Goal: Information Seeking & Learning: Learn about a topic

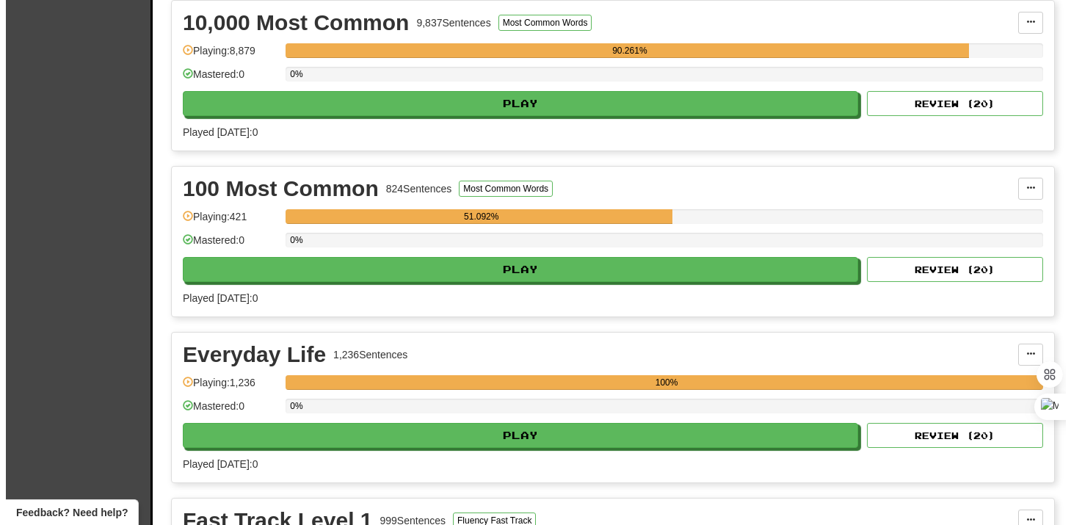
scroll to position [333, 0]
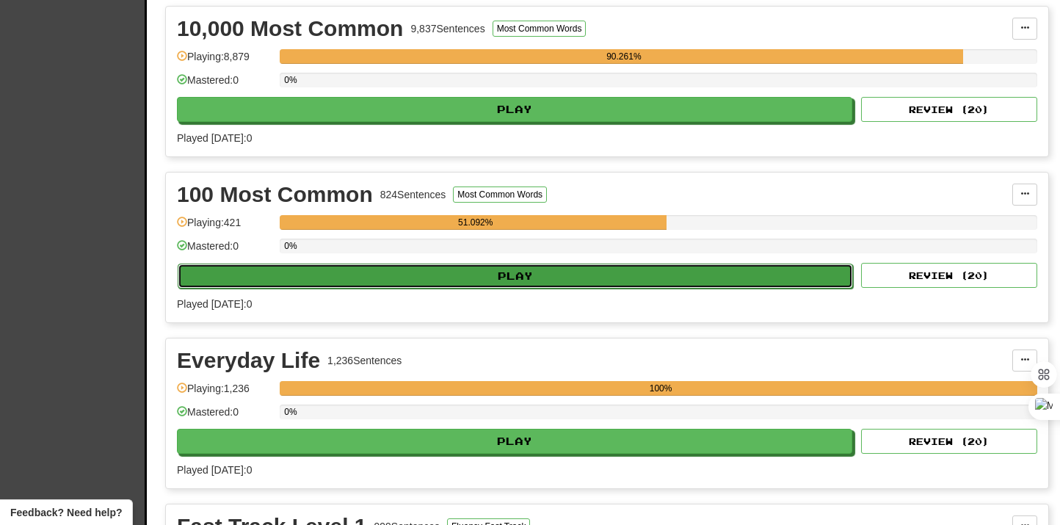
click at [560, 277] on button "Play" at bounding box center [515, 276] width 675 height 25
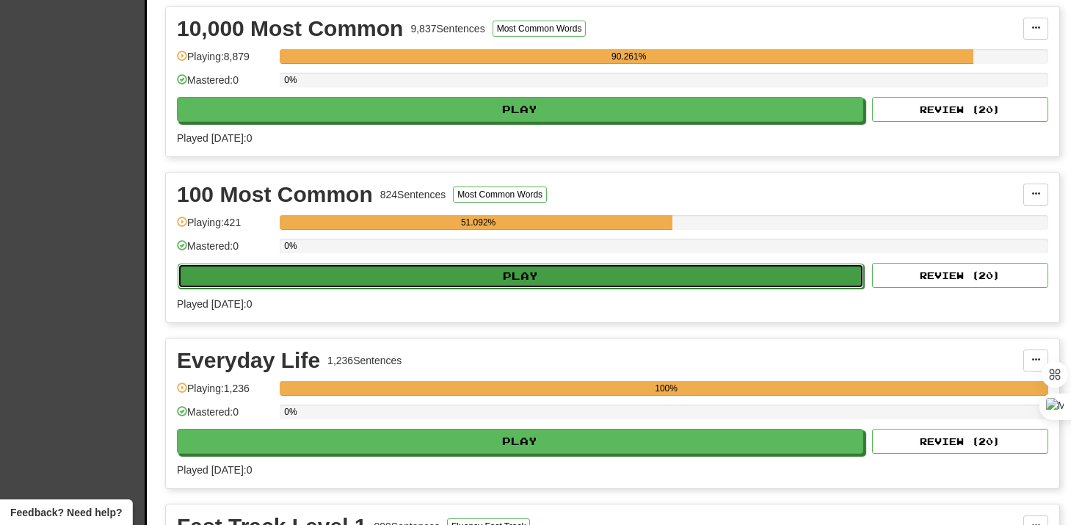
select select "***"
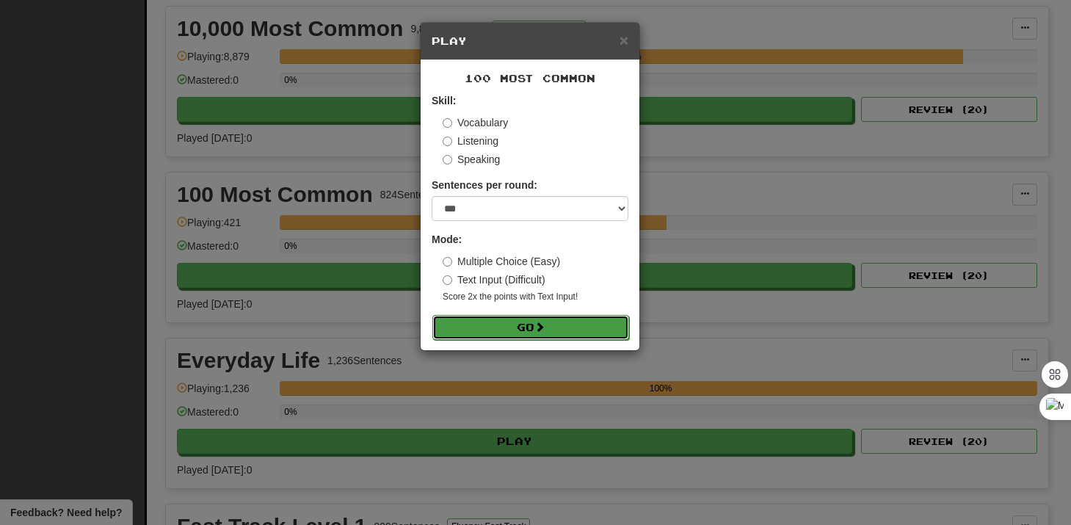
click at [521, 326] on button "Go" at bounding box center [530, 327] width 197 height 25
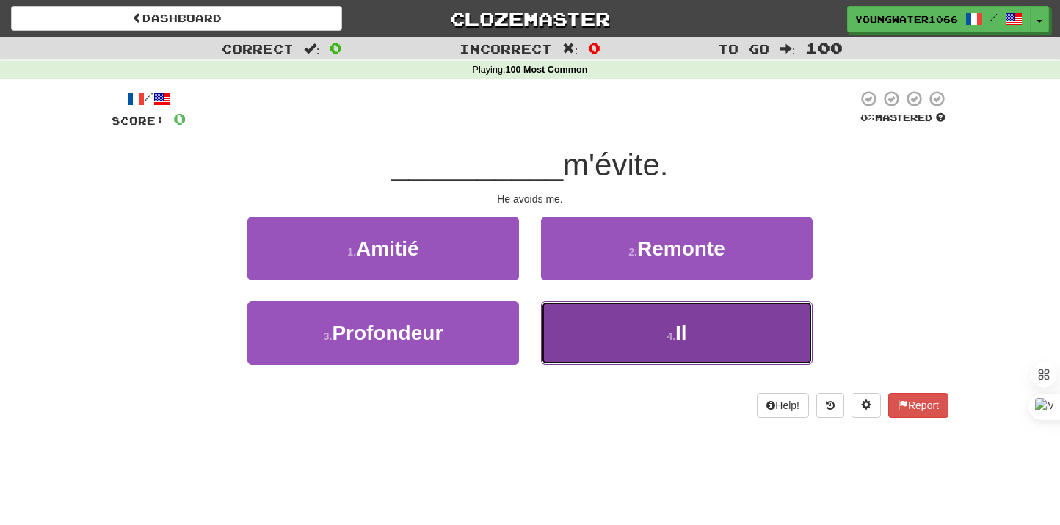
click at [598, 333] on button "4 . Il" at bounding box center [677, 333] width 272 height 64
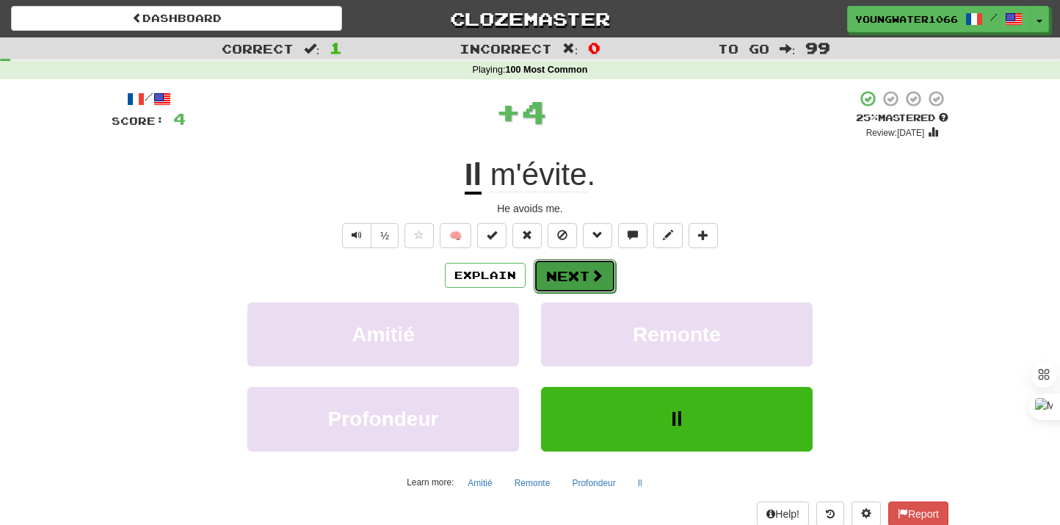
click at [567, 272] on button "Next" at bounding box center [575, 276] width 82 height 34
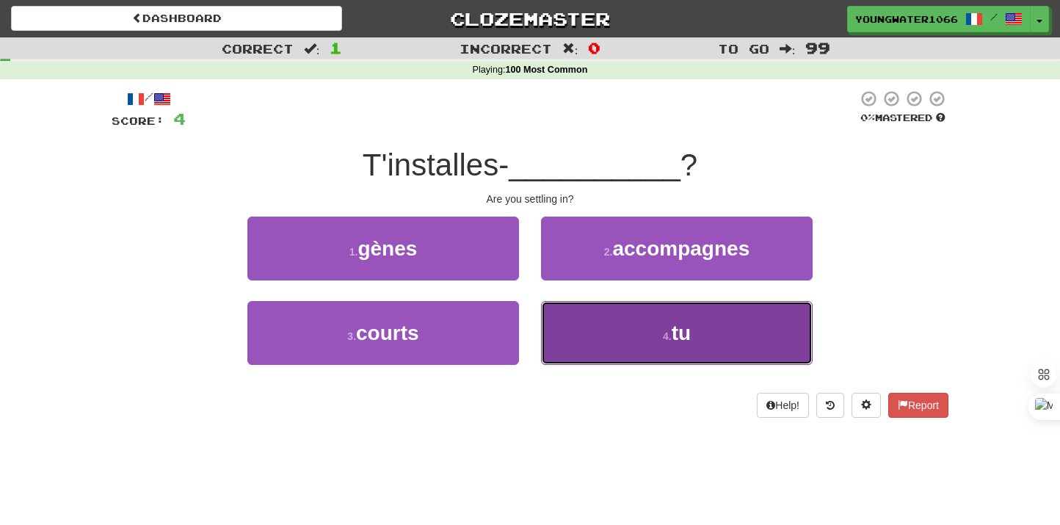
click at [579, 341] on button "4 . tu" at bounding box center [677, 333] width 272 height 64
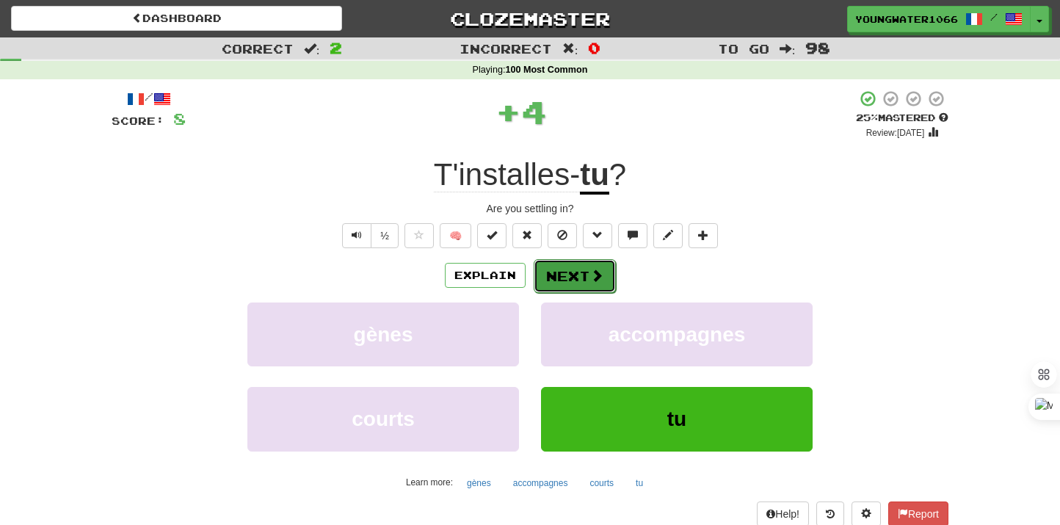
click at [570, 285] on button "Next" at bounding box center [575, 276] width 82 height 34
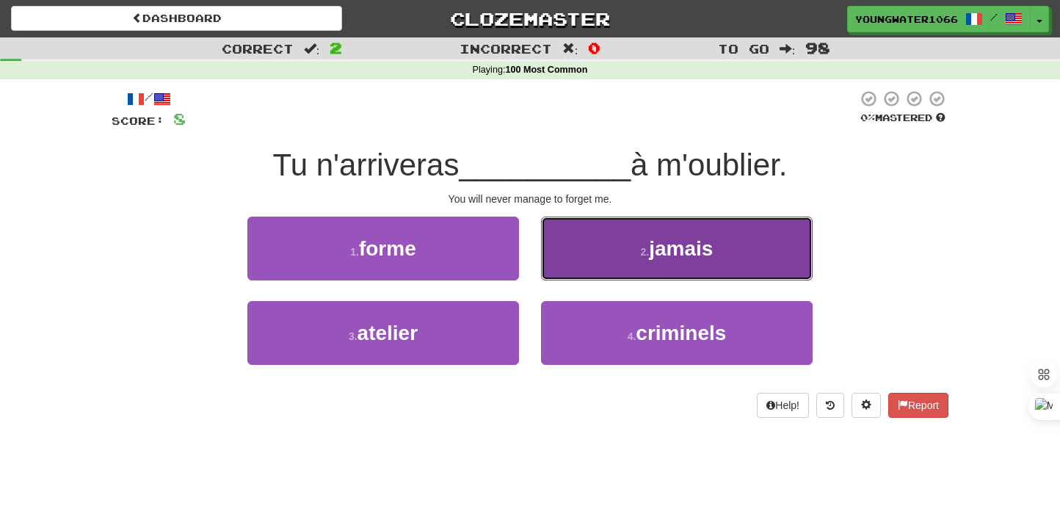
click at [584, 263] on button "2 . jamais" at bounding box center [677, 249] width 272 height 64
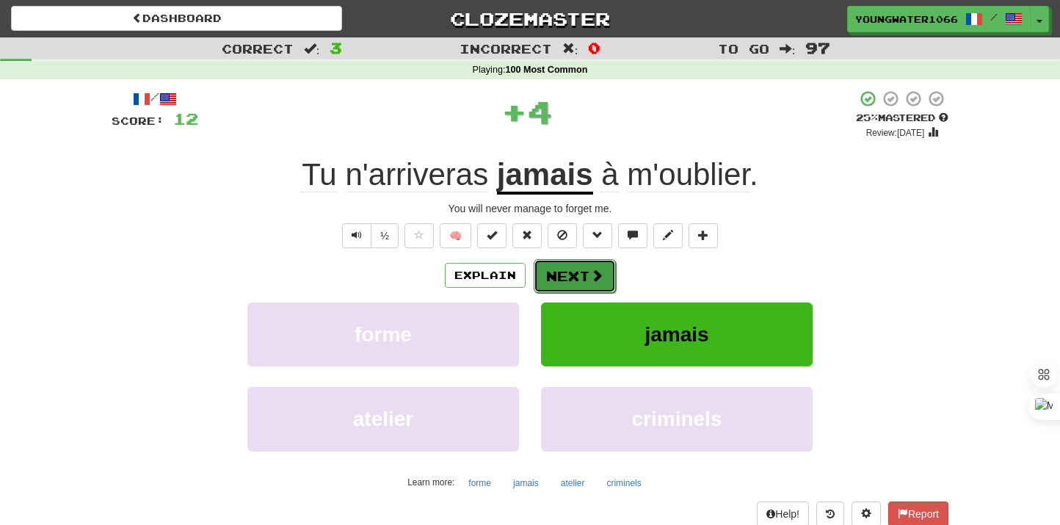
click at [573, 275] on button "Next" at bounding box center [575, 276] width 82 height 34
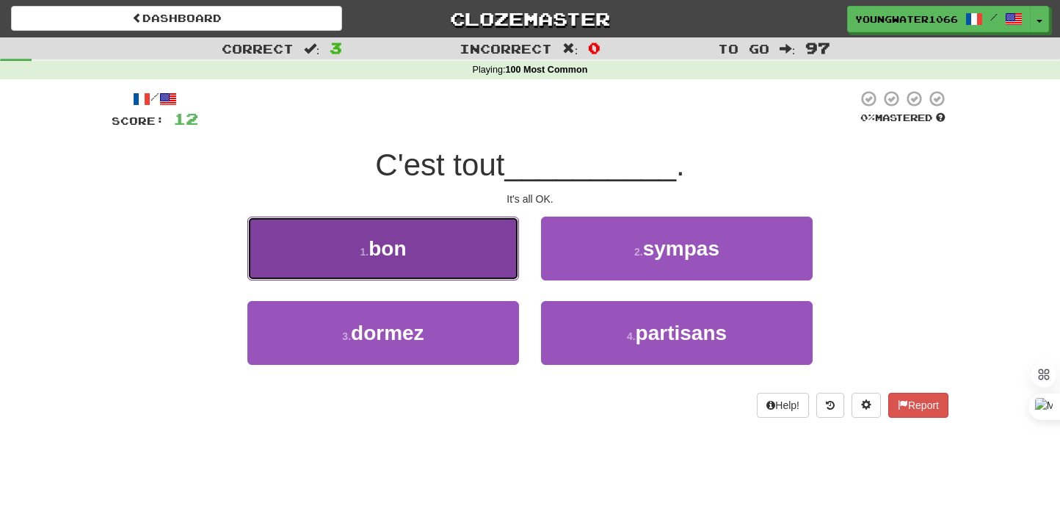
click at [476, 265] on button "1 . bon" at bounding box center [383, 249] width 272 height 64
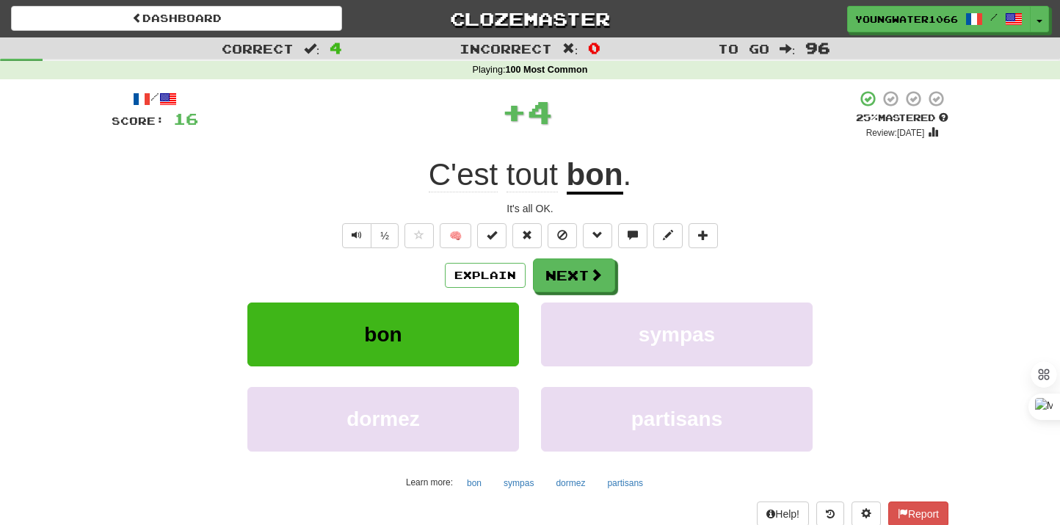
click at [614, 287] on div "Explain Next" at bounding box center [530, 275] width 837 height 34
click at [595, 280] on span at bounding box center [596, 275] width 13 height 13
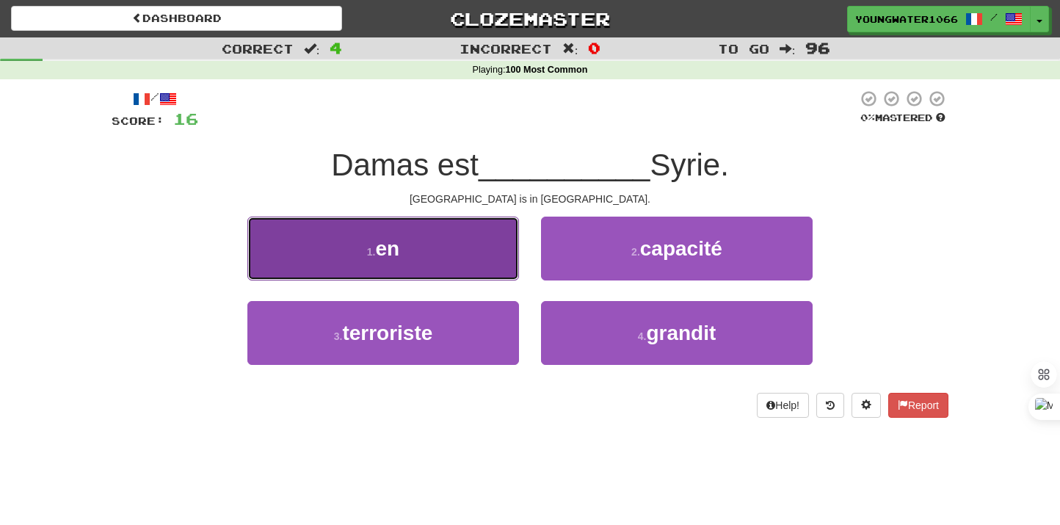
click at [481, 264] on button "1 . en" at bounding box center [383, 249] width 272 height 64
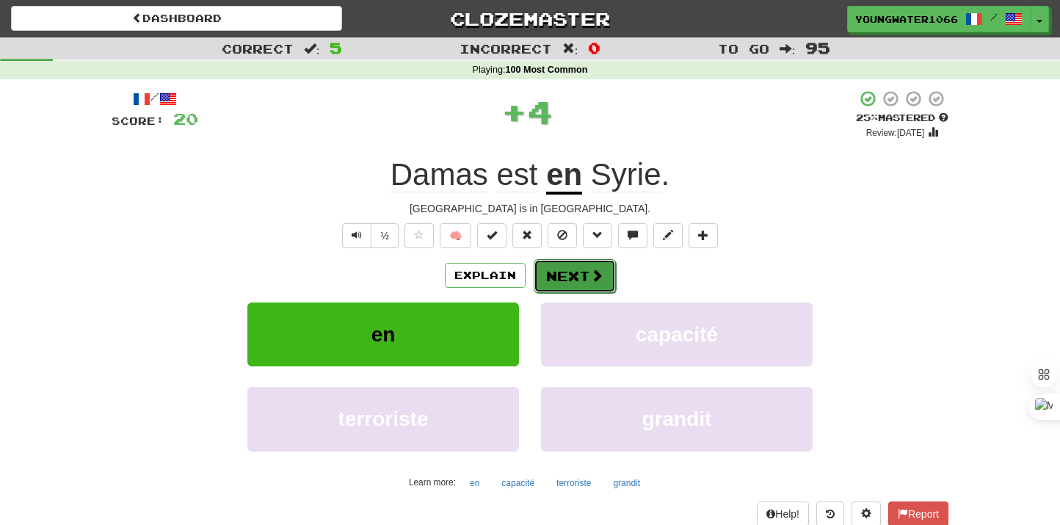
click at [553, 286] on button "Next" at bounding box center [575, 276] width 82 height 34
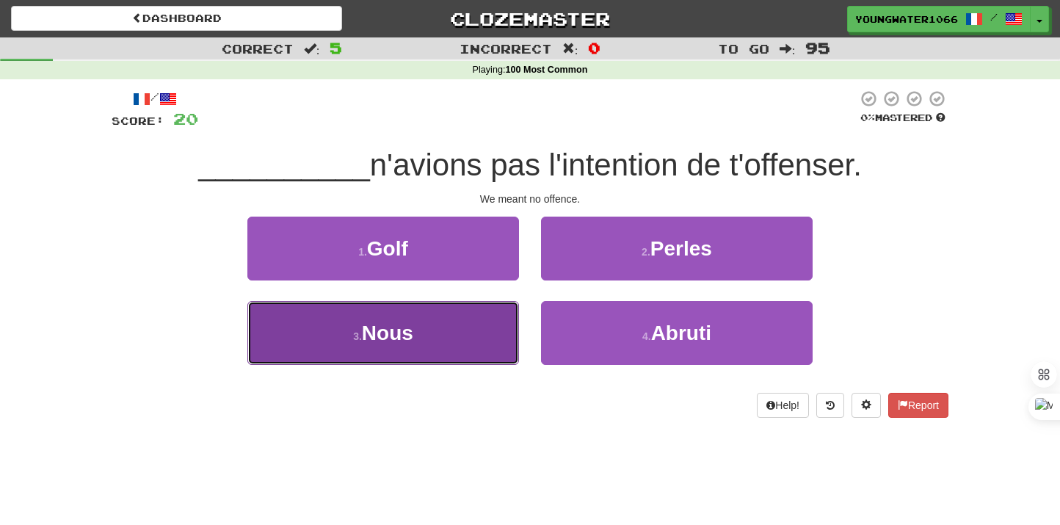
click at [492, 329] on button "3 . Nous" at bounding box center [383, 333] width 272 height 64
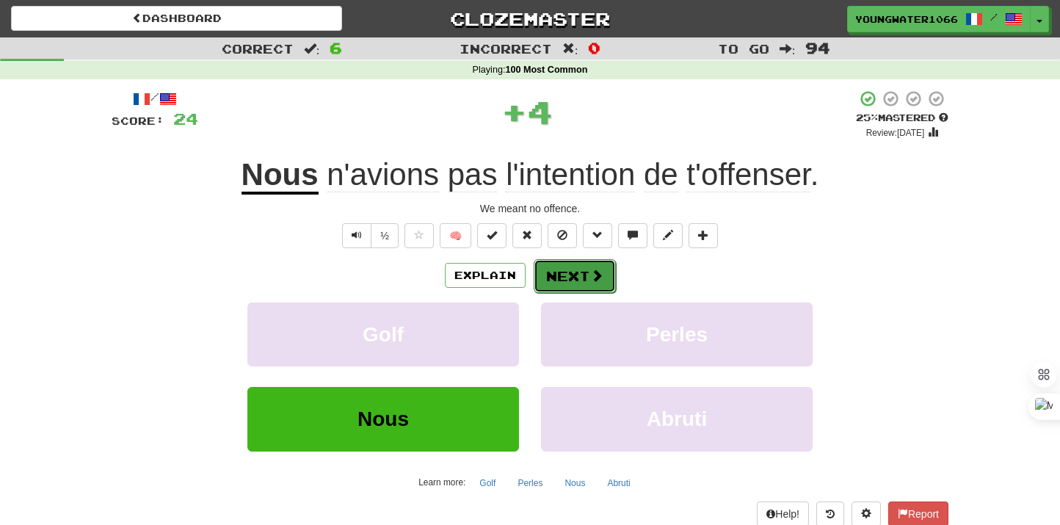
click at [605, 266] on button "Next" at bounding box center [575, 276] width 82 height 34
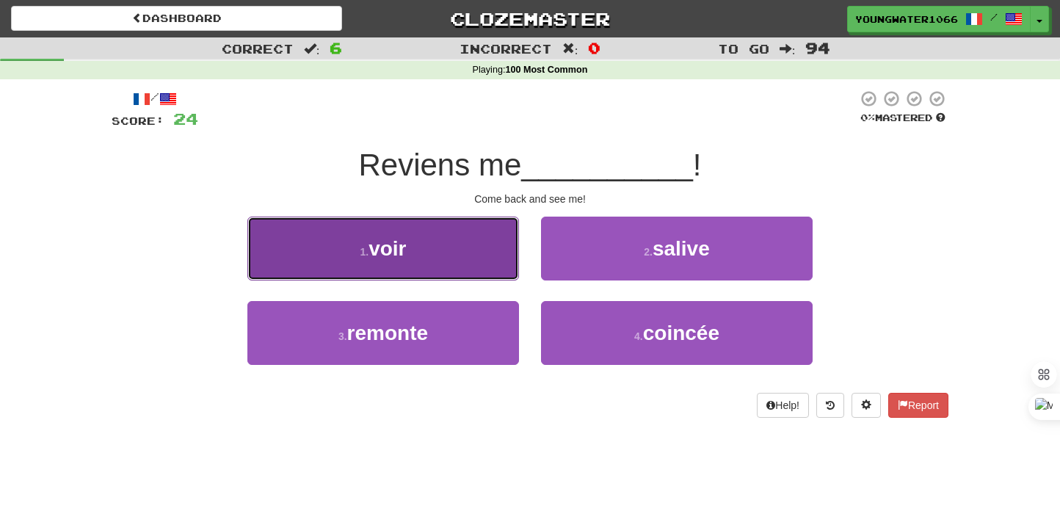
click at [464, 259] on button "1 . voir" at bounding box center [383, 249] width 272 height 64
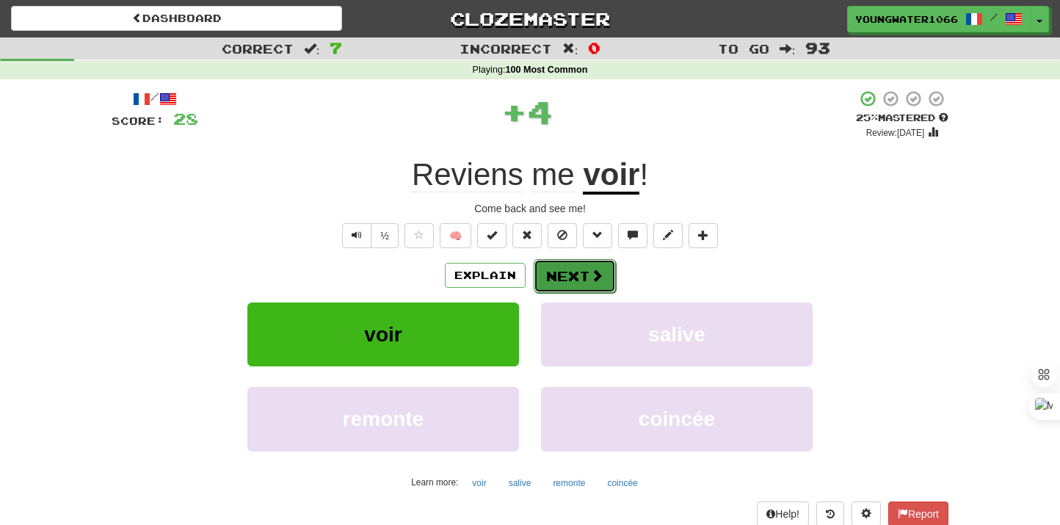
click at [555, 278] on button "Next" at bounding box center [575, 276] width 82 height 34
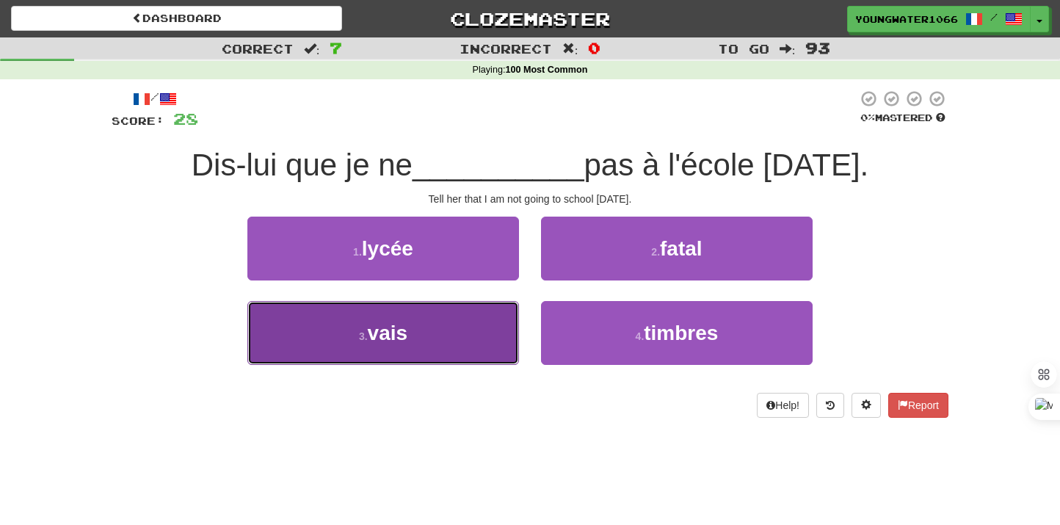
click at [466, 336] on button "3 . vais" at bounding box center [383, 333] width 272 height 64
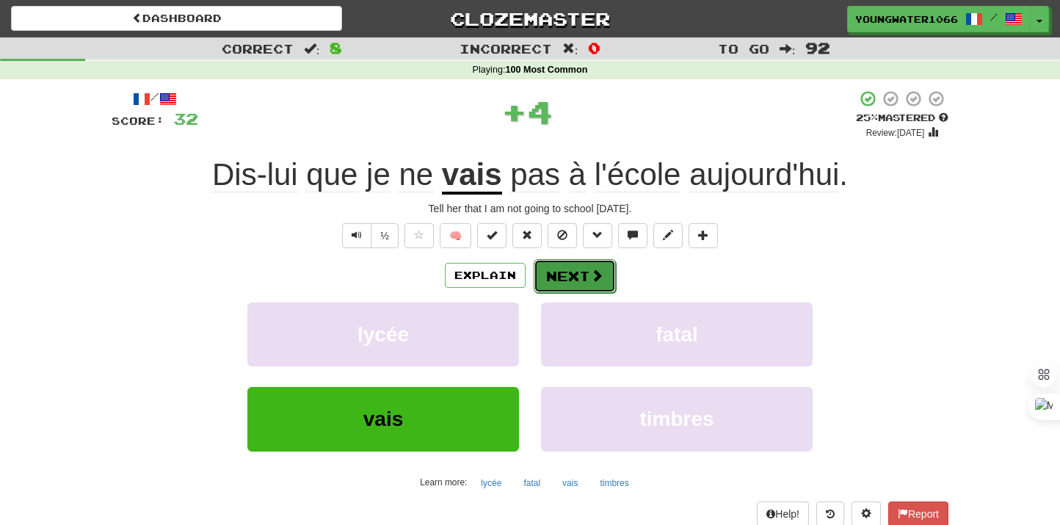
click at [560, 275] on button "Next" at bounding box center [575, 276] width 82 height 34
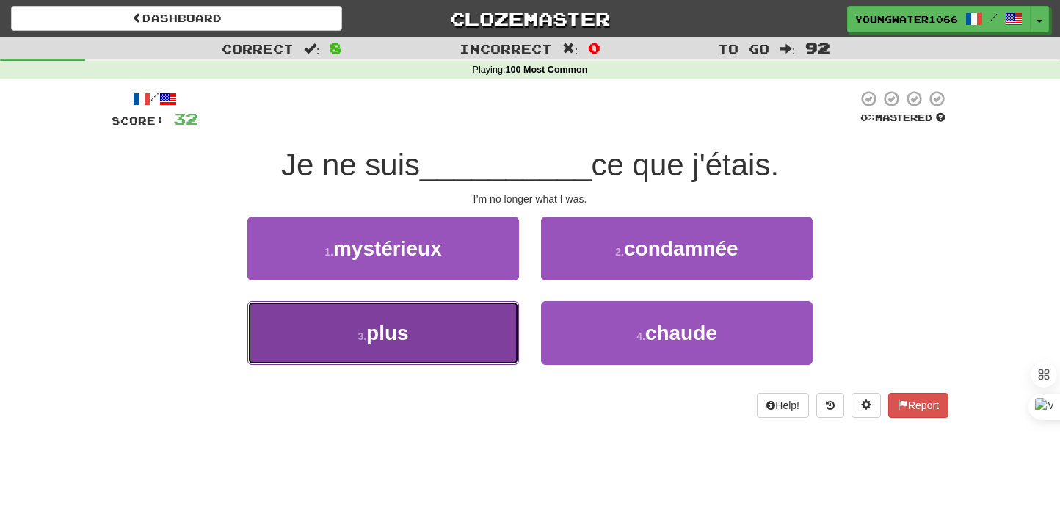
click at [477, 341] on button "3 . plus" at bounding box center [383, 333] width 272 height 64
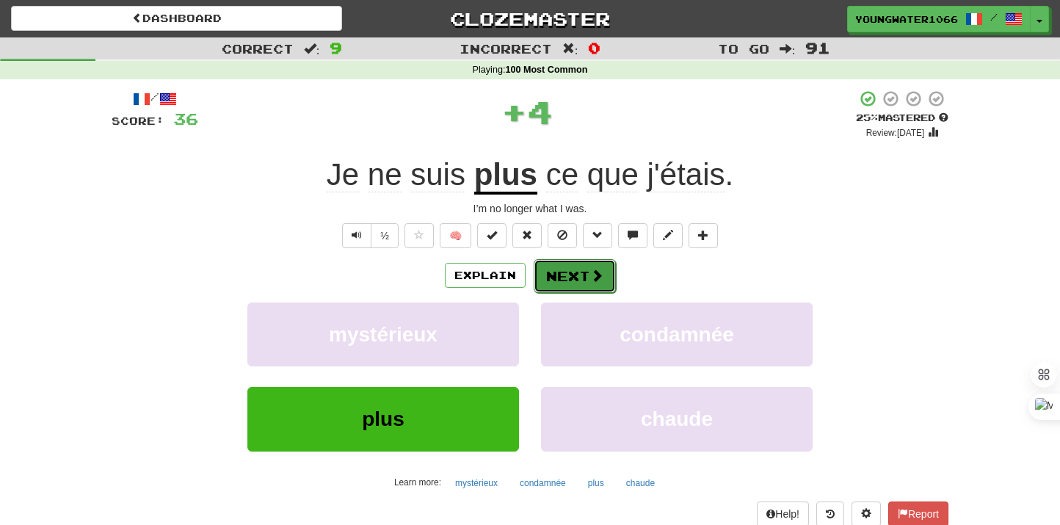
click at [568, 275] on button "Next" at bounding box center [575, 276] width 82 height 34
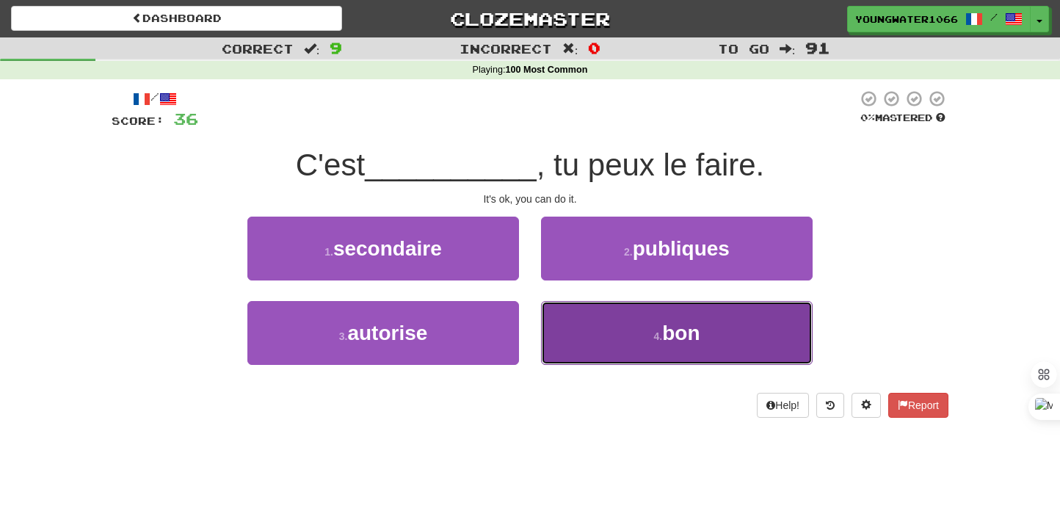
click at [575, 337] on button "4 . bon" at bounding box center [677, 333] width 272 height 64
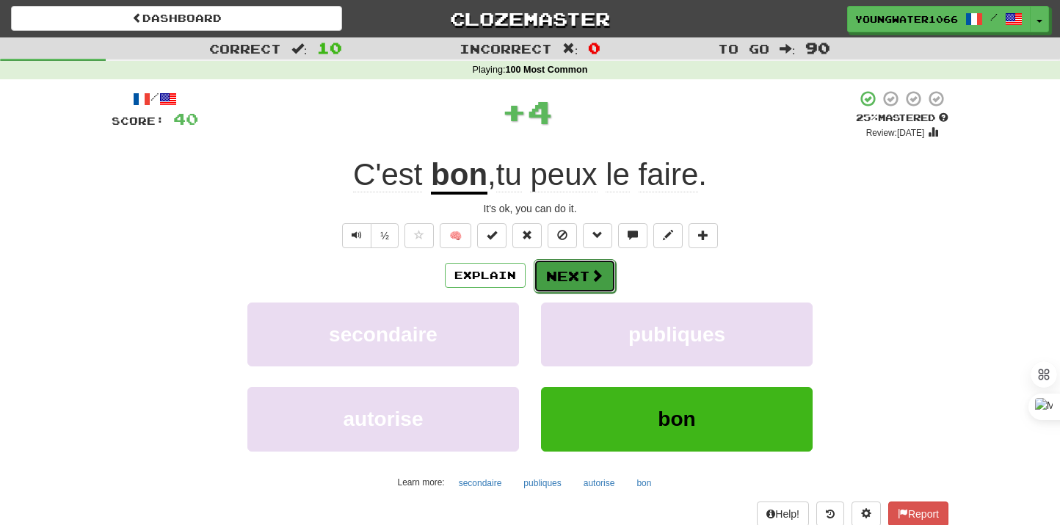
click at [556, 271] on button "Next" at bounding box center [575, 276] width 82 height 34
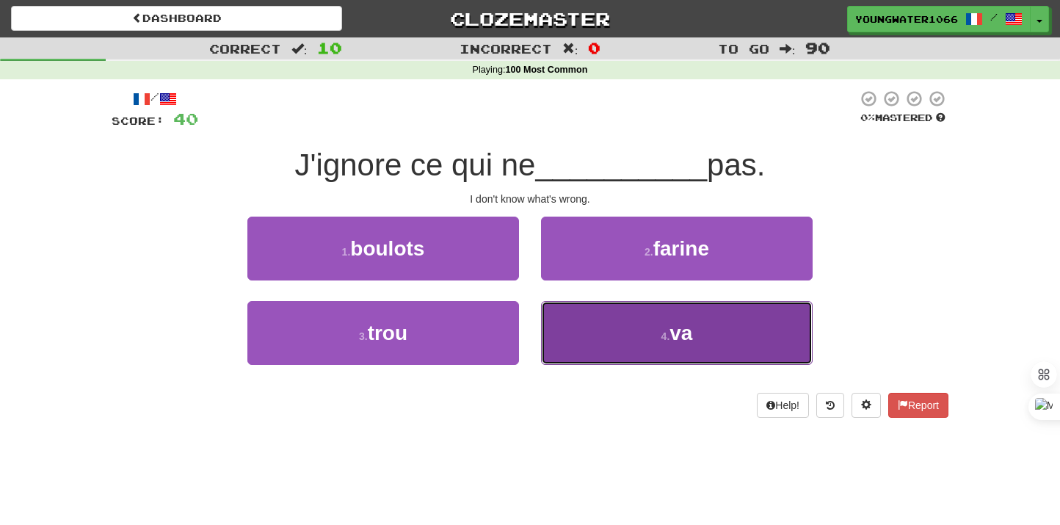
click at [561, 338] on button "4 . va" at bounding box center [677, 333] width 272 height 64
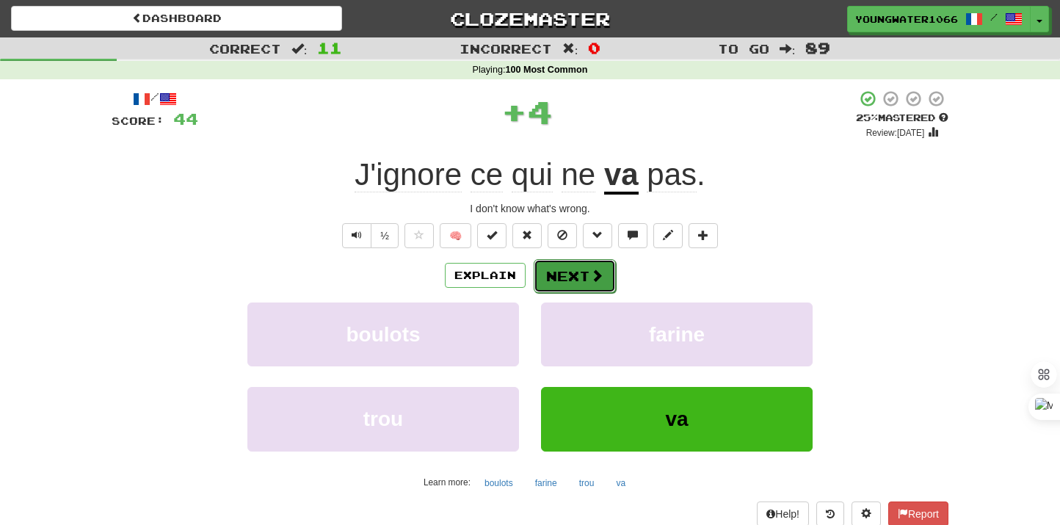
click at [557, 285] on button "Next" at bounding box center [575, 276] width 82 height 34
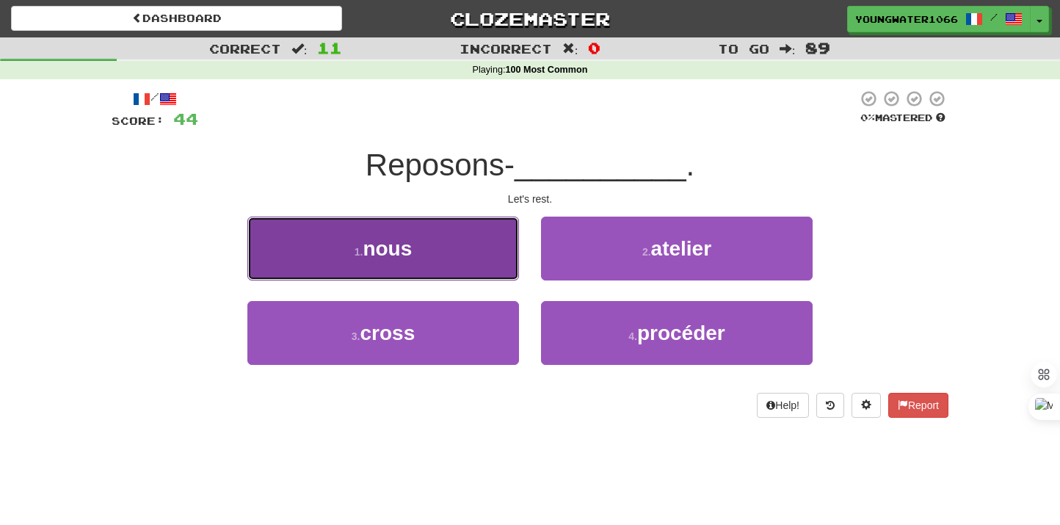
click at [482, 272] on button "1 . nous" at bounding box center [383, 249] width 272 height 64
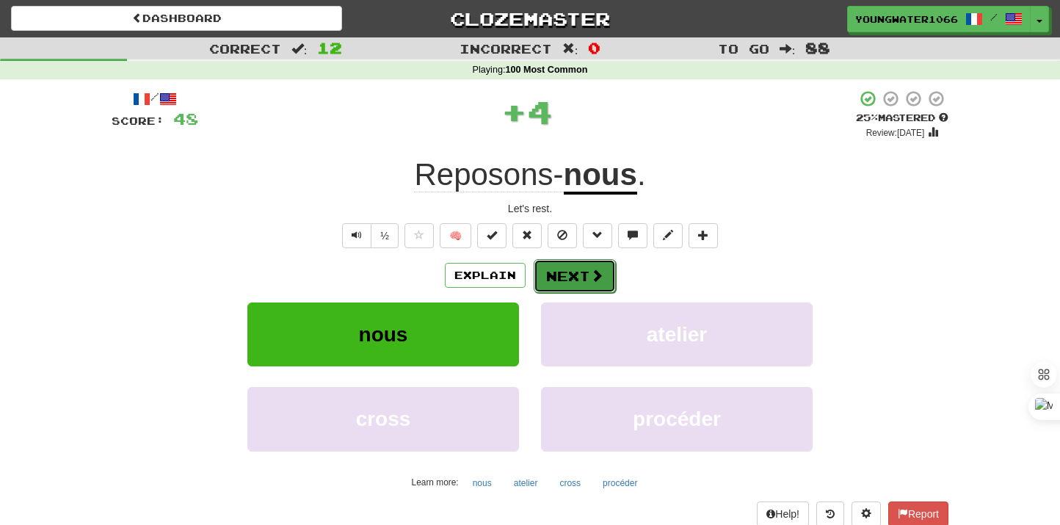
click at [577, 274] on button "Next" at bounding box center [575, 276] width 82 height 34
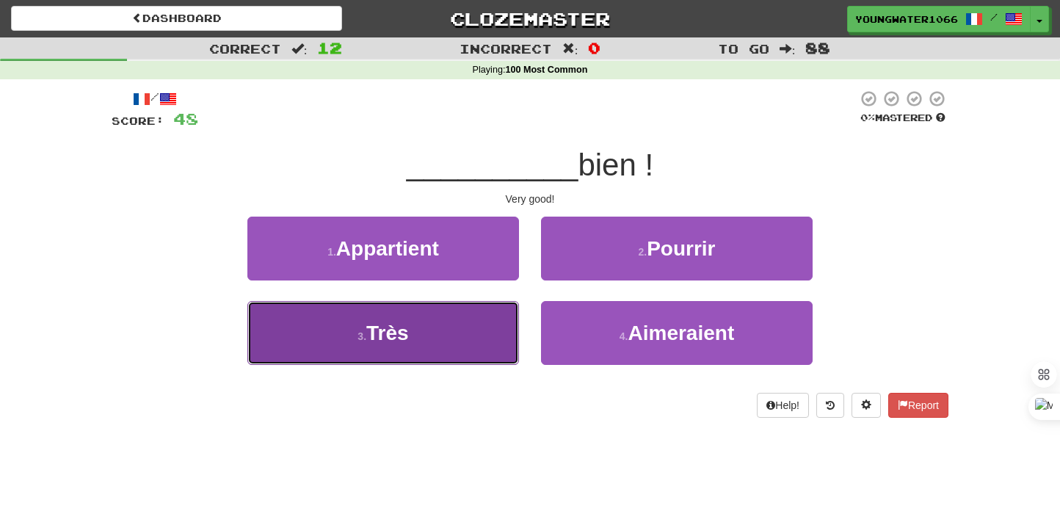
click at [454, 342] on button "3 . Très" at bounding box center [383, 333] width 272 height 64
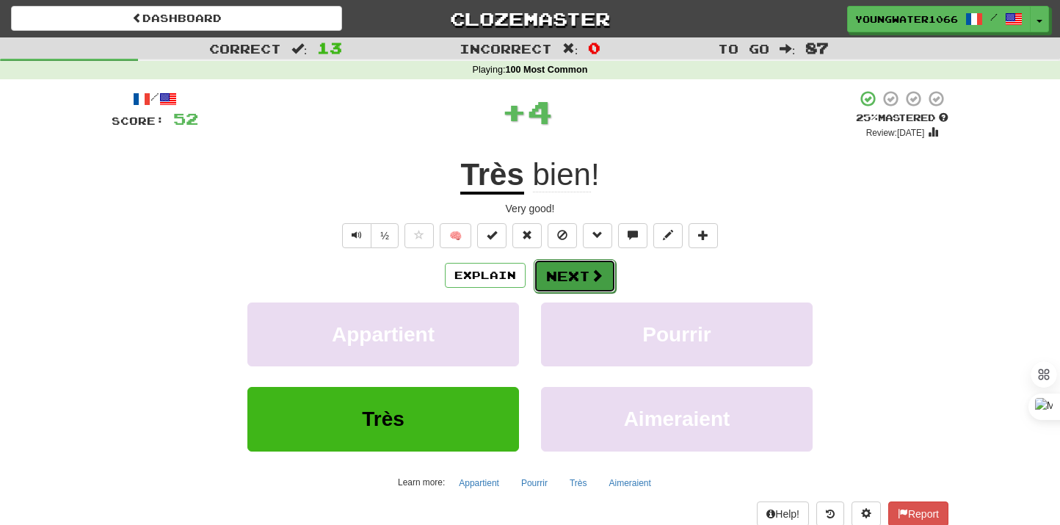
click at [573, 283] on button "Next" at bounding box center [575, 276] width 82 height 34
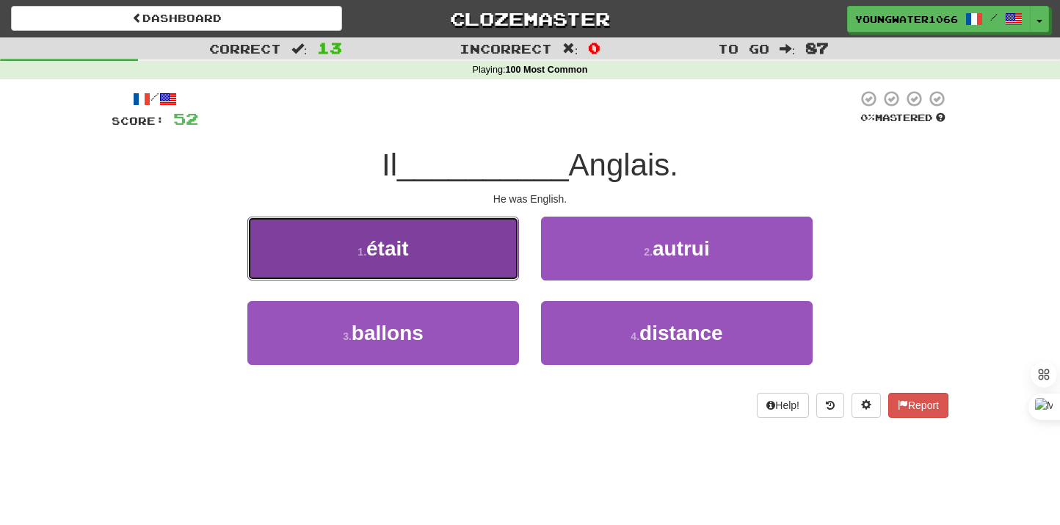
click at [468, 264] on button "1 . était" at bounding box center [383, 249] width 272 height 64
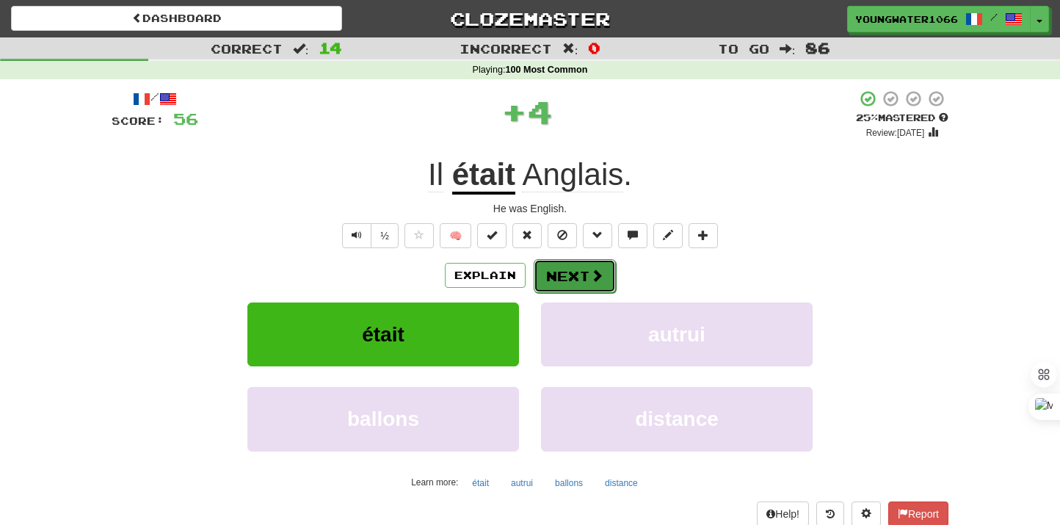
click at [575, 270] on button "Next" at bounding box center [575, 276] width 82 height 34
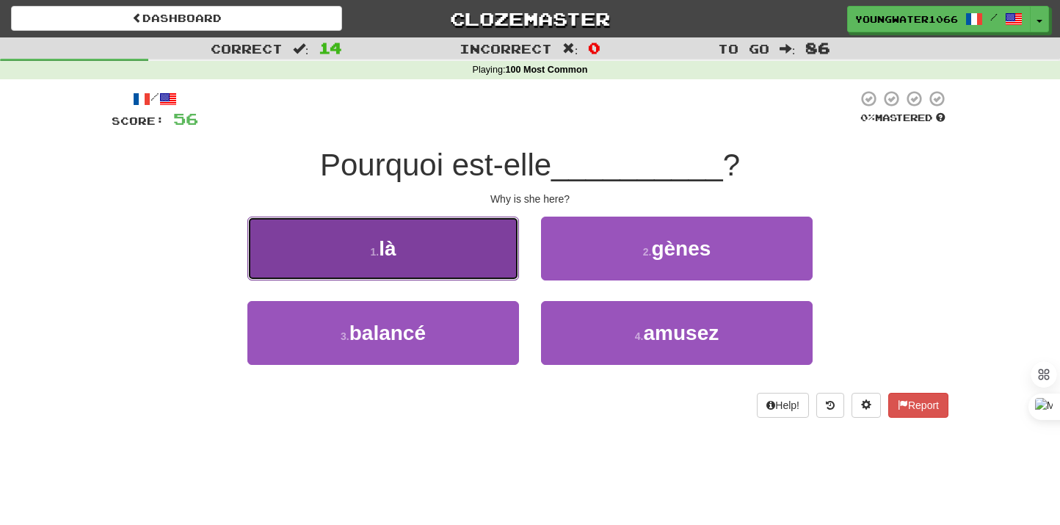
click at [482, 263] on button "1 . là" at bounding box center [383, 249] width 272 height 64
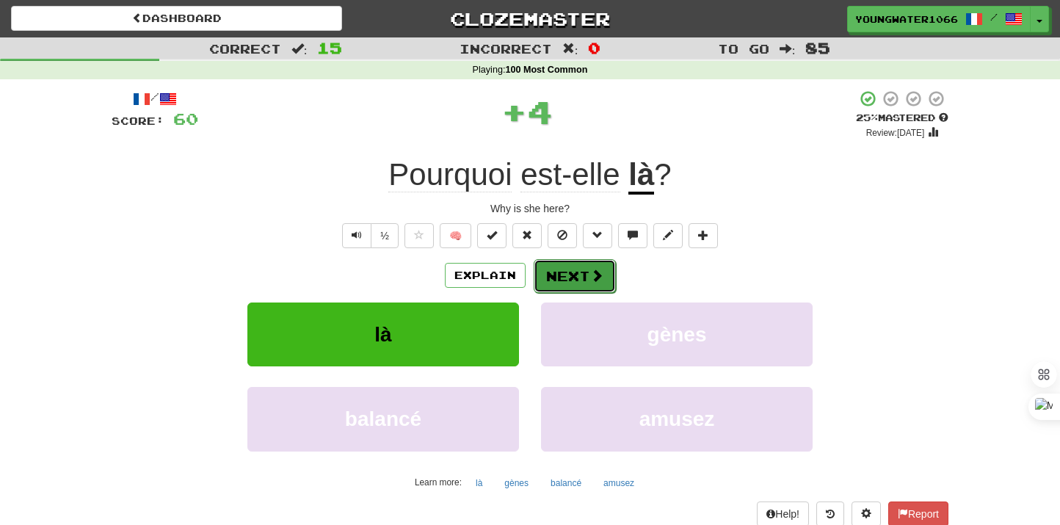
click at [552, 268] on button "Next" at bounding box center [575, 276] width 82 height 34
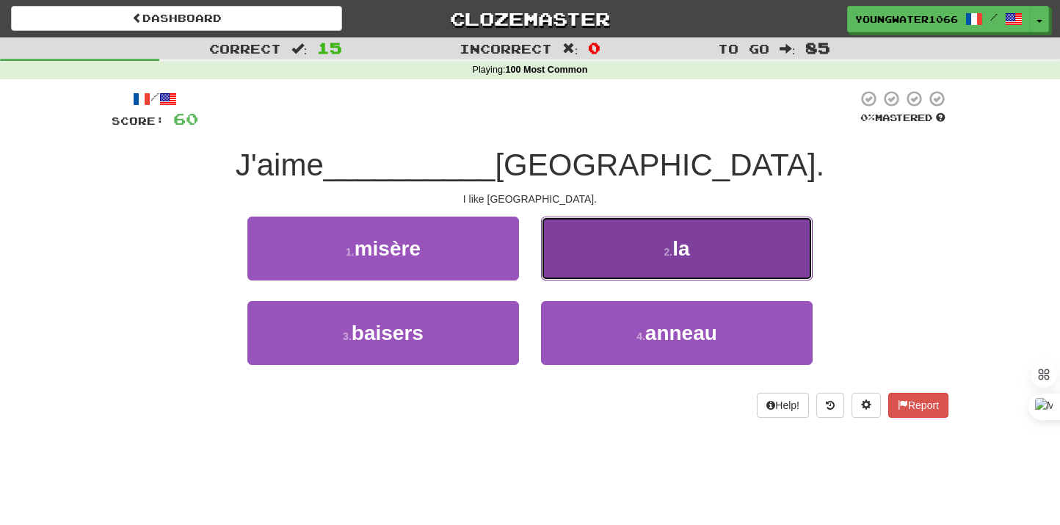
click at [590, 263] on button "2 . la" at bounding box center [677, 249] width 272 height 64
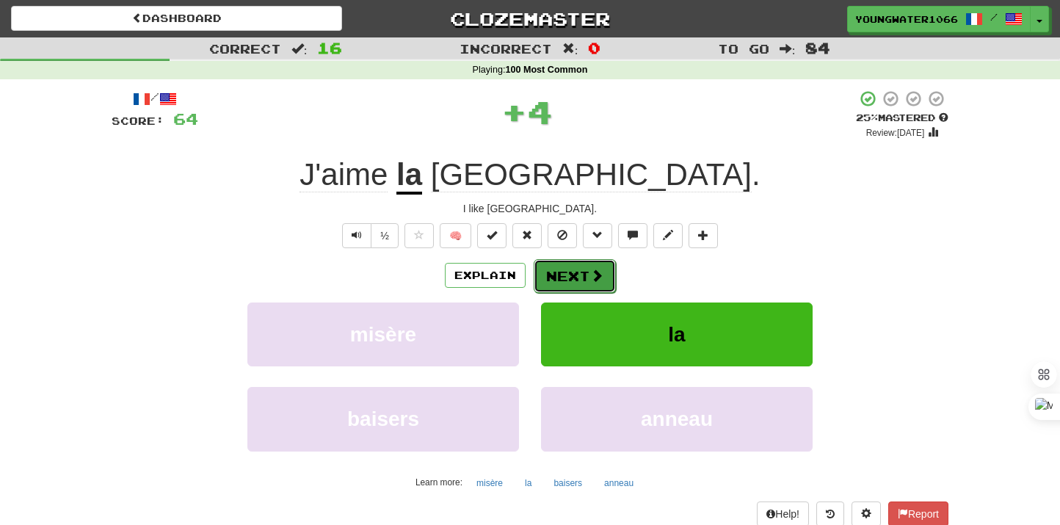
click at [565, 280] on button "Next" at bounding box center [575, 276] width 82 height 34
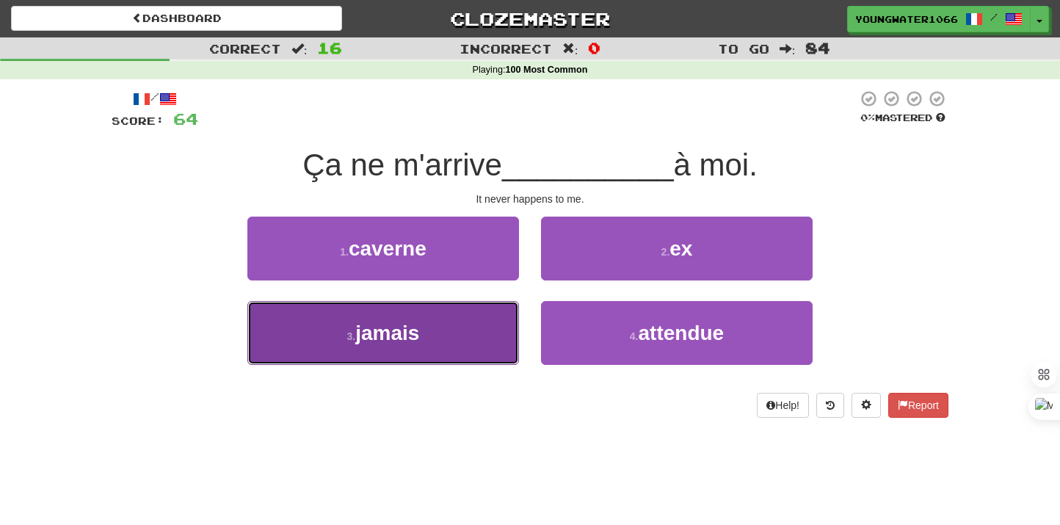
click at [485, 320] on button "3 . jamais" at bounding box center [383, 333] width 272 height 64
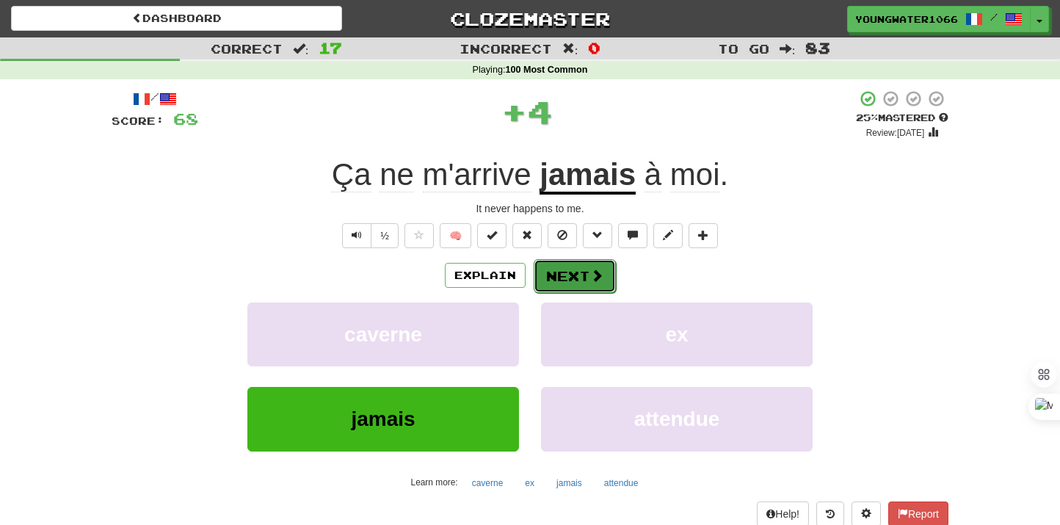
click at [562, 273] on button "Next" at bounding box center [575, 276] width 82 height 34
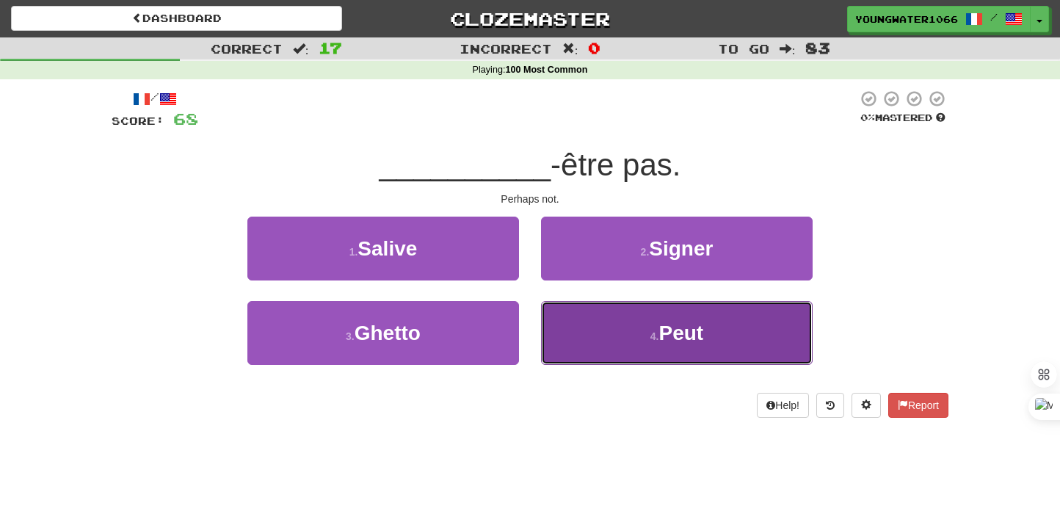
click at [573, 311] on button "4 . Peut" at bounding box center [677, 333] width 272 height 64
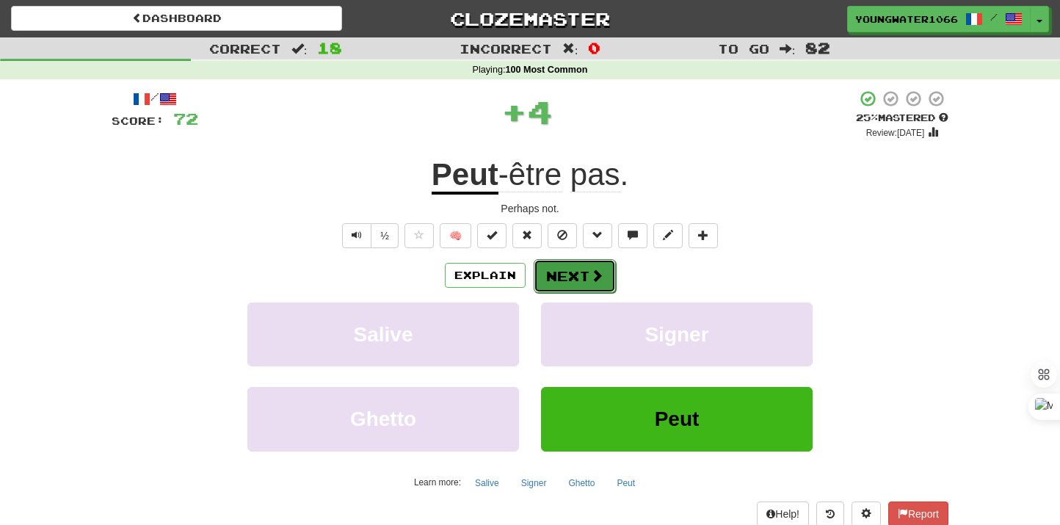
click at [568, 286] on button "Next" at bounding box center [575, 276] width 82 height 34
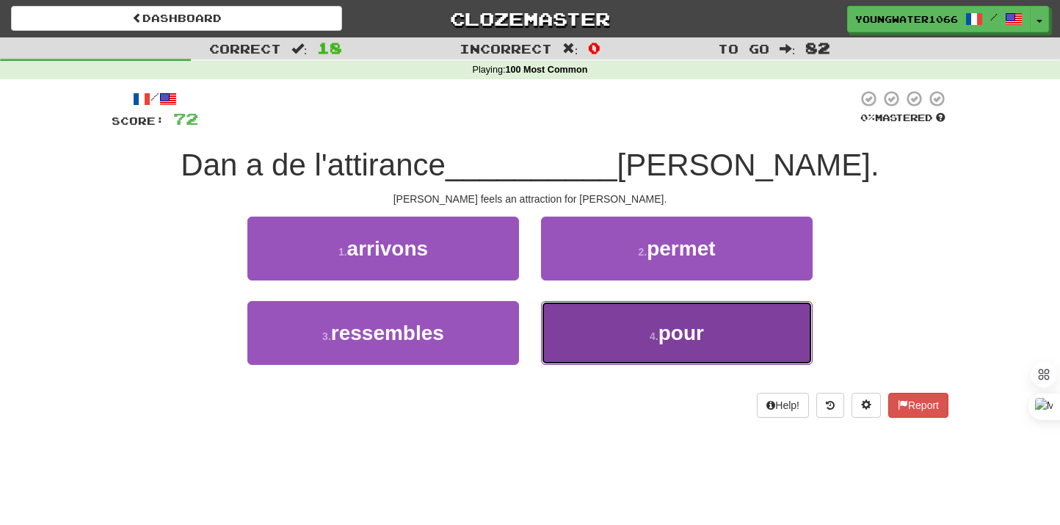
click at [618, 331] on button "4 . pour" at bounding box center [677, 333] width 272 height 64
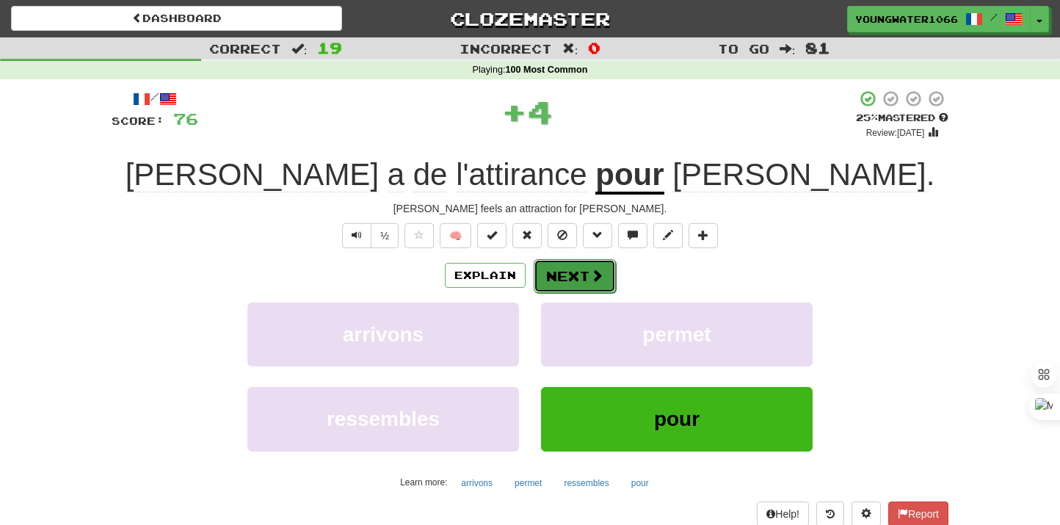
click at [579, 270] on button "Next" at bounding box center [575, 276] width 82 height 34
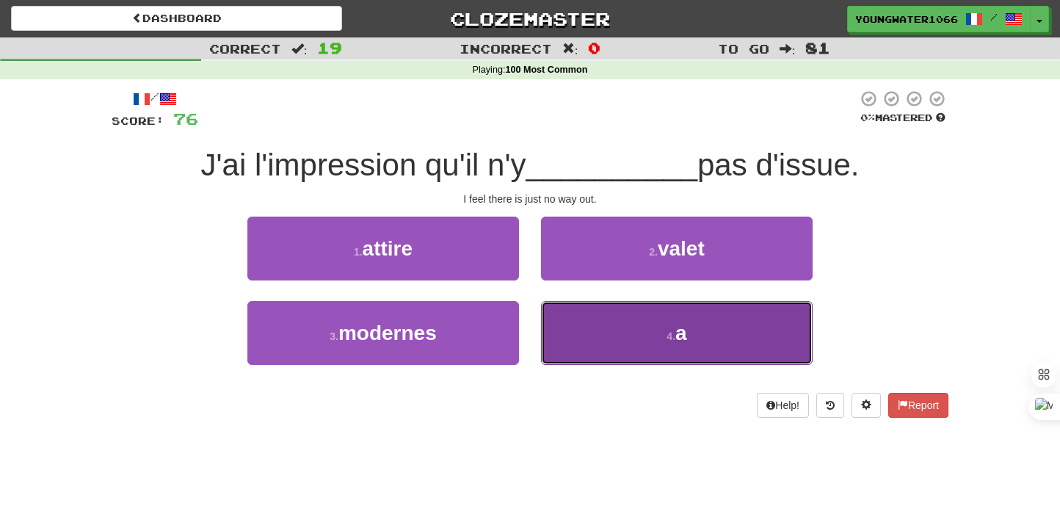
click at [584, 338] on button "4 . a" at bounding box center [677, 333] width 272 height 64
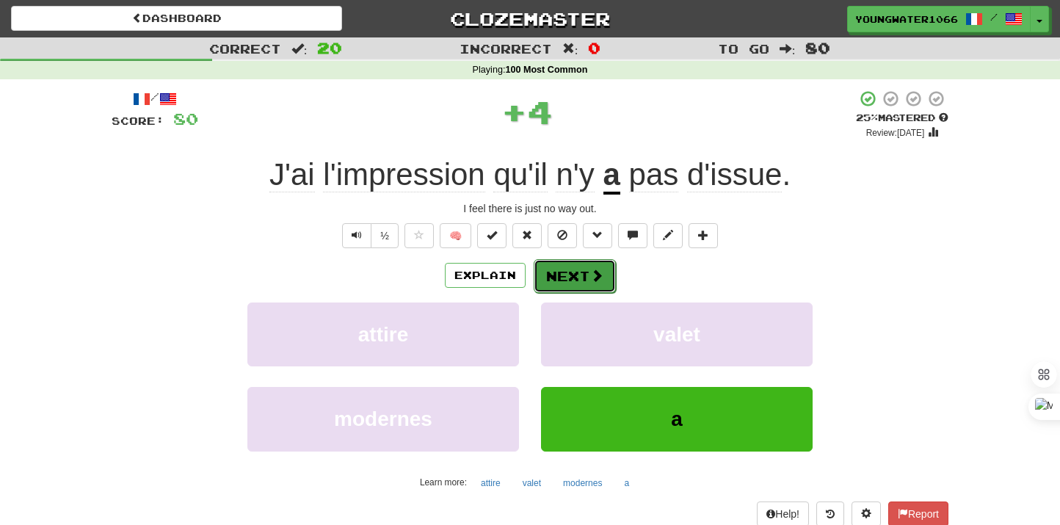
click at [563, 264] on button "Next" at bounding box center [575, 276] width 82 height 34
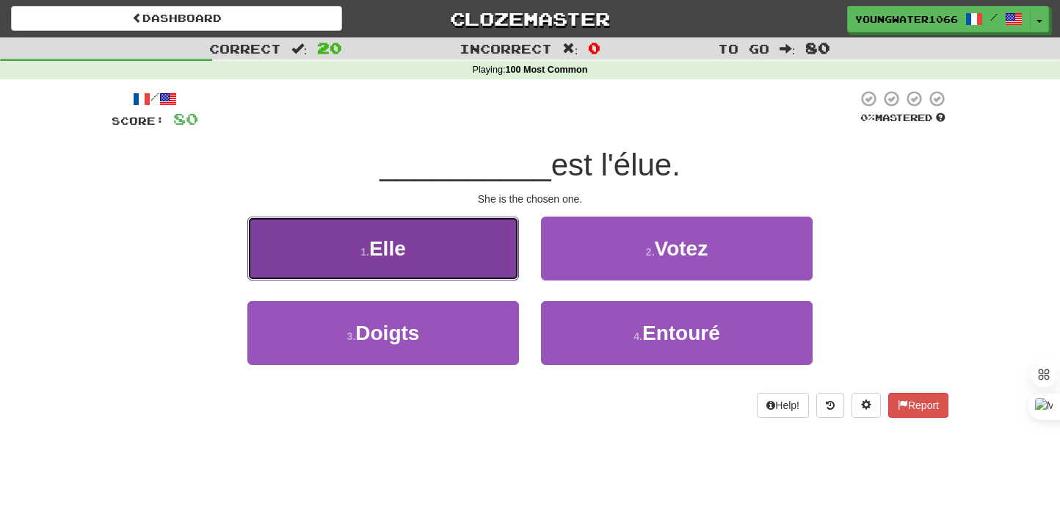
click at [465, 260] on button "1 . Elle" at bounding box center [383, 249] width 272 height 64
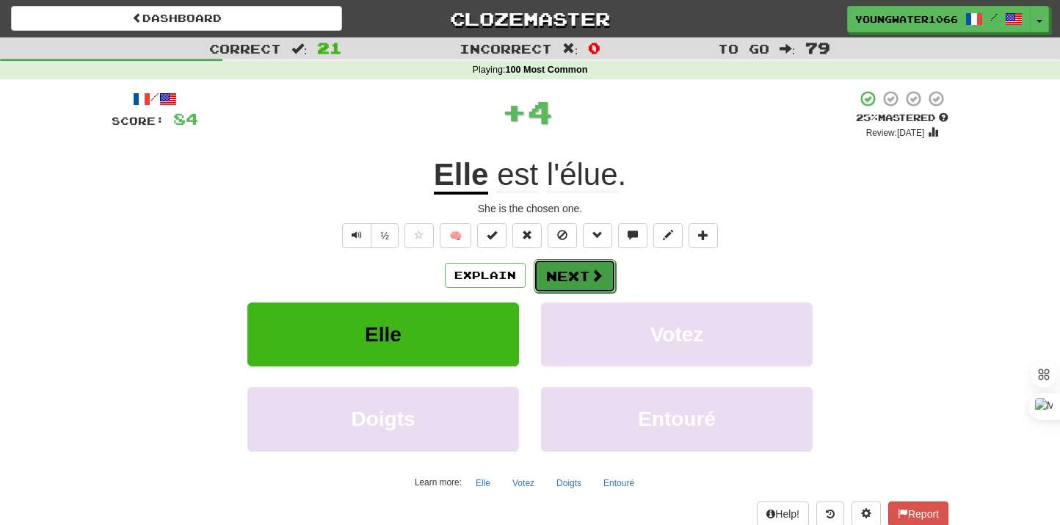
click at [581, 283] on button "Next" at bounding box center [575, 276] width 82 height 34
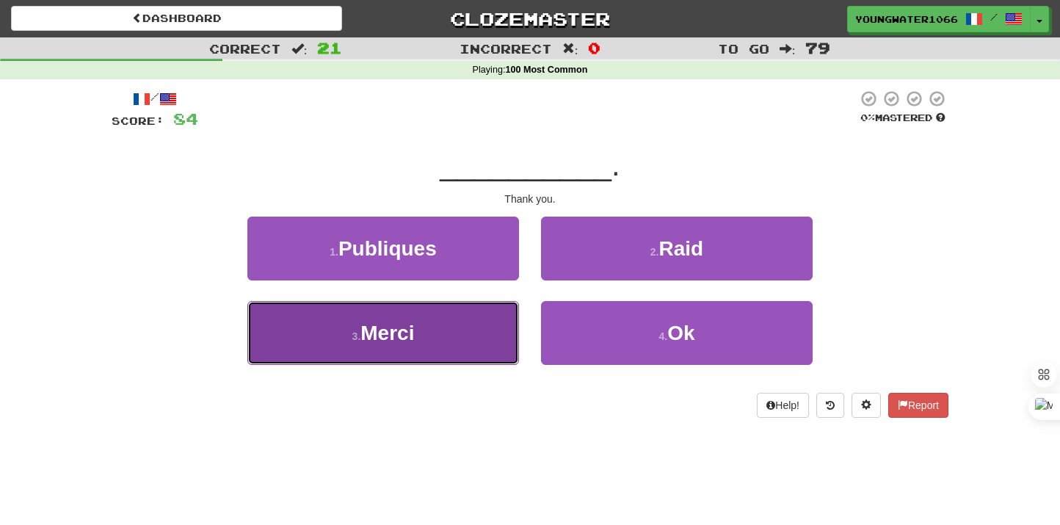
click at [382, 311] on button "3 . [GEOGRAPHIC_DATA]" at bounding box center [383, 333] width 272 height 64
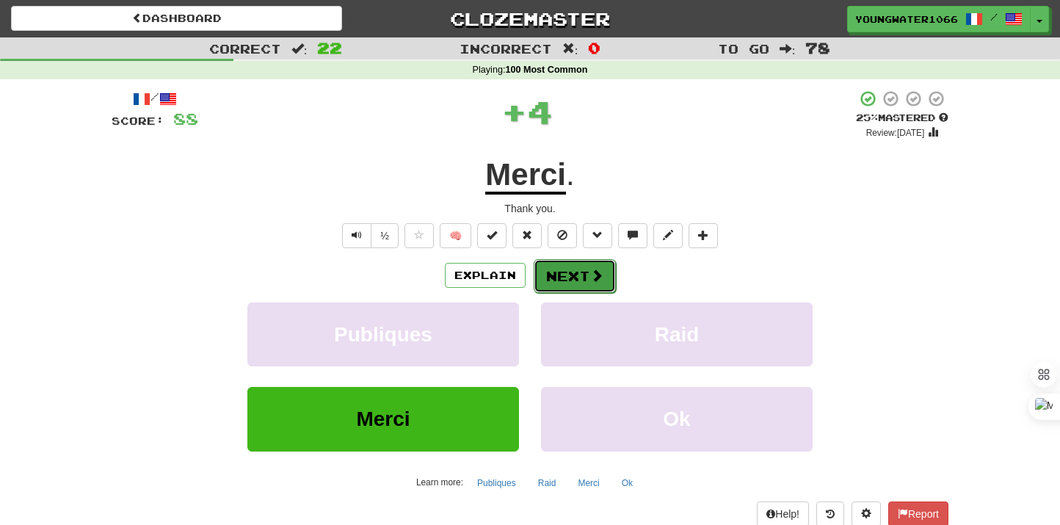
click at [589, 264] on button "Next" at bounding box center [575, 276] width 82 height 34
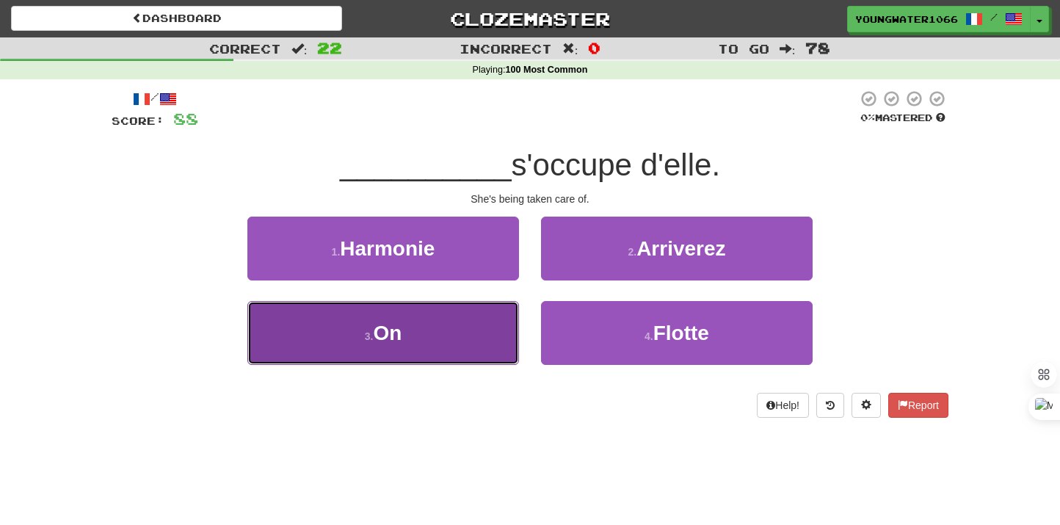
click at [465, 331] on button "3 . On" at bounding box center [383, 333] width 272 height 64
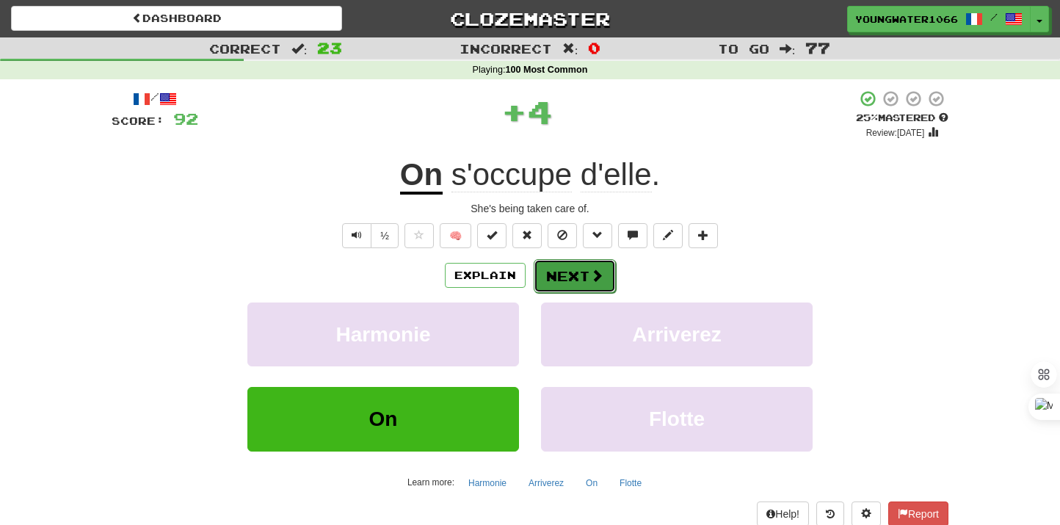
click at [582, 284] on button "Next" at bounding box center [575, 276] width 82 height 34
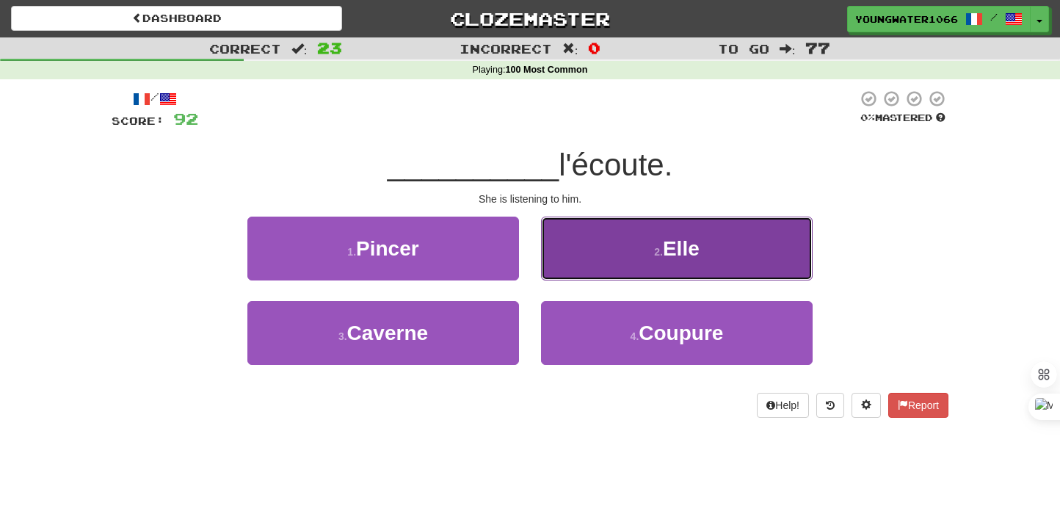
click at [733, 233] on button "2 . Elle" at bounding box center [677, 249] width 272 height 64
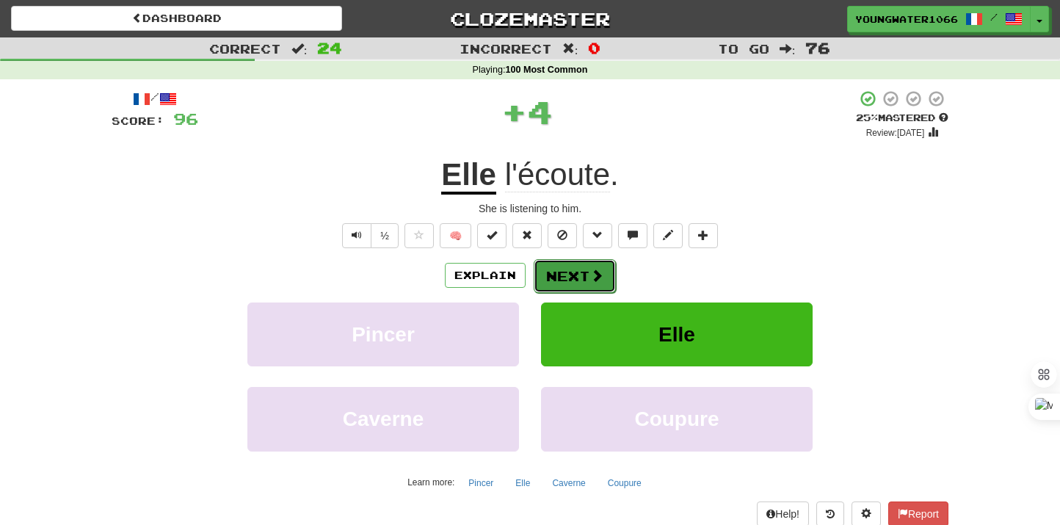
click at [562, 263] on button "Next" at bounding box center [575, 276] width 82 height 34
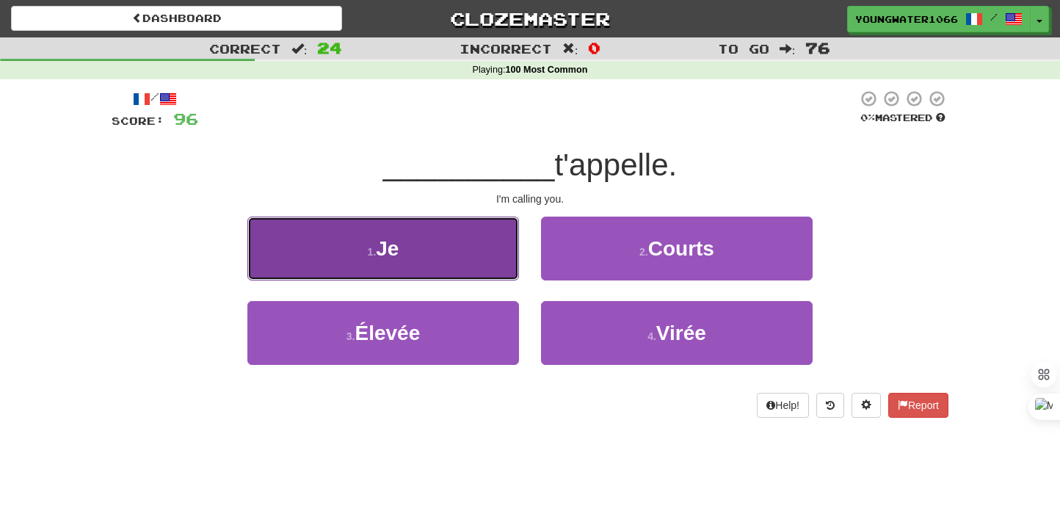
click at [480, 265] on button "1 . Je" at bounding box center [383, 249] width 272 height 64
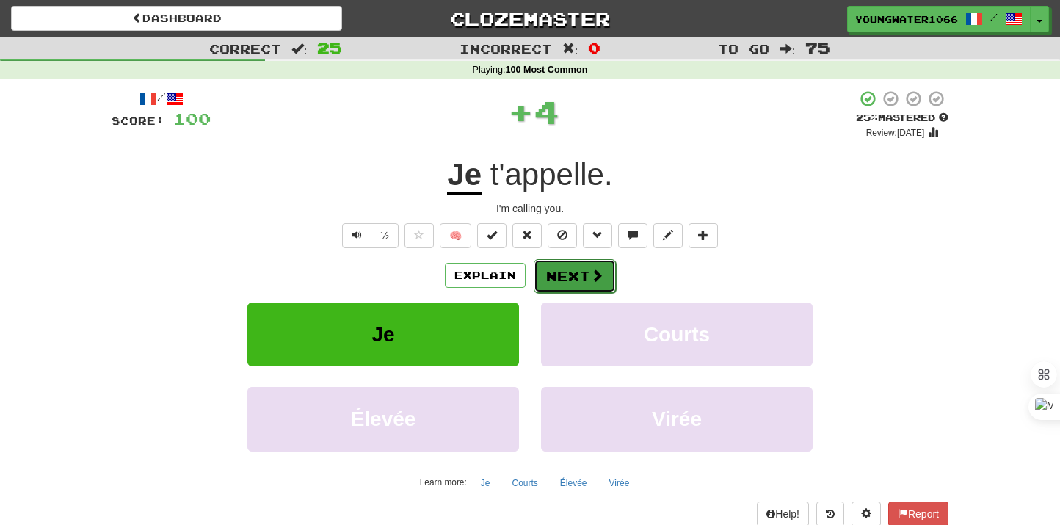
click at [579, 278] on button "Next" at bounding box center [575, 276] width 82 height 34
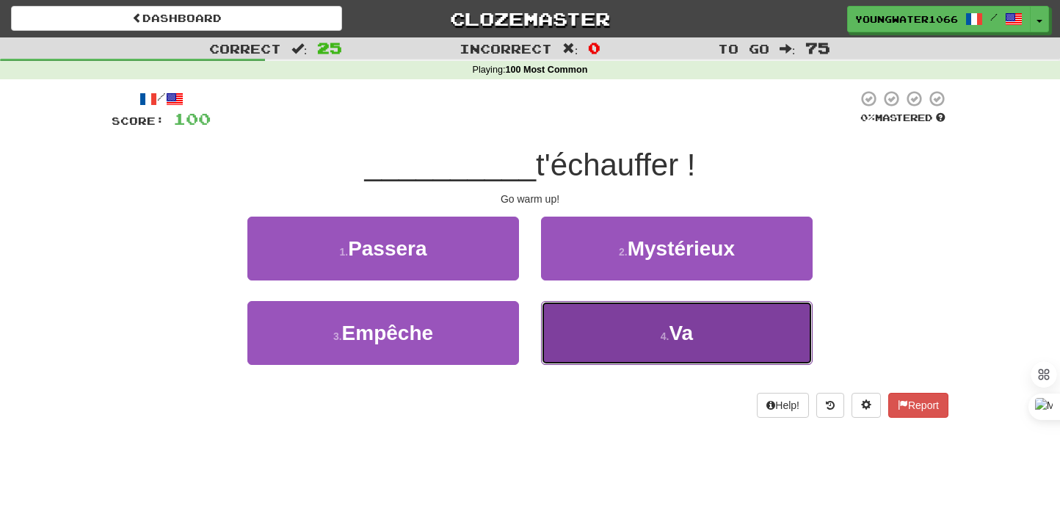
click at [579, 318] on button "4 . Va" at bounding box center [677, 333] width 272 height 64
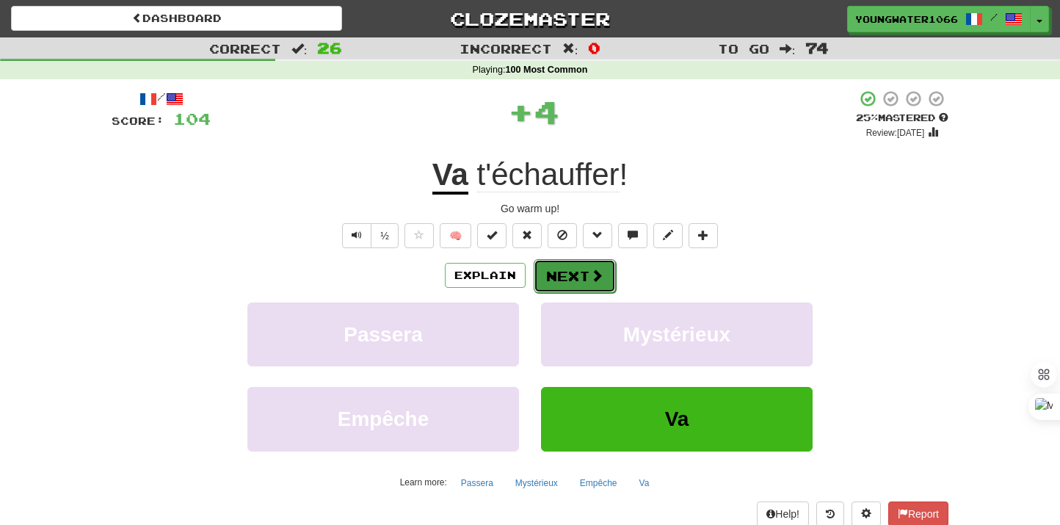
click at [572, 278] on button "Next" at bounding box center [575, 276] width 82 height 34
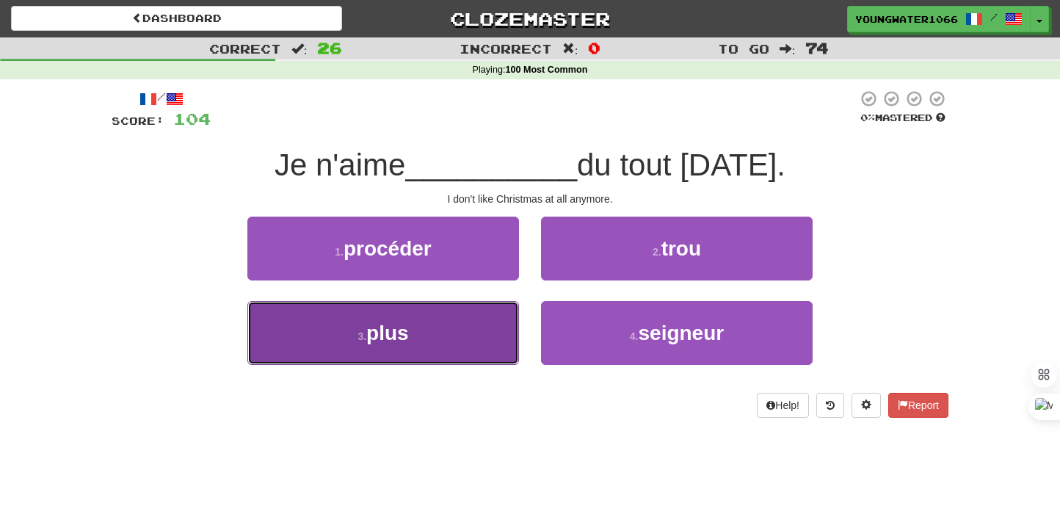
click at [466, 326] on button "3 . plus" at bounding box center [383, 333] width 272 height 64
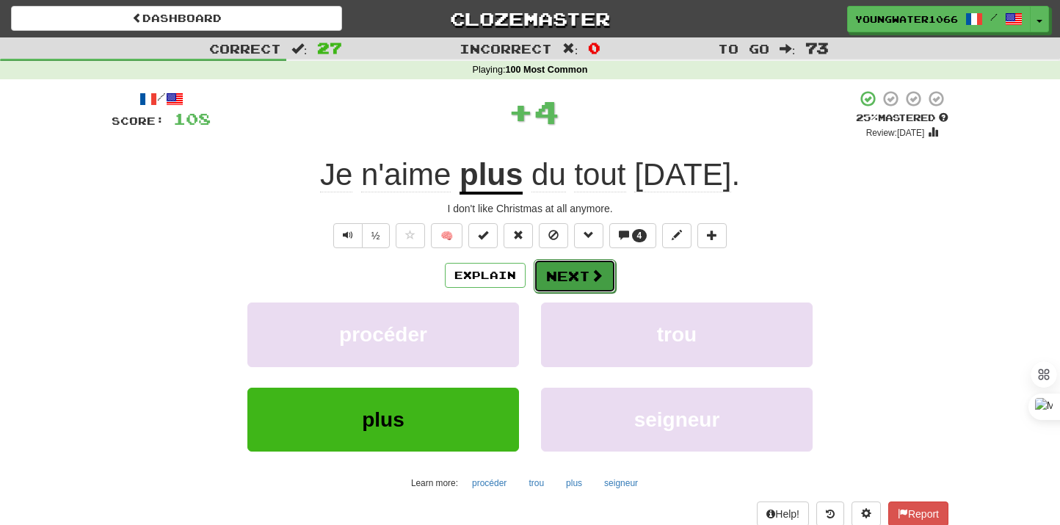
click at [599, 275] on span at bounding box center [596, 275] width 13 height 13
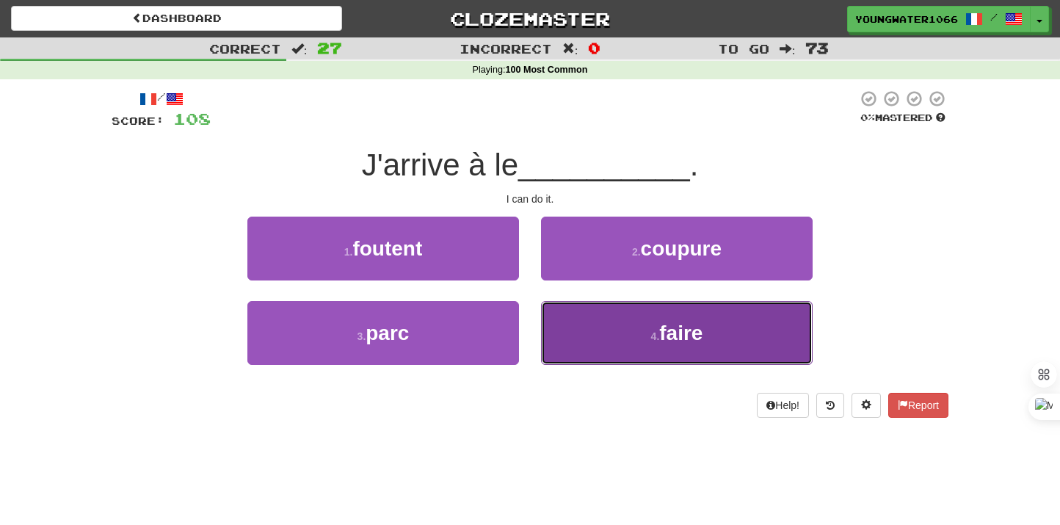
click at [574, 311] on button "4 . faire" at bounding box center [677, 333] width 272 height 64
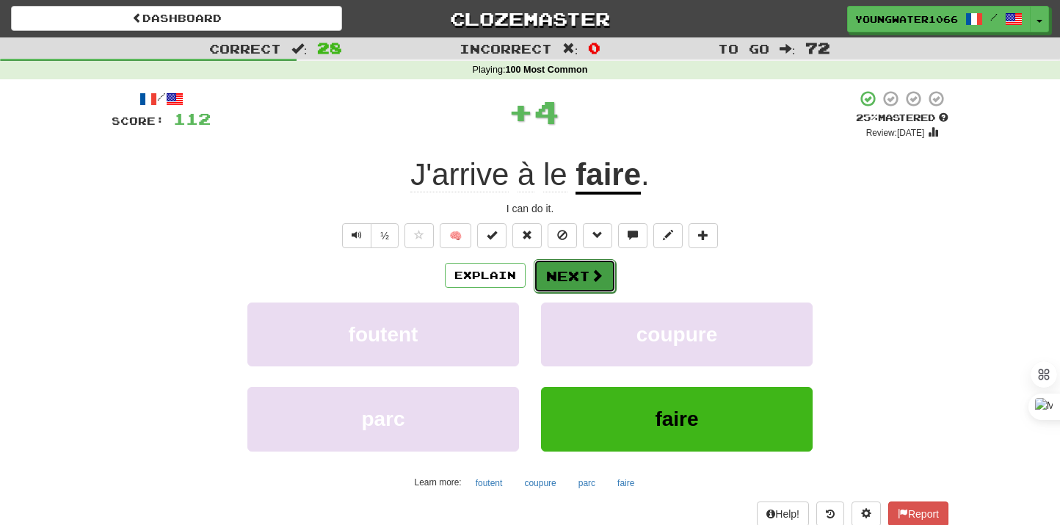
click at [565, 272] on button "Next" at bounding box center [575, 276] width 82 height 34
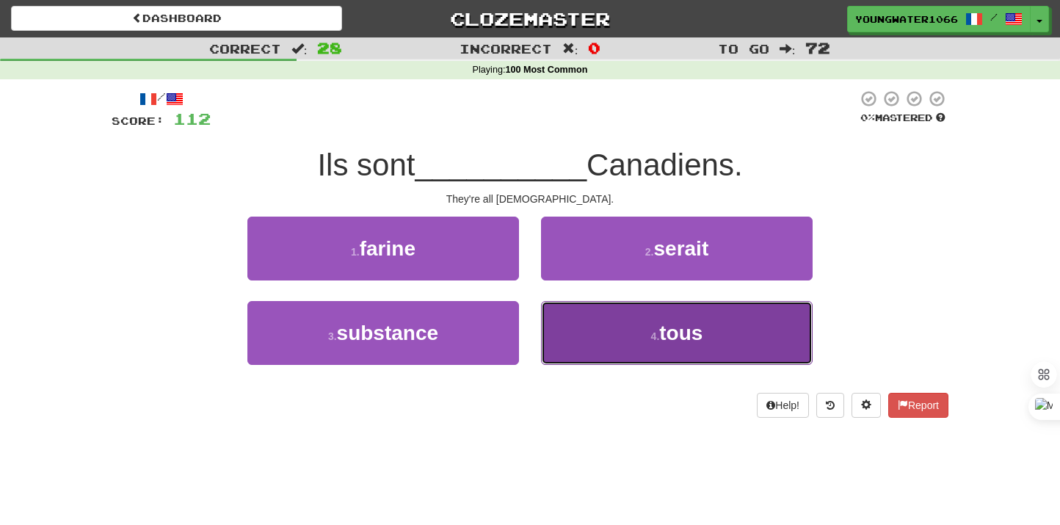
click at [573, 317] on button "4 . tous" at bounding box center [677, 333] width 272 height 64
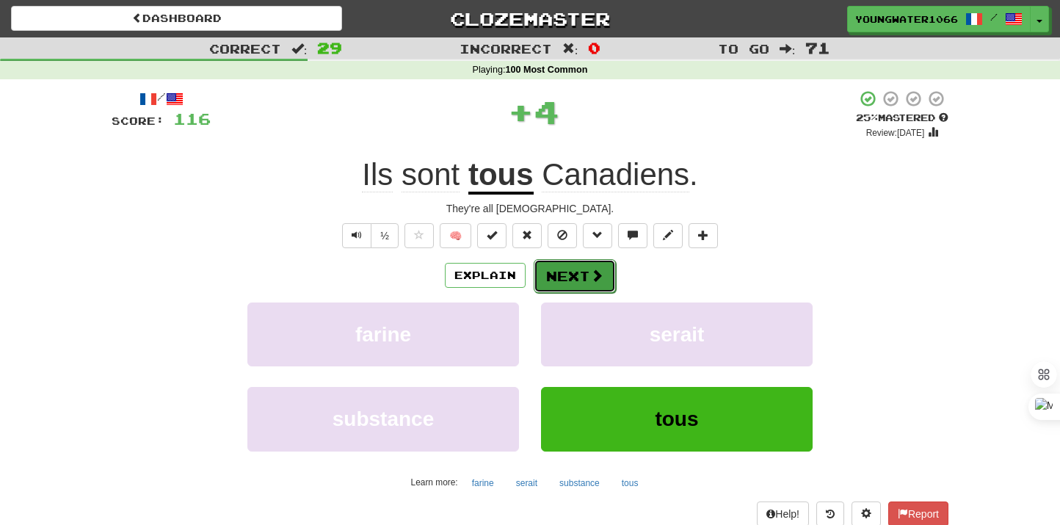
click at [573, 285] on button "Next" at bounding box center [575, 276] width 82 height 34
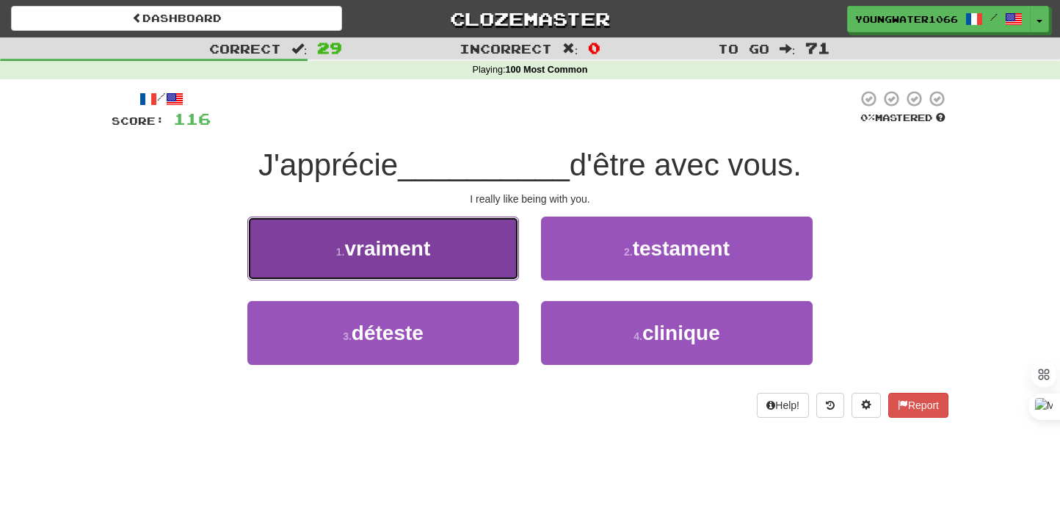
click at [487, 269] on button "1 . vraiment" at bounding box center [383, 249] width 272 height 64
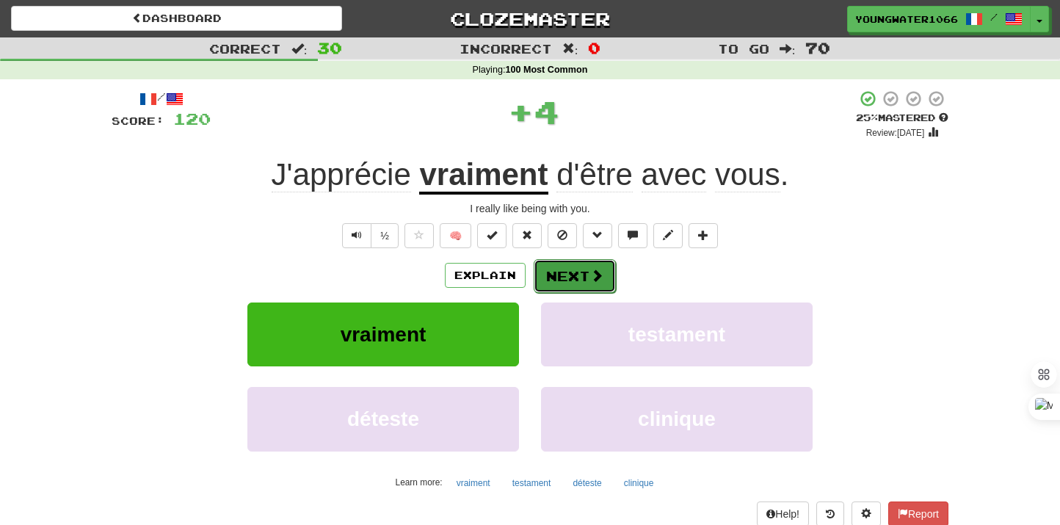
click at [551, 269] on button "Next" at bounding box center [575, 276] width 82 height 34
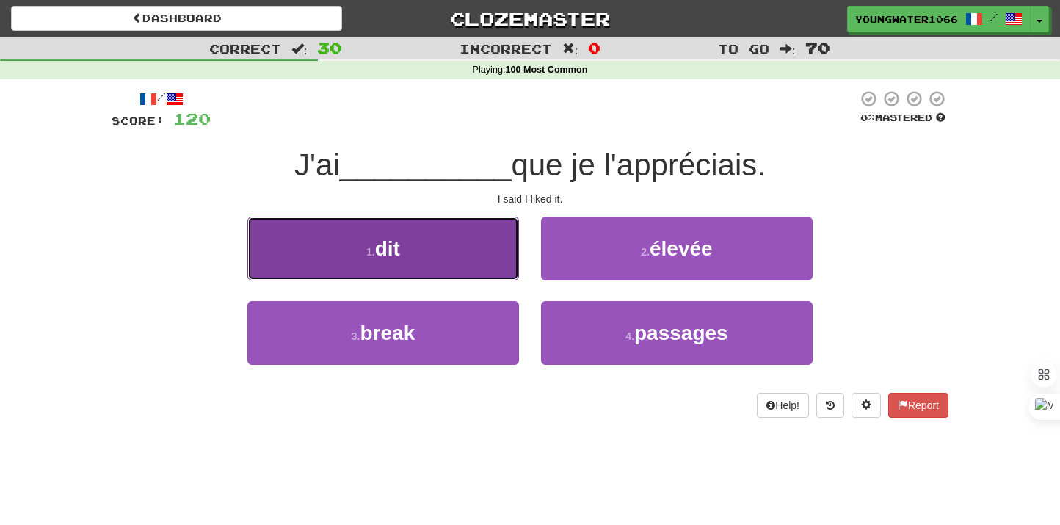
click at [484, 273] on button "1 . dit" at bounding box center [383, 249] width 272 height 64
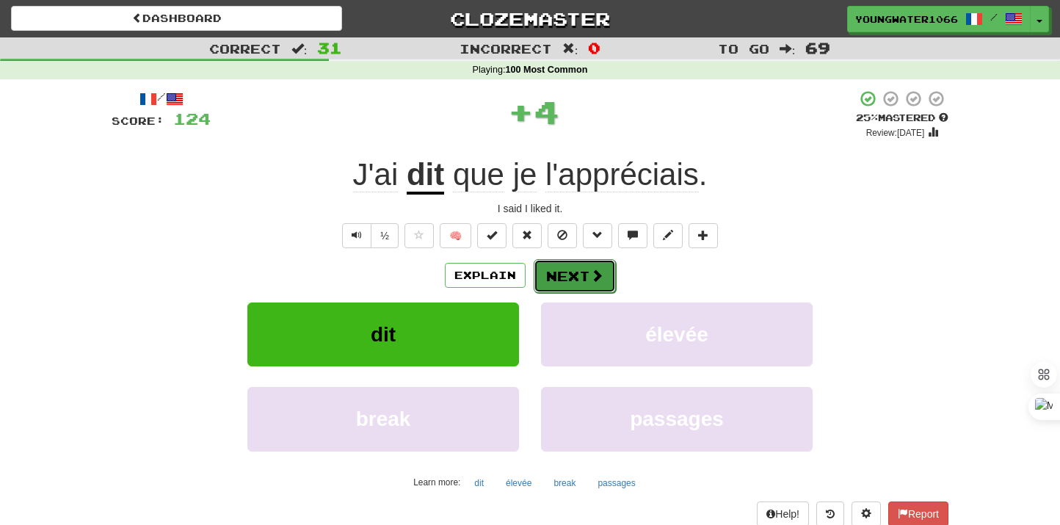
click at [567, 275] on button "Next" at bounding box center [575, 276] width 82 height 34
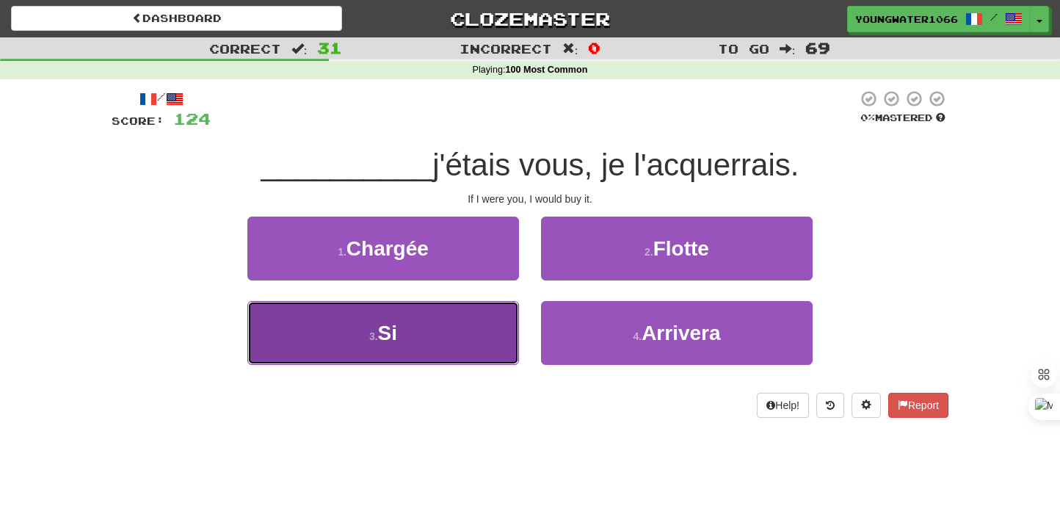
click at [479, 332] on button "3 . Si" at bounding box center [383, 333] width 272 height 64
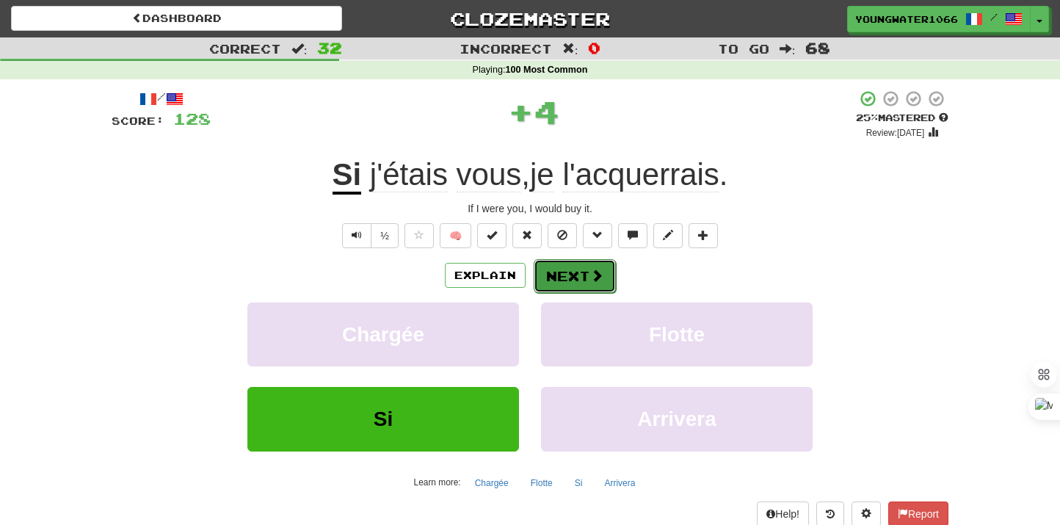
click at [572, 277] on button "Next" at bounding box center [575, 276] width 82 height 34
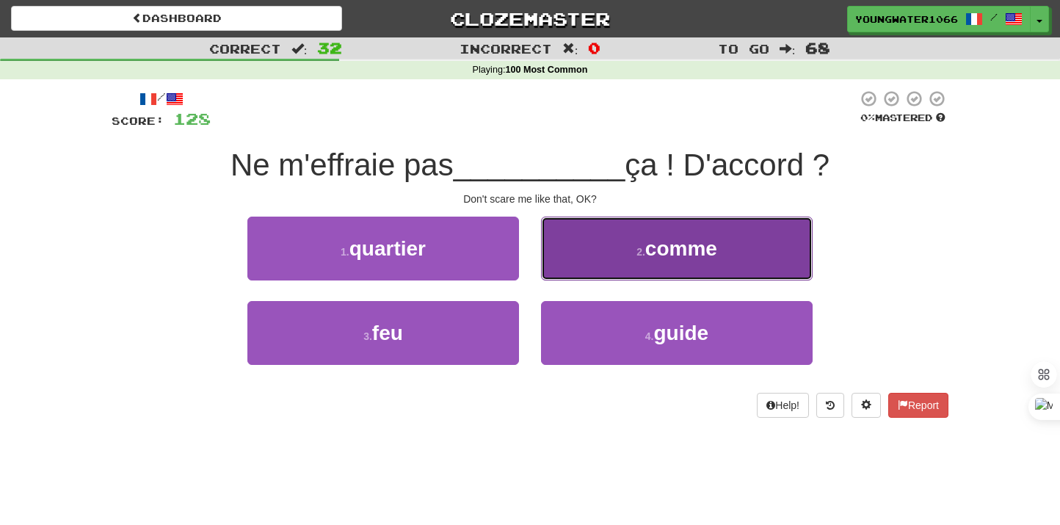
click at [614, 269] on button "2 . comme" at bounding box center [677, 249] width 272 height 64
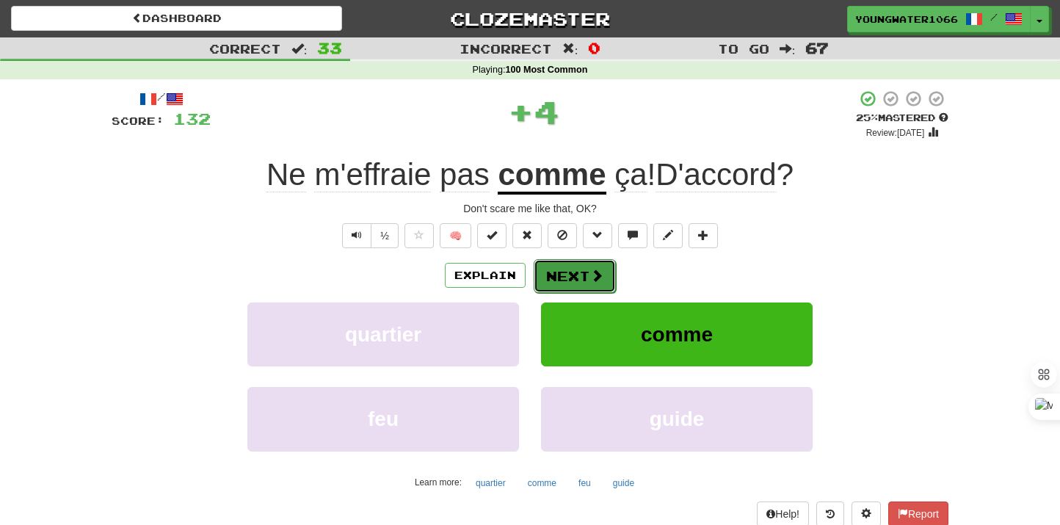
click at [591, 269] on span at bounding box center [596, 275] width 13 height 13
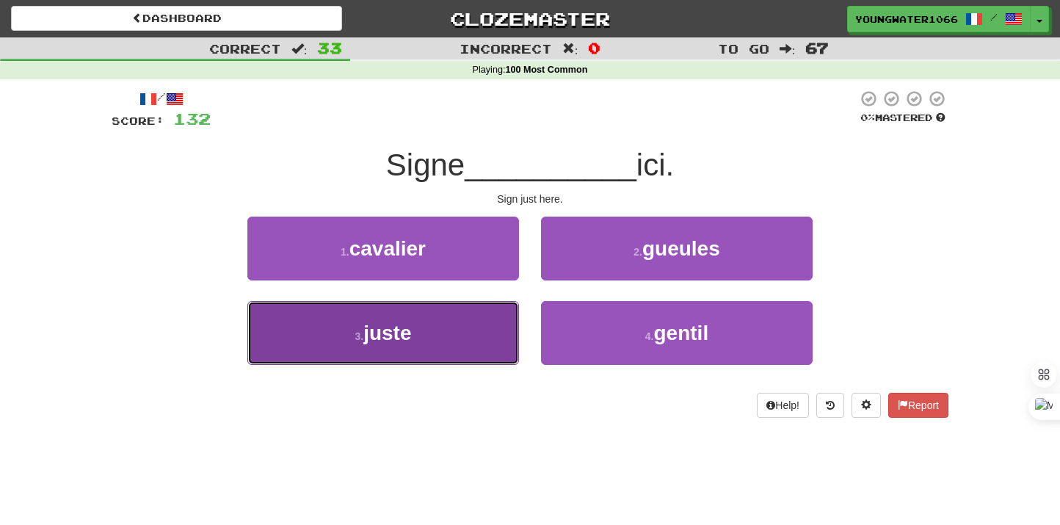
click at [474, 323] on button "3 . juste" at bounding box center [383, 333] width 272 height 64
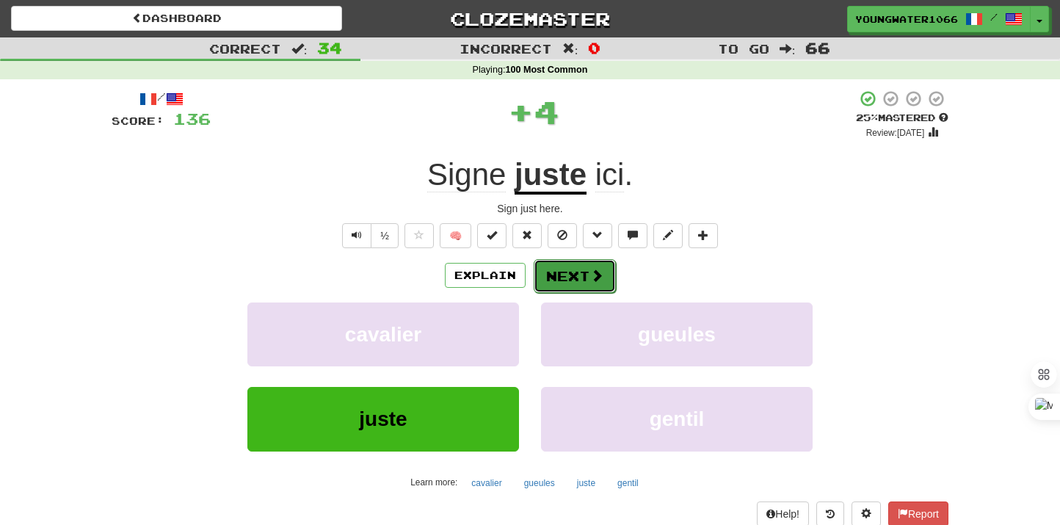
click at [547, 286] on button "Next" at bounding box center [575, 276] width 82 height 34
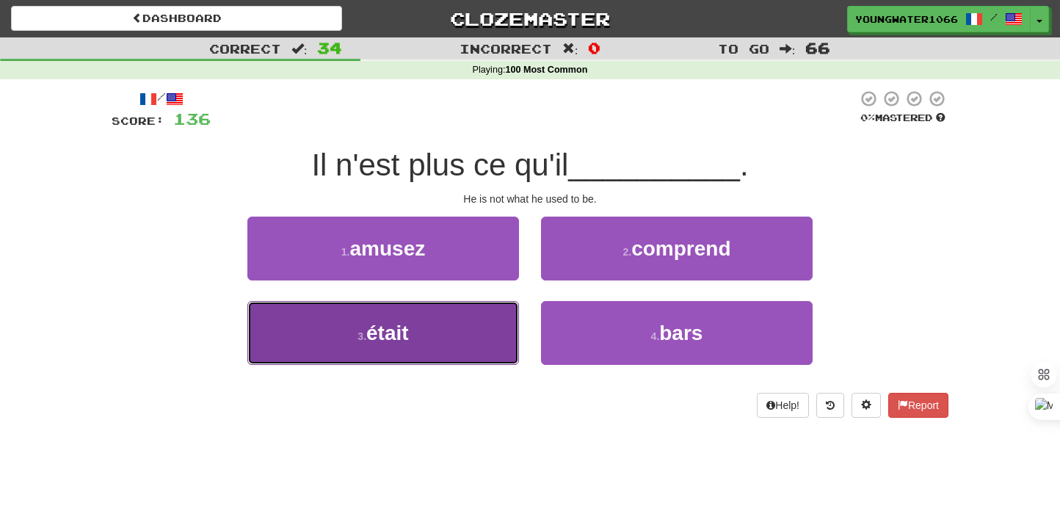
click at [489, 313] on button "3 . était" at bounding box center [383, 333] width 272 height 64
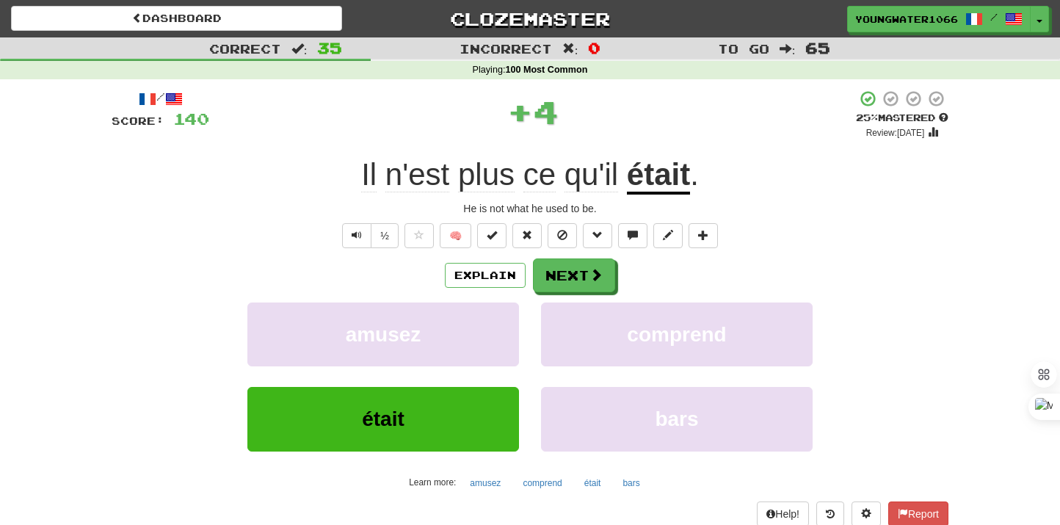
click at [593, 255] on div "/ Score: 140 + 4 25 % Mastered Review: [DATE] Il n'est plus ce qu'il était . He…" at bounding box center [530, 320] width 837 height 460
click at [590, 261] on button "Next" at bounding box center [575, 276] width 82 height 34
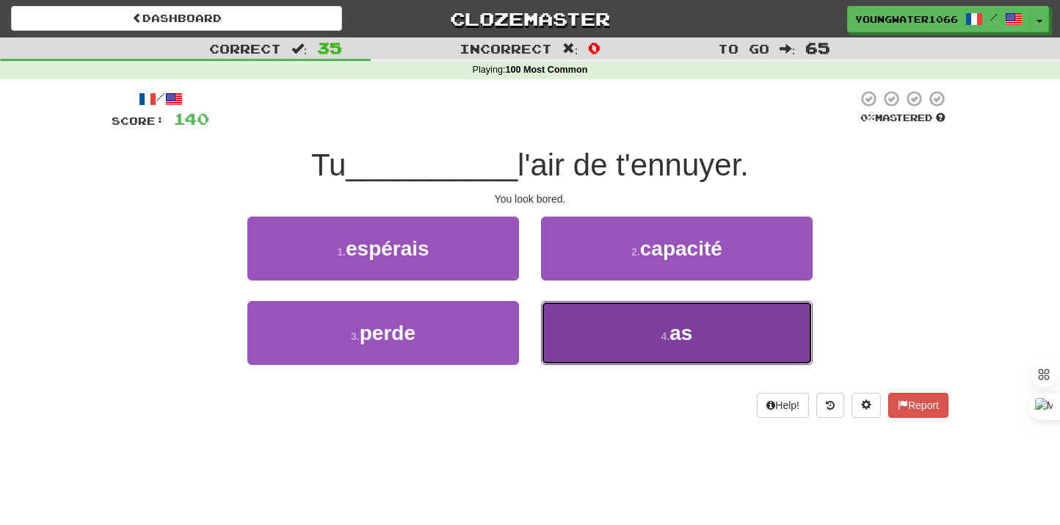
click at [575, 332] on button "4 . as" at bounding box center [677, 333] width 272 height 64
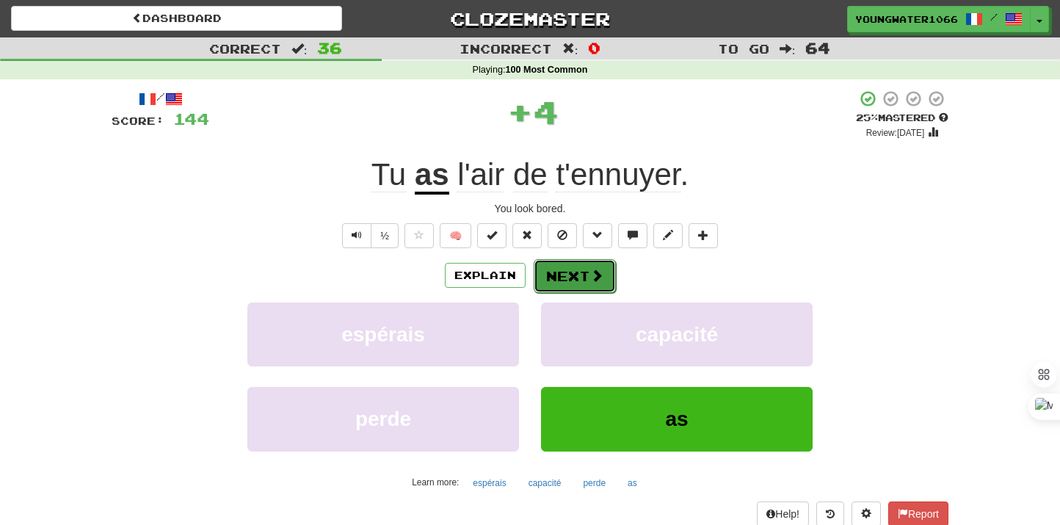
click at [559, 287] on button "Next" at bounding box center [575, 276] width 82 height 34
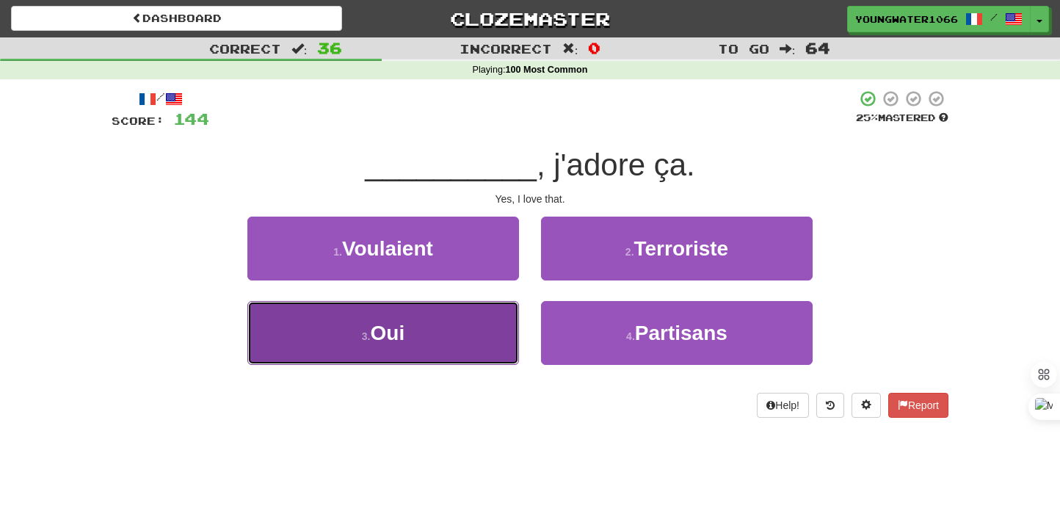
click at [438, 327] on button "3 . Oui" at bounding box center [383, 333] width 272 height 64
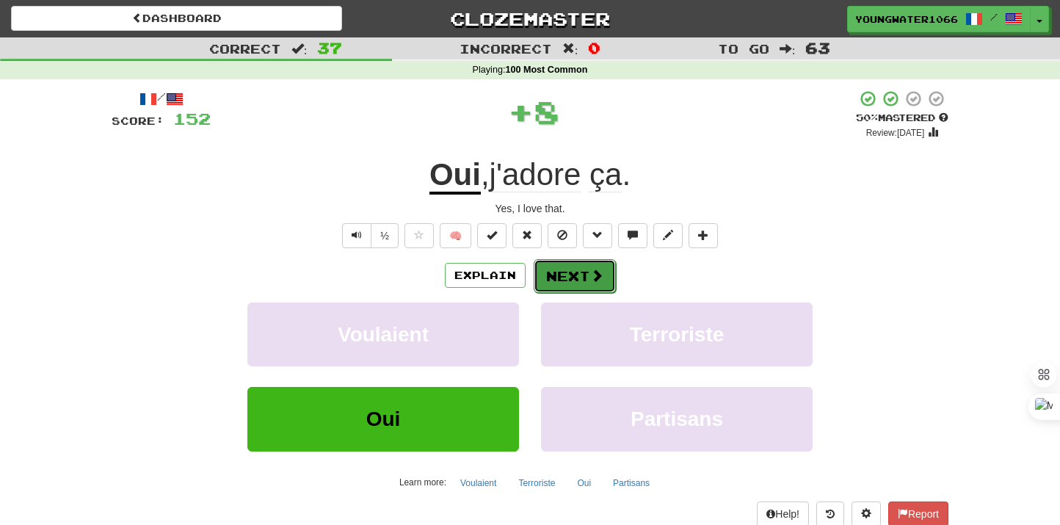
click at [560, 275] on button "Next" at bounding box center [575, 276] width 82 height 34
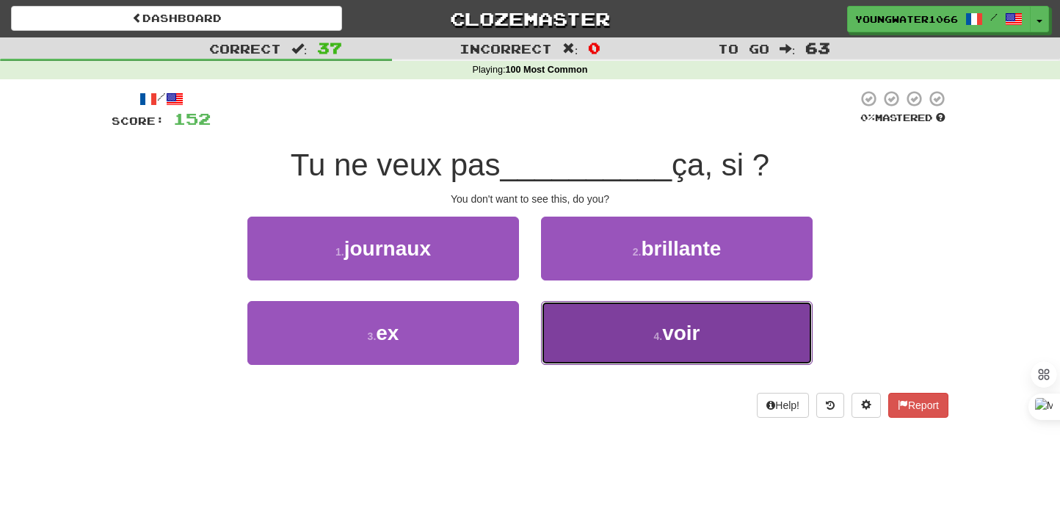
click at [585, 339] on button "4 . voir" at bounding box center [677, 333] width 272 height 64
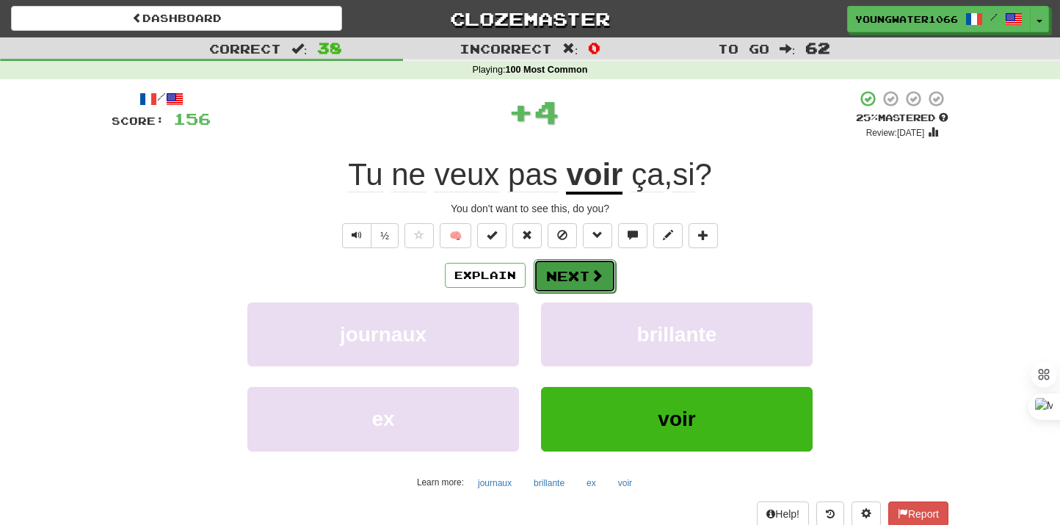
click at [576, 283] on button "Next" at bounding box center [575, 276] width 82 height 34
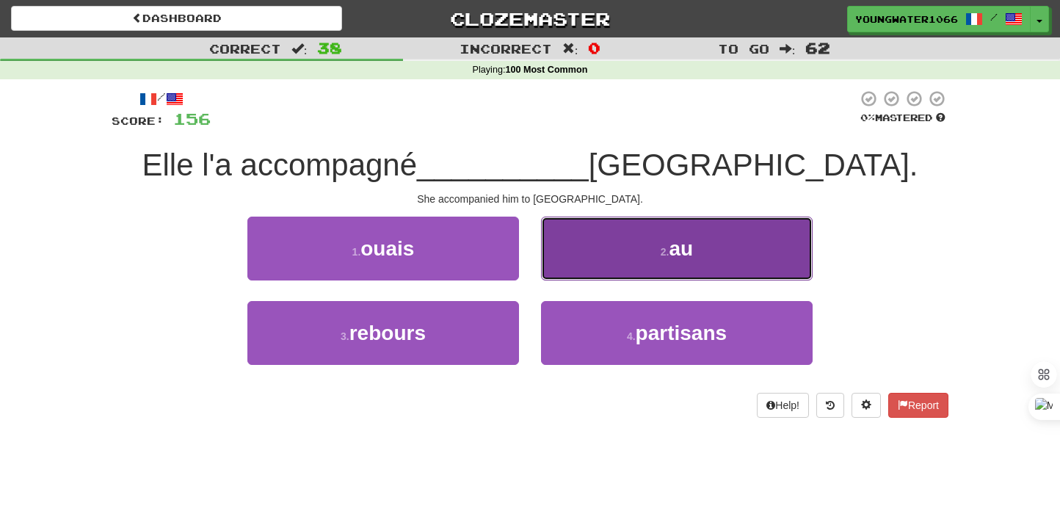
click at [628, 247] on button "2 . au" at bounding box center [677, 249] width 272 height 64
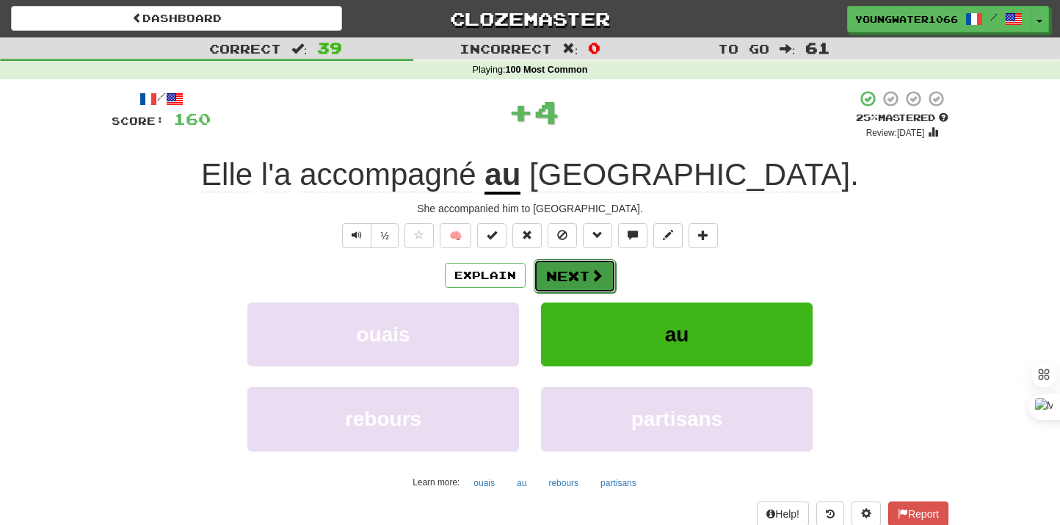
click at [560, 284] on button "Next" at bounding box center [575, 276] width 82 height 34
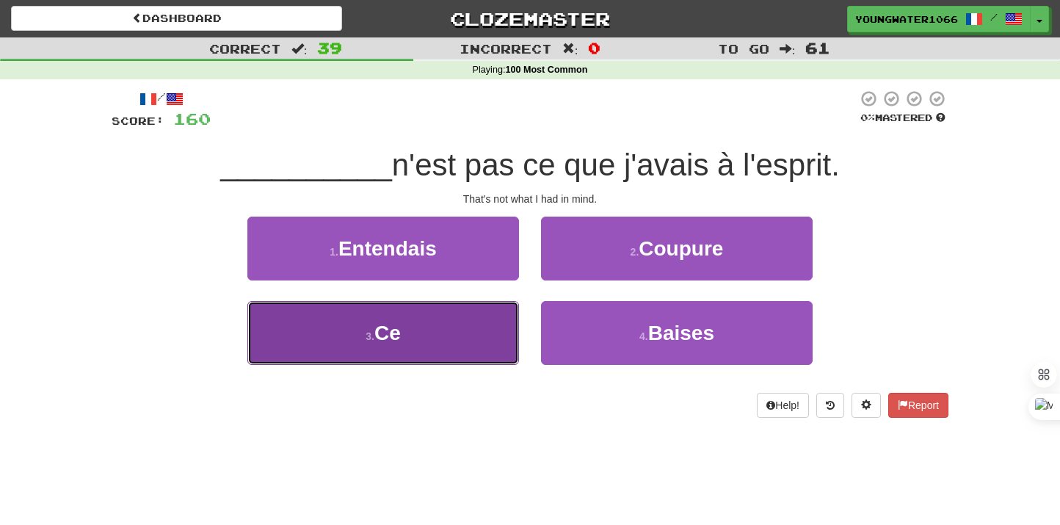
click at [480, 338] on button "3 . Ce" at bounding box center [383, 333] width 272 height 64
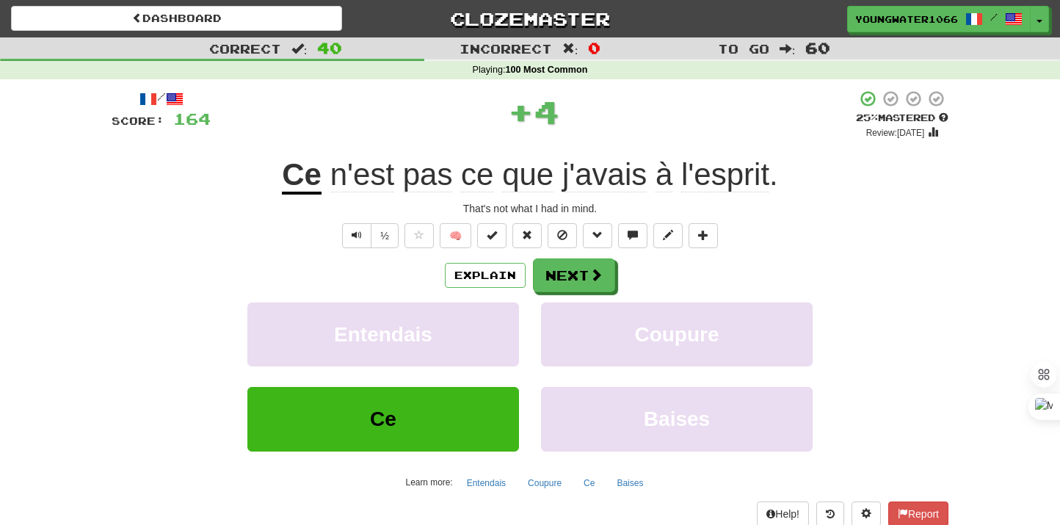
click at [554, 300] on div "Explain Next Entendais Coupure Ce Baises Learn more: Entendais Coupure Ce Baises" at bounding box center [530, 376] width 837 height 236
click at [556, 280] on button "Next" at bounding box center [575, 276] width 82 height 34
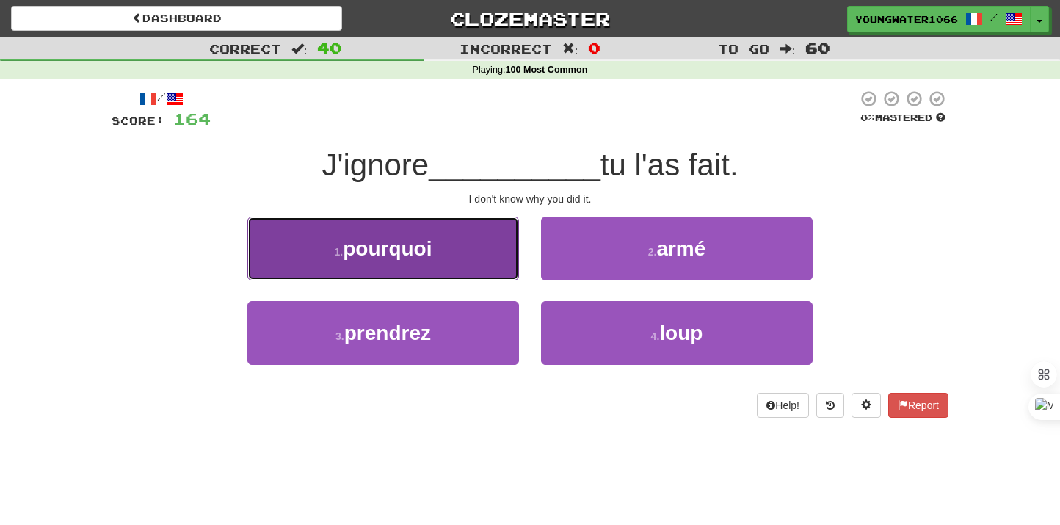
click at [490, 273] on button "1 . pourquoi" at bounding box center [383, 249] width 272 height 64
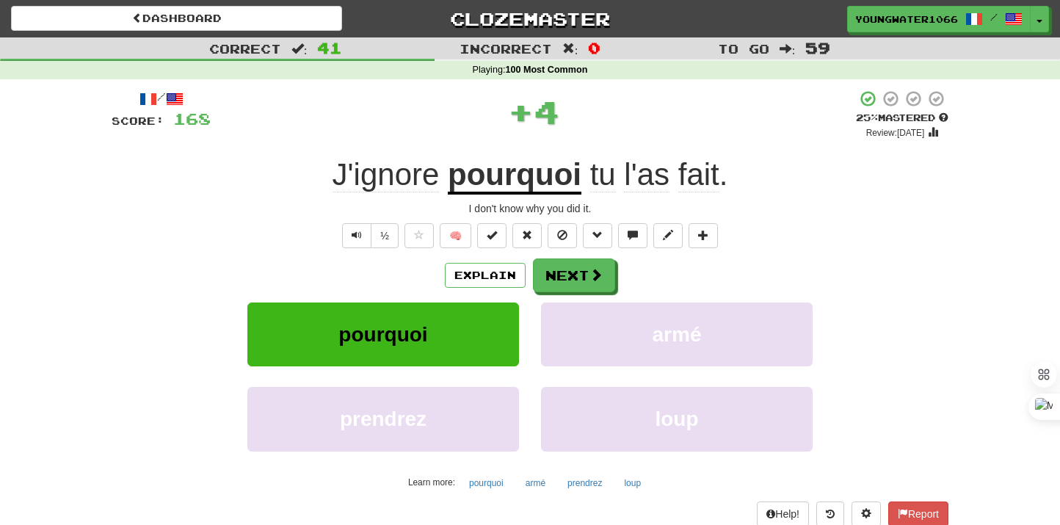
click at [569, 293] on div "Explain Next pourquoi armé prendrez loup Learn more: pourquoi armé prendrez loup" at bounding box center [530, 376] width 837 height 236
click at [562, 275] on button "Next" at bounding box center [575, 276] width 82 height 34
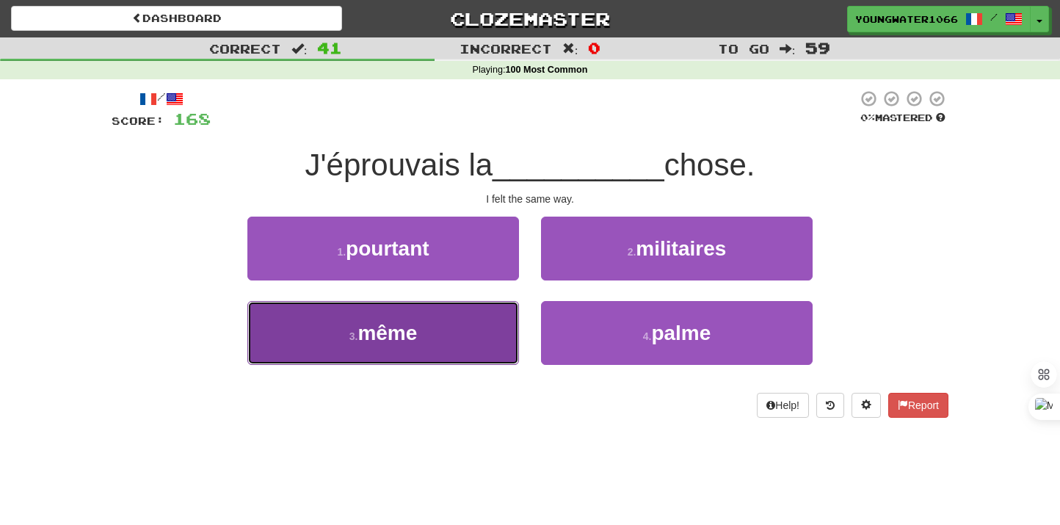
click at [457, 319] on button "3 . même" at bounding box center [383, 333] width 272 height 64
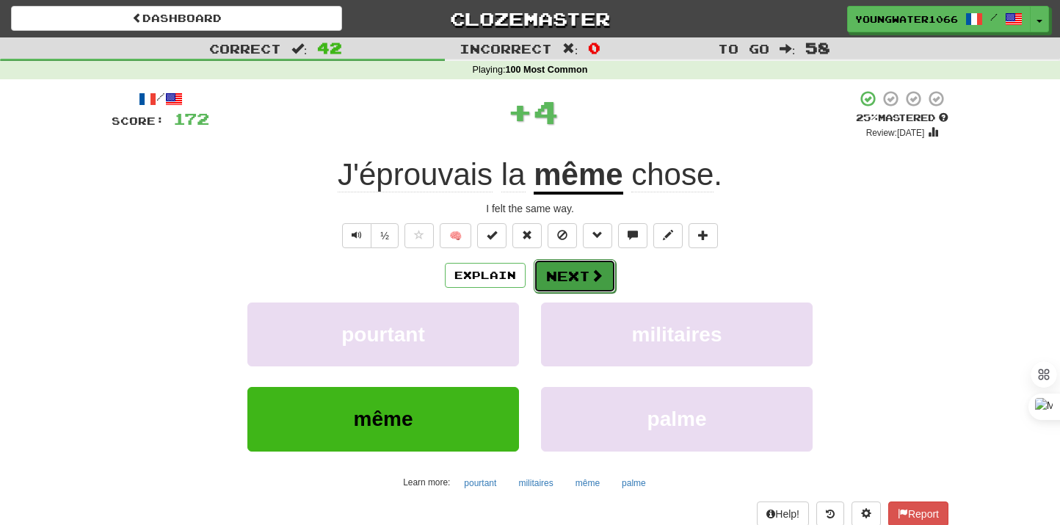
click at [567, 269] on button "Next" at bounding box center [575, 276] width 82 height 34
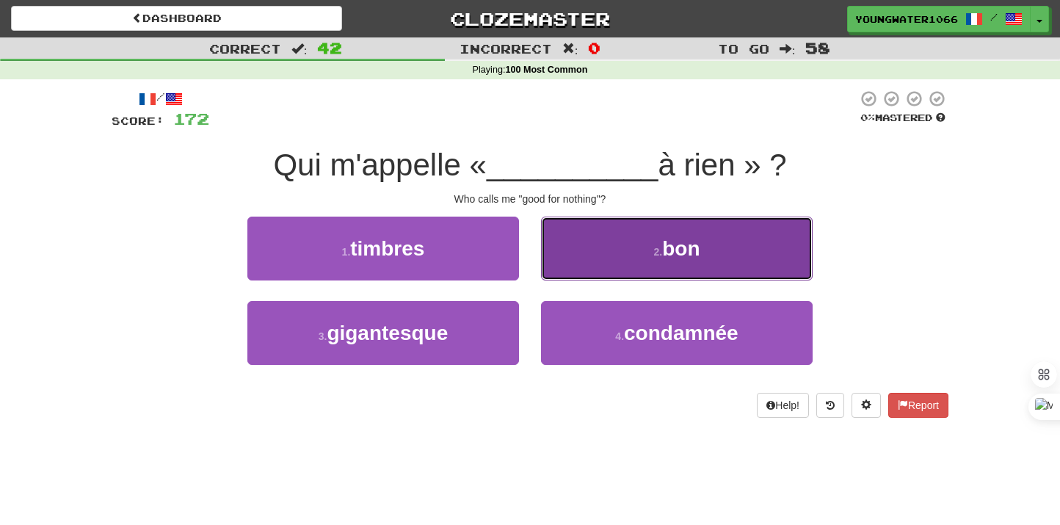
click at [614, 264] on button "2 . bon" at bounding box center [677, 249] width 272 height 64
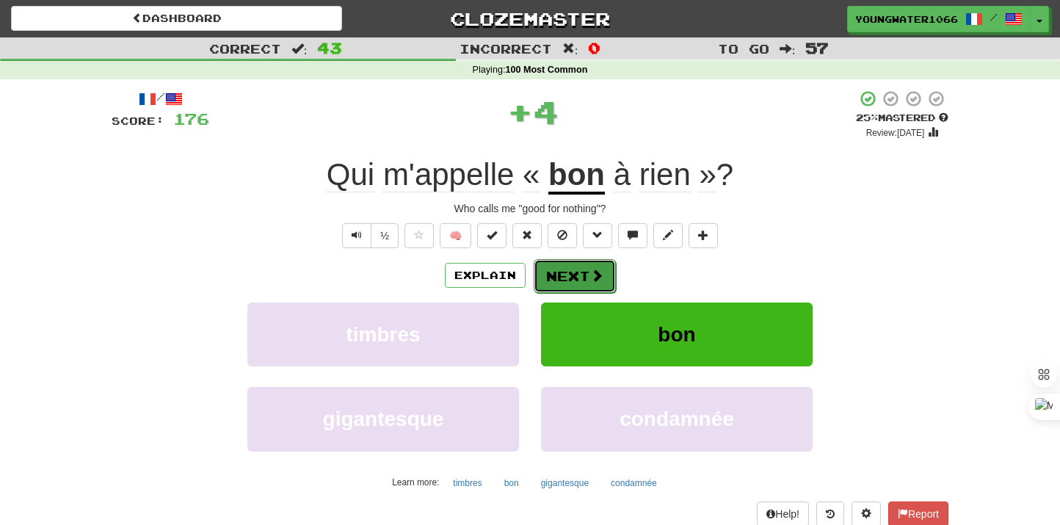
click at [563, 283] on button "Next" at bounding box center [575, 276] width 82 height 34
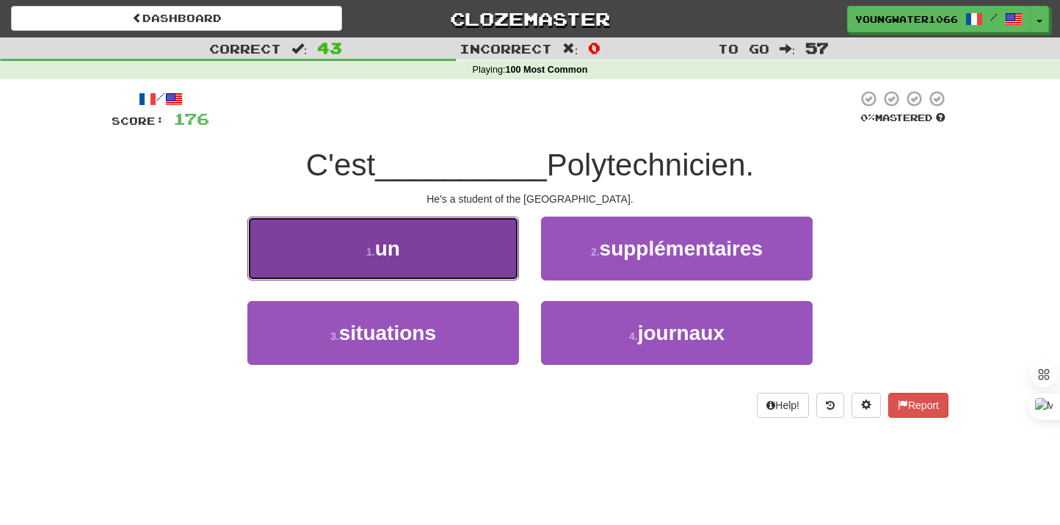
click at [494, 272] on button "1 . un" at bounding box center [383, 249] width 272 height 64
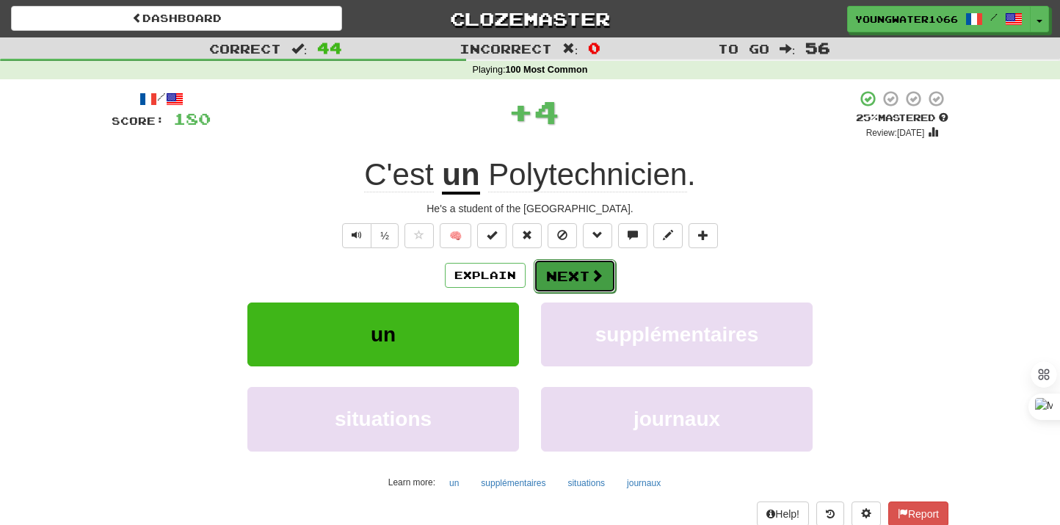
click at [543, 275] on button "Next" at bounding box center [575, 276] width 82 height 34
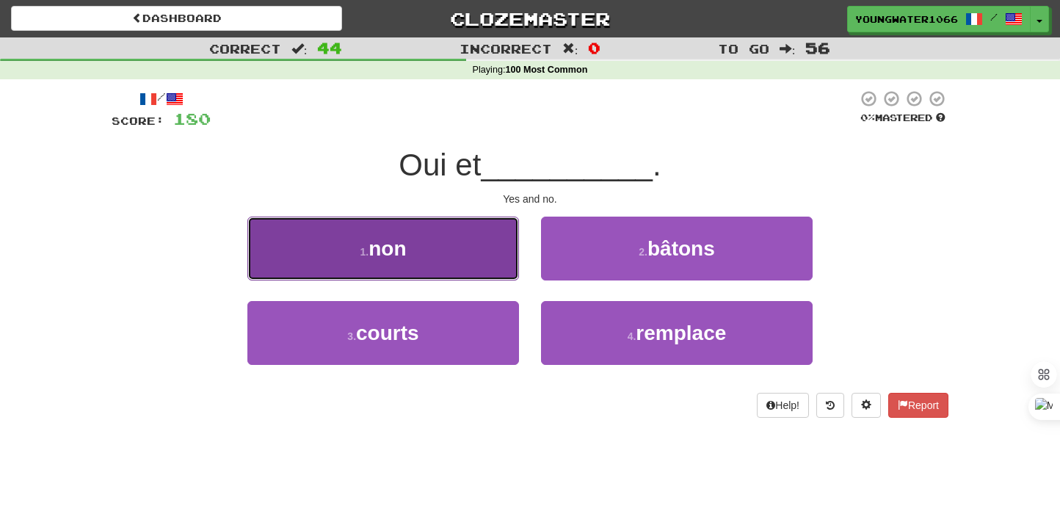
click at [482, 275] on button "1 . non" at bounding box center [383, 249] width 272 height 64
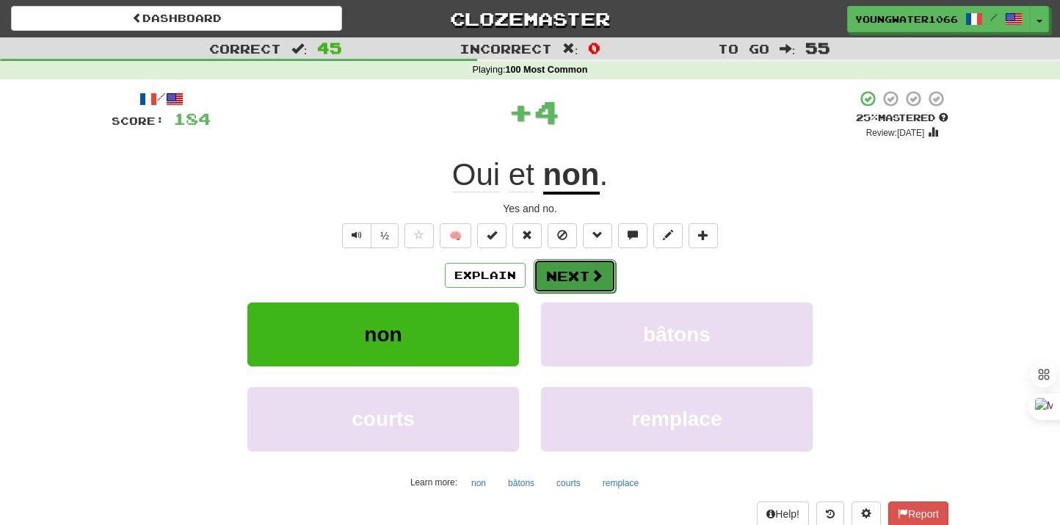
click at [574, 281] on button "Next" at bounding box center [575, 276] width 82 height 34
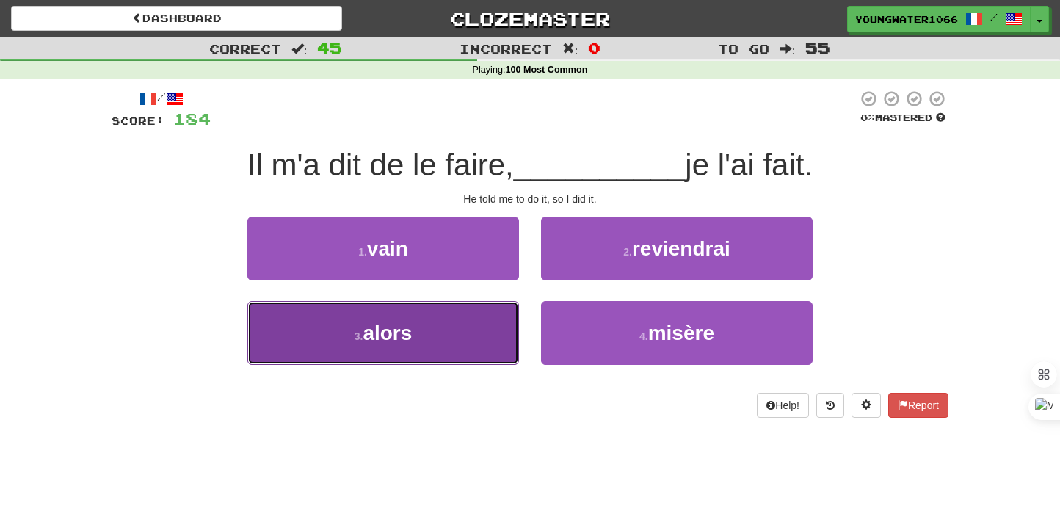
click at [460, 341] on button "3 . alors" at bounding box center [383, 333] width 272 height 64
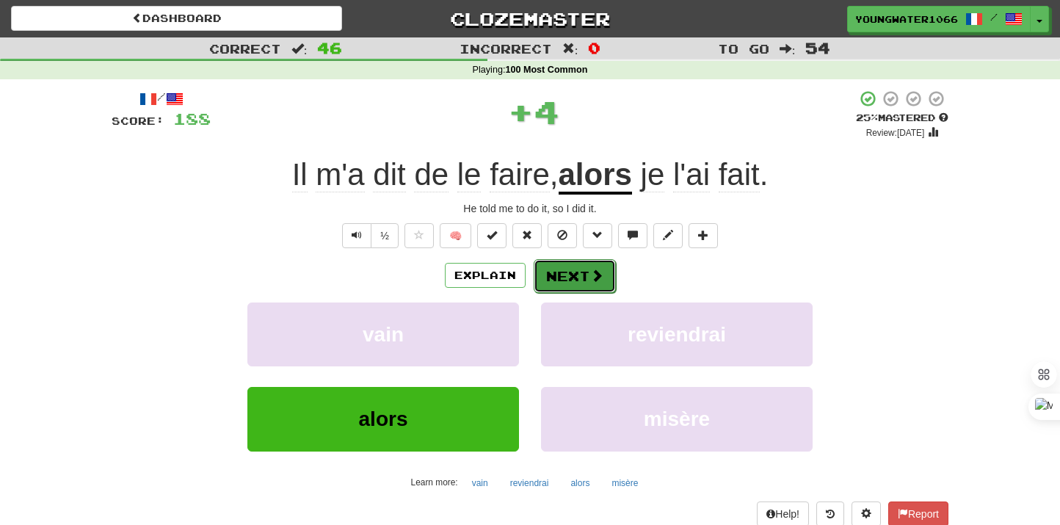
click at [557, 283] on button "Next" at bounding box center [575, 276] width 82 height 34
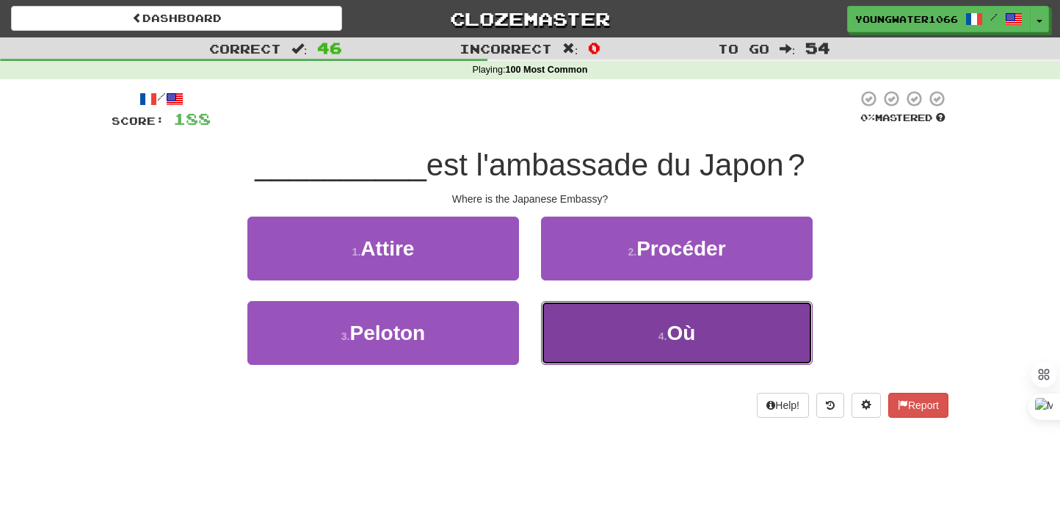
click at [590, 320] on button "4 . [GEOGRAPHIC_DATA]" at bounding box center [677, 333] width 272 height 64
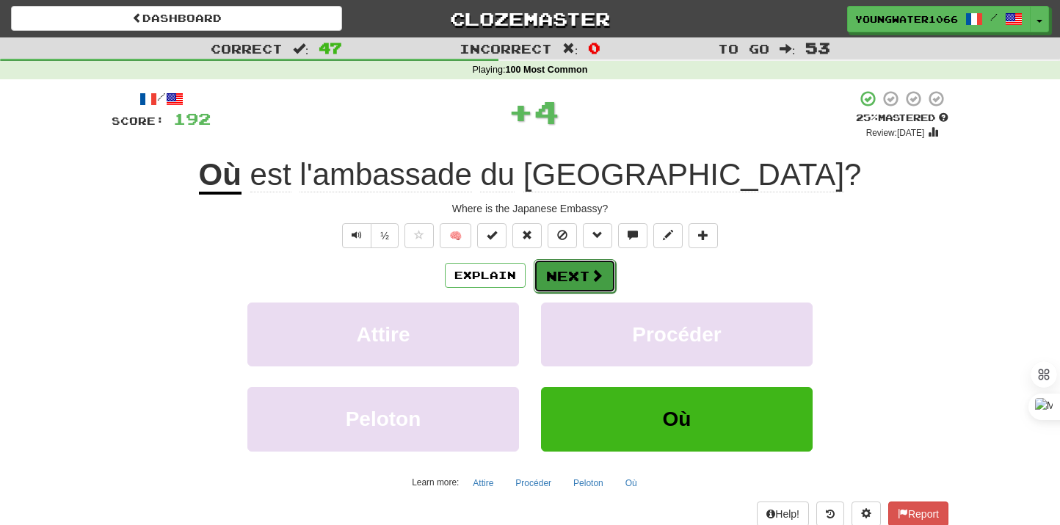
click at [569, 266] on button "Next" at bounding box center [575, 276] width 82 height 34
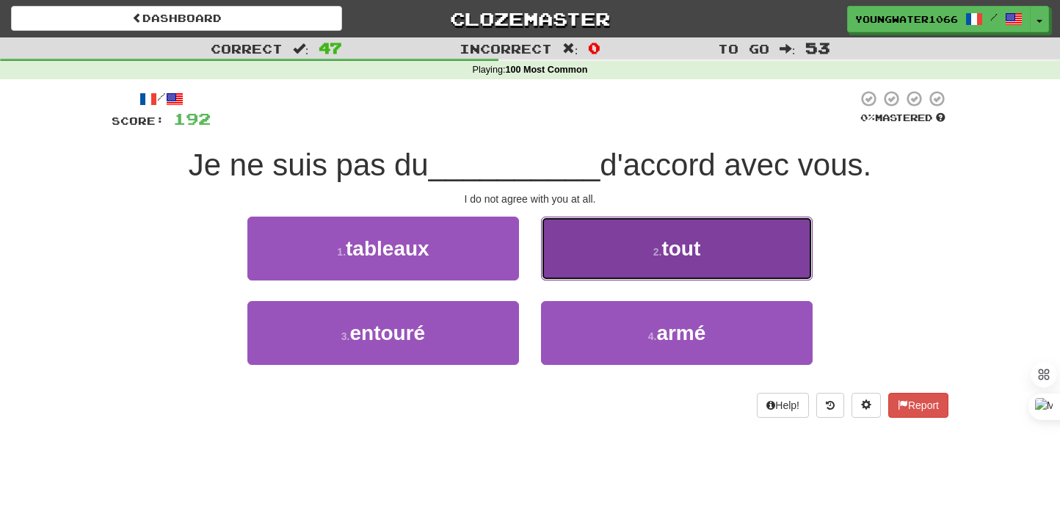
click at [648, 278] on button "2 . tout" at bounding box center [677, 249] width 272 height 64
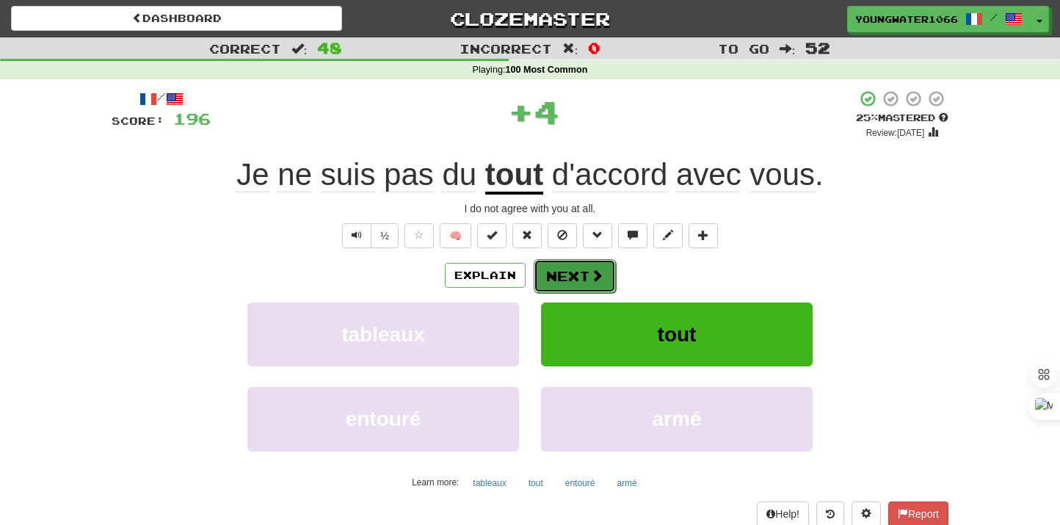
click at [585, 278] on button "Next" at bounding box center [575, 276] width 82 height 34
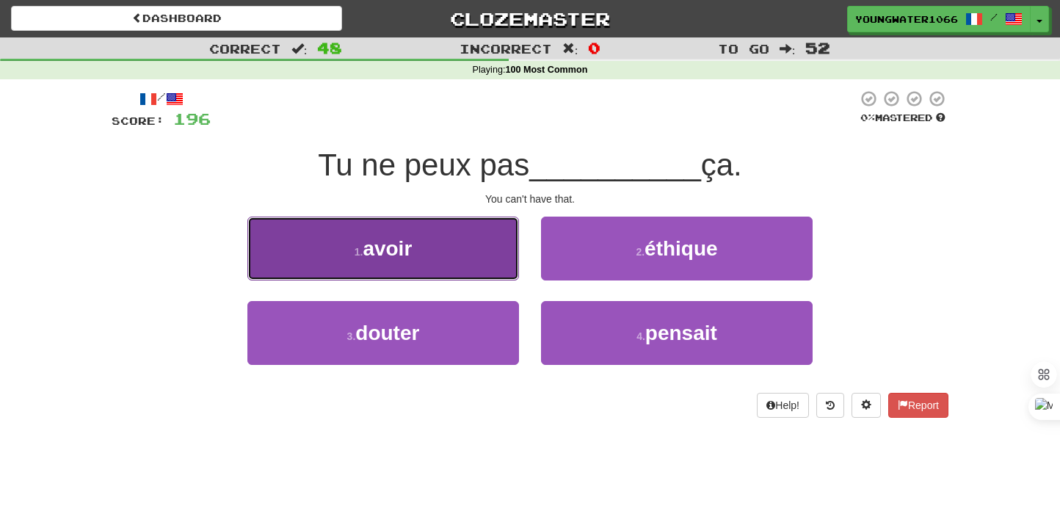
click at [478, 265] on button "1 . avoir" at bounding box center [383, 249] width 272 height 64
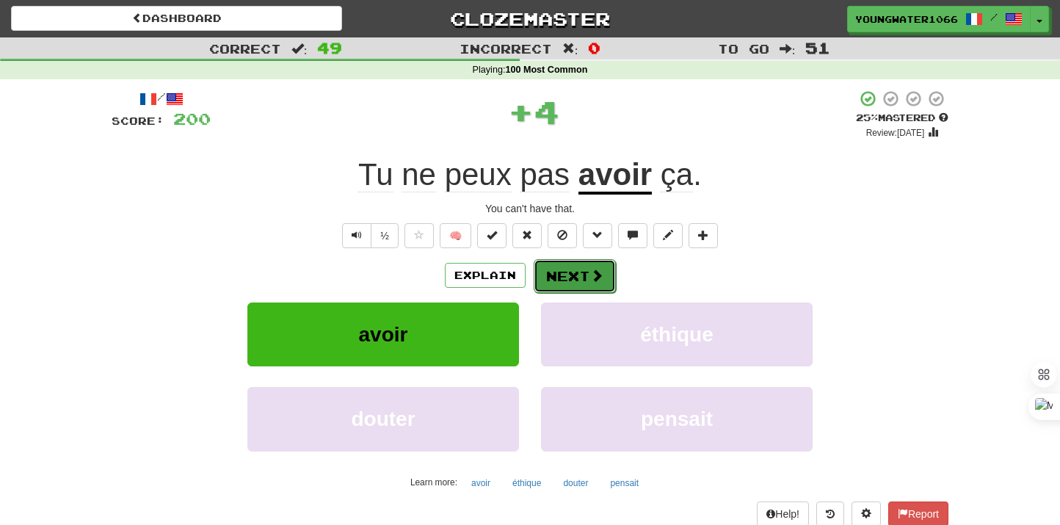
click at [570, 285] on button "Next" at bounding box center [575, 276] width 82 height 34
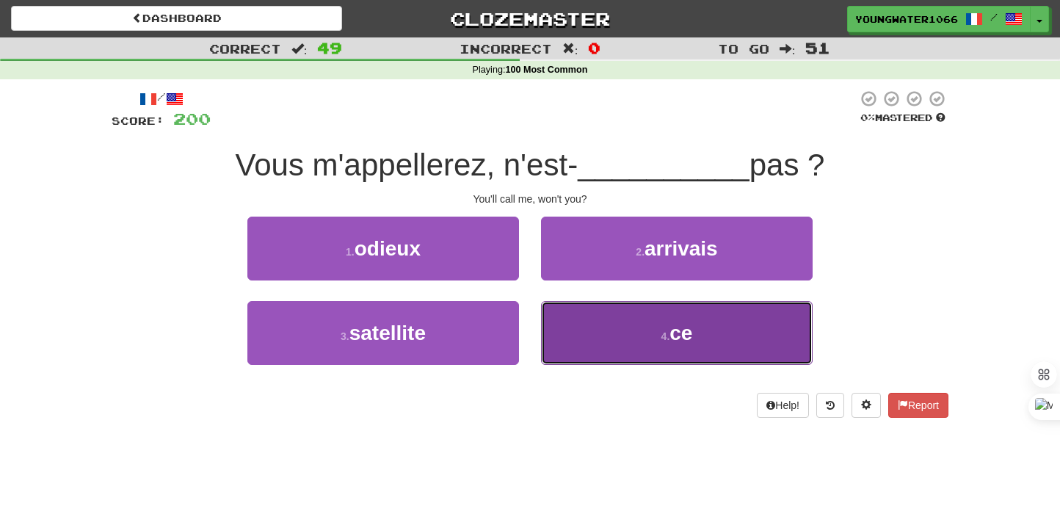
click at [569, 341] on button "4 . ce" at bounding box center [677, 333] width 272 height 64
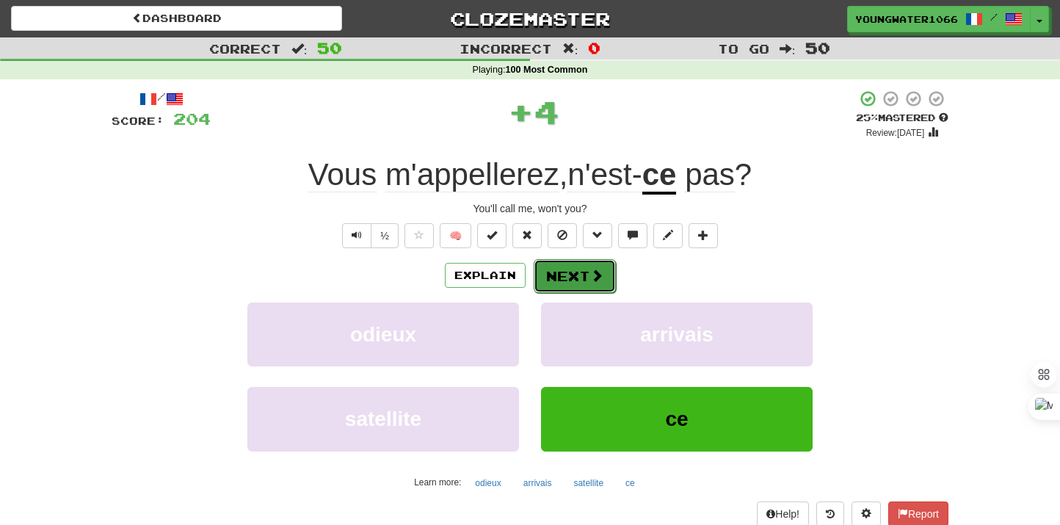
click at [569, 286] on button "Next" at bounding box center [575, 276] width 82 height 34
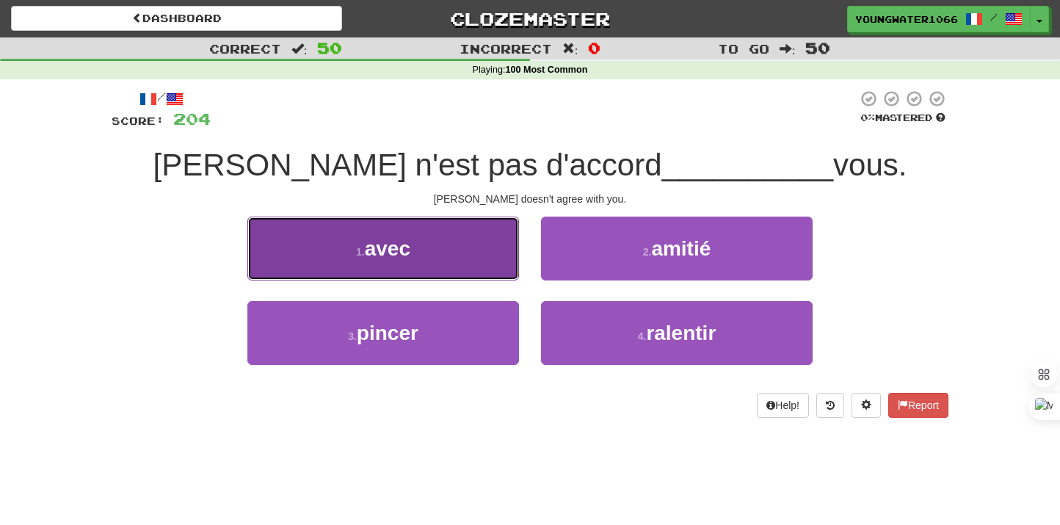
click at [479, 266] on button "1 . avec" at bounding box center [383, 249] width 272 height 64
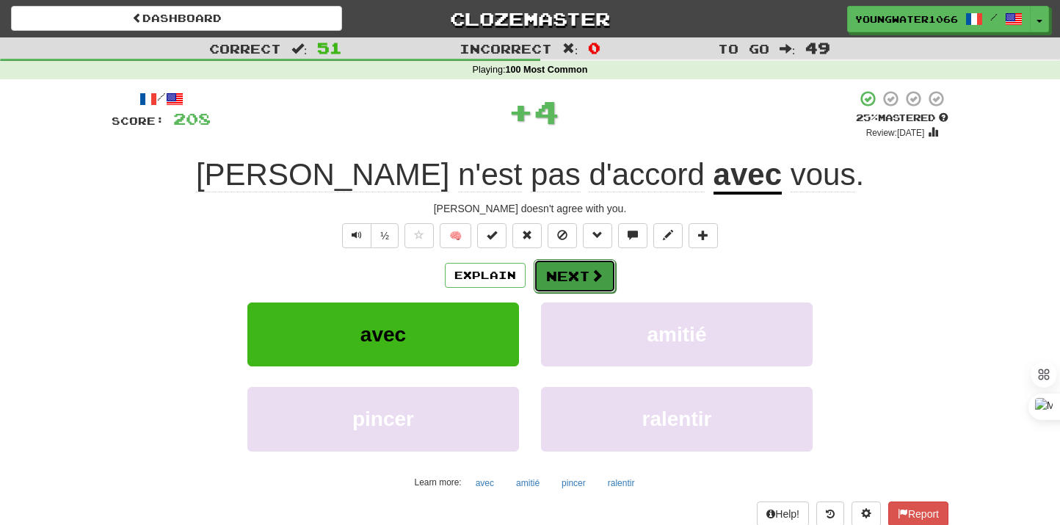
click at [558, 283] on button "Next" at bounding box center [575, 276] width 82 height 34
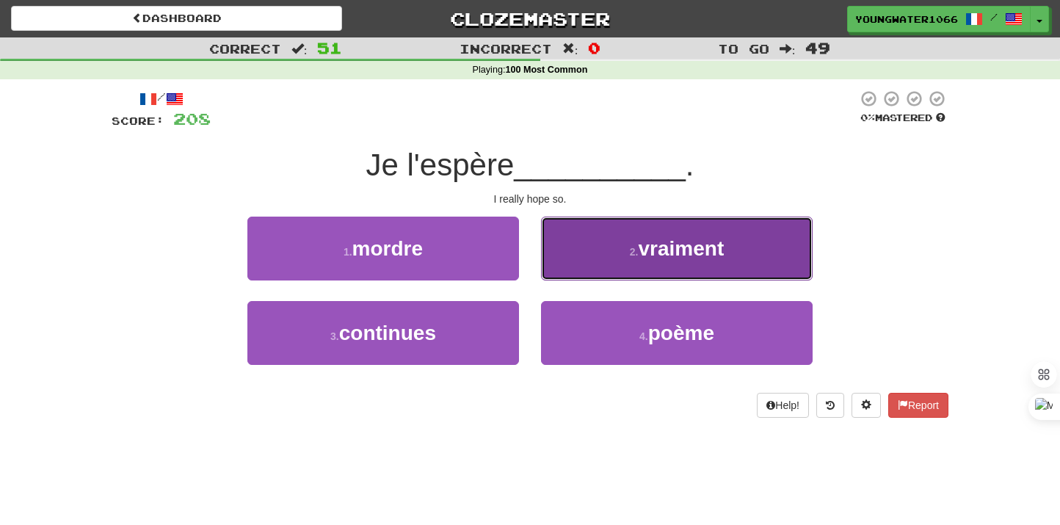
click at [557, 262] on button "2 . vraiment" at bounding box center [677, 249] width 272 height 64
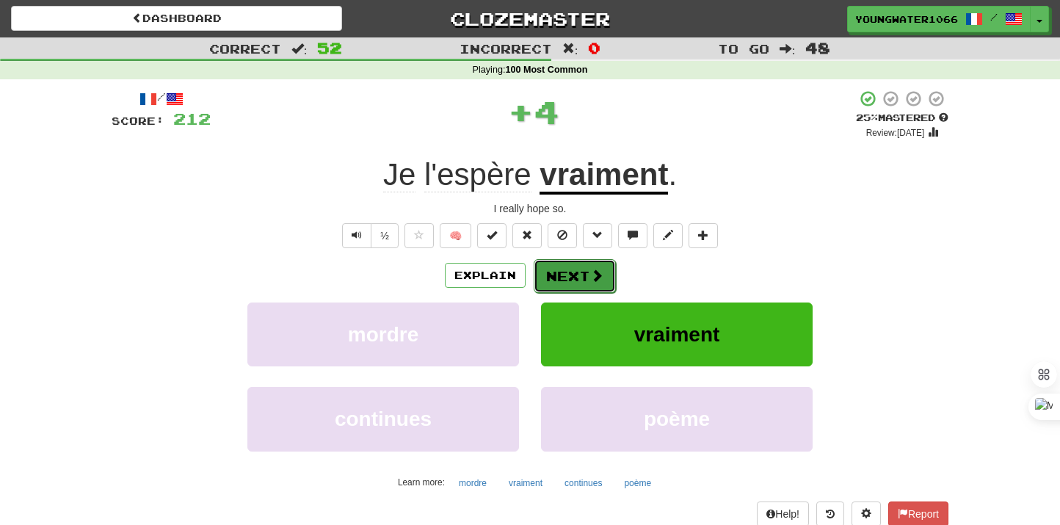
click at [556, 265] on button "Next" at bounding box center [575, 276] width 82 height 34
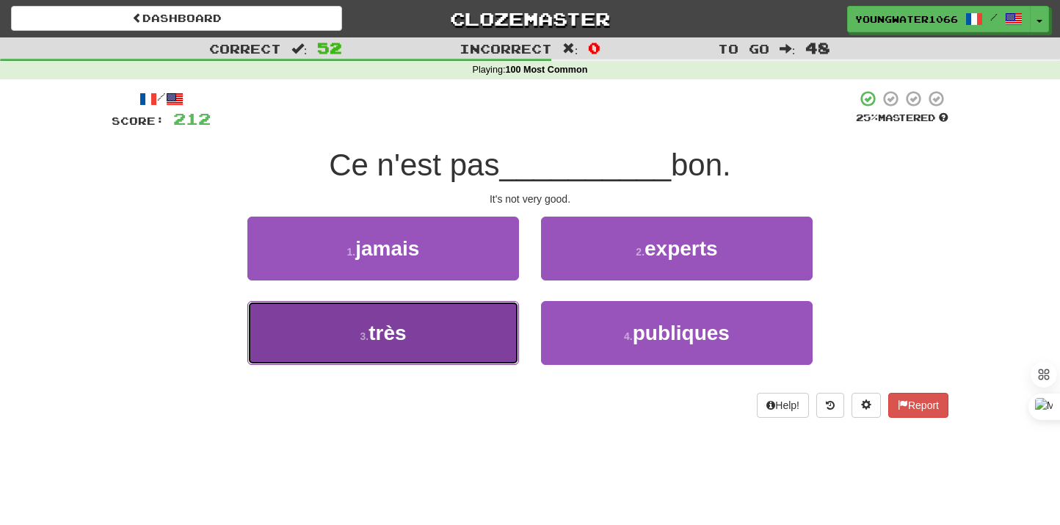
click at [498, 325] on button "3 . très" at bounding box center [383, 333] width 272 height 64
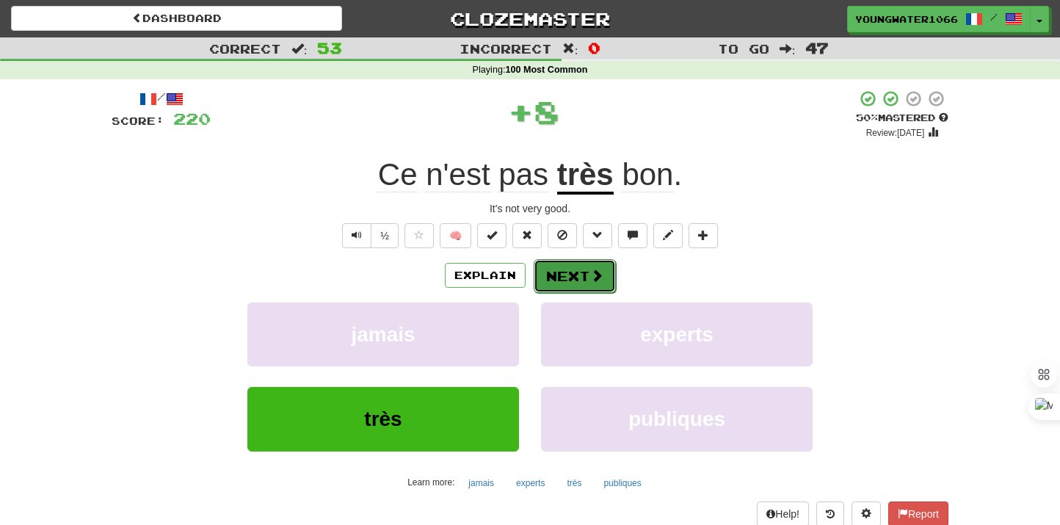
click at [593, 275] on span at bounding box center [596, 275] width 13 height 13
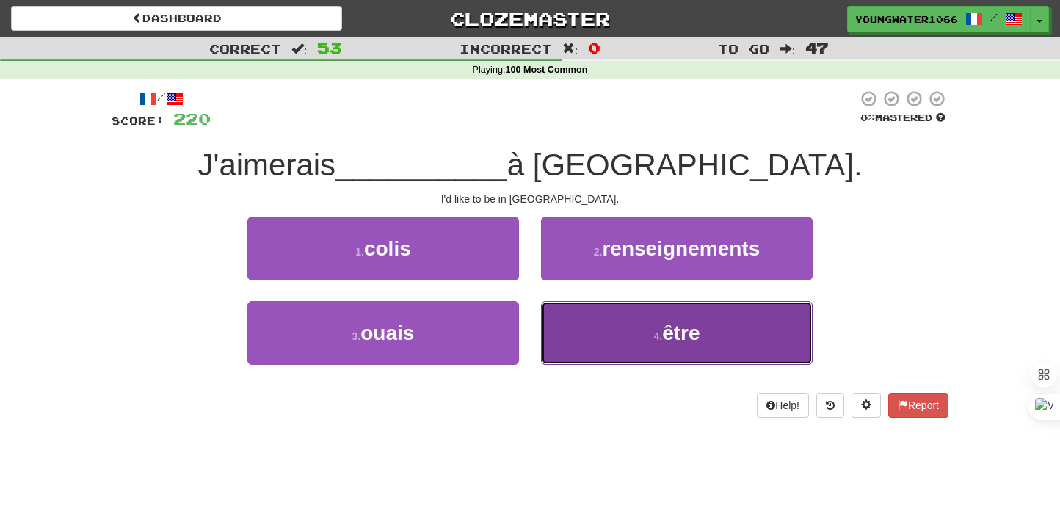
click at [583, 332] on button "4 . être" at bounding box center [677, 333] width 272 height 64
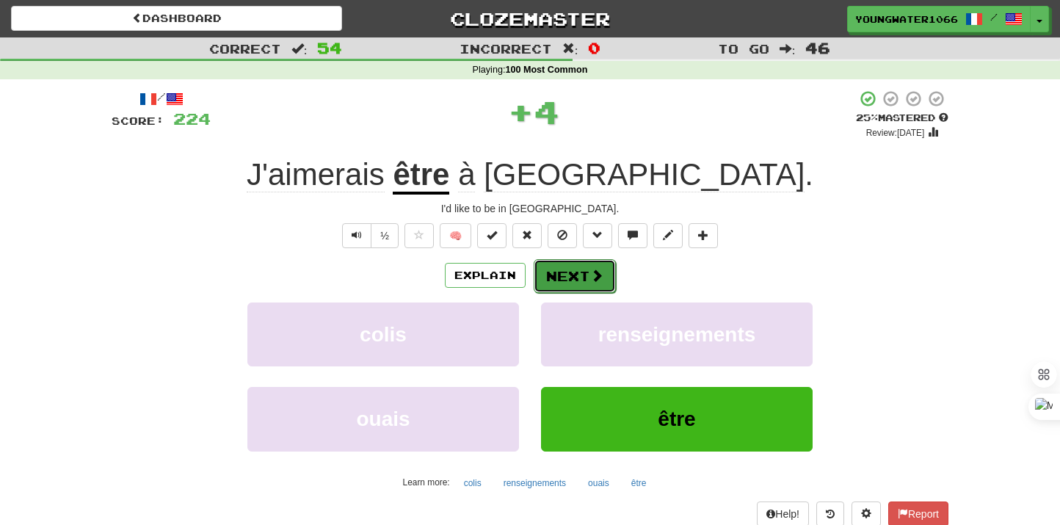
click at [540, 265] on button "Next" at bounding box center [575, 276] width 82 height 34
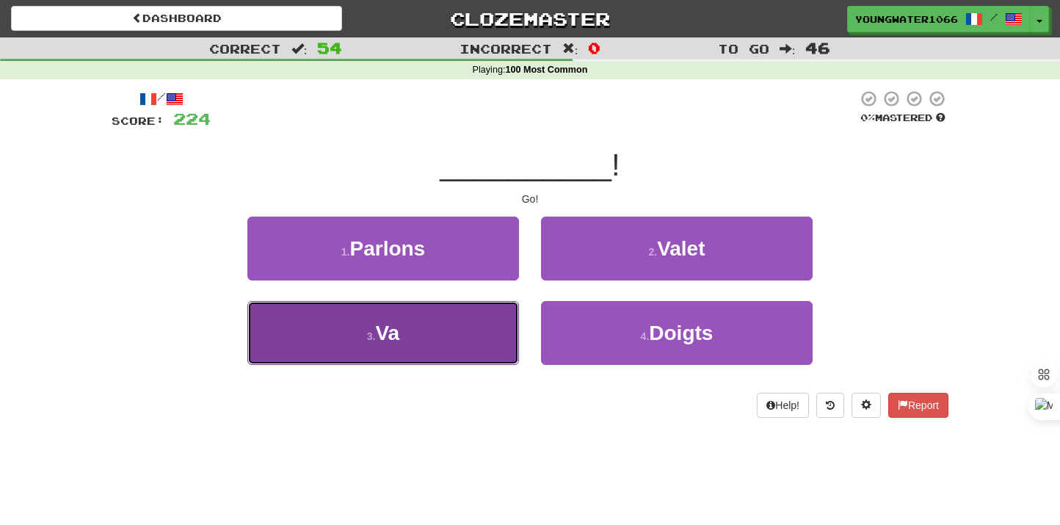
click at [453, 329] on button "3 . Va" at bounding box center [383, 333] width 272 height 64
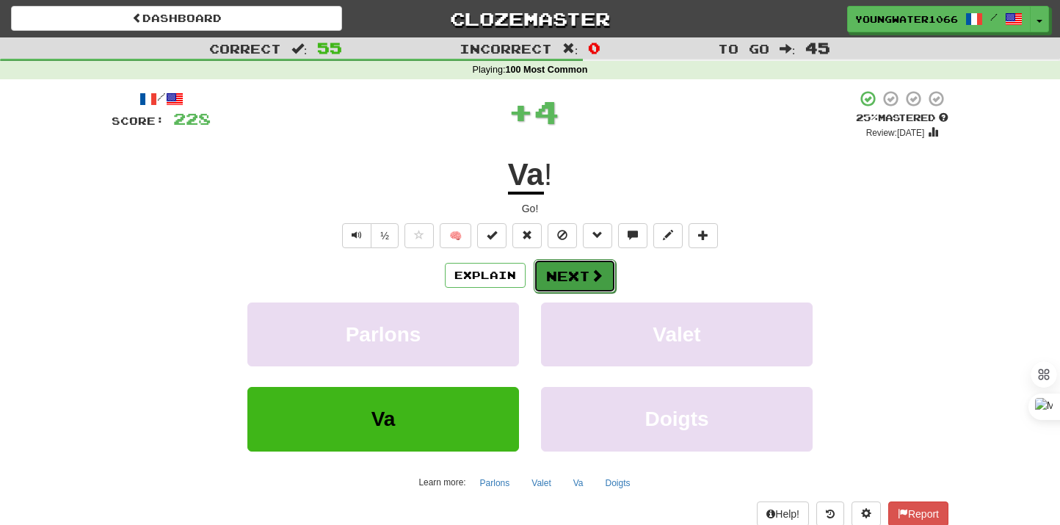
click at [552, 280] on button "Next" at bounding box center [575, 276] width 82 height 34
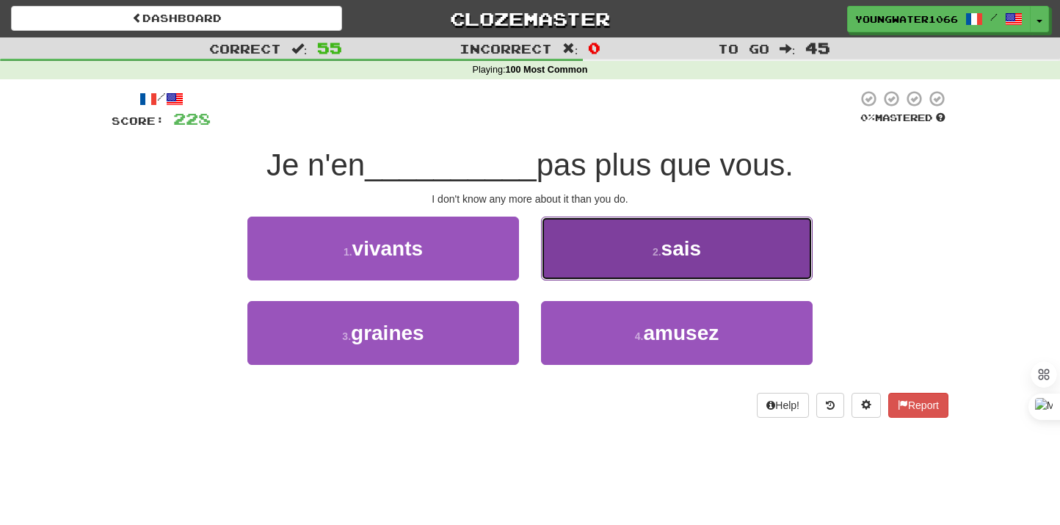
click at [579, 269] on button "2 . [GEOGRAPHIC_DATA]" at bounding box center [677, 249] width 272 height 64
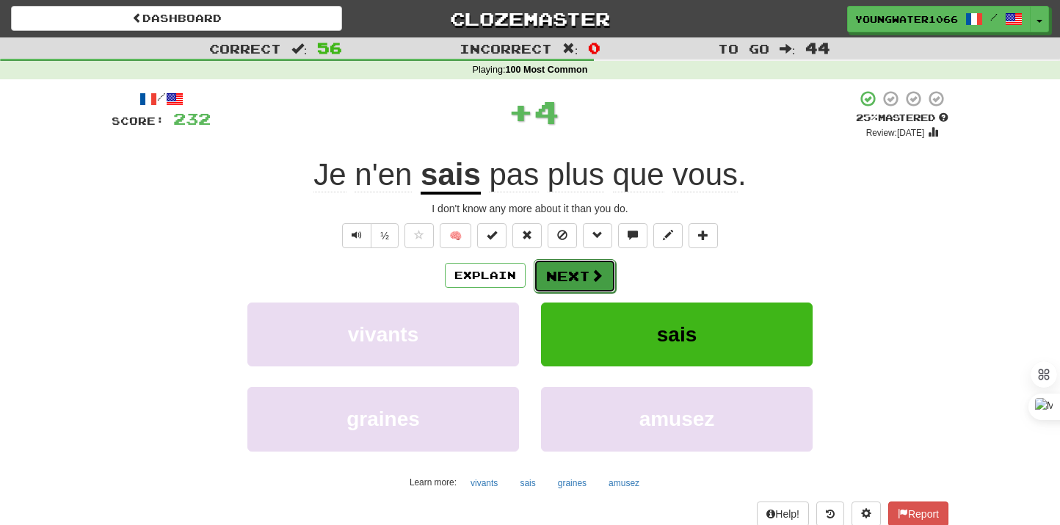
click at [552, 275] on button "Next" at bounding box center [575, 276] width 82 height 34
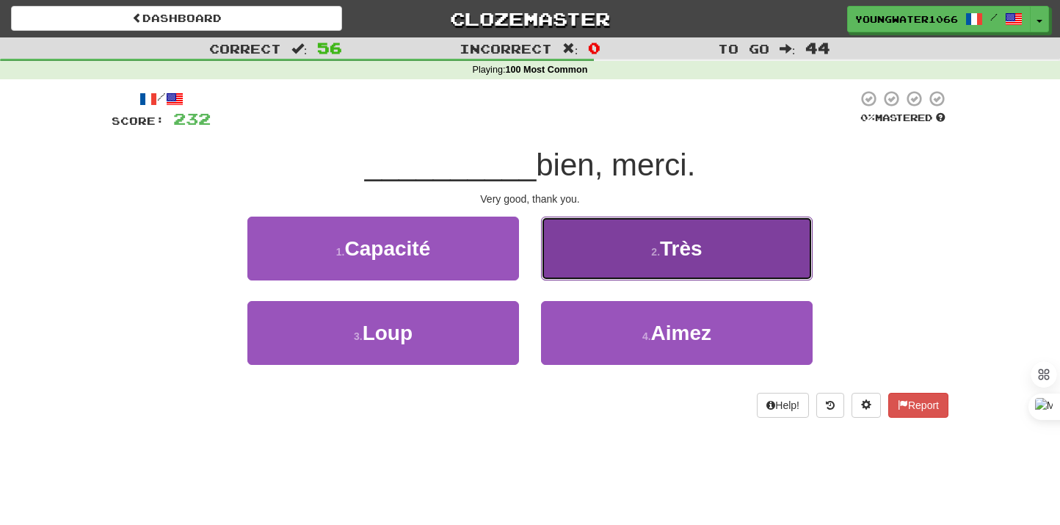
click at [589, 269] on button "2 . Très" at bounding box center [677, 249] width 272 height 64
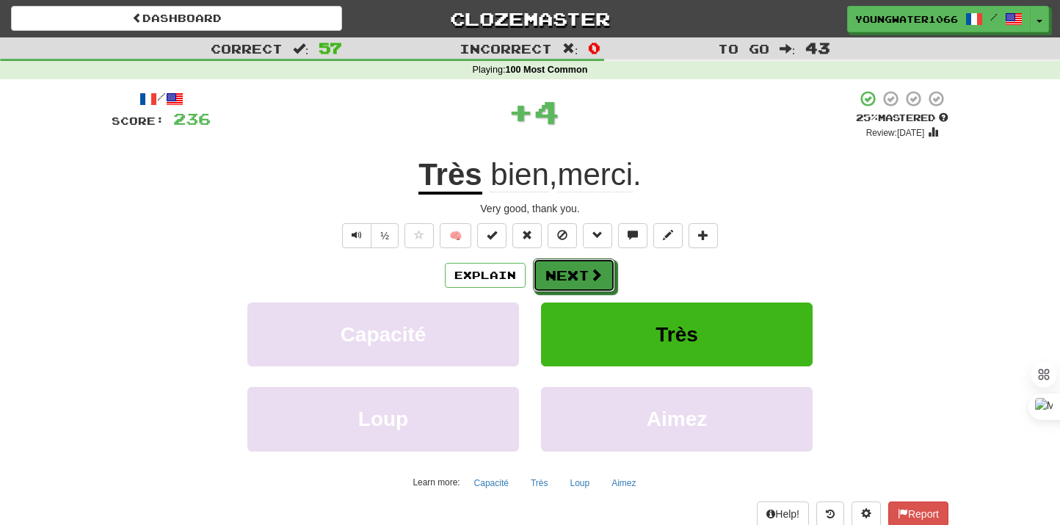
click at [562, 286] on button "Next" at bounding box center [574, 275] width 82 height 34
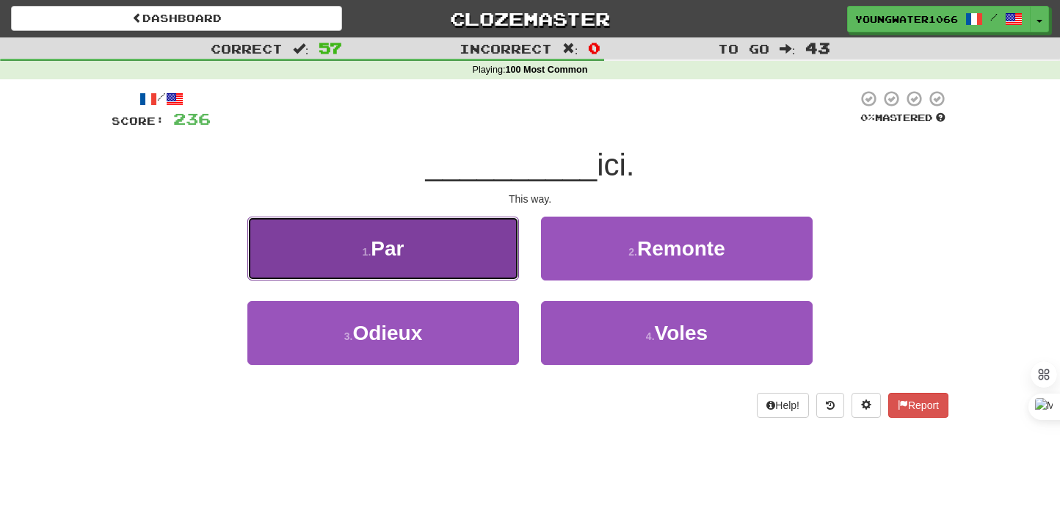
click at [492, 271] on button "1 . Par" at bounding box center [383, 249] width 272 height 64
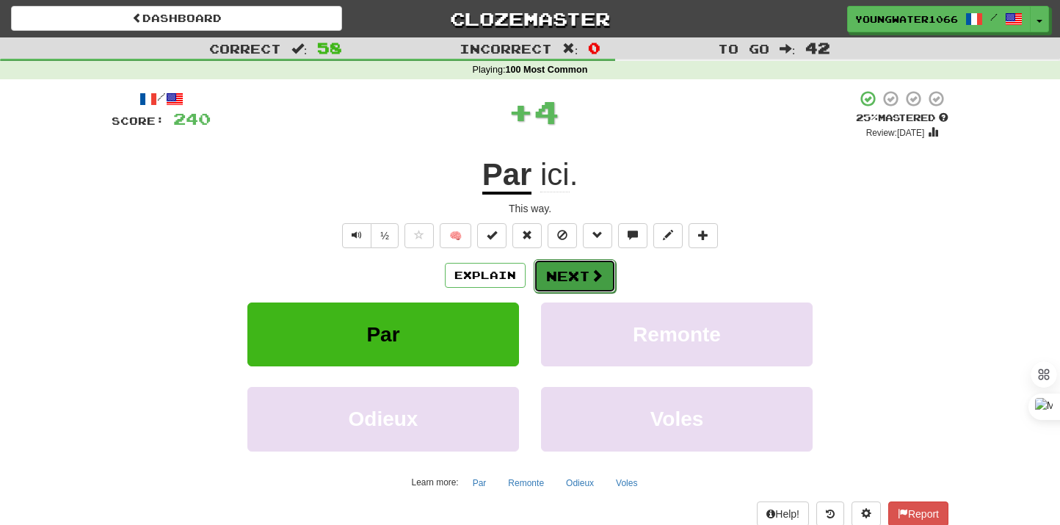
click at [558, 272] on button "Next" at bounding box center [575, 276] width 82 height 34
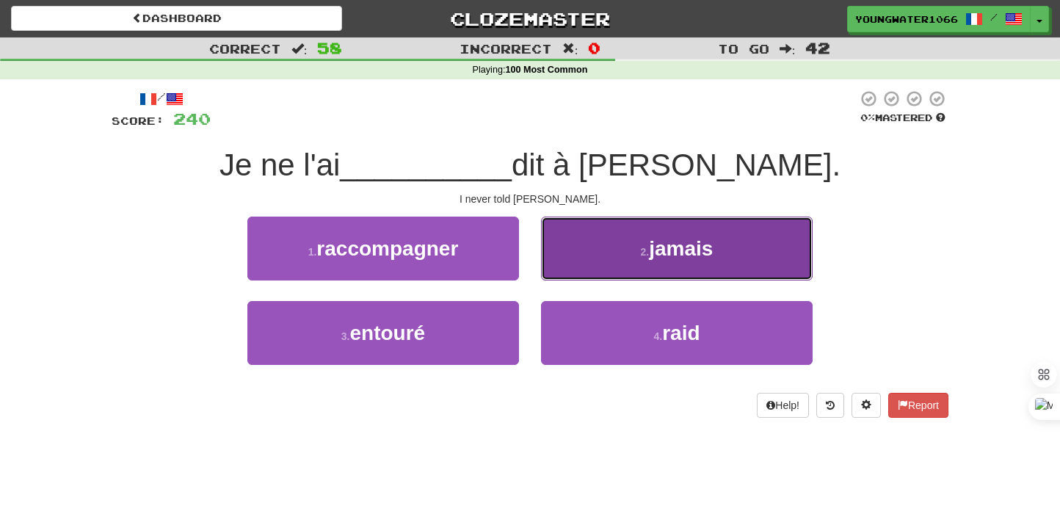
click at [580, 276] on button "2 . jamais" at bounding box center [677, 249] width 272 height 64
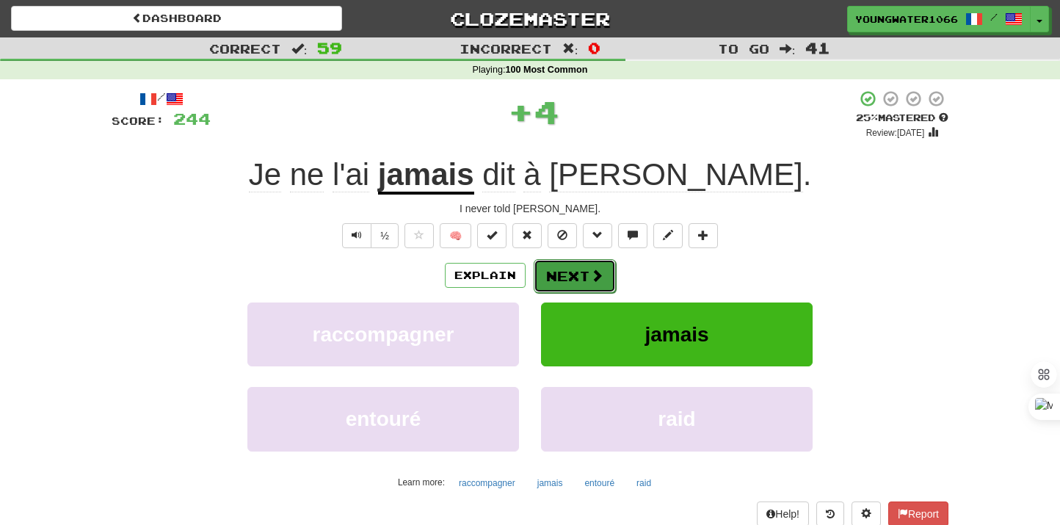
click at [568, 278] on button "Next" at bounding box center [575, 276] width 82 height 34
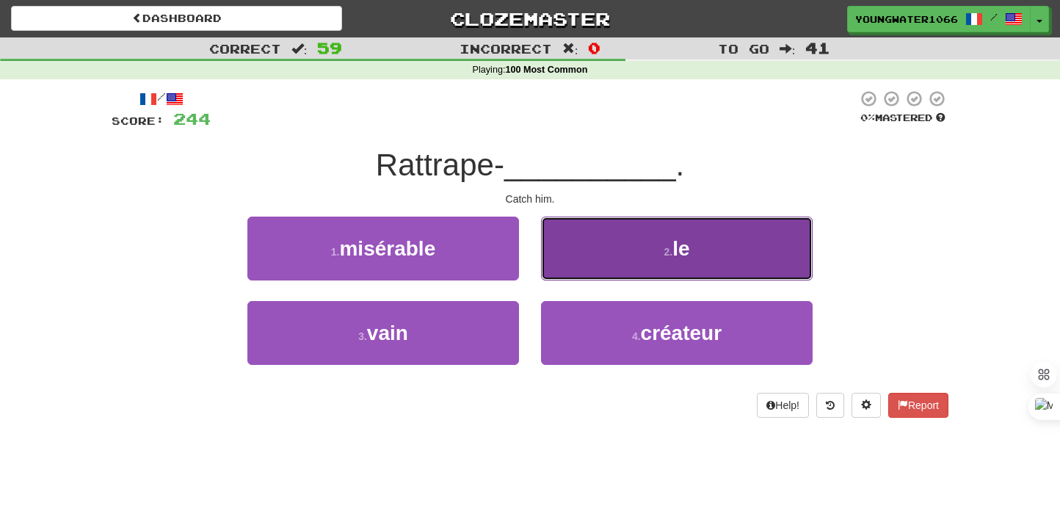
click at [606, 266] on button "2 . le" at bounding box center [677, 249] width 272 height 64
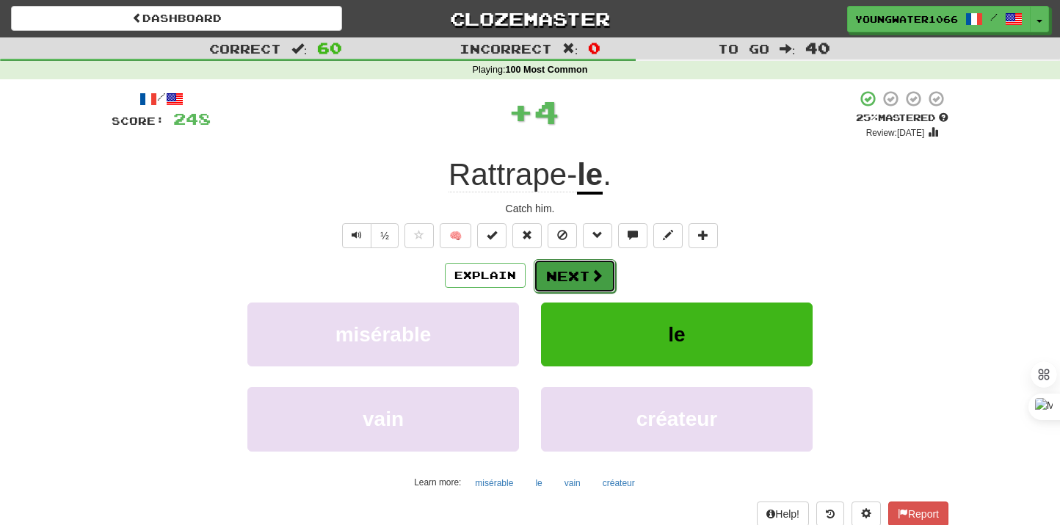
click at [590, 272] on span at bounding box center [596, 275] width 13 height 13
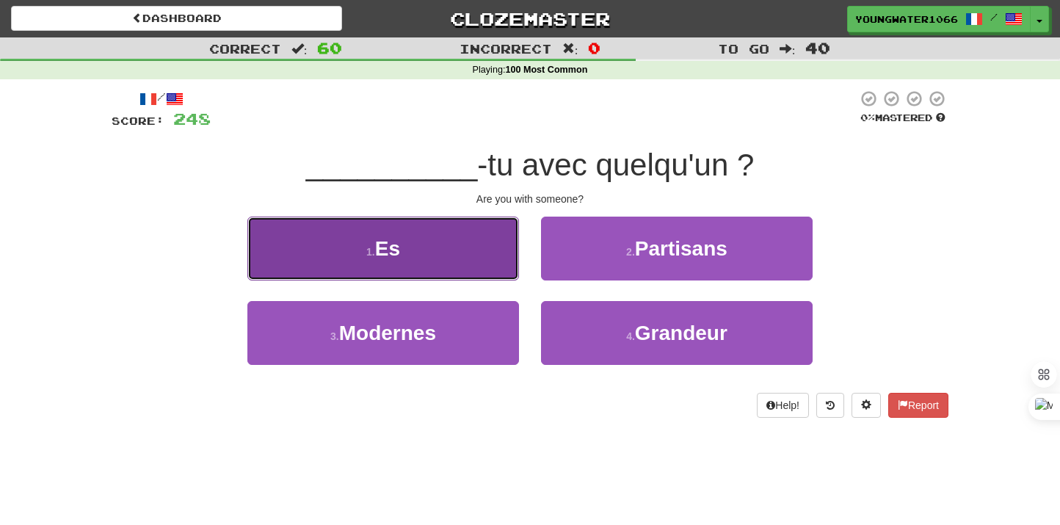
click at [479, 255] on button "1 . Es" at bounding box center [383, 249] width 272 height 64
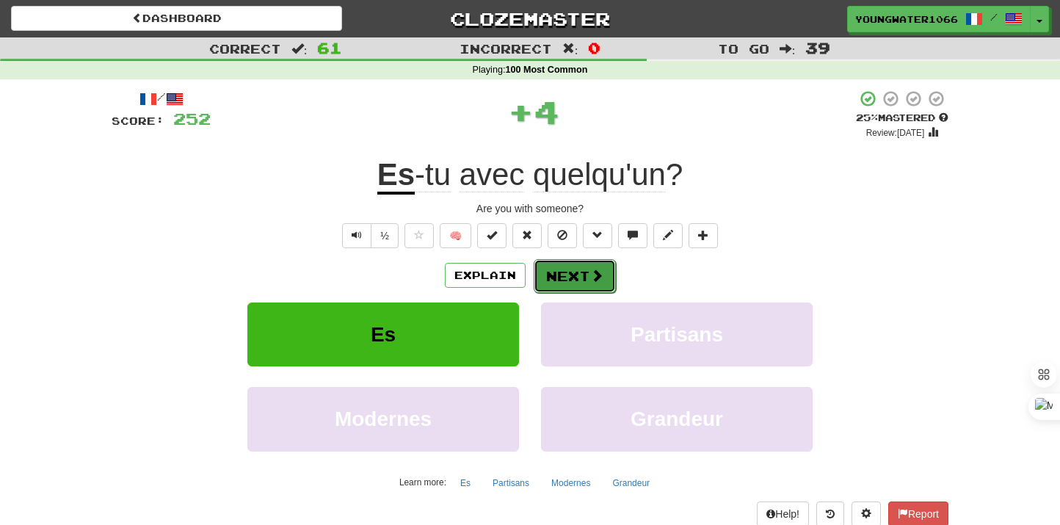
click at [575, 278] on button "Next" at bounding box center [575, 276] width 82 height 34
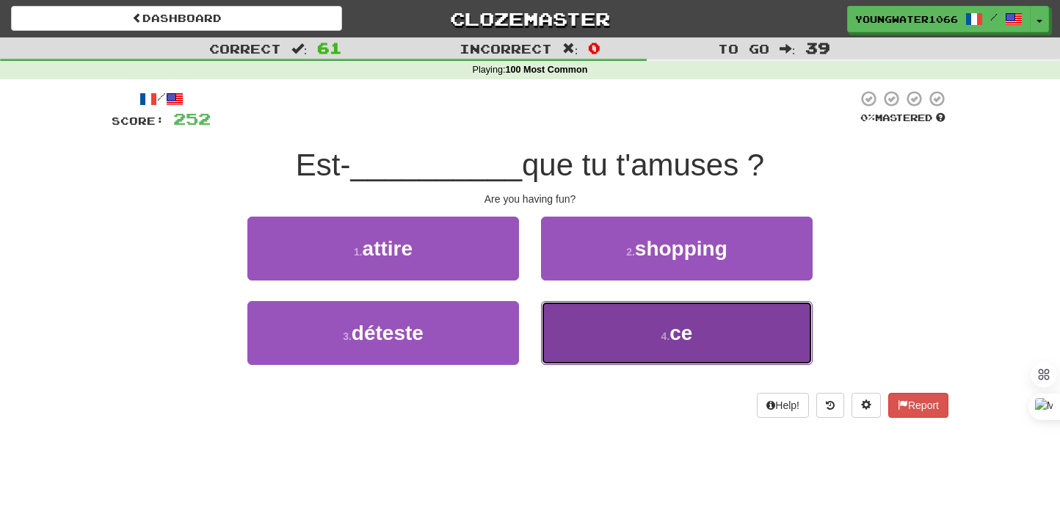
click at [576, 336] on button "4 . ce" at bounding box center [677, 333] width 272 height 64
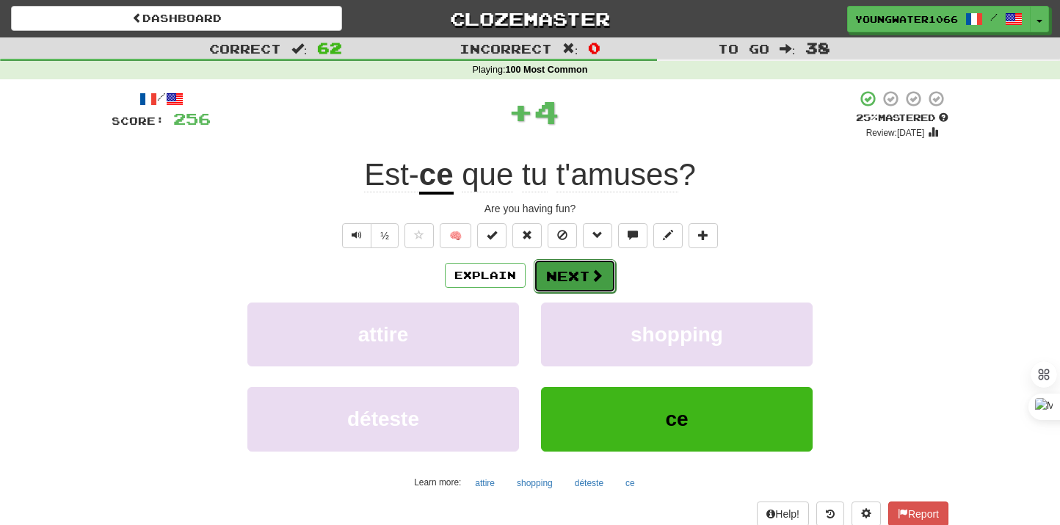
click at [571, 272] on button "Next" at bounding box center [575, 276] width 82 height 34
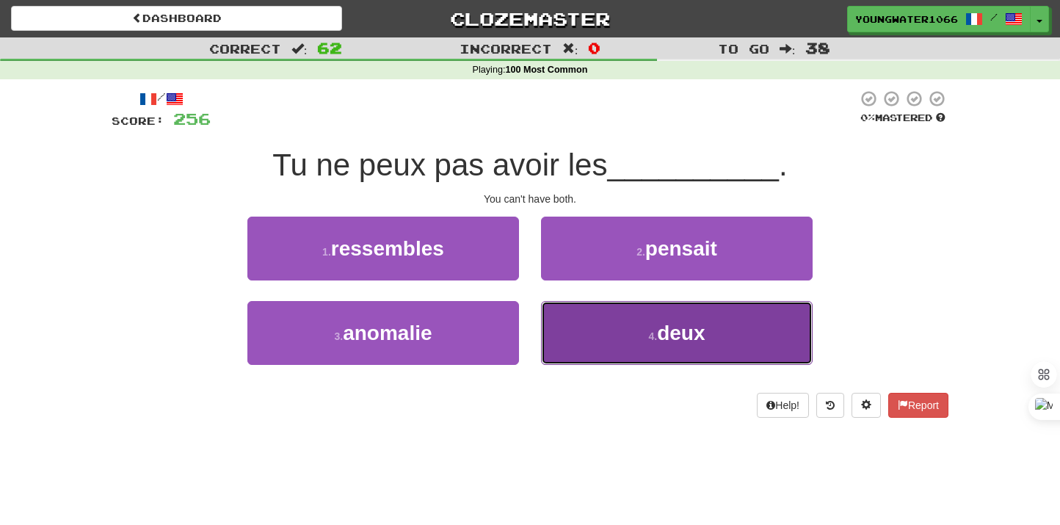
click at [581, 330] on button "4 . deux" at bounding box center [677, 333] width 272 height 64
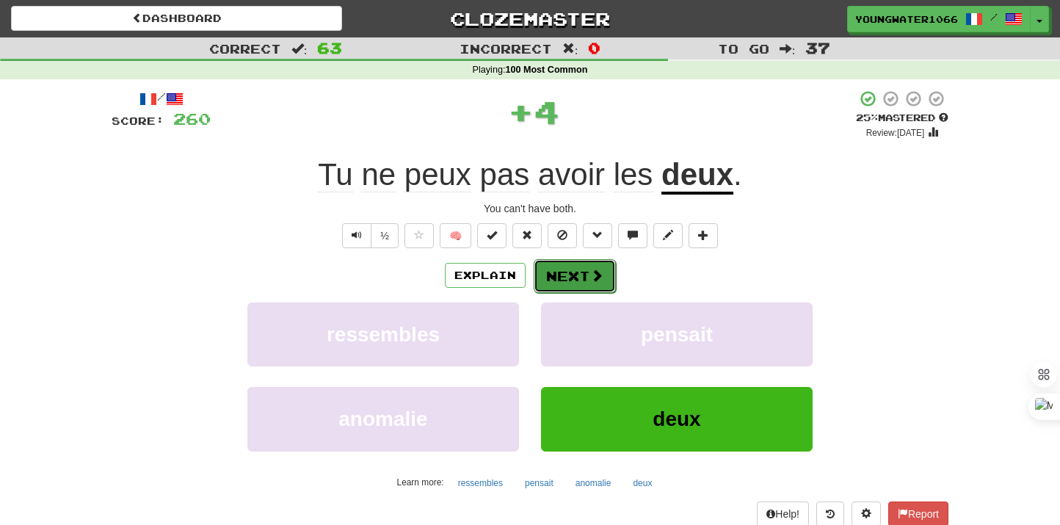
click at [581, 280] on button "Next" at bounding box center [575, 276] width 82 height 34
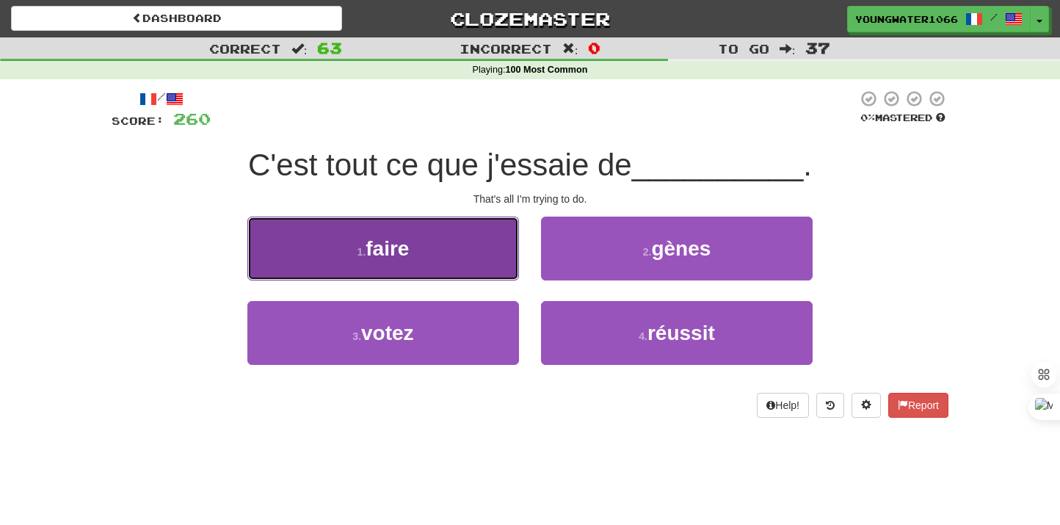
click at [498, 259] on button "1 . faire" at bounding box center [383, 249] width 272 height 64
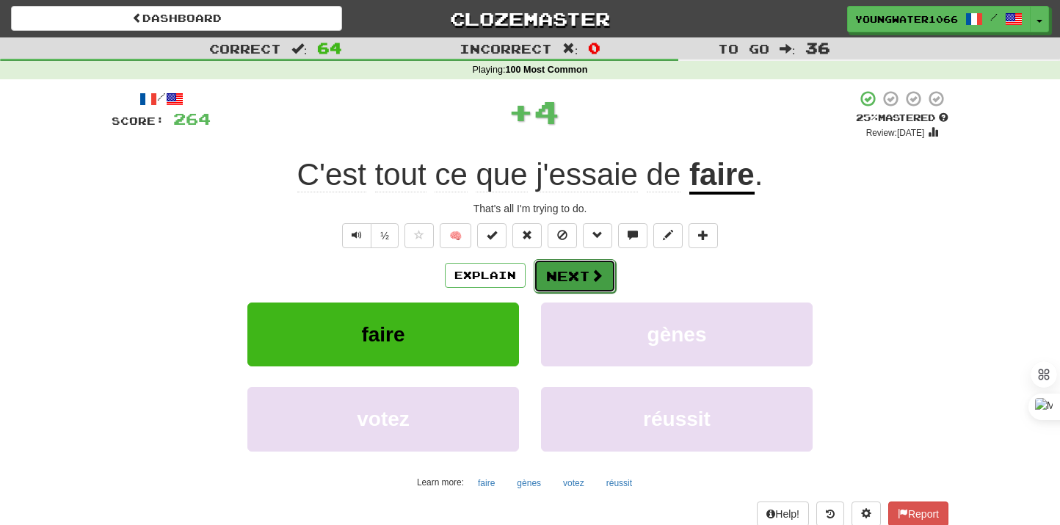
click at [551, 264] on button "Next" at bounding box center [575, 276] width 82 height 34
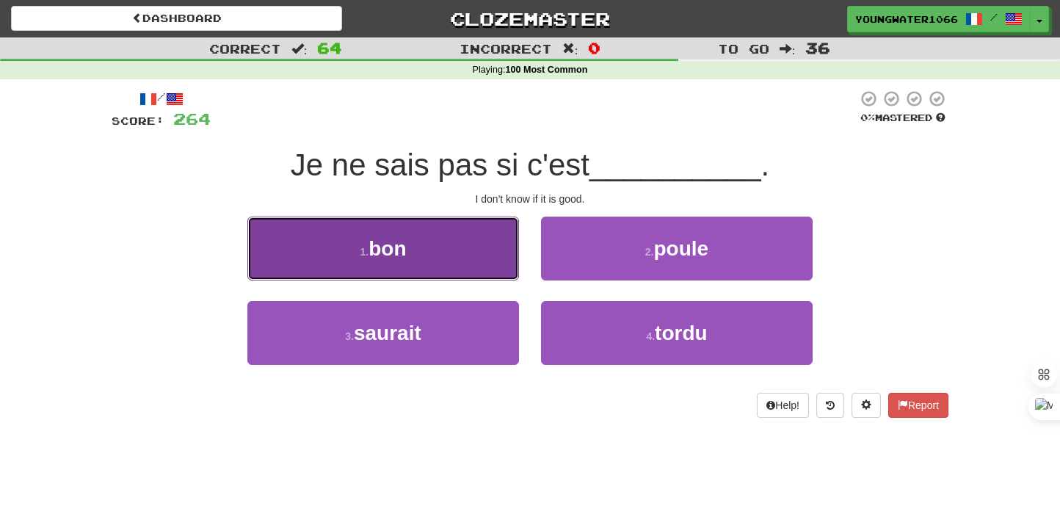
click at [466, 262] on button "1 . bon" at bounding box center [383, 249] width 272 height 64
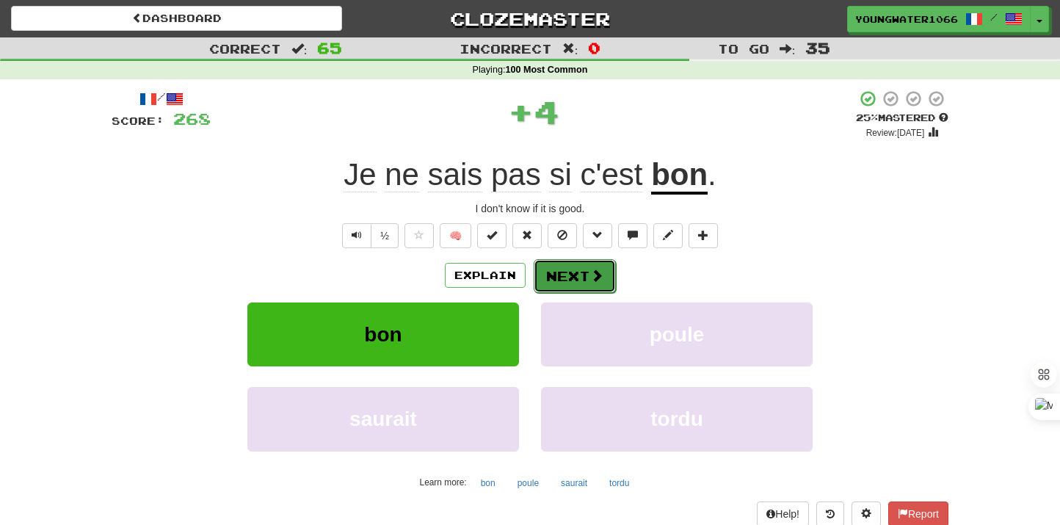
click at [577, 280] on button "Next" at bounding box center [575, 276] width 82 height 34
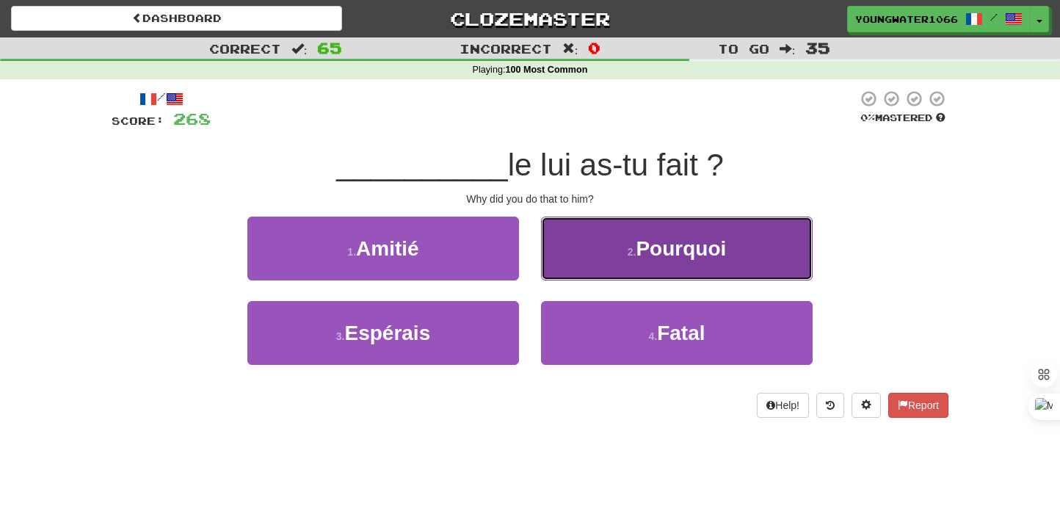
click at [577, 272] on button "2 . Pourquoi" at bounding box center [677, 249] width 272 height 64
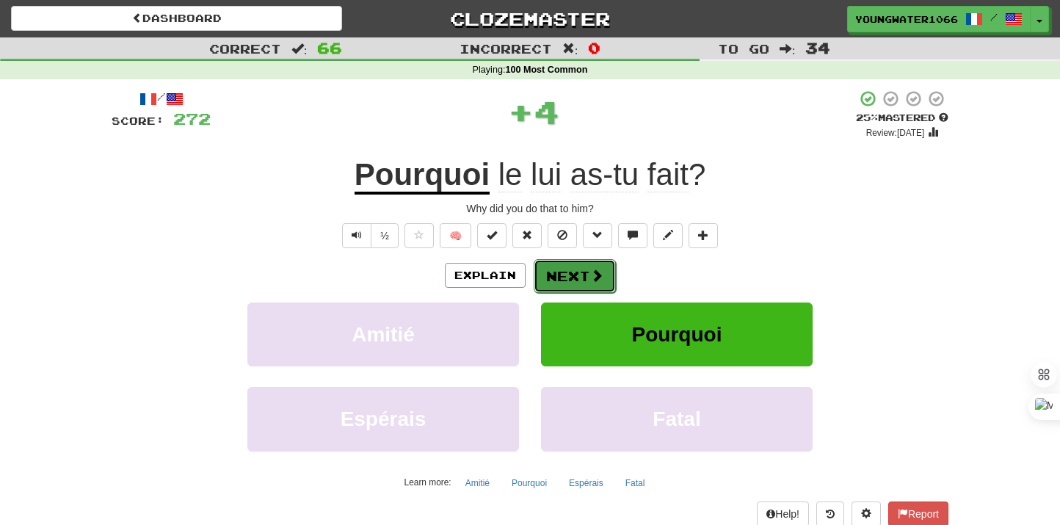
click at [570, 278] on button "Next" at bounding box center [575, 276] width 82 height 34
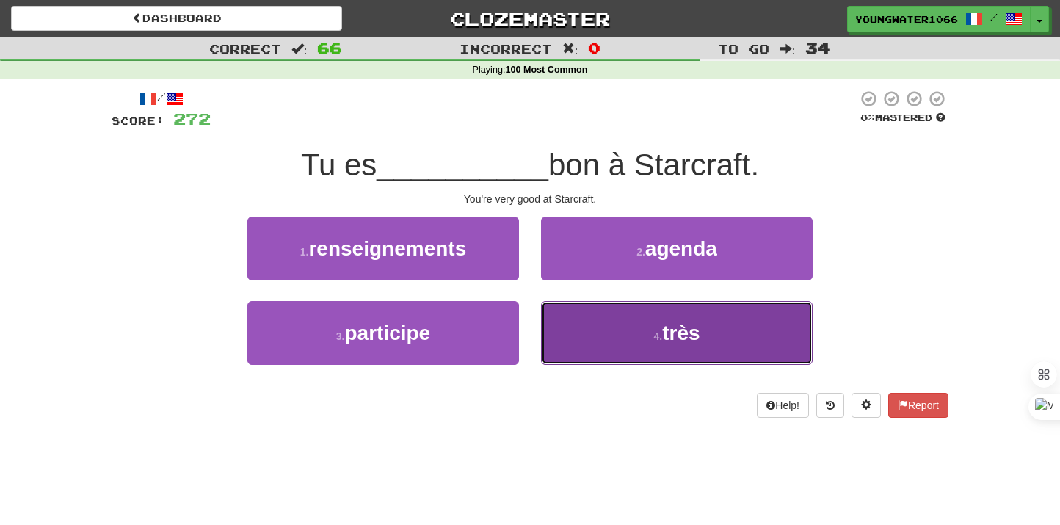
click at [579, 324] on button "4 . très" at bounding box center [677, 333] width 272 height 64
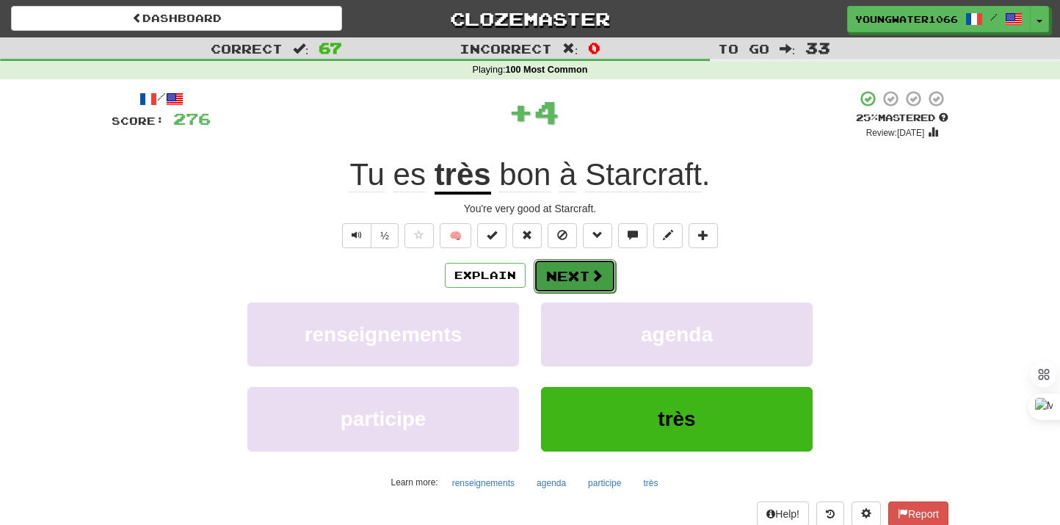
click at [570, 283] on button "Next" at bounding box center [575, 276] width 82 height 34
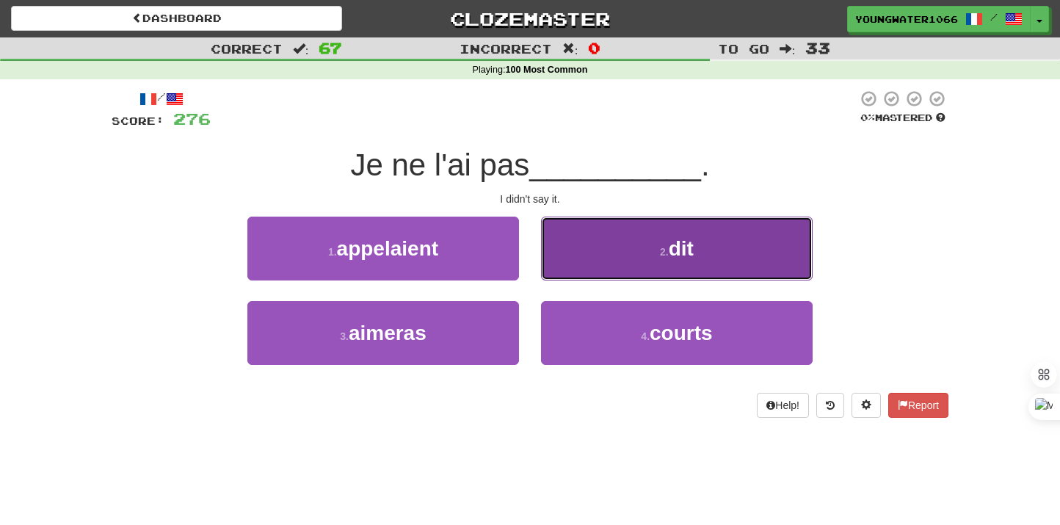
click at [606, 266] on button "2 . dit" at bounding box center [677, 249] width 272 height 64
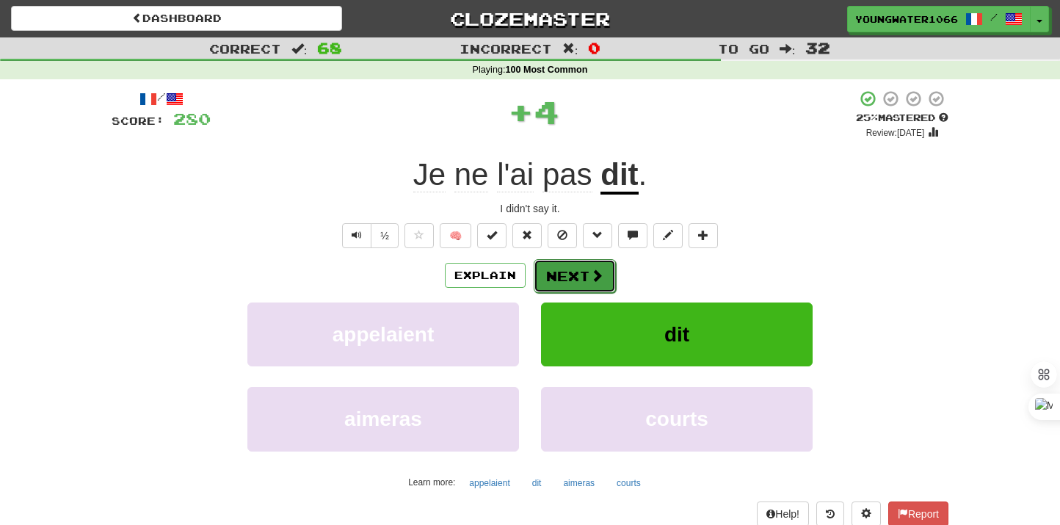
click at [579, 269] on button "Next" at bounding box center [575, 276] width 82 height 34
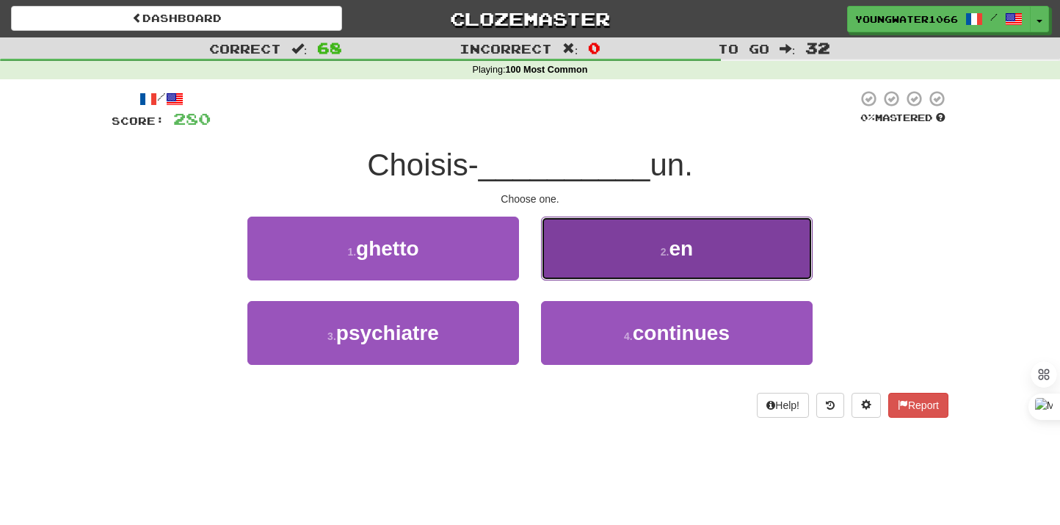
click at [587, 269] on button "2 . en" at bounding box center [677, 249] width 272 height 64
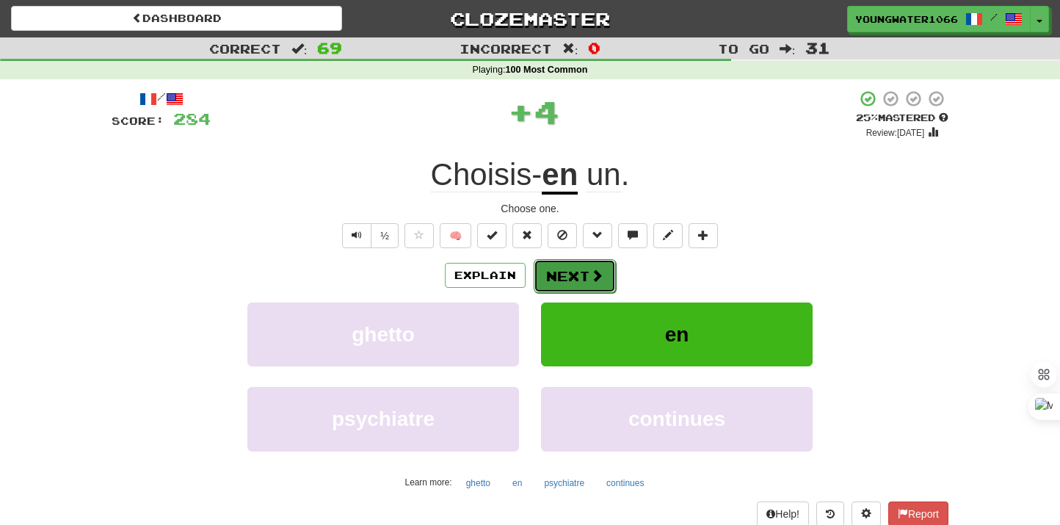
click at [565, 280] on button "Next" at bounding box center [575, 276] width 82 height 34
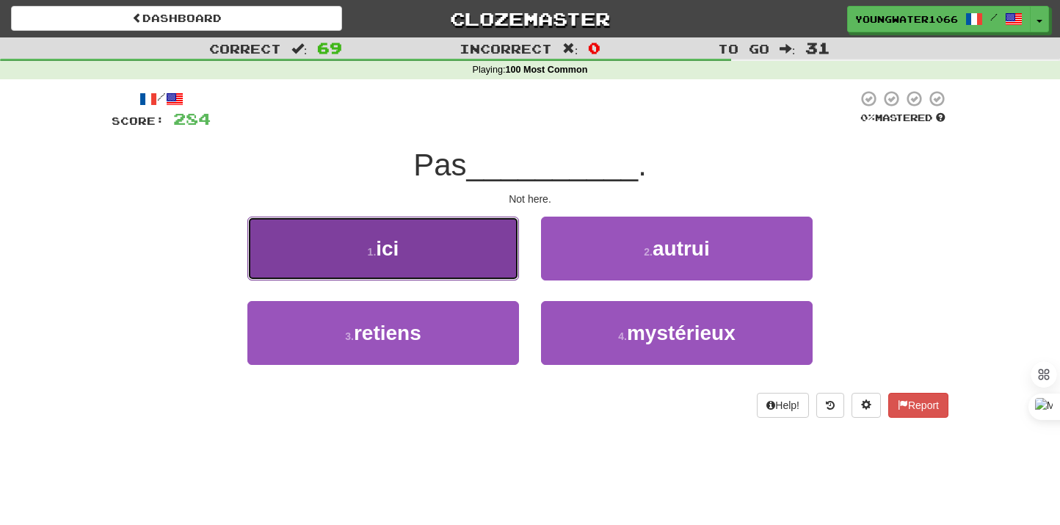
click at [487, 270] on button "1 . ici" at bounding box center [383, 249] width 272 height 64
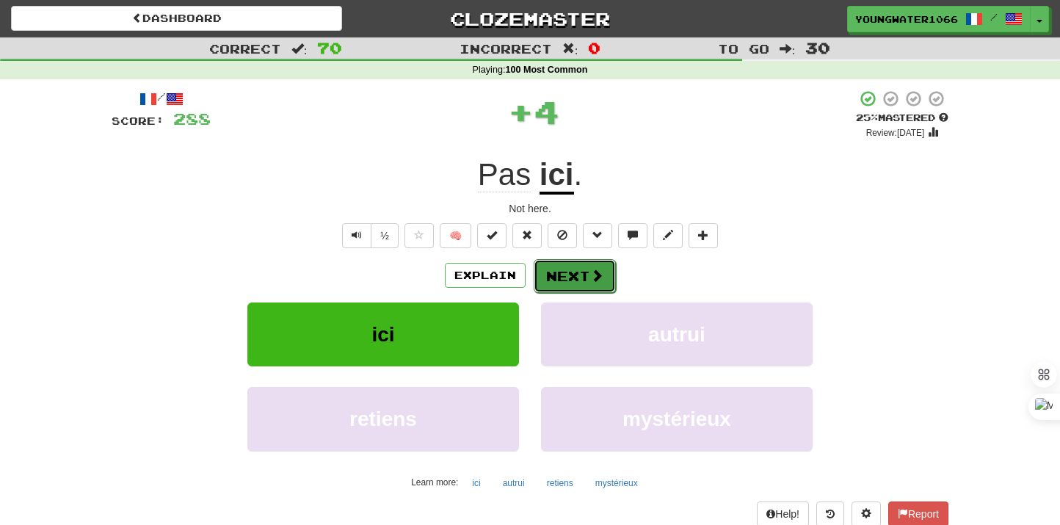
click at [564, 276] on button "Next" at bounding box center [575, 276] width 82 height 34
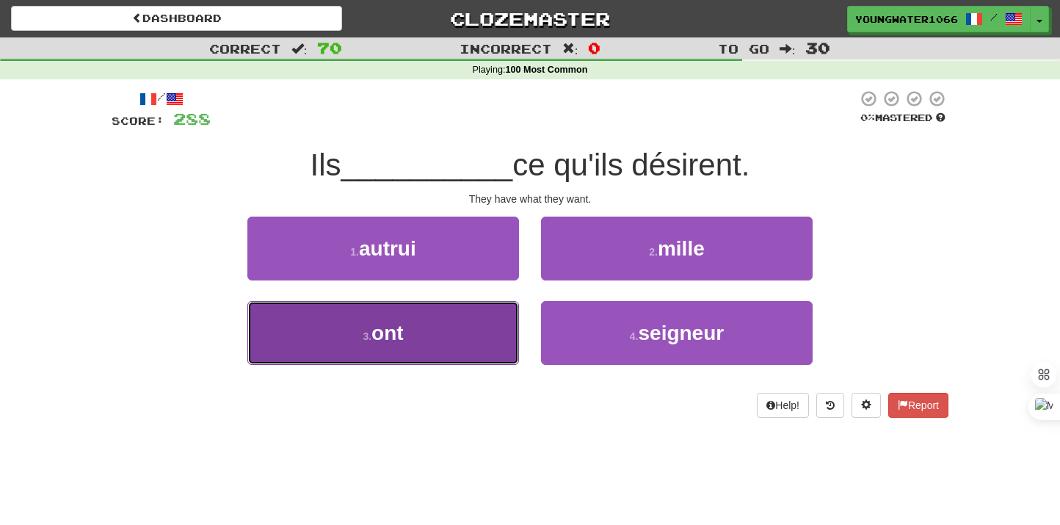
click at [466, 347] on button "3 . ont" at bounding box center [383, 333] width 272 height 64
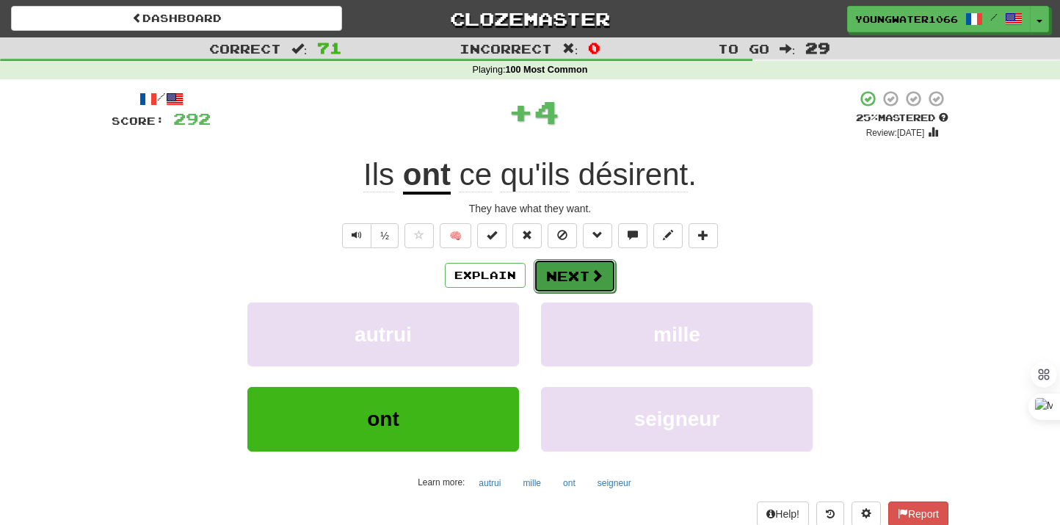
click at [554, 286] on button "Next" at bounding box center [575, 276] width 82 height 34
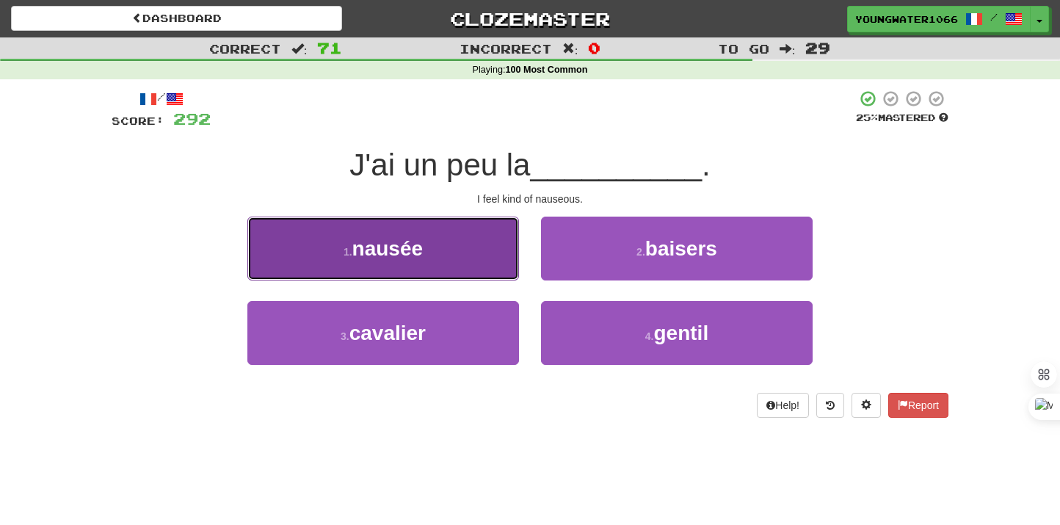
click at [496, 263] on button "1 . nausée" at bounding box center [383, 249] width 272 height 64
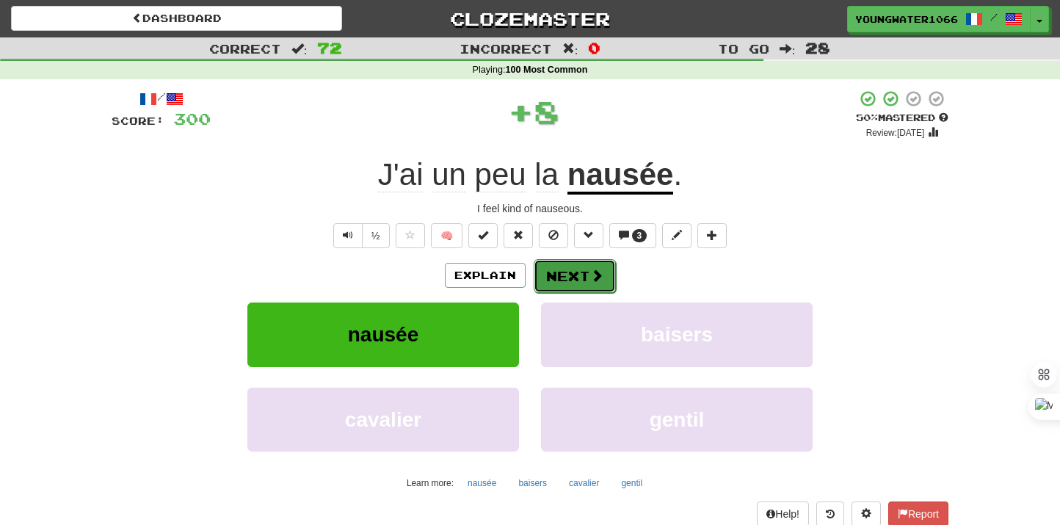
click at [534, 276] on button "Next" at bounding box center [575, 276] width 82 height 34
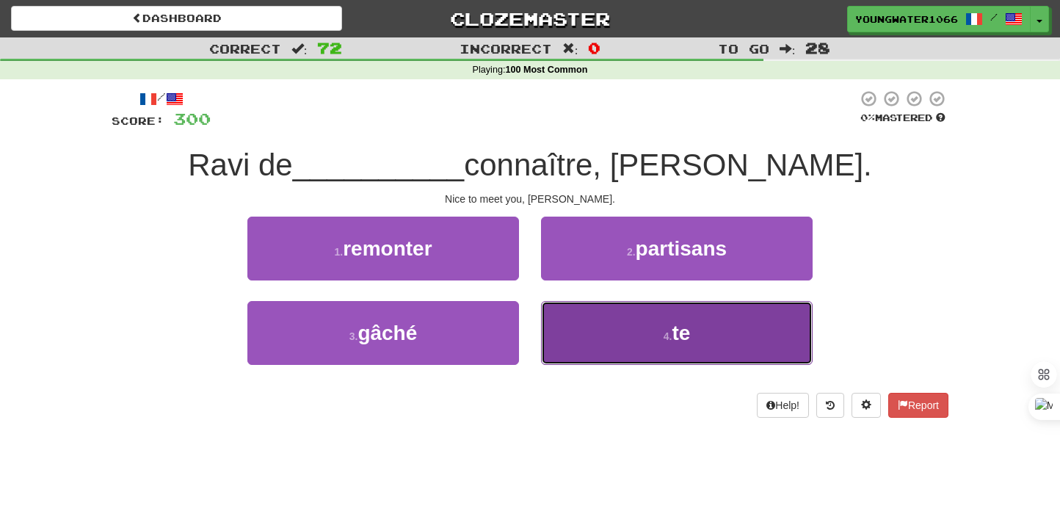
click at [615, 319] on button "4 . te" at bounding box center [677, 333] width 272 height 64
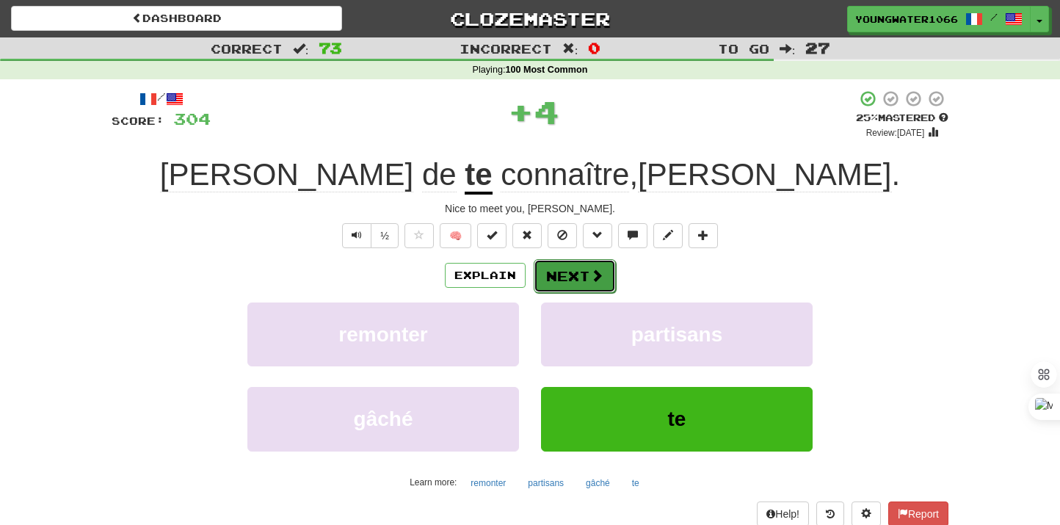
click at [583, 289] on button "Next" at bounding box center [575, 276] width 82 height 34
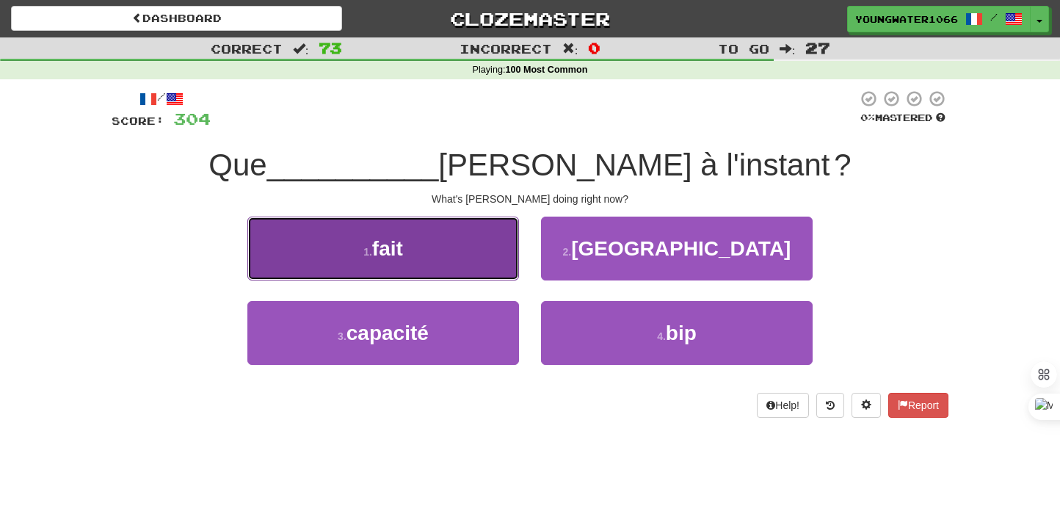
click at [439, 261] on button "1 . fait" at bounding box center [383, 249] width 272 height 64
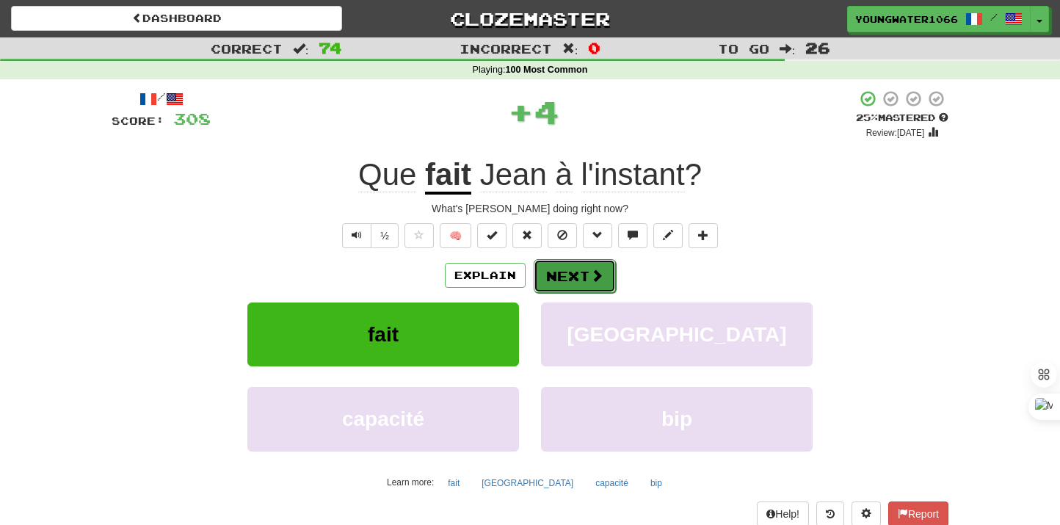
click at [534, 273] on button "Next" at bounding box center [575, 276] width 82 height 34
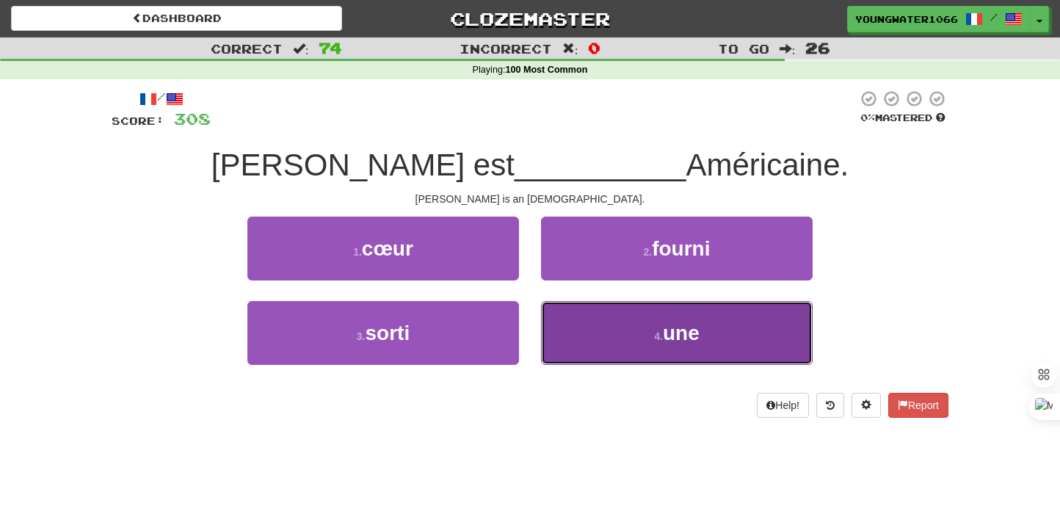
click at [584, 333] on button "4 . une" at bounding box center [677, 333] width 272 height 64
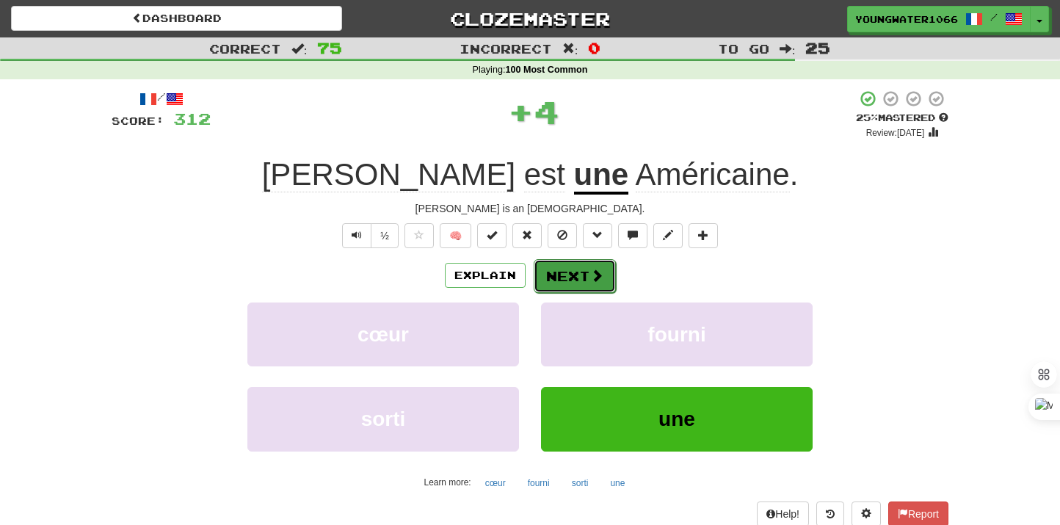
click at [580, 285] on button "Next" at bounding box center [575, 276] width 82 height 34
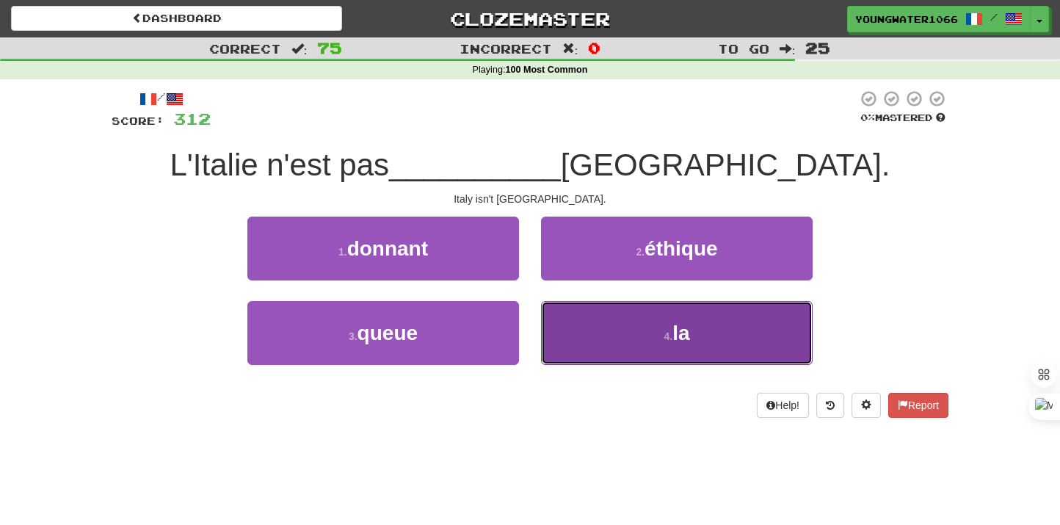
click at [578, 330] on button "4 . la" at bounding box center [677, 333] width 272 height 64
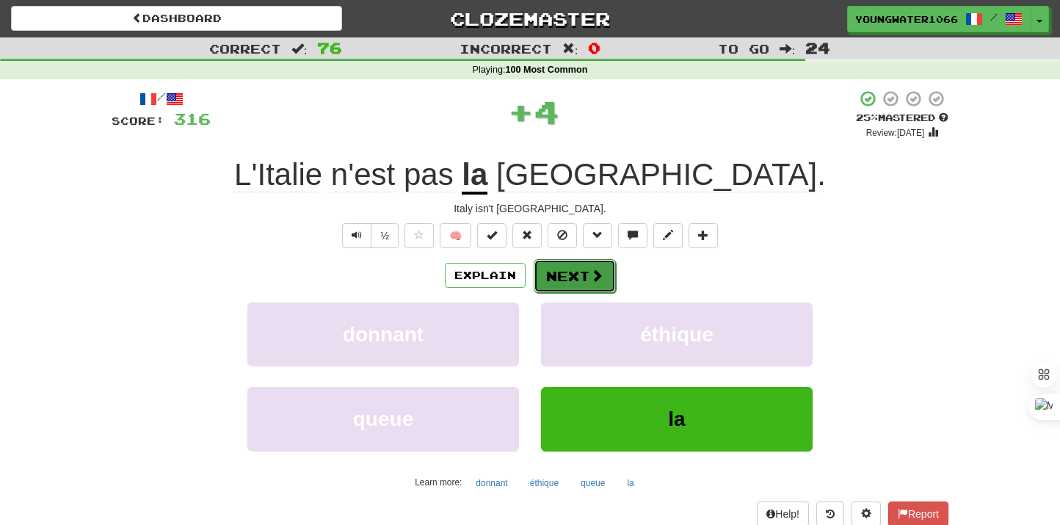
click at [574, 277] on button "Next" at bounding box center [575, 276] width 82 height 34
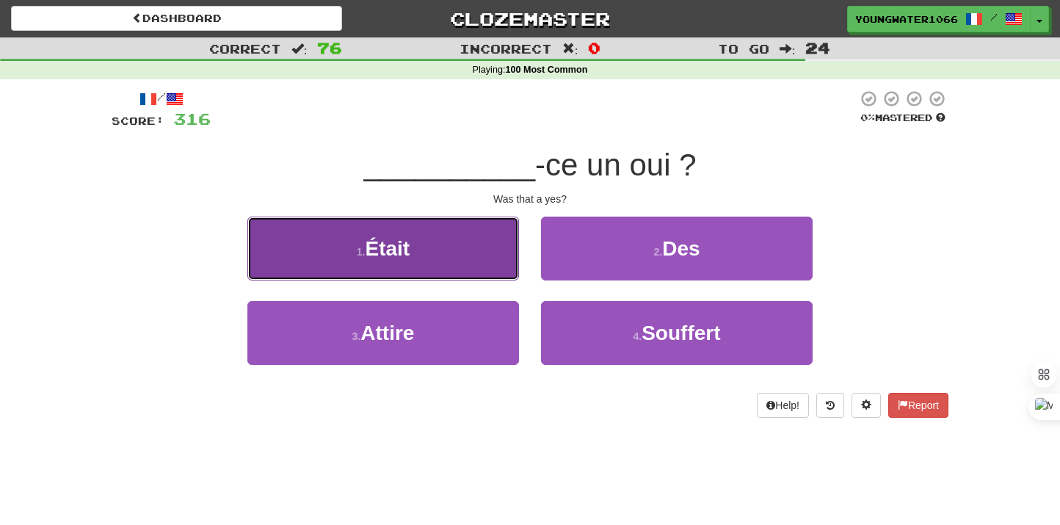
click at [482, 255] on button "1 . Était" at bounding box center [383, 249] width 272 height 64
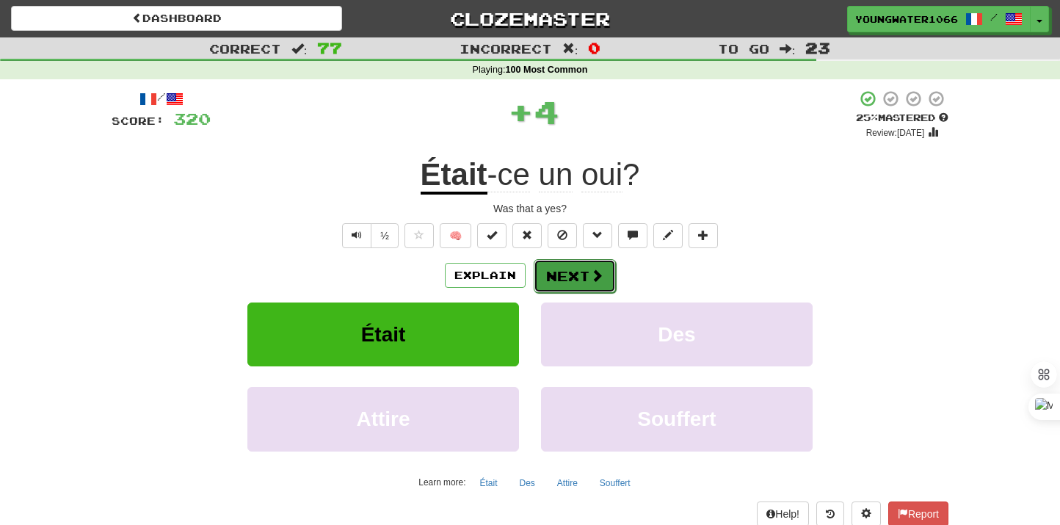
click at [559, 286] on button "Next" at bounding box center [575, 276] width 82 height 34
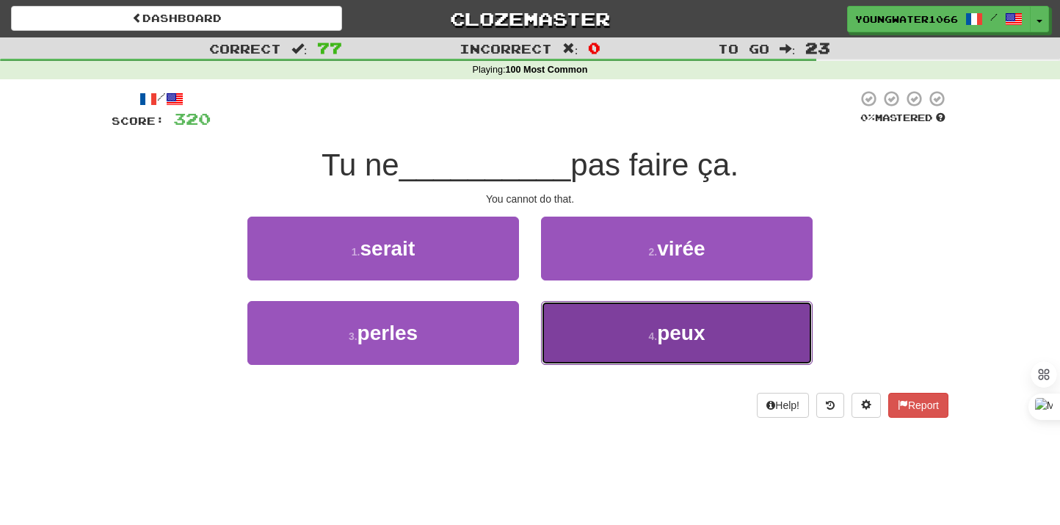
click at [554, 310] on button "4 . peux" at bounding box center [677, 333] width 272 height 64
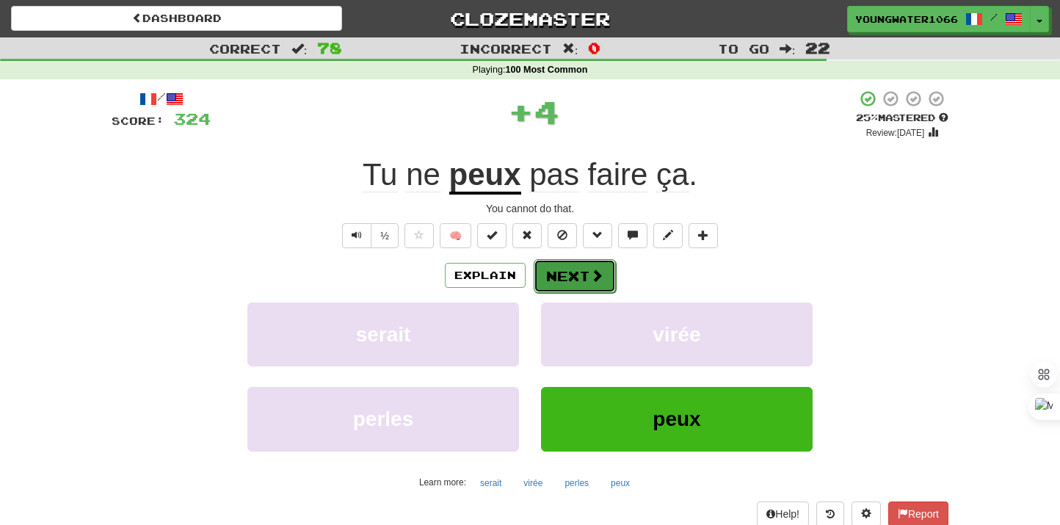
click at [554, 277] on button "Next" at bounding box center [575, 276] width 82 height 34
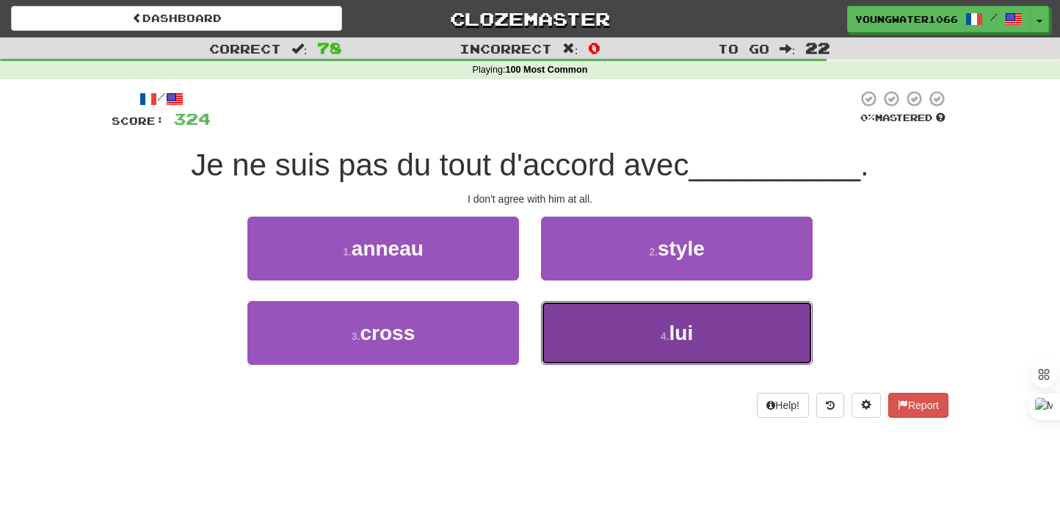
click at [572, 331] on button "4 . lui" at bounding box center [677, 333] width 272 height 64
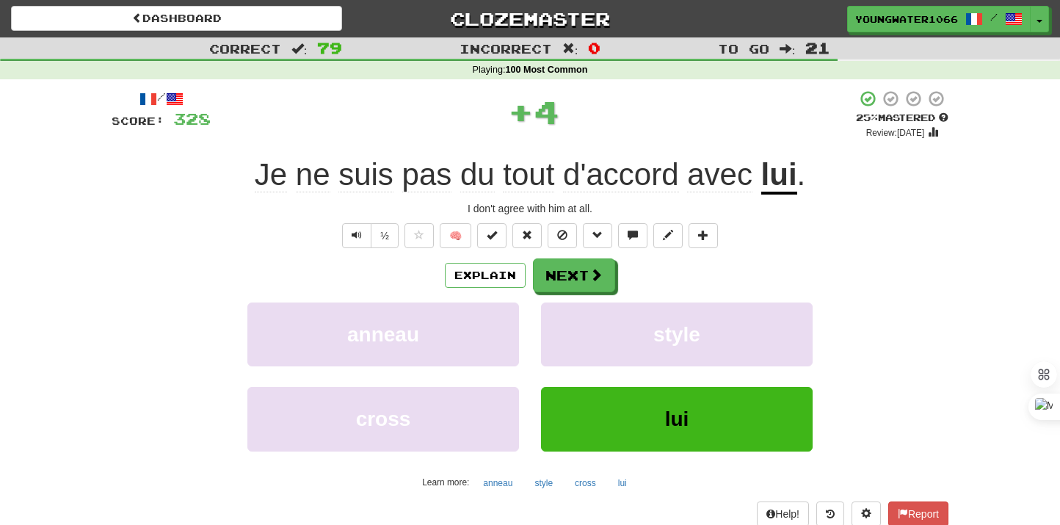
click at [572, 295] on div "Explain Next anneau style cross lui Learn more: anneau style cross lui" at bounding box center [530, 376] width 837 height 236
click at [570, 280] on button "Next" at bounding box center [575, 276] width 82 height 34
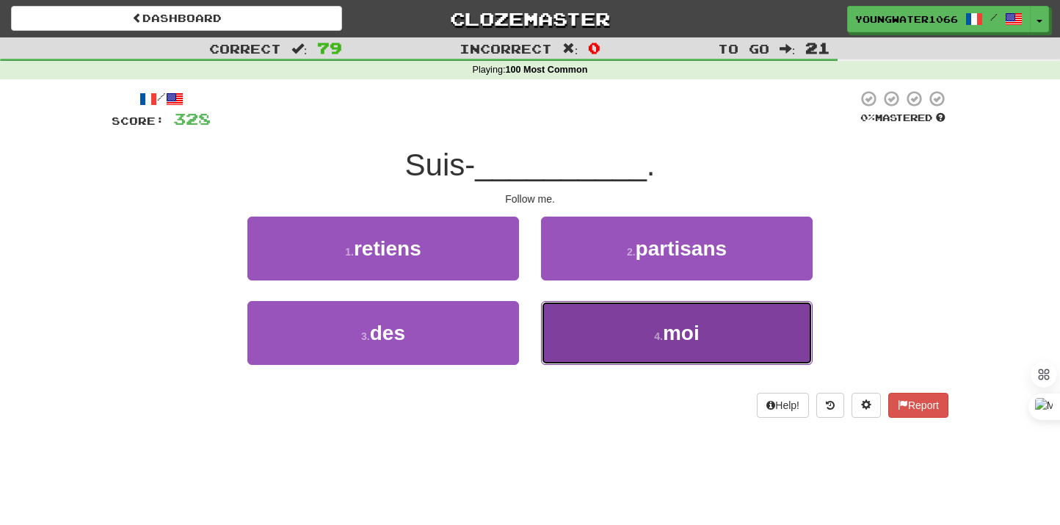
click at [600, 336] on button "4 . moi" at bounding box center [677, 333] width 272 height 64
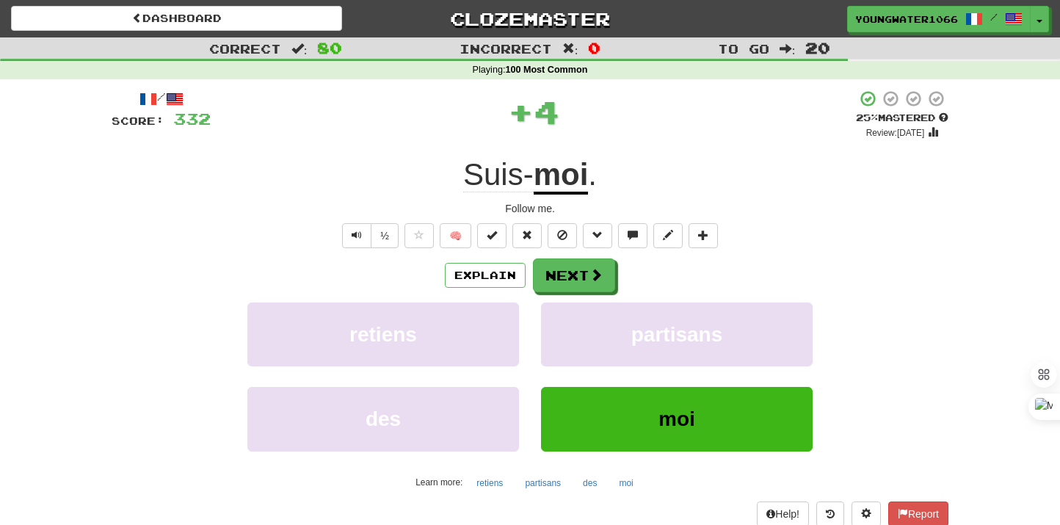
click at [582, 297] on div "Explain Next retiens partisans des moi Learn more: retiens partisans des moi" at bounding box center [530, 376] width 837 height 236
click at [578, 280] on button "Next" at bounding box center [575, 276] width 82 height 34
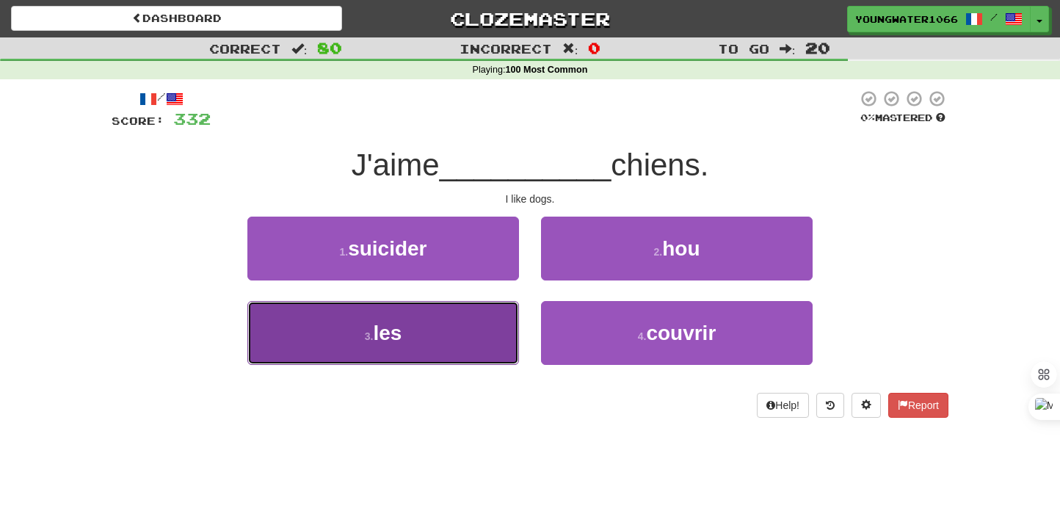
click at [484, 313] on button "3 . les" at bounding box center [383, 333] width 272 height 64
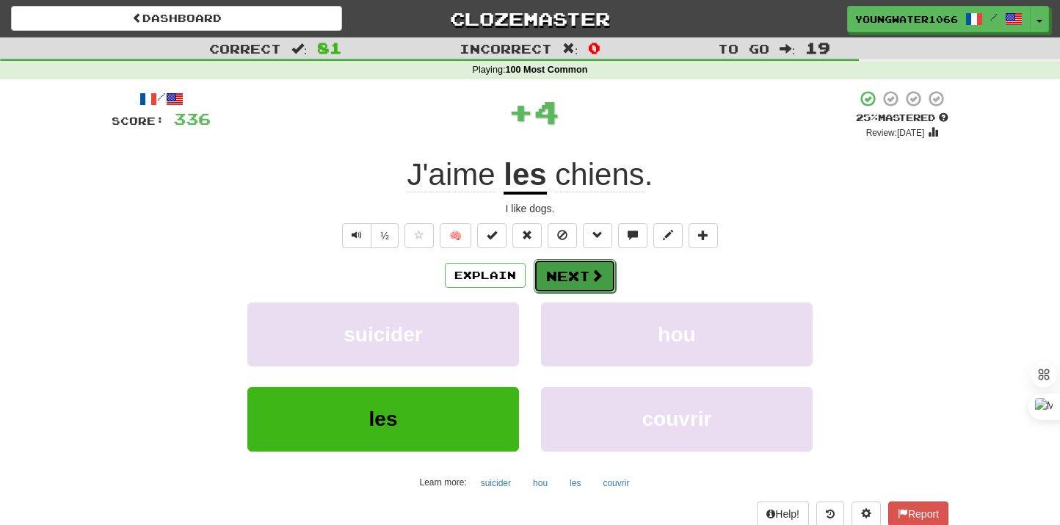
click at [564, 276] on button "Next" at bounding box center [575, 276] width 82 height 34
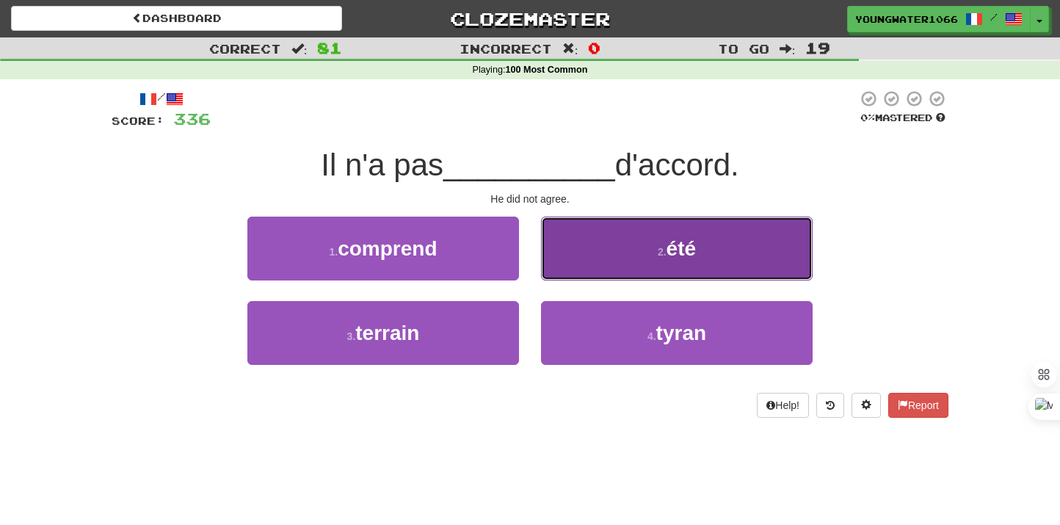
click at [591, 249] on button "2 . été" at bounding box center [677, 249] width 272 height 64
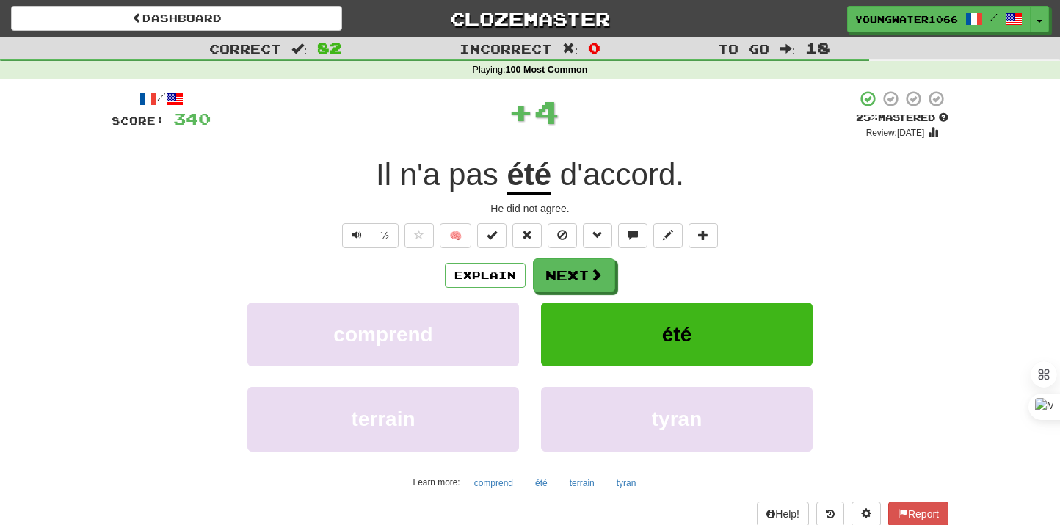
click at [565, 257] on div "/ Score: 340 + 4 25 % Mastered Review: [DATE] Il n'a pas été d'accord . He did …" at bounding box center [530, 320] width 837 height 460
click at [565, 269] on button "Next" at bounding box center [575, 276] width 82 height 34
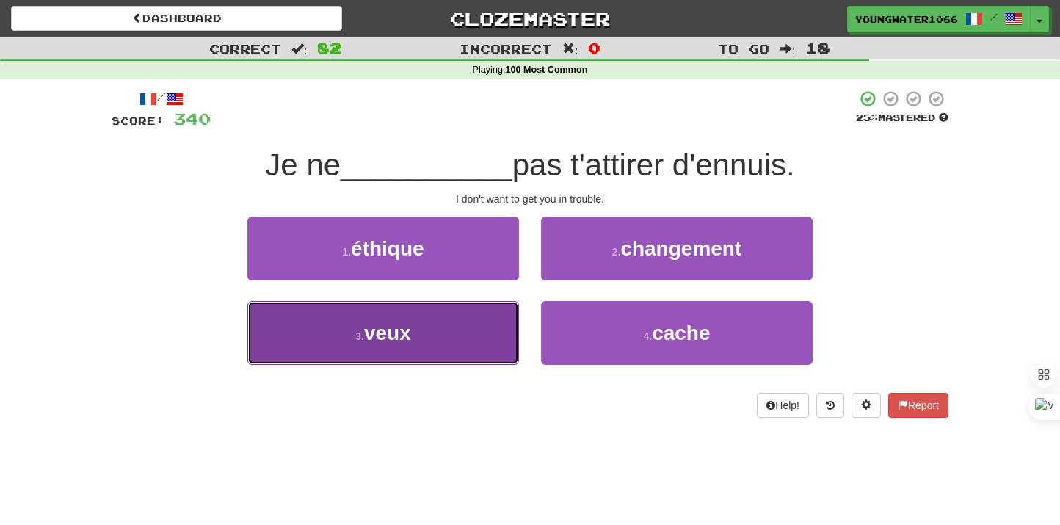
click at [501, 331] on button "3 . veux" at bounding box center [383, 333] width 272 height 64
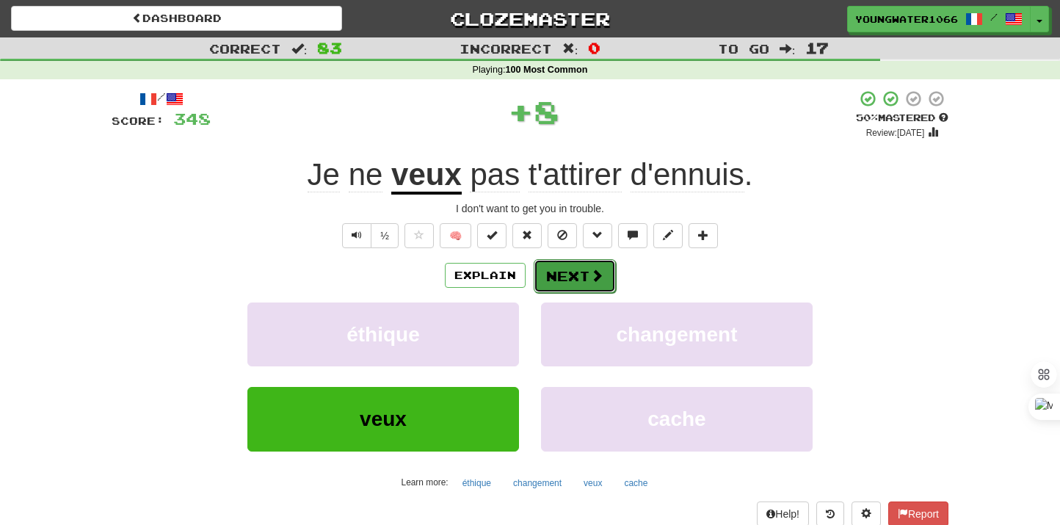
click at [557, 287] on button "Next" at bounding box center [575, 276] width 82 height 34
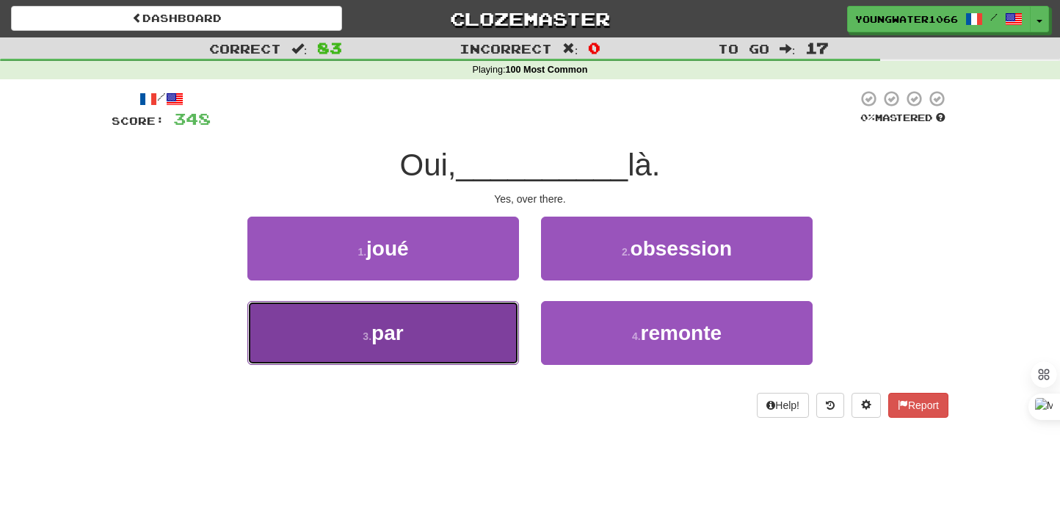
click at [485, 322] on button "3 . par" at bounding box center [383, 333] width 272 height 64
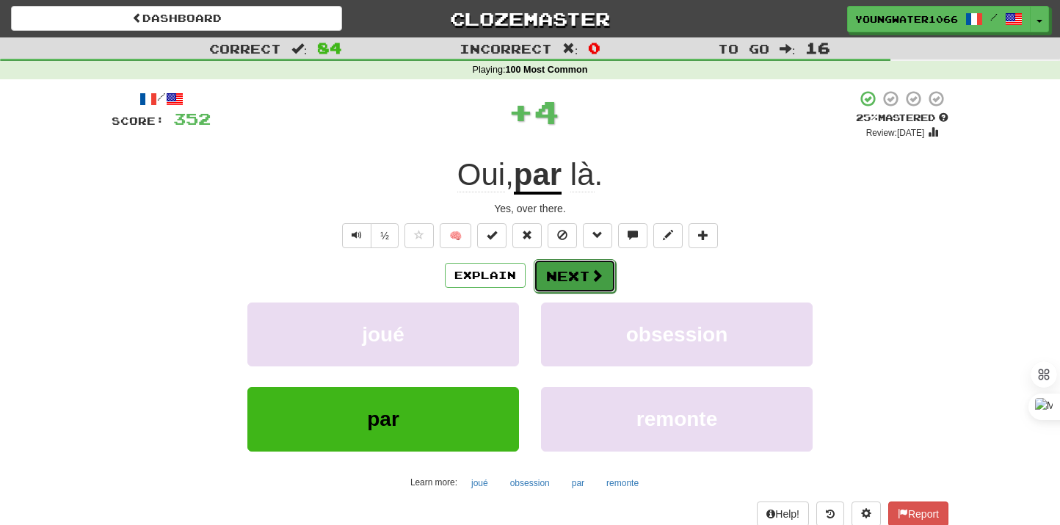
click at [582, 273] on button "Next" at bounding box center [575, 276] width 82 height 34
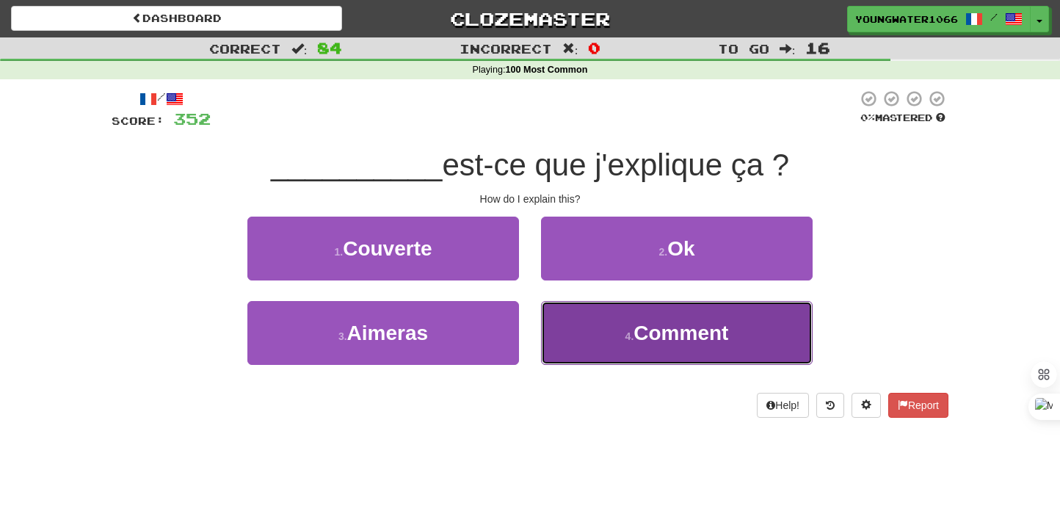
click at [601, 330] on button "4 . Comment" at bounding box center [677, 333] width 272 height 64
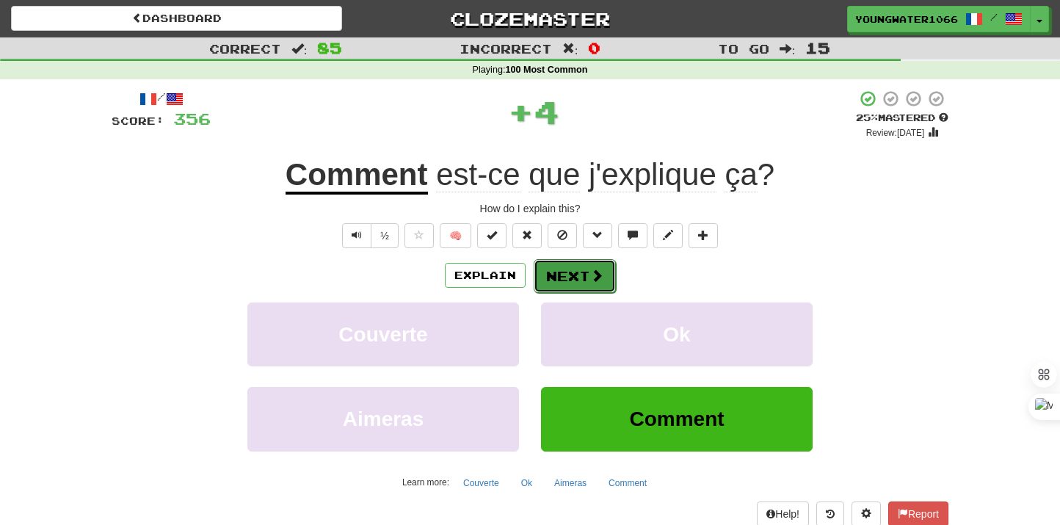
click at [584, 289] on button "Next" at bounding box center [575, 276] width 82 height 34
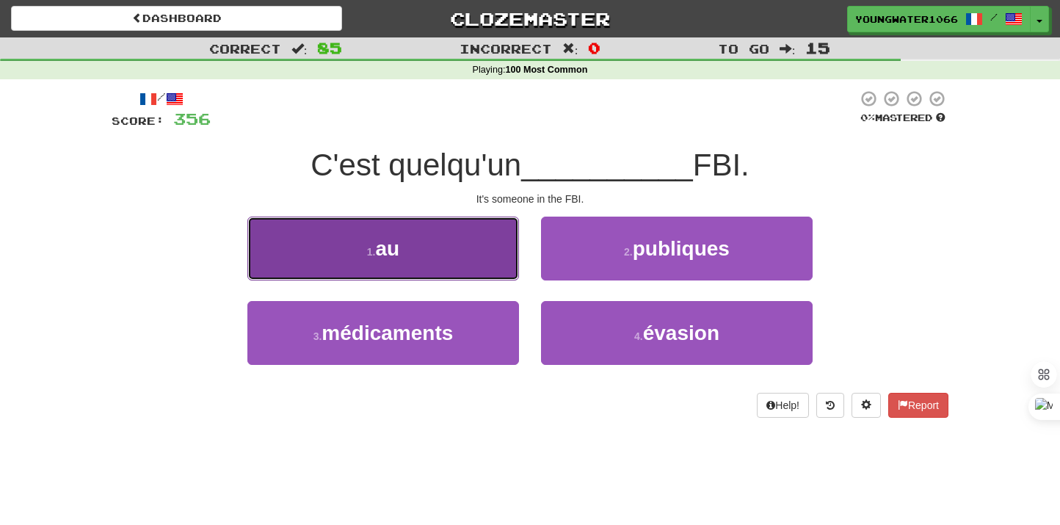
click at [479, 247] on button "1 . au" at bounding box center [383, 249] width 272 height 64
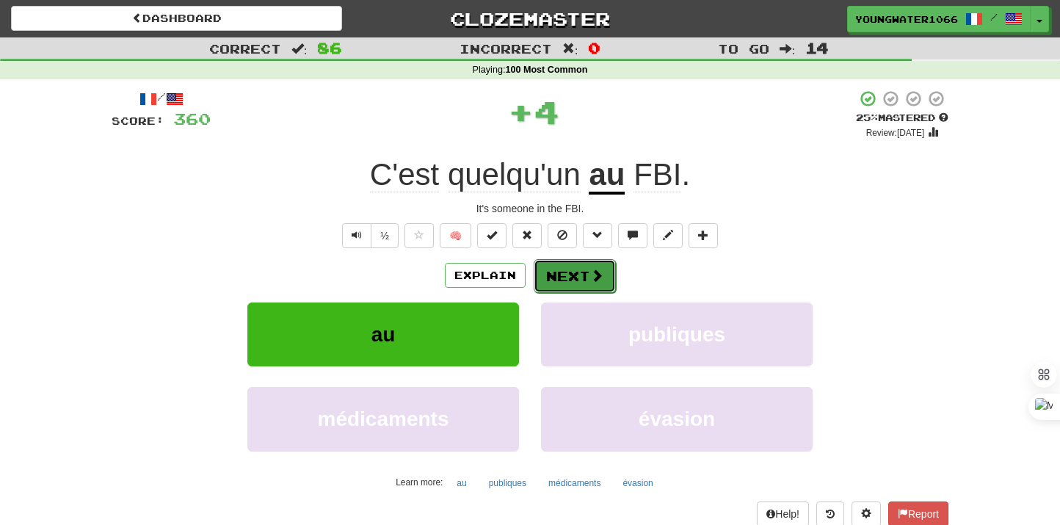
click at [598, 287] on button "Next" at bounding box center [575, 276] width 82 height 34
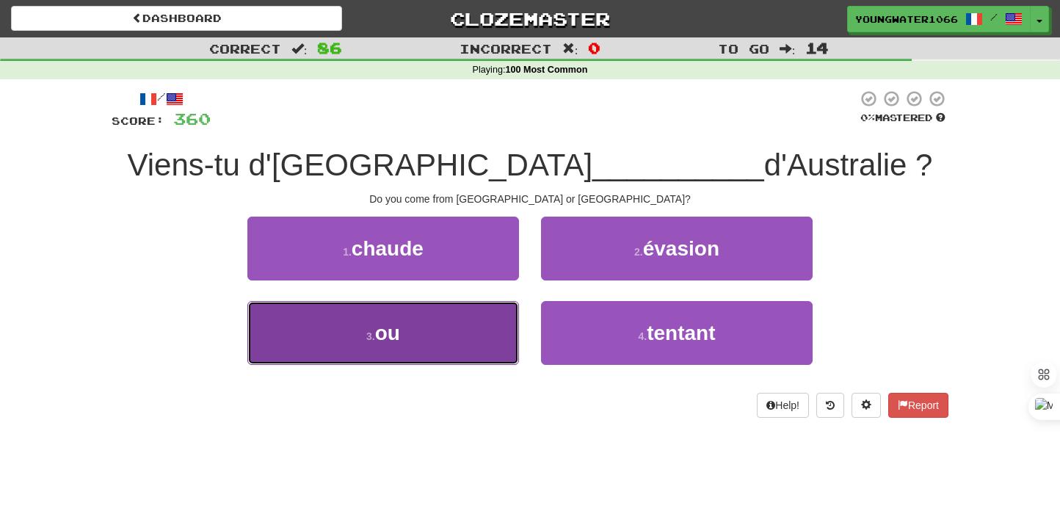
click at [493, 313] on button "3 . ou" at bounding box center [383, 333] width 272 height 64
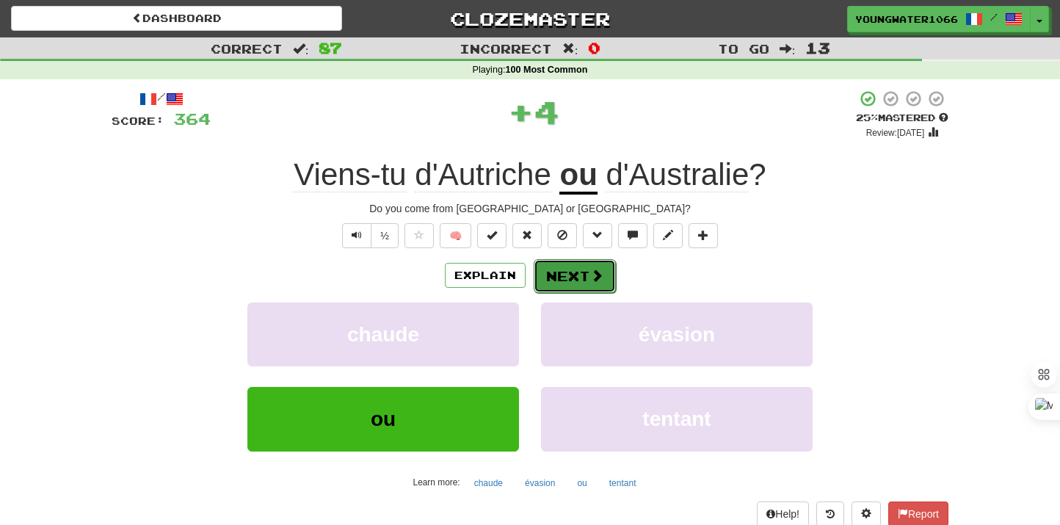
click at [554, 271] on button "Next" at bounding box center [575, 276] width 82 height 34
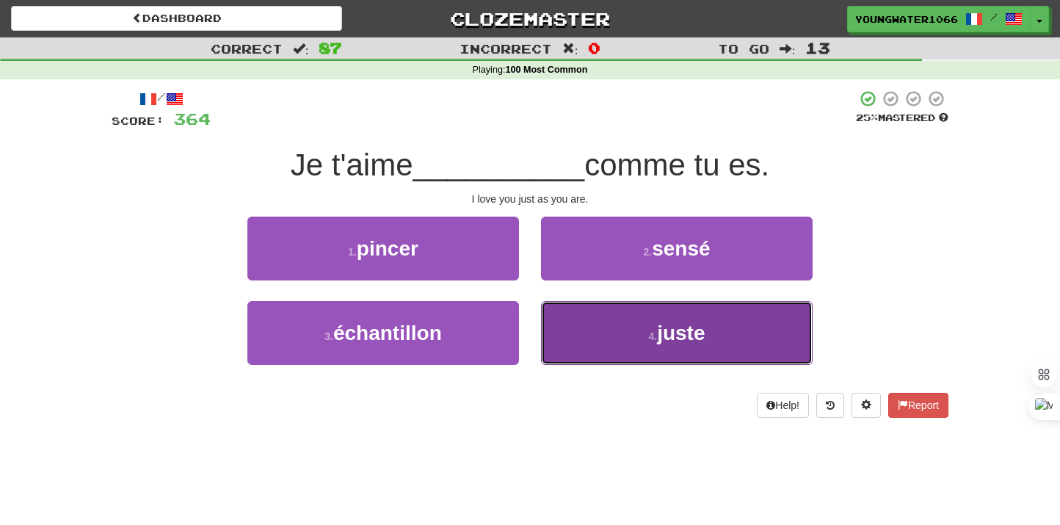
click at [585, 327] on button "4 . juste" at bounding box center [677, 333] width 272 height 64
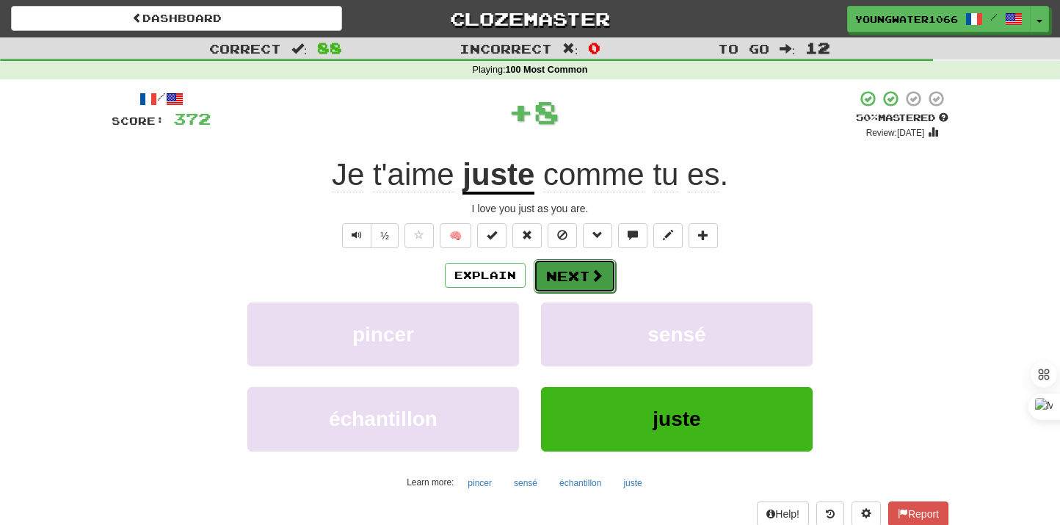
click at [571, 264] on button "Next" at bounding box center [575, 276] width 82 height 34
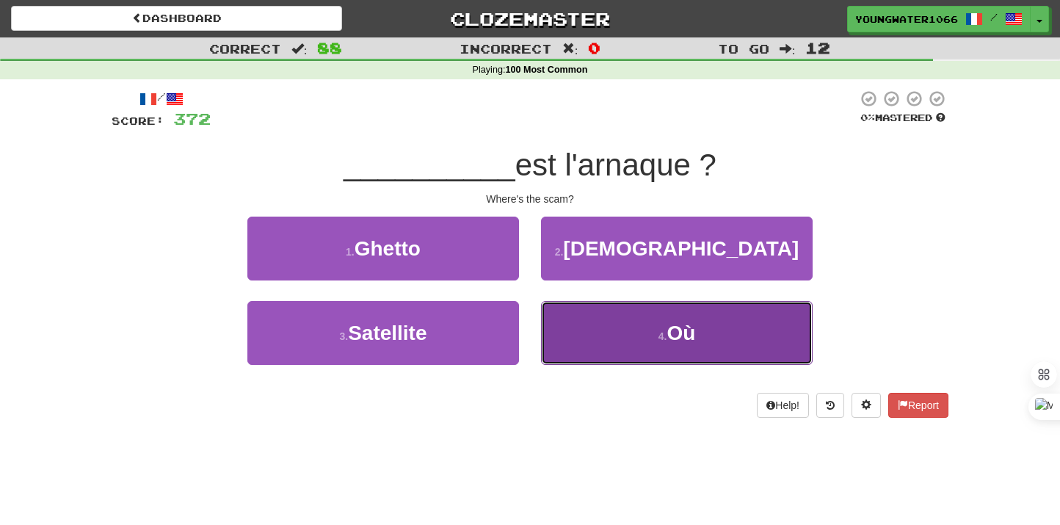
click at [592, 327] on button "4 . [GEOGRAPHIC_DATA]" at bounding box center [677, 333] width 272 height 64
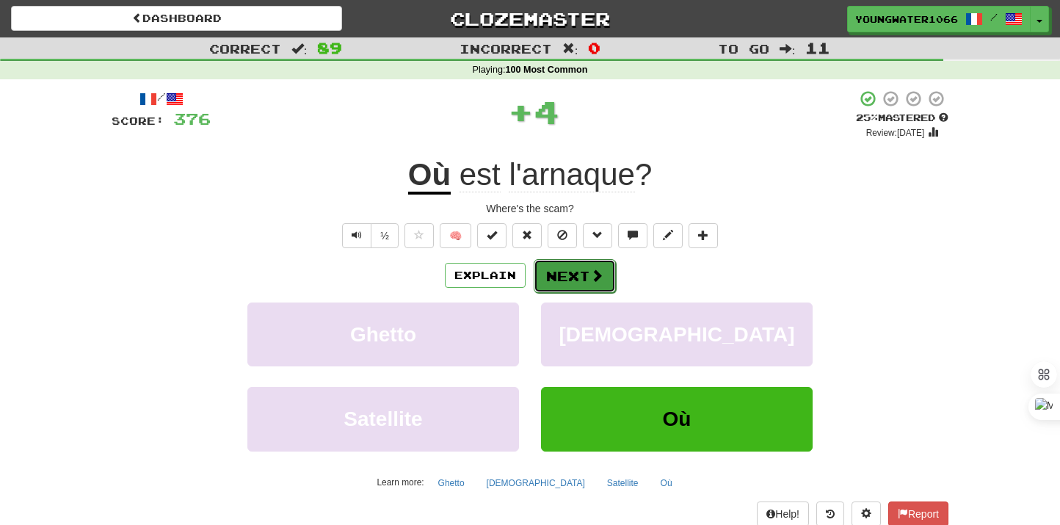
click at [566, 267] on button "Next" at bounding box center [575, 276] width 82 height 34
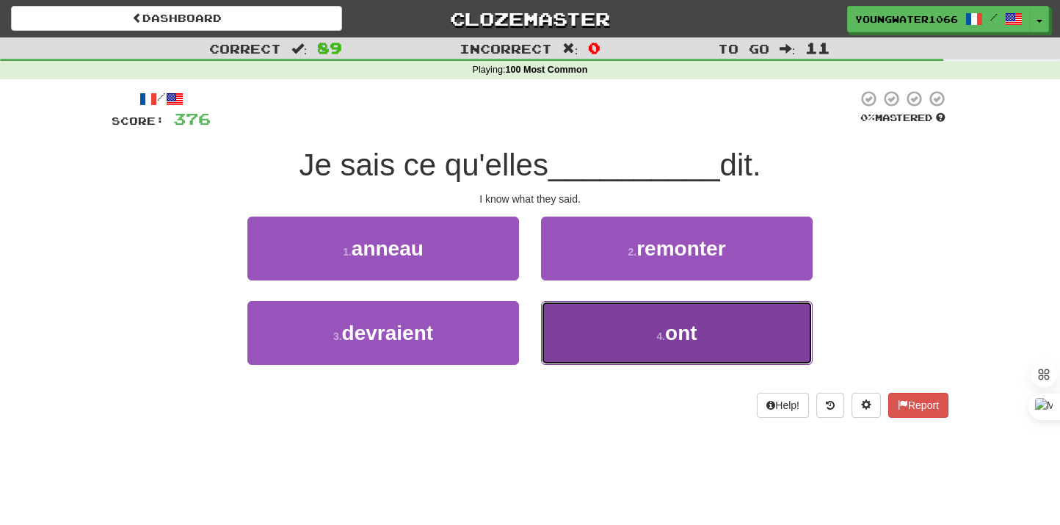
click at [592, 329] on button "4 . ont" at bounding box center [677, 333] width 272 height 64
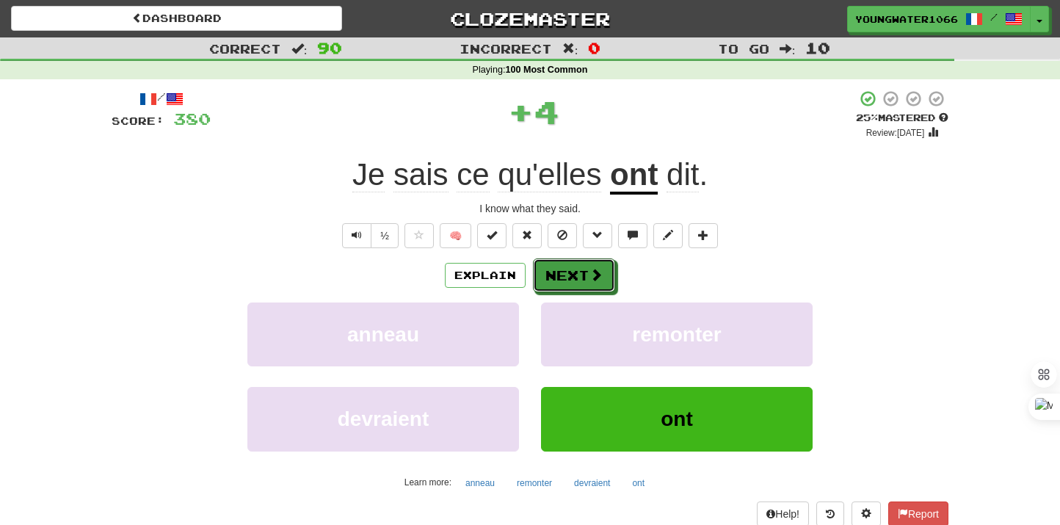
click at [575, 287] on button "Next" at bounding box center [574, 275] width 82 height 34
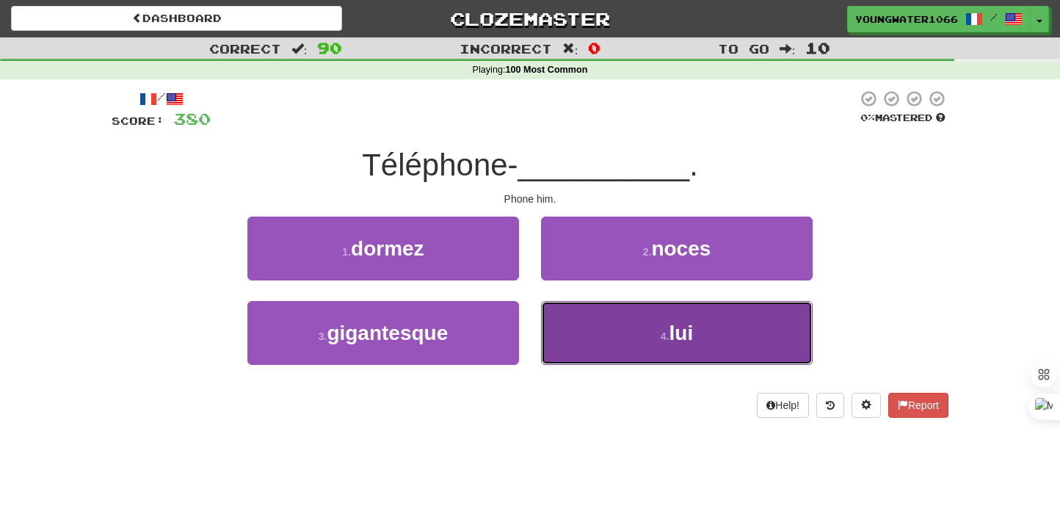
click at [591, 329] on button "4 . lui" at bounding box center [677, 333] width 272 height 64
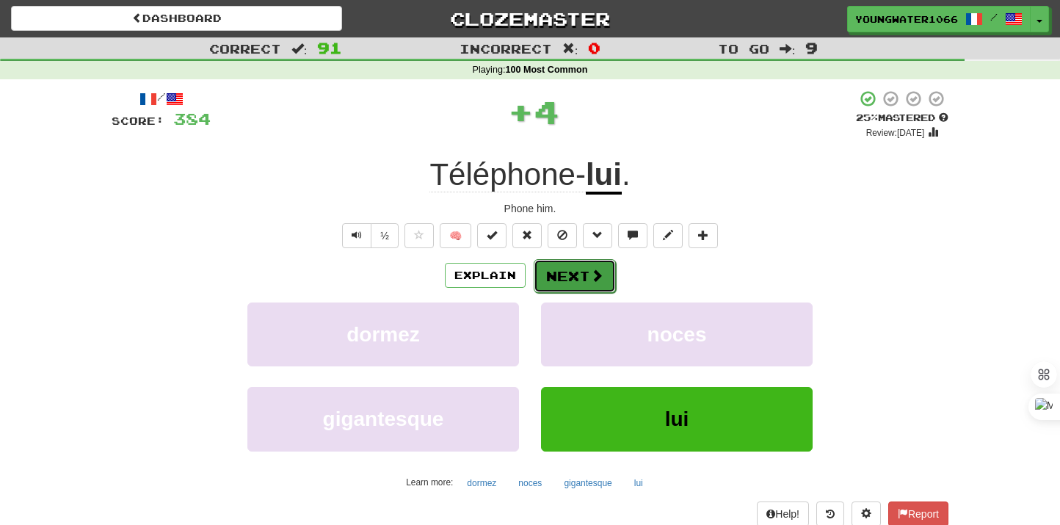
click at [579, 275] on button "Next" at bounding box center [575, 276] width 82 height 34
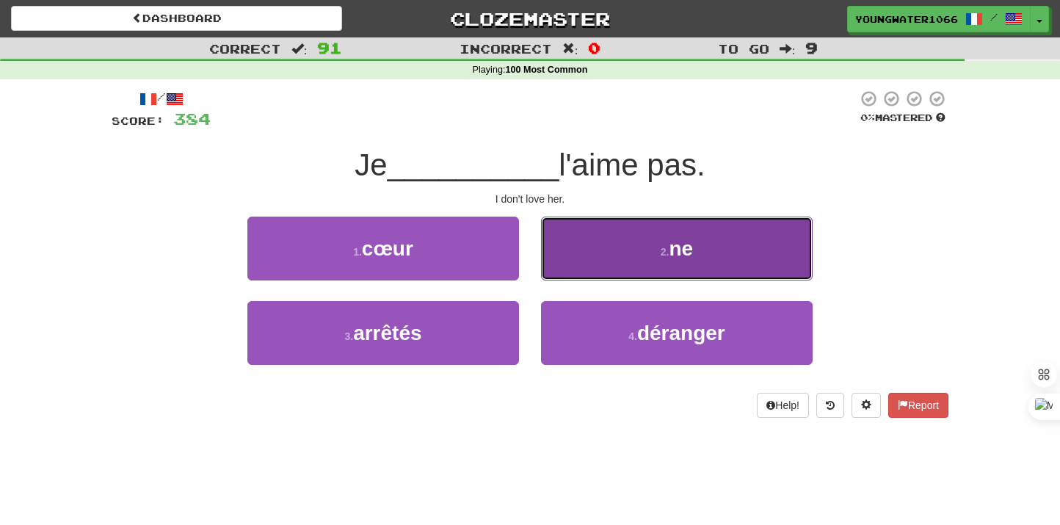
click at [587, 260] on button "2 . ne" at bounding box center [677, 249] width 272 height 64
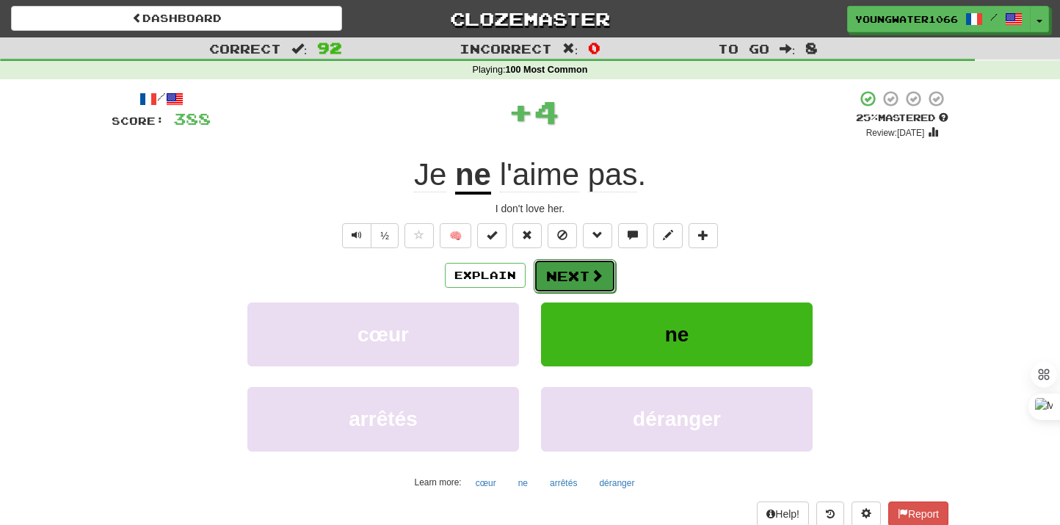
click at [564, 269] on button "Next" at bounding box center [575, 276] width 82 height 34
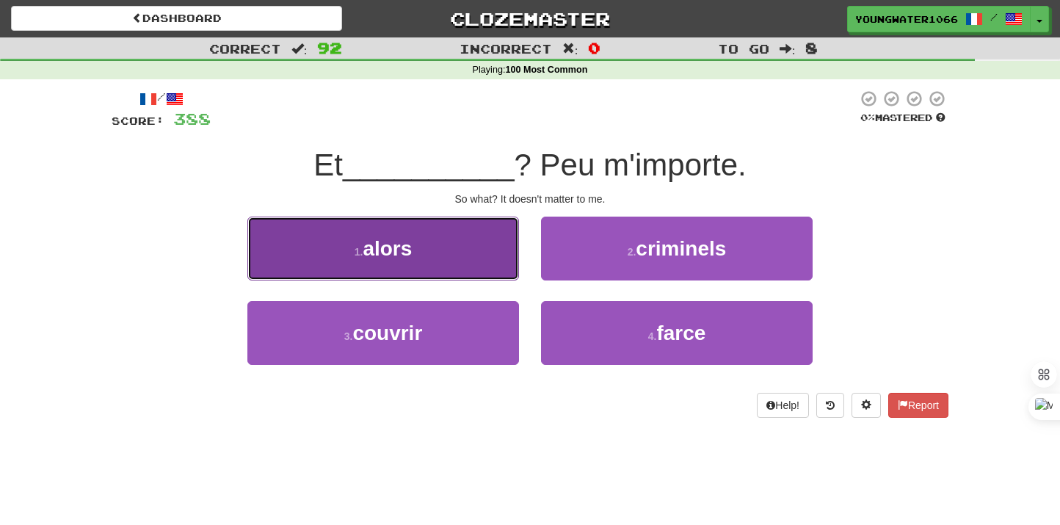
click at [471, 270] on button "1 . alors" at bounding box center [383, 249] width 272 height 64
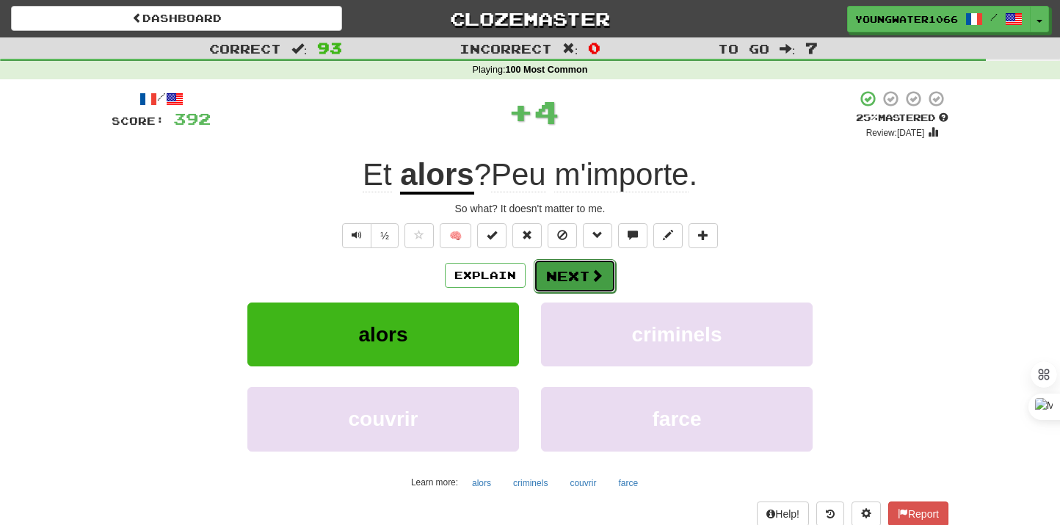
click at [559, 275] on button "Next" at bounding box center [575, 276] width 82 height 34
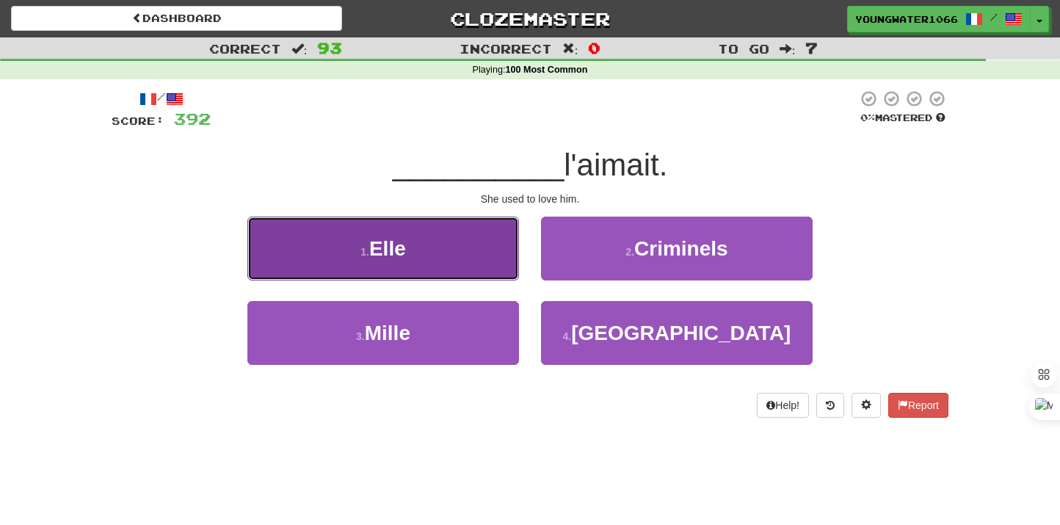
click at [493, 264] on button "1 . Elle" at bounding box center [383, 249] width 272 height 64
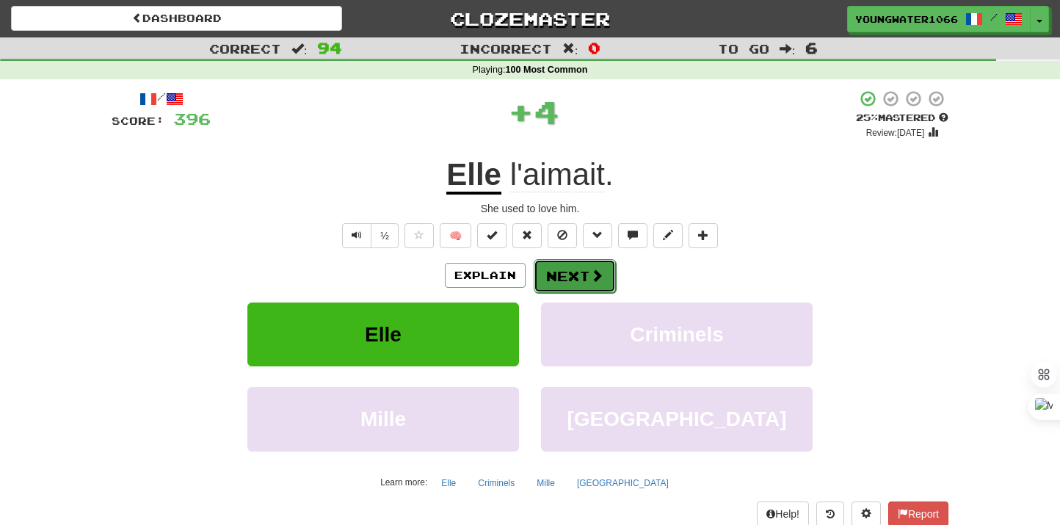
click at [544, 270] on button "Next" at bounding box center [575, 276] width 82 height 34
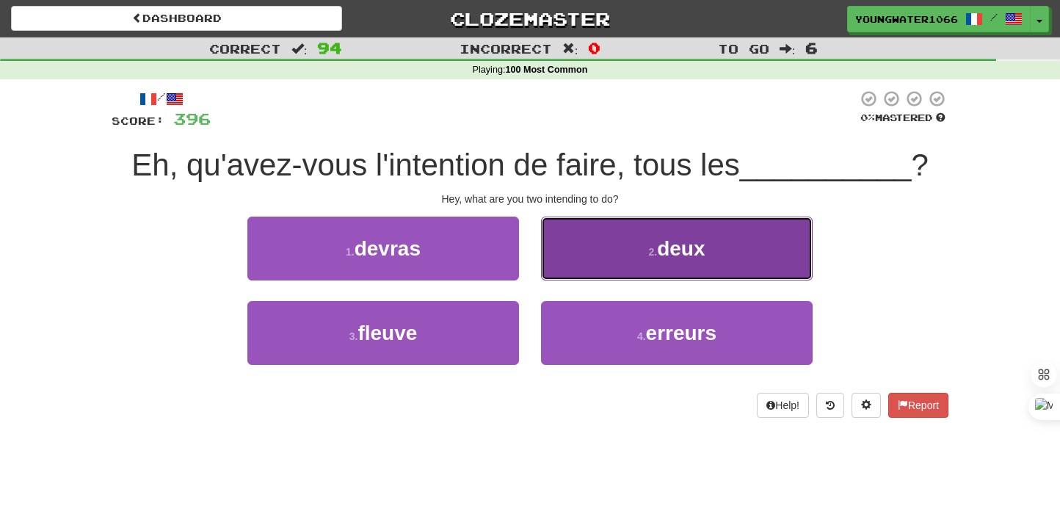
click at [580, 261] on button "2 . deux" at bounding box center [677, 249] width 272 height 64
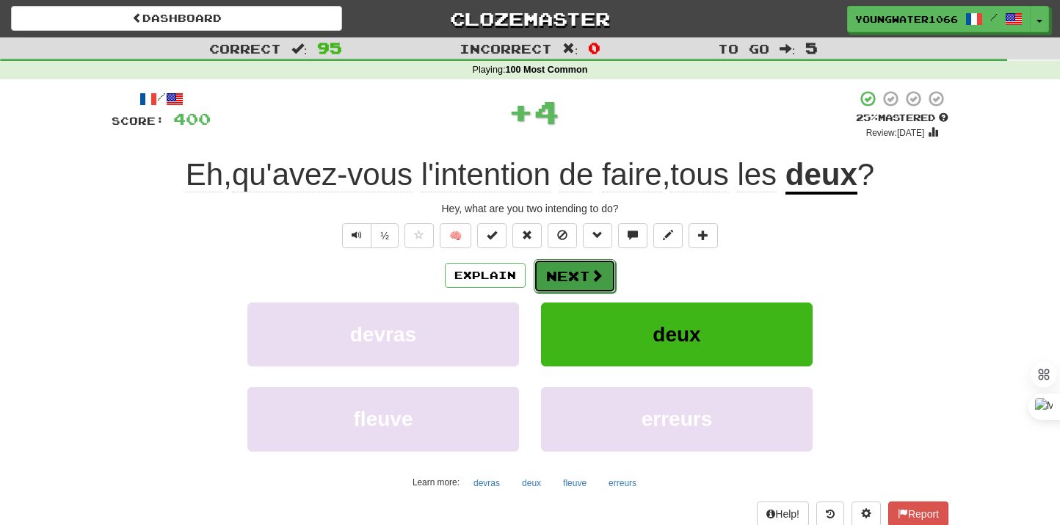
click at [567, 268] on button "Next" at bounding box center [575, 276] width 82 height 34
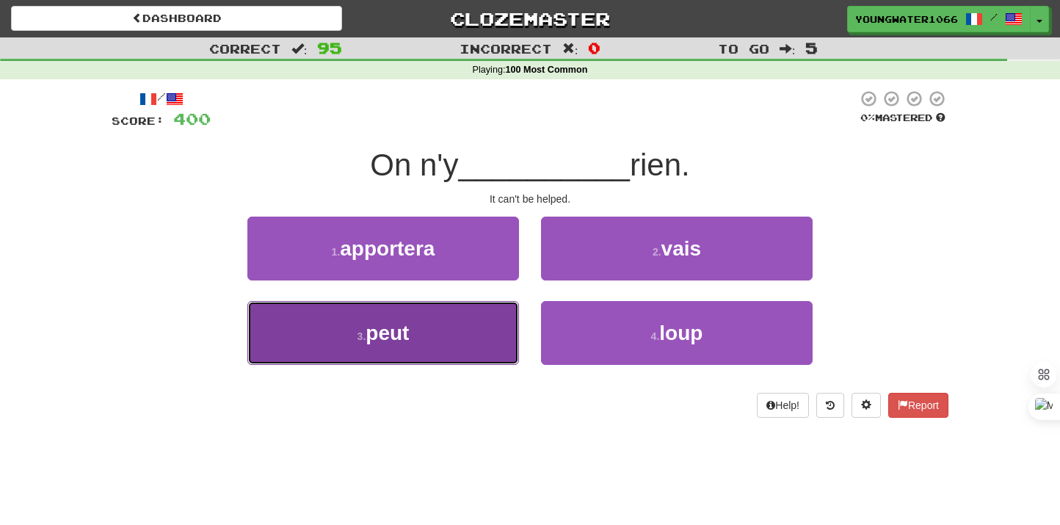
click at [486, 316] on button "3 . peut" at bounding box center [383, 333] width 272 height 64
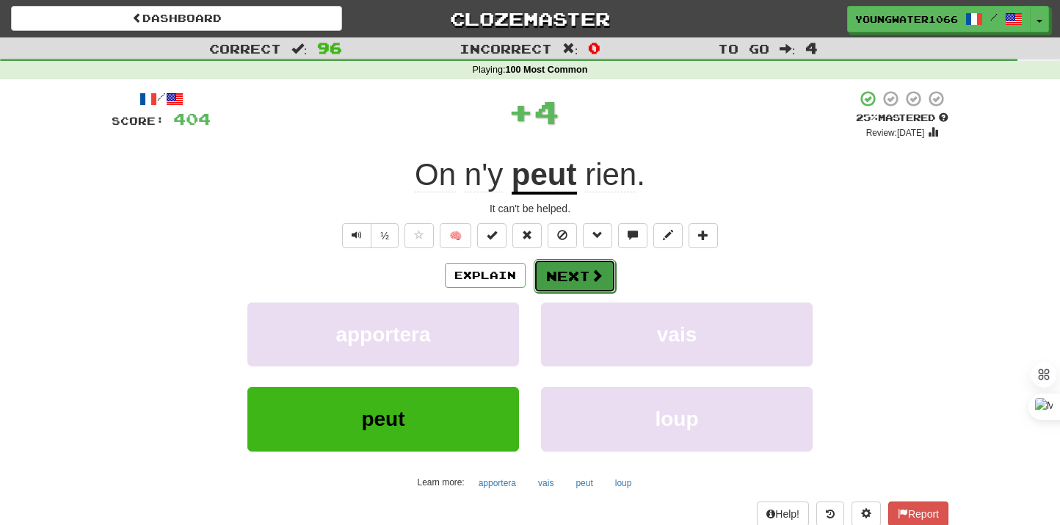
click at [565, 288] on button "Next" at bounding box center [575, 276] width 82 height 34
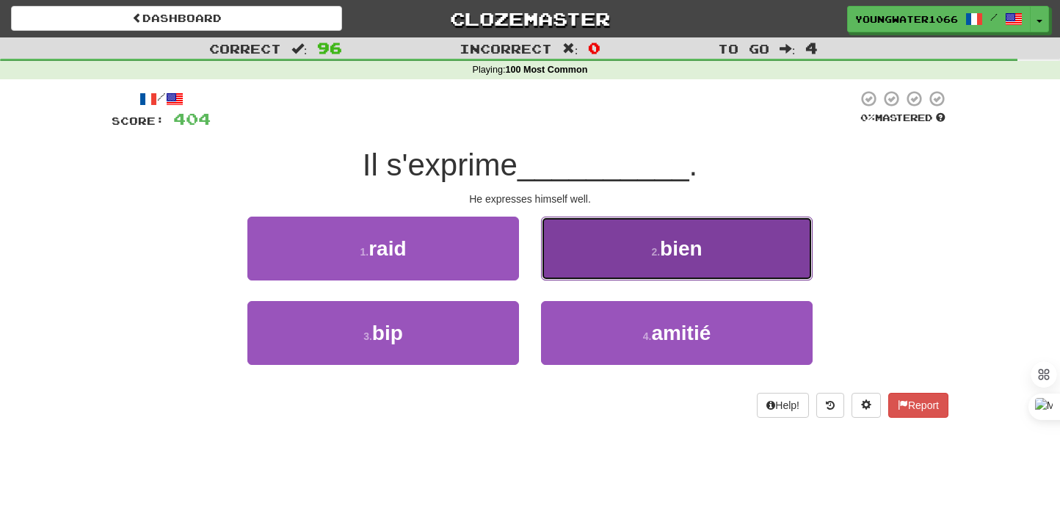
click at [588, 266] on button "2 . bien" at bounding box center [677, 249] width 272 height 64
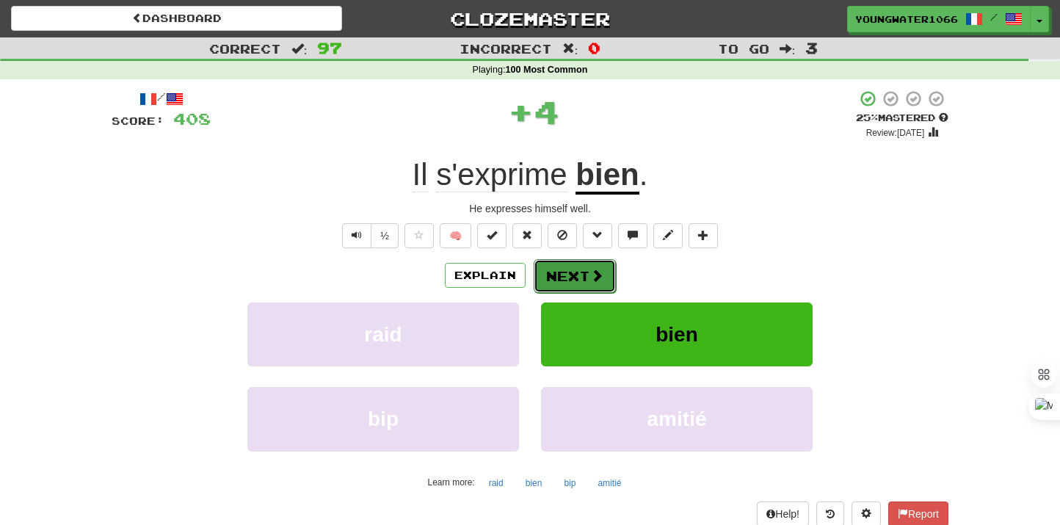
click at [567, 278] on button "Next" at bounding box center [575, 276] width 82 height 34
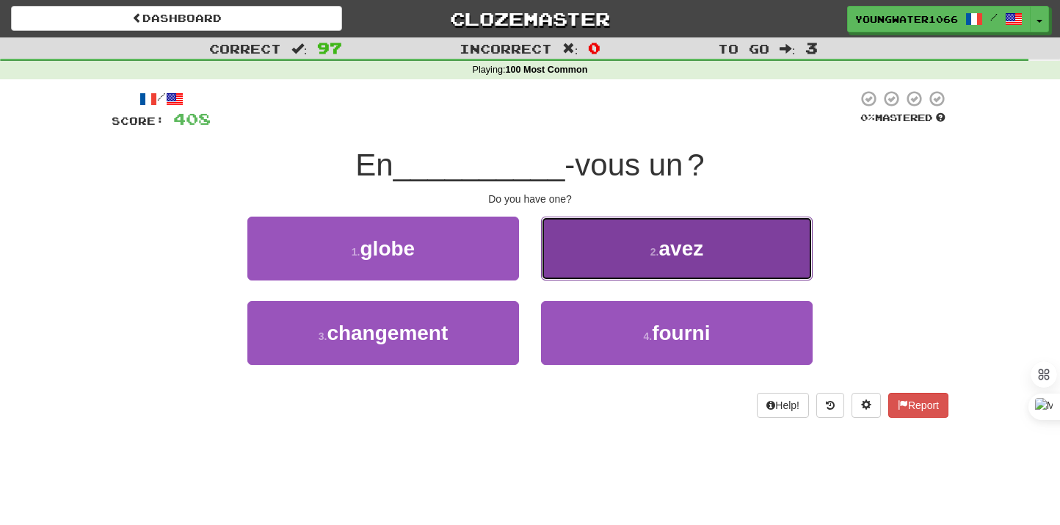
click at [585, 269] on button "2 . avez" at bounding box center [677, 249] width 272 height 64
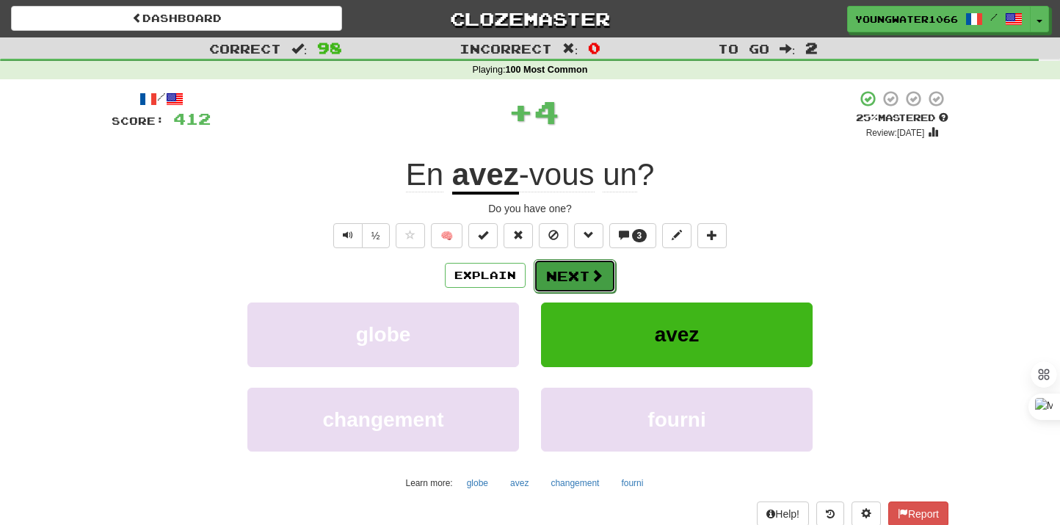
click at [567, 274] on button "Next" at bounding box center [575, 276] width 82 height 34
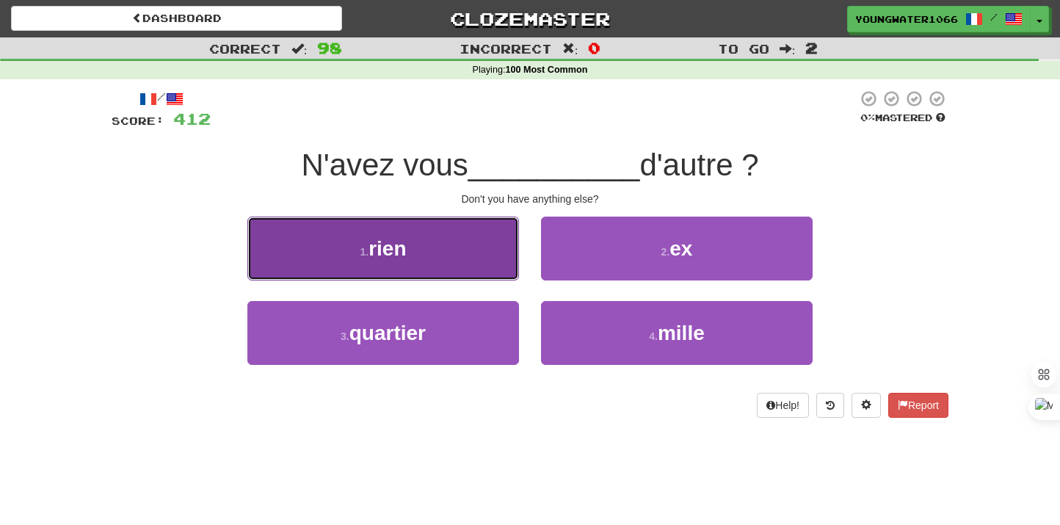
click at [483, 265] on button "1 . rien" at bounding box center [383, 249] width 272 height 64
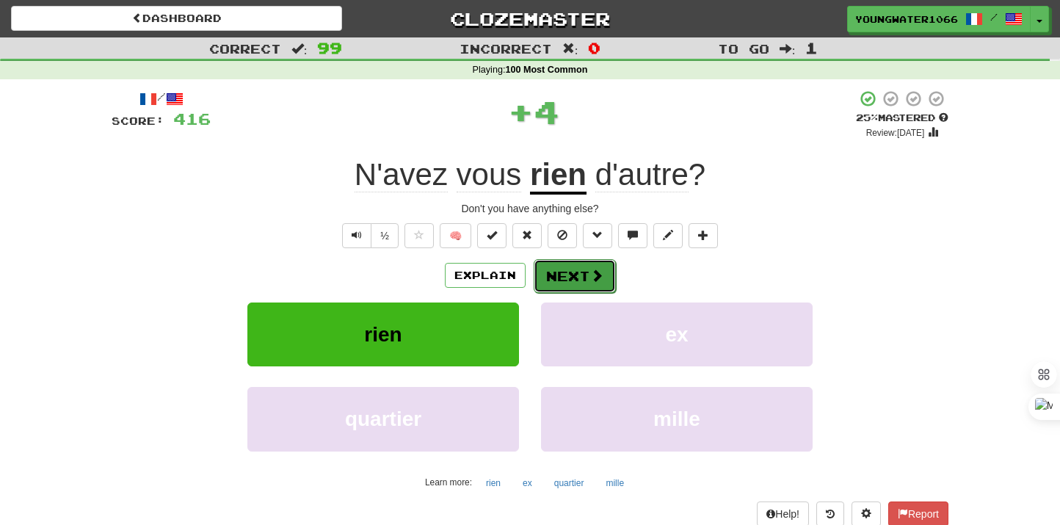
click at [546, 272] on button "Next" at bounding box center [575, 276] width 82 height 34
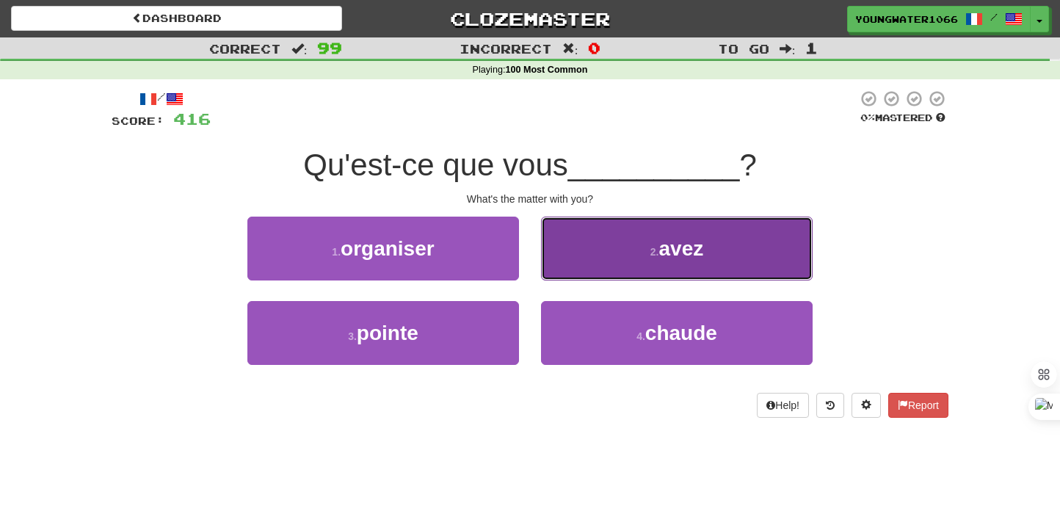
click at [580, 256] on button "2 . avez" at bounding box center [677, 249] width 272 height 64
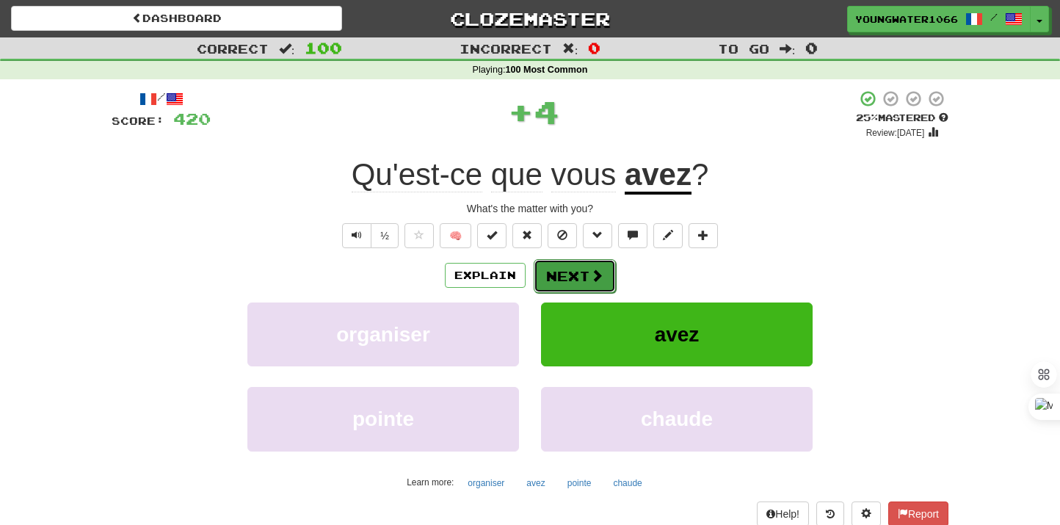
click at [563, 273] on button "Next" at bounding box center [575, 276] width 82 height 34
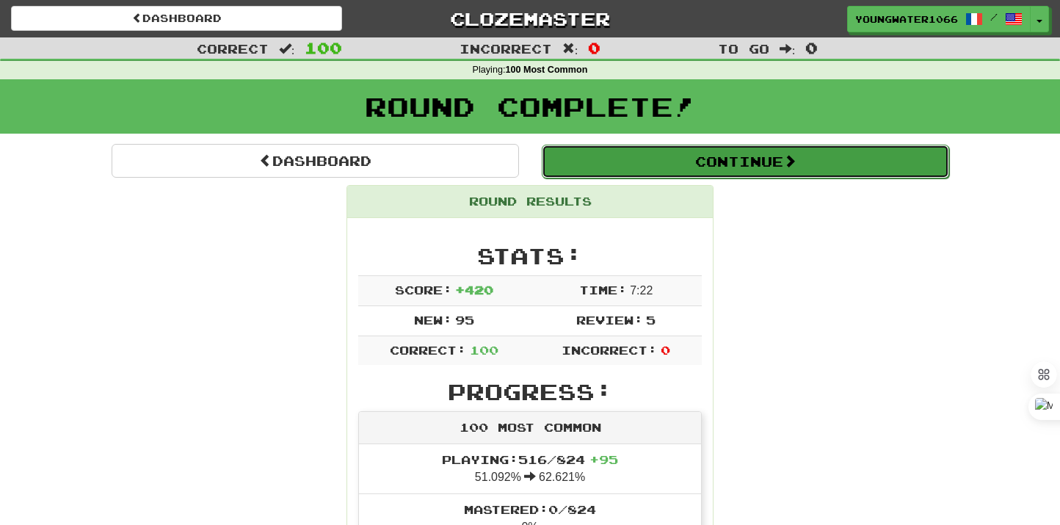
click at [596, 162] on button "Continue" at bounding box center [745, 162] width 407 height 34
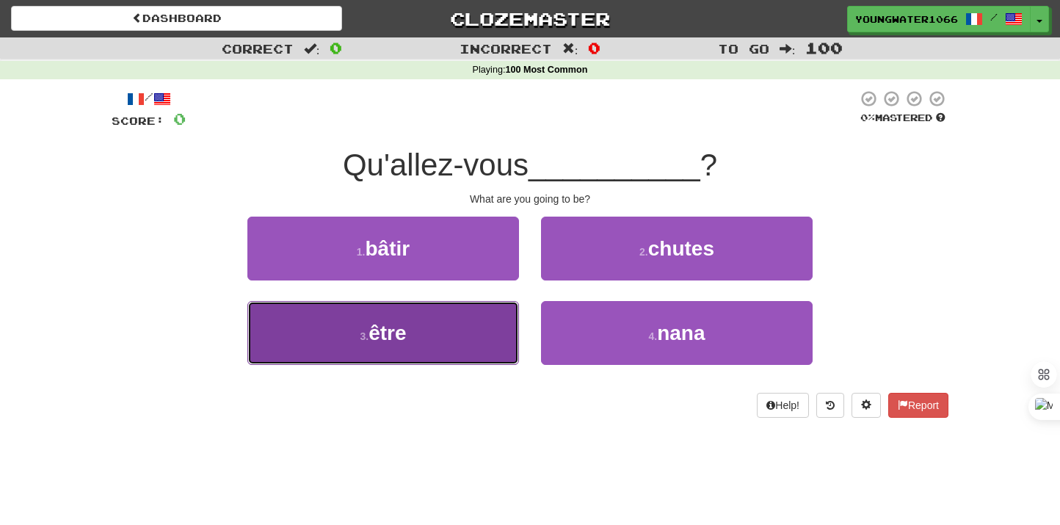
click at [466, 333] on button "3 . être" at bounding box center [383, 333] width 272 height 64
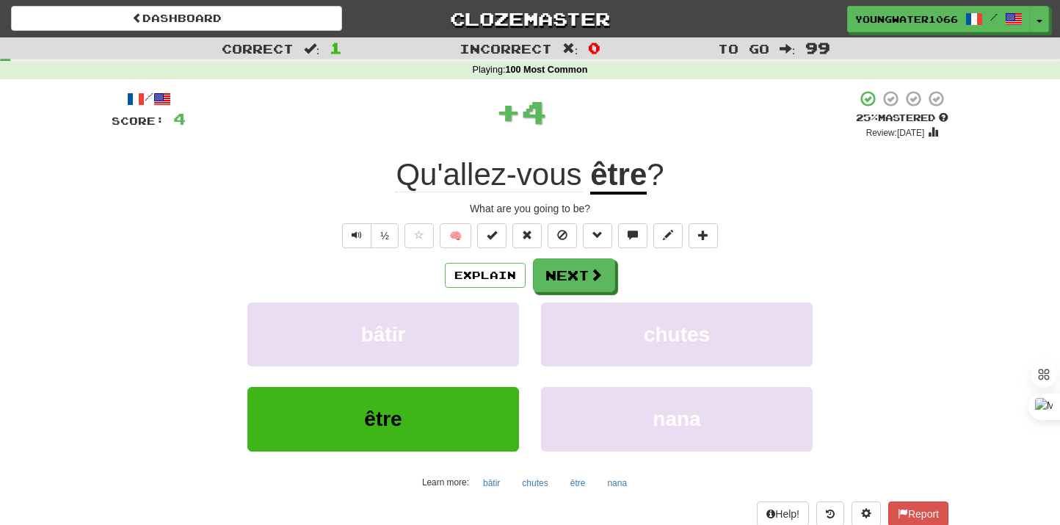
click at [553, 299] on div "Explain Next bâtir chutes être nana Learn more: bâtir chutes être nana" at bounding box center [530, 376] width 837 height 236
click at [554, 278] on button "Next" at bounding box center [575, 276] width 82 height 34
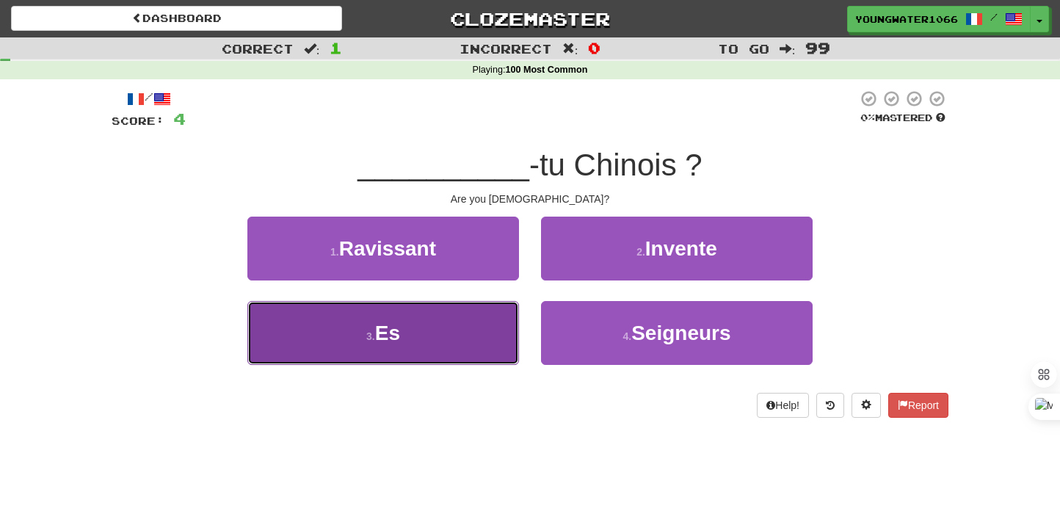
click at [452, 344] on button "3 . Es" at bounding box center [383, 333] width 272 height 64
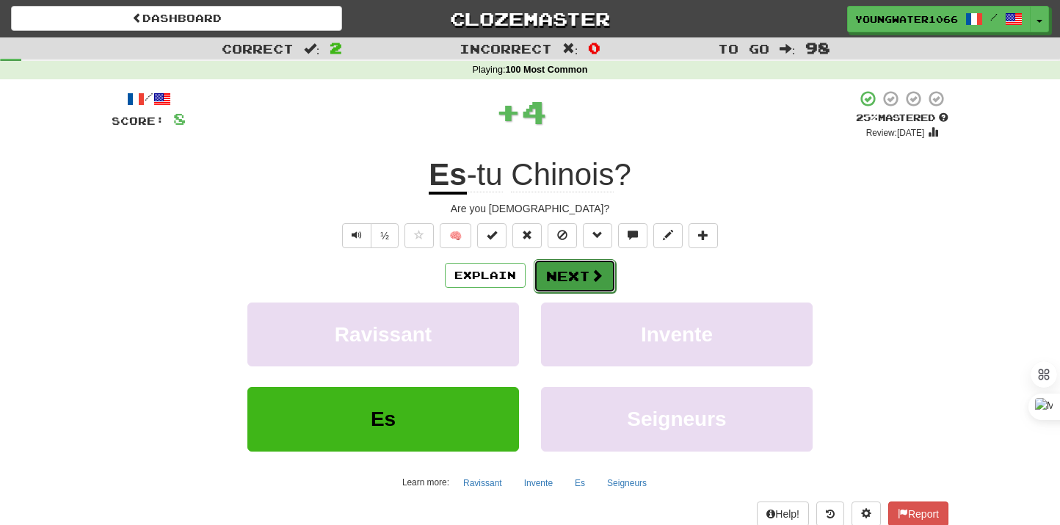
click at [548, 292] on button "Next" at bounding box center [575, 276] width 82 height 34
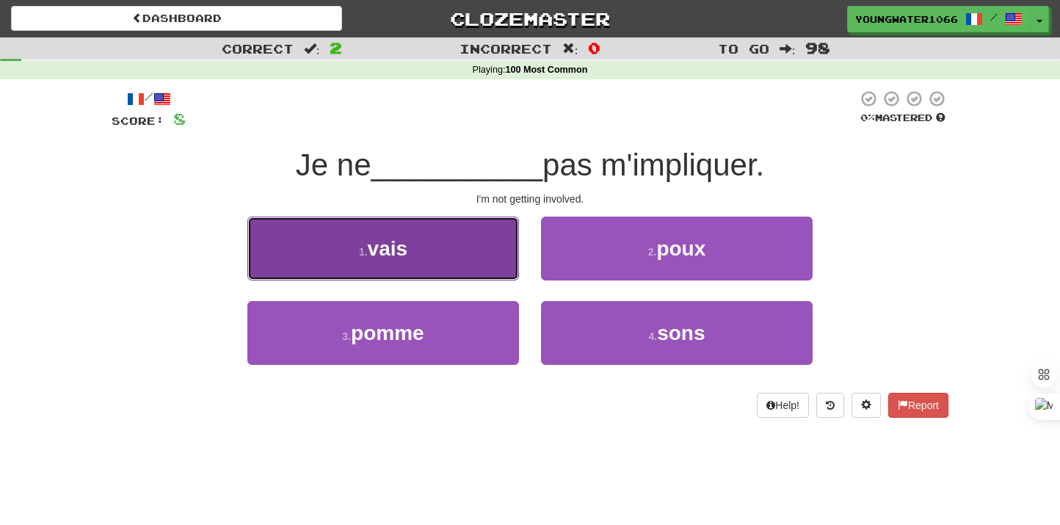
click at [464, 264] on button "1 . vais" at bounding box center [383, 249] width 272 height 64
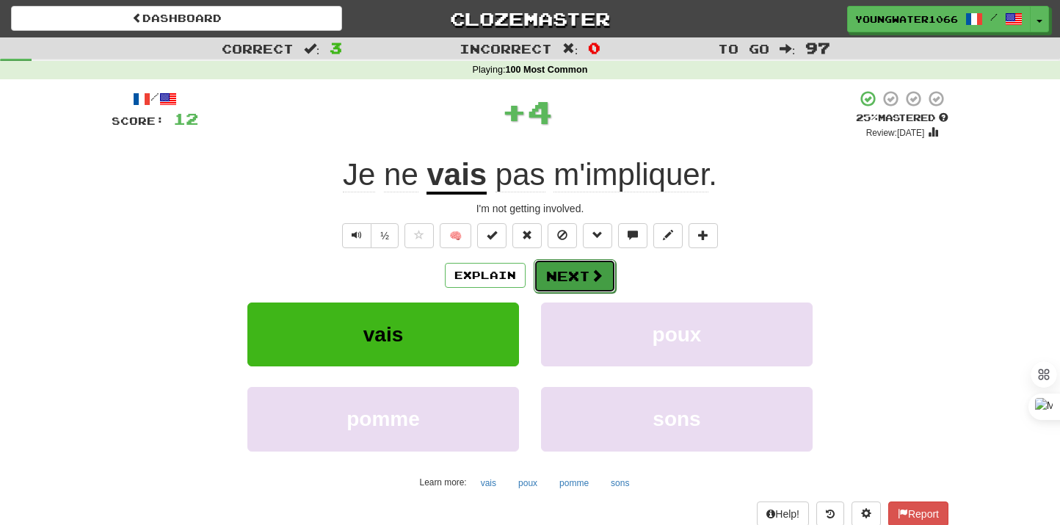
click at [541, 282] on button "Next" at bounding box center [575, 276] width 82 height 34
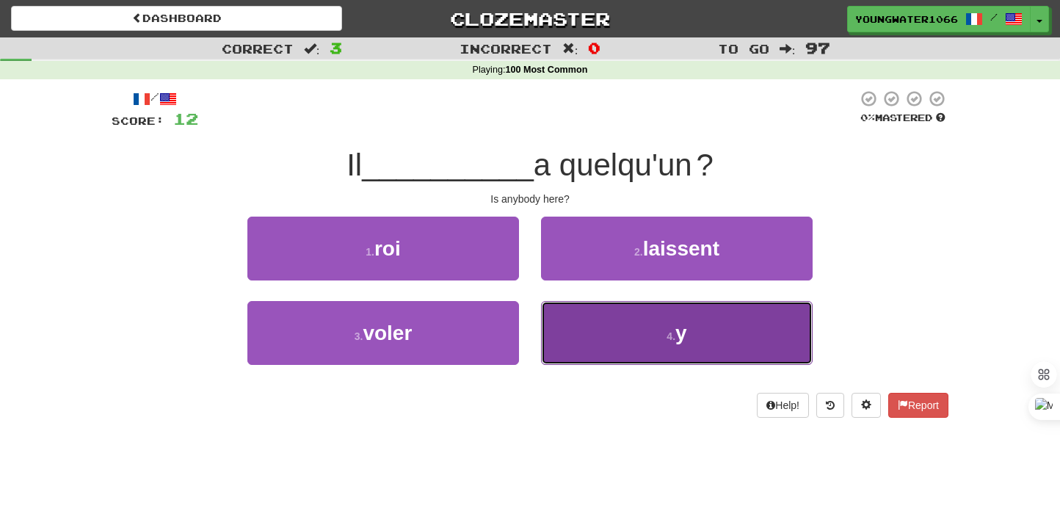
click at [577, 322] on button "4 . y" at bounding box center [677, 333] width 272 height 64
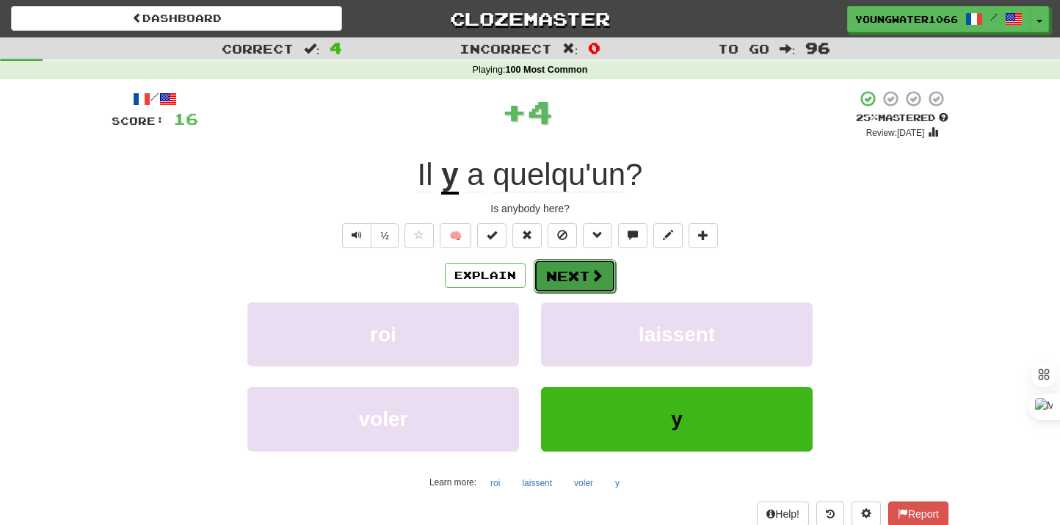
click at [567, 264] on button "Next" at bounding box center [575, 276] width 82 height 34
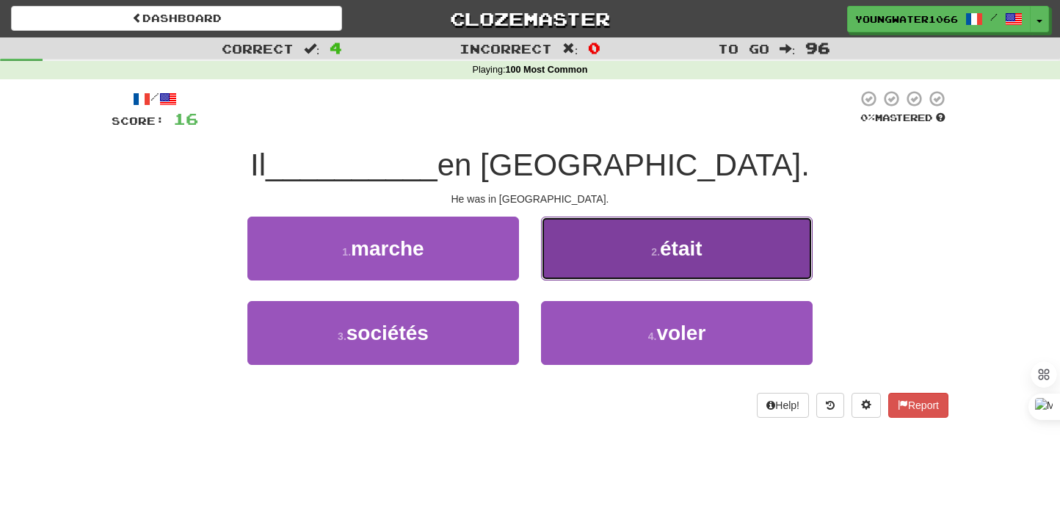
click at [593, 262] on button "2 . était" at bounding box center [677, 249] width 272 height 64
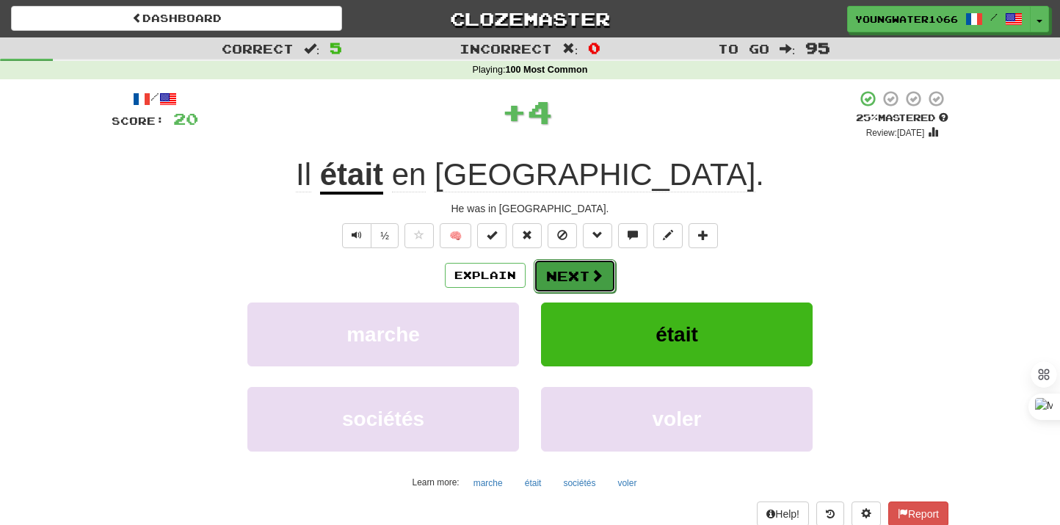
click at [564, 285] on button "Next" at bounding box center [575, 276] width 82 height 34
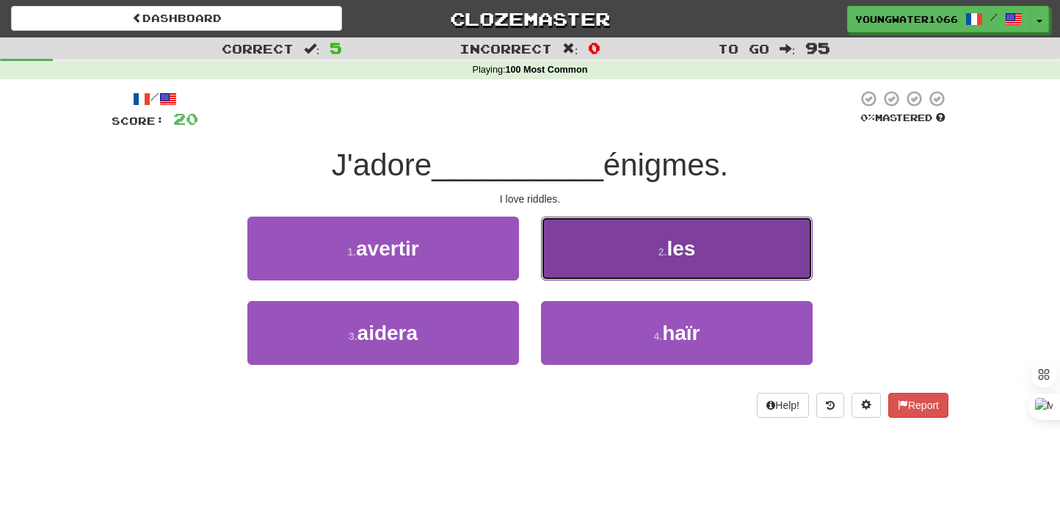
click at [608, 262] on button "2 . les" at bounding box center [677, 249] width 272 height 64
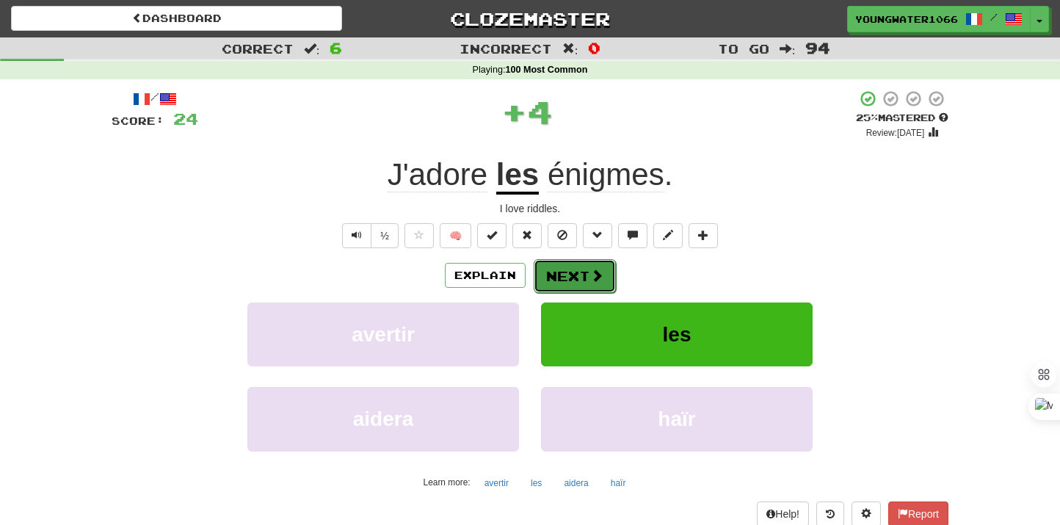
click at [578, 275] on button "Next" at bounding box center [575, 276] width 82 height 34
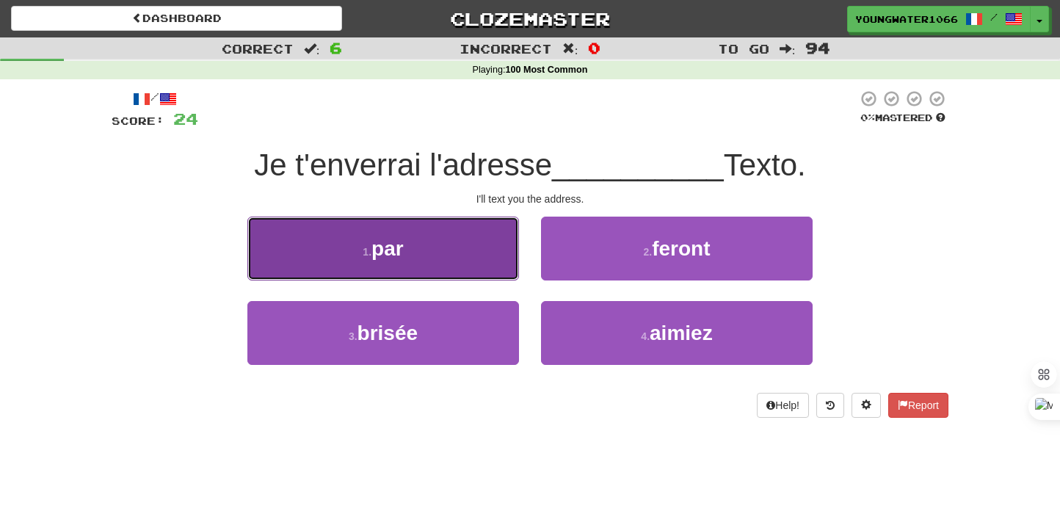
click at [461, 264] on button "1 . par" at bounding box center [383, 249] width 272 height 64
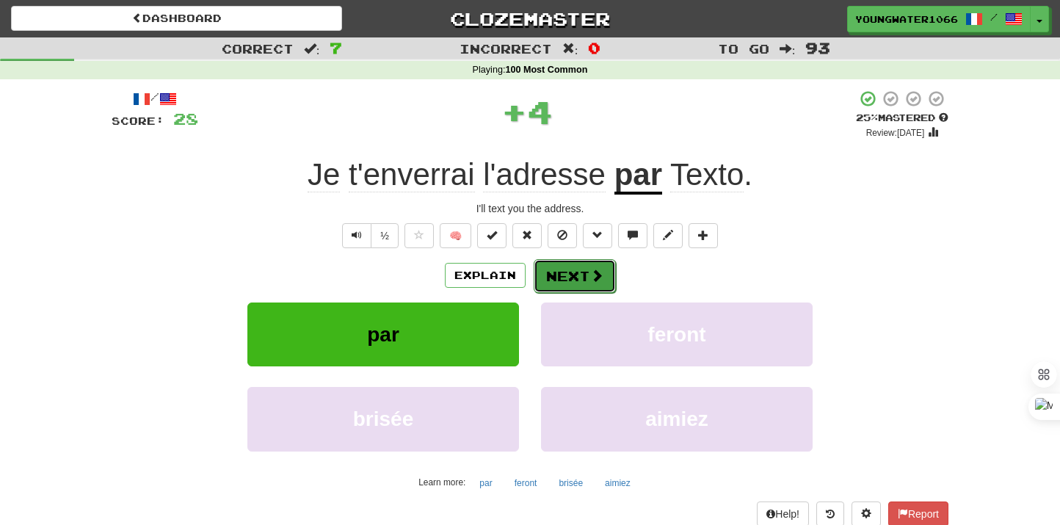
click at [577, 264] on button "Next" at bounding box center [575, 276] width 82 height 34
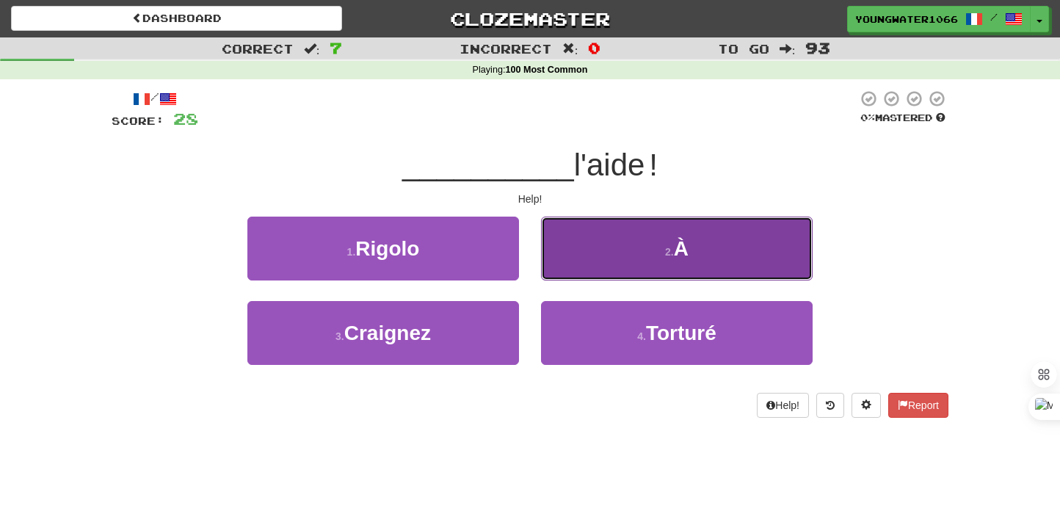
click at [611, 272] on button "2 . À" at bounding box center [677, 249] width 272 height 64
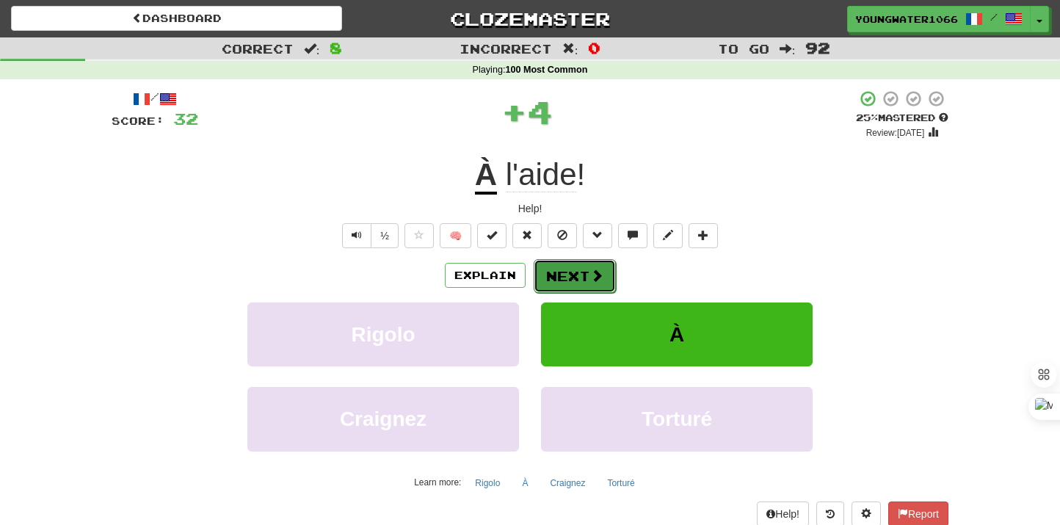
click at [584, 280] on button "Next" at bounding box center [575, 276] width 82 height 34
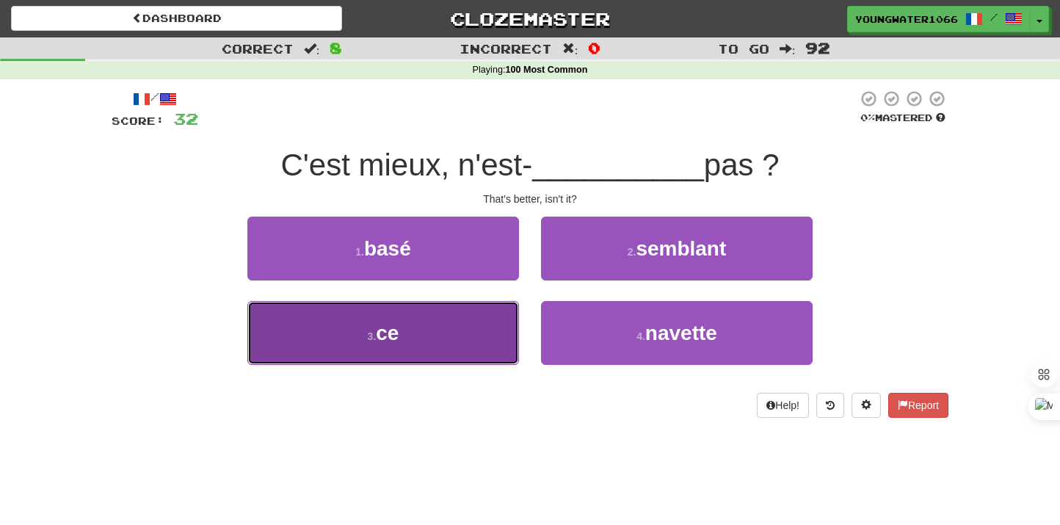
click at [470, 333] on button "3 . ce" at bounding box center [383, 333] width 272 height 64
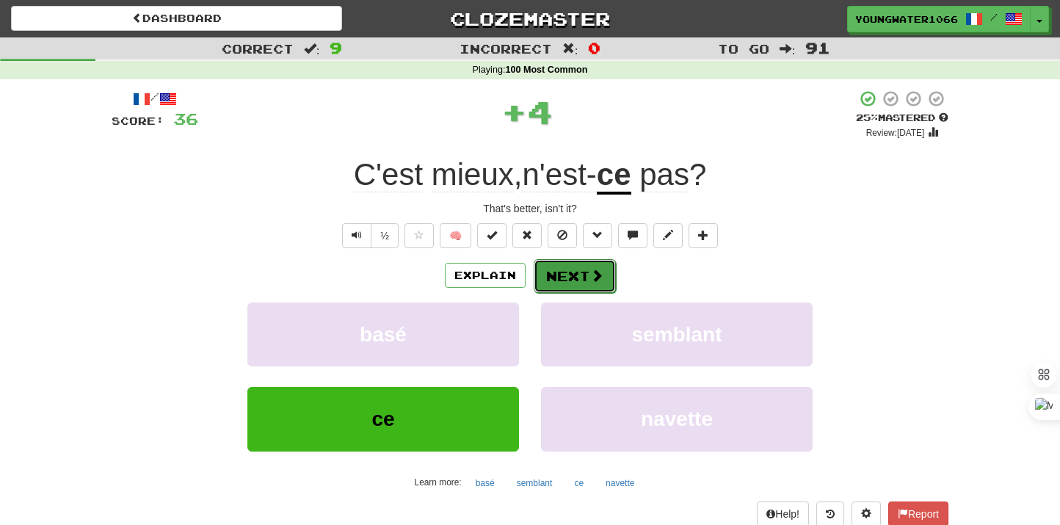
click at [585, 270] on button "Next" at bounding box center [575, 276] width 82 height 34
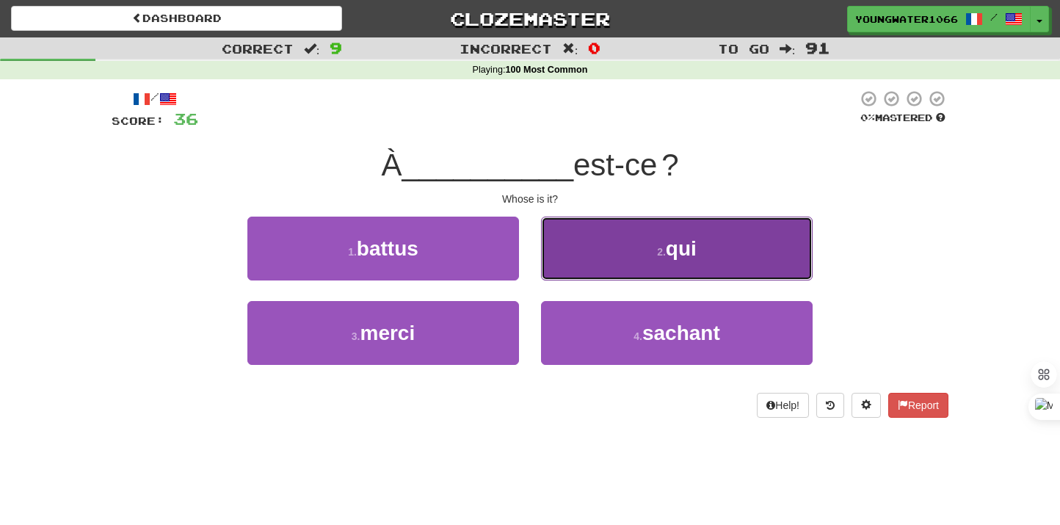
click at [606, 269] on button "2 . qui" at bounding box center [677, 249] width 272 height 64
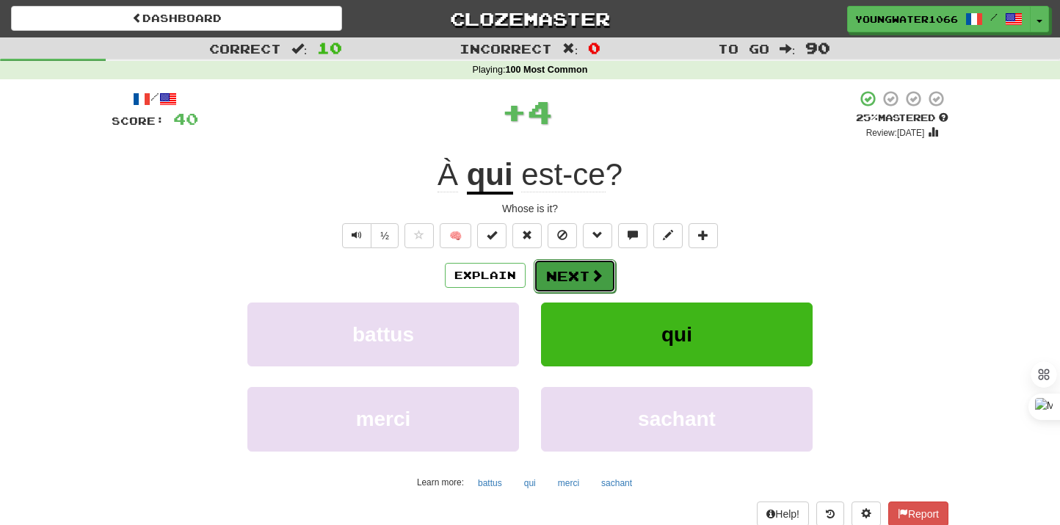
click at [582, 275] on button "Next" at bounding box center [575, 276] width 82 height 34
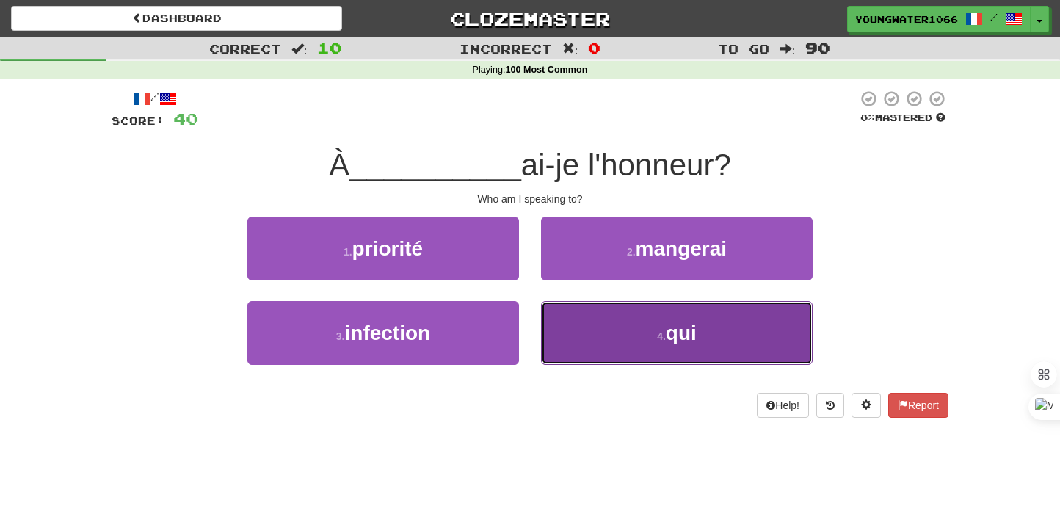
click at [590, 346] on button "4 . qui" at bounding box center [677, 333] width 272 height 64
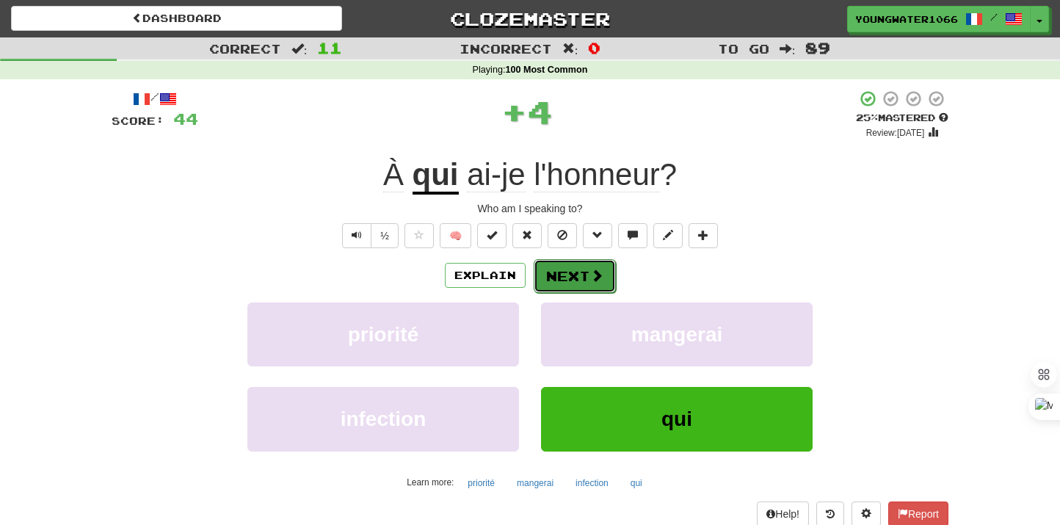
click at [559, 267] on button "Next" at bounding box center [575, 276] width 82 height 34
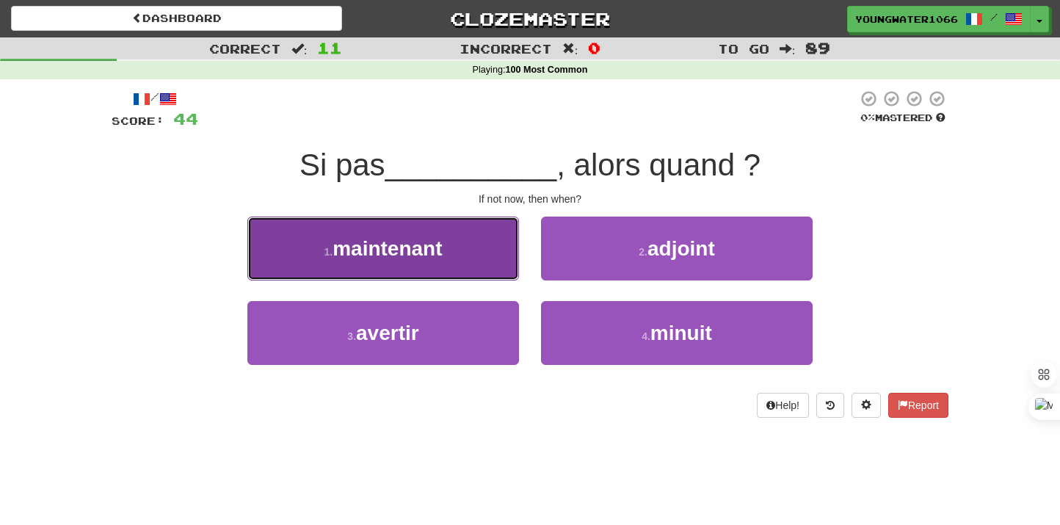
click at [467, 249] on button "1 . maintenant" at bounding box center [383, 249] width 272 height 64
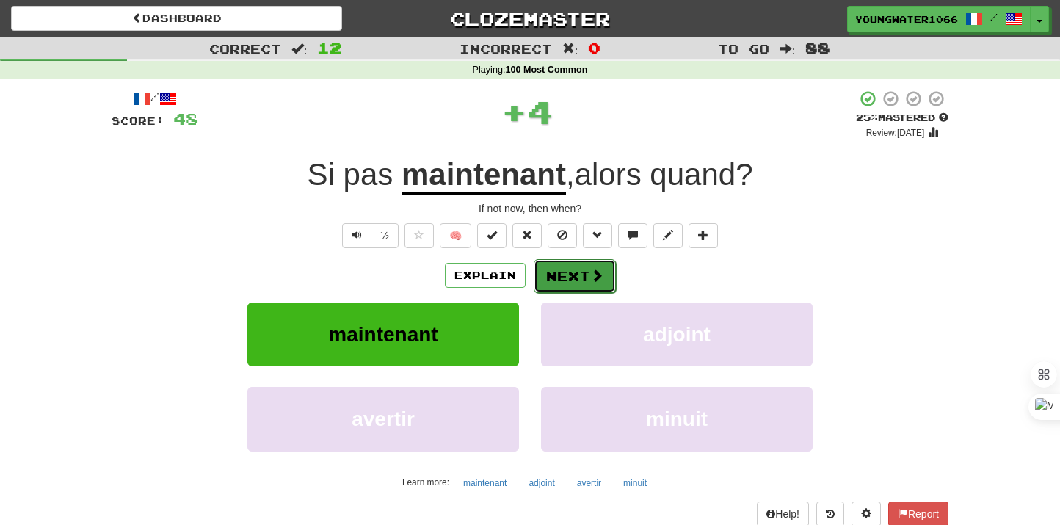
click at [566, 280] on button "Next" at bounding box center [575, 276] width 82 height 34
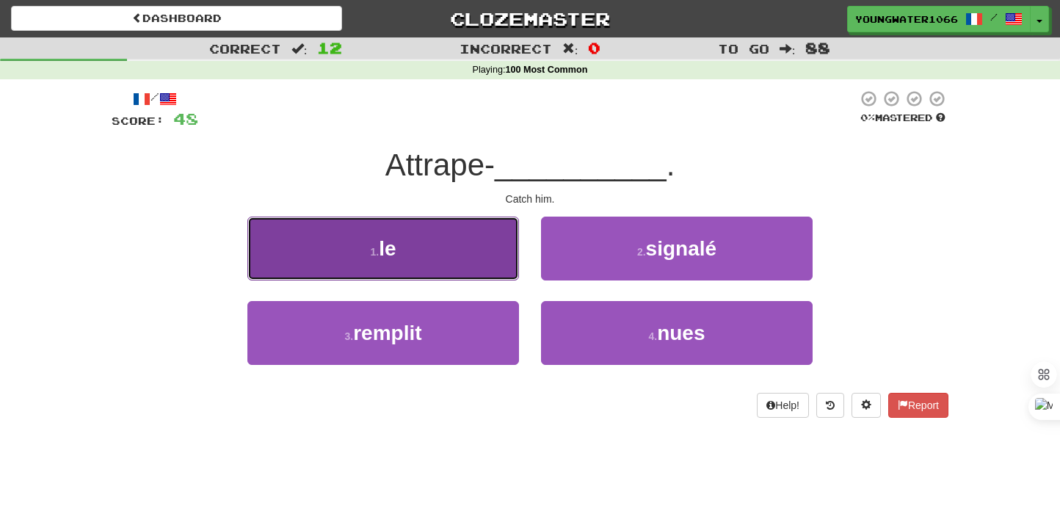
click at [497, 262] on button "1 . le" at bounding box center [383, 249] width 272 height 64
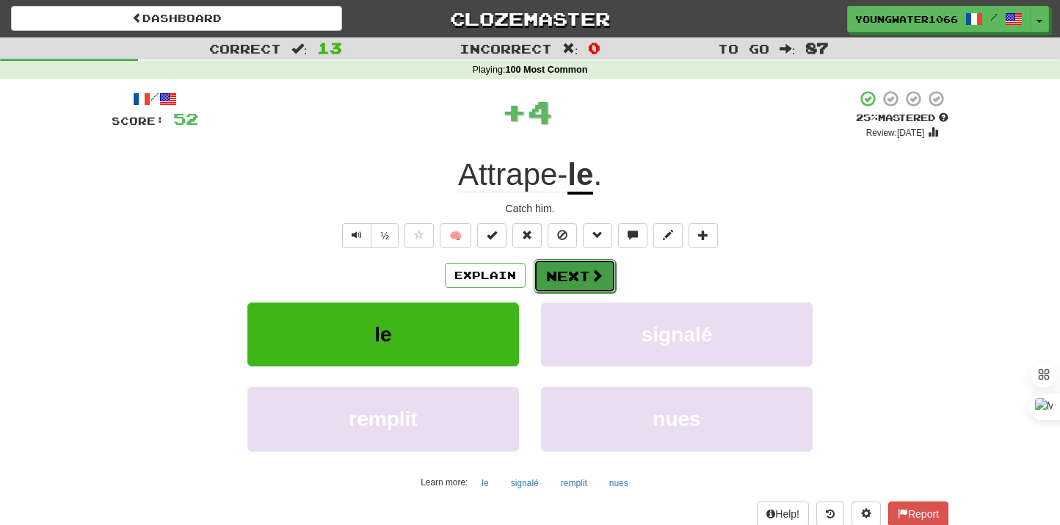
click at [584, 275] on button "Next" at bounding box center [575, 276] width 82 height 34
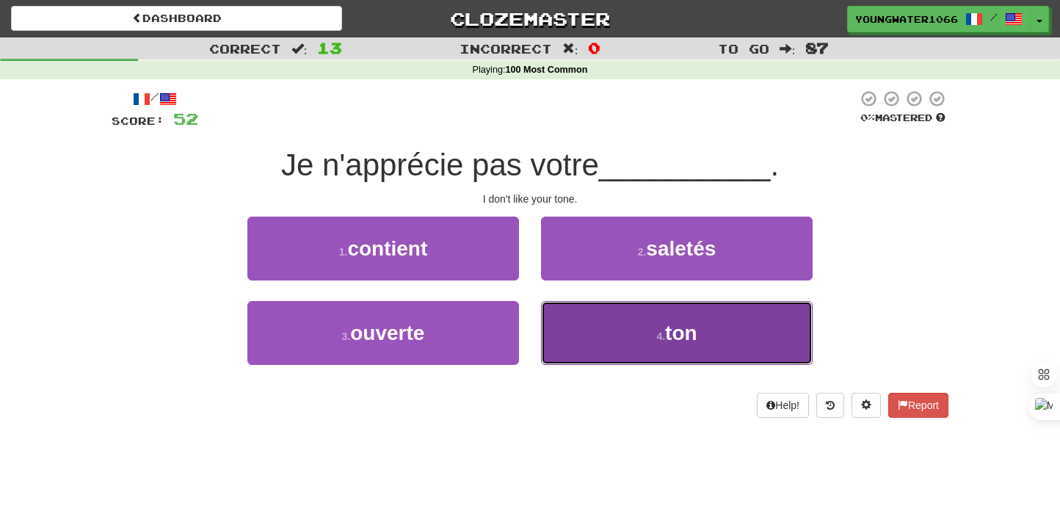
click at [576, 330] on button "4 . ton" at bounding box center [677, 333] width 272 height 64
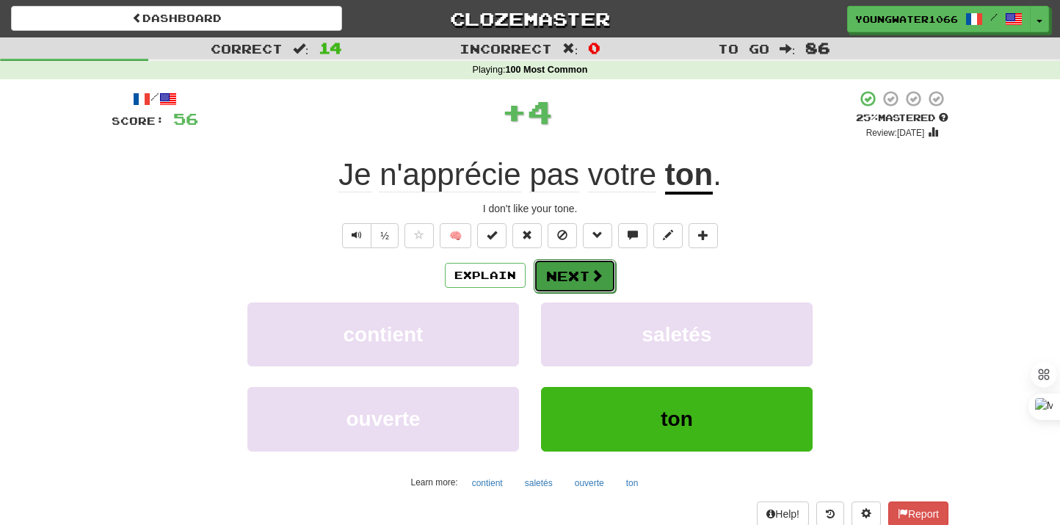
click at [576, 263] on button "Next" at bounding box center [575, 276] width 82 height 34
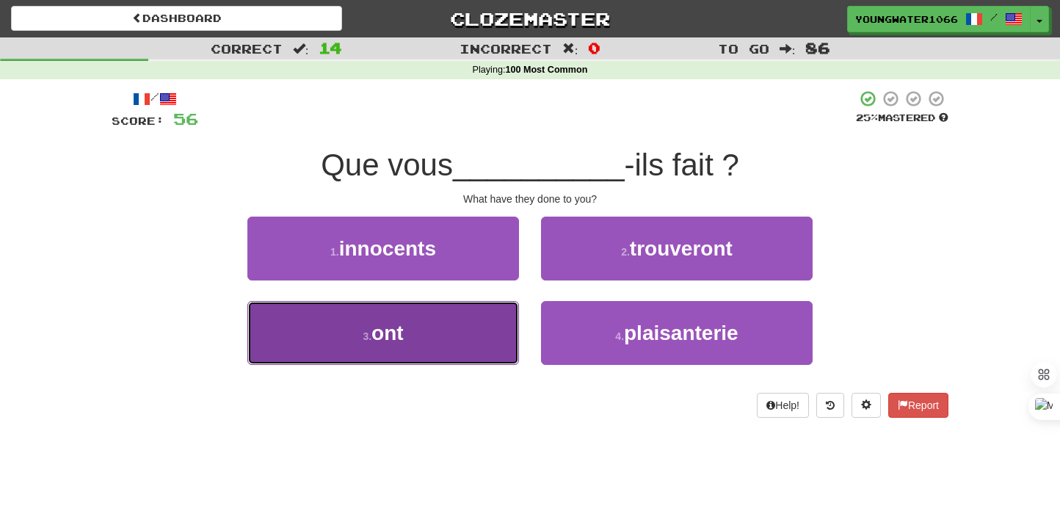
click at [486, 322] on button "3 . ont" at bounding box center [383, 333] width 272 height 64
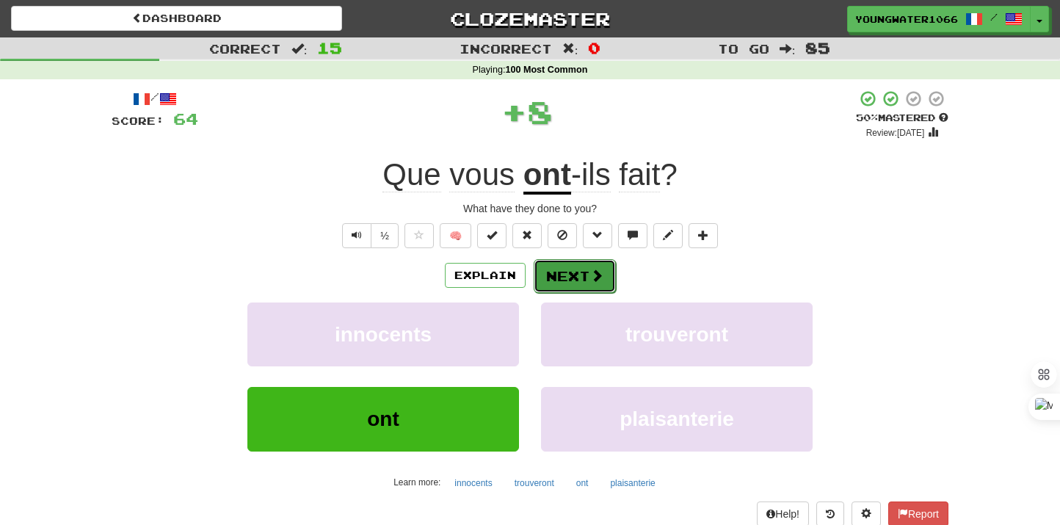
click at [571, 281] on button "Next" at bounding box center [575, 276] width 82 height 34
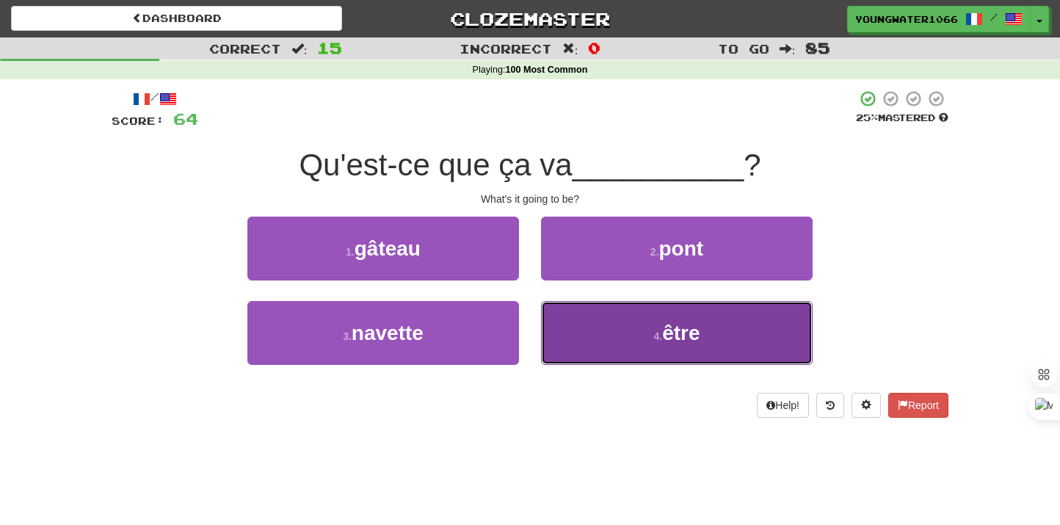
click at [603, 341] on button "4 . être" at bounding box center [677, 333] width 272 height 64
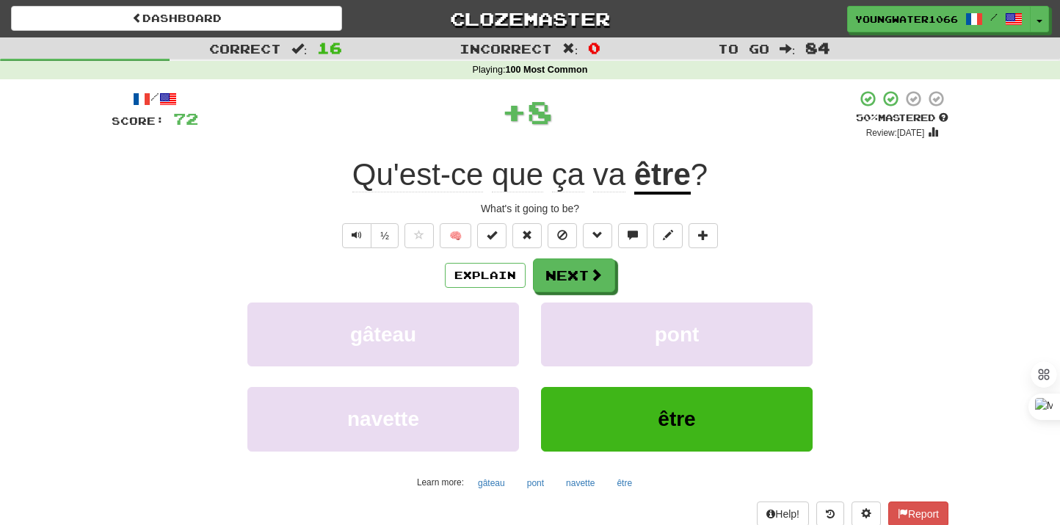
click at [590, 297] on div "Explain Next gâteau pont navette être Learn more: gâteau pont navette être" at bounding box center [530, 376] width 837 height 236
click at [587, 286] on button "Next" at bounding box center [575, 276] width 82 height 34
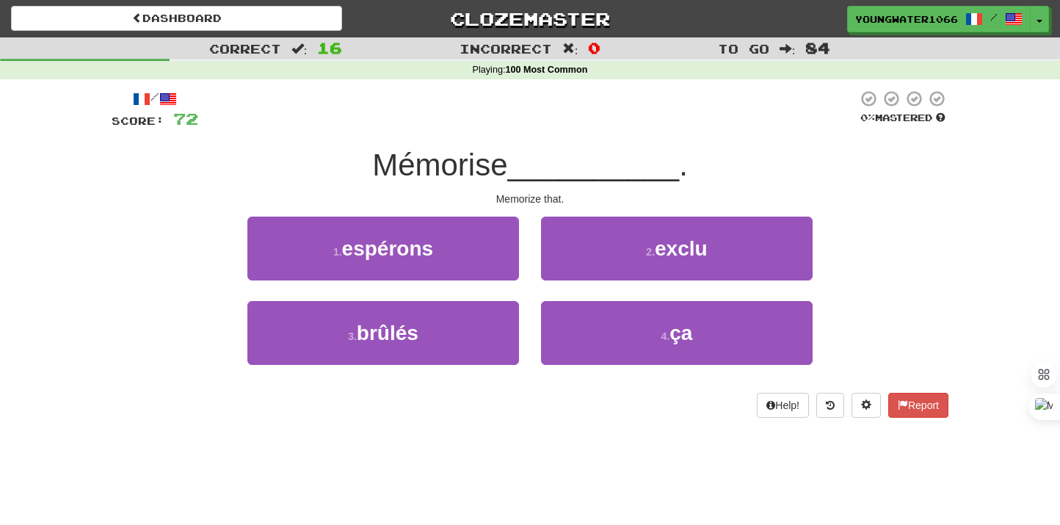
click at [583, 521] on div "Dashboard Clozemaster YoungWater1066 / Toggle Dropdown Dashboard Leaderboard Ac…" at bounding box center [530, 262] width 1060 height 525
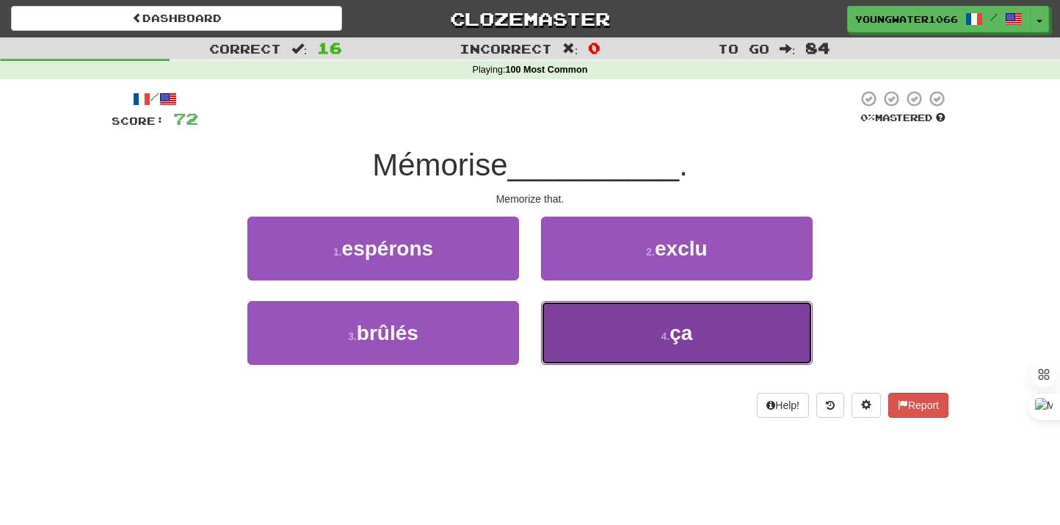
click at [595, 331] on button "4 . ça" at bounding box center [677, 333] width 272 height 64
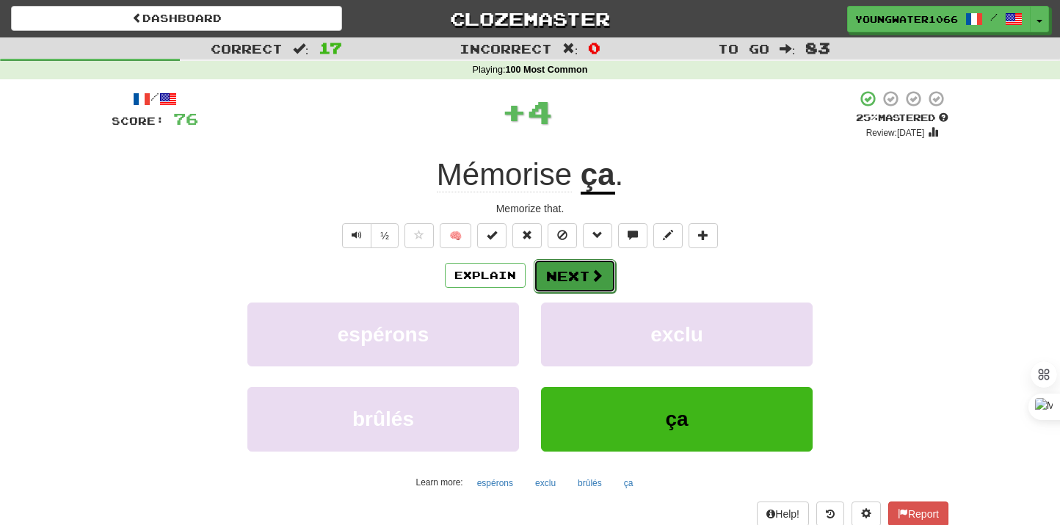
click at [560, 265] on button "Next" at bounding box center [575, 276] width 82 height 34
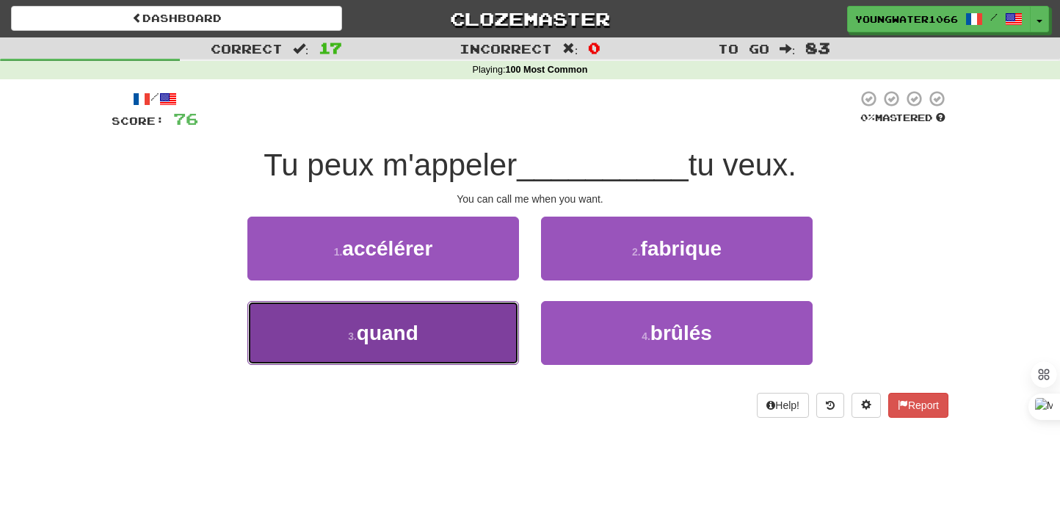
click at [477, 320] on button "3 . quand" at bounding box center [383, 333] width 272 height 64
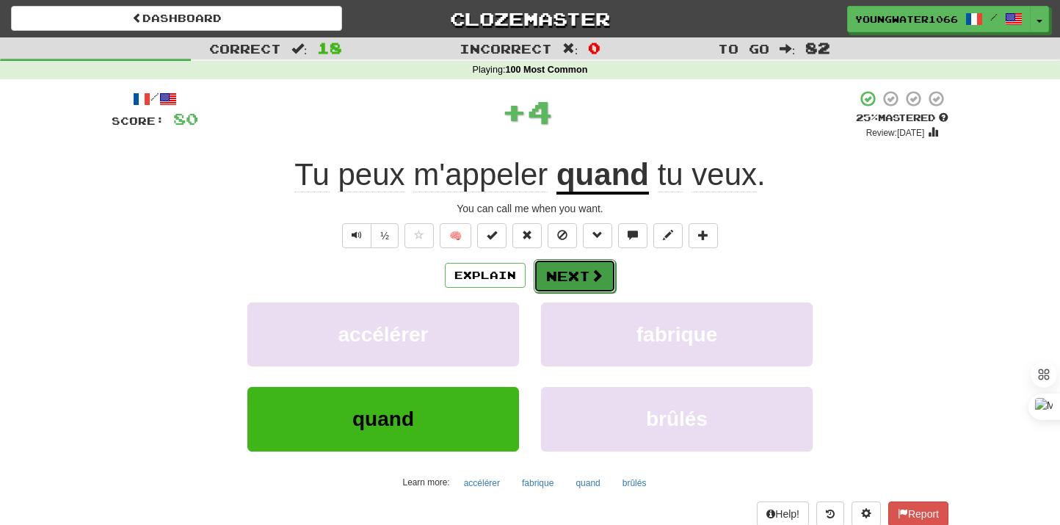
click at [534, 285] on button "Next" at bounding box center [575, 276] width 82 height 34
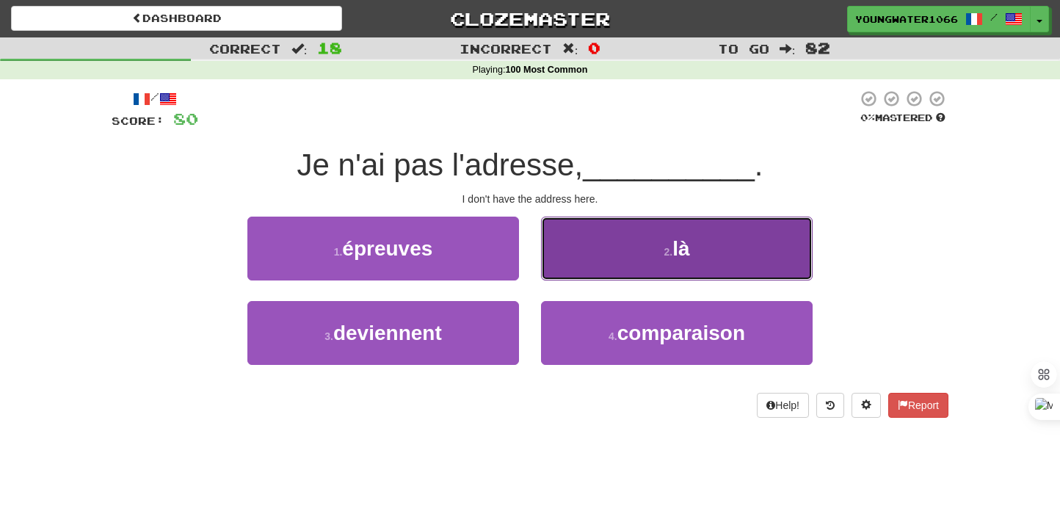
click at [605, 266] on button "2 . là" at bounding box center [677, 249] width 272 height 64
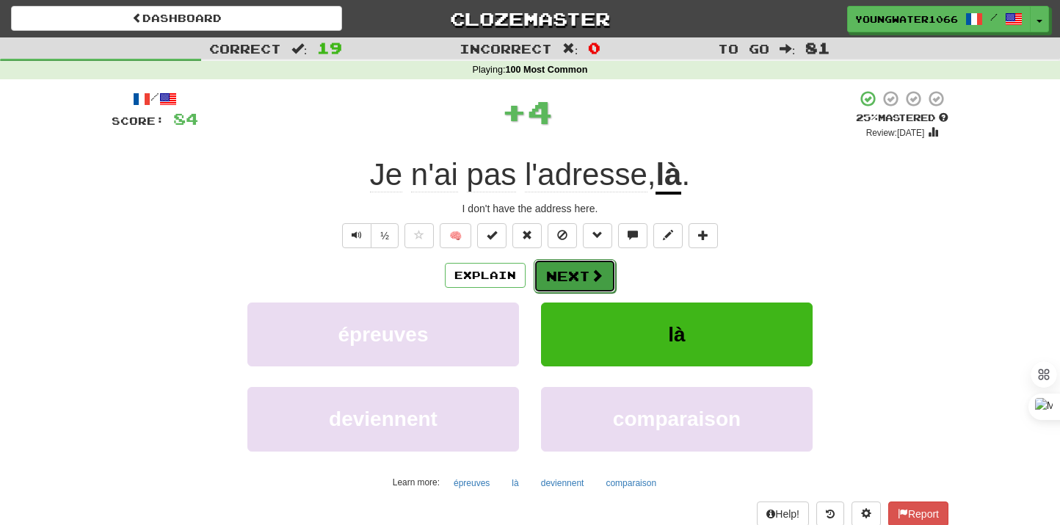
click at [585, 272] on button "Next" at bounding box center [575, 276] width 82 height 34
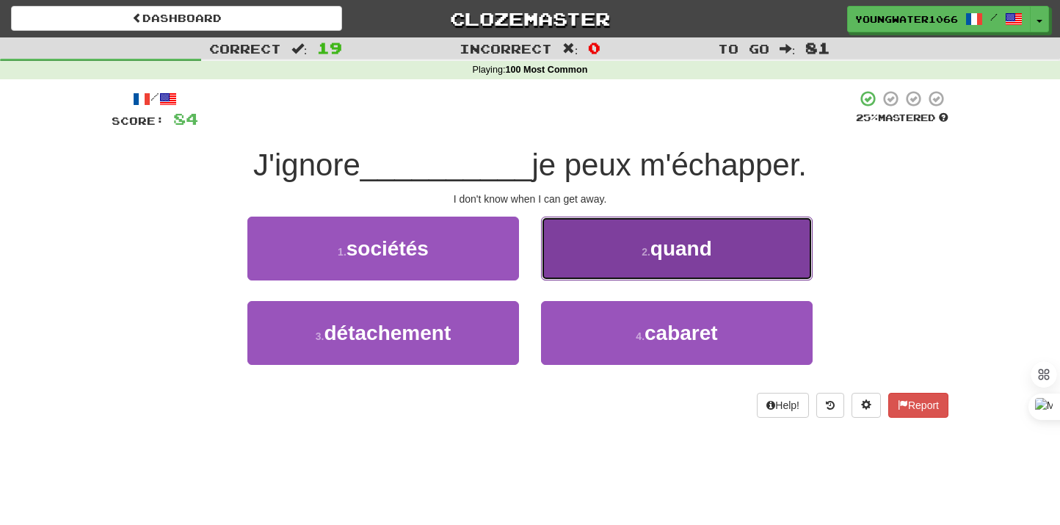
click at [616, 269] on button "2 . quand" at bounding box center [677, 249] width 272 height 64
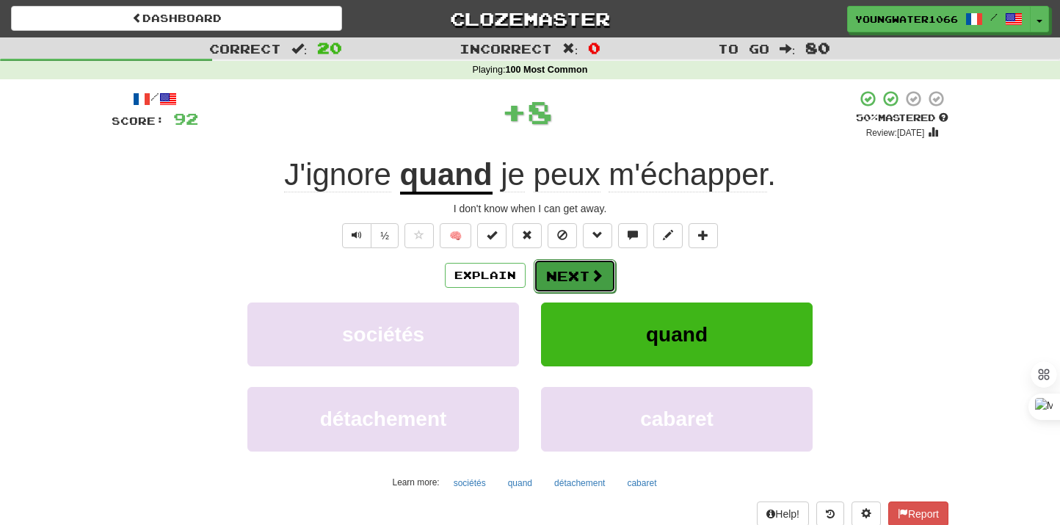
click at [576, 269] on button "Next" at bounding box center [575, 276] width 82 height 34
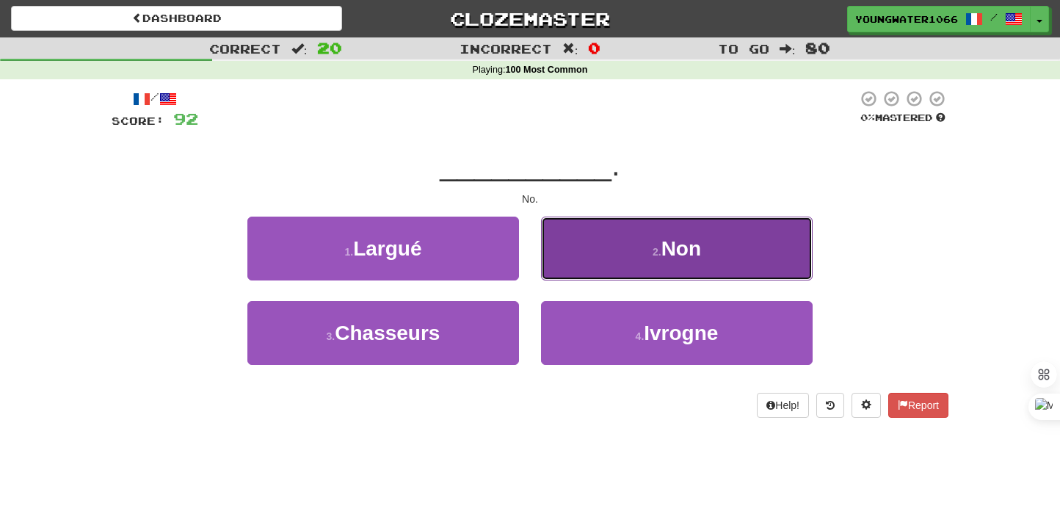
click at [588, 270] on button "2 . Non" at bounding box center [677, 249] width 272 height 64
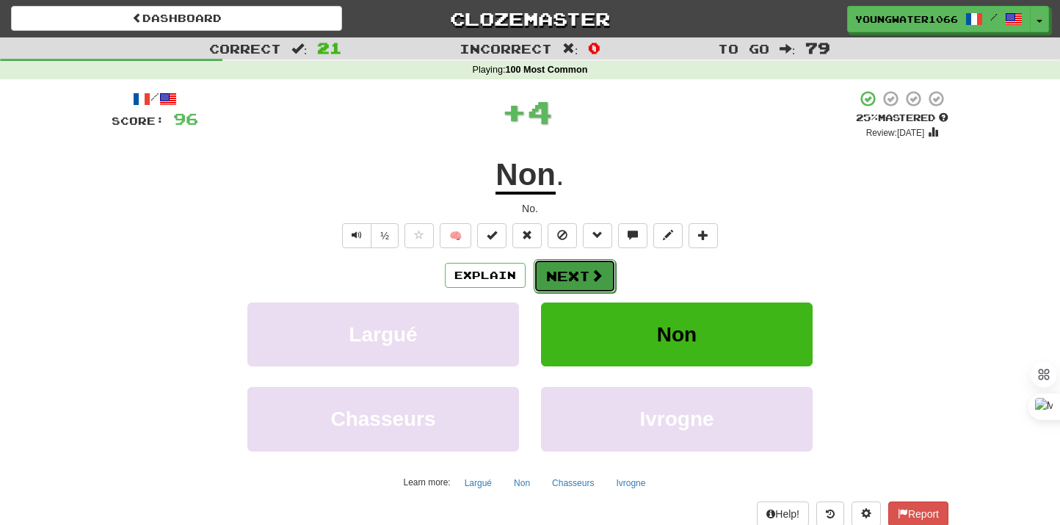
click at [568, 276] on button "Next" at bounding box center [575, 276] width 82 height 34
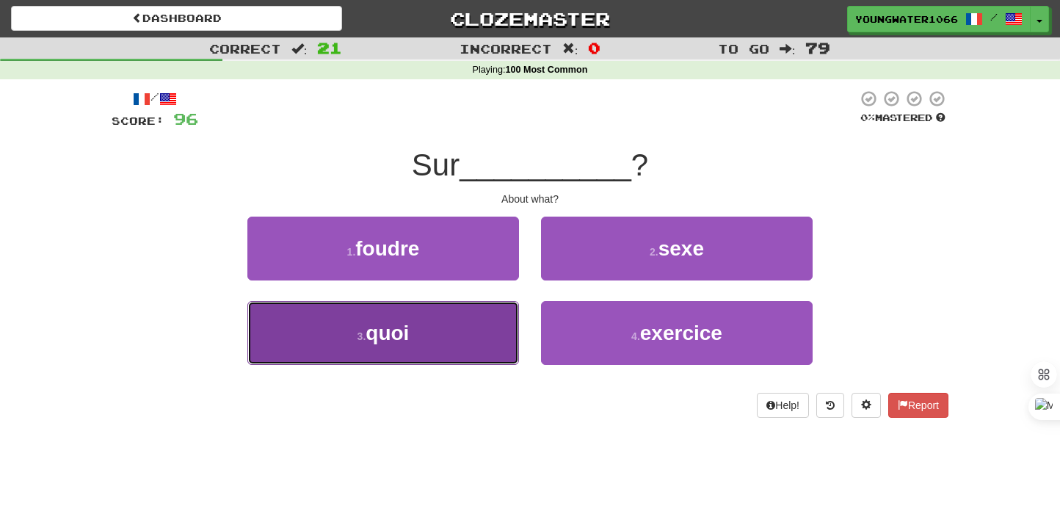
click at [493, 308] on button "3 . quoi" at bounding box center [383, 333] width 272 height 64
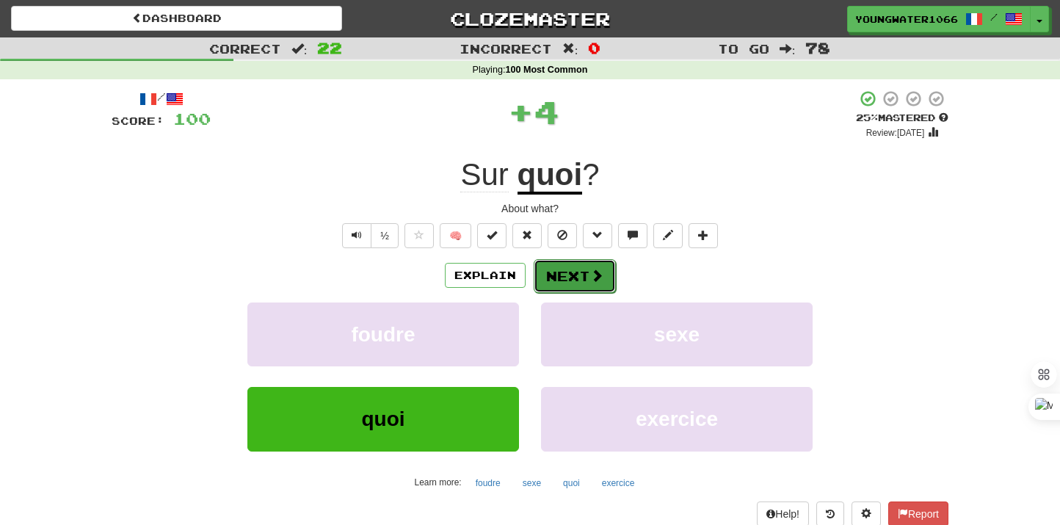
click at [561, 285] on button "Next" at bounding box center [575, 276] width 82 height 34
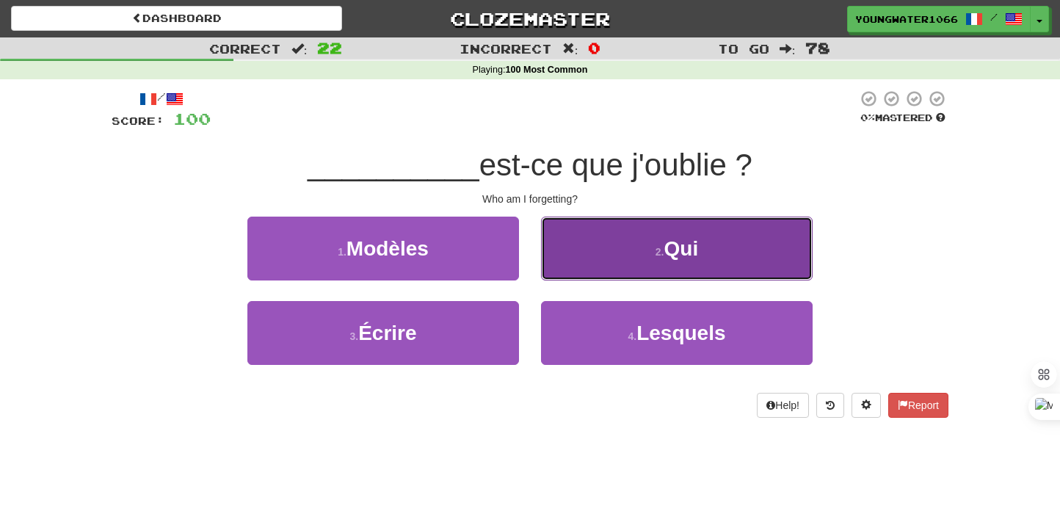
click at [592, 269] on button "2 . Qui" at bounding box center [677, 249] width 272 height 64
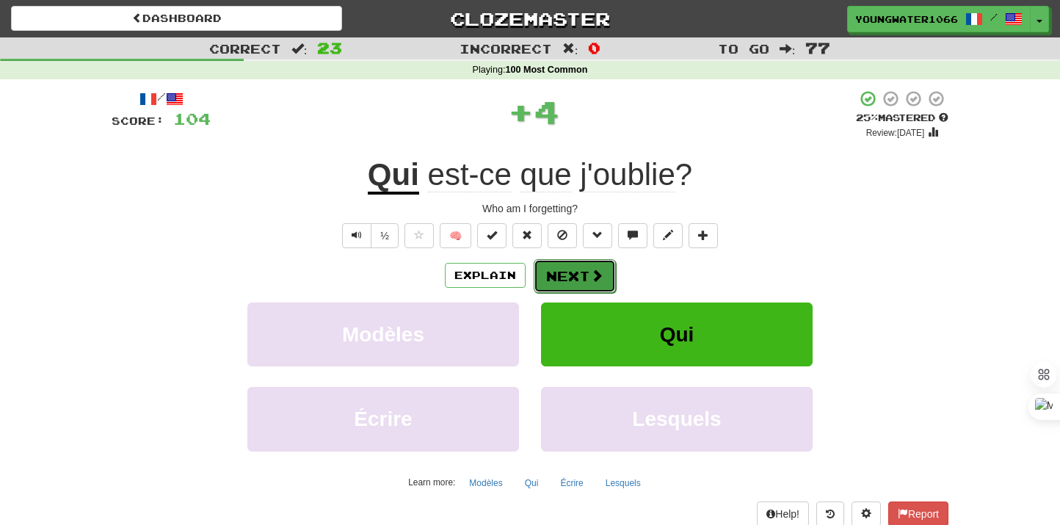
click at [565, 275] on button "Next" at bounding box center [575, 276] width 82 height 34
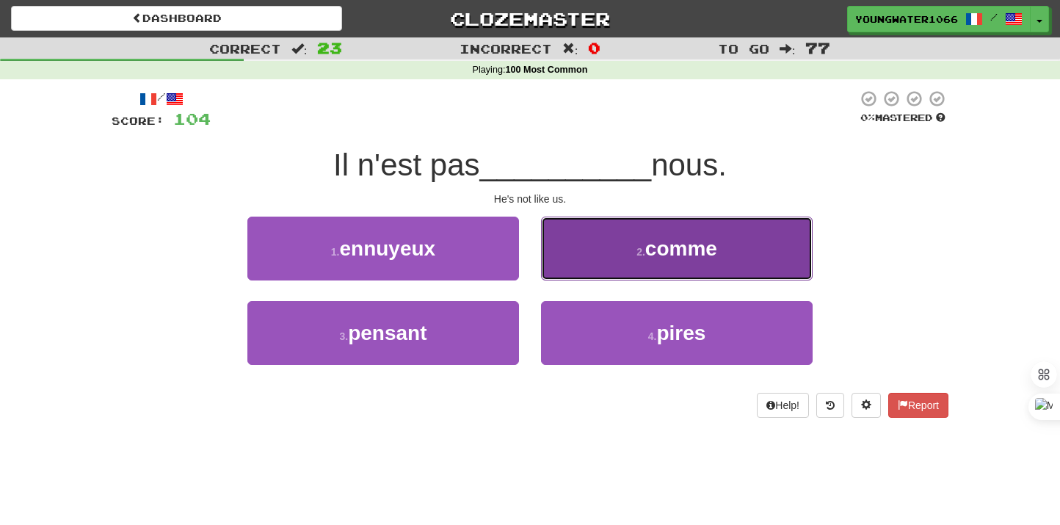
click at [605, 267] on button "2 . comme" at bounding box center [677, 249] width 272 height 64
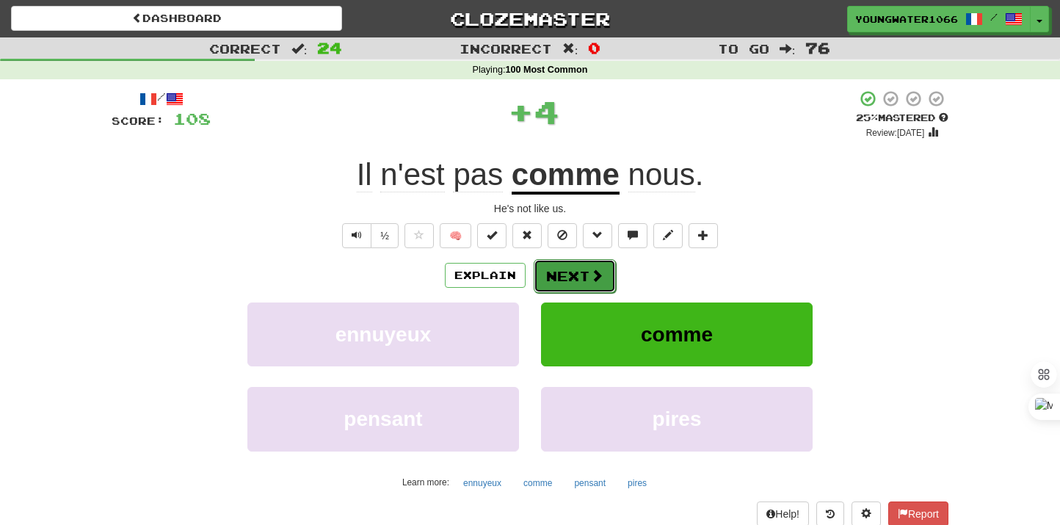
click at [583, 276] on button "Next" at bounding box center [575, 276] width 82 height 34
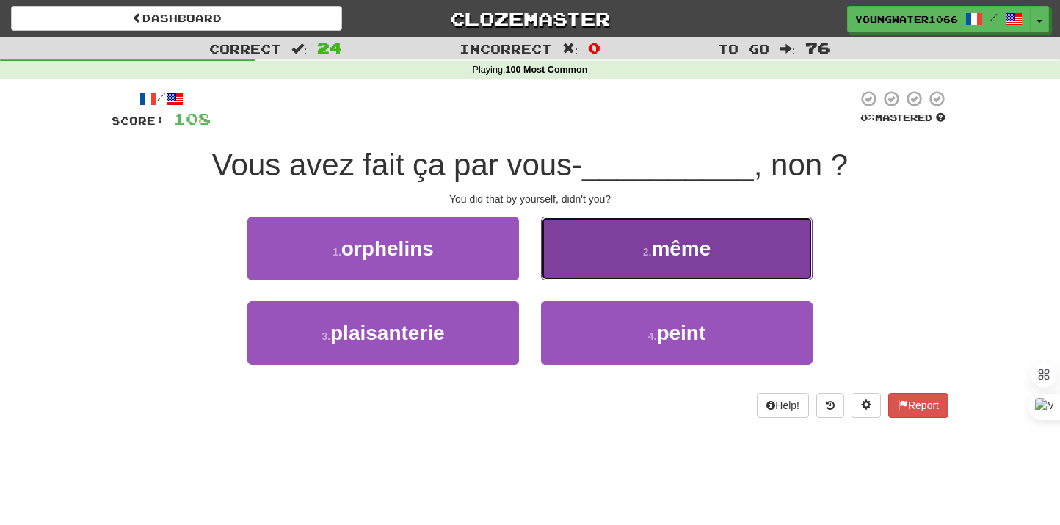
click at [596, 266] on button "2 . même" at bounding box center [677, 249] width 272 height 64
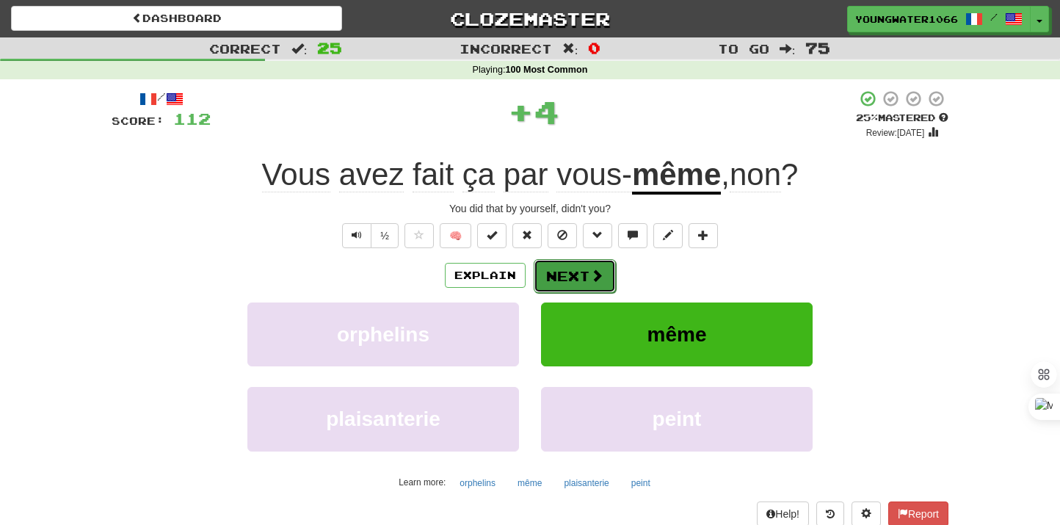
click at [572, 266] on button "Next" at bounding box center [575, 276] width 82 height 34
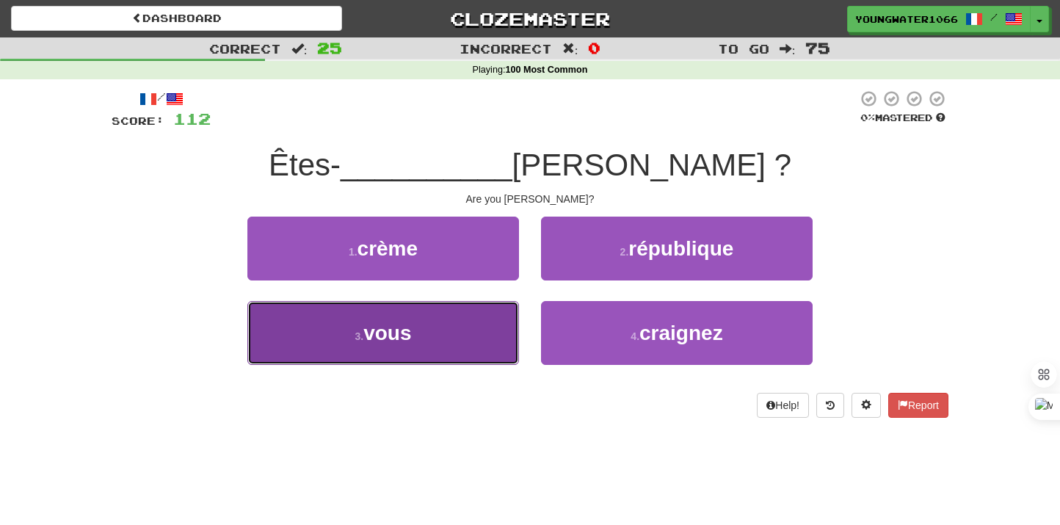
click at [450, 332] on button "3 . vous" at bounding box center [383, 333] width 272 height 64
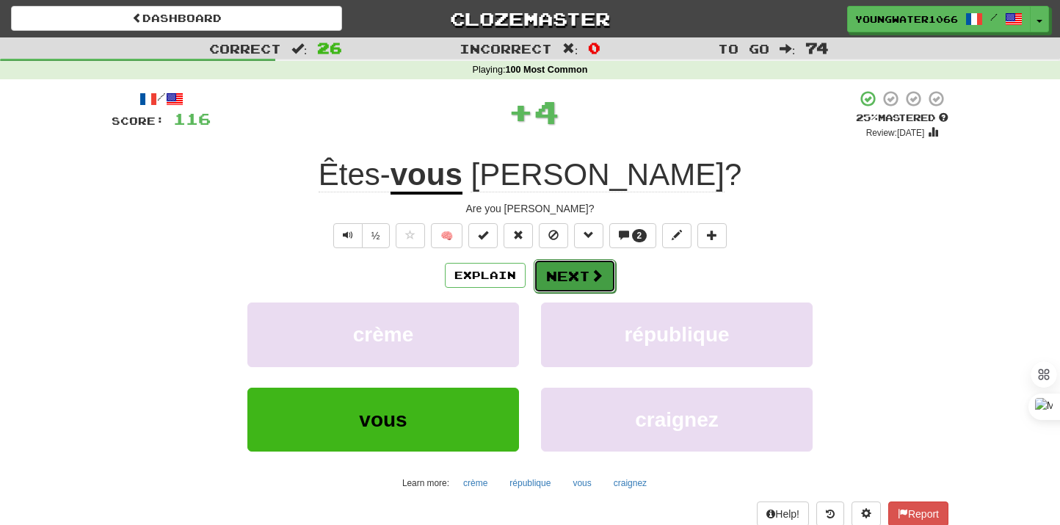
click at [550, 268] on button "Next" at bounding box center [575, 276] width 82 height 34
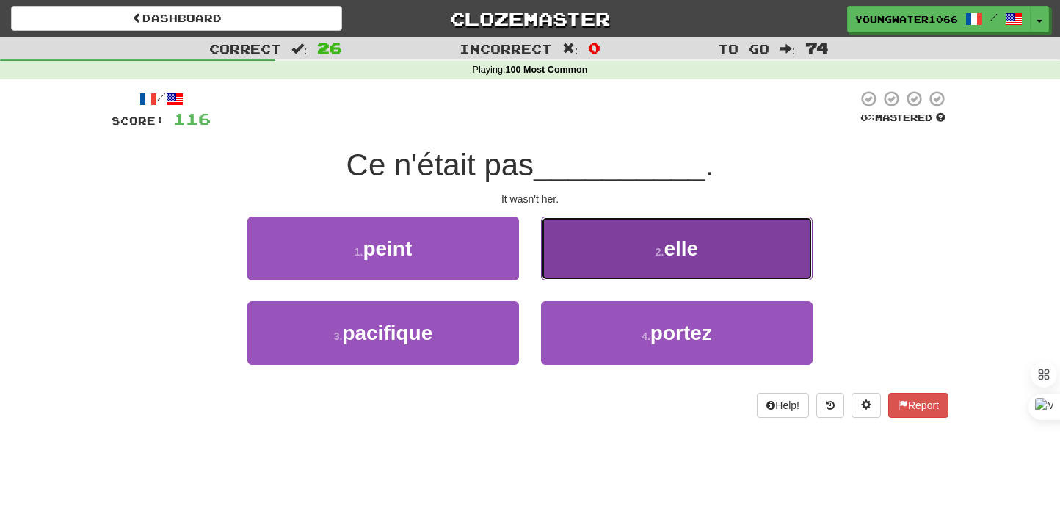
click at [581, 272] on button "2 . elle" at bounding box center [677, 249] width 272 height 64
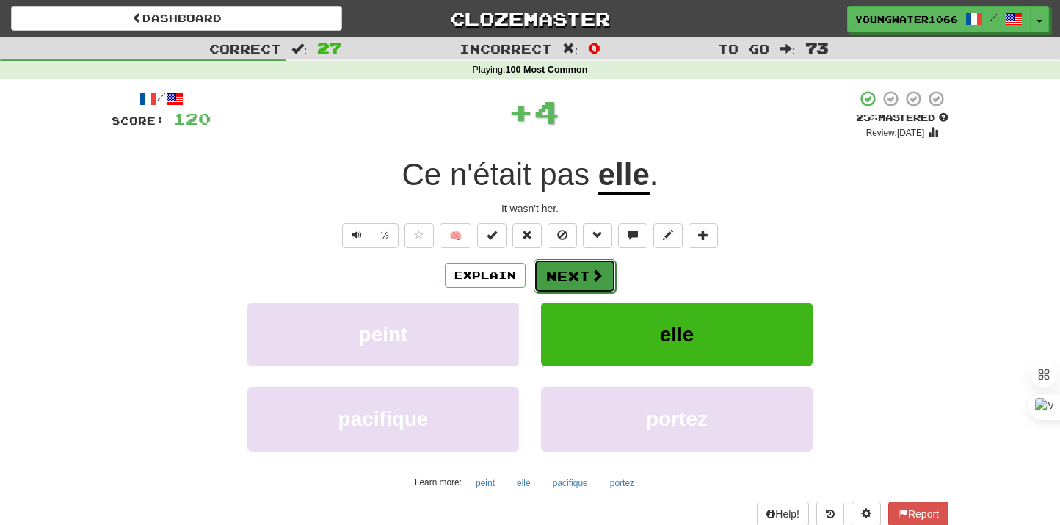
click at [568, 281] on button "Next" at bounding box center [575, 276] width 82 height 34
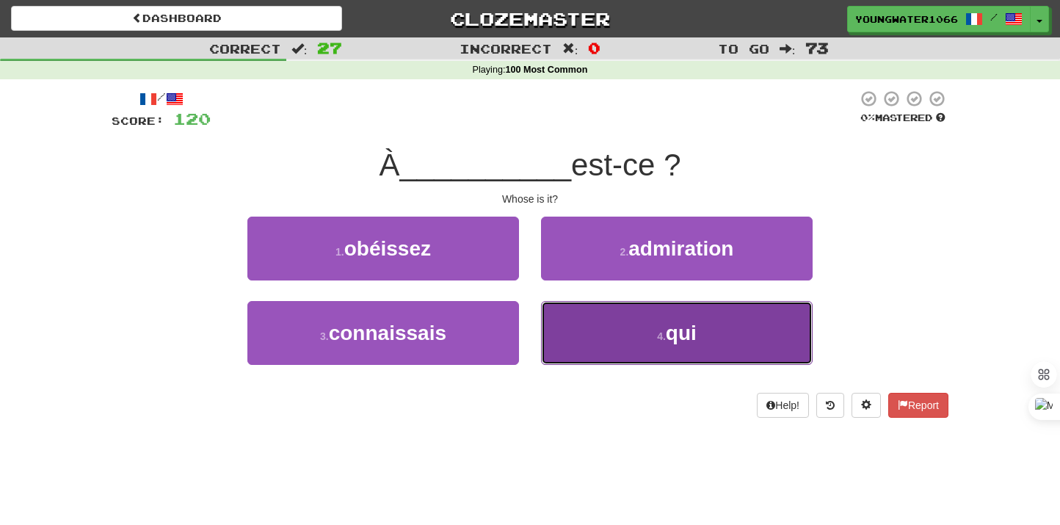
click at [604, 344] on button "4 . qui" at bounding box center [677, 333] width 272 height 64
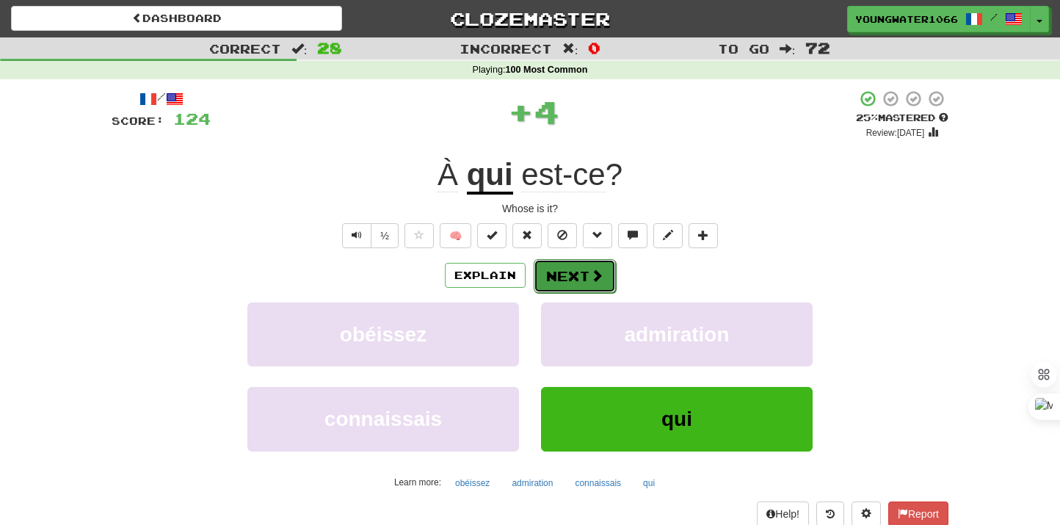
click at [580, 277] on button "Next" at bounding box center [575, 276] width 82 height 34
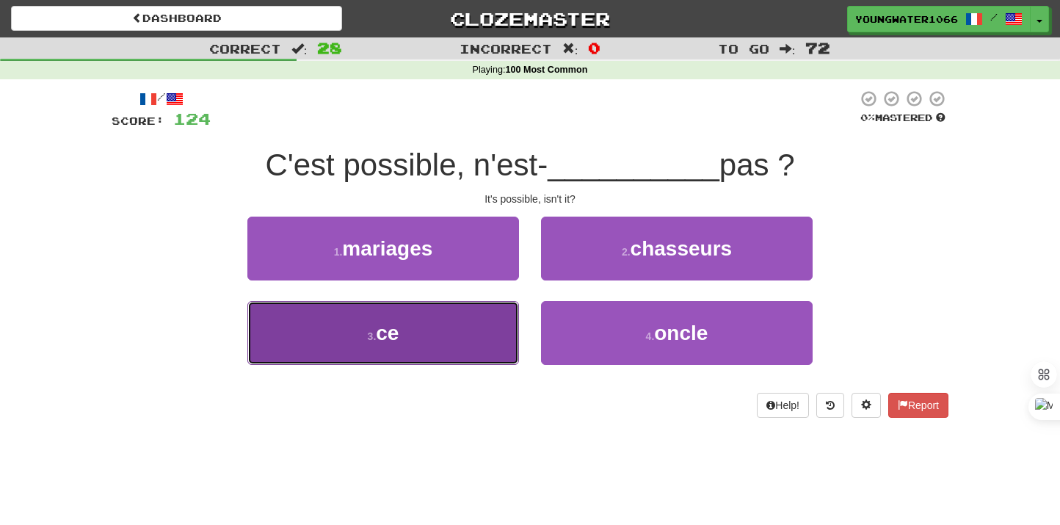
click at [487, 326] on button "3 . ce" at bounding box center [383, 333] width 272 height 64
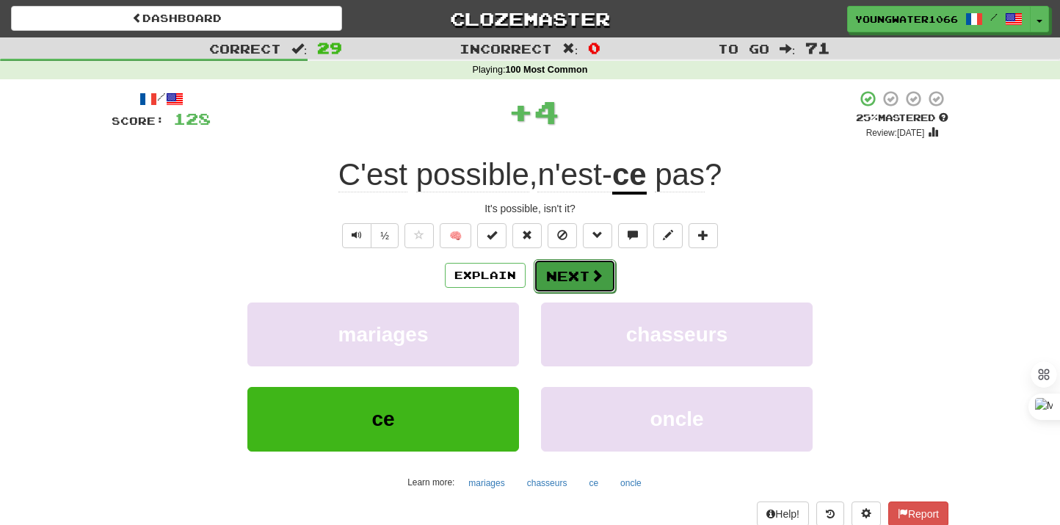
click at [565, 271] on button "Next" at bounding box center [575, 276] width 82 height 34
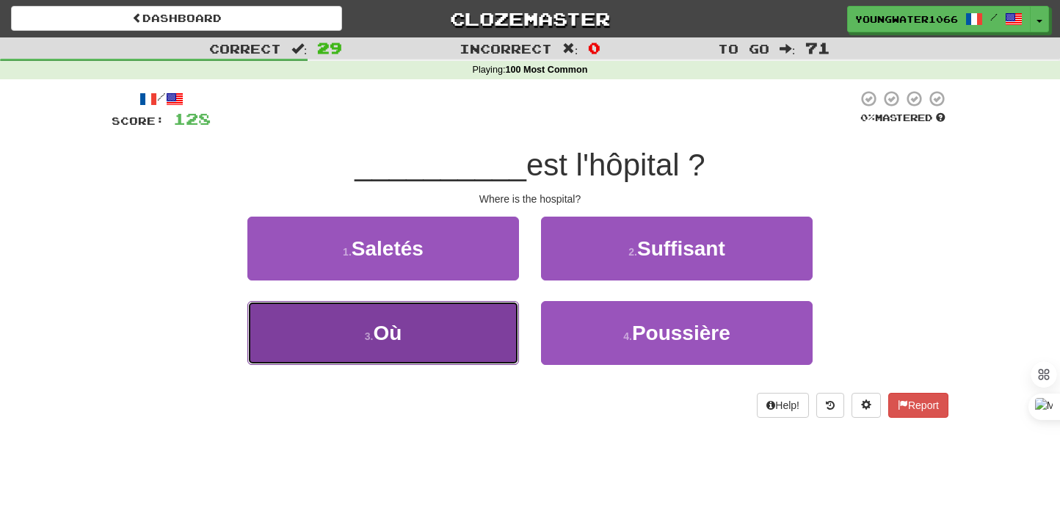
click at [488, 324] on button "3 . [GEOGRAPHIC_DATA]" at bounding box center [383, 333] width 272 height 64
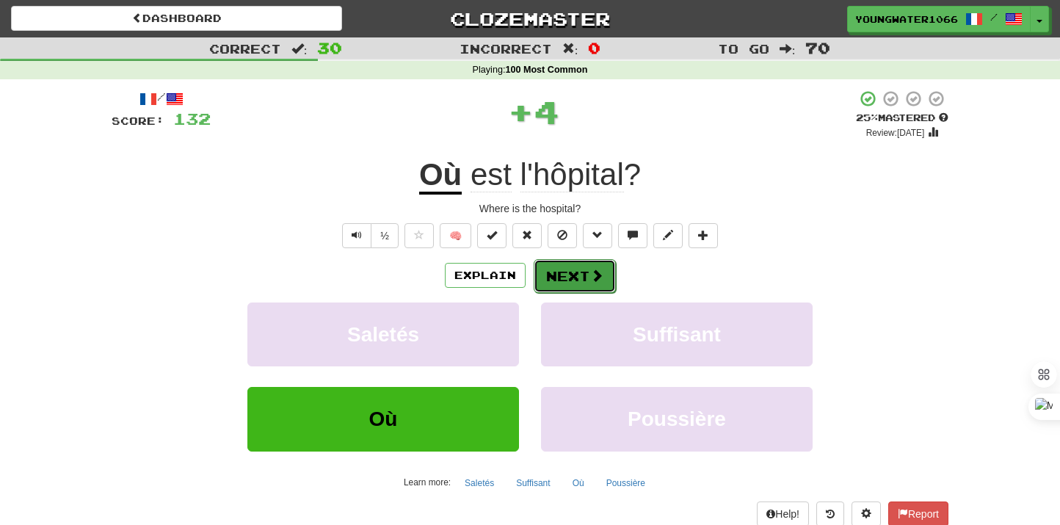
click at [553, 285] on button "Next" at bounding box center [575, 276] width 82 height 34
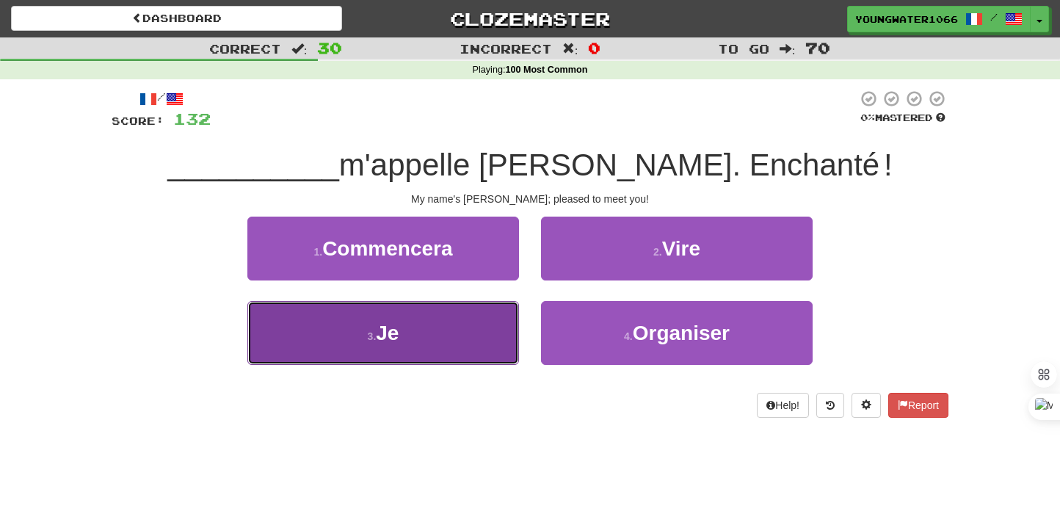
click at [479, 336] on button "3 . Je" at bounding box center [383, 333] width 272 height 64
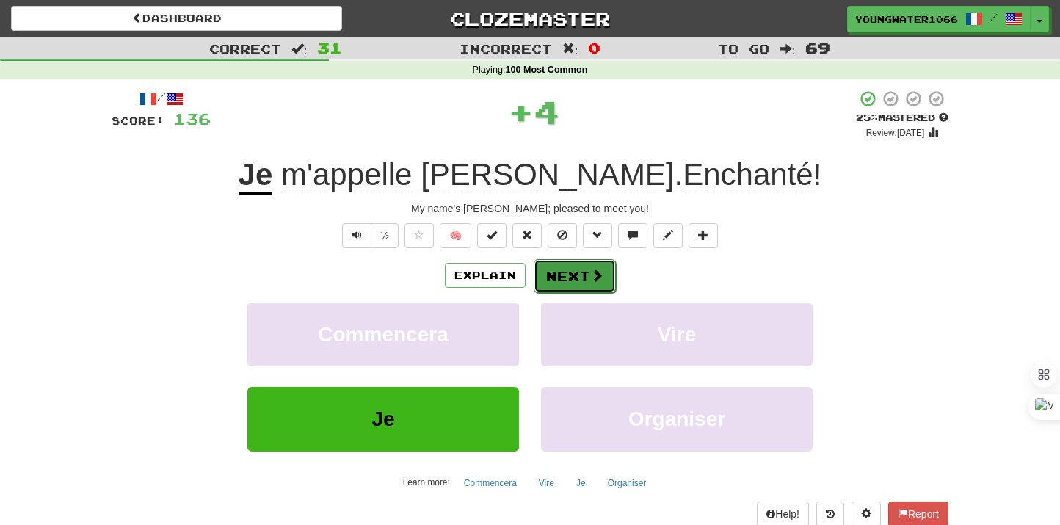
click at [544, 287] on button "Next" at bounding box center [575, 276] width 82 height 34
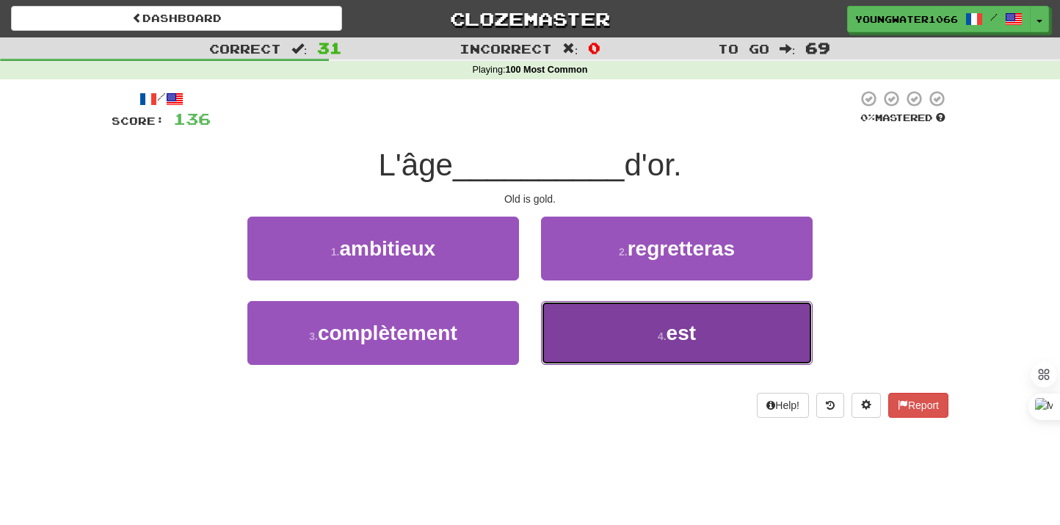
click at [570, 336] on button "4 . est" at bounding box center [677, 333] width 272 height 64
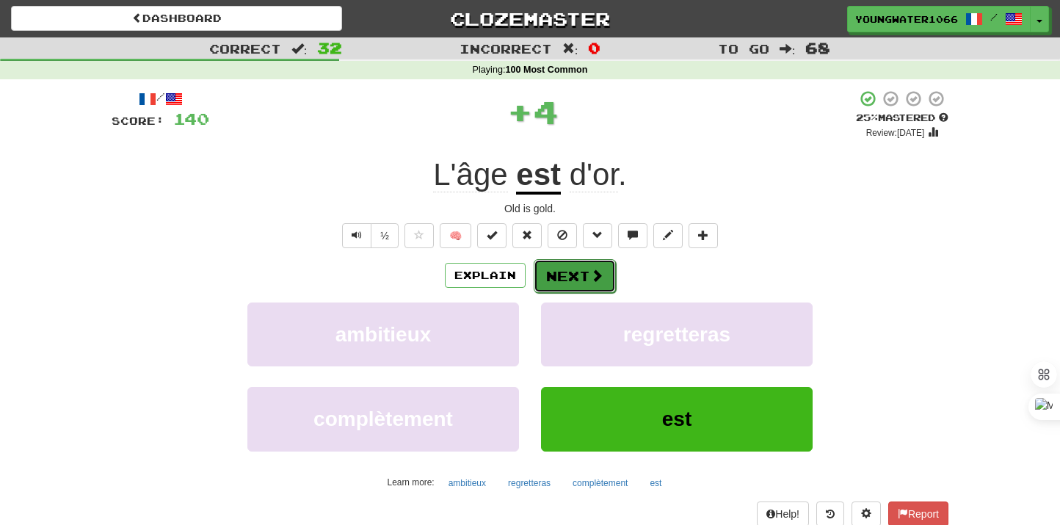
click at [559, 285] on button "Next" at bounding box center [575, 276] width 82 height 34
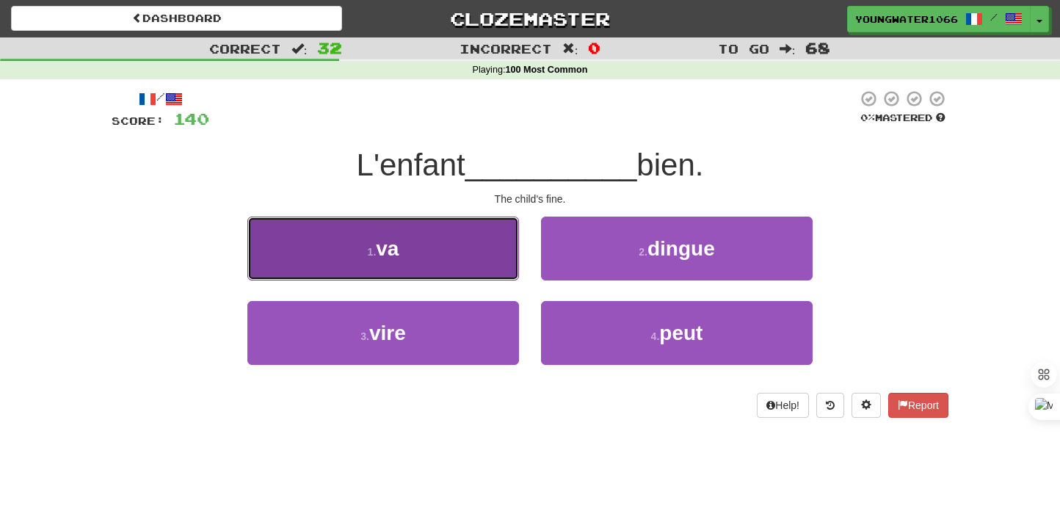
click at [479, 268] on button "1 . va" at bounding box center [383, 249] width 272 height 64
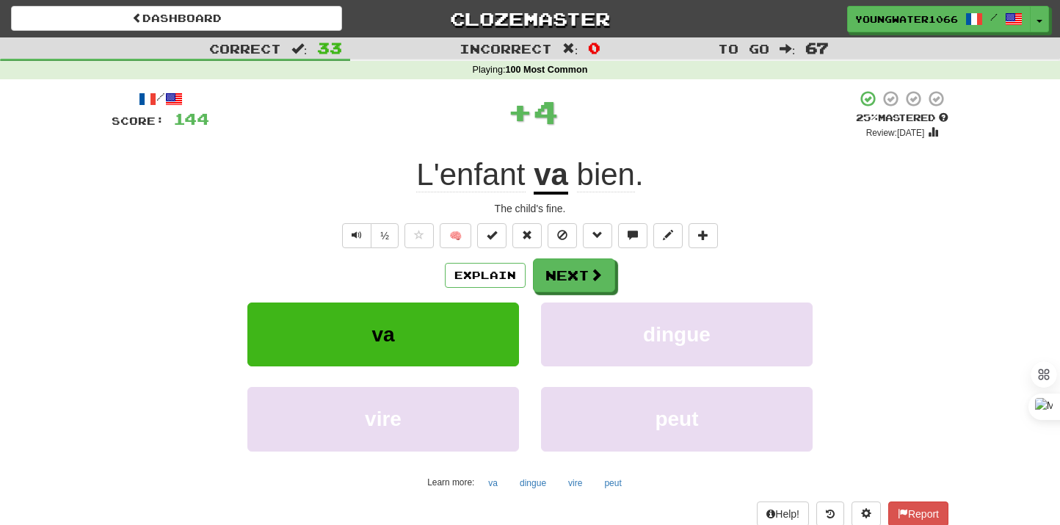
click at [529, 274] on div "Explain Next" at bounding box center [530, 275] width 837 height 34
click at [558, 274] on button "Next" at bounding box center [575, 276] width 82 height 34
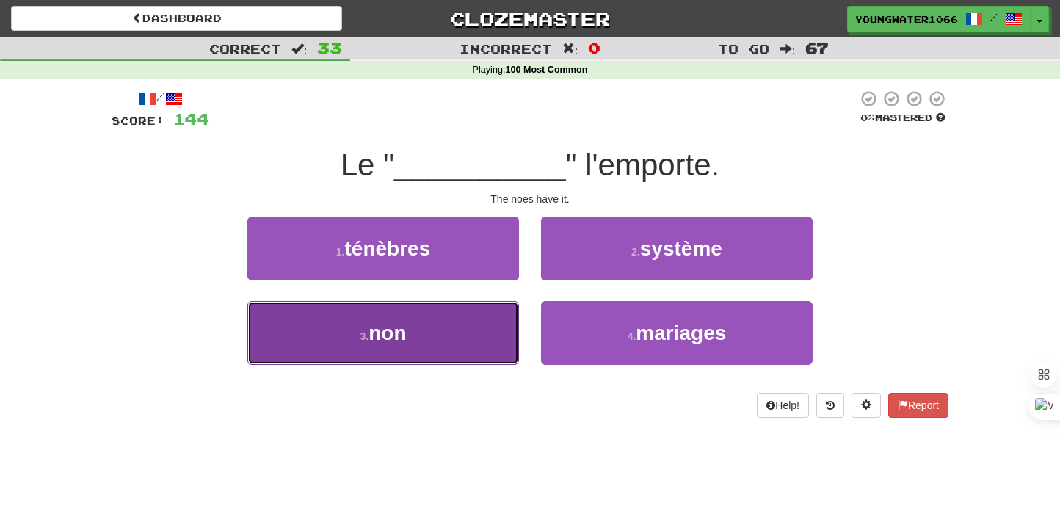
click at [479, 329] on button "3 . non" at bounding box center [383, 333] width 272 height 64
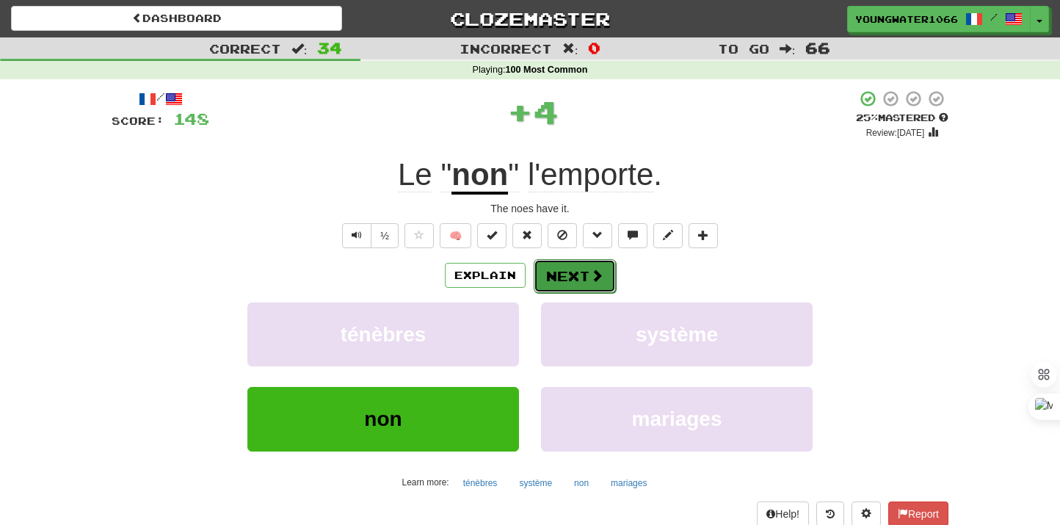
click at [559, 266] on button "Next" at bounding box center [575, 276] width 82 height 34
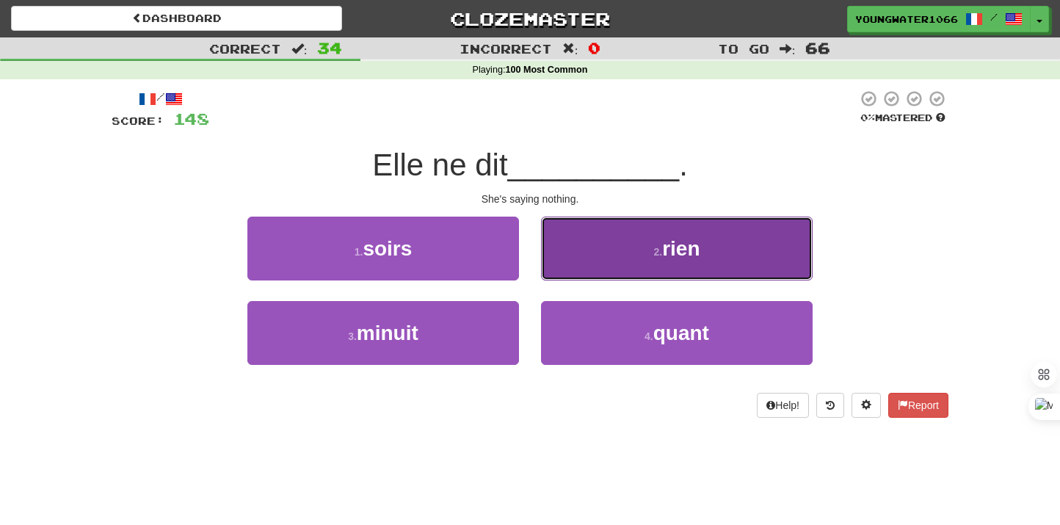
click at [600, 273] on button "2 . rien" at bounding box center [677, 249] width 272 height 64
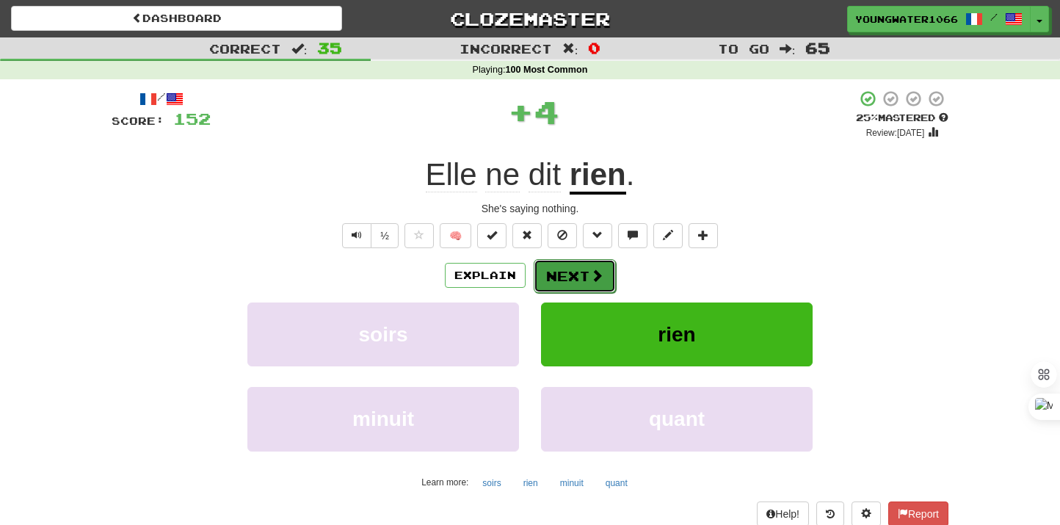
click at [564, 277] on button "Next" at bounding box center [575, 276] width 82 height 34
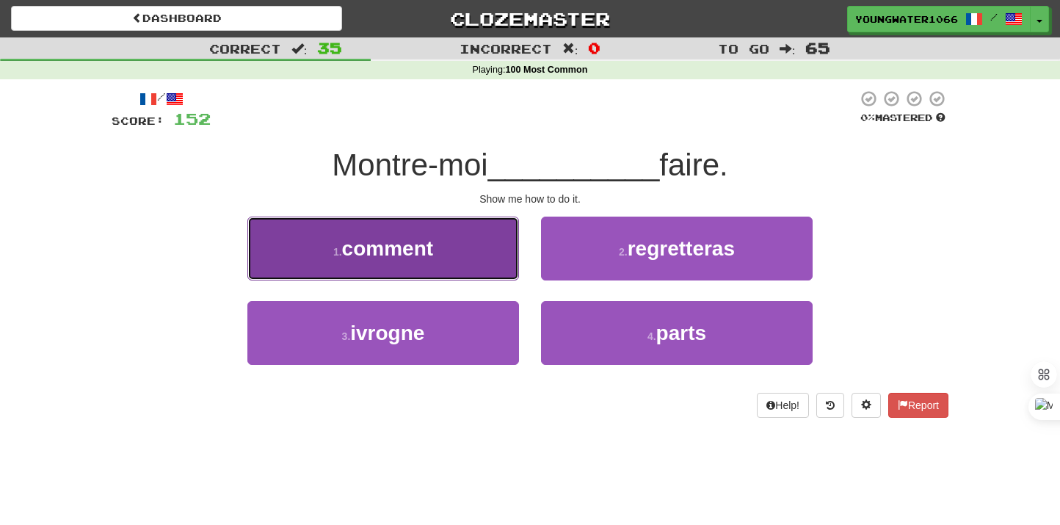
click at [492, 264] on button "1 . comment" at bounding box center [383, 249] width 272 height 64
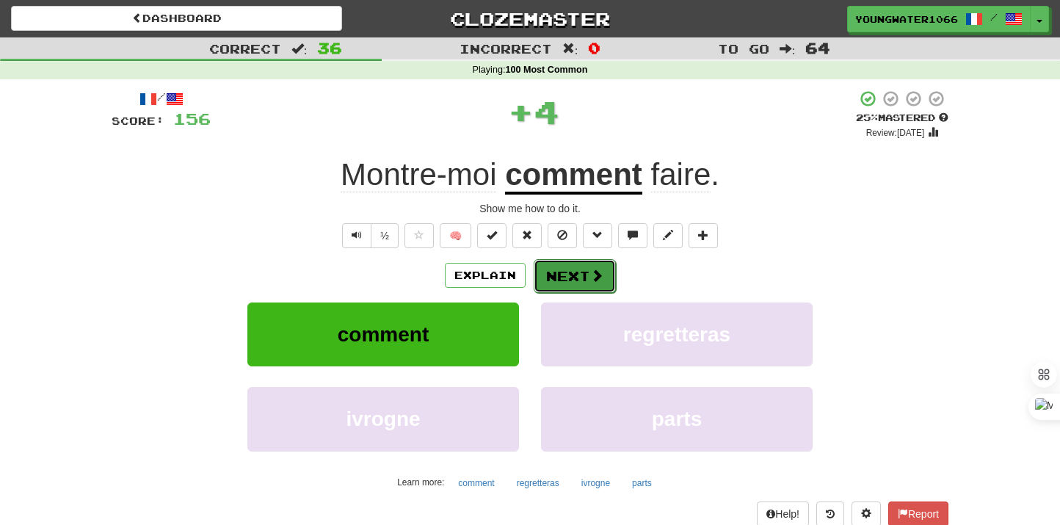
click at [568, 280] on button "Next" at bounding box center [575, 276] width 82 height 34
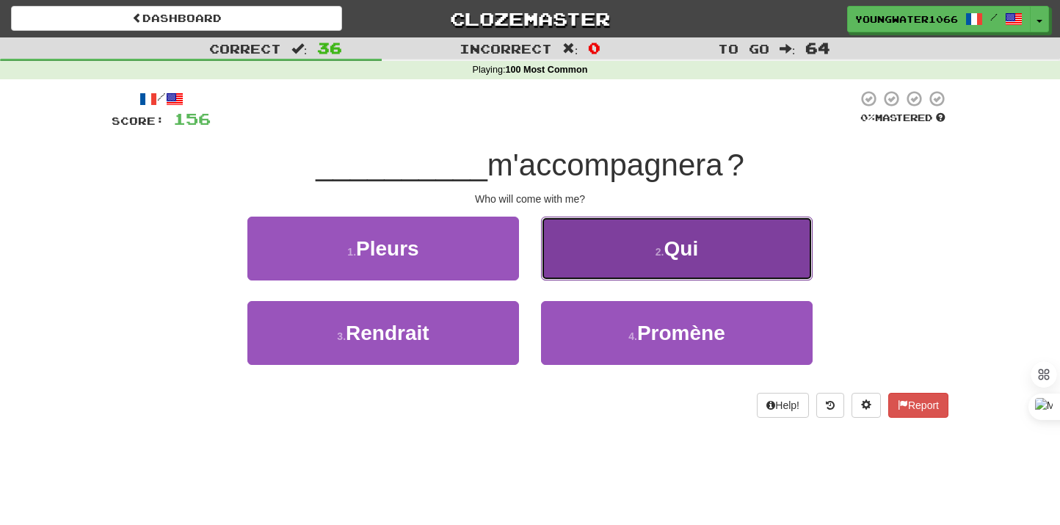
click at [575, 268] on button "2 . Qui" at bounding box center [677, 249] width 272 height 64
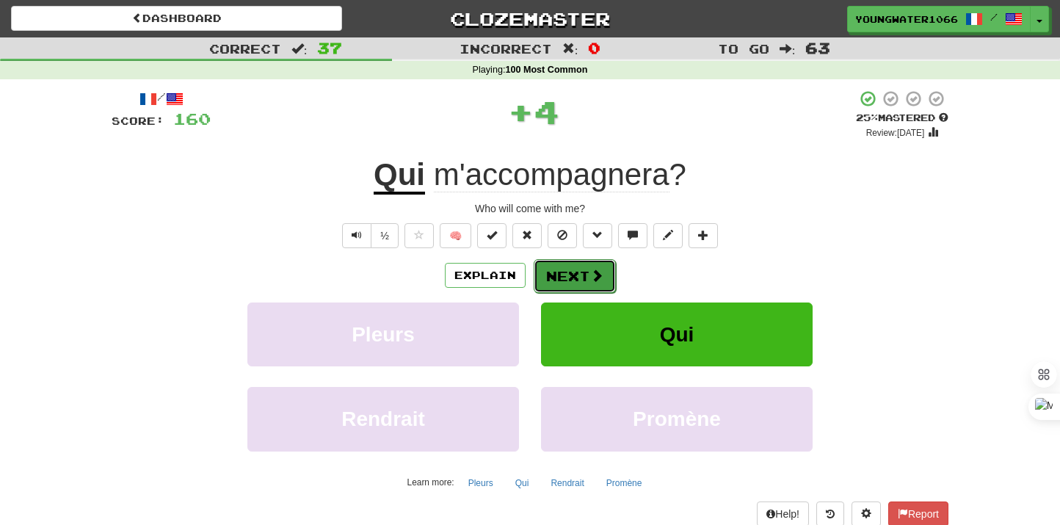
click at [562, 271] on button "Next" at bounding box center [575, 276] width 82 height 34
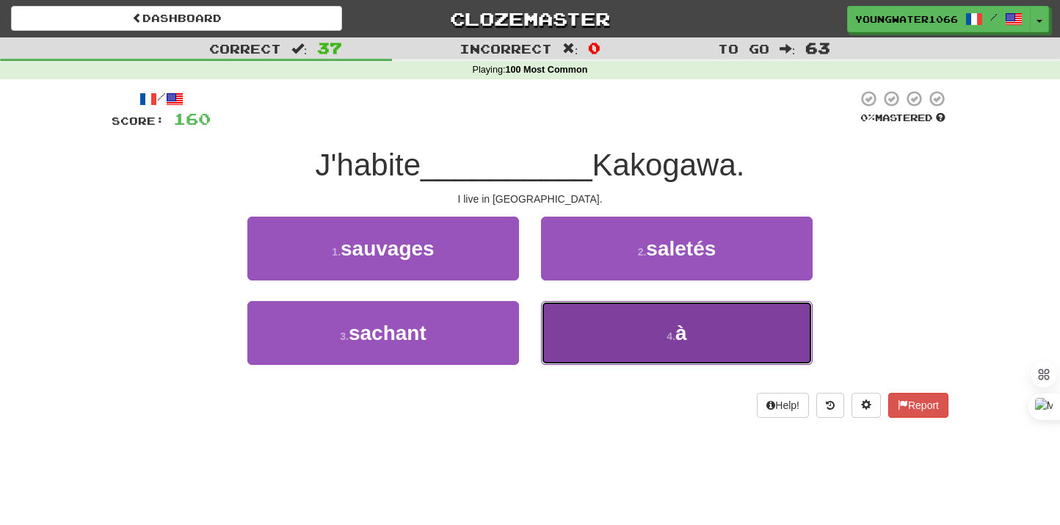
click at [586, 331] on button "4 . à" at bounding box center [677, 333] width 272 height 64
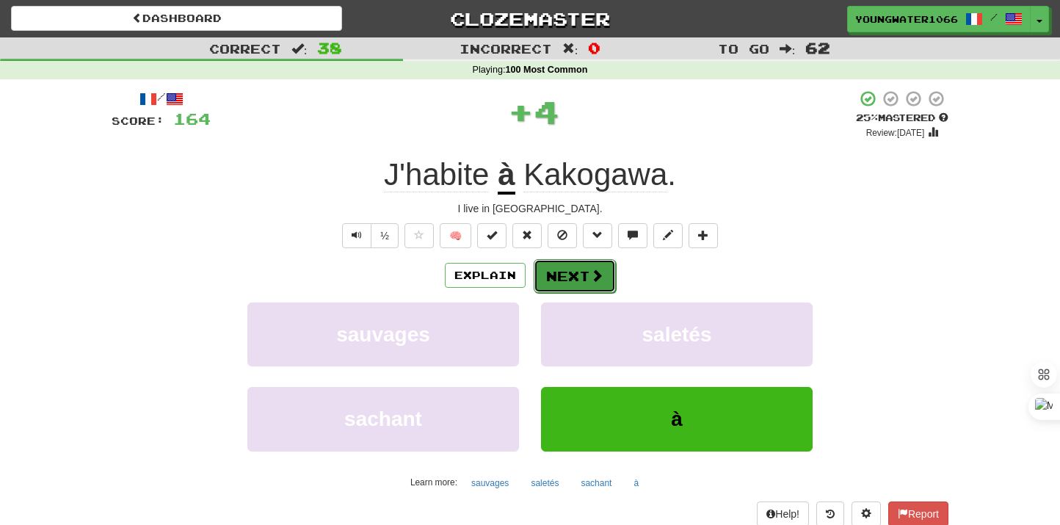
click at [582, 277] on button "Next" at bounding box center [575, 276] width 82 height 34
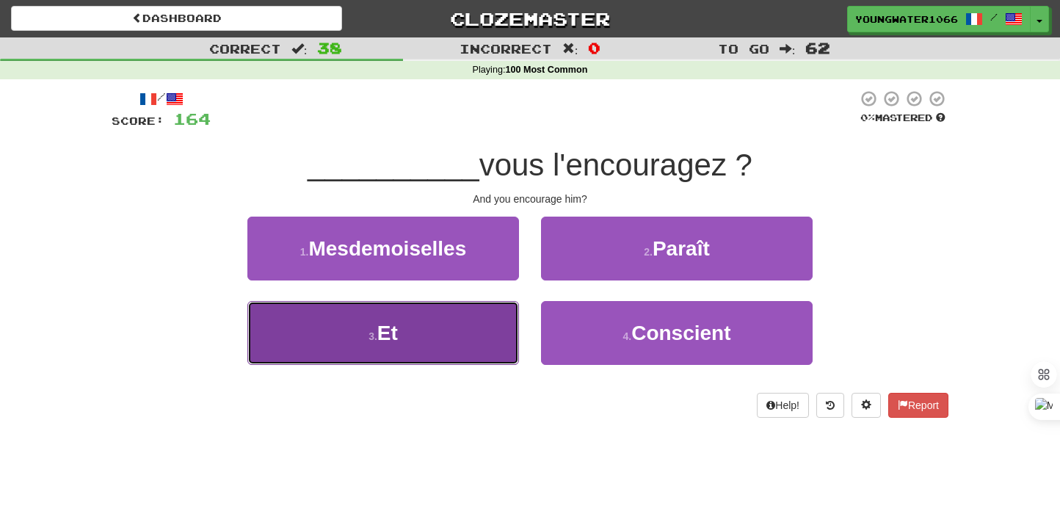
click at [491, 319] on button "3 . Et" at bounding box center [383, 333] width 272 height 64
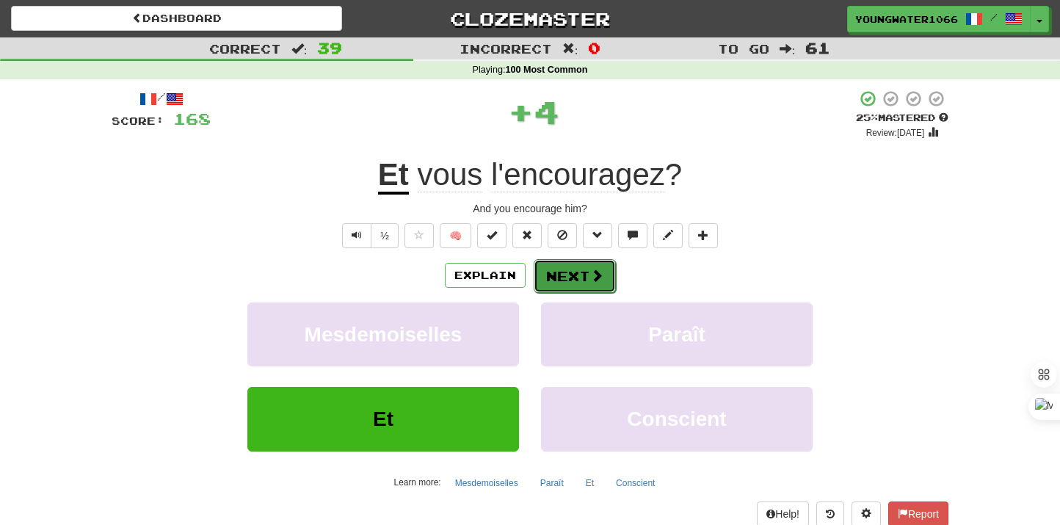
click at [590, 284] on button "Next" at bounding box center [575, 276] width 82 height 34
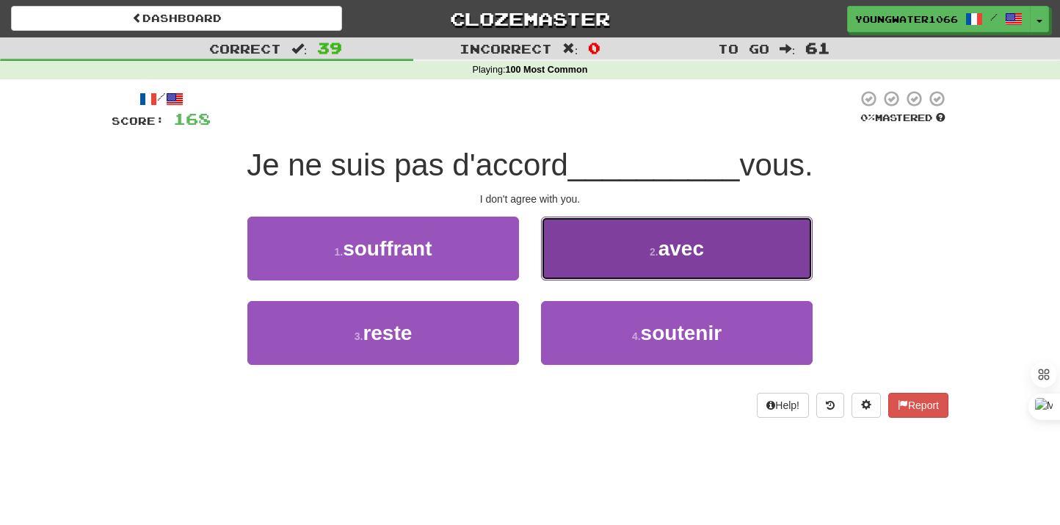
click at [607, 256] on button "2 . avec" at bounding box center [677, 249] width 272 height 64
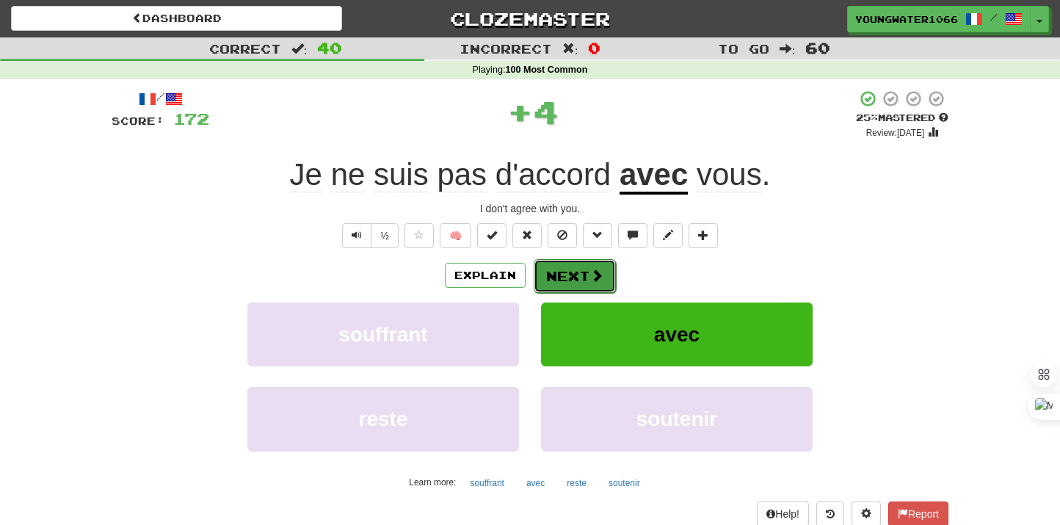
click at [585, 271] on button "Next" at bounding box center [575, 276] width 82 height 34
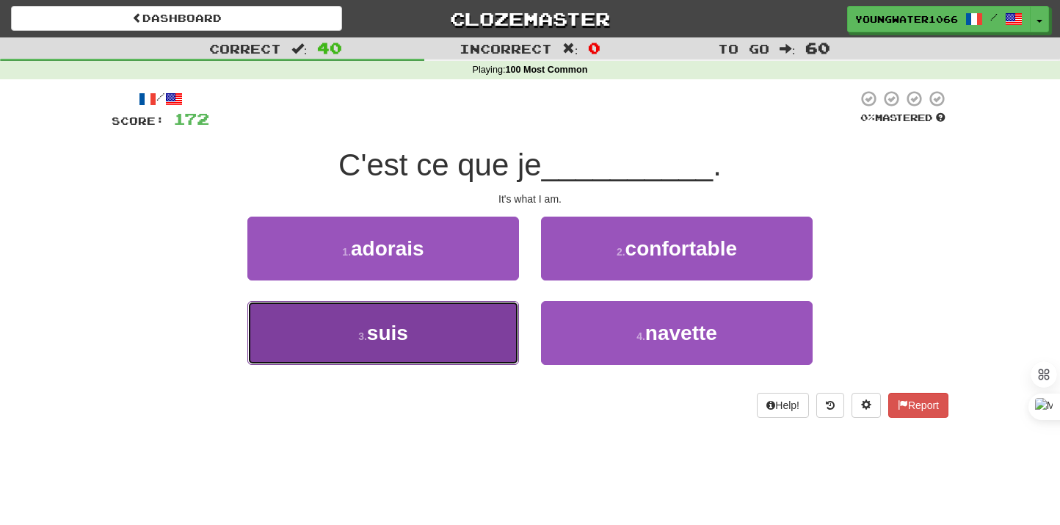
click at [492, 324] on button "3 . suis" at bounding box center [383, 333] width 272 height 64
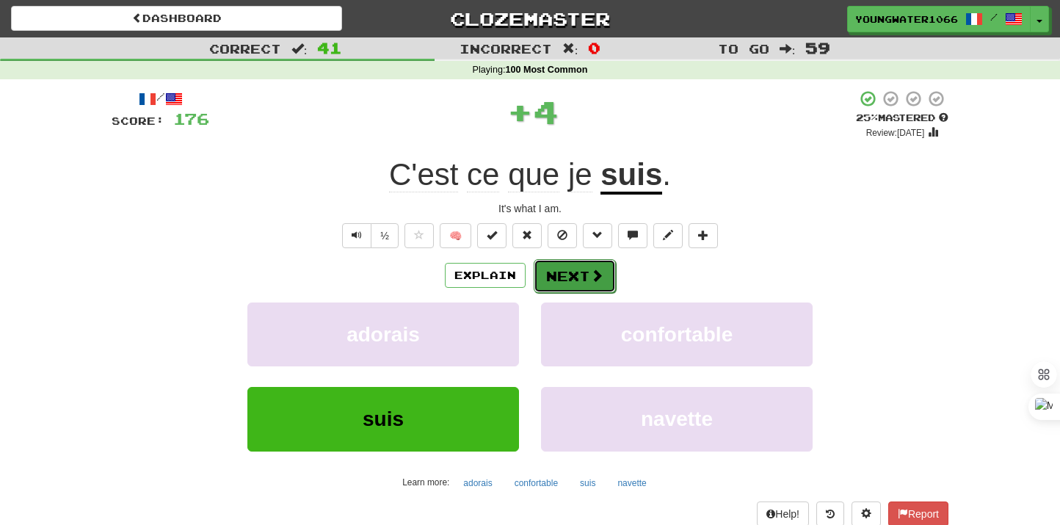
click at [556, 283] on button "Next" at bounding box center [575, 276] width 82 height 34
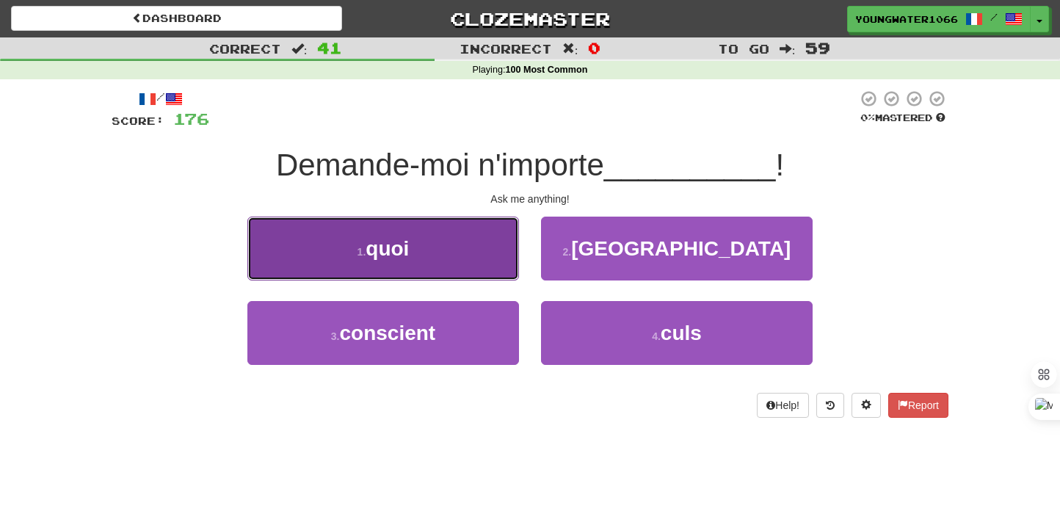
click at [492, 260] on button "1 . quoi" at bounding box center [383, 249] width 272 height 64
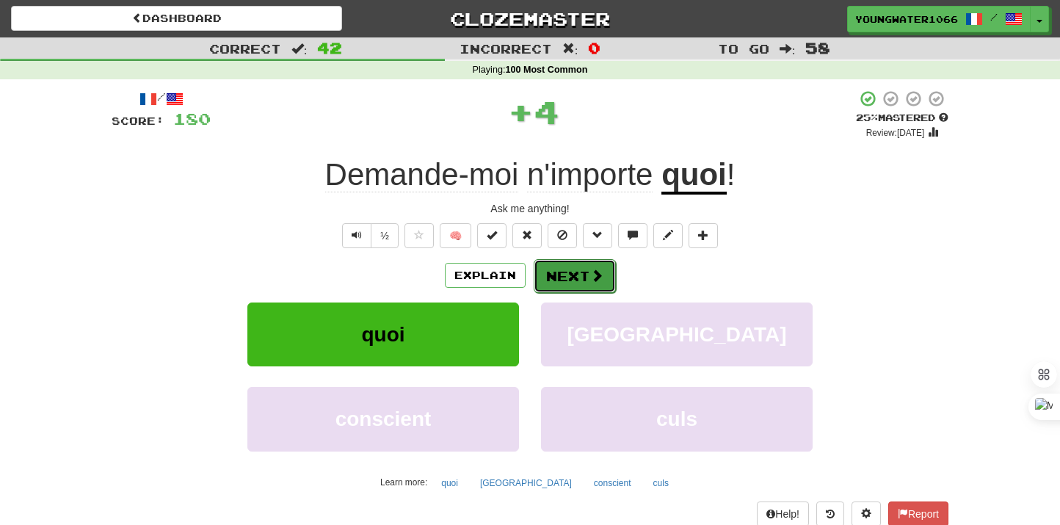
click at [568, 266] on button "Next" at bounding box center [575, 276] width 82 height 34
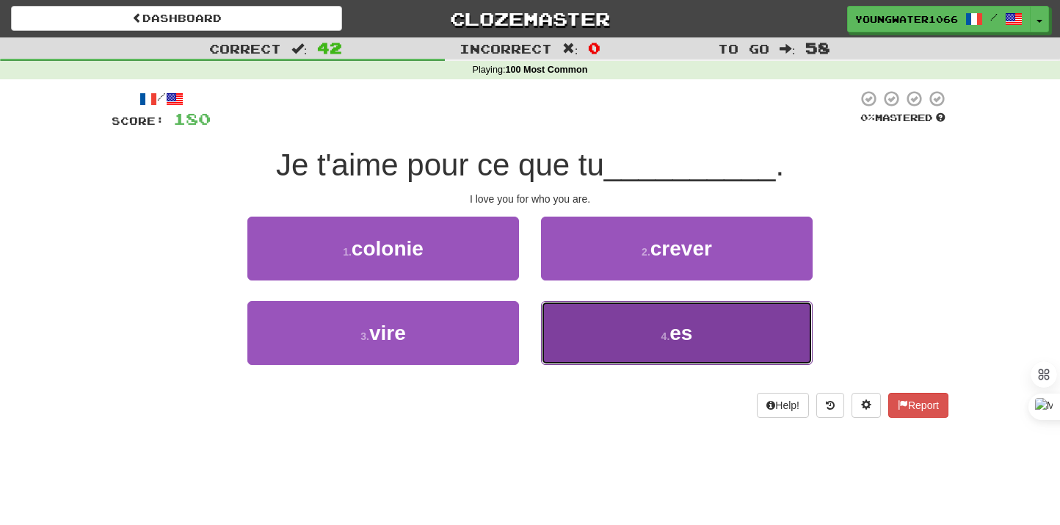
click at [571, 334] on button "4 . es" at bounding box center [677, 333] width 272 height 64
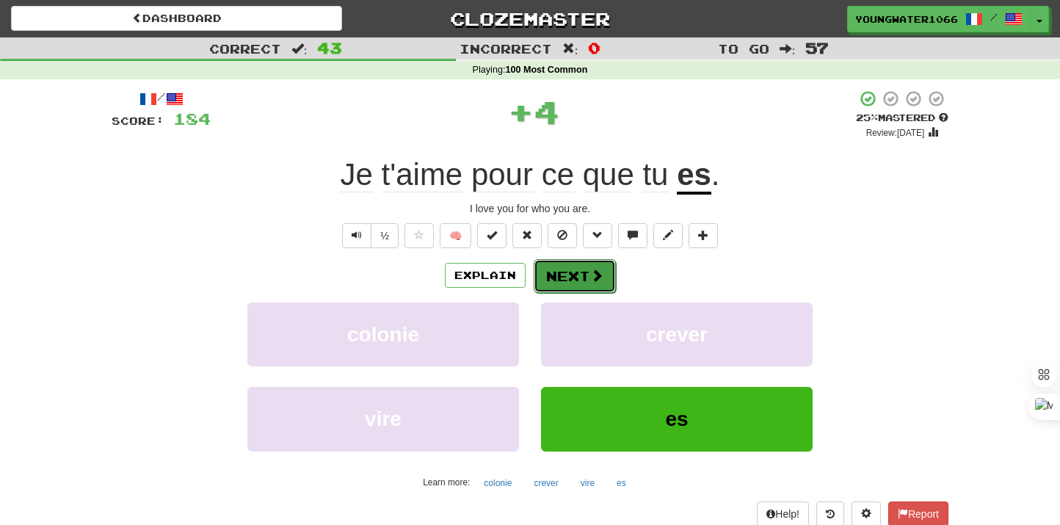
click at [562, 275] on button "Next" at bounding box center [575, 276] width 82 height 34
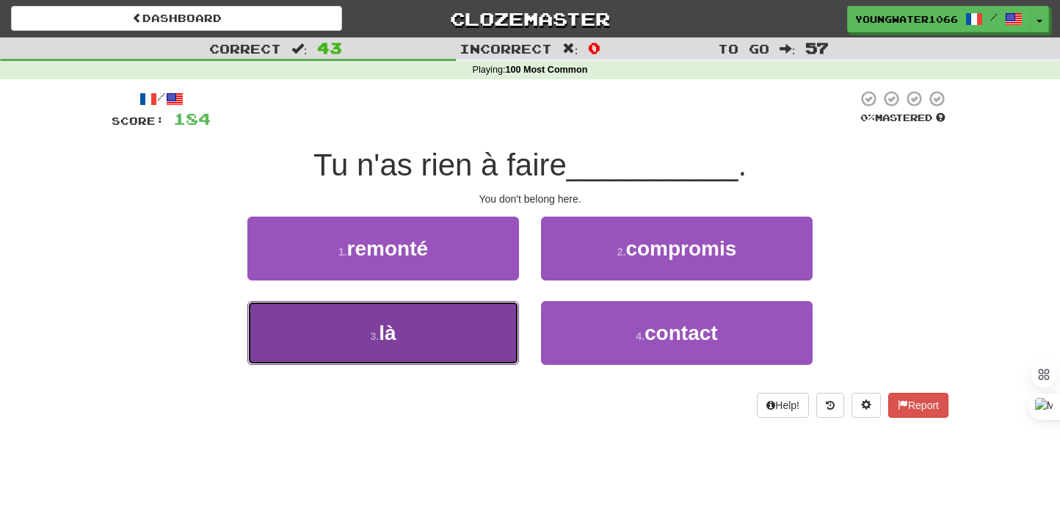
click at [504, 303] on button "3 . là" at bounding box center [383, 333] width 272 height 64
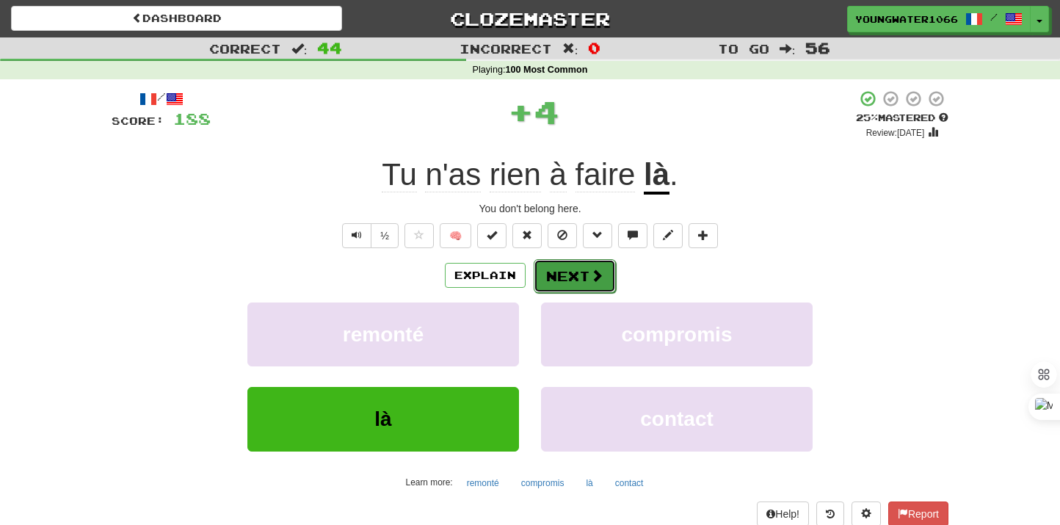
click at [551, 283] on button "Next" at bounding box center [575, 276] width 82 height 34
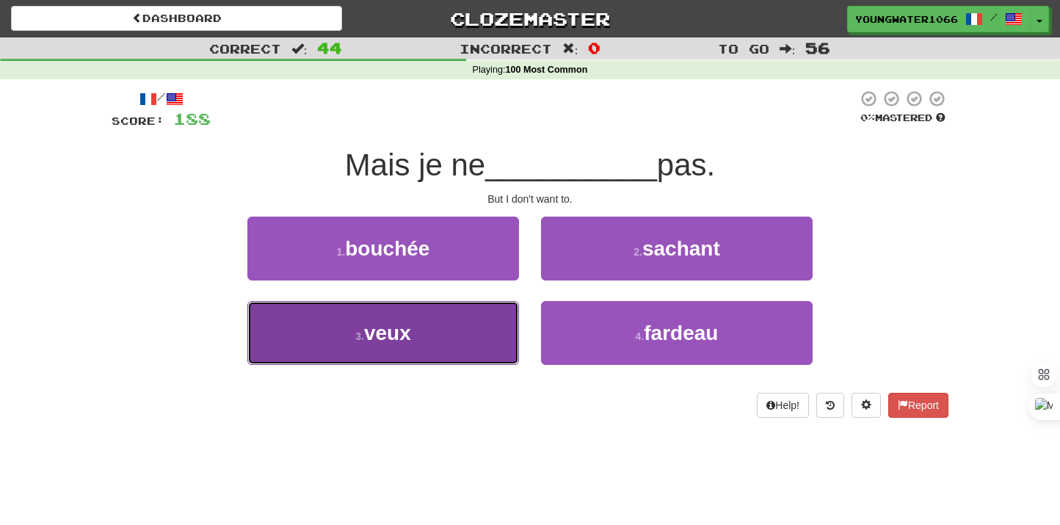
click at [496, 328] on button "3 . veux" at bounding box center [383, 333] width 272 height 64
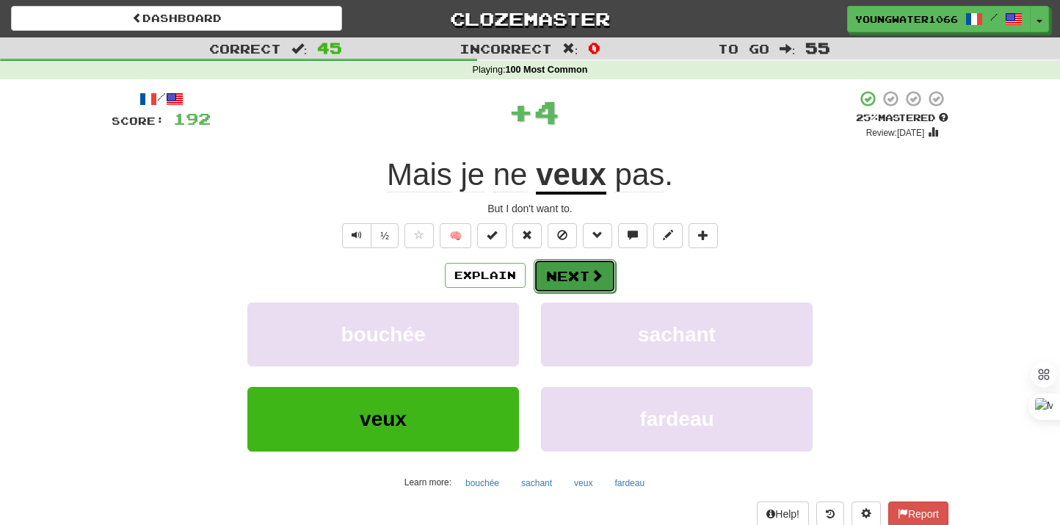
click at [554, 291] on button "Next" at bounding box center [575, 276] width 82 height 34
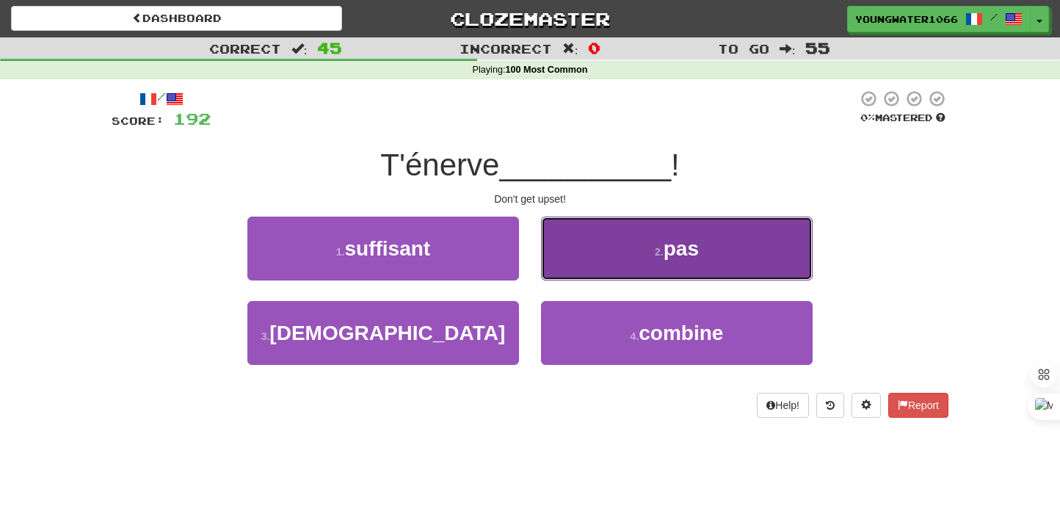
click at [590, 274] on button "2 . pas" at bounding box center [677, 249] width 272 height 64
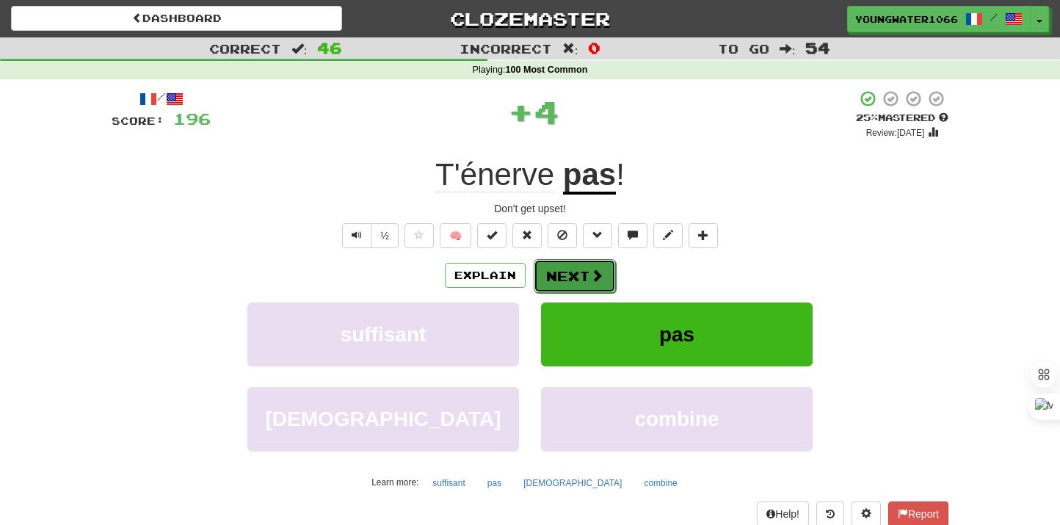
click at [577, 274] on button "Next" at bounding box center [575, 276] width 82 height 34
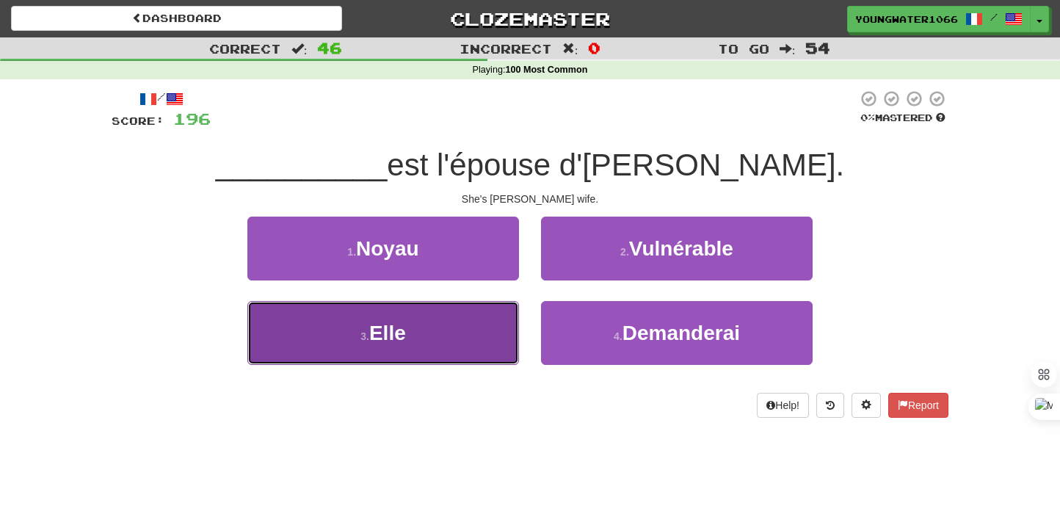
click at [468, 351] on button "3 . Elle" at bounding box center [383, 333] width 272 height 64
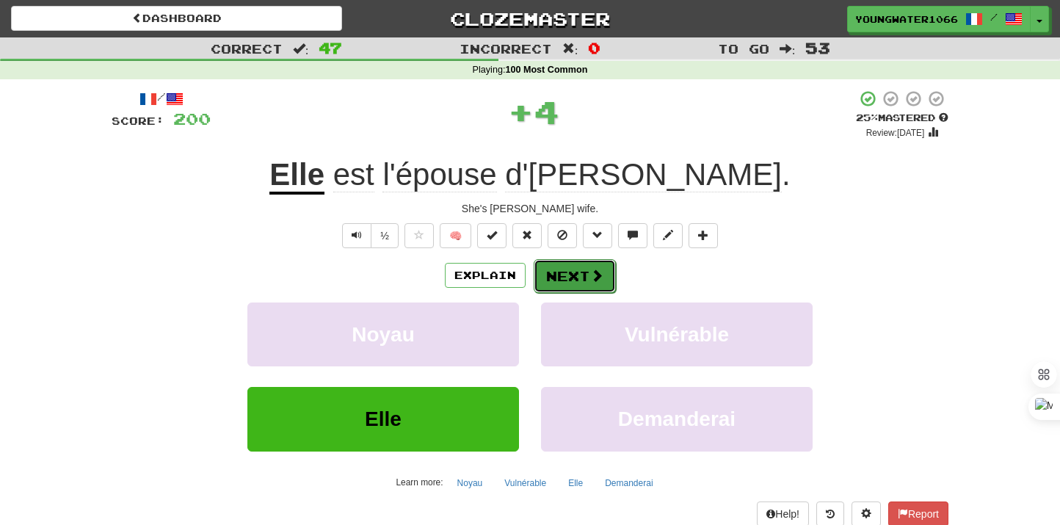
click at [560, 275] on button "Next" at bounding box center [575, 276] width 82 height 34
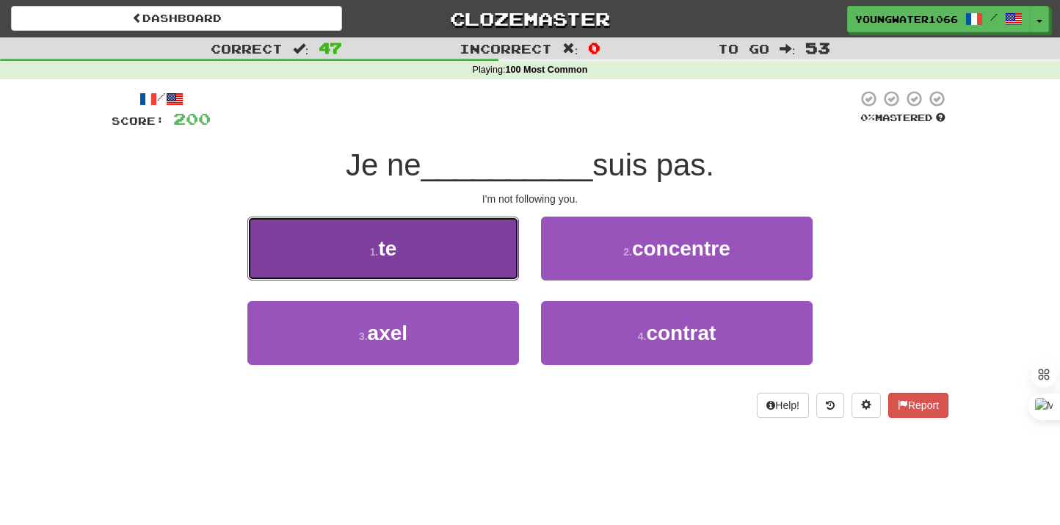
click at [440, 261] on button "1 . te" at bounding box center [383, 249] width 272 height 64
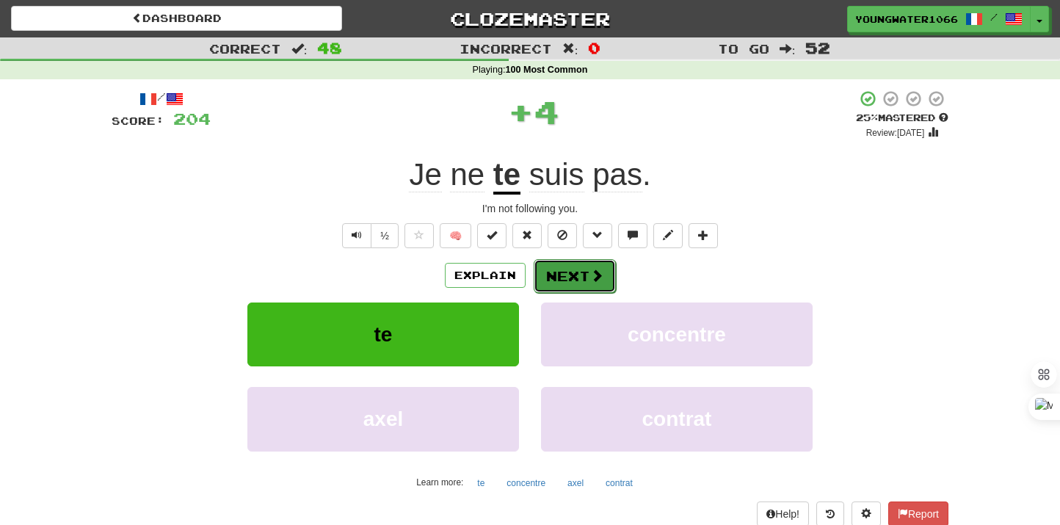
click at [556, 275] on button "Next" at bounding box center [575, 276] width 82 height 34
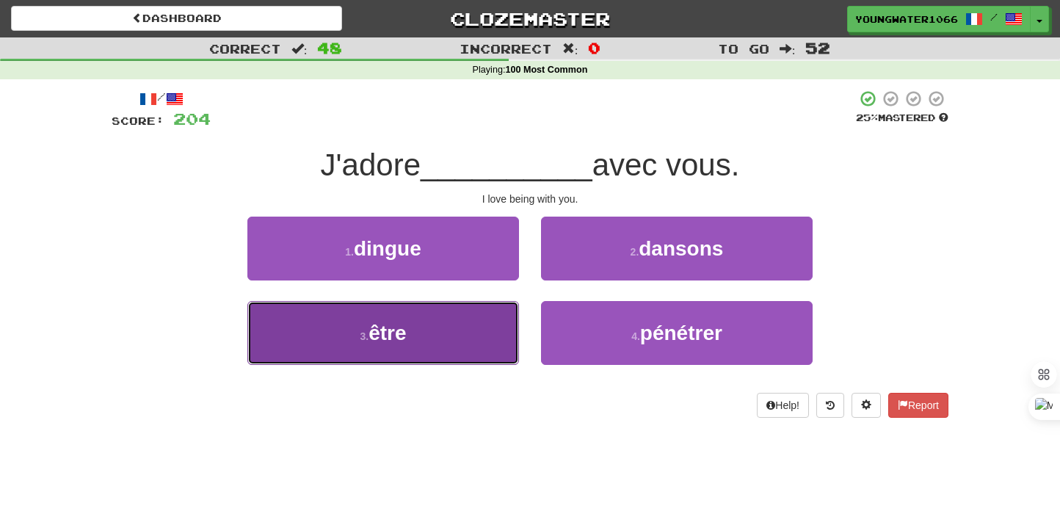
click at [454, 339] on button "3 . être" at bounding box center [383, 333] width 272 height 64
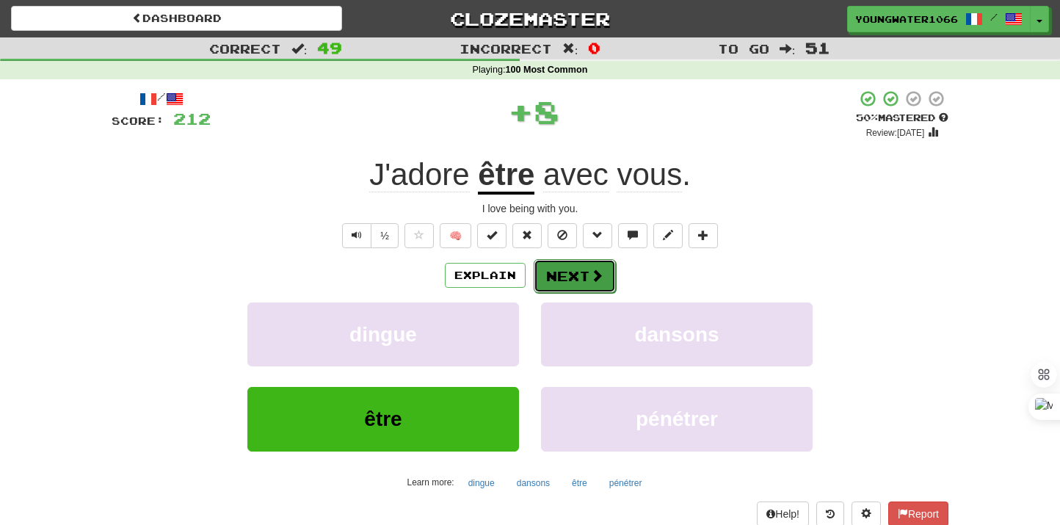
click at [556, 278] on button "Next" at bounding box center [575, 276] width 82 height 34
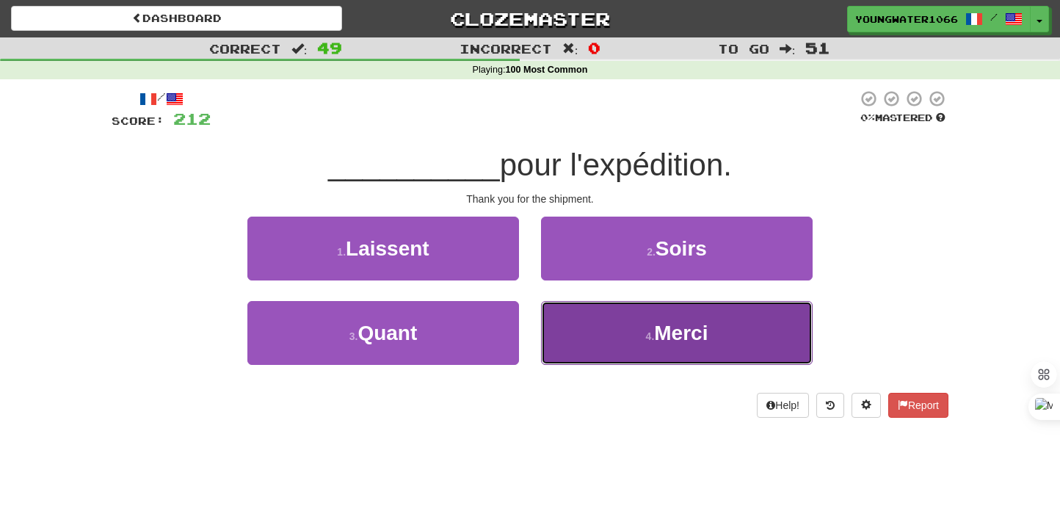
click at [554, 326] on button "4 . [GEOGRAPHIC_DATA]" at bounding box center [677, 333] width 272 height 64
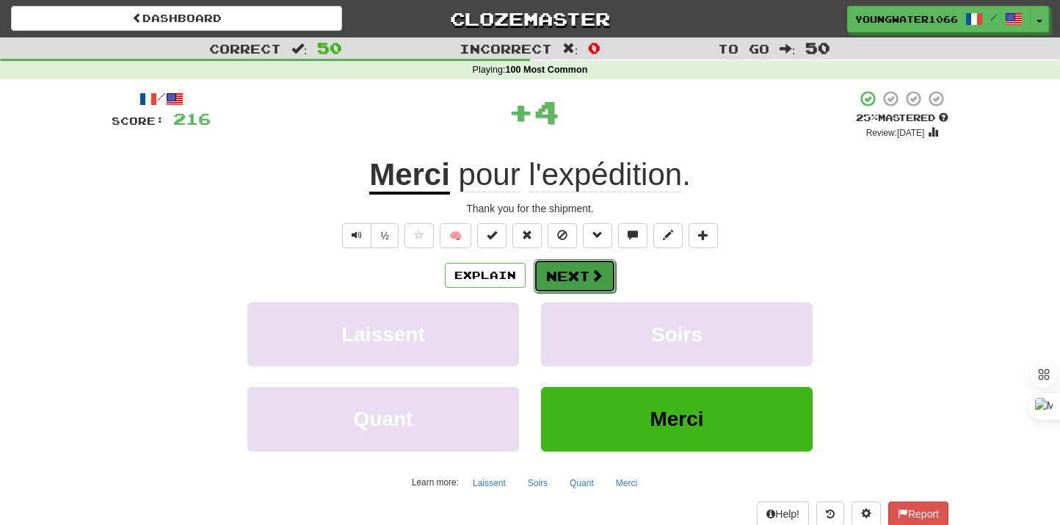
click at [554, 271] on button "Next" at bounding box center [575, 276] width 82 height 34
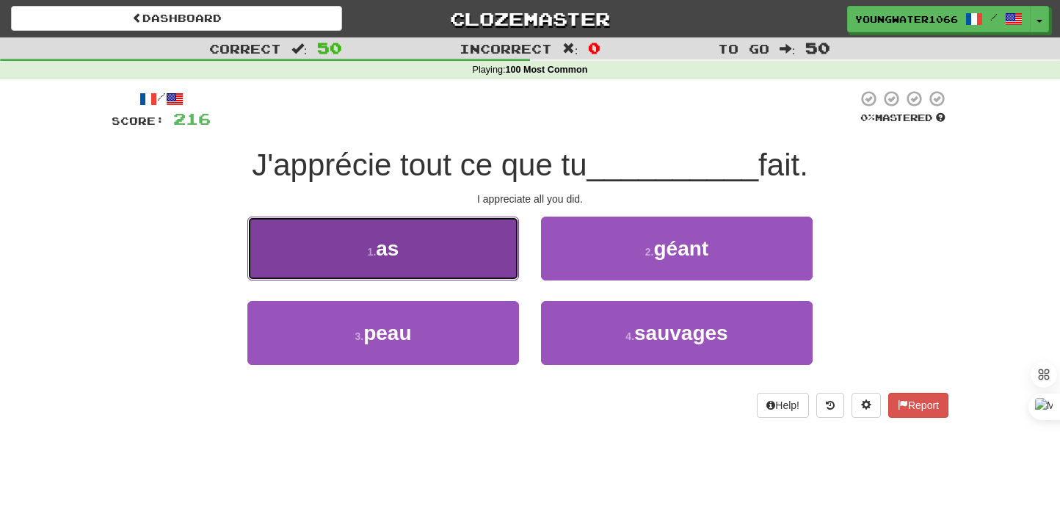
click at [478, 265] on button "1 . as" at bounding box center [383, 249] width 272 height 64
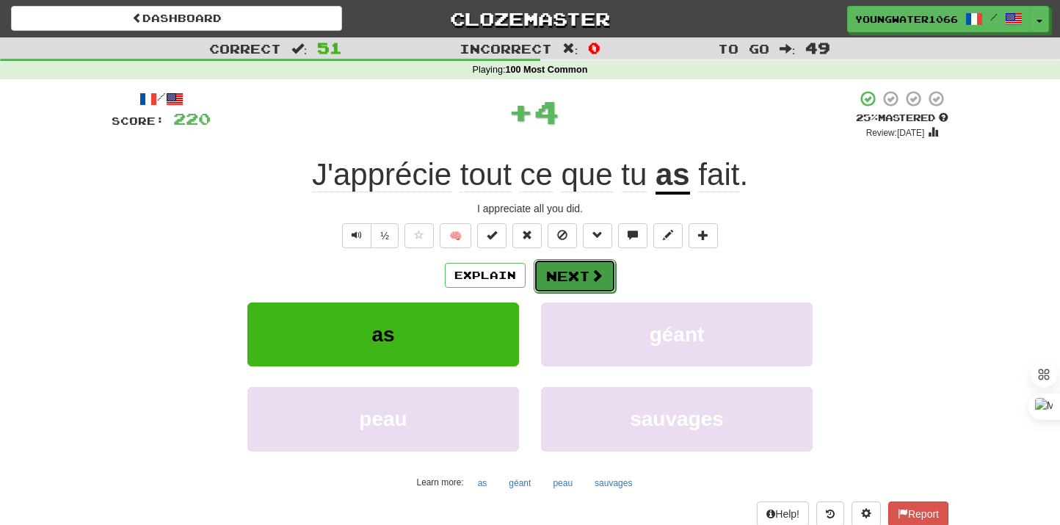
click at [546, 278] on button "Next" at bounding box center [575, 276] width 82 height 34
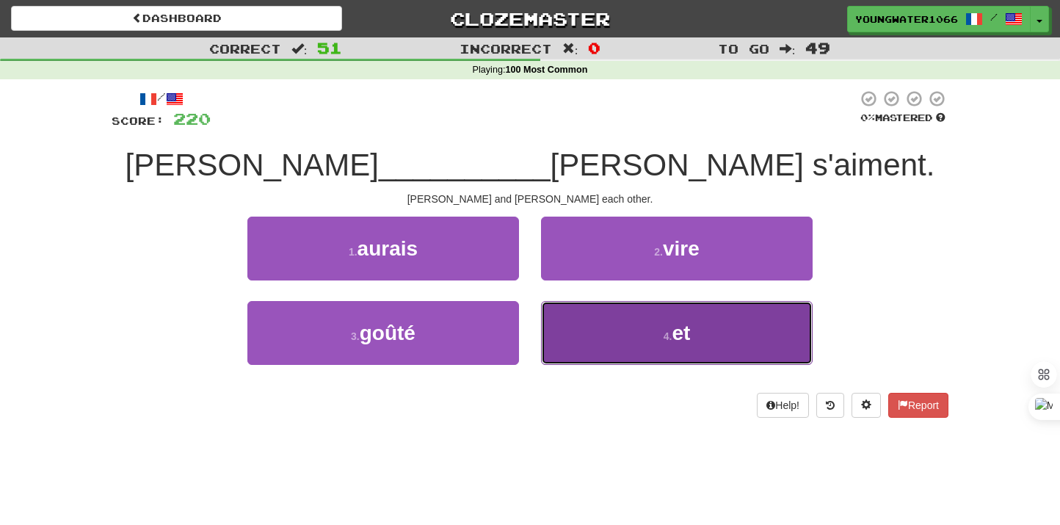
click at [590, 327] on button "4 . et" at bounding box center [677, 333] width 272 height 64
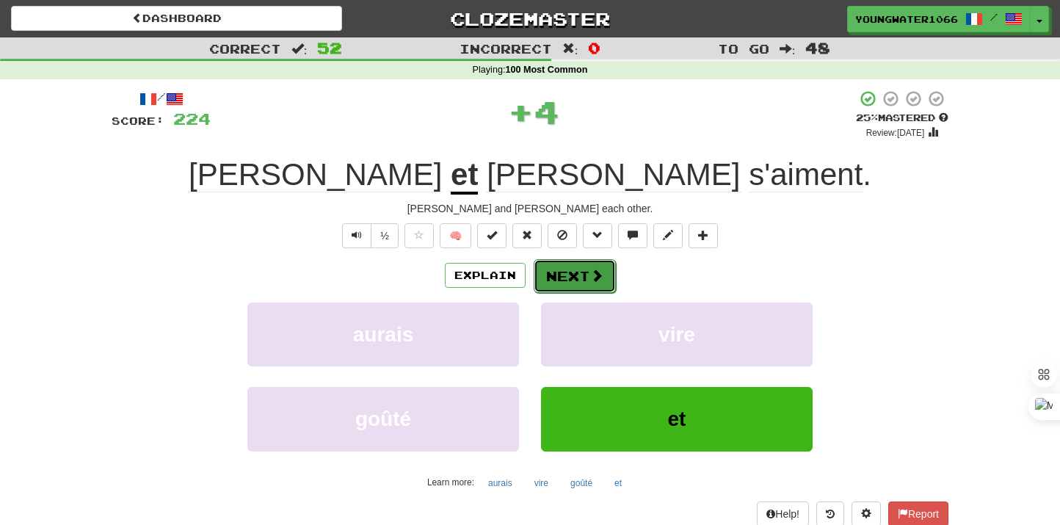
click at [582, 278] on button "Next" at bounding box center [575, 276] width 82 height 34
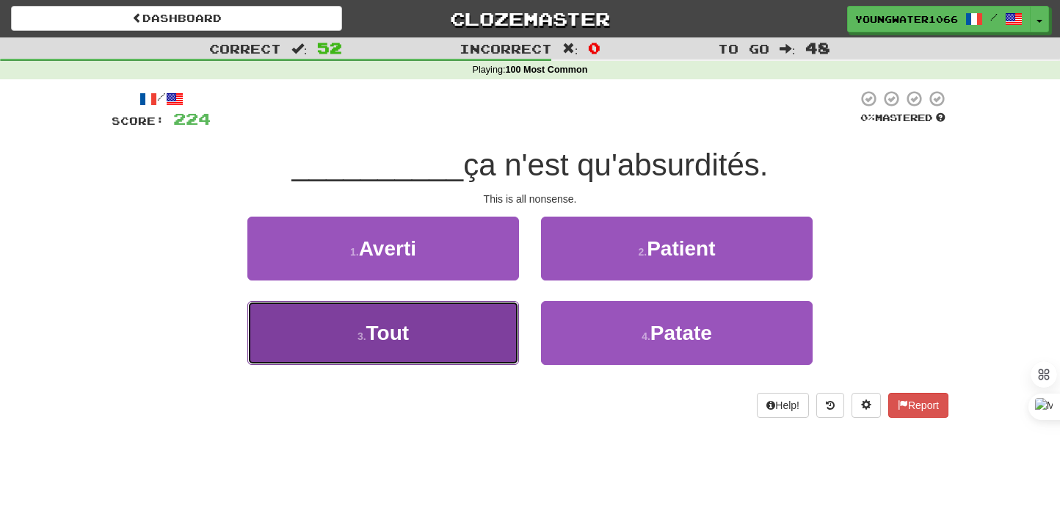
click at [463, 344] on button "3 . Tout" at bounding box center [383, 333] width 272 height 64
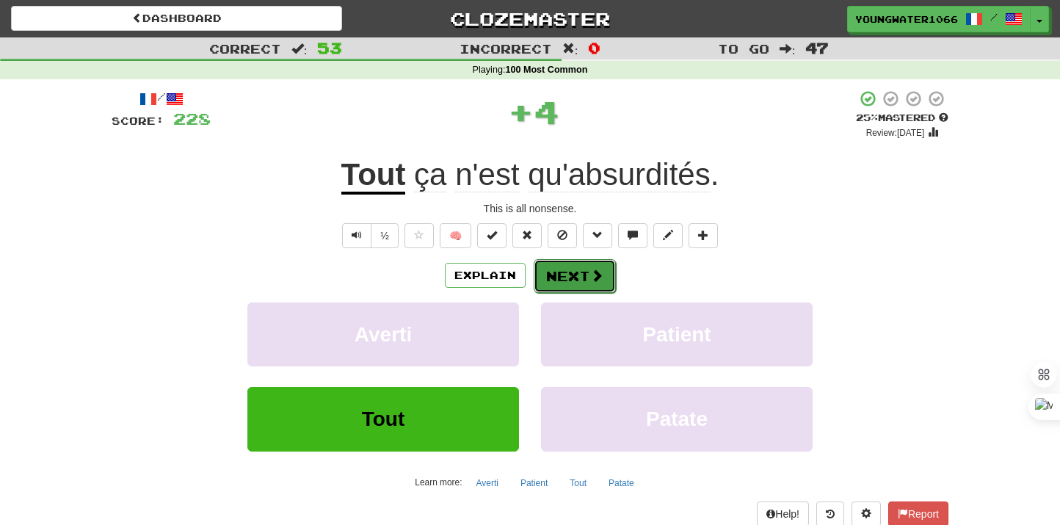
click at [576, 267] on button "Next" at bounding box center [575, 276] width 82 height 34
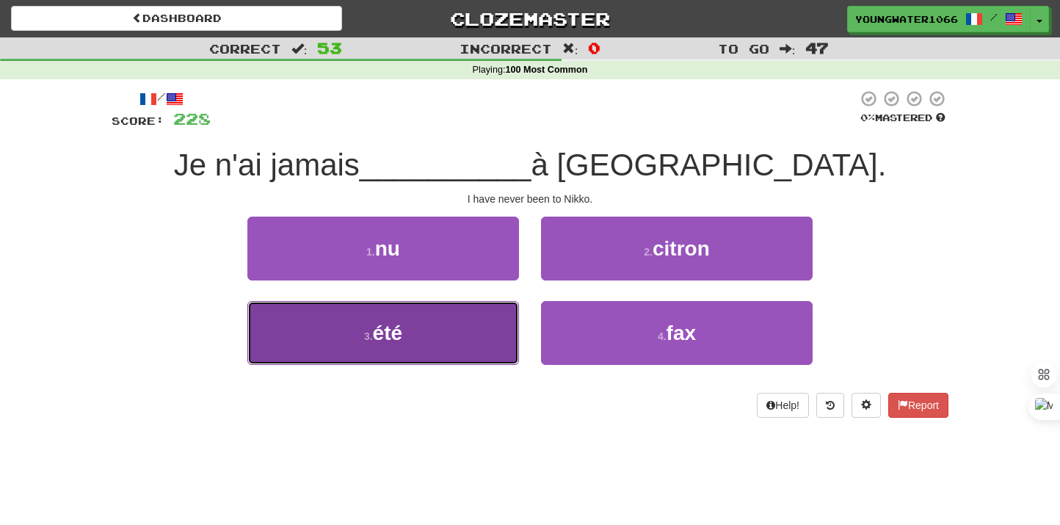
click at [482, 337] on button "3 . été" at bounding box center [383, 333] width 272 height 64
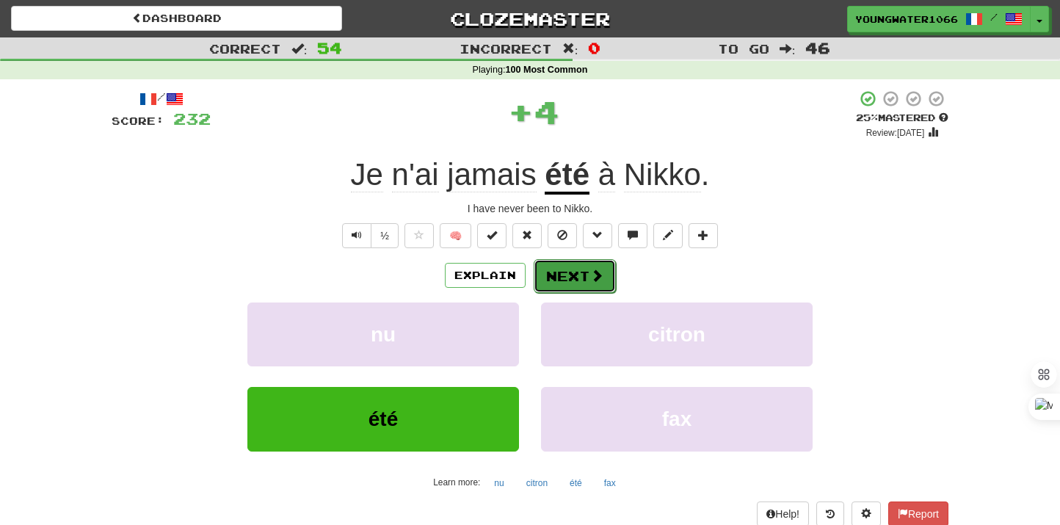
click at [554, 282] on button "Next" at bounding box center [575, 276] width 82 height 34
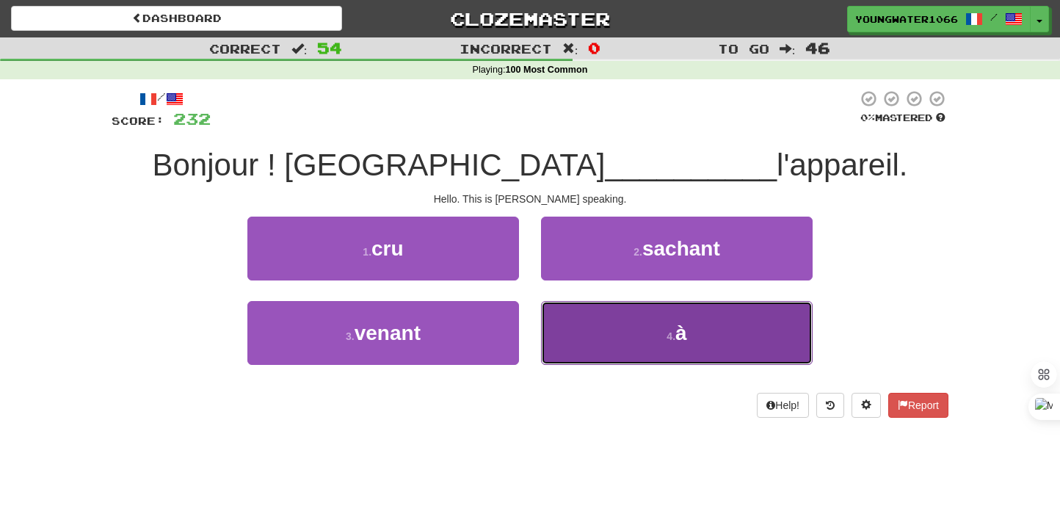
click at [575, 330] on button "4 . à" at bounding box center [677, 333] width 272 height 64
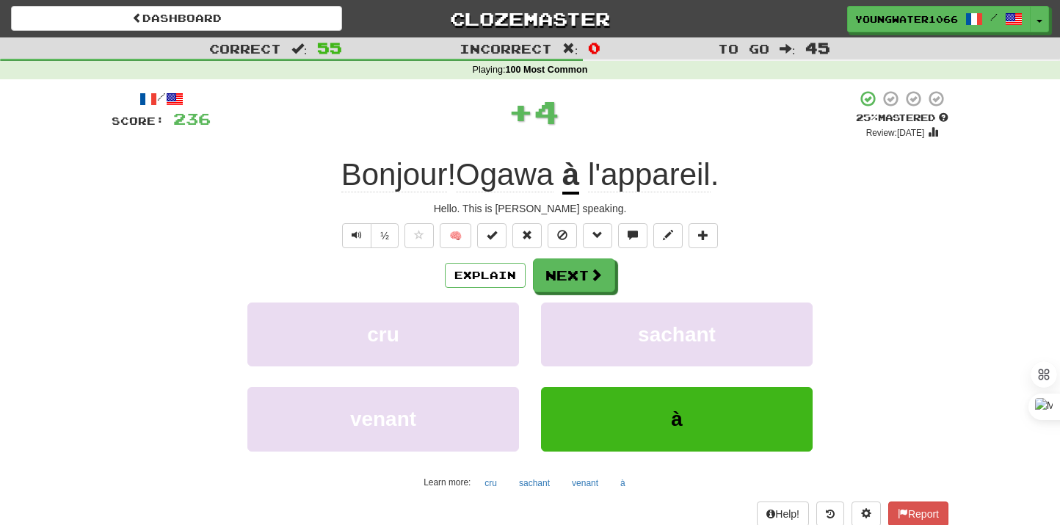
click at [575, 258] on div "/ Score: 236 + 4 25 % Mastered Review: [DATE] Bonjour ! Ogawa à l'appareil . He…" at bounding box center [530, 320] width 837 height 460
click at [571, 267] on button "Next" at bounding box center [575, 276] width 82 height 34
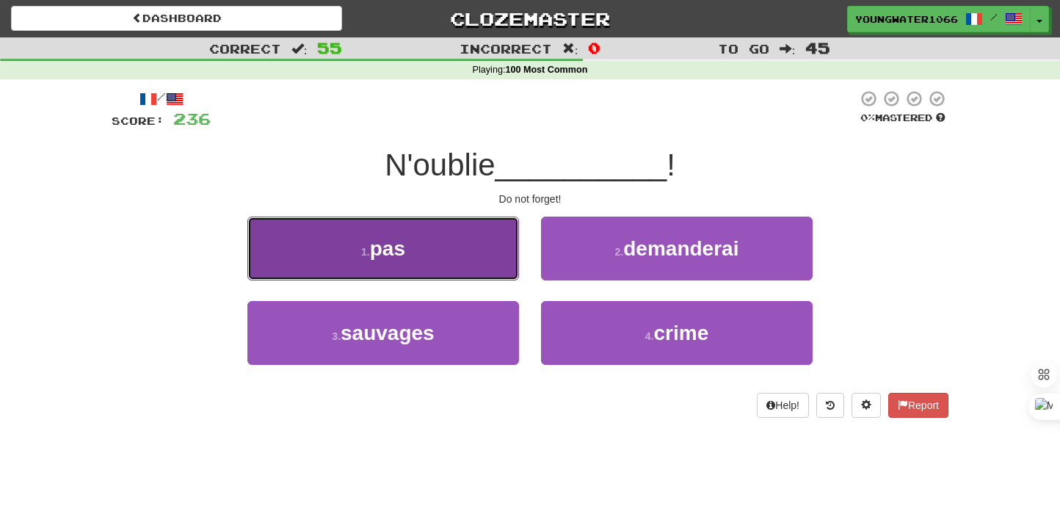
click at [461, 254] on button "1 . pas" at bounding box center [383, 249] width 272 height 64
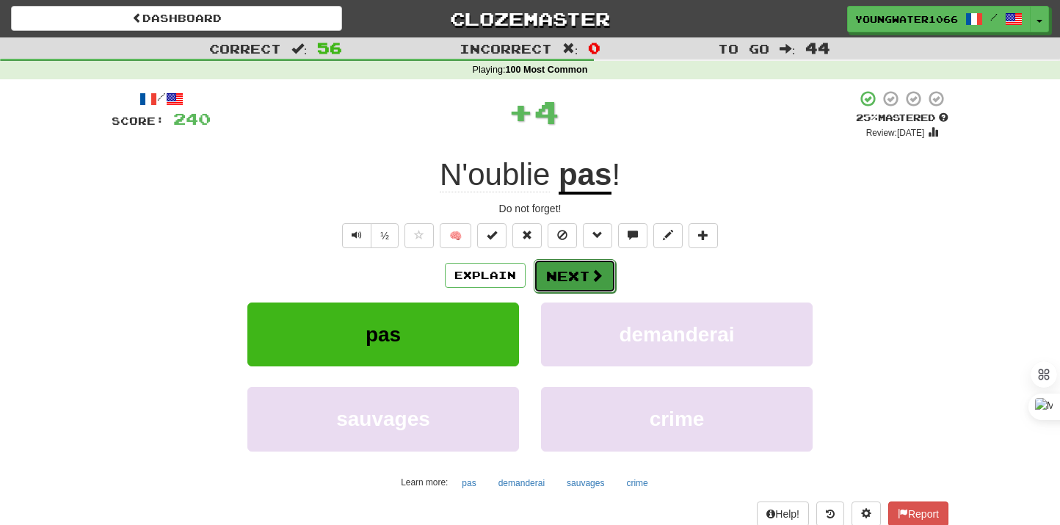
click at [557, 289] on button "Next" at bounding box center [575, 276] width 82 height 34
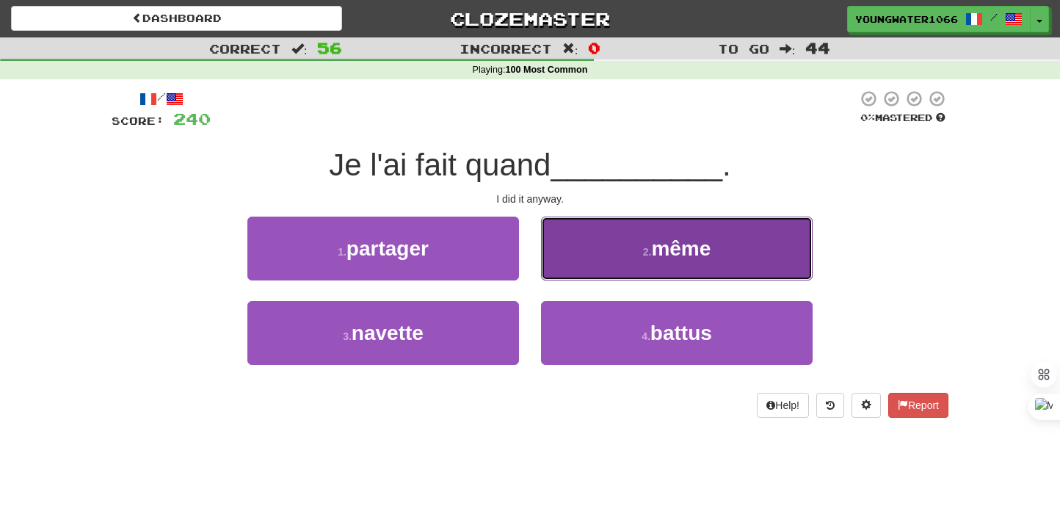
click at [587, 268] on button "2 . même" at bounding box center [677, 249] width 272 height 64
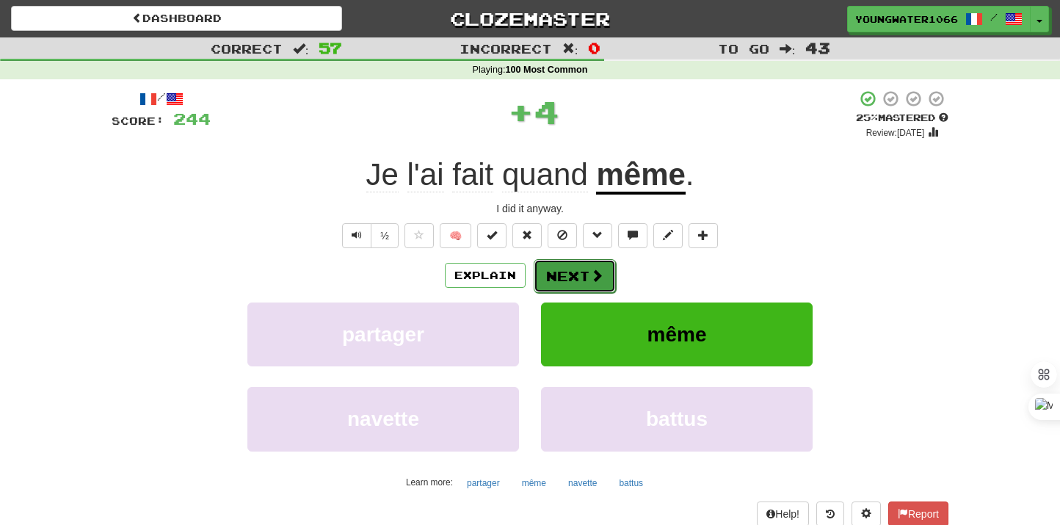
click at [562, 275] on button "Next" at bounding box center [575, 276] width 82 height 34
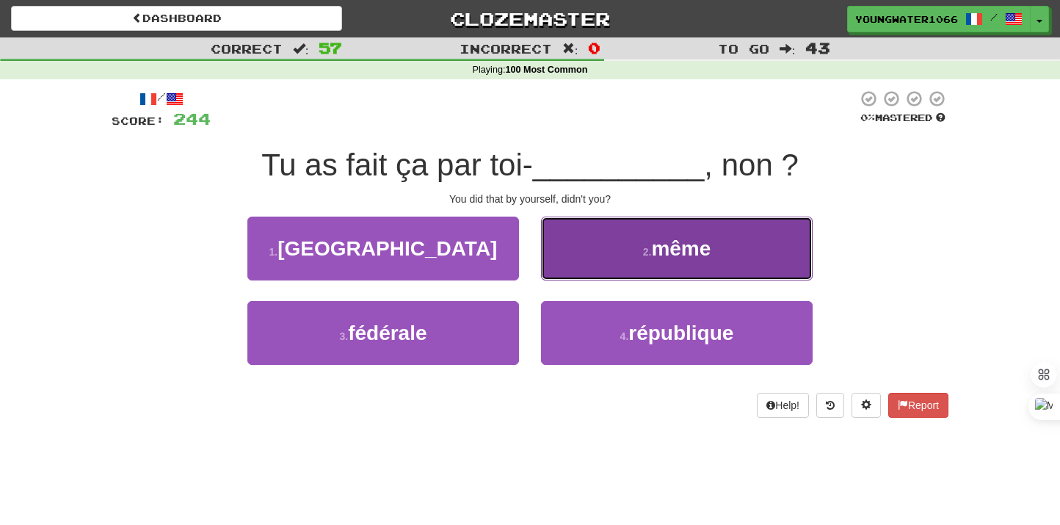
click at [585, 273] on button "2 . même" at bounding box center [677, 249] width 272 height 64
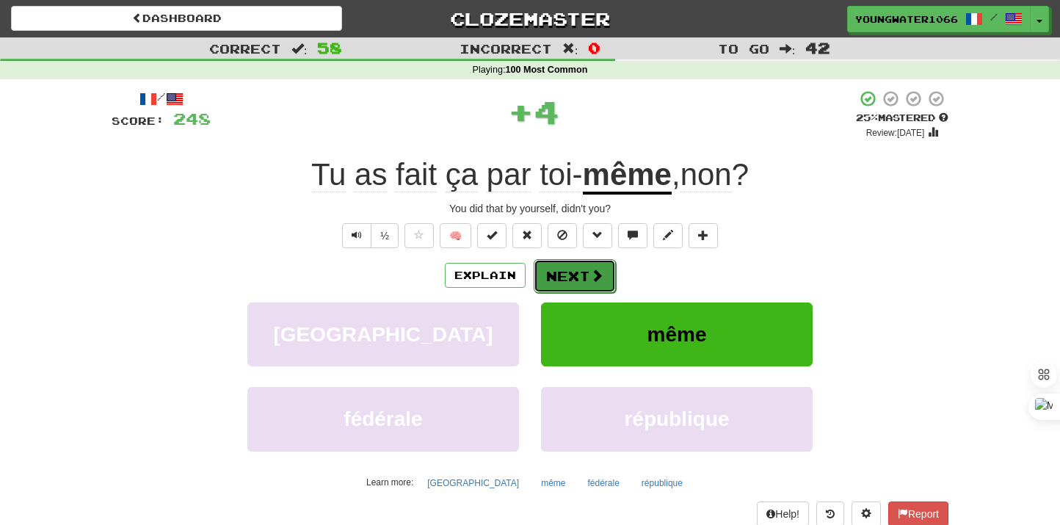
click at [570, 286] on button "Next" at bounding box center [575, 276] width 82 height 34
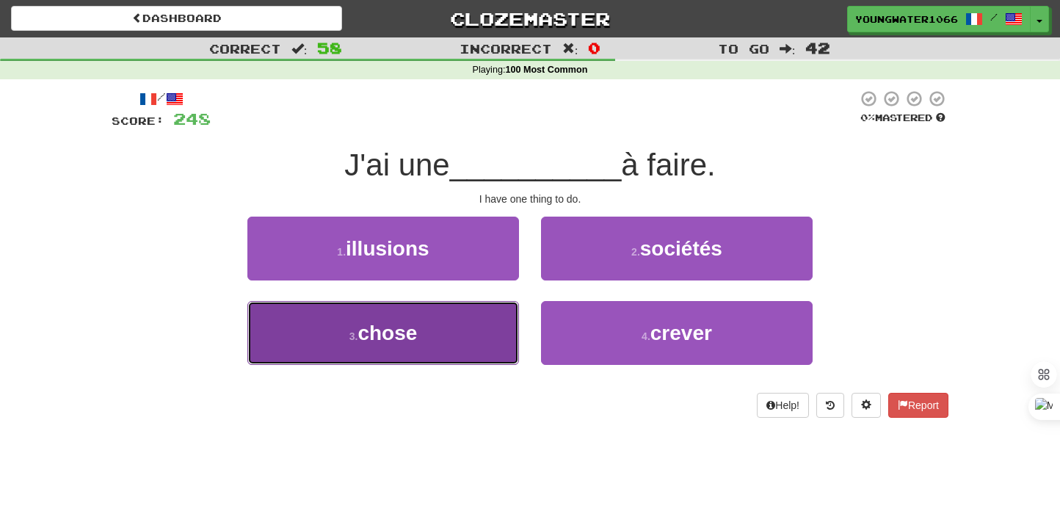
click at [479, 330] on button "3 . chose" at bounding box center [383, 333] width 272 height 64
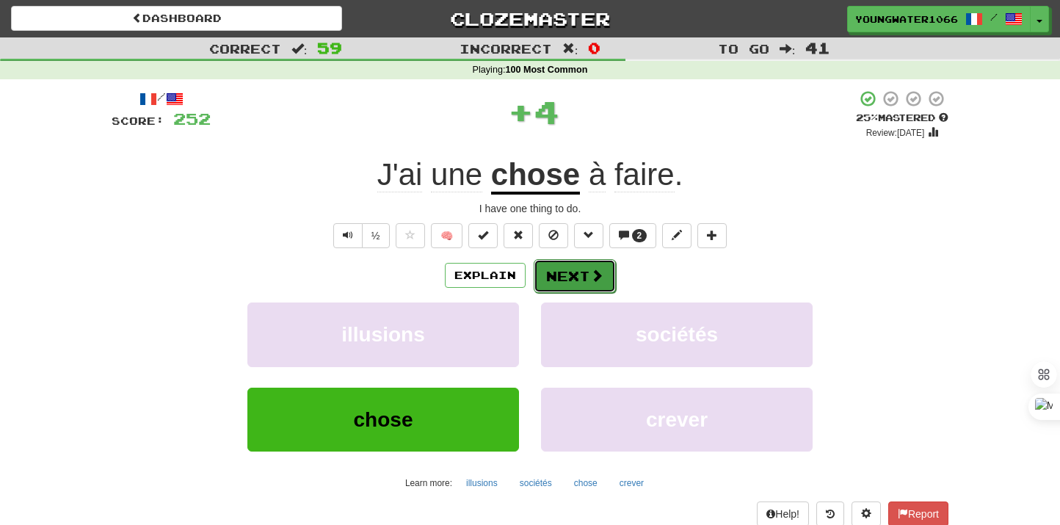
click at [560, 278] on button "Next" at bounding box center [575, 276] width 82 height 34
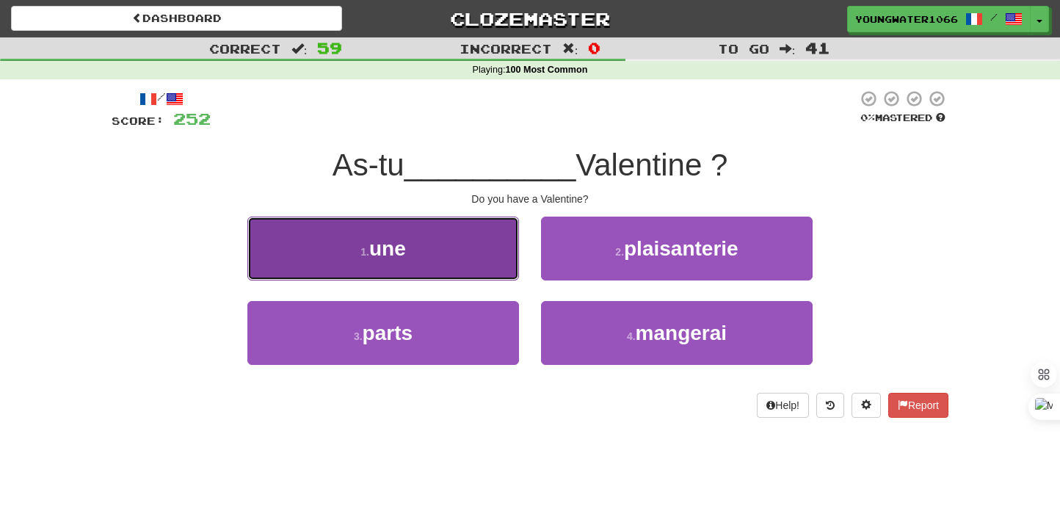
click at [487, 271] on button "1 . une" at bounding box center [383, 249] width 272 height 64
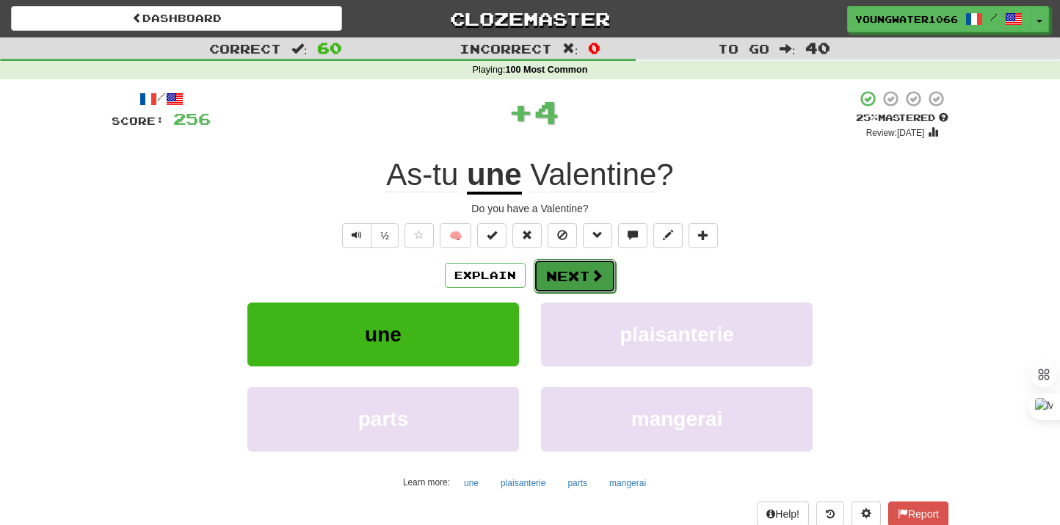
click at [556, 279] on button "Next" at bounding box center [575, 276] width 82 height 34
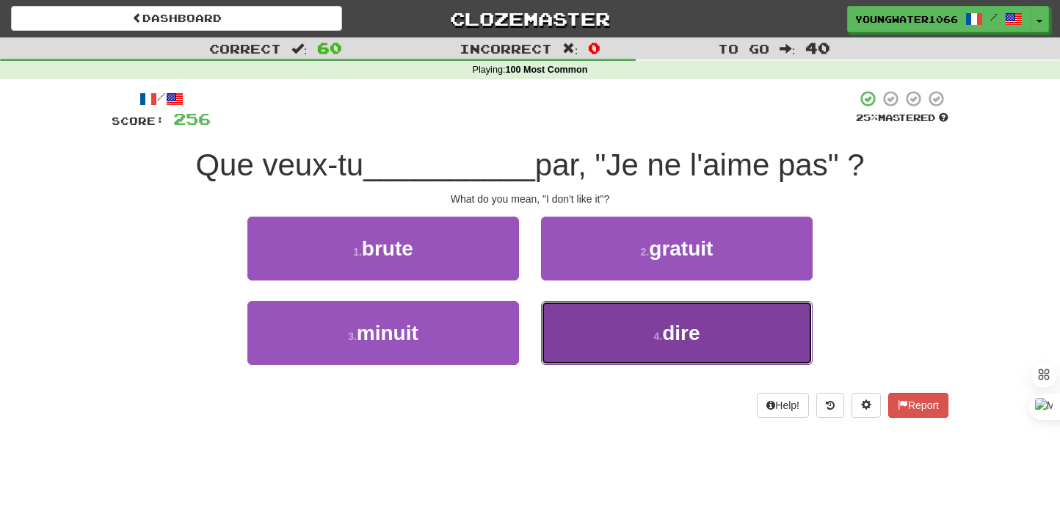
click at [581, 319] on button "4 . dire" at bounding box center [677, 333] width 272 height 64
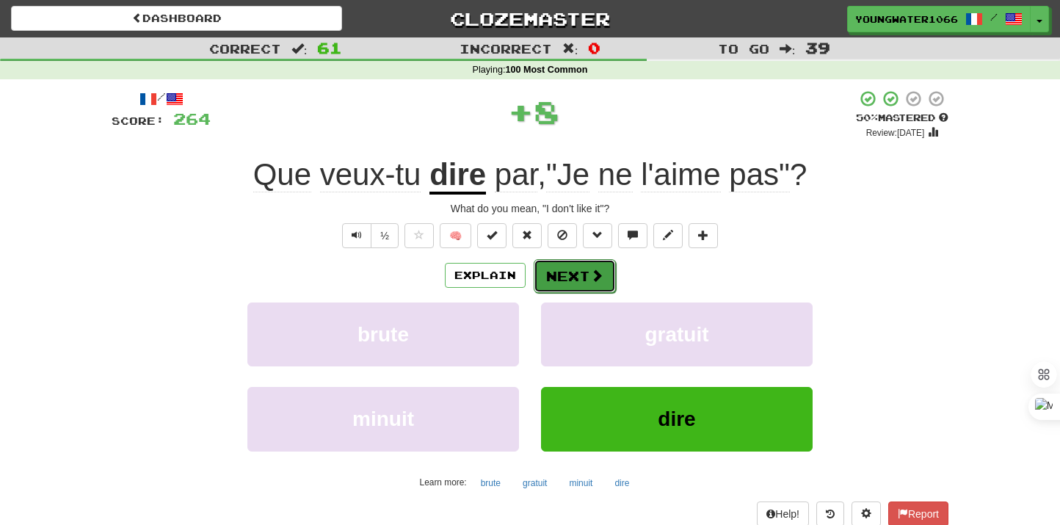
click at [572, 266] on button "Next" at bounding box center [575, 276] width 82 height 34
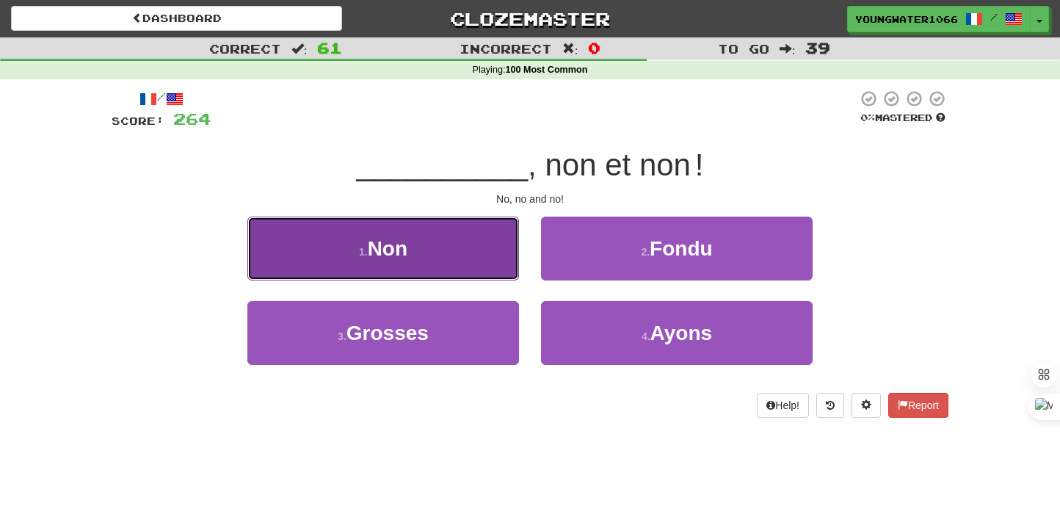
click at [461, 256] on button "1 . Non" at bounding box center [383, 249] width 272 height 64
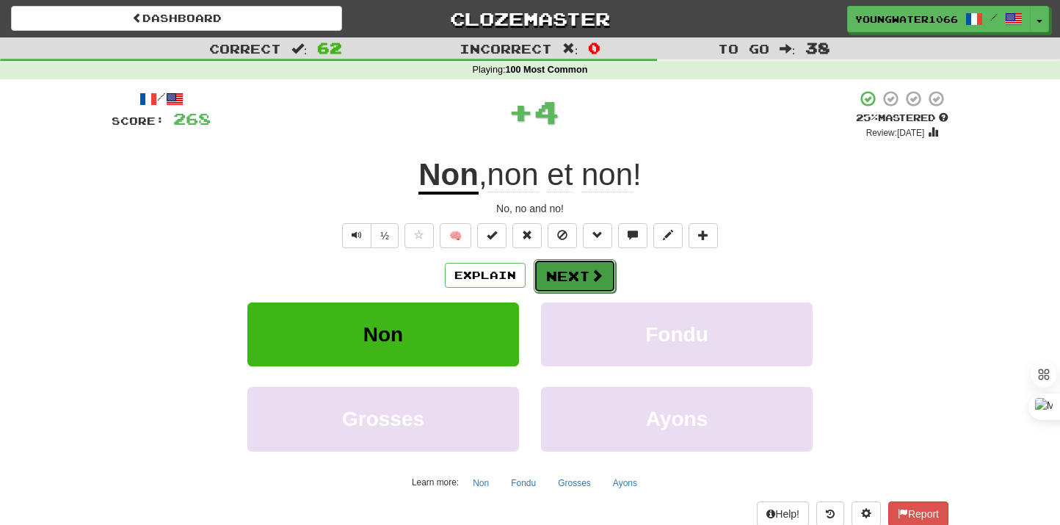
click at [556, 289] on button "Next" at bounding box center [575, 276] width 82 height 34
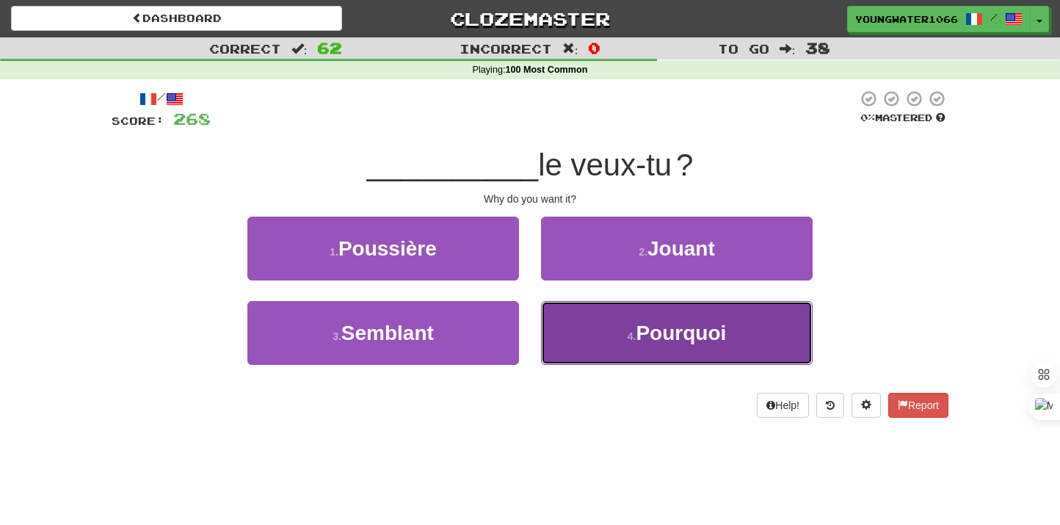
click at [562, 314] on button "4 . Pourquoi" at bounding box center [677, 333] width 272 height 64
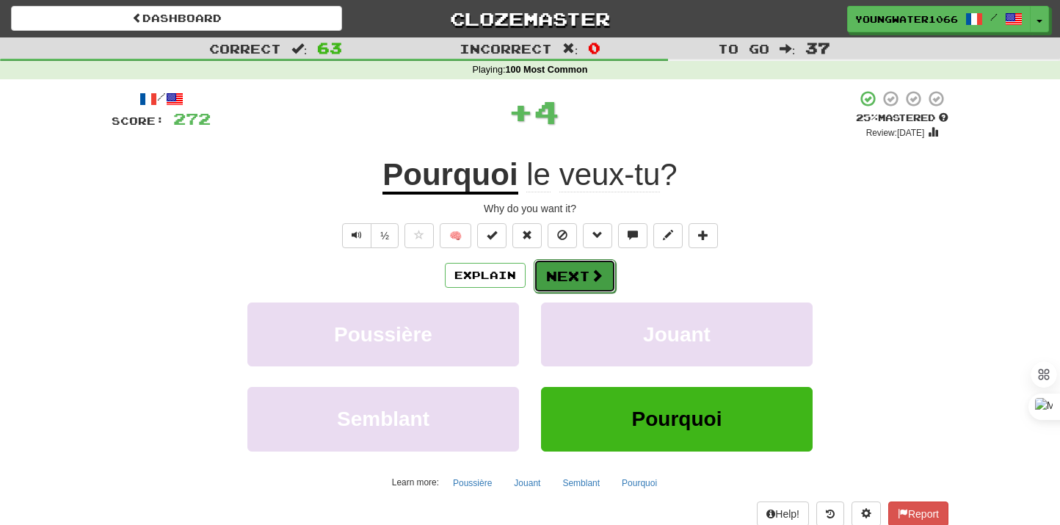
click at [560, 266] on button "Next" at bounding box center [575, 276] width 82 height 34
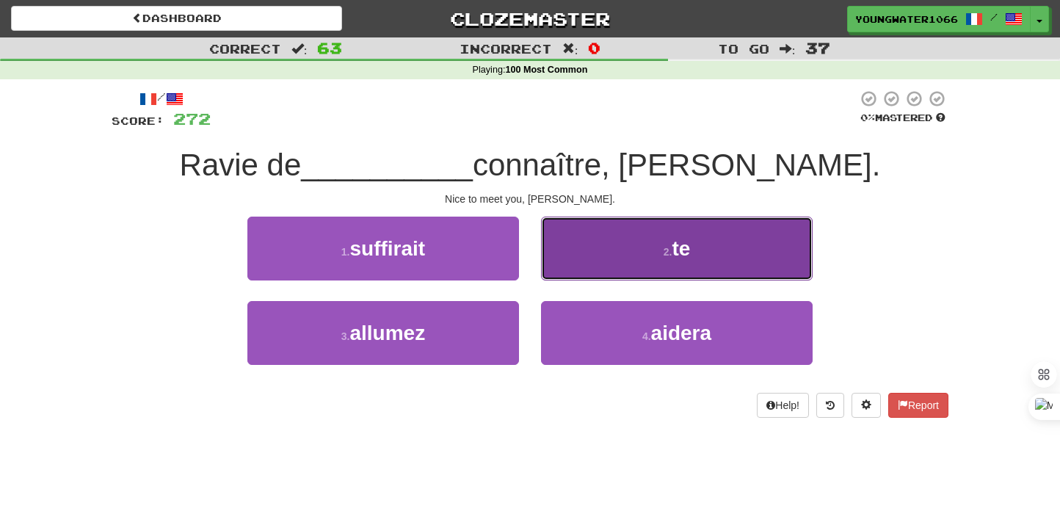
click at [621, 268] on button "2 . te" at bounding box center [677, 249] width 272 height 64
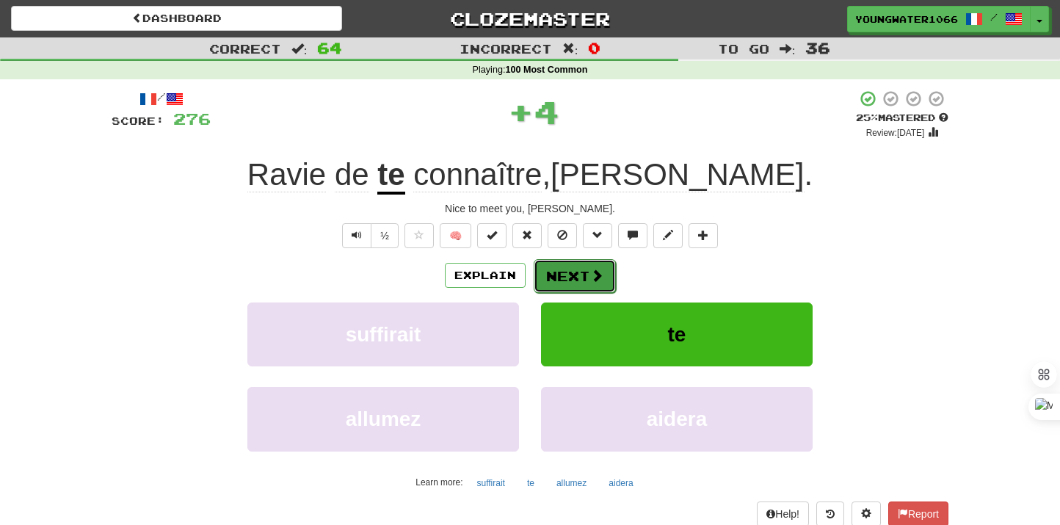
click at [578, 276] on button "Next" at bounding box center [575, 276] width 82 height 34
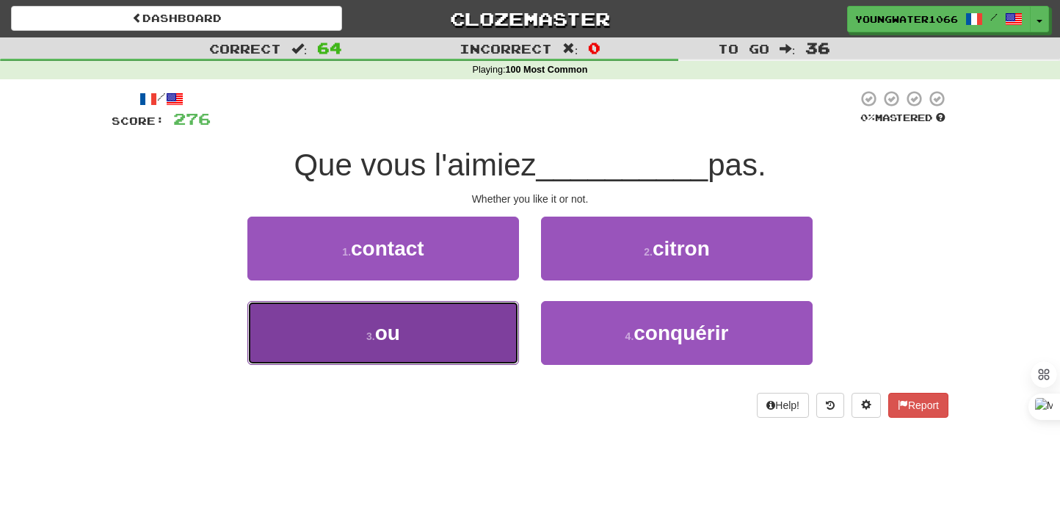
click at [476, 319] on button "3 . ou" at bounding box center [383, 333] width 272 height 64
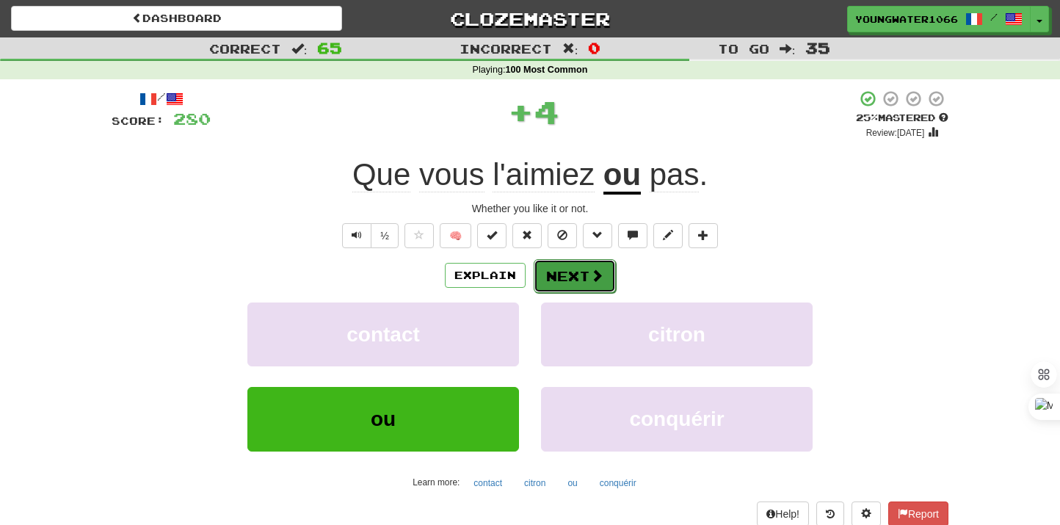
click at [584, 263] on button "Next" at bounding box center [575, 276] width 82 height 34
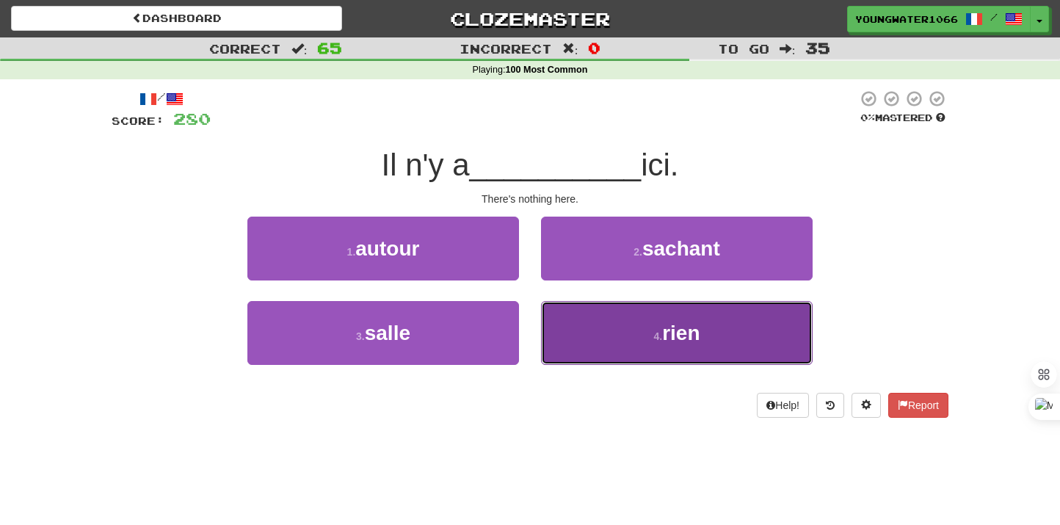
click at [559, 327] on button "4 . rien" at bounding box center [677, 333] width 272 height 64
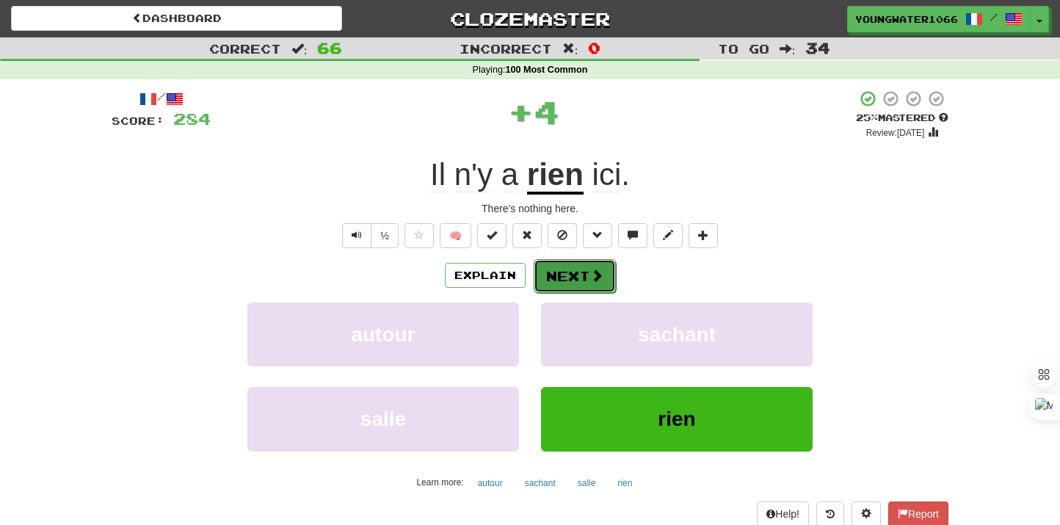
click at [559, 291] on button "Next" at bounding box center [575, 276] width 82 height 34
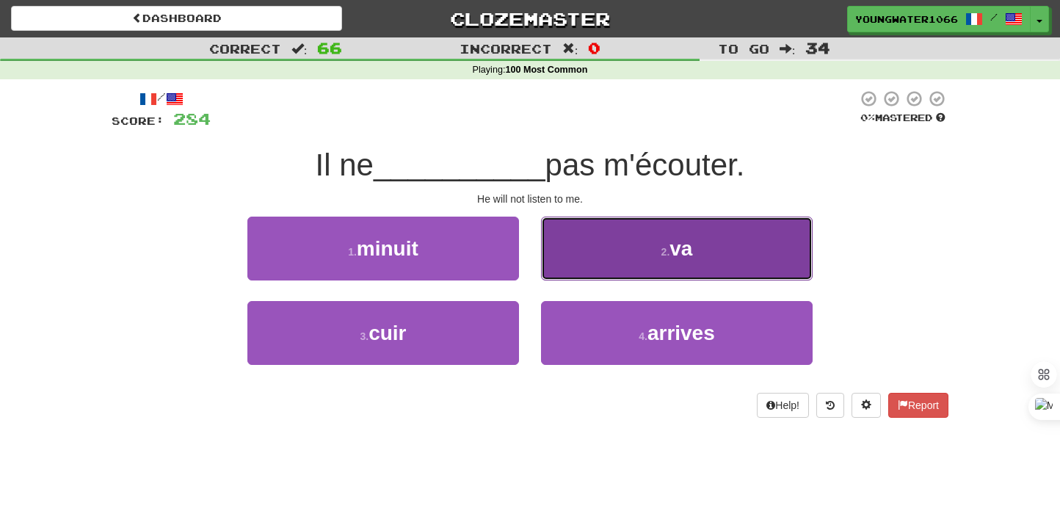
click at [584, 264] on button "2 . va" at bounding box center [677, 249] width 272 height 64
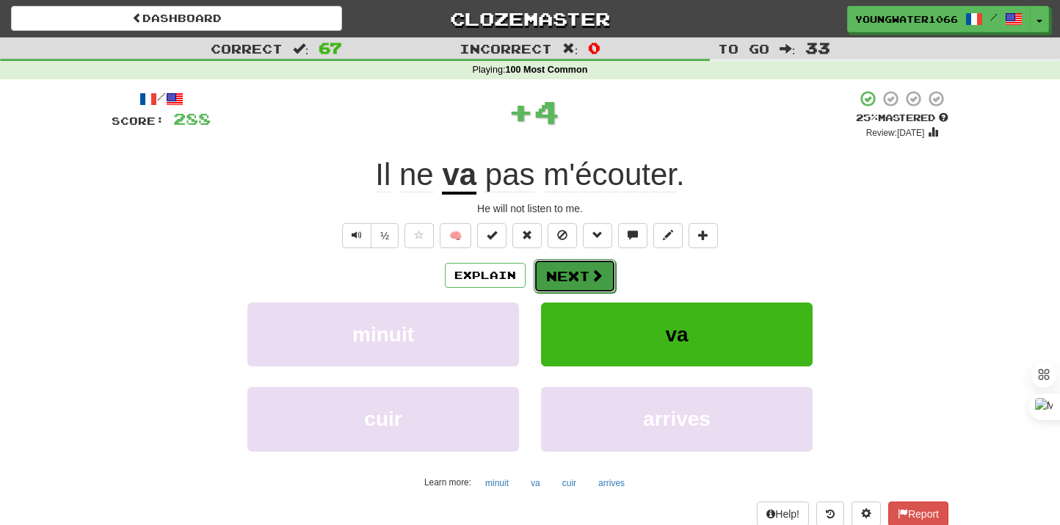
click at [562, 279] on button "Next" at bounding box center [575, 276] width 82 height 34
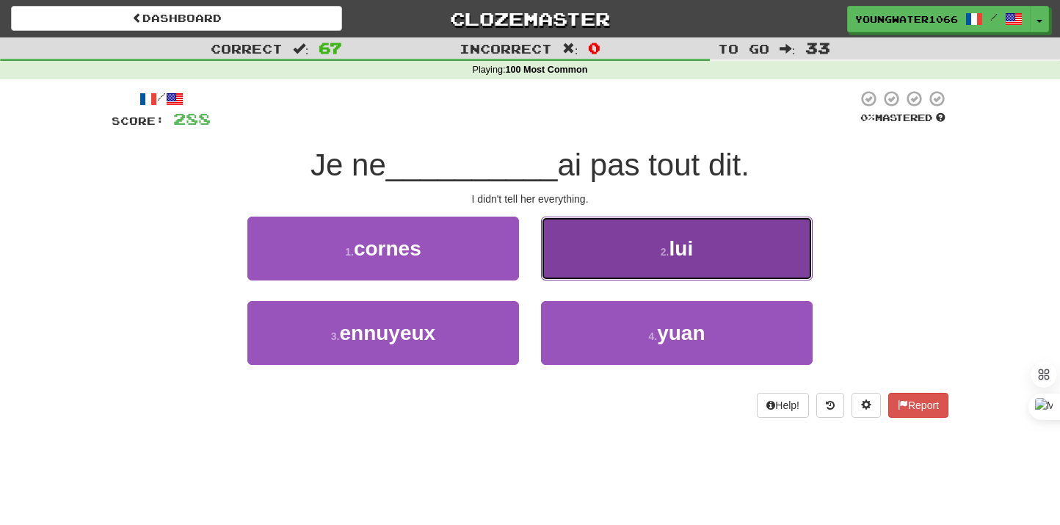
click at [589, 275] on button "2 . lui" at bounding box center [677, 249] width 272 height 64
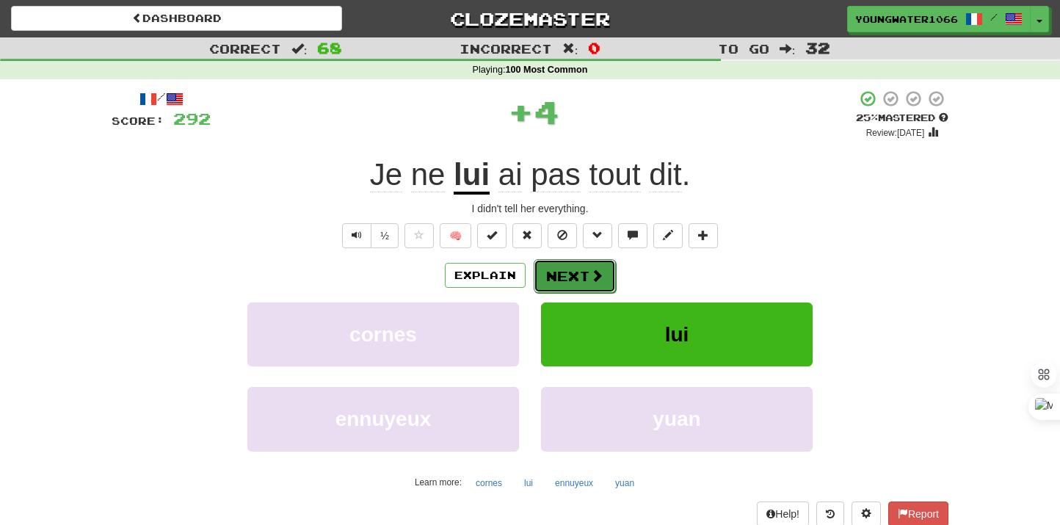
click at [573, 276] on button "Next" at bounding box center [575, 276] width 82 height 34
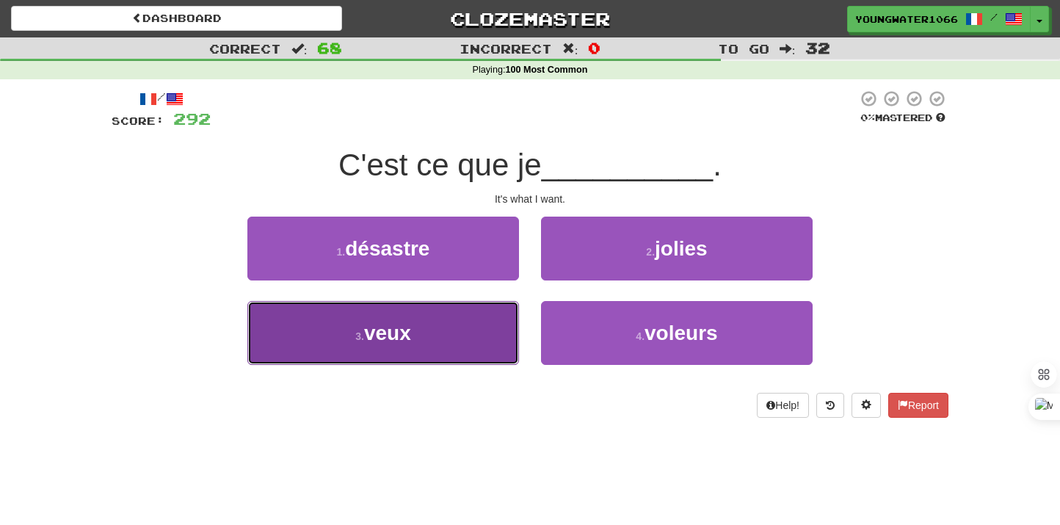
click at [484, 327] on button "3 . veux" at bounding box center [383, 333] width 272 height 64
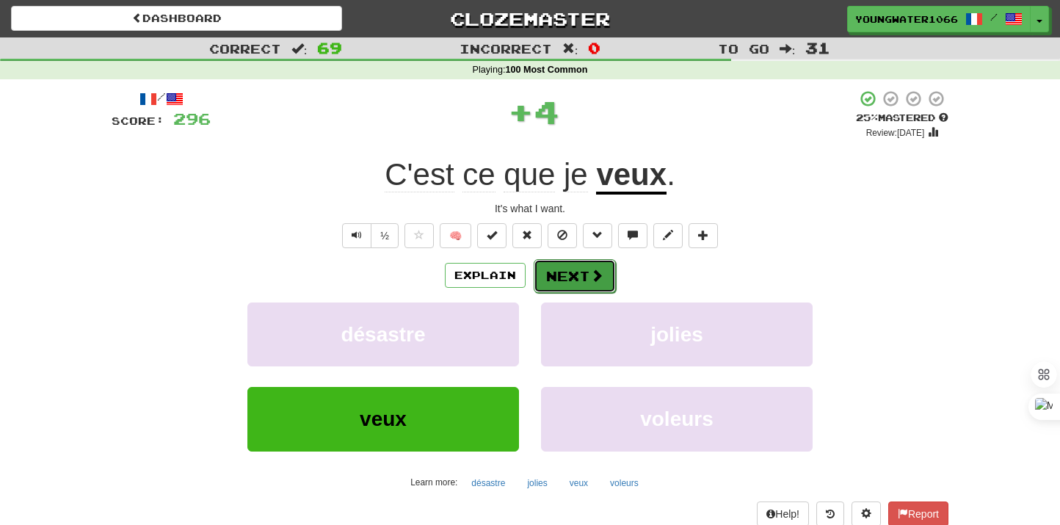
click at [584, 268] on button "Next" at bounding box center [575, 276] width 82 height 34
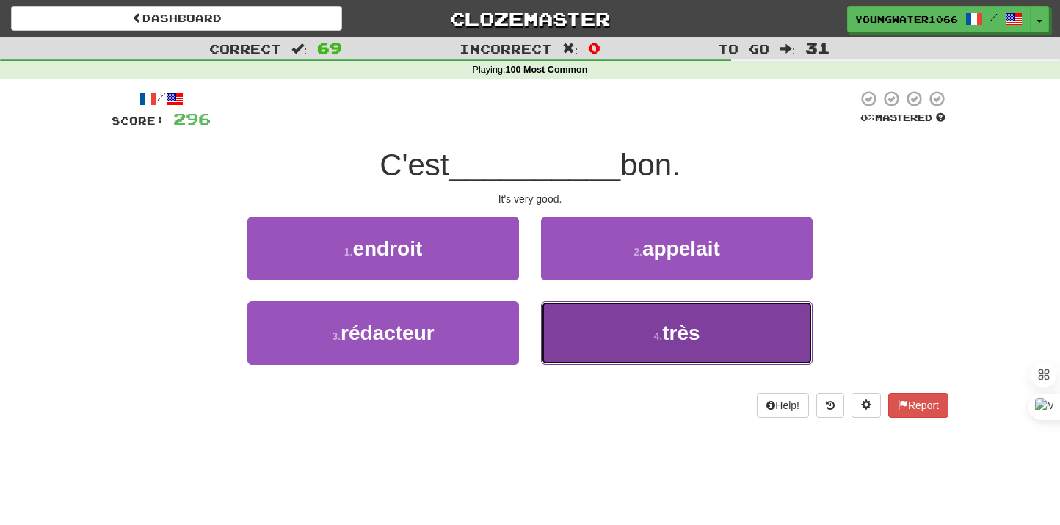
click at [568, 314] on button "4 . très" at bounding box center [677, 333] width 272 height 64
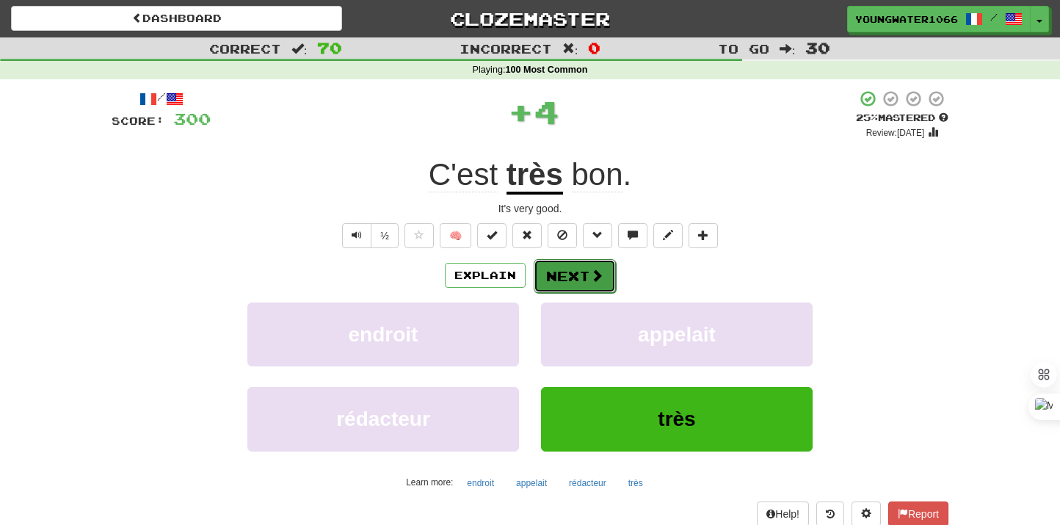
click at [568, 280] on button "Next" at bounding box center [575, 276] width 82 height 34
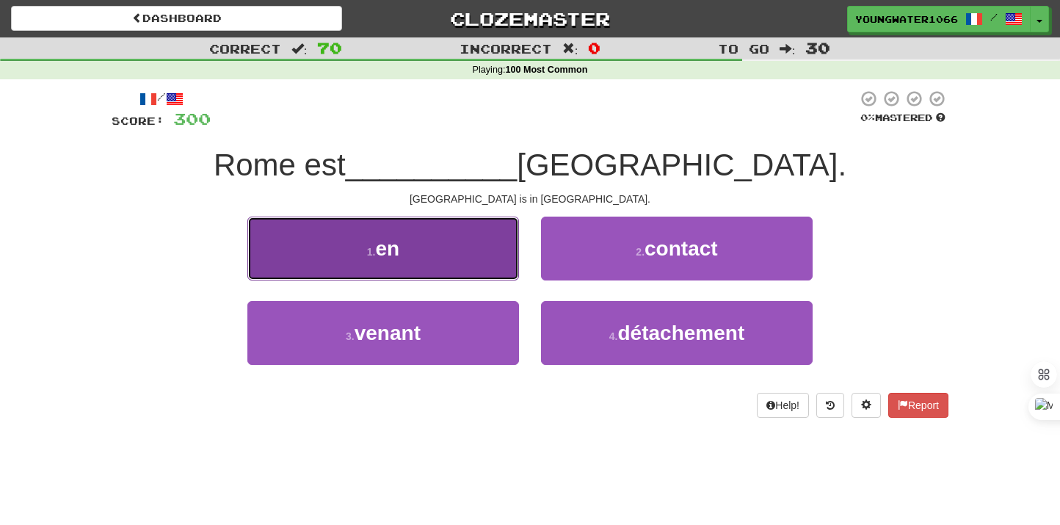
click at [484, 267] on button "1 . en" at bounding box center [383, 249] width 272 height 64
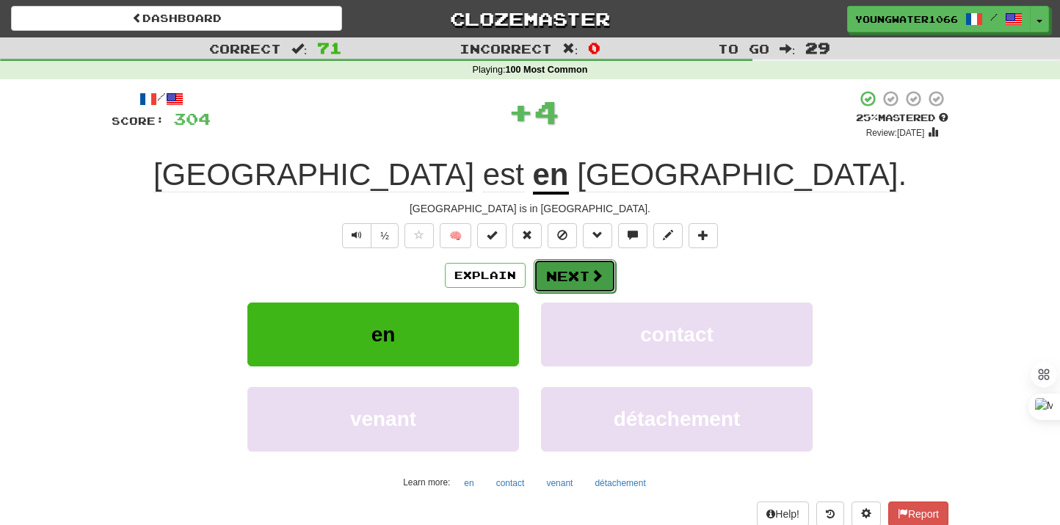
click at [550, 280] on button "Next" at bounding box center [575, 276] width 82 height 34
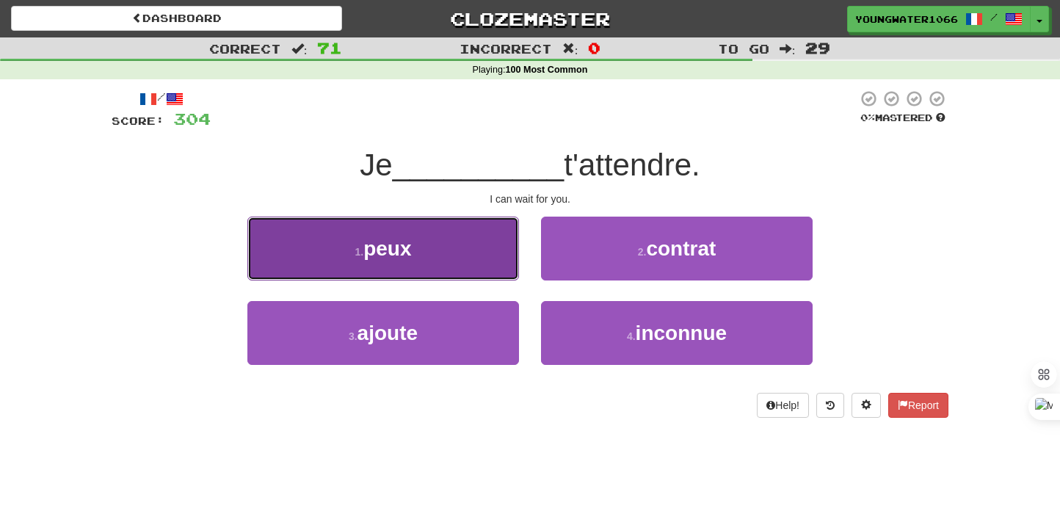
click at [462, 254] on button "1 . peux" at bounding box center [383, 249] width 272 height 64
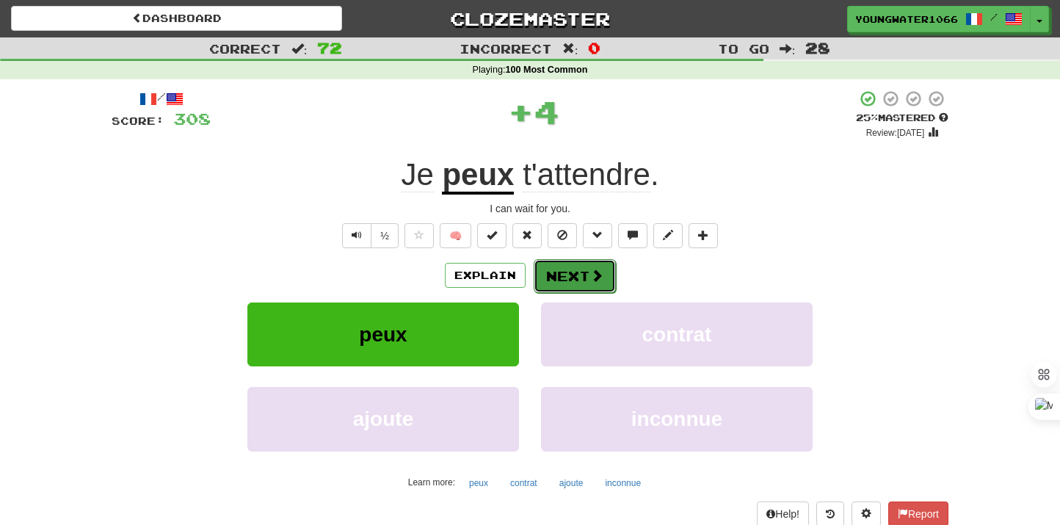
click at [543, 269] on button "Next" at bounding box center [575, 276] width 82 height 34
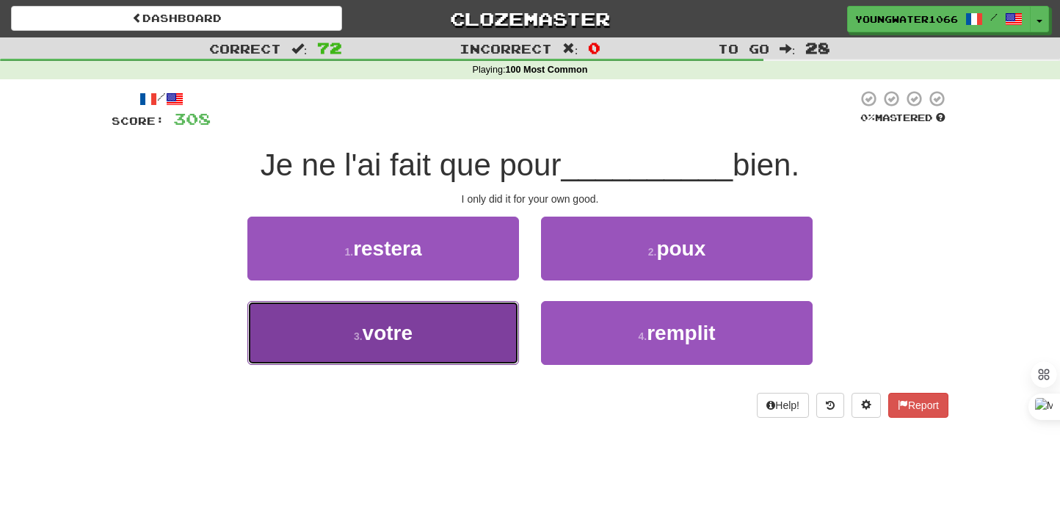
click at [474, 324] on button "3 . votre" at bounding box center [383, 333] width 272 height 64
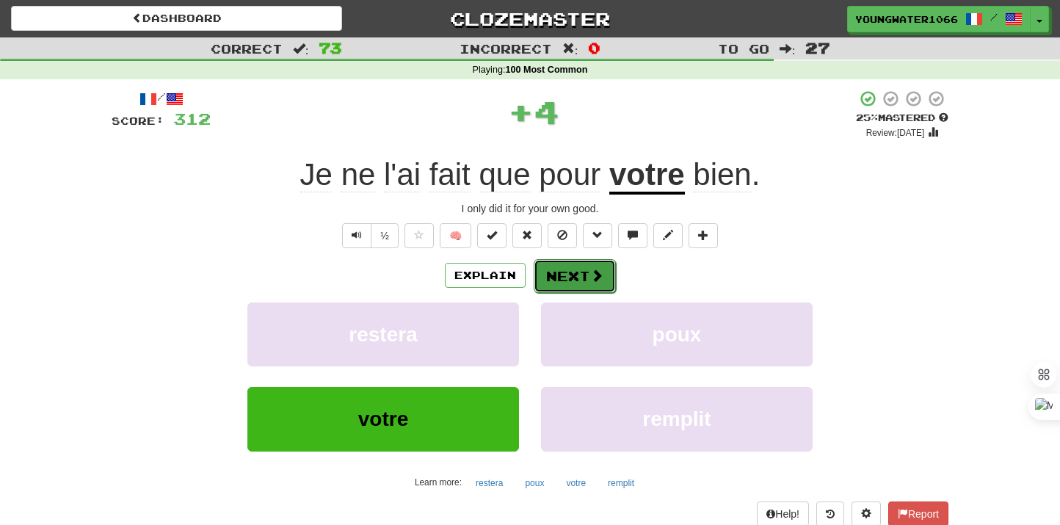
click at [590, 281] on span at bounding box center [596, 275] width 13 height 13
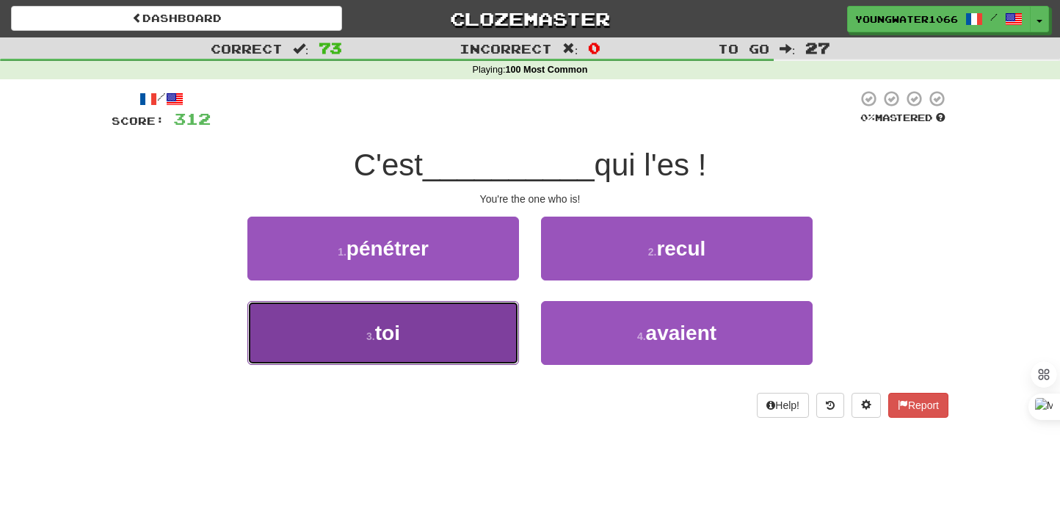
click at [510, 328] on button "3 . toi" at bounding box center [383, 333] width 272 height 64
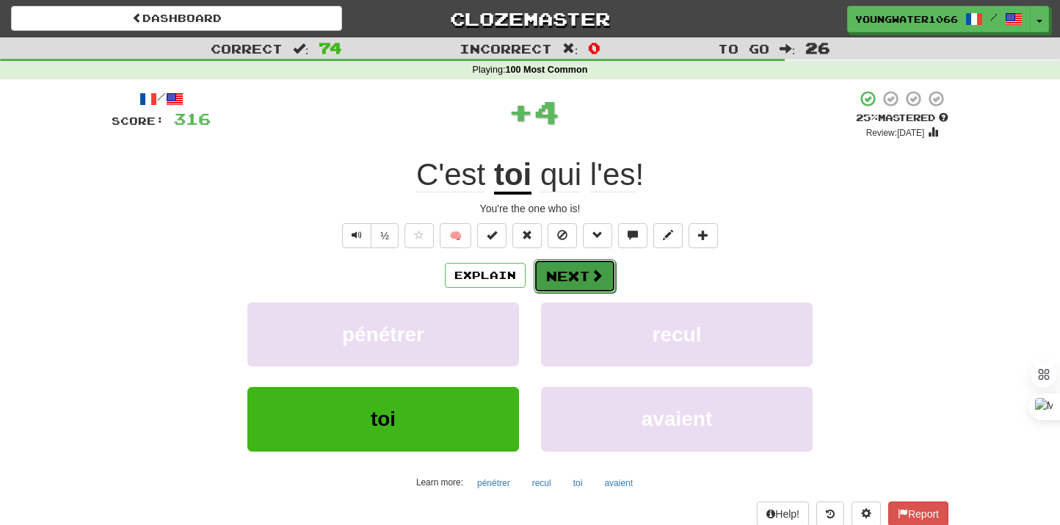
click at [560, 281] on button "Next" at bounding box center [575, 276] width 82 height 34
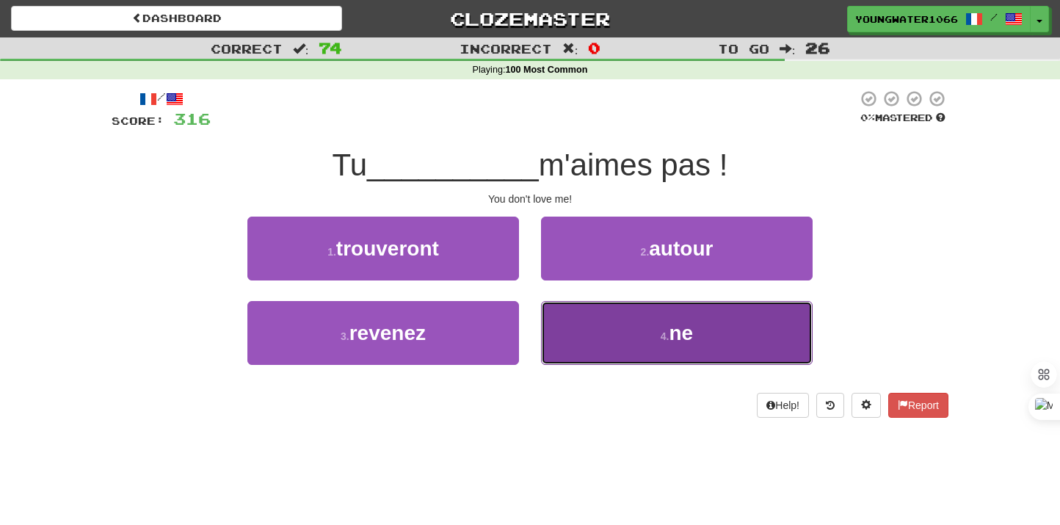
click at [574, 327] on button "4 . ne" at bounding box center [677, 333] width 272 height 64
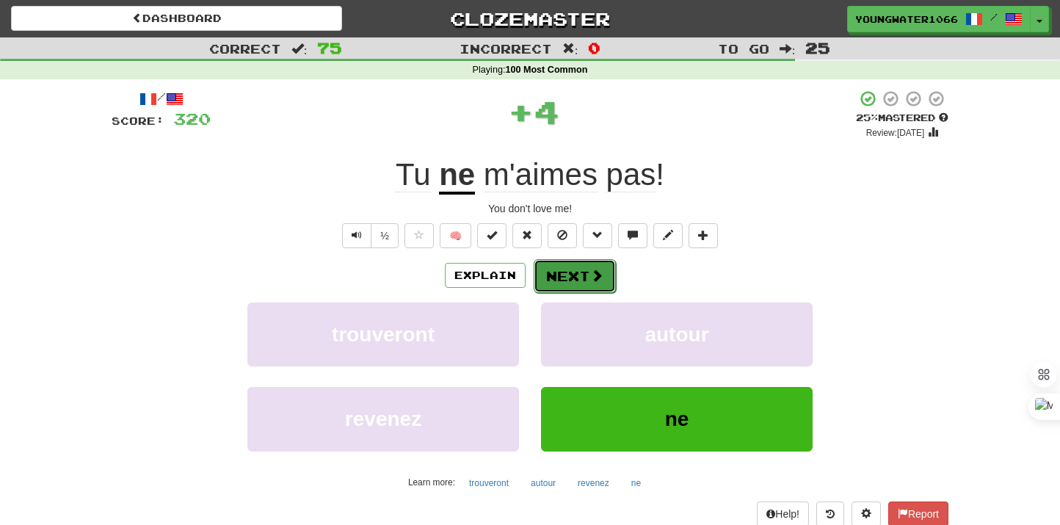
click at [574, 287] on button "Next" at bounding box center [575, 276] width 82 height 34
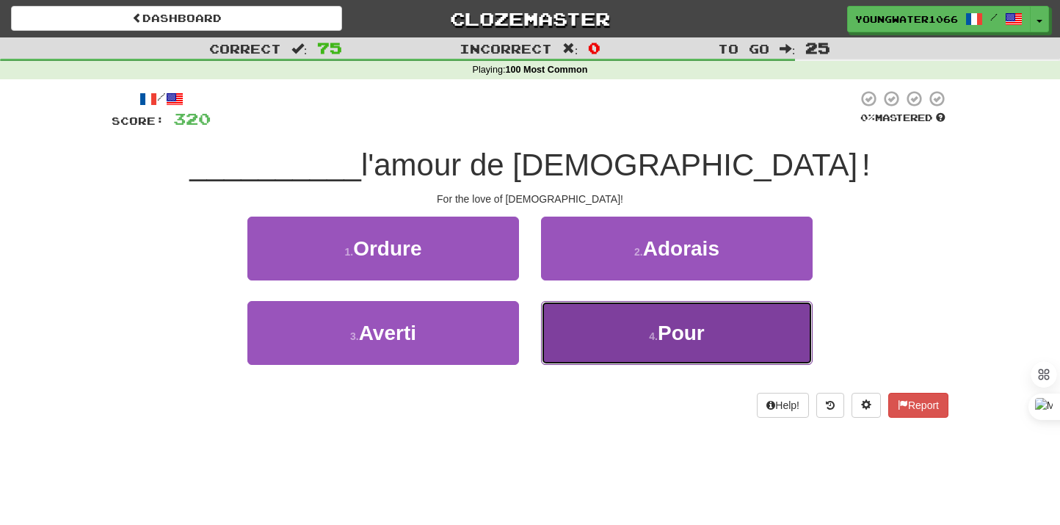
click at [556, 326] on button "4 . Pour" at bounding box center [677, 333] width 272 height 64
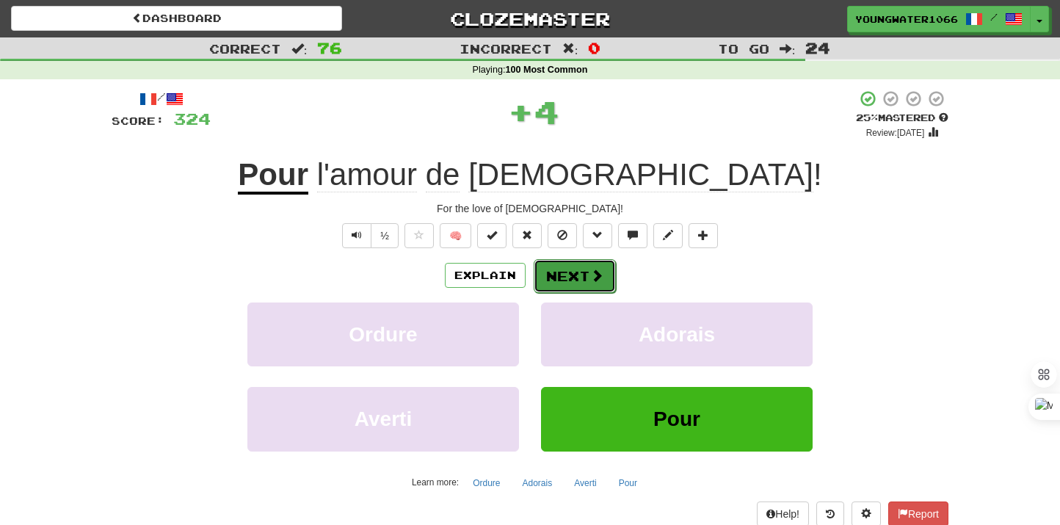
click at [556, 287] on button "Next" at bounding box center [575, 276] width 82 height 34
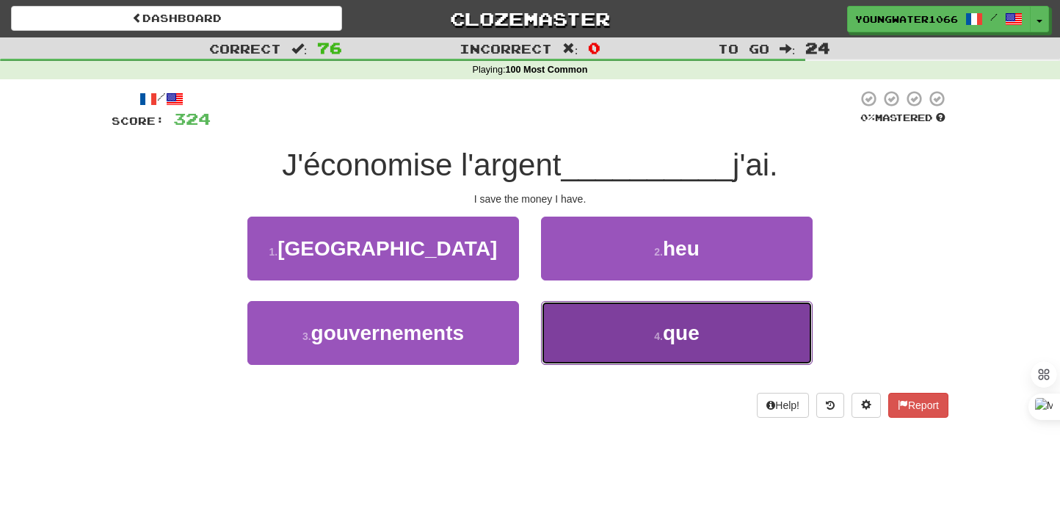
click at [596, 314] on button "4 . que" at bounding box center [677, 333] width 272 height 64
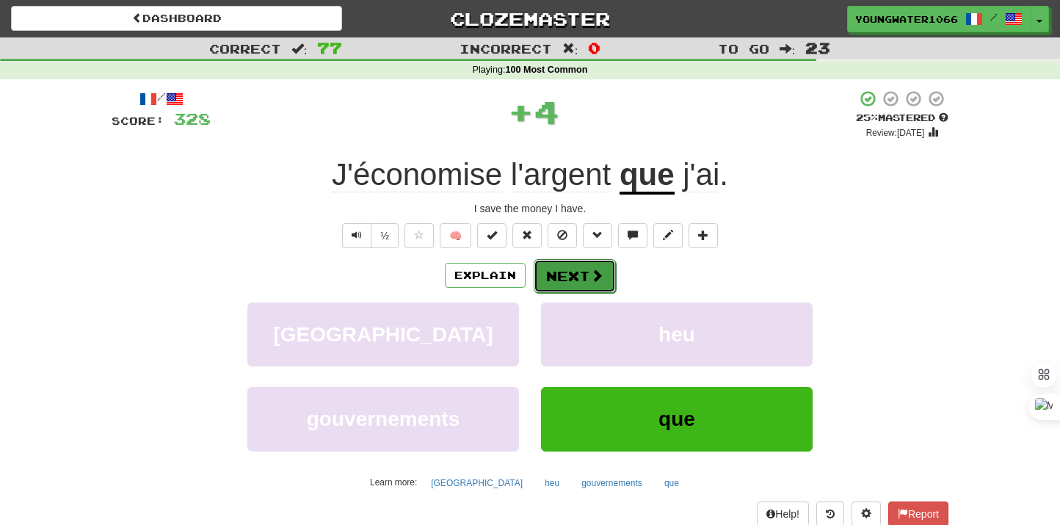
click at [594, 279] on span at bounding box center [596, 275] width 13 height 13
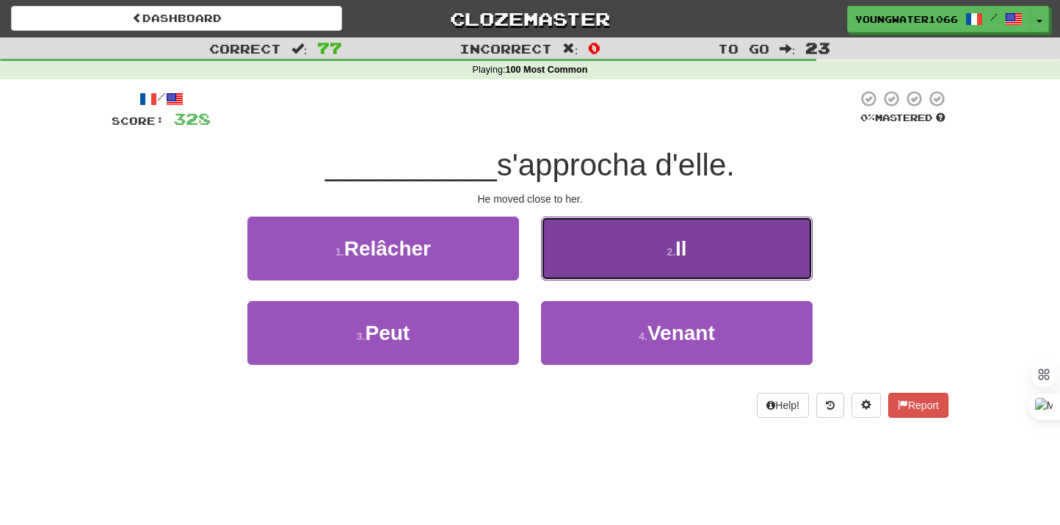
click at [618, 263] on button "2 . Il" at bounding box center [677, 249] width 272 height 64
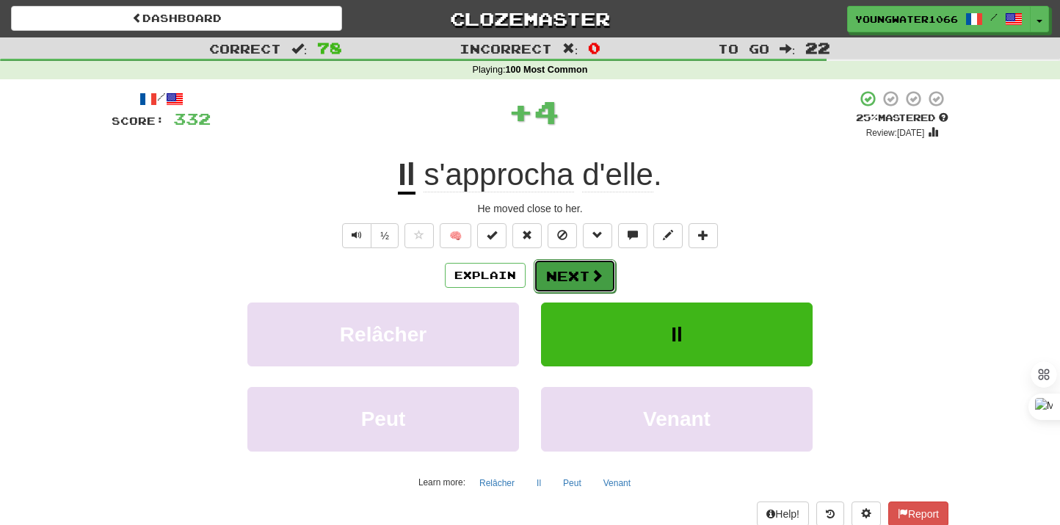
click at [575, 277] on button "Next" at bounding box center [575, 276] width 82 height 34
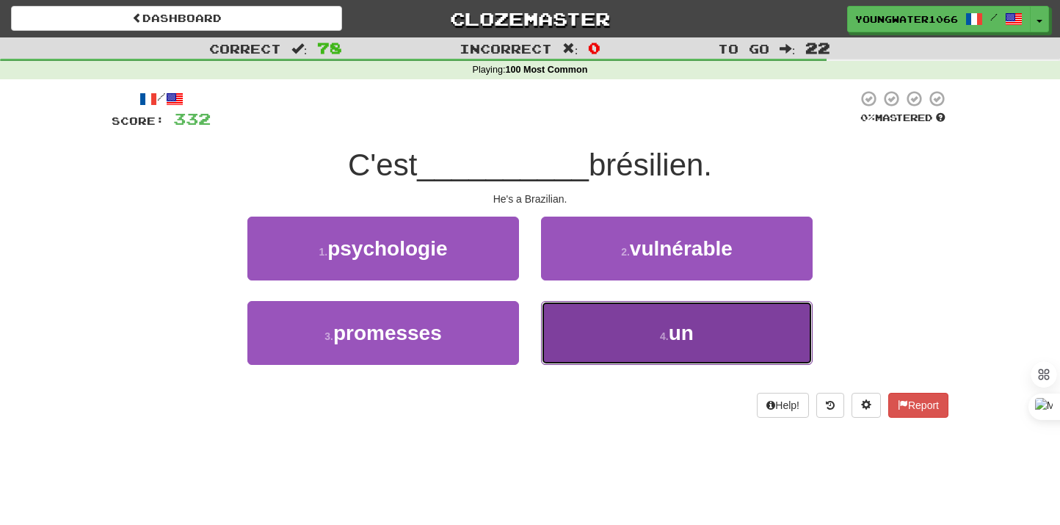
click at [571, 319] on button "4 . un" at bounding box center [677, 333] width 272 height 64
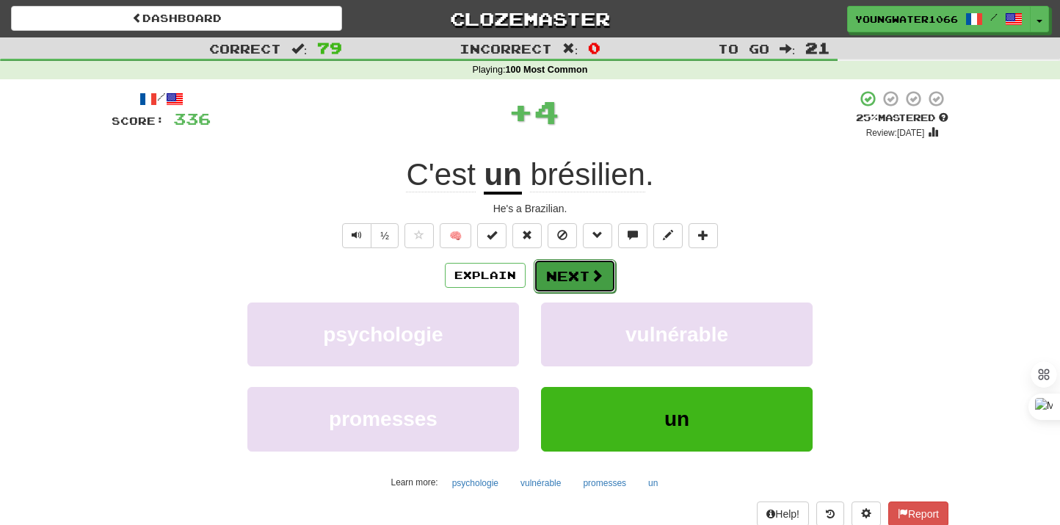
click at [571, 278] on button "Next" at bounding box center [575, 276] width 82 height 34
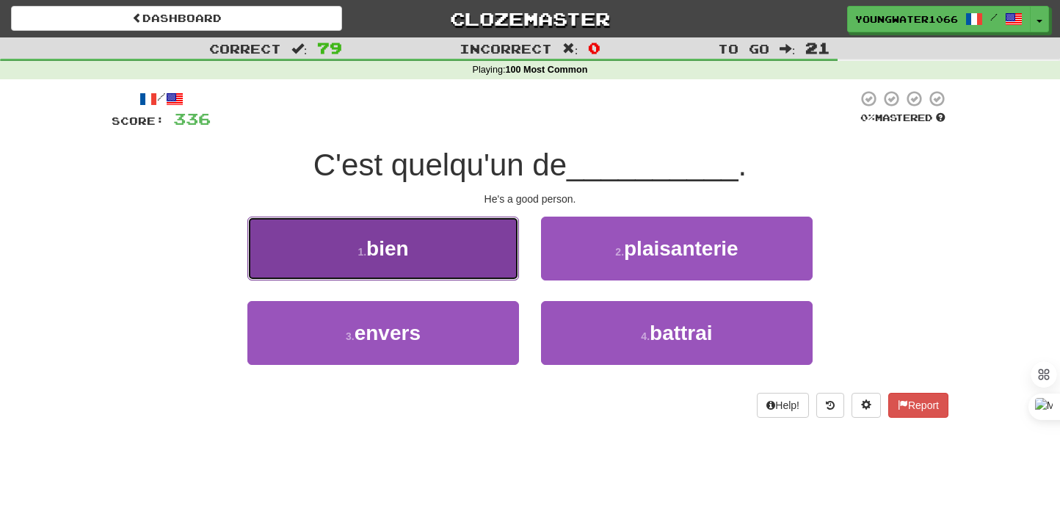
click at [471, 272] on button "1 . bien" at bounding box center [383, 249] width 272 height 64
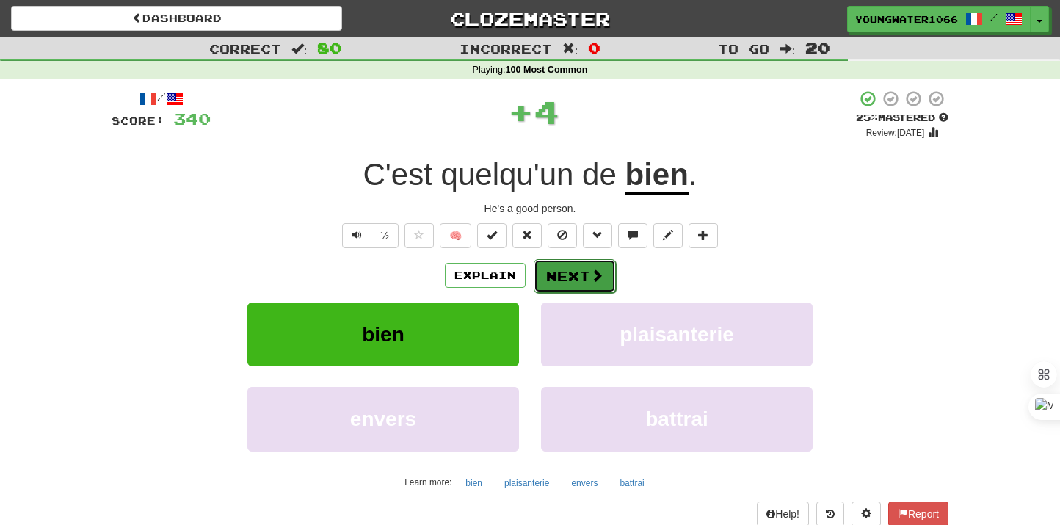
click at [570, 285] on button "Next" at bounding box center [575, 276] width 82 height 34
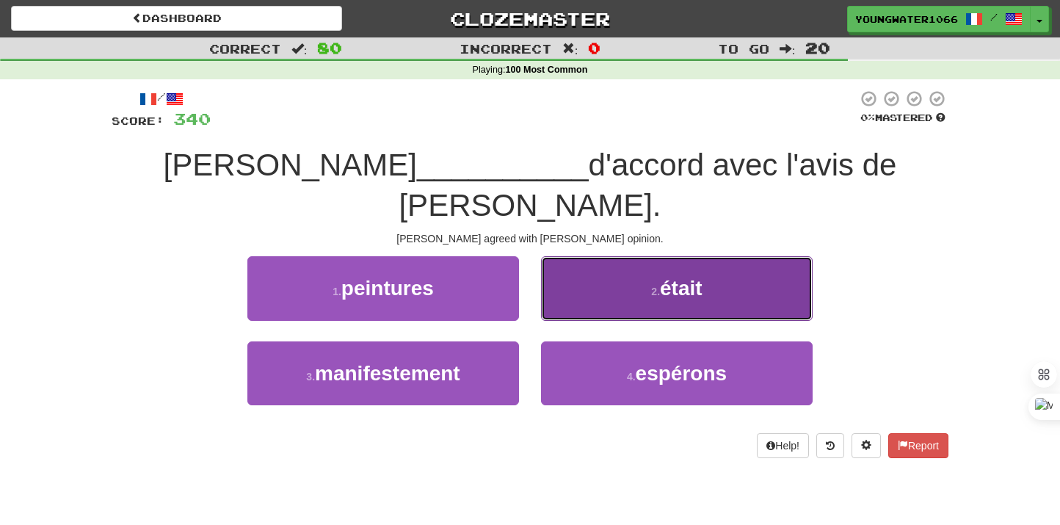
click at [569, 276] on button "2 . était" at bounding box center [677, 288] width 272 height 64
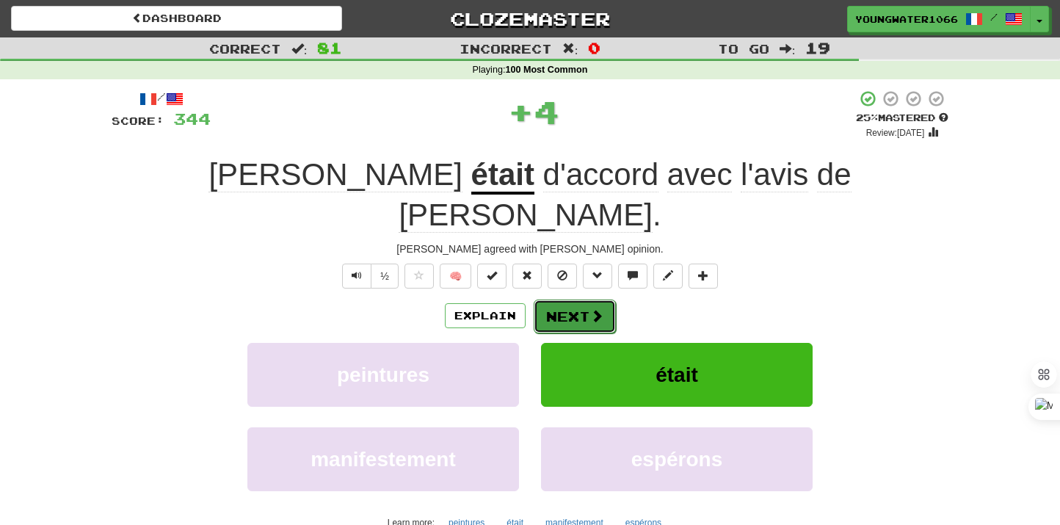
click at [557, 300] on button "Next" at bounding box center [575, 317] width 82 height 34
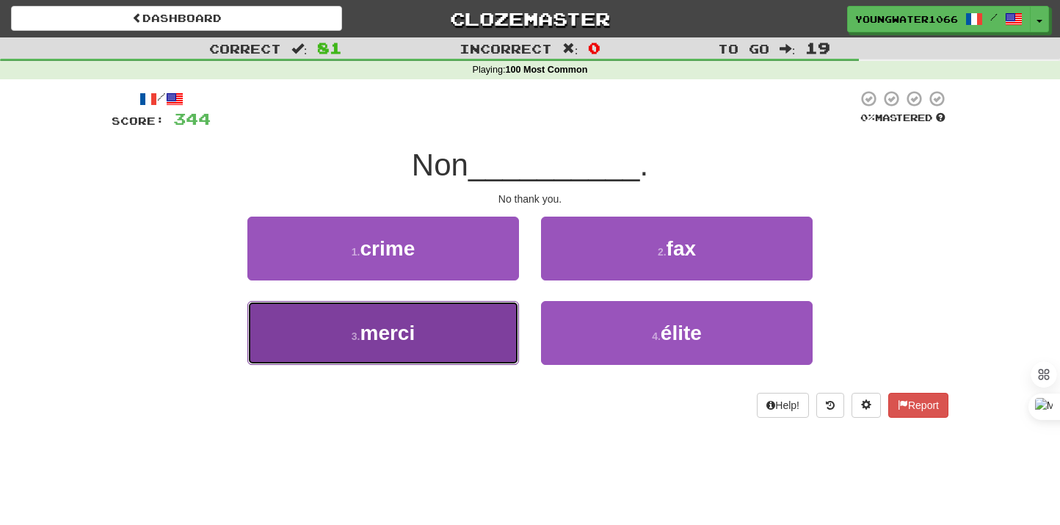
click at [488, 316] on button "3 . merci" at bounding box center [383, 333] width 272 height 64
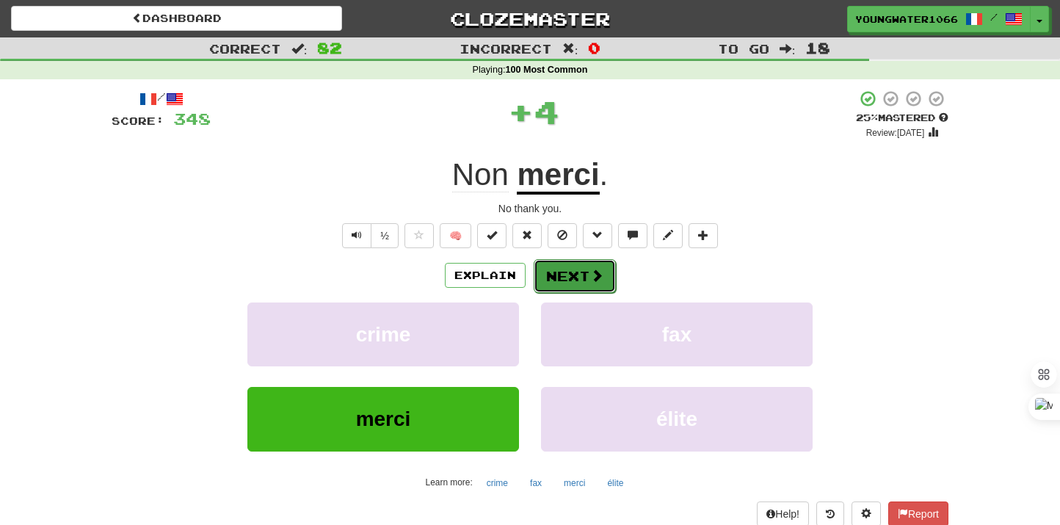
click at [580, 286] on button "Next" at bounding box center [575, 276] width 82 height 34
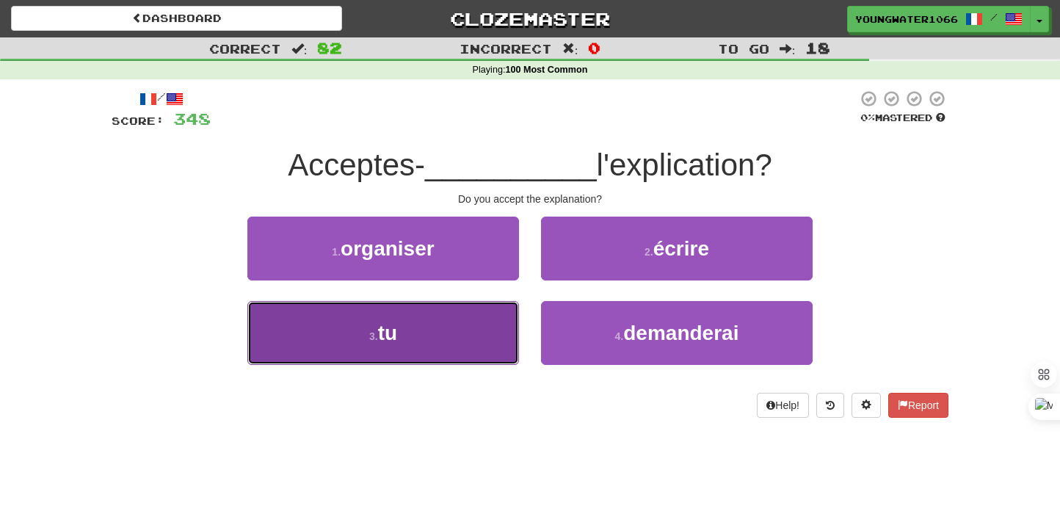
click at [470, 359] on button "3 . tu" at bounding box center [383, 333] width 272 height 64
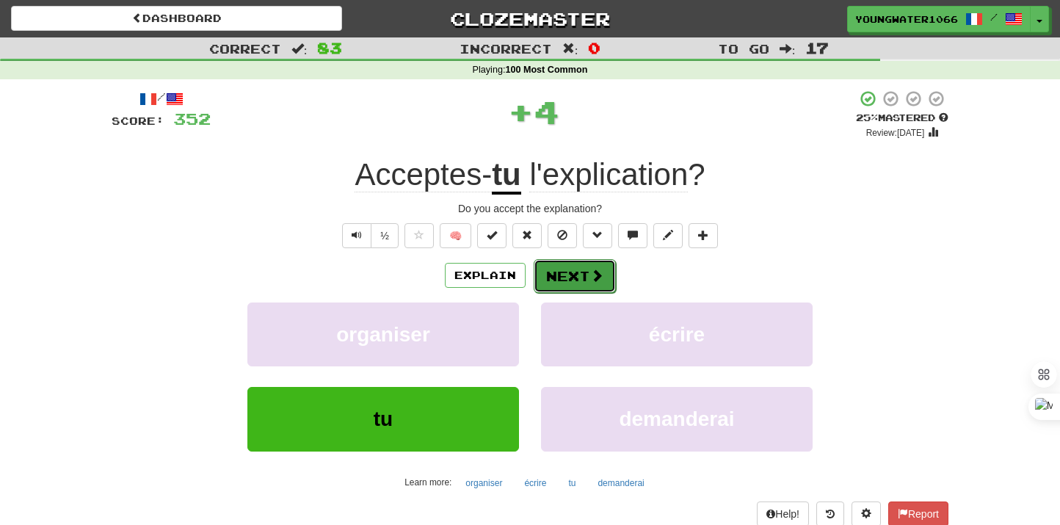
click at [578, 281] on button "Next" at bounding box center [575, 276] width 82 height 34
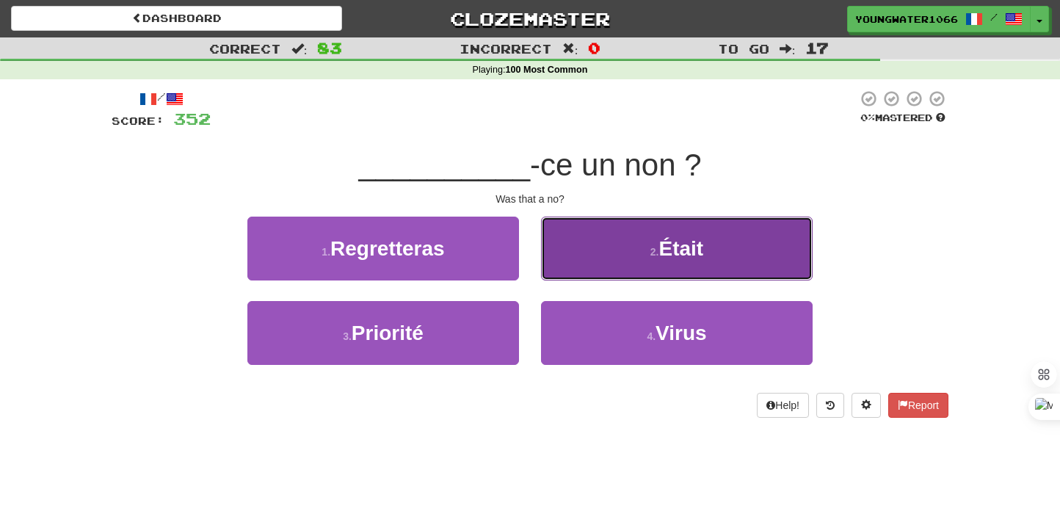
click at [591, 268] on button "2 . Était" at bounding box center [677, 249] width 272 height 64
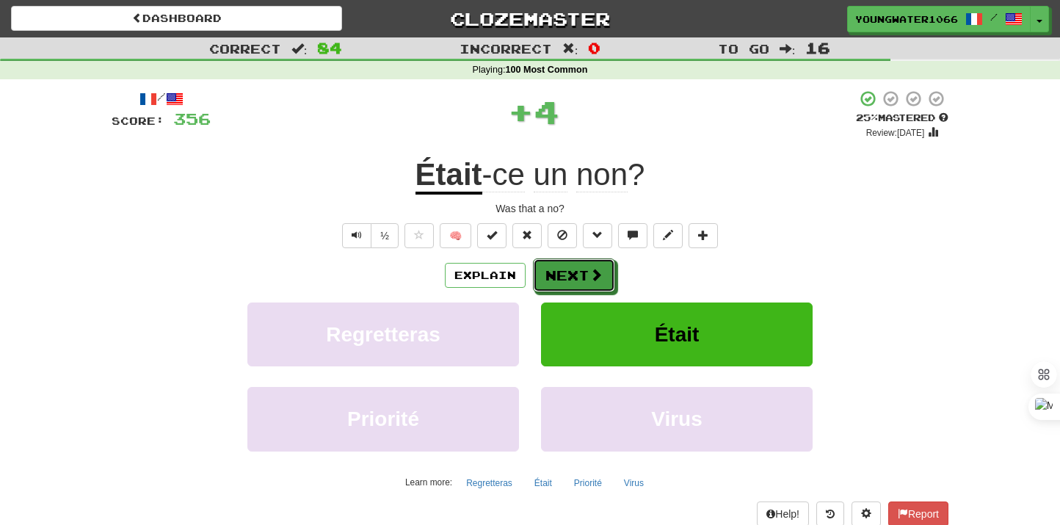
click at [576, 270] on button "Next" at bounding box center [574, 275] width 82 height 34
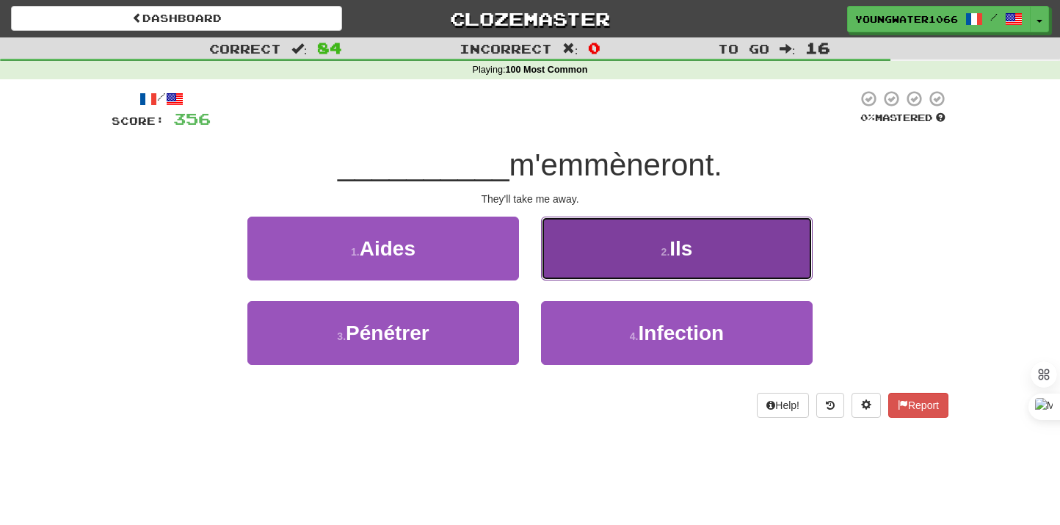
click at [598, 266] on button "2 . Ils" at bounding box center [677, 249] width 272 height 64
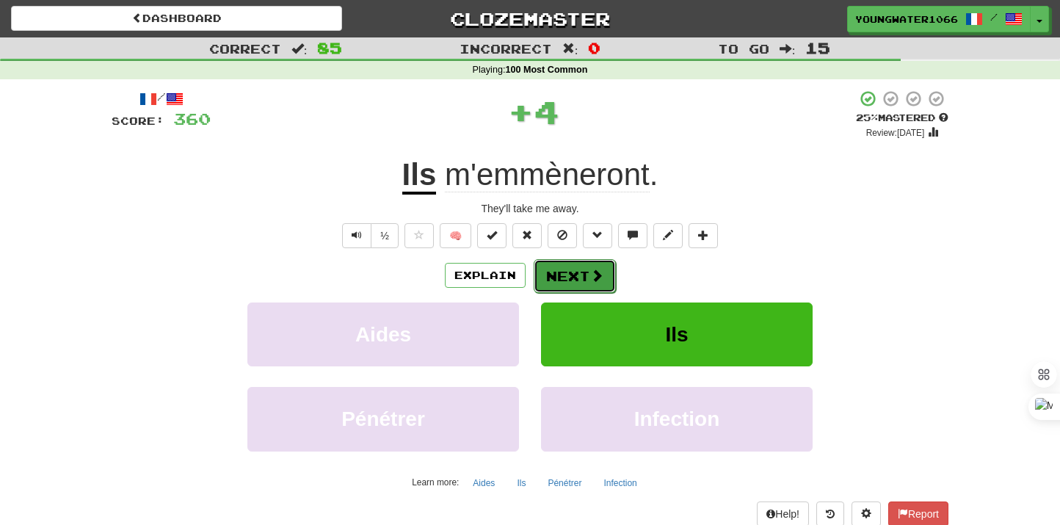
click at [581, 269] on button "Next" at bounding box center [575, 276] width 82 height 34
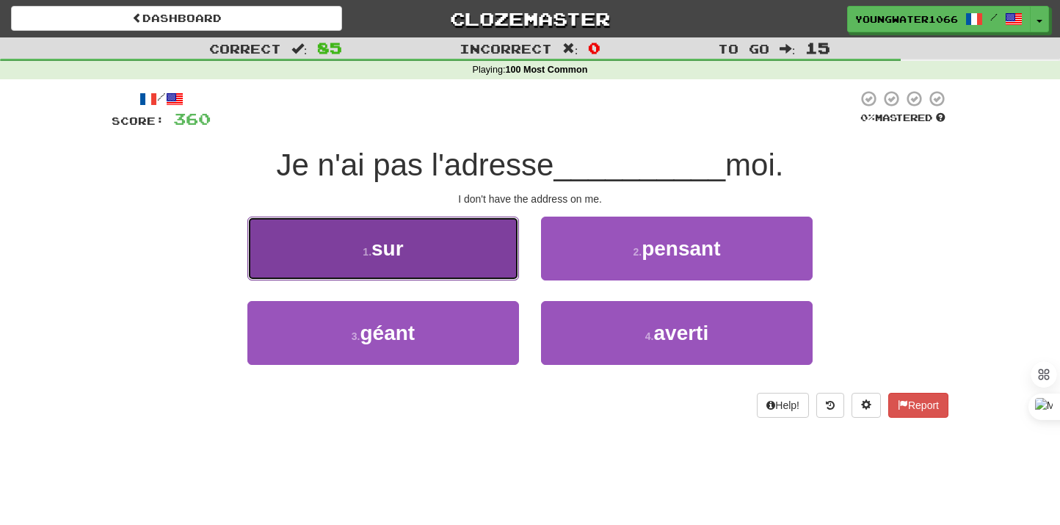
click at [470, 253] on button "1 . sur" at bounding box center [383, 249] width 272 height 64
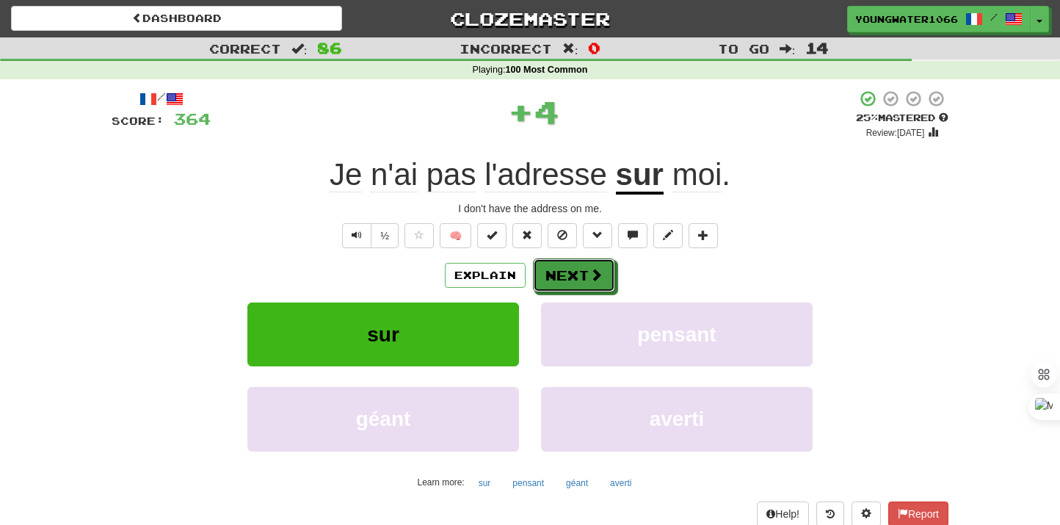
click at [581, 269] on button "Next" at bounding box center [574, 275] width 82 height 34
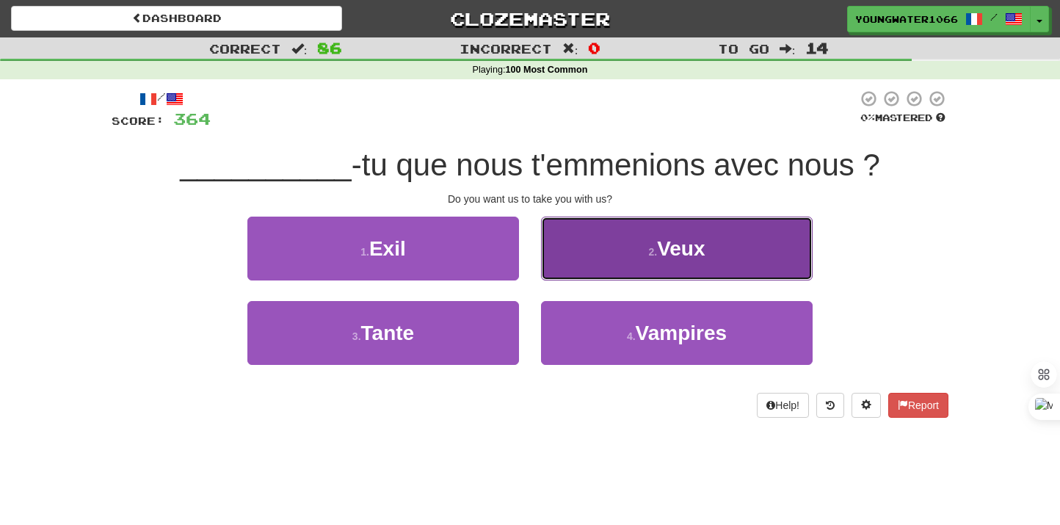
click at [640, 252] on button "2 . [GEOGRAPHIC_DATA]" at bounding box center [677, 249] width 272 height 64
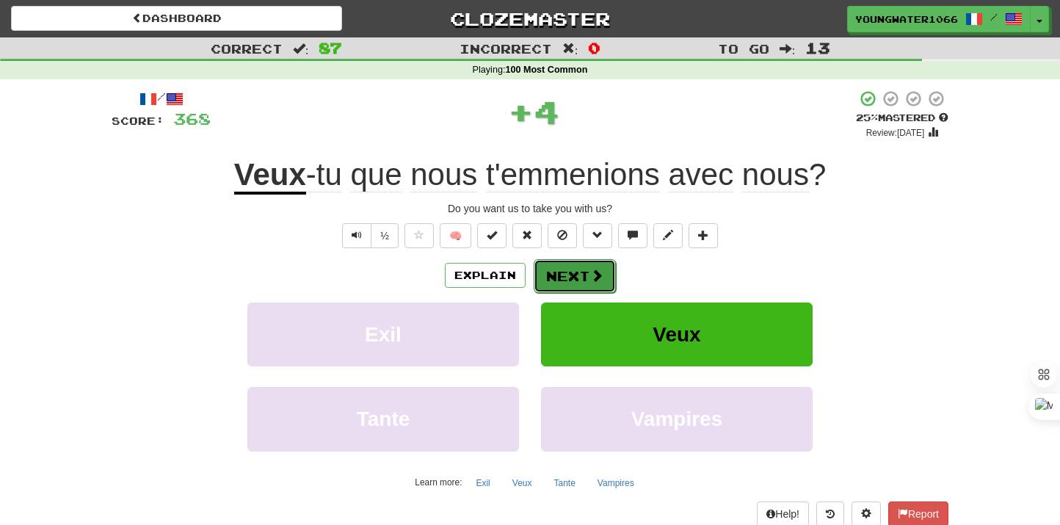
click at [586, 263] on button "Next" at bounding box center [575, 276] width 82 height 34
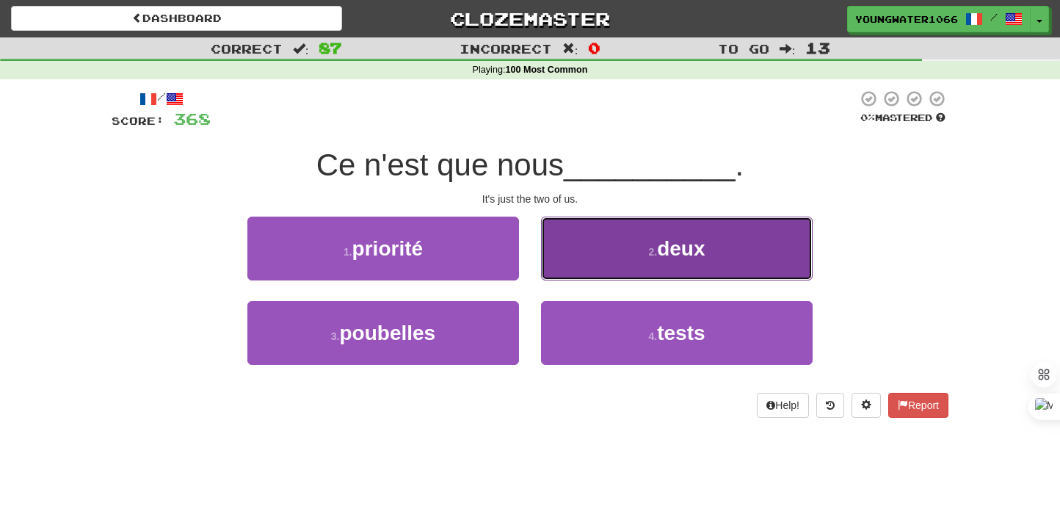
click at [629, 265] on button "2 . deux" at bounding box center [677, 249] width 272 height 64
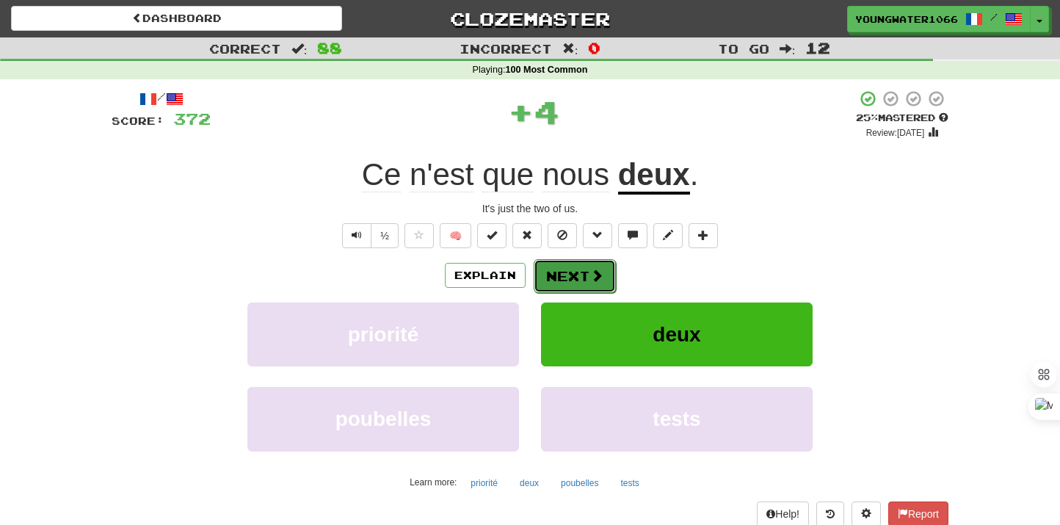
click at [587, 273] on button "Next" at bounding box center [575, 276] width 82 height 34
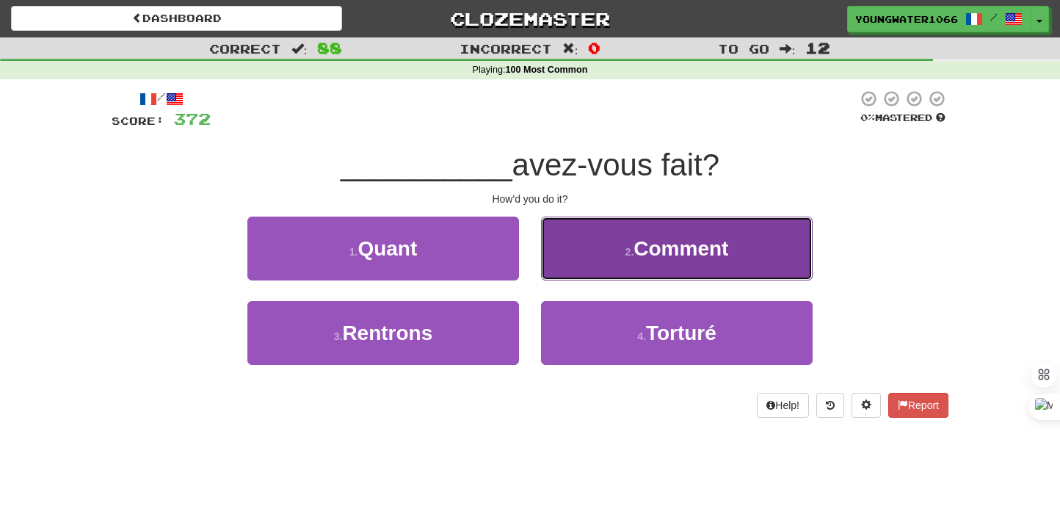
click at [588, 254] on button "2 . Comment" at bounding box center [677, 249] width 272 height 64
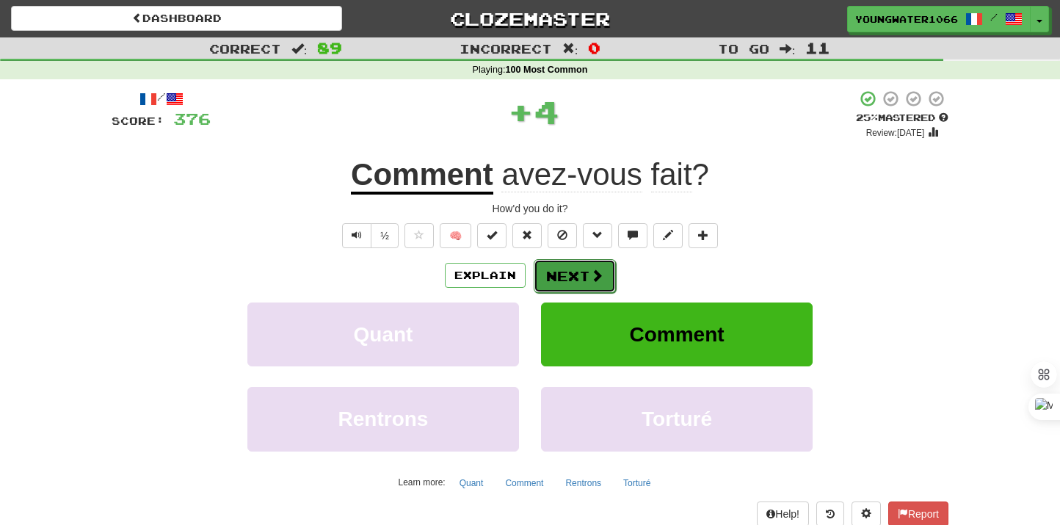
click at [566, 265] on button "Next" at bounding box center [575, 276] width 82 height 34
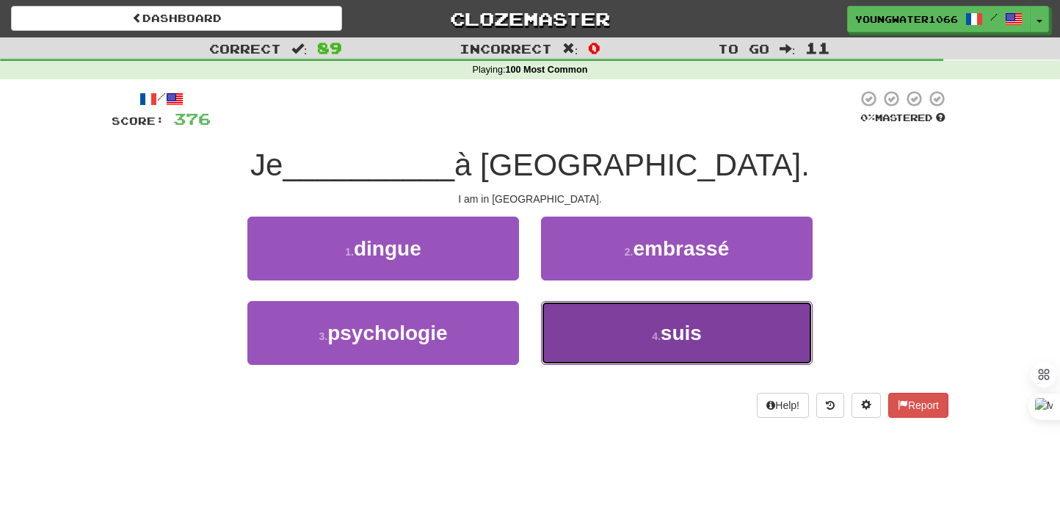
click at [594, 328] on button "4 . suis" at bounding box center [677, 333] width 272 height 64
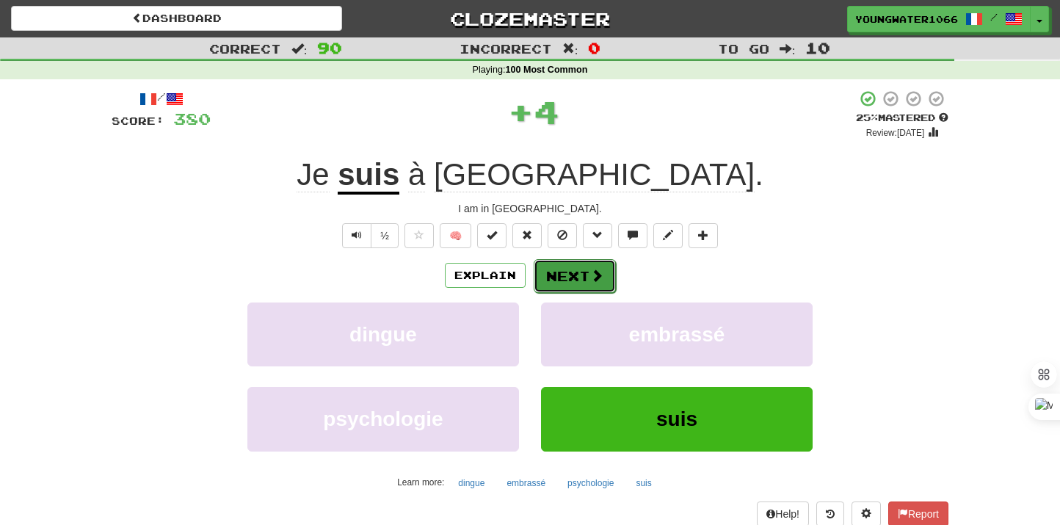
click at [562, 269] on button "Next" at bounding box center [575, 276] width 82 height 34
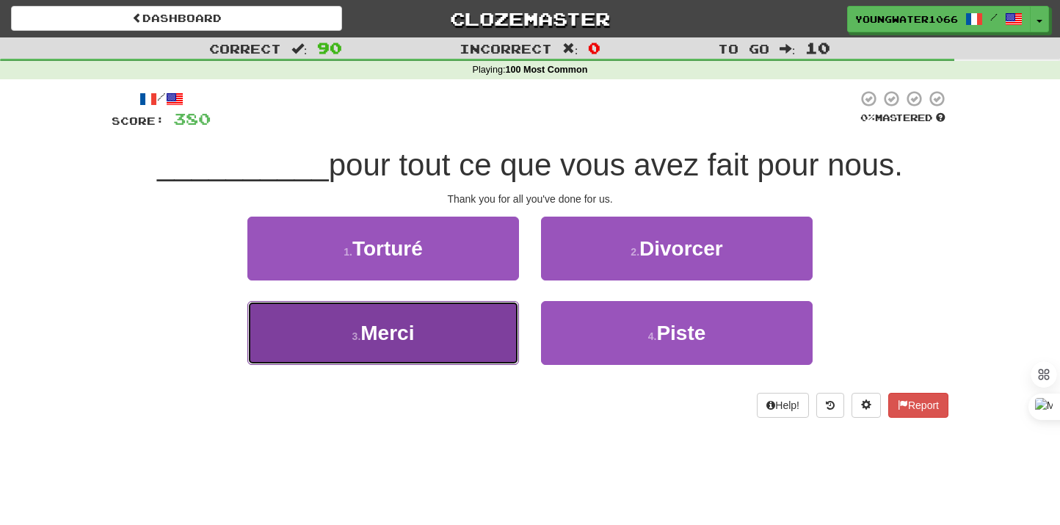
click at [505, 314] on button "3 . [GEOGRAPHIC_DATA]" at bounding box center [383, 333] width 272 height 64
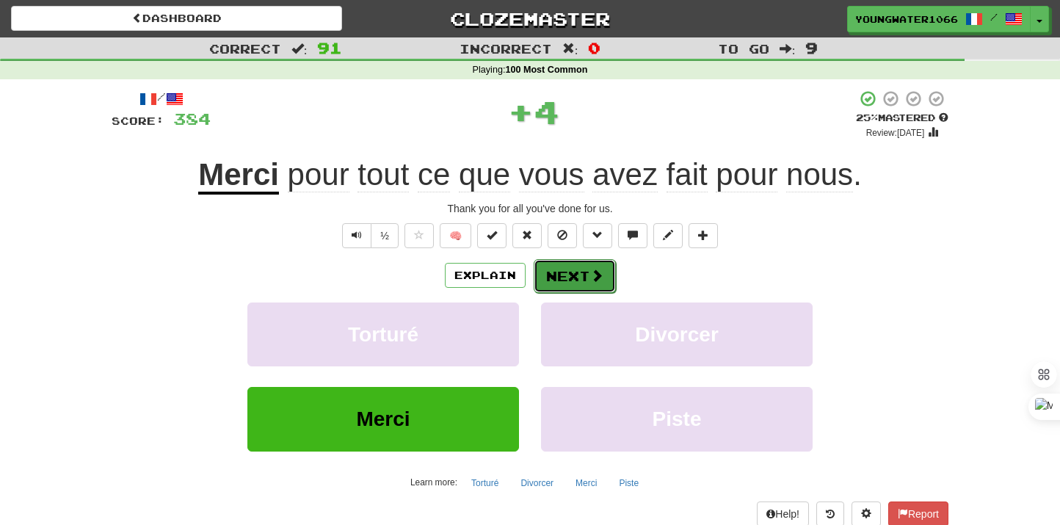
click at [579, 291] on button "Next" at bounding box center [575, 276] width 82 height 34
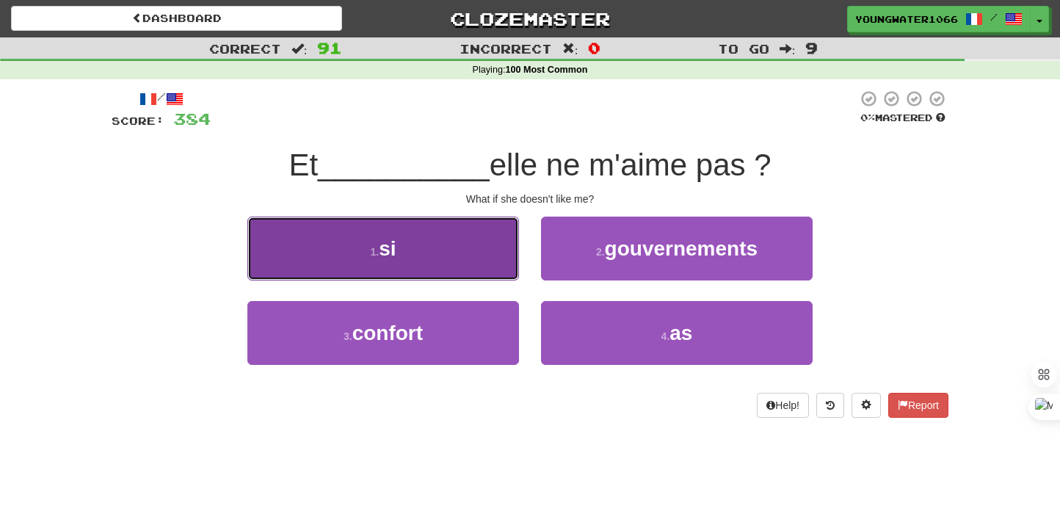
click at [493, 247] on button "1 . si" at bounding box center [383, 249] width 272 height 64
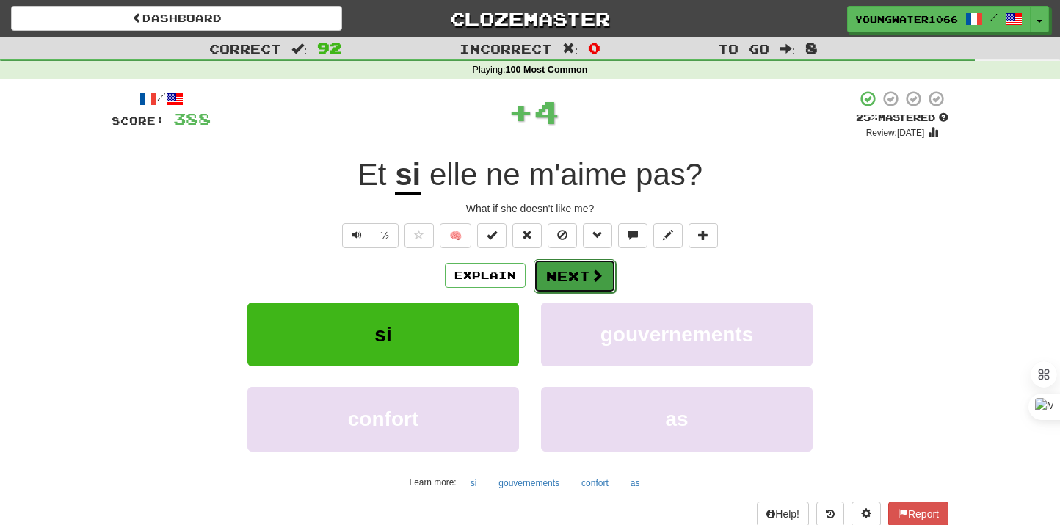
click at [567, 277] on button "Next" at bounding box center [575, 276] width 82 height 34
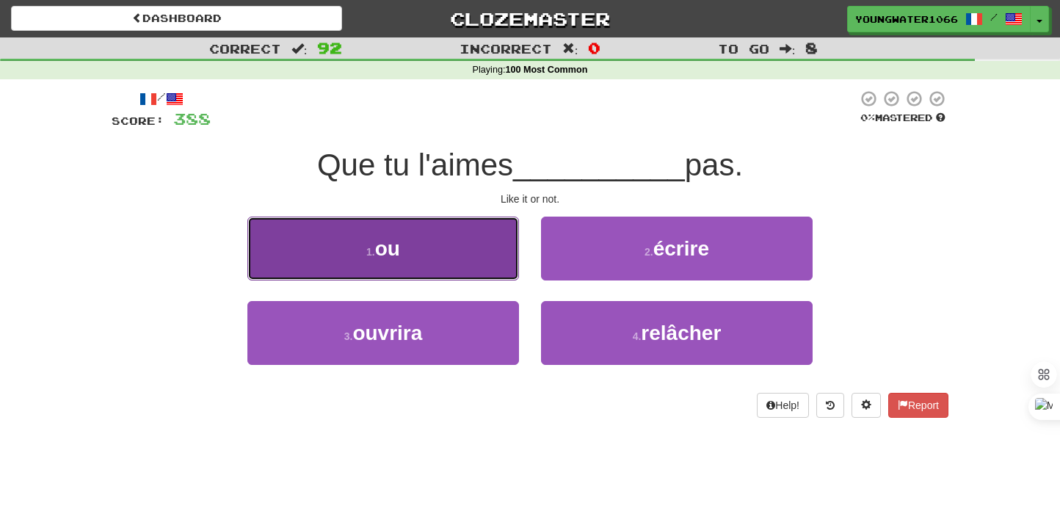
click at [485, 262] on button "1 . ou" at bounding box center [383, 249] width 272 height 64
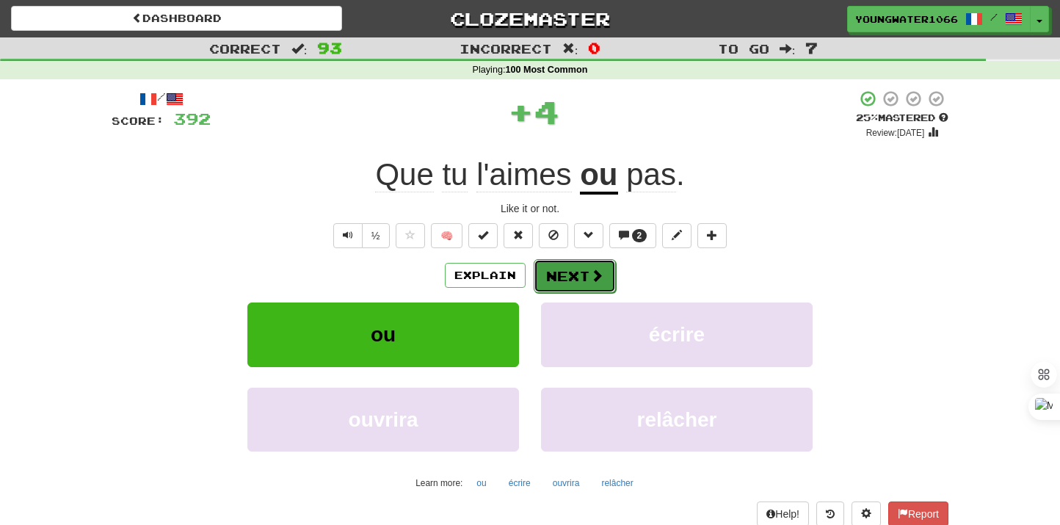
click at [565, 293] on button "Next" at bounding box center [575, 276] width 82 height 34
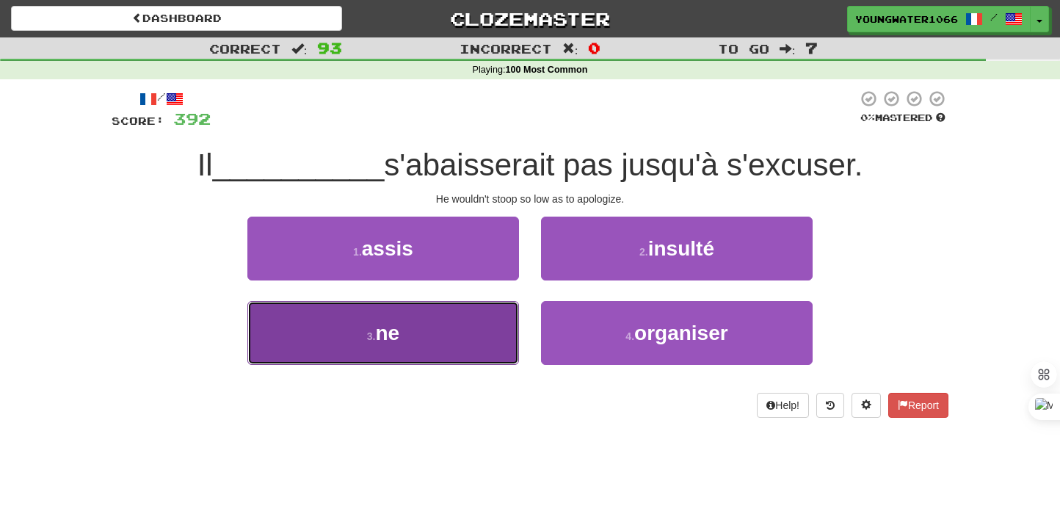
click at [497, 325] on button "3 . ne" at bounding box center [383, 333] width 272 height 64
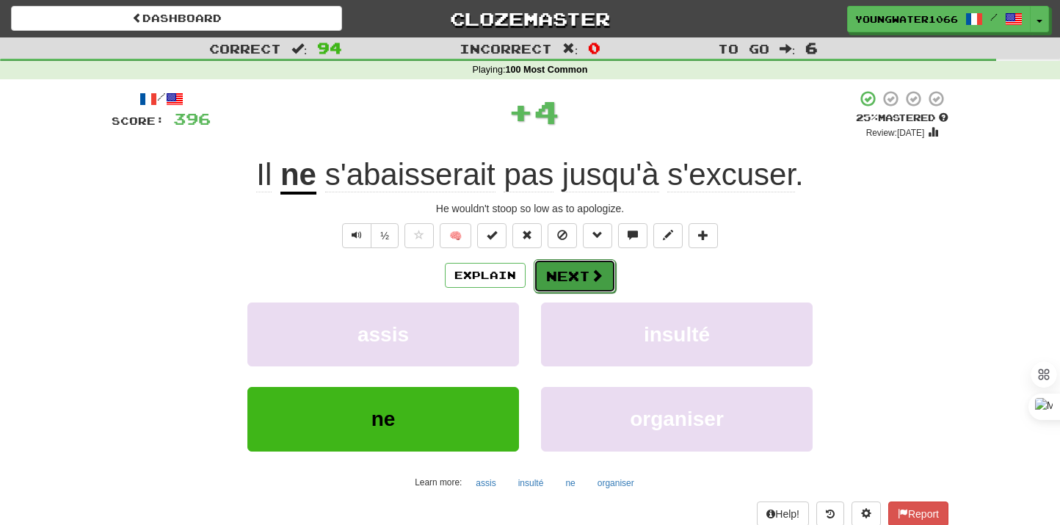
click at [573, 287] on button "Next" at bounding box center [575, 276] width 82 height 34
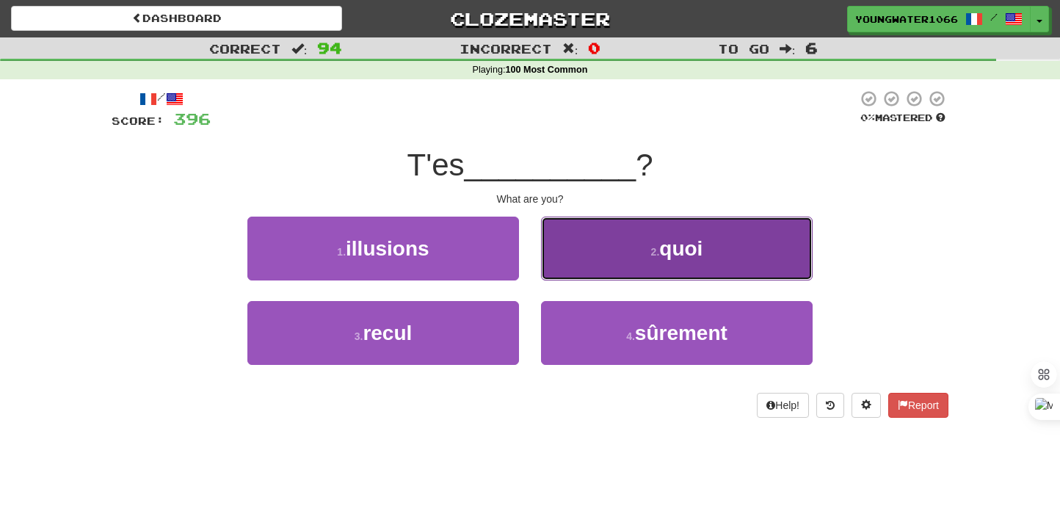
click at [578, 263] on button "2 . quoi" at bounding box center [677, 249] width 272 height 64
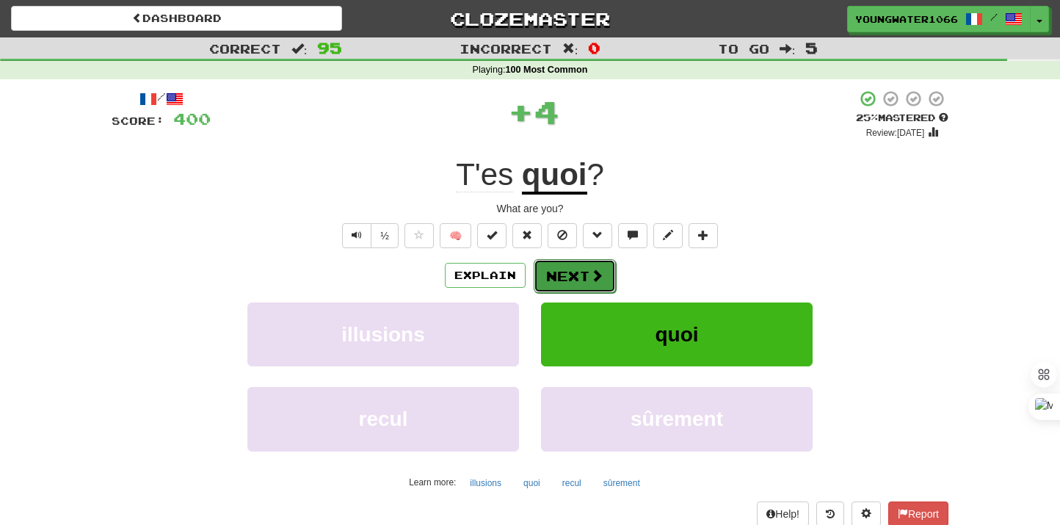
click at [568, 270] on button "Next" at bounding box center [575, 276] width 82 height 34
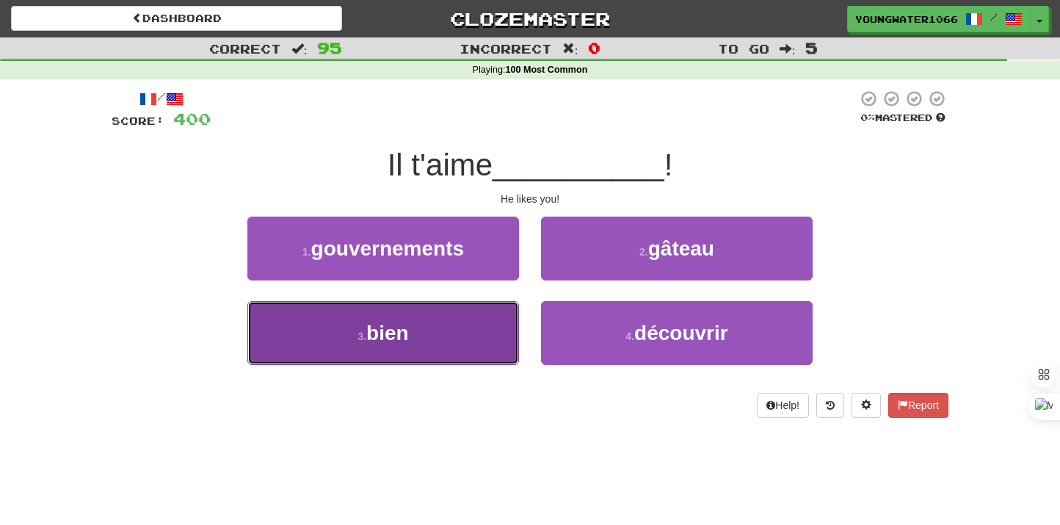
click at [492, 301] on button "3 . bien" at bounding box center [383, 333] width 272 height 64
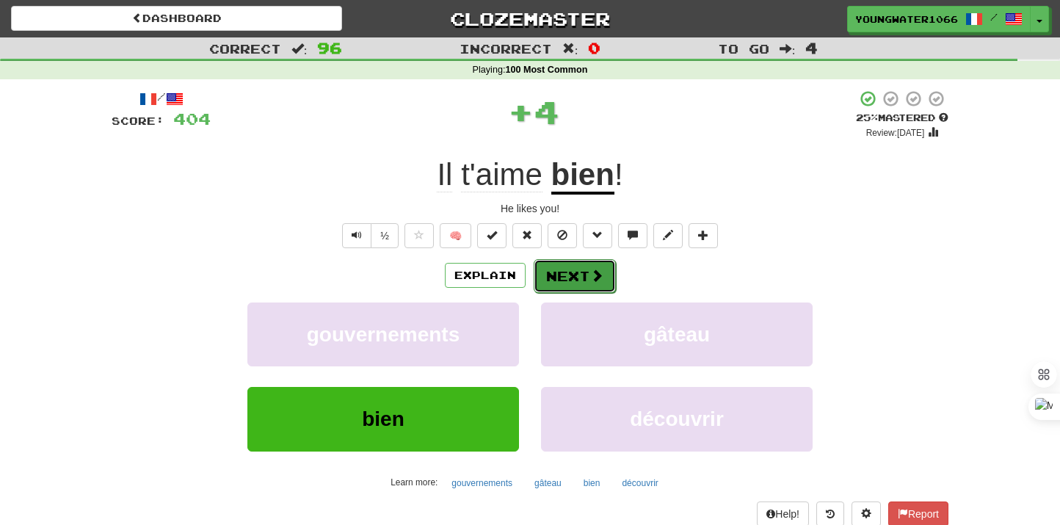
click at [570, 269] on button "Next" at bounding box center [575, 276] width 82 height 34
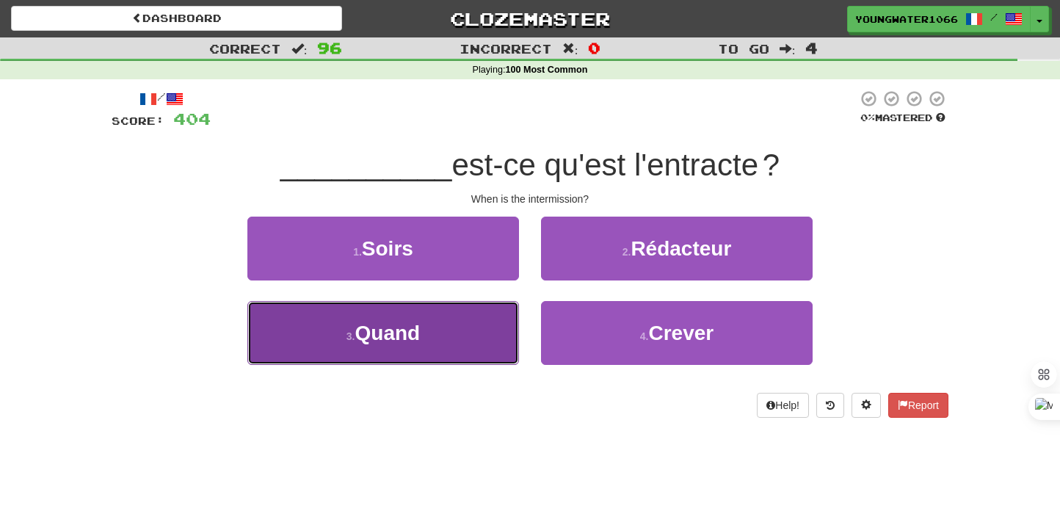
click at [480, 352] on button "3 . Quand" at bounding box center [383, 333] width 272 height 64
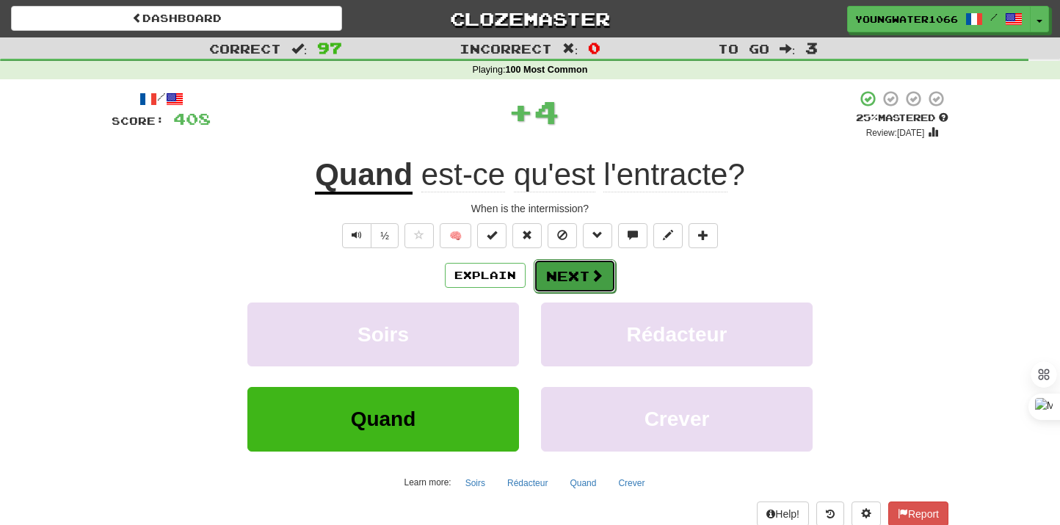
click at [543, 290] on button "Next" at bounding box center [575, 276] width 82 height 34
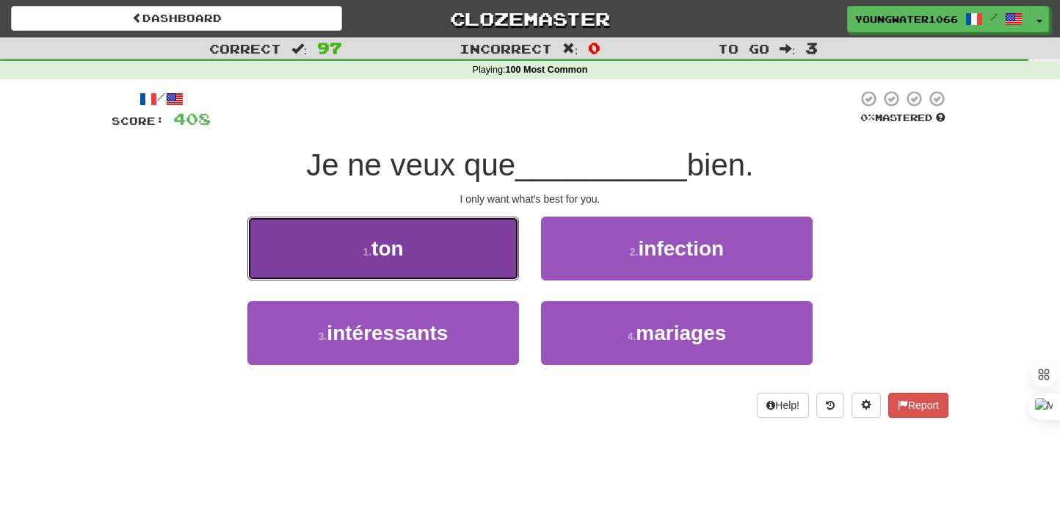
click at [486, 264] on button "1 . ton" at bounding box center [383, 249] width 272 height 64
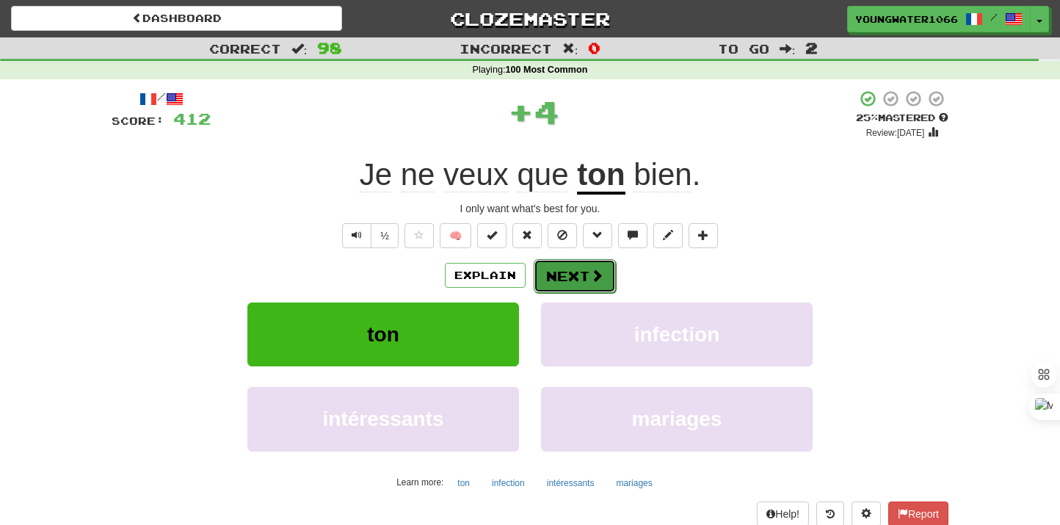
click at [558, 268] on button "Next" at bounding box center [575, 276] width 82 height 34
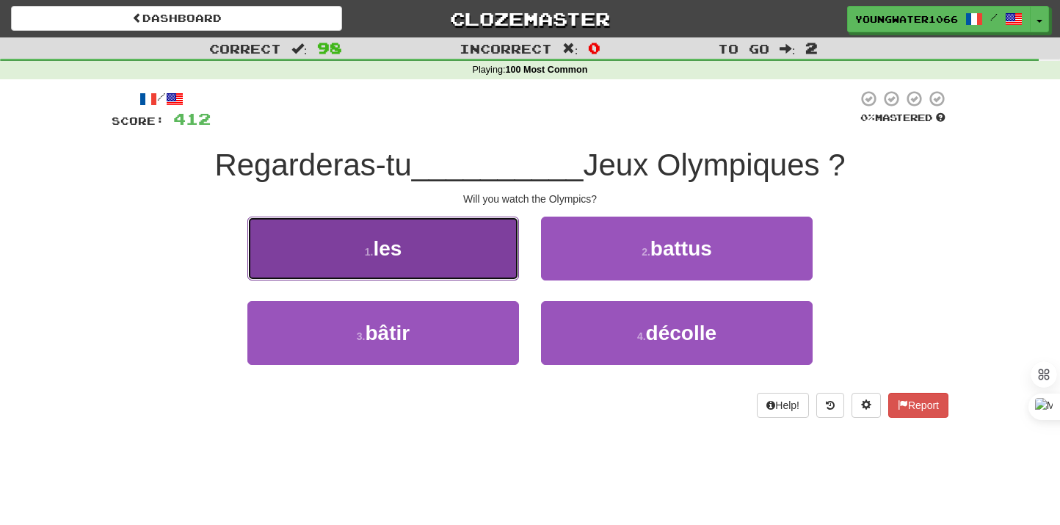
click at [485, 265] on button "1 . les" at bounding box center [383, 249] width 272 height 64
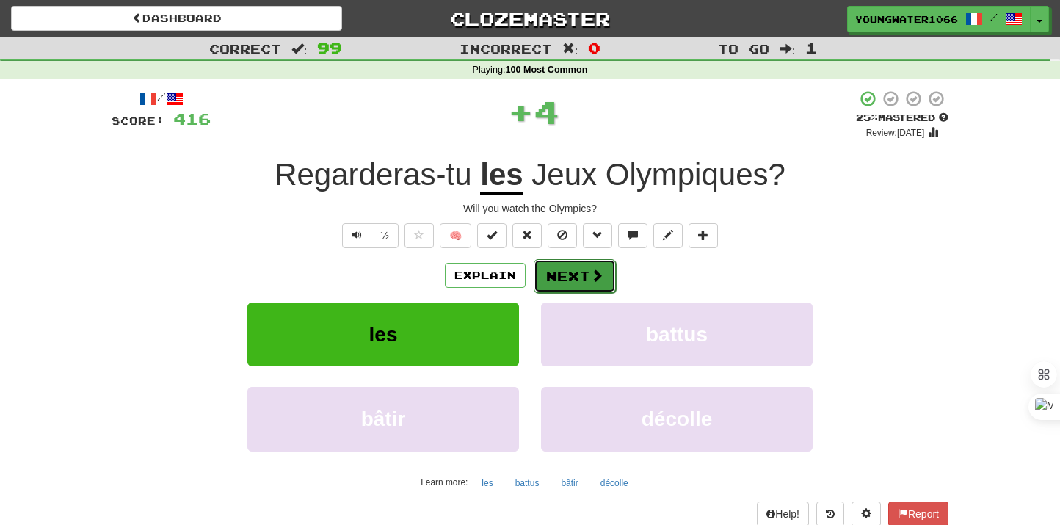
click at [554, 280] on button "Next" at bounding box center [575, 276] width 82 height 34
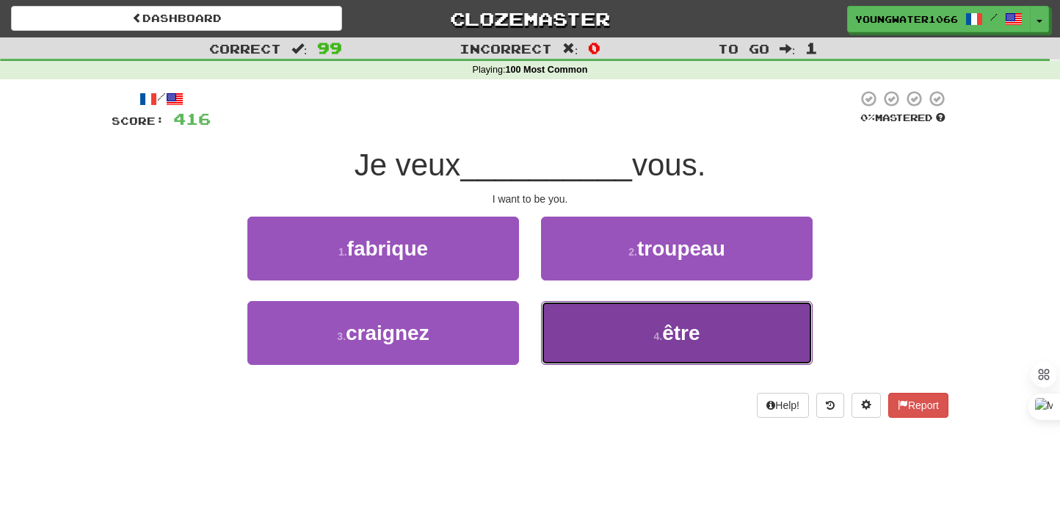
click at [579, 330] on button "4 . être" at bounding box center [677, 333] width 272 height 64
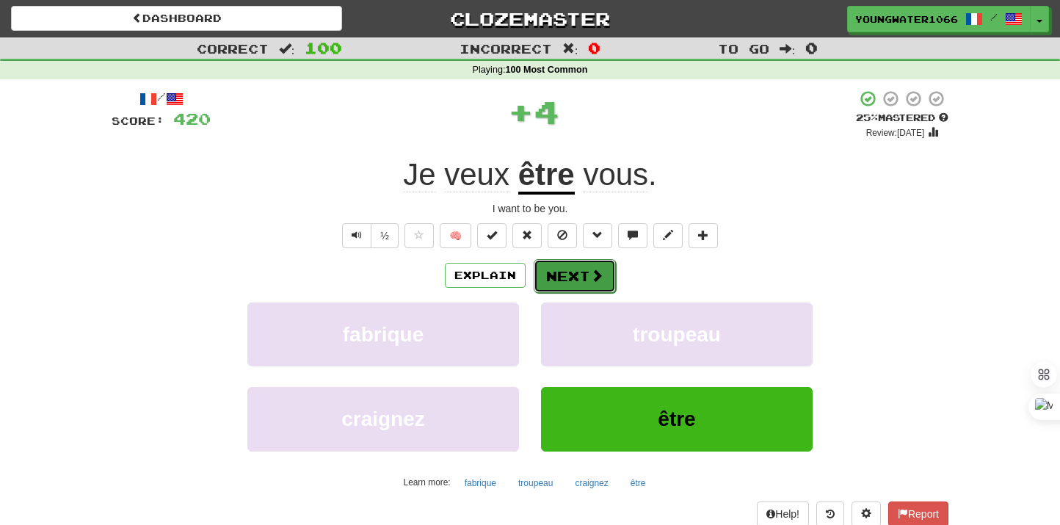
click at [572, 274] on button "Next" at bounding box center [575, 276] width 82 height 34
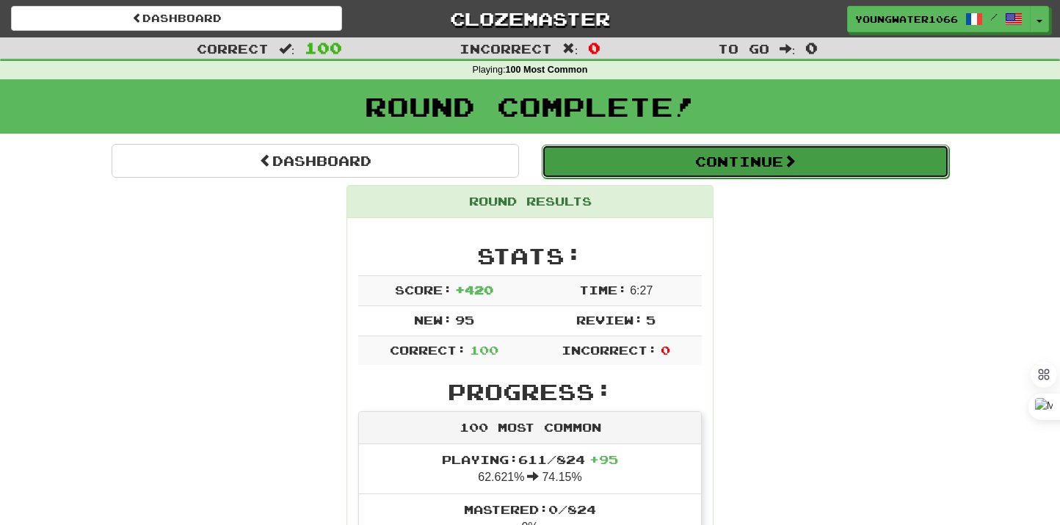
click at [631, 162] on button "Continue" at bounding box center [745, 162] width 407 height 34
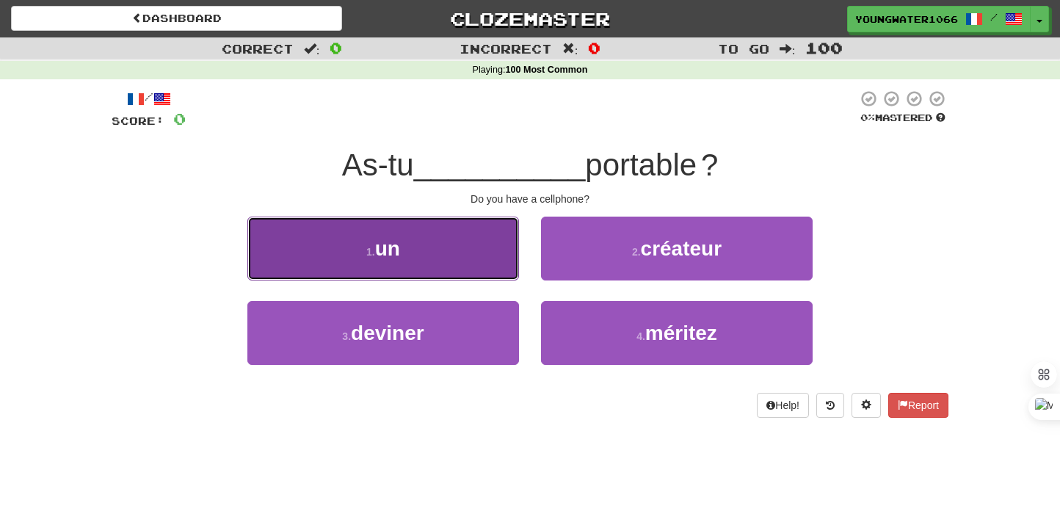
click at [508, 276] on button "1 . un" at bounding box center [383, 249] width 272 height 64
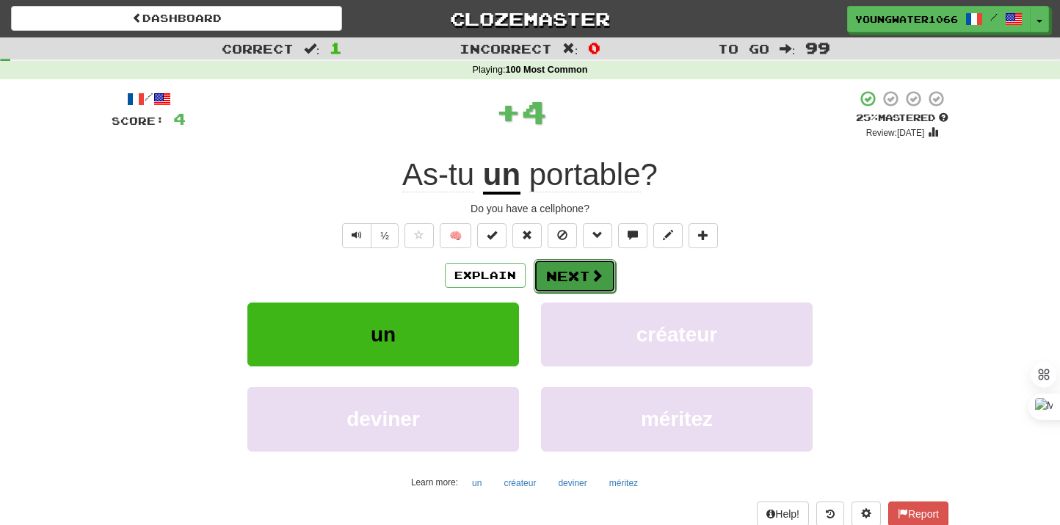
click at [568, 276] on button "Next" at bounding box center [575, 276] width 82 height 34
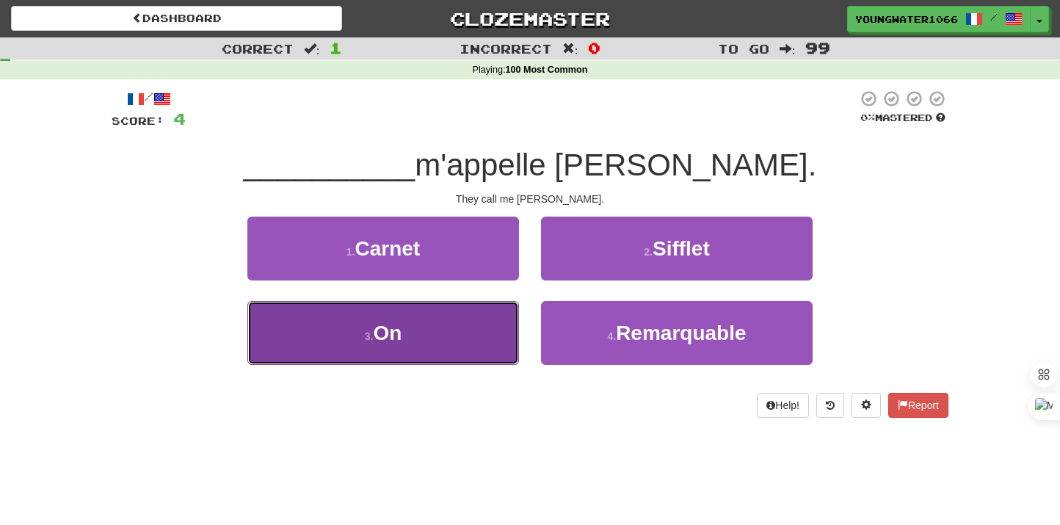
click at [472, 329] on button "3 . On" at bounding box center [383, 333] width 272 height 64
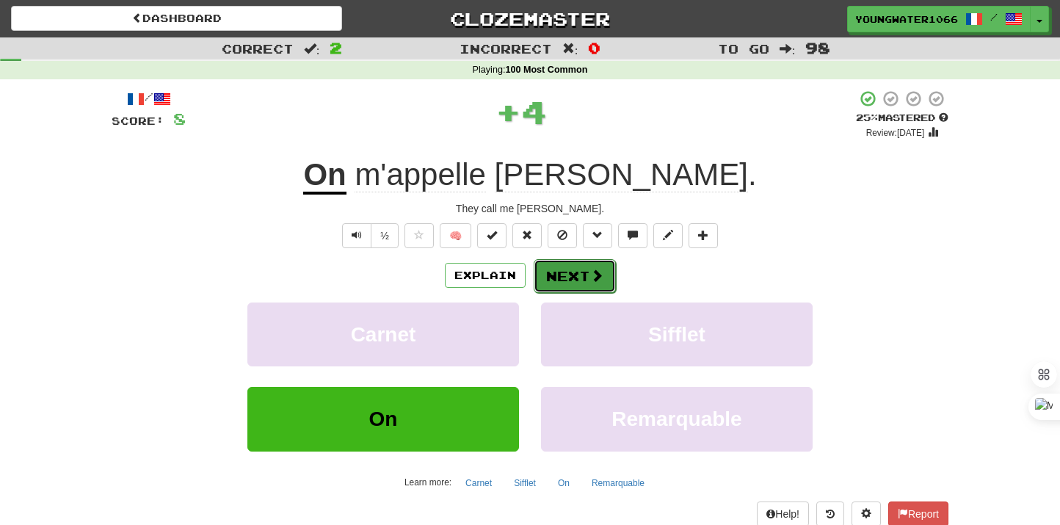
click at [591, 282] on span at bounding box center [596, 275] width 13 height 13
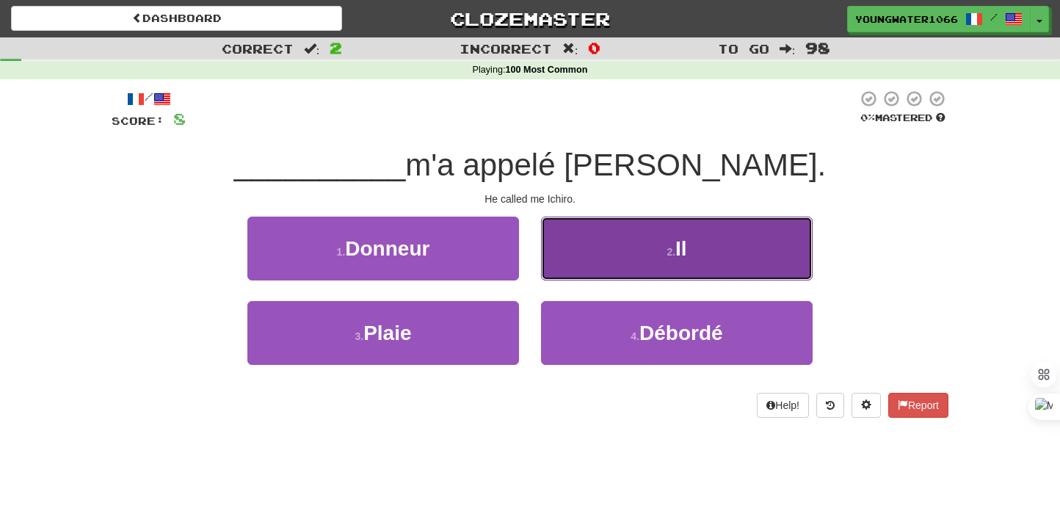
click at [581, 269] on button "2 . Il" at bounding box center [677, 249] width 272 height 64
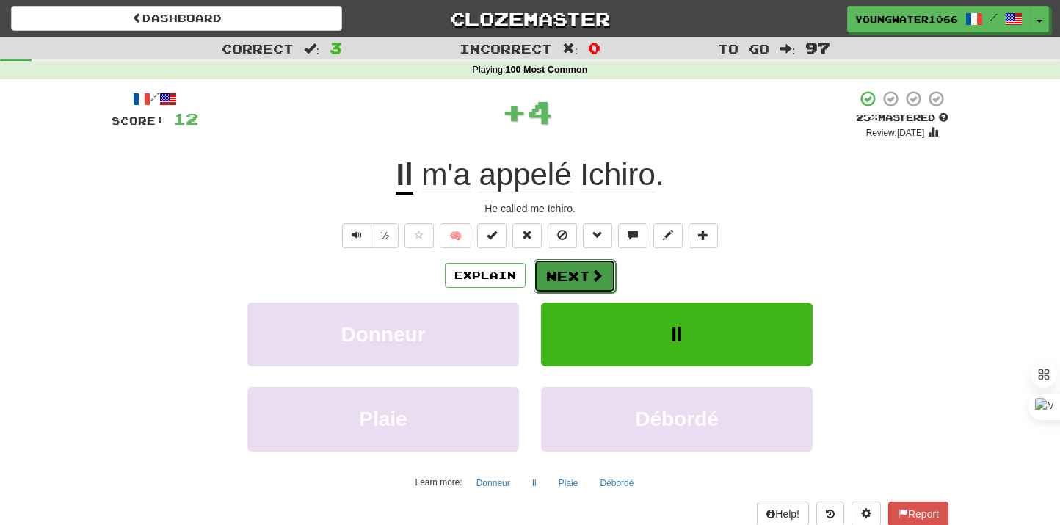
click at [569, 270] on button "Next" at bounding box center [575, 276] width 82 height 34
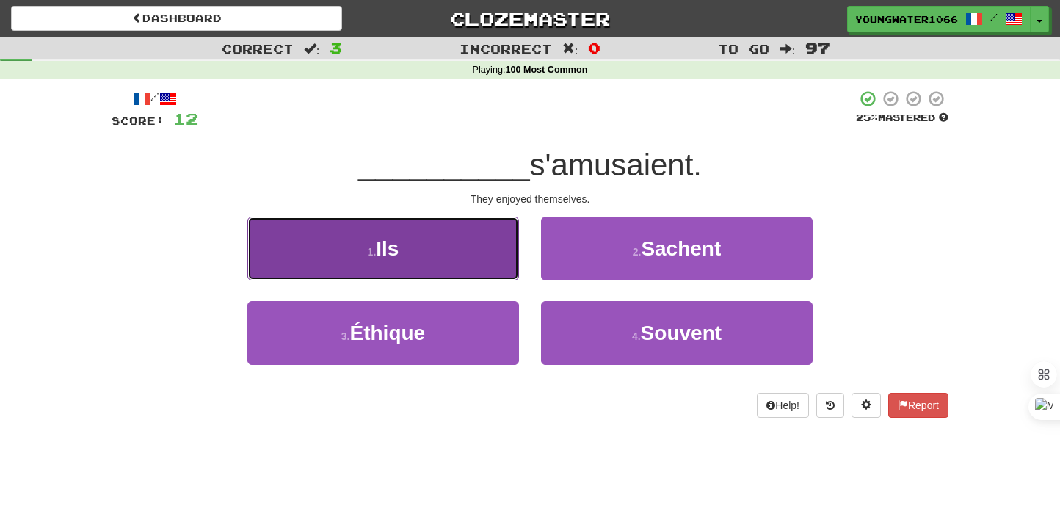
click at [496, 269] on button "1 . Ils" at bounding box center [383, 249] width 272 height 64
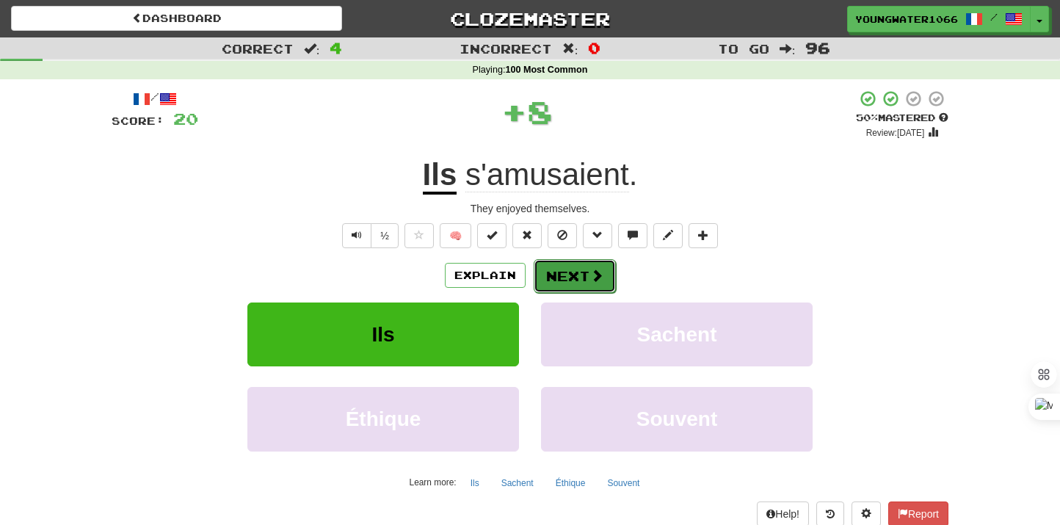
click at [554, 275] on button "Next" at bounding box center [575, 276] width 82 height 34
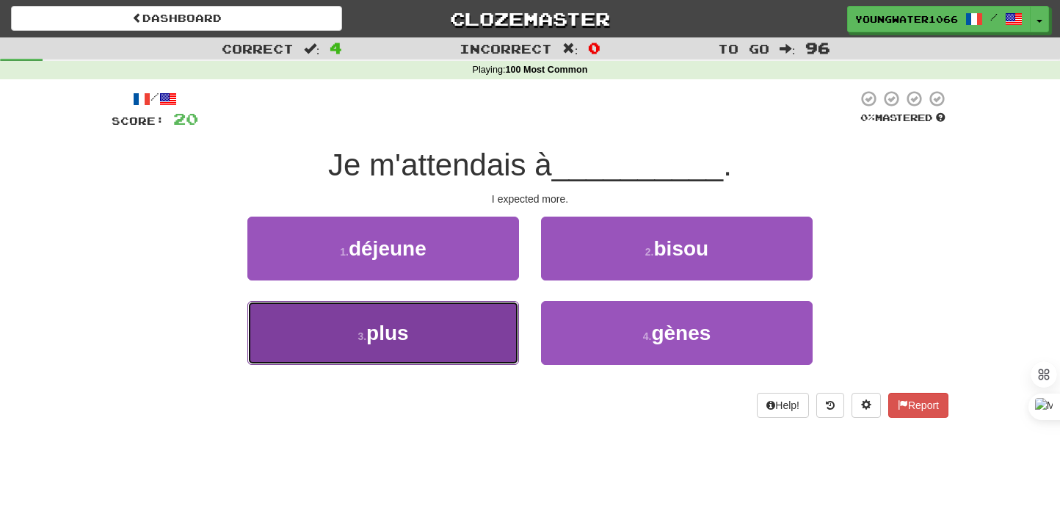
click at [474, 333] on button "3 . plus" at bounding box center [383, 333] width 272 height 64
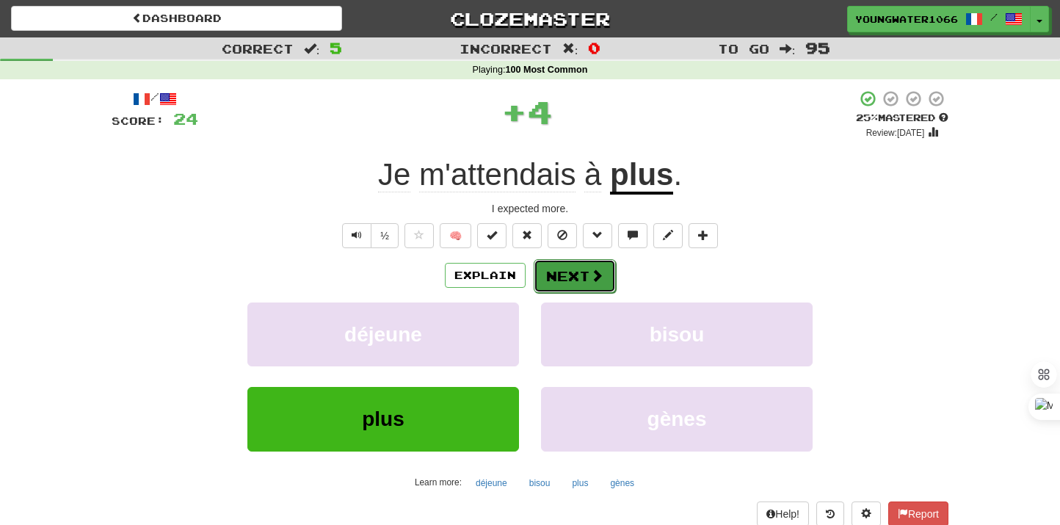
click at [573, 266] on button "Next" at bounding box center [575, 276] width 82 height 34
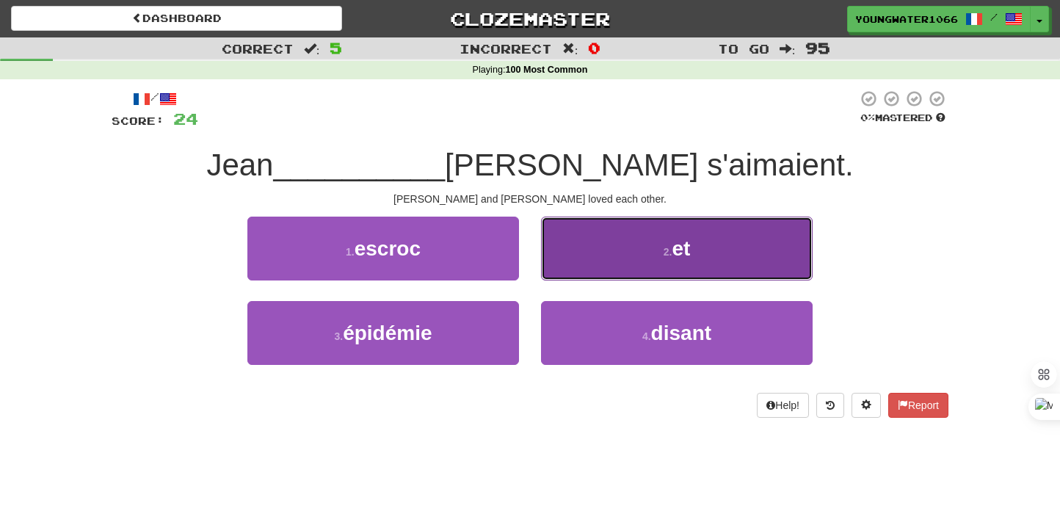
click at [672, 269] on button "2 . et" at bounding box center [677, 249] width 272 height 64
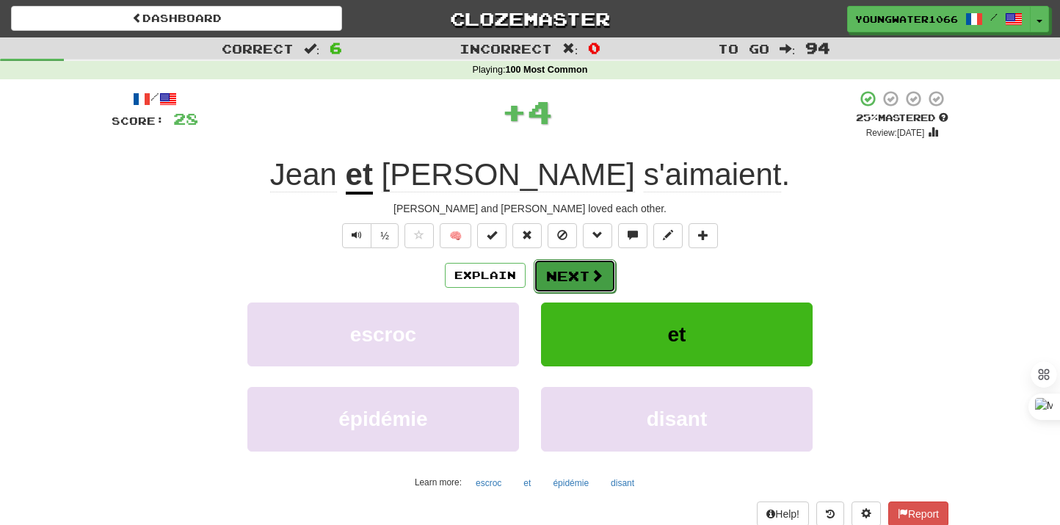
click at [584, 278] on button "Next" at bounding box center [575, 276] width 82 height 34
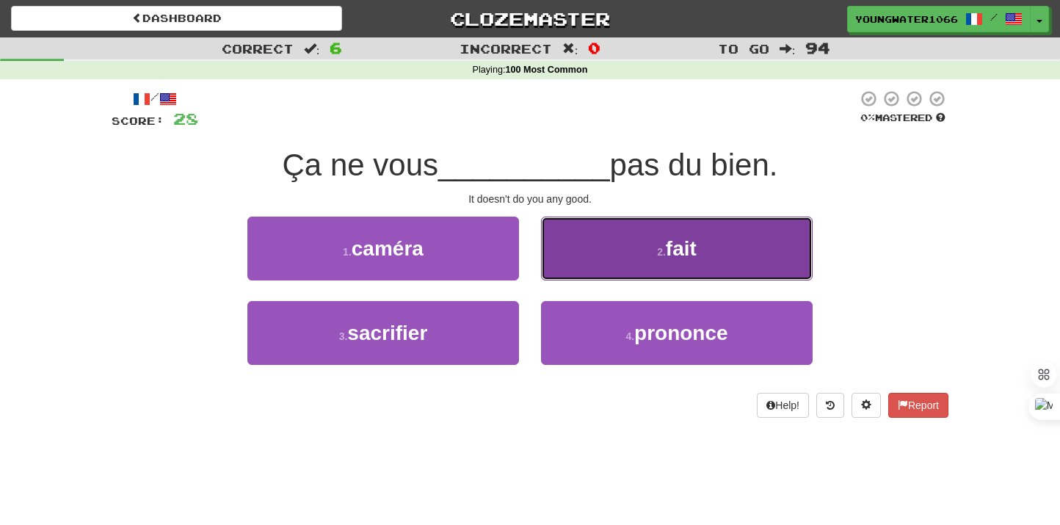
click at [591, 277] on button "2 . fait" at bounding box center [677, 249] width 272 height 64
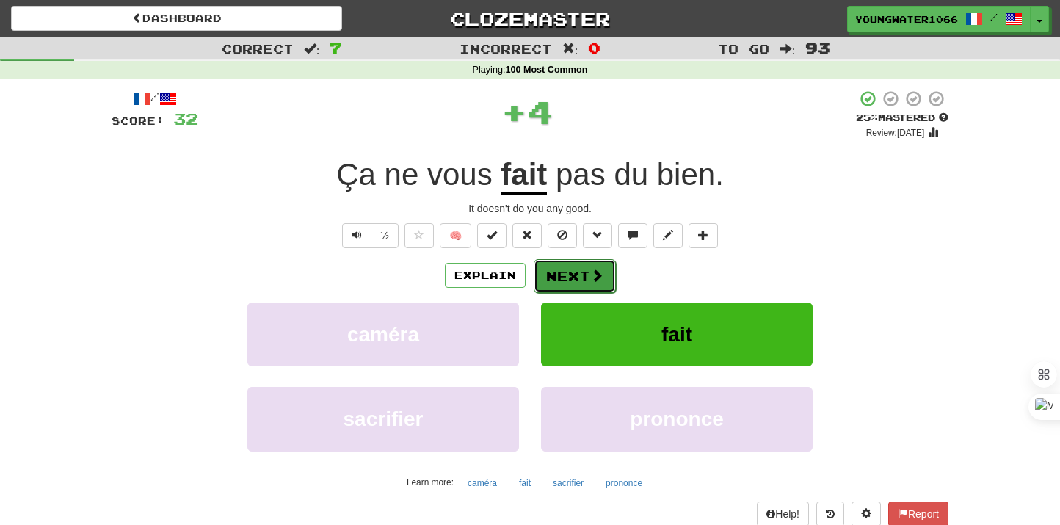
click at [582, 278] on button "Next" at bounding box center [575, 276] width 82 height 34
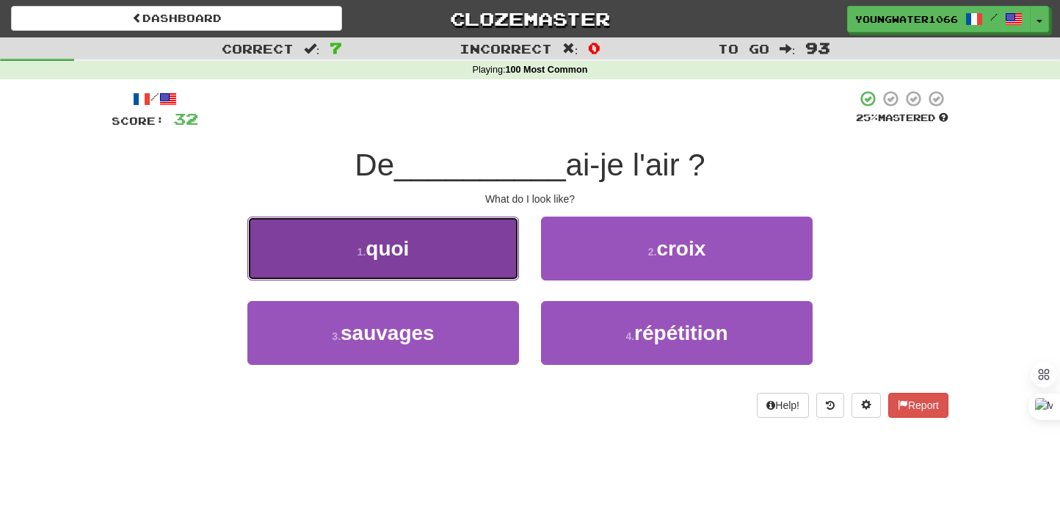
click at [491, 272] on button "1 . quoi" at bounding box center [383, 249] width 272 height 64
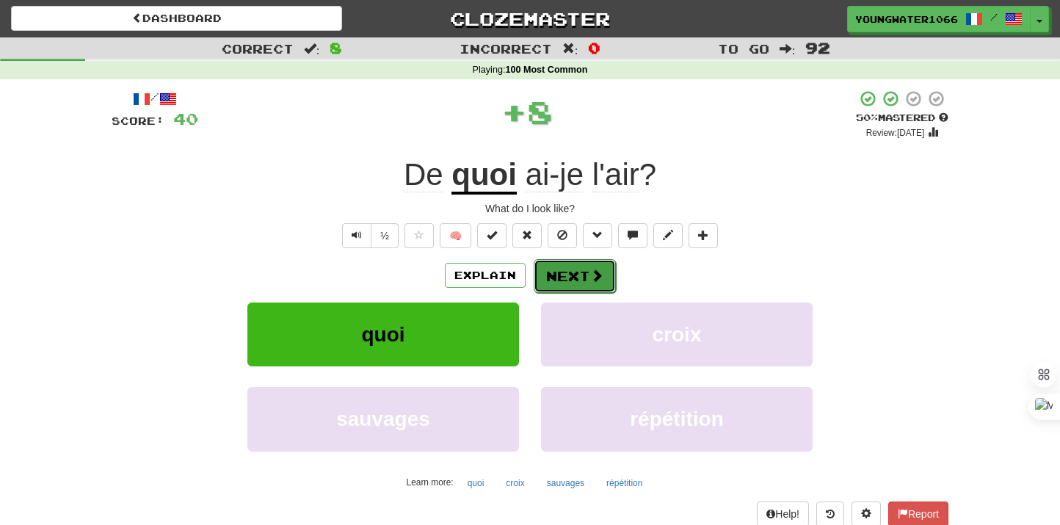
click at [556, 278] on button "Next" at bounding box center [575, 276] width 82 height 34
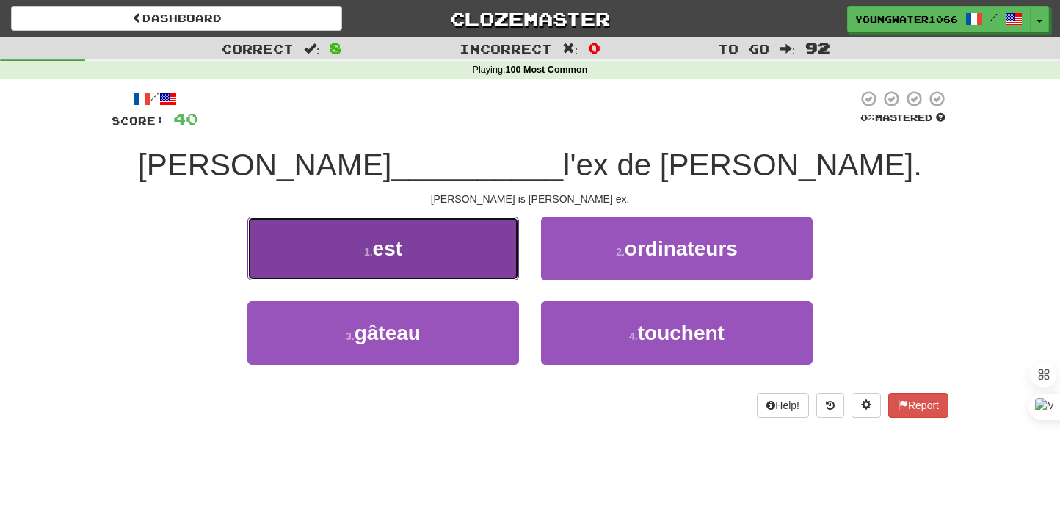
click at [480, 261] on button "1 . est" at bounding box center [383, 249] width 272 height 64
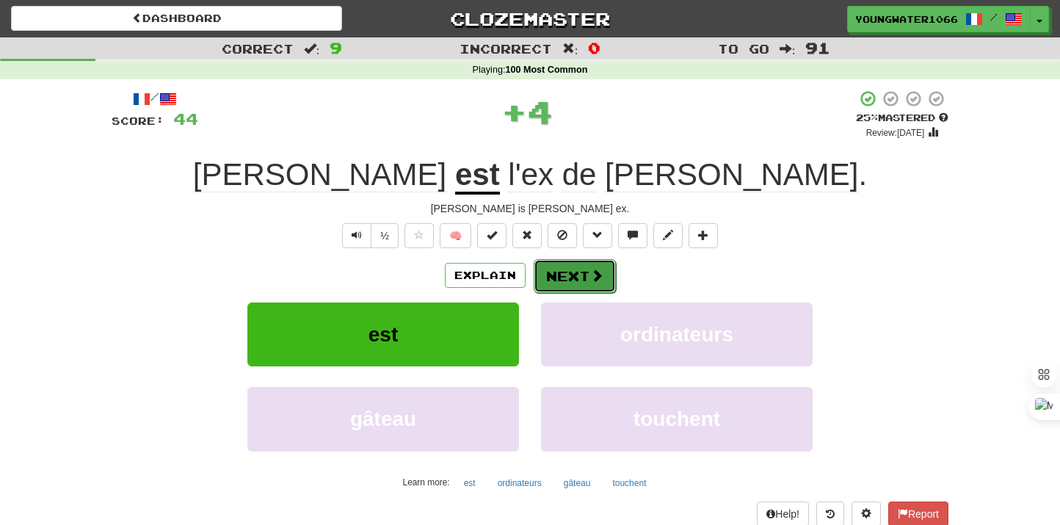
click at [556, 269] on button "Next" at bounding box center [575, 276] width 82 height 34
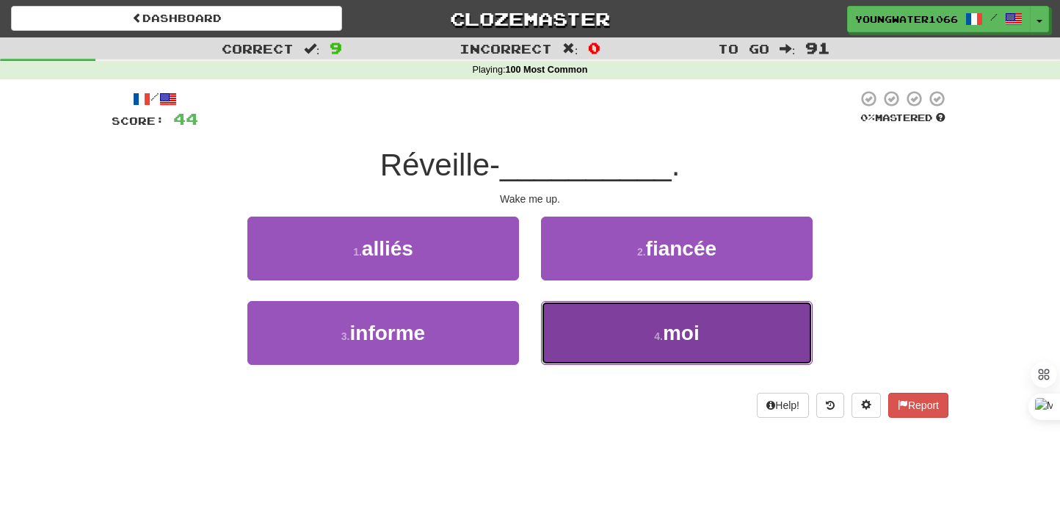
click at [584, 330] on button "4 . moi" at bounding box center [677, 333] width 272 height 64
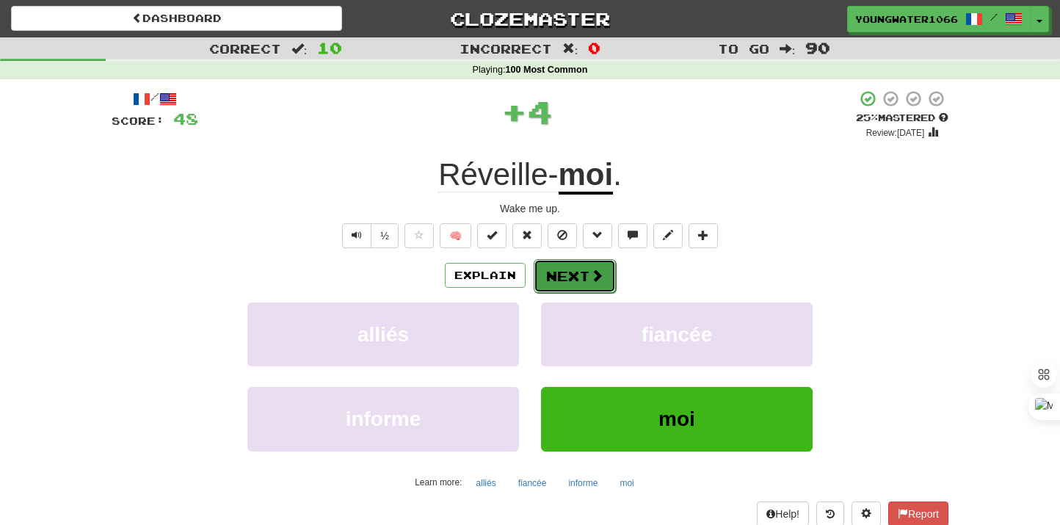
click at [579, 278] on button "Next" at bounding box center [575, 276] width 82 height 34
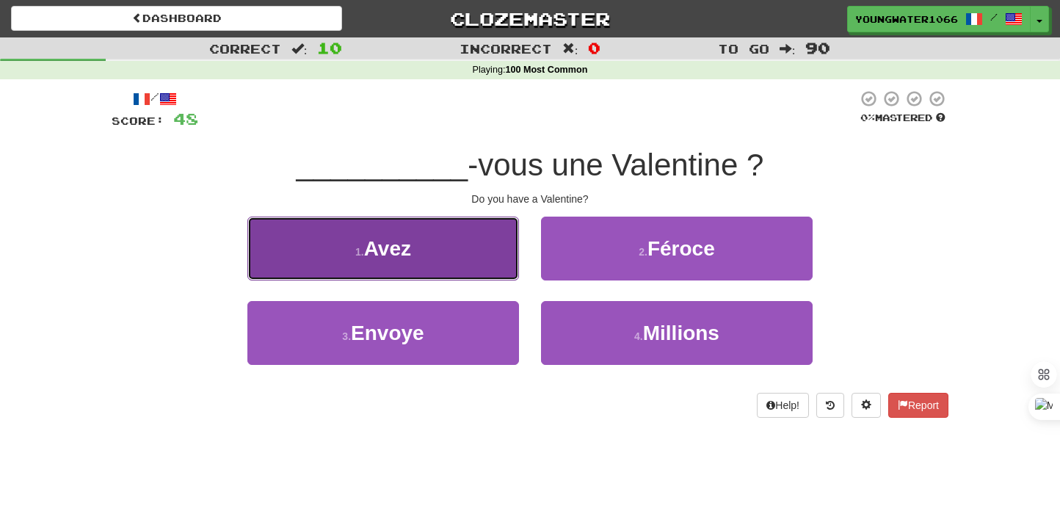
click at [469, 256] on button "1 . Avez" at bounding box center [383, 249] width 272 height 64
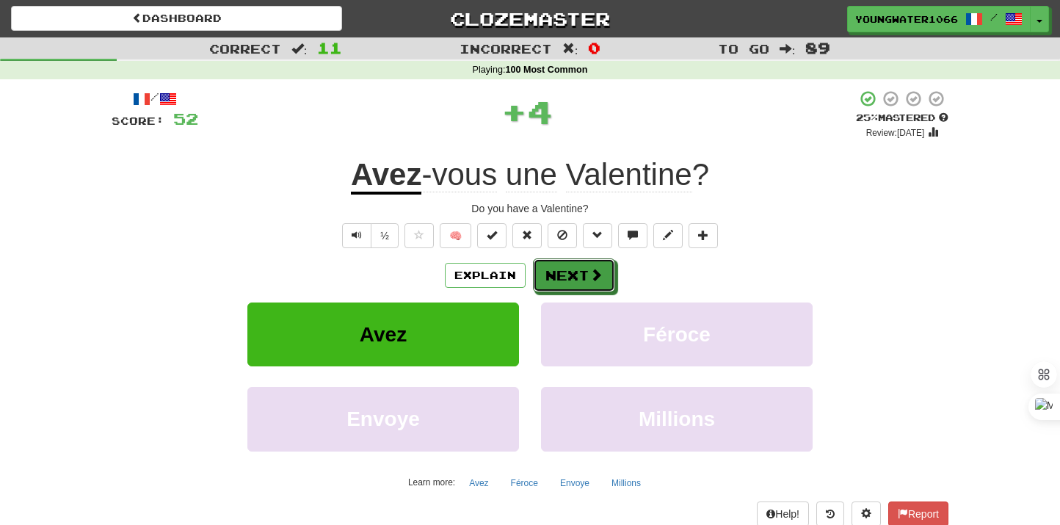
click at [572, 278] on button "Next" at bounding box center [574, 275] width 82 height 34
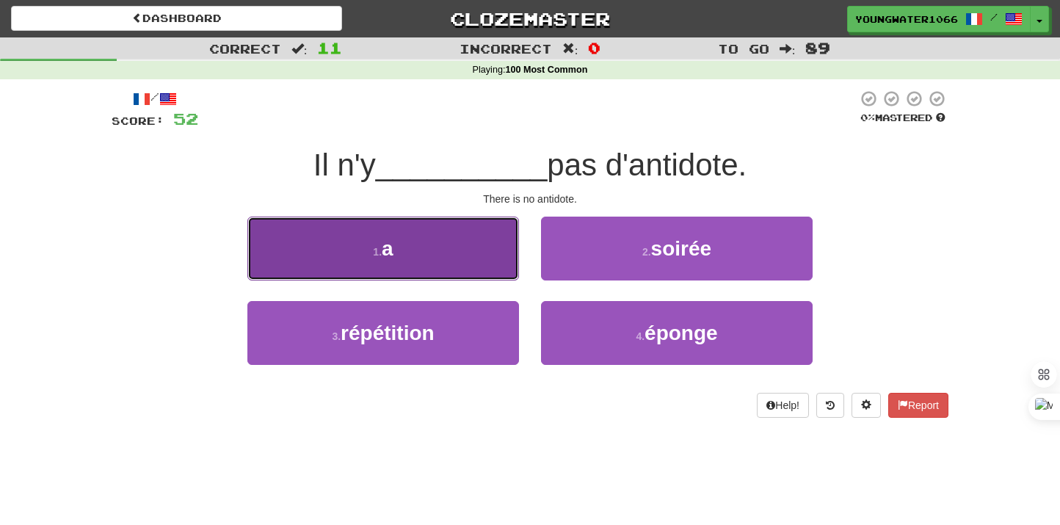
click at [481, 269] on button "1 . a" at bounding box center [383, 249] width 272 height 64
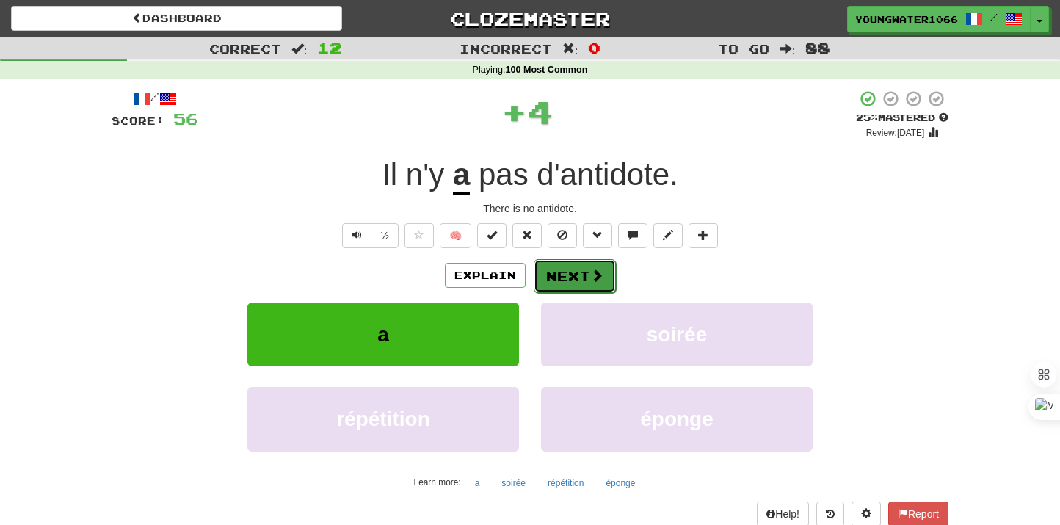
click at [543, 271] on button "Next" at bounding box center [575, 276] width 82 height 34
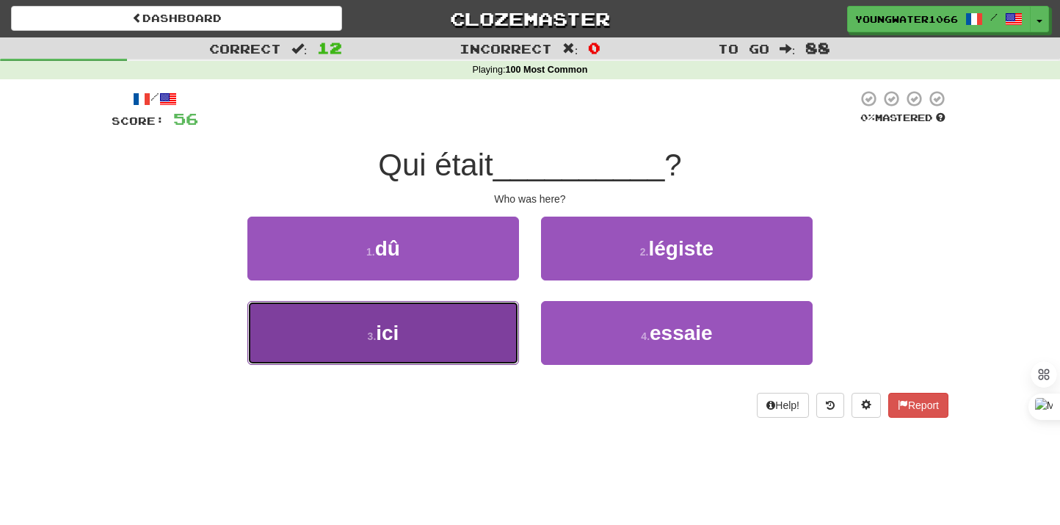
click at [497, 338] on button "3 . ici" at bounding box center [383, 333] width 272 height 64
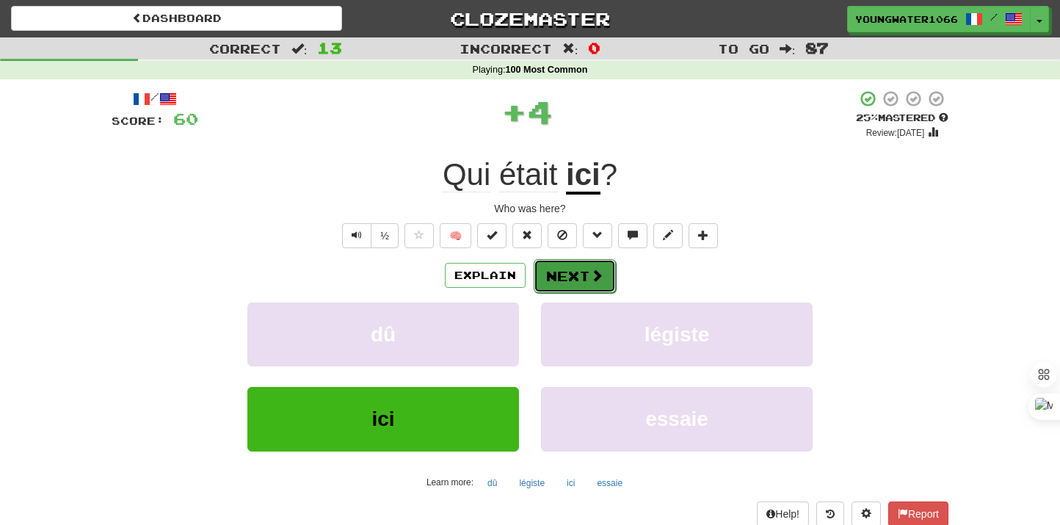
click at [556, 286] on button "Next" at bounding box center [575, 276] width 82 height 34
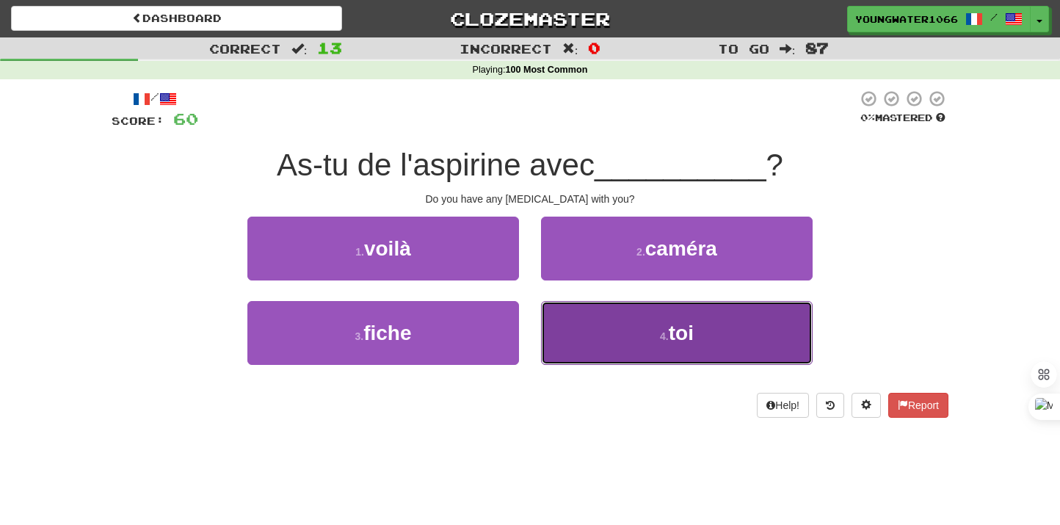
click at [592, 328] on button "4 . toi" at bounding box center [677, 333] width 272 height 64
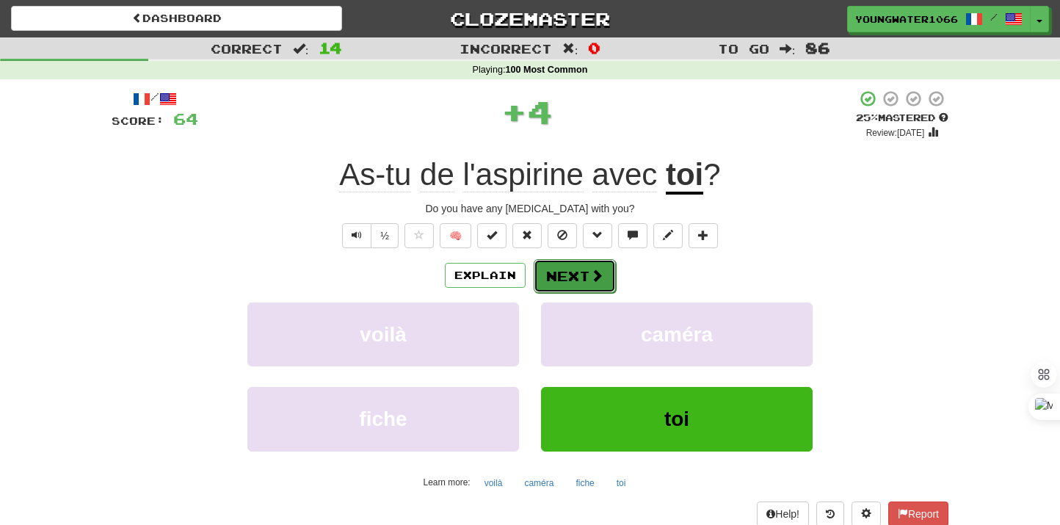
click at [590, 284] on button "Next" at bounding box center [575, 276] width 82 height 34
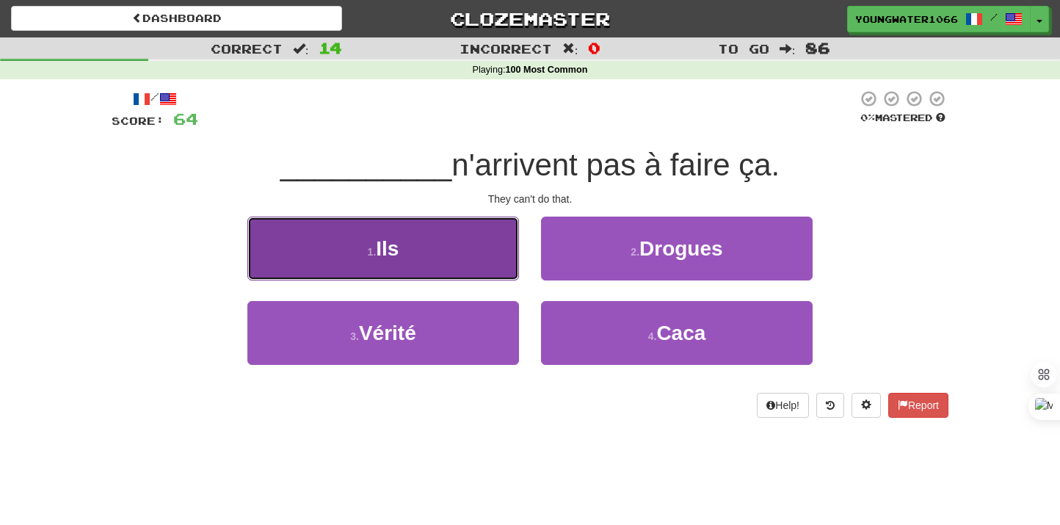
click at [444, 272] on button "1 . Ils" at bounding box center [383, 249] width 272 height 64
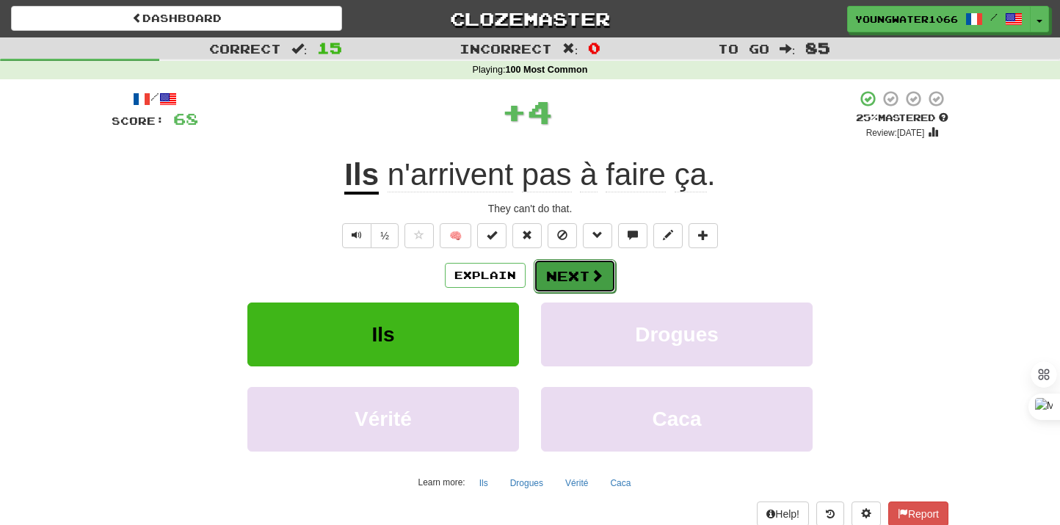
click at [568, 274] on button "Next" at bounding box center [575, 276] width 82 height 34
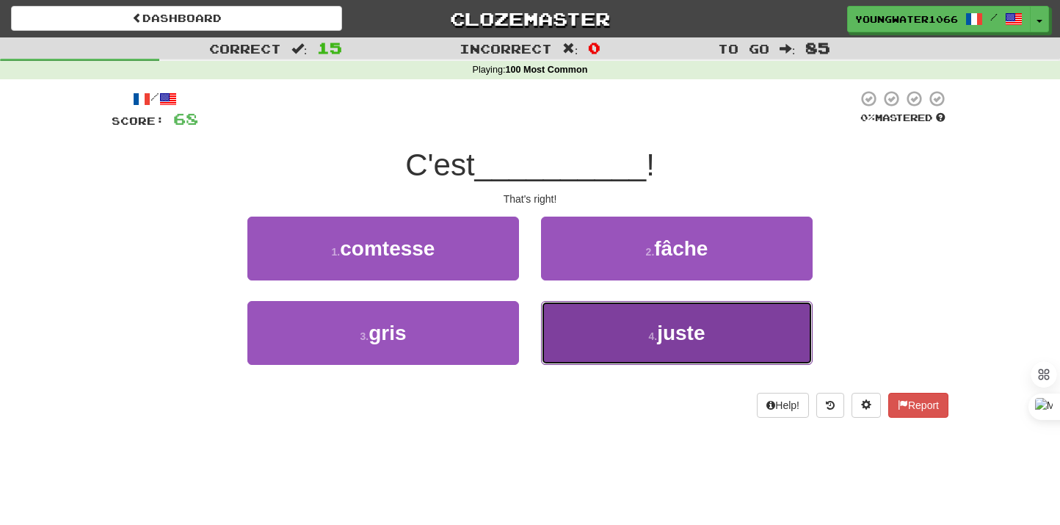
click at [580, 353] on button "4 . juste" at bounding box center [677, 333] width 272 height 64
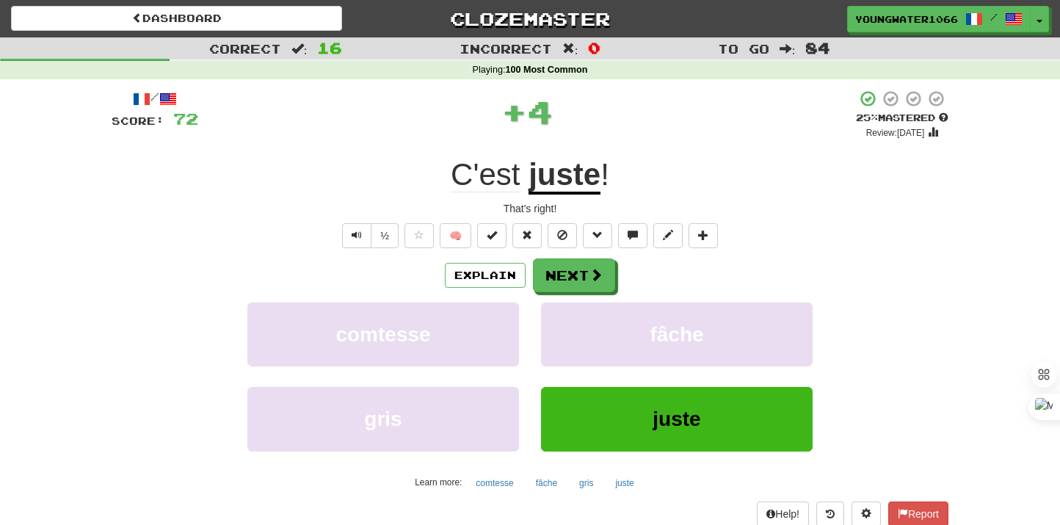
click at [576, 300] on div "Explain Next comtesse fâche gris juste Learn more: comtesse fâche gris juste" at bounding box center [530, 376] width 837 height 236
click at [574, 285] on button "Next" at bounding box center [575, 276] width 82 height 34
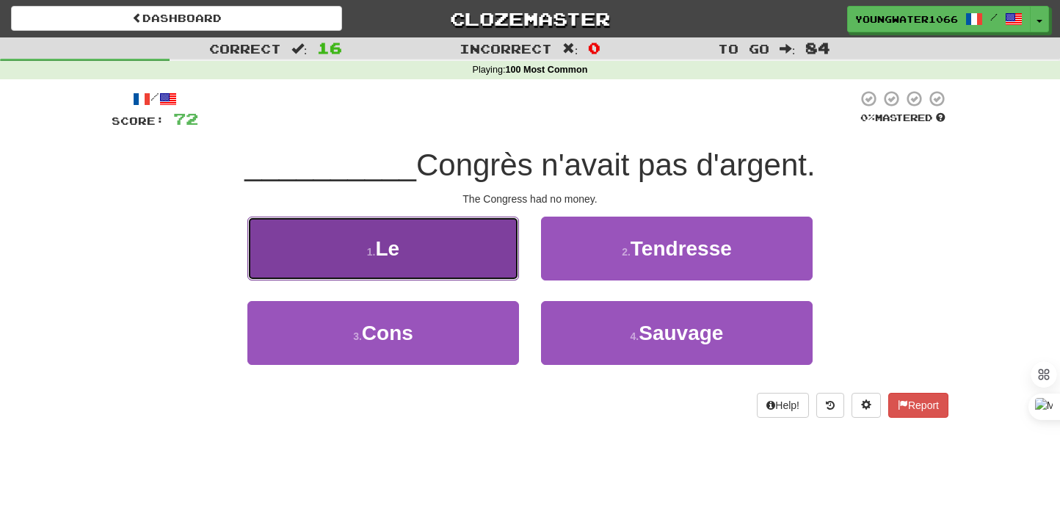
click at [467, 277] on button "1 . Le" at bounding box center [383, 249] width 272 height 64
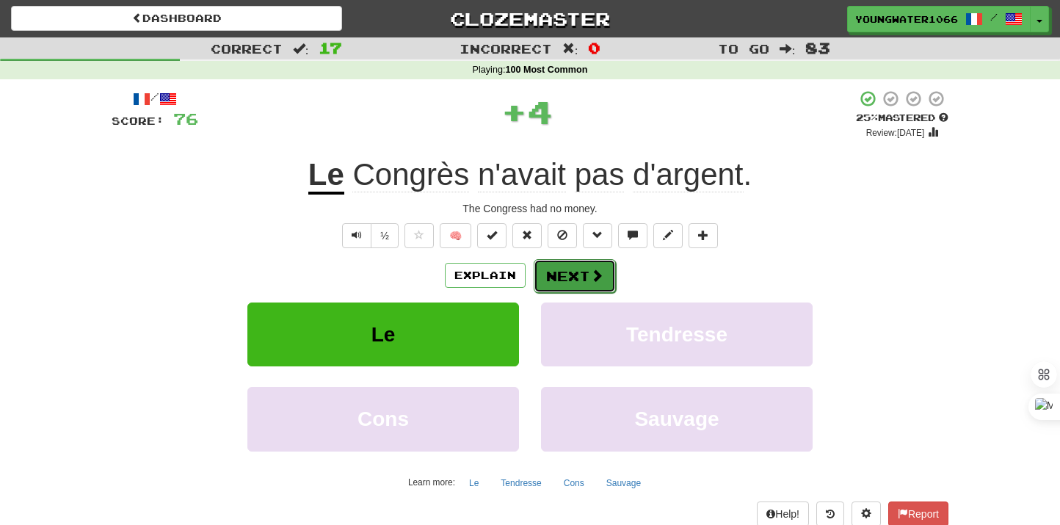
click at [546, 283] on button "Next" at bounding box center [575, 276] width 82 height 34
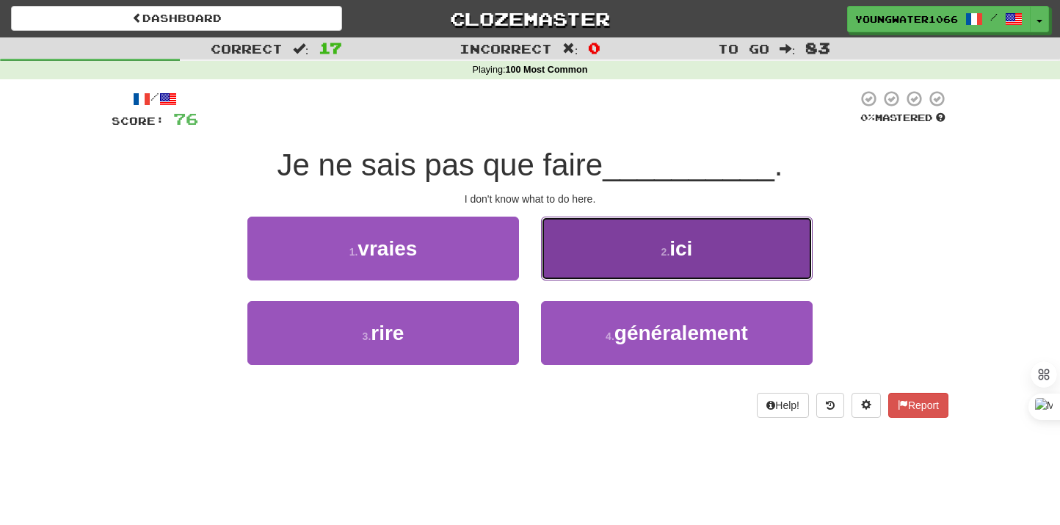
click at [600, 262] on button "2 . ici" at bounding box center [677, 249] width 272 height 64
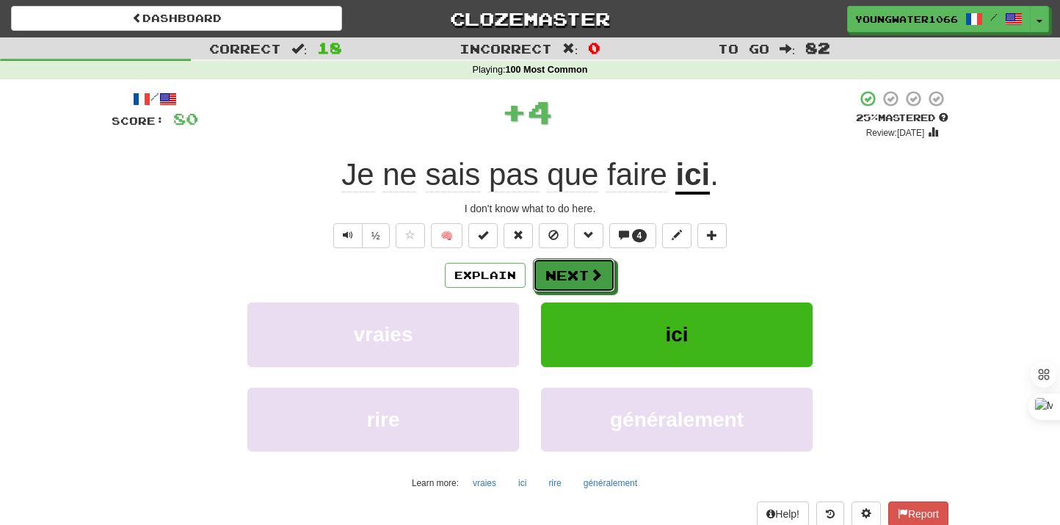
click at [574, 265] on button "Next" at bounding box center [574, 275] width 82 height 34
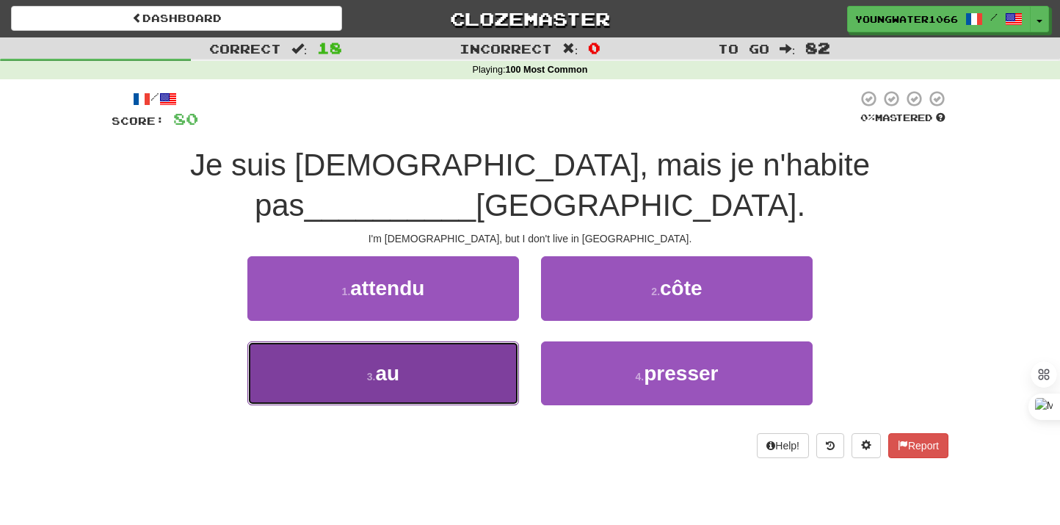
click at [467, 341] on button "3 . au" at bounding box center [383, 373] width 272 height 64
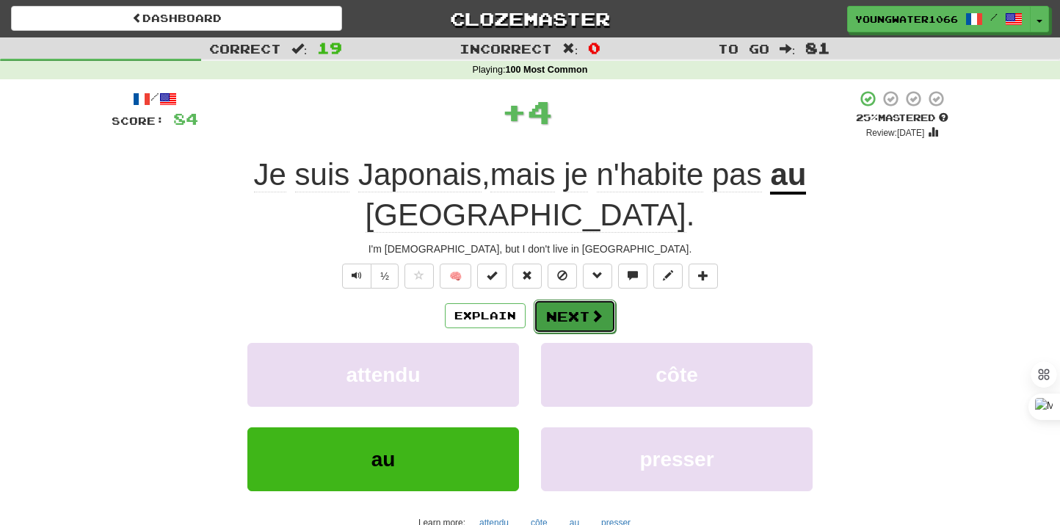
click at [561, 300] on button "Next" at bounding box center [575, 317] width 82 height 34
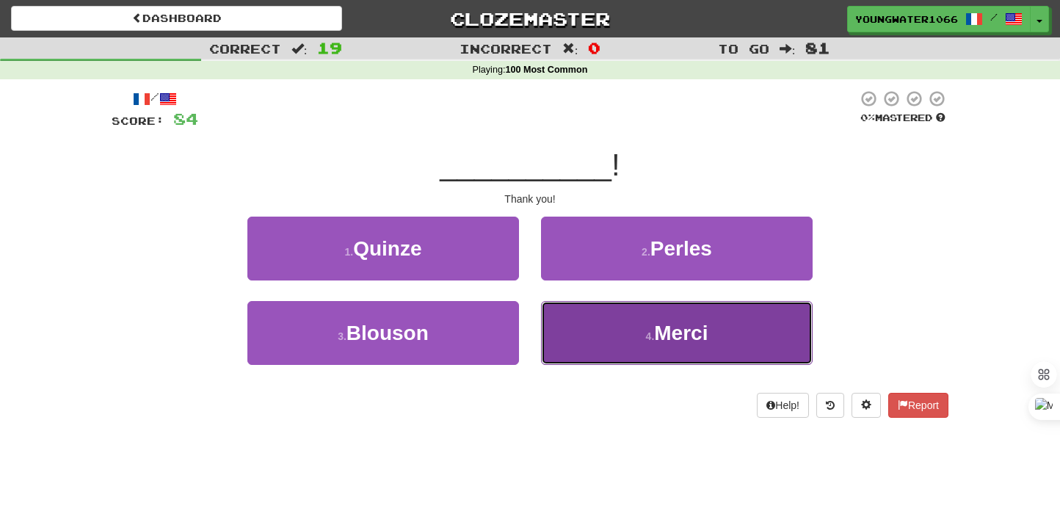
click at [576, 310] on button "4 . [GEOGRAPHIC_DATA]" at bounding box center [677, 333] width 272 height 64
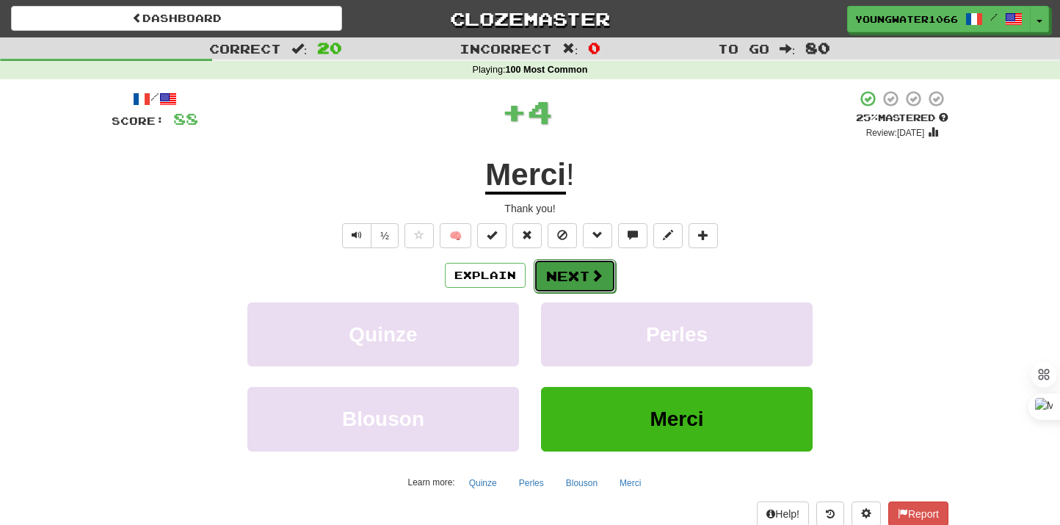
click at [573, 269] on button "Next" at bounding box center [575, 276] width 82 height 34
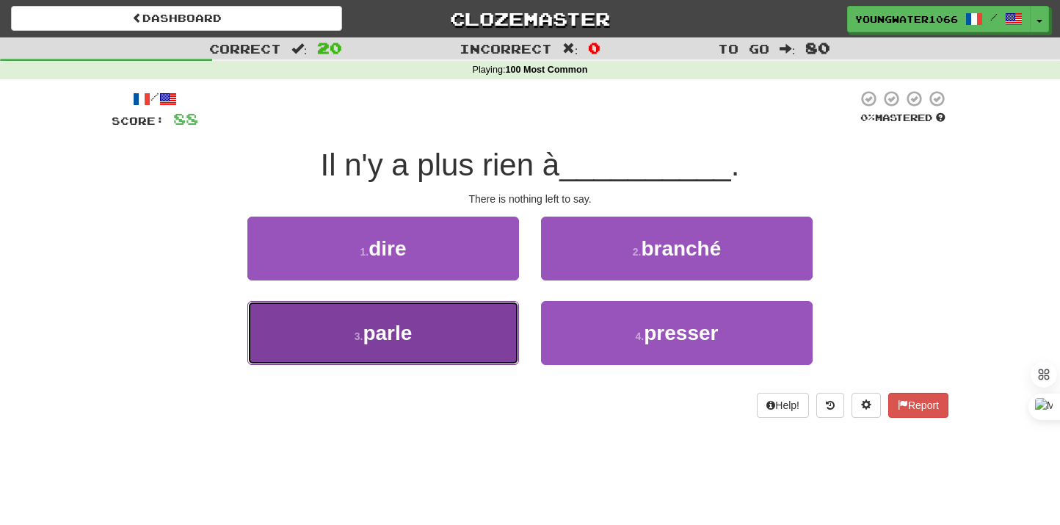
click at [493, 328] on button "3 . parle" at bounding box center [383, 333] width 272 height 64
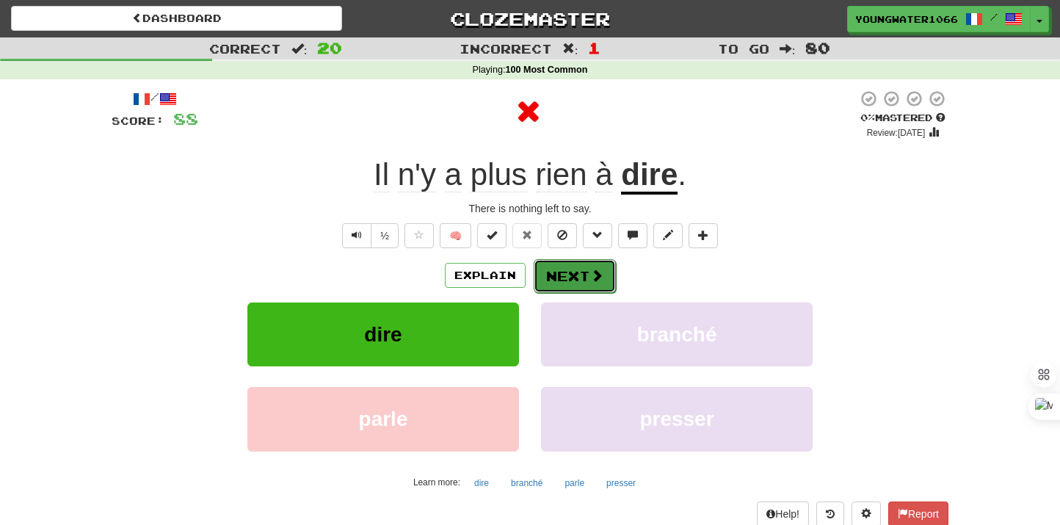
click at [554, 291] on button "Next" at bounding box center [575, 276] width 82 height 34
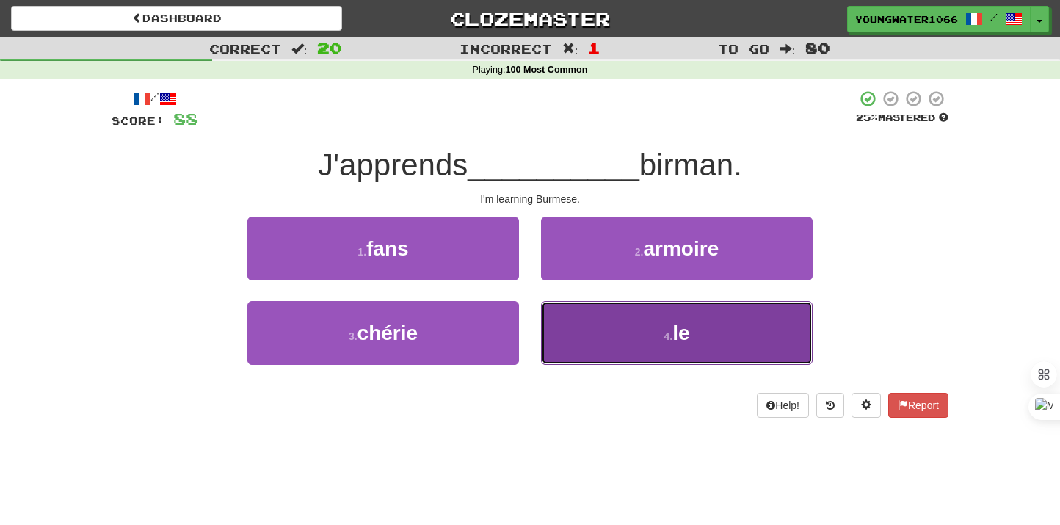
click at [586, 364] on button "4 . le" at bounding box center [677, 333] width 272 height 64
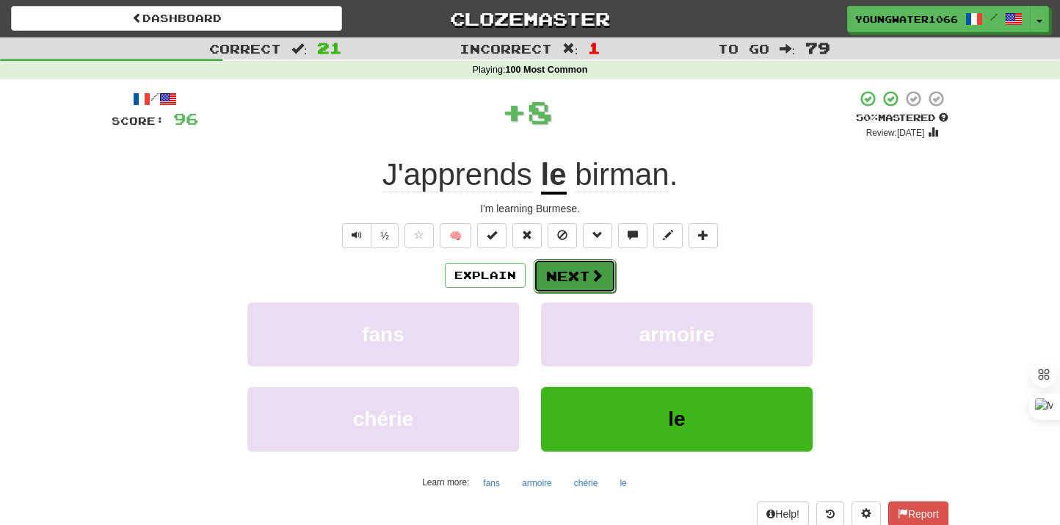
click at [573, 284] on button "Next" at bounding box center [575, 276] width 82 height 34
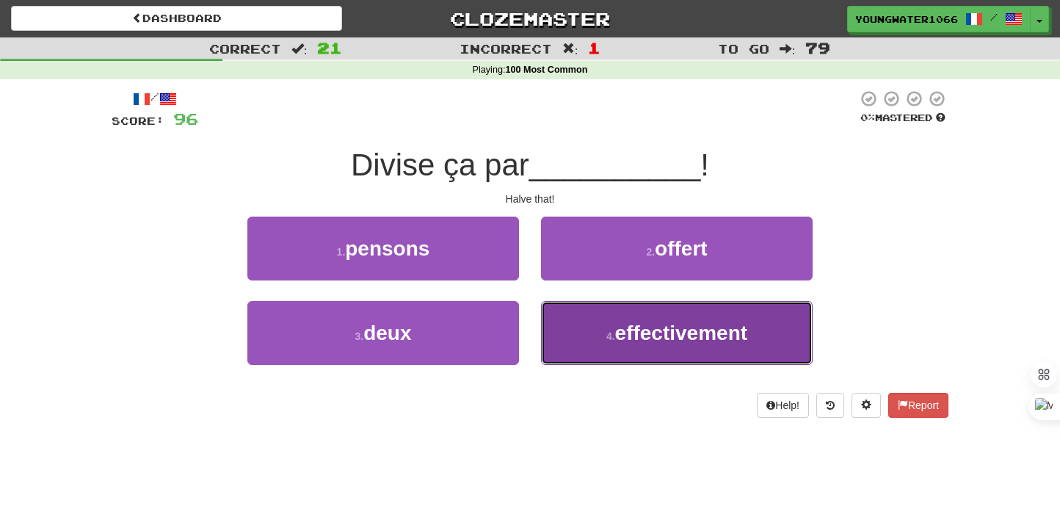
click at [556, 316] on button "4 . effectivement" at bounding box center [677, 333] width 272 height 64
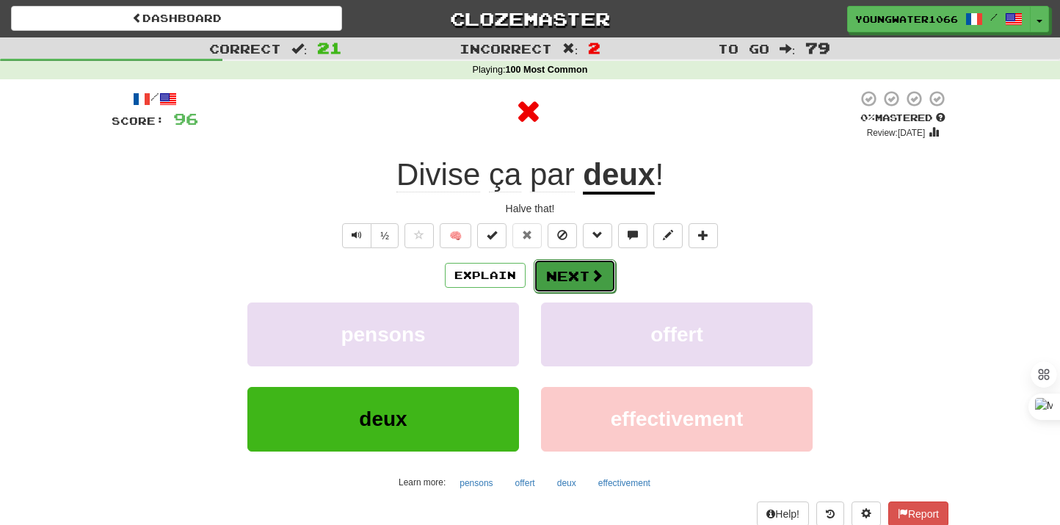
click at [556, 269] on button "Next" at bounding box center [575, 276] width 82 height 34
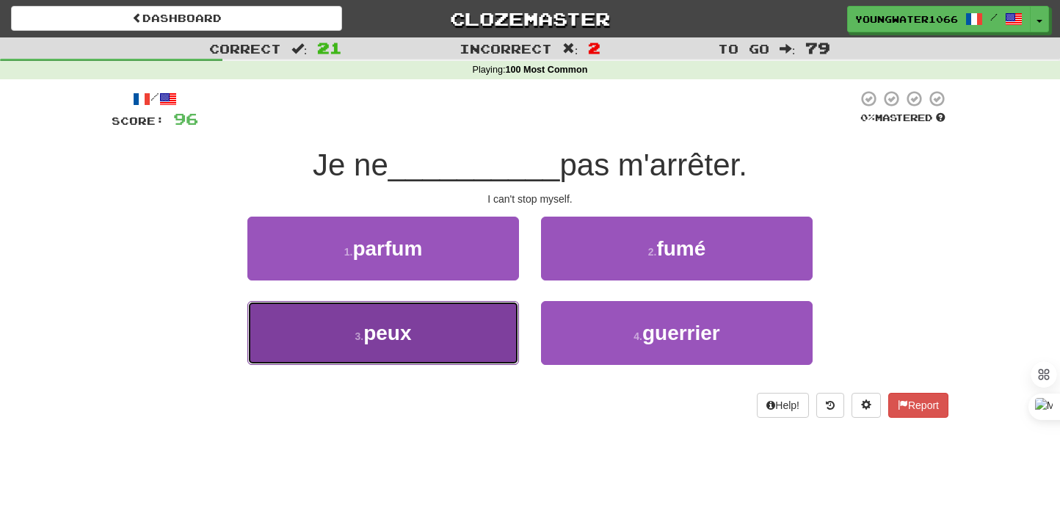
click at [492, 335] on button "3 . peux" at bounding box center [383, 333] width 272 height 64
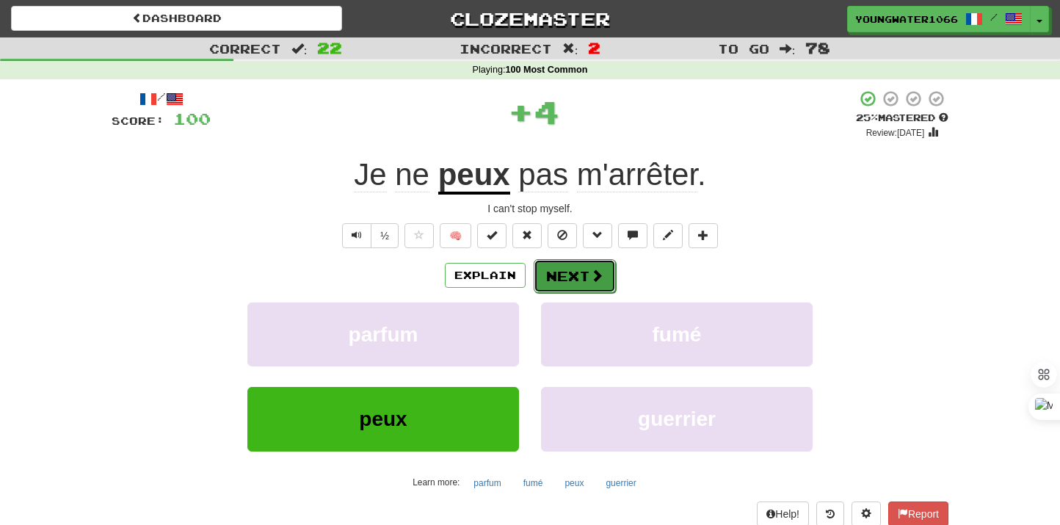
click at [570, 279] on button "Next" at bounding box center [575, 276] width 82 height 34
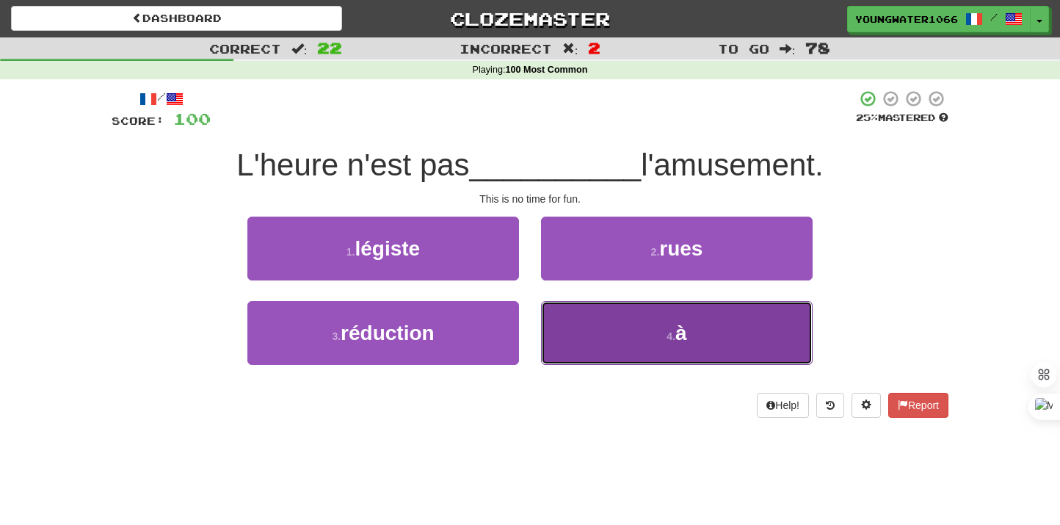
click at [568, 336] on button "4 . à" at bounding box center [677, 333] width 272 height 64
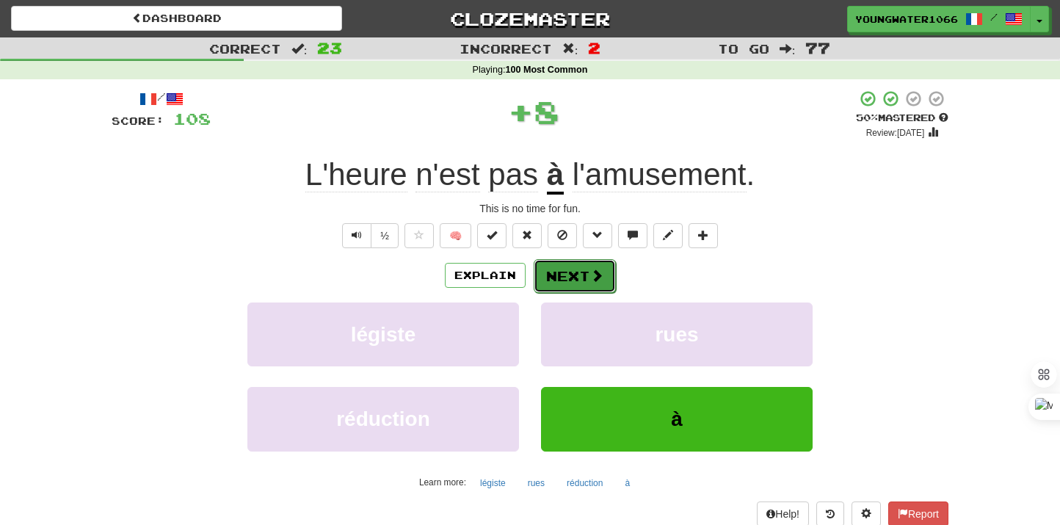
click at [568, 270] on button "Next" at bounding box center [575, 276] width 82 height 34
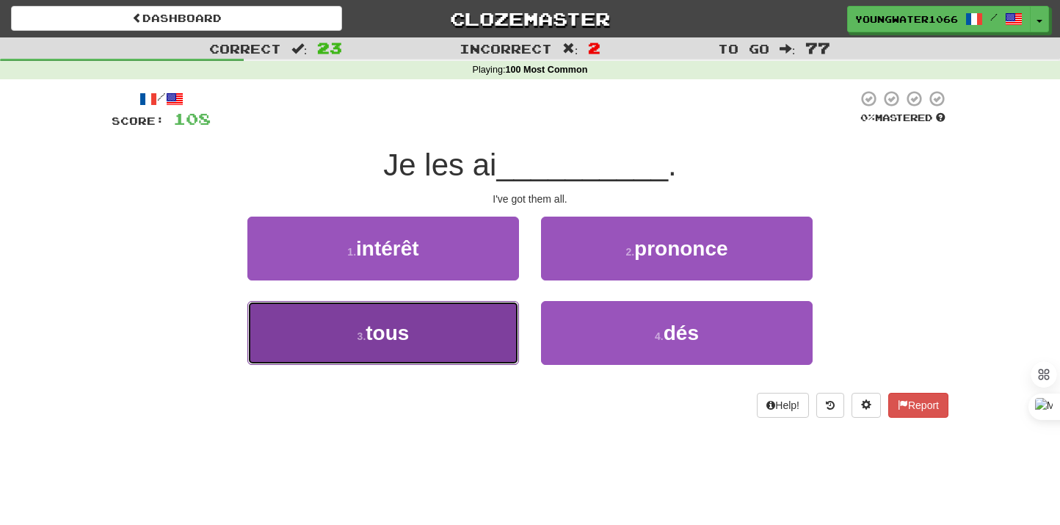
click at [412, 329] on button "3 . tous" at bounding box center [383, 333] width 272 height 64
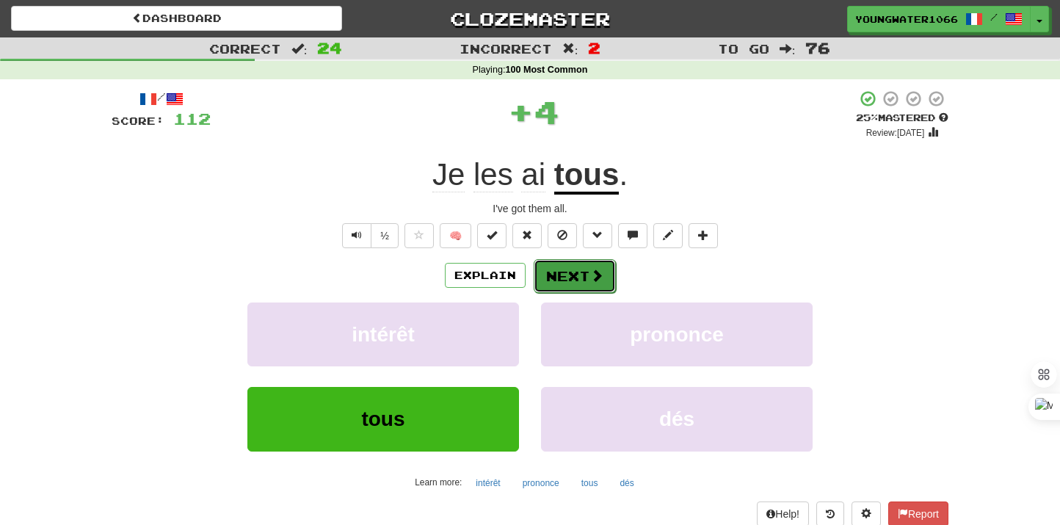
click at [534, 273] on button "Next" at bounding box center [575, 276] width 82 height 34
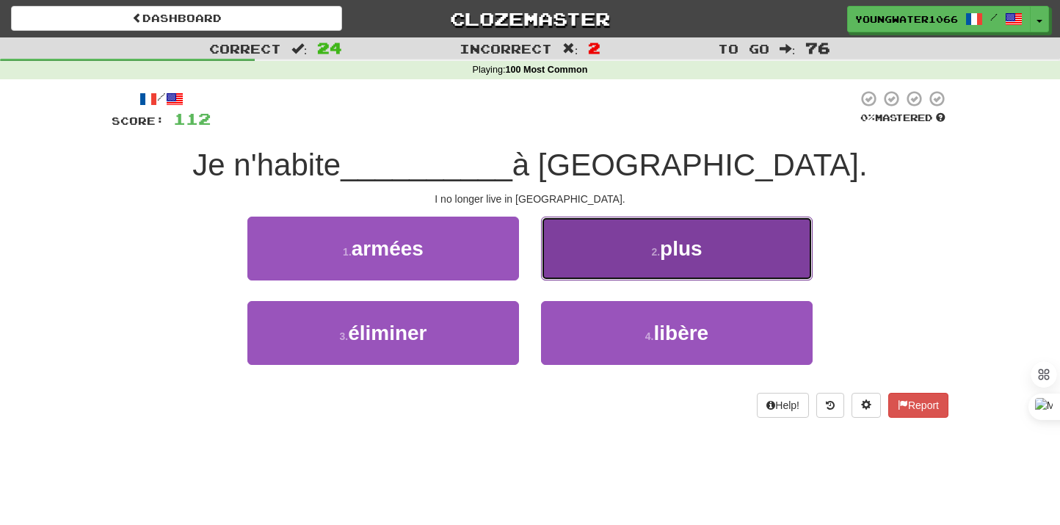
click at [606, 258] on button "2 . plus" at bounding box center [677, 249] width 272 height 64
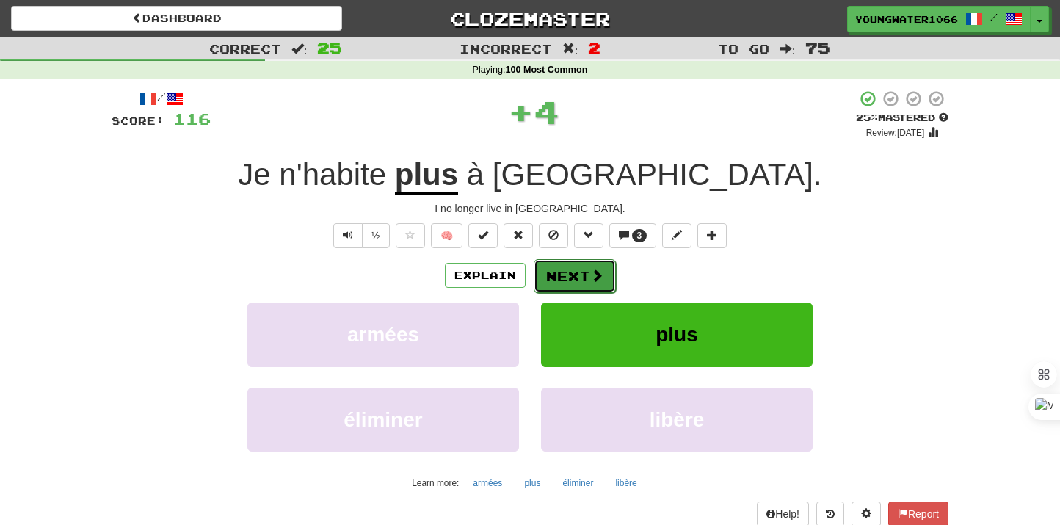
click at [578, 268] on button "Next" at bounding box center [575, 276] width 82 height 34
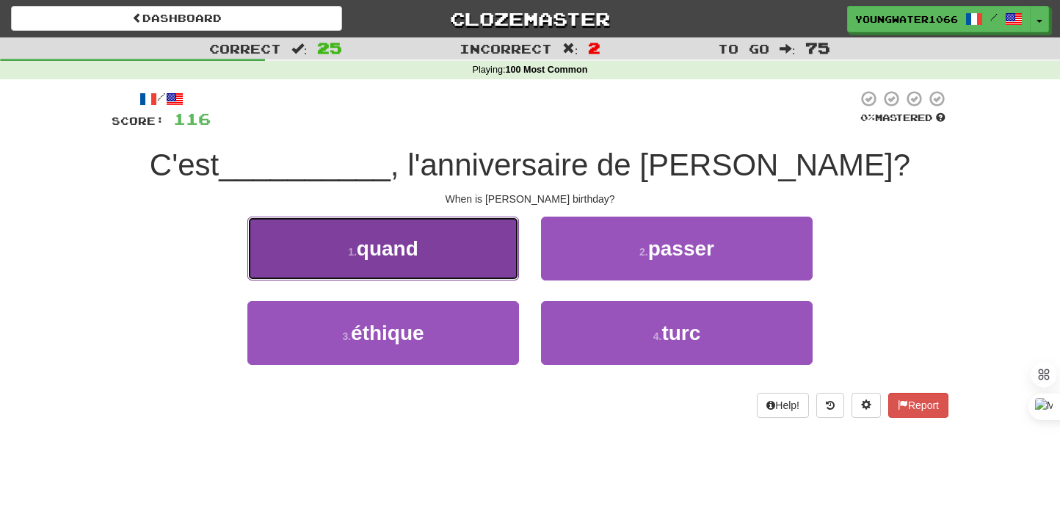
click at [479, 250] on button "1 . quand" at bounding box center [383, 249] width 272 height 64
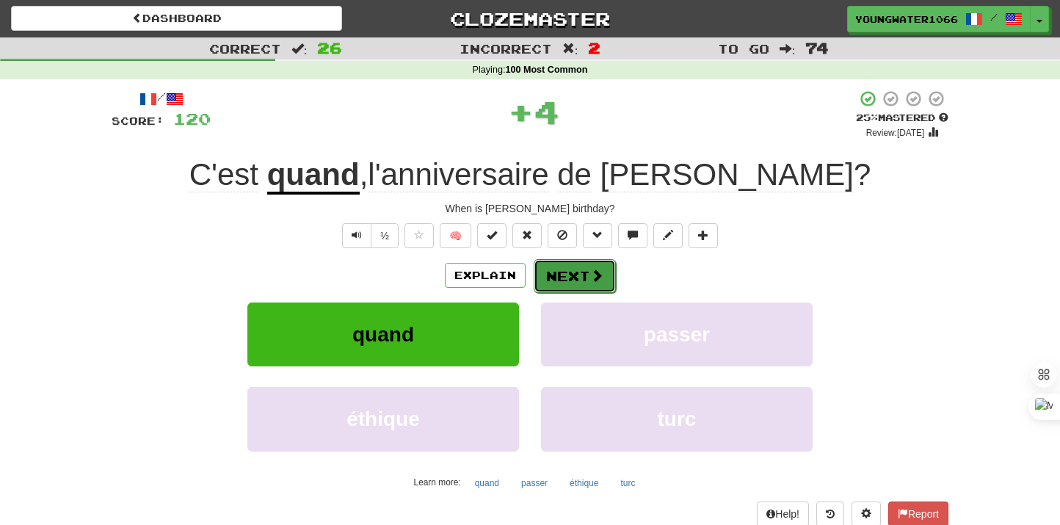
click at [535, 267] on button "Next" at bounding box center [575, 276] width 82 height 34
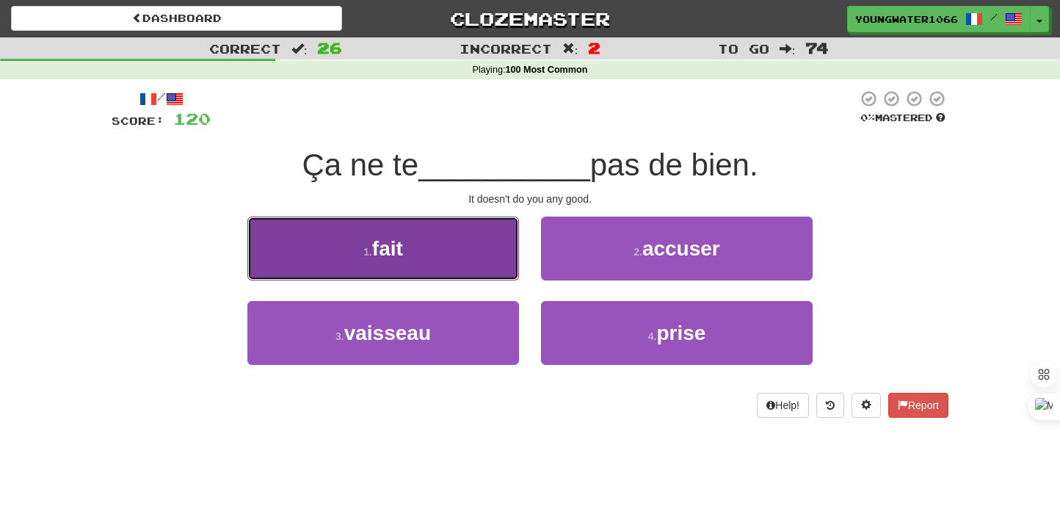
click at [465, 259] on button "1 . fait" at bounding box center [383, 249] width 272 height 64
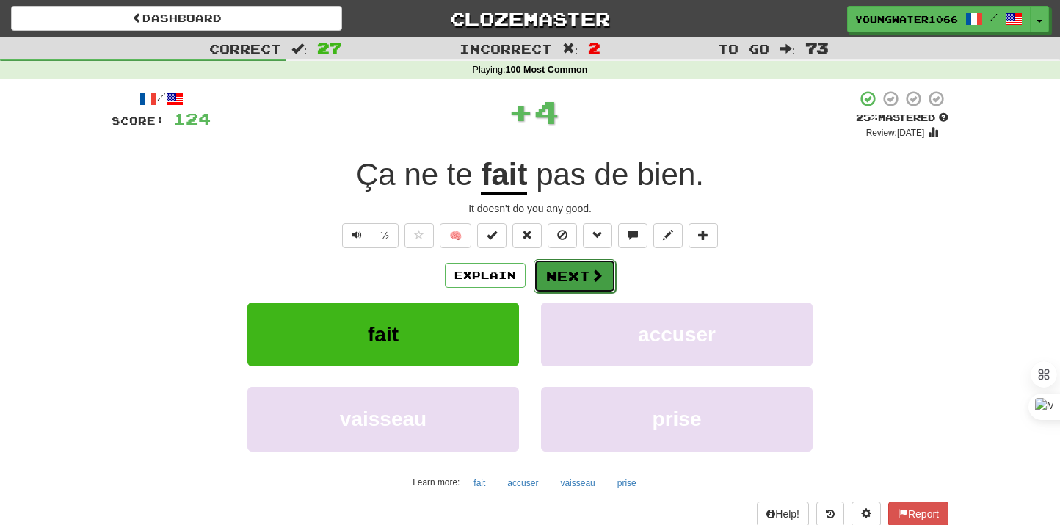
click at [548, 279] on button "Next" at bounding box center [575, 276] width 82 height 34
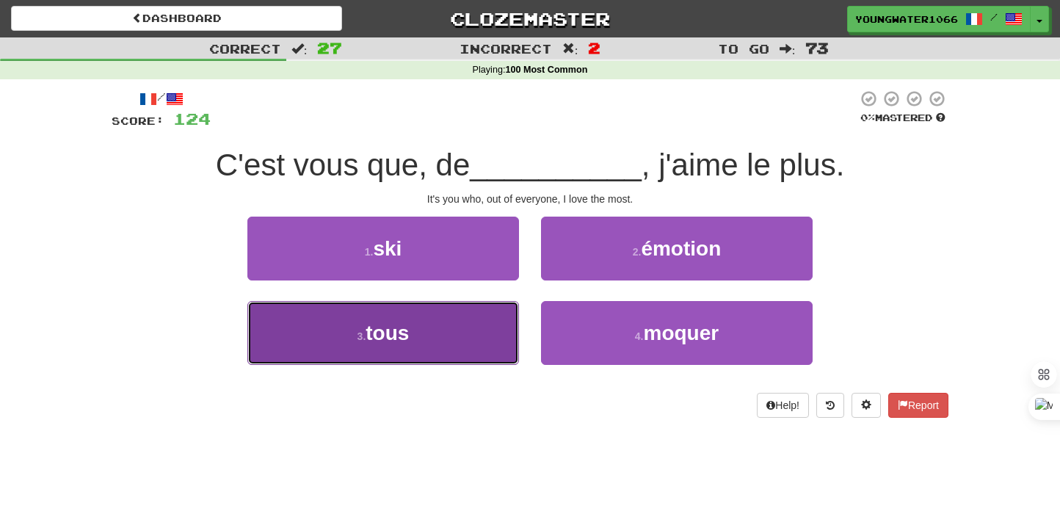
click at [470, 344] on button "3 . tous" at bounding box center [383, 333] width 272 height 64
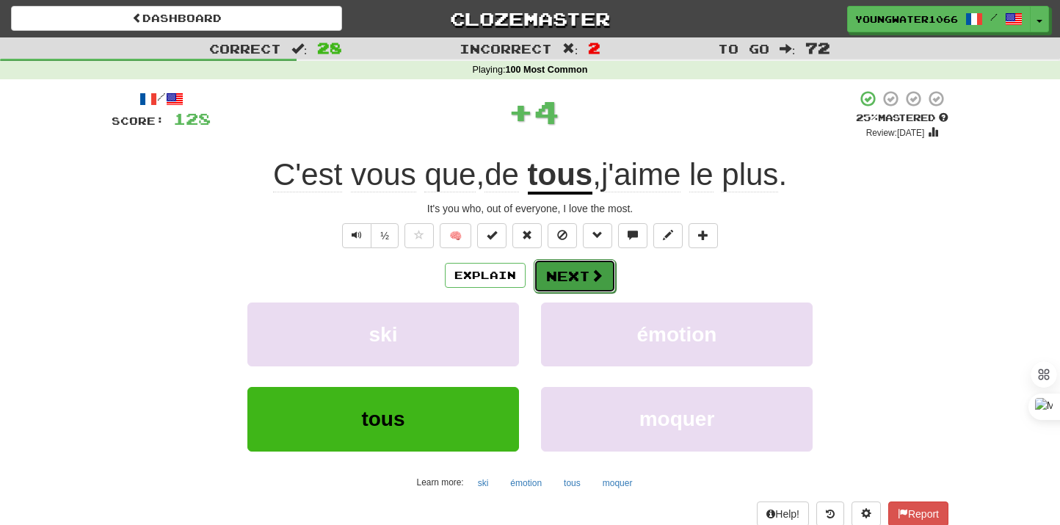
click at [574, 274] on button "Next" at bounding box center [575, 276] width 82 height 34
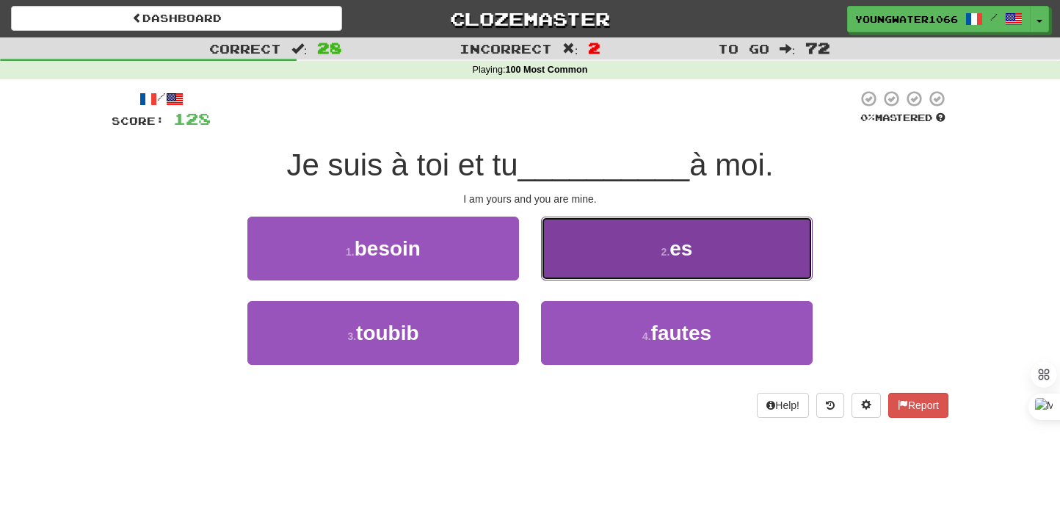
click at [606, 268] on button "2 . es" at bounding box center [677, 249] width 272 height 64
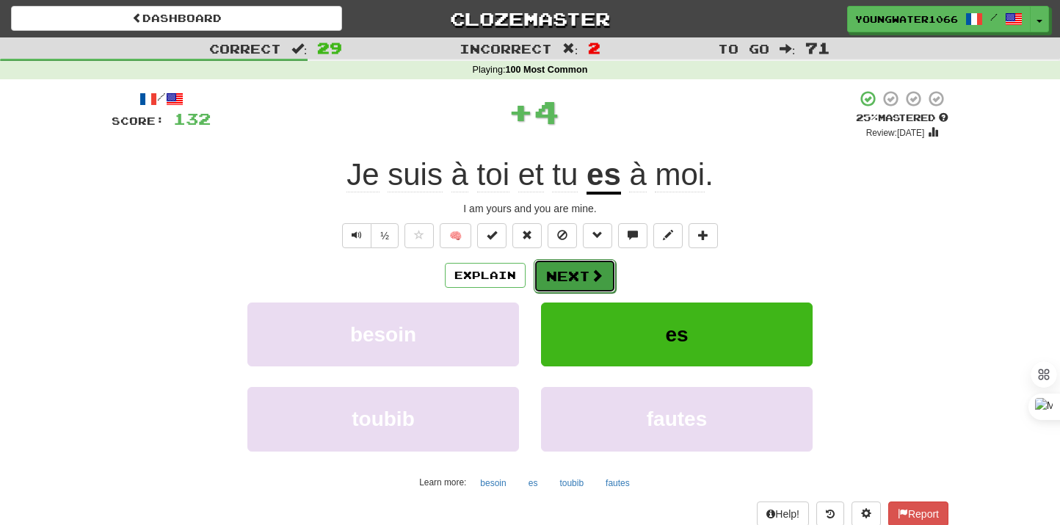
click at [558, 267] on button "Next" at bounding box center [575, 276] width 82 height 34
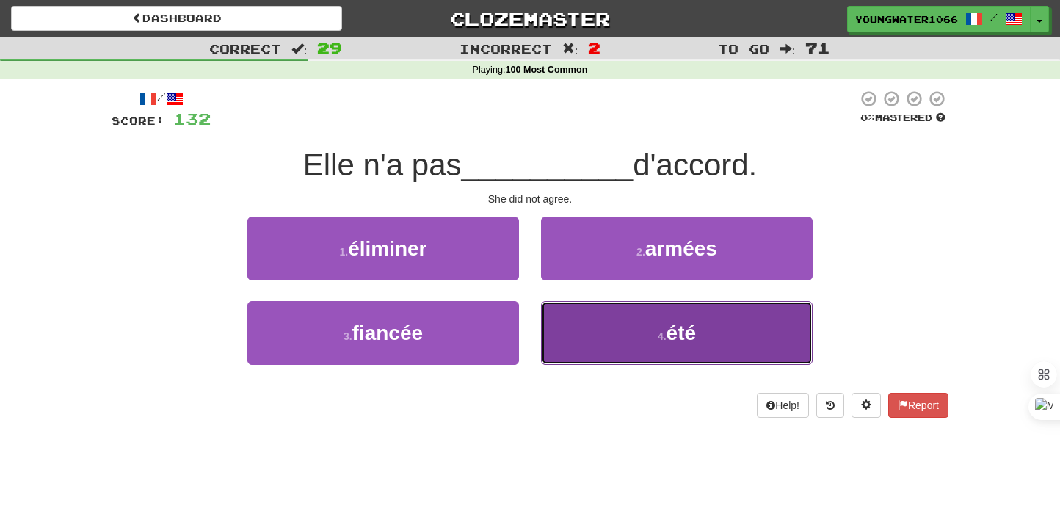
click at [612, 340] on button "4 . été" at bounding box center [677, 333] width 272 height 64
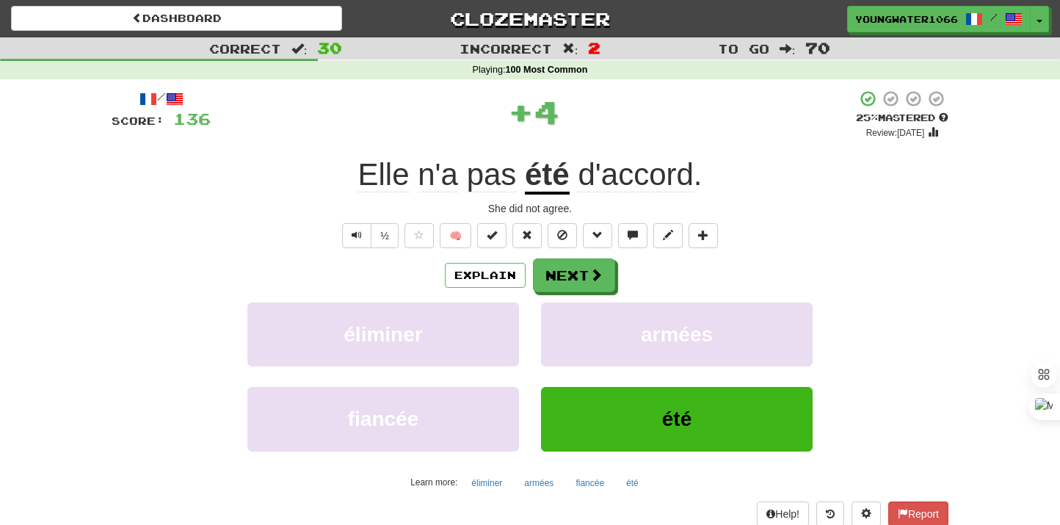
click at [586, 251] on div "/ Score: 136 + 4 25 % Mastered Review: [DATE] Elle n'a pas été d'accord . She d…" at bounding box center [530, 320] width 837 height 460
click at [583, 272] on button "Next" at bounding box center [575, 276] width 82 height 34
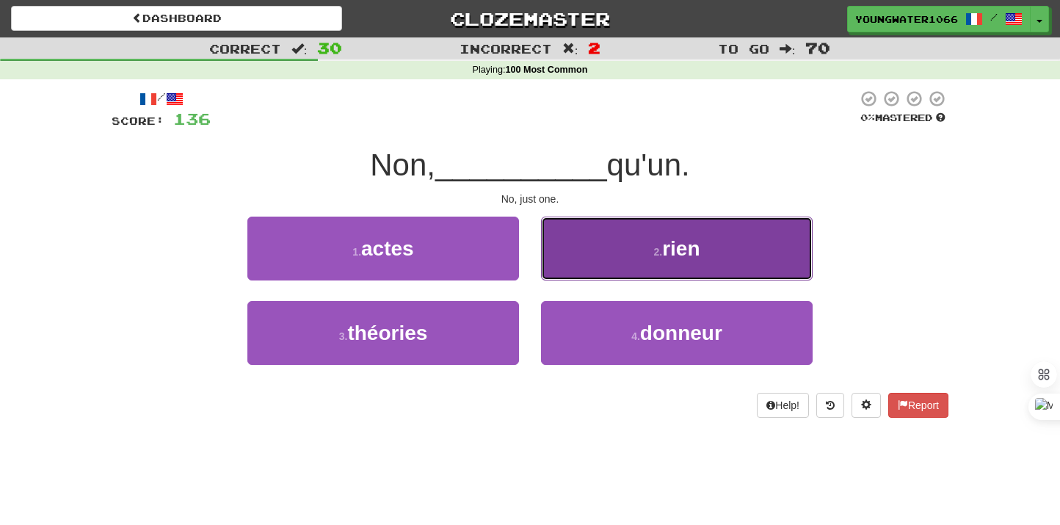
click at [559, 269] on button "2 . rien" at bounding box center [677, 249] width 272 height 64
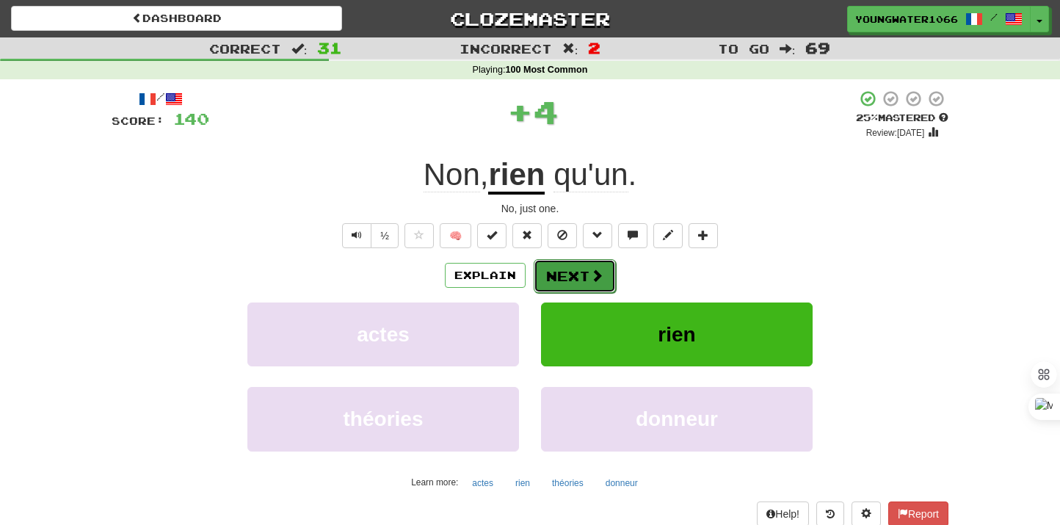
click at [559, 275] on button "Next" at bounding box center [575, 276] width 82 height 34
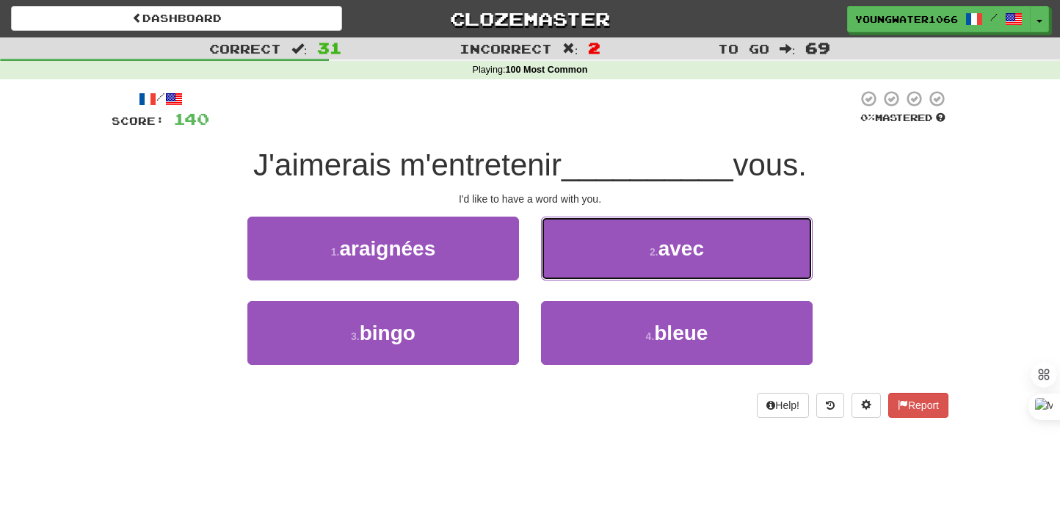
click at [559, 275] on button "2 . avec" at bounding box center [677, 249] width 272 height 64
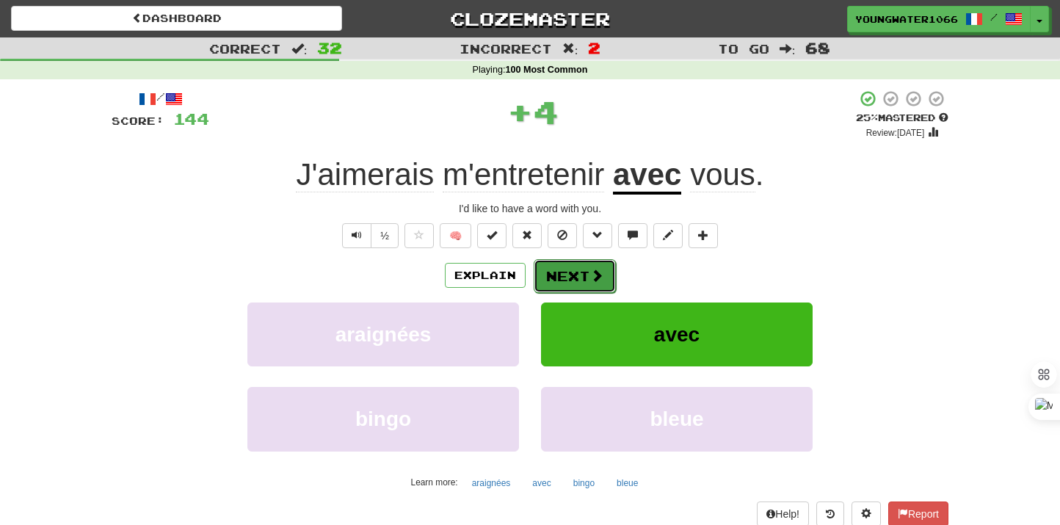
click at [559, 276] on button "Next" at bounding box center [575, 276] width 82 height 34
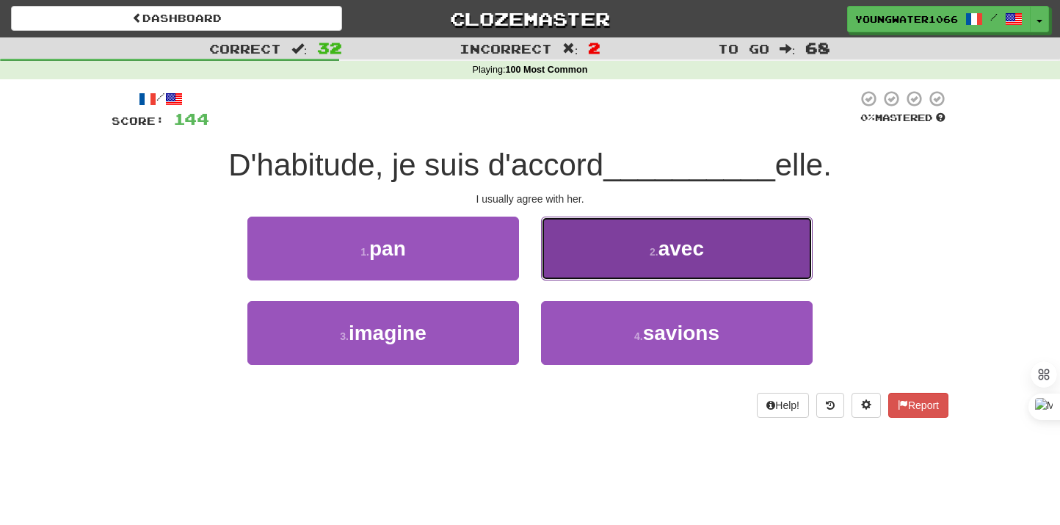
click at [617, 265] on button "2 . avec" at bounding box center [677, 249] width 272 height 64
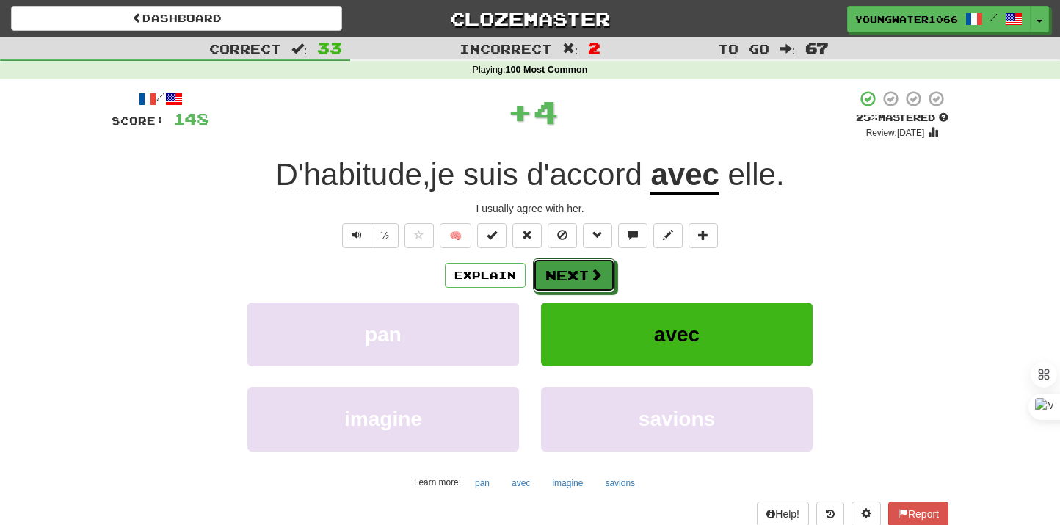
click at [576, 272] on button "Next" at bounding box center [574, 275] width 82 height 34
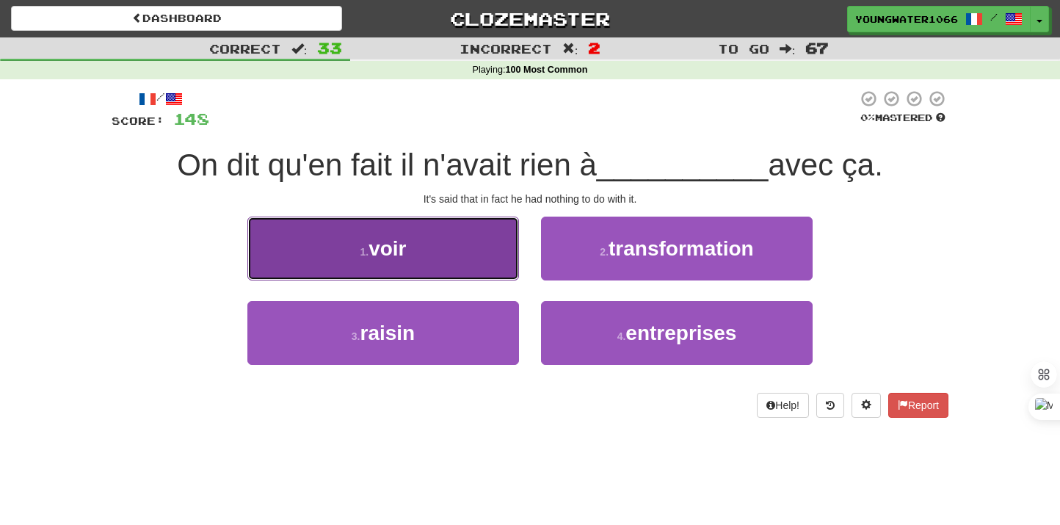
click at [466, 251] on button "1 . voir" at bounding box center [383, 249] width 272 height 64
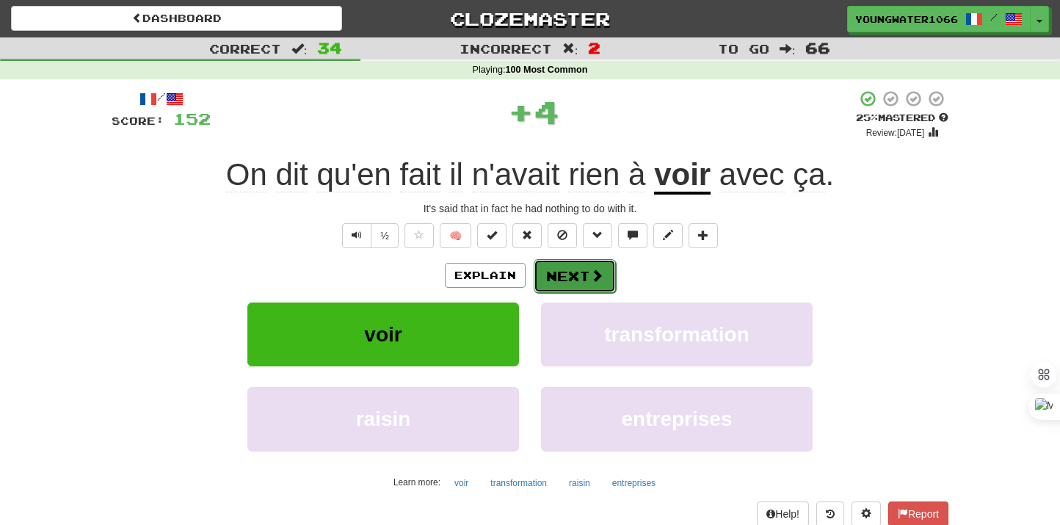
click at [586, 279] on button "Next" at bounding box center [575, 276] width 82 height 34
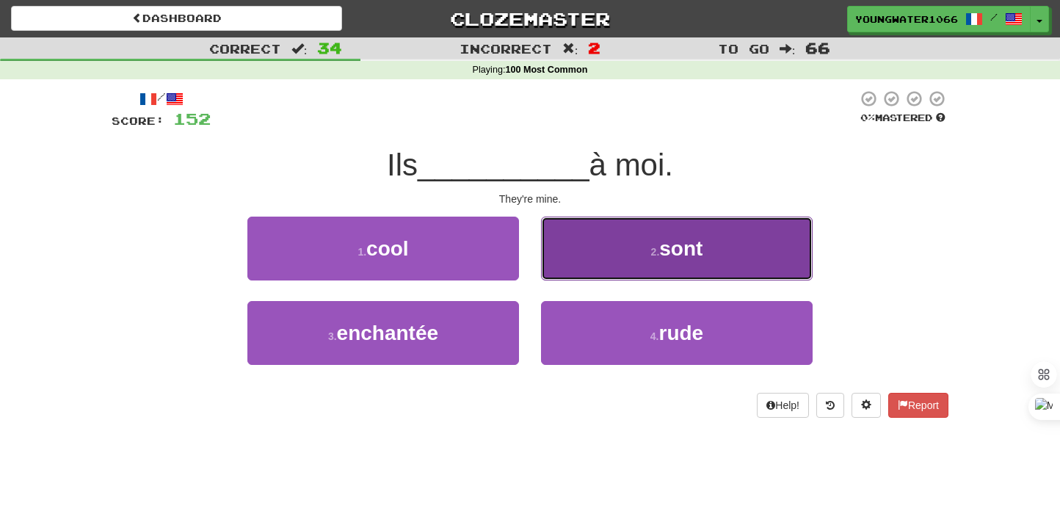
click at [562, 264] on button "2 . sont" at bounding box center [677, 249] width 272 height 64
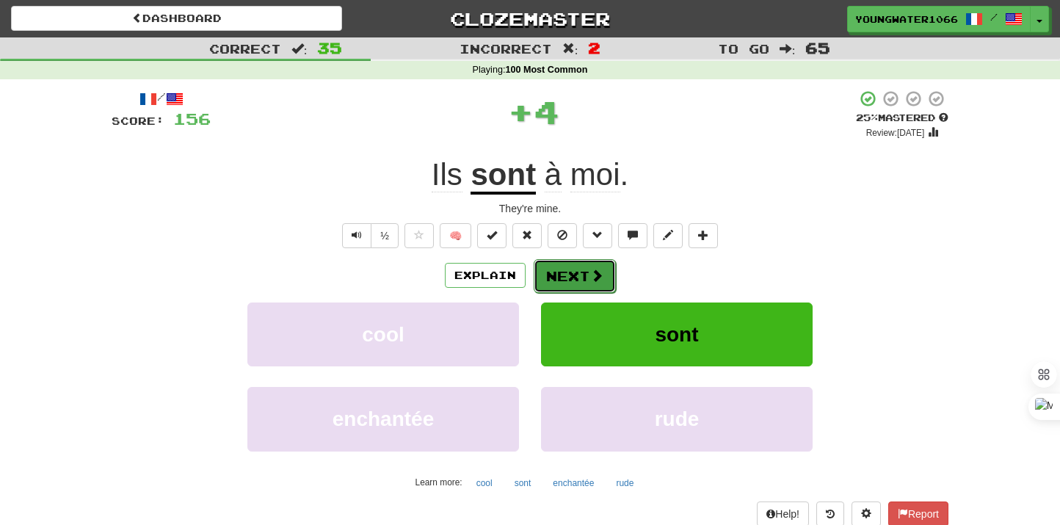
click at [555, 269] on button "Next" at bounding box center [575, 276] width 82 height 34
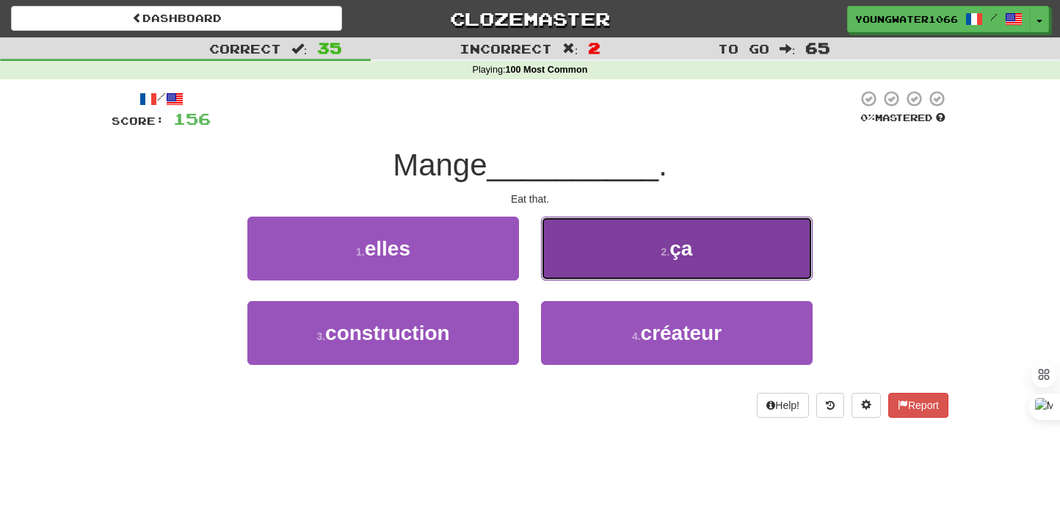
click at [601, 272] on button "2 . ça" at bounding box center [677, 249] width 272 height 64
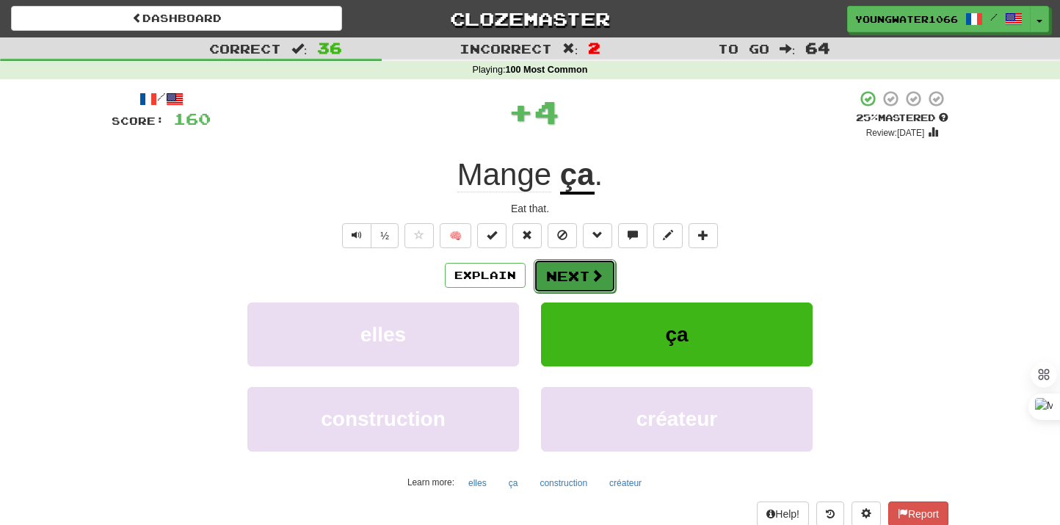
click at [590, 275] on span at bounding box center [596, 275] width 13 height 13
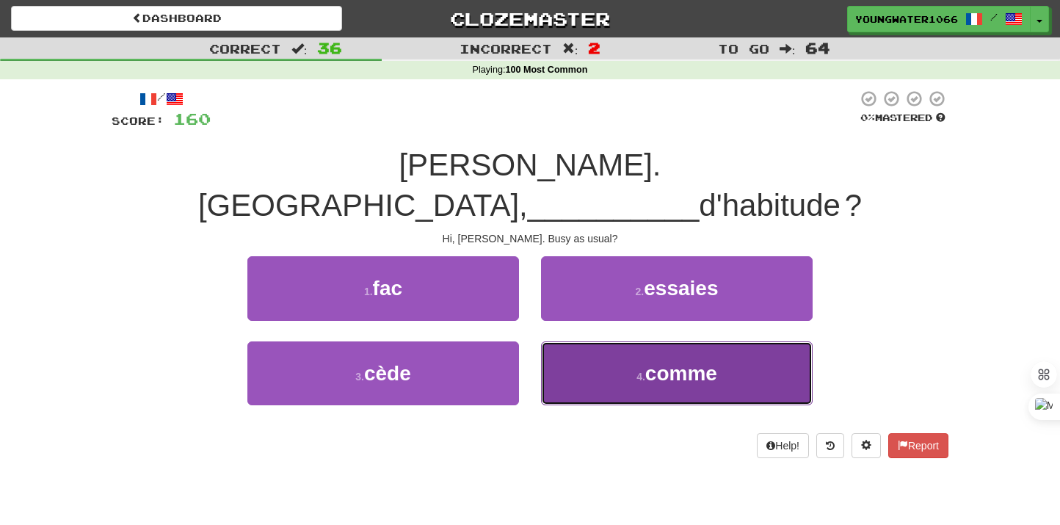
click at [590, 341] on button "4 . comme" at bounding box center [677, 373] width 272 height 64
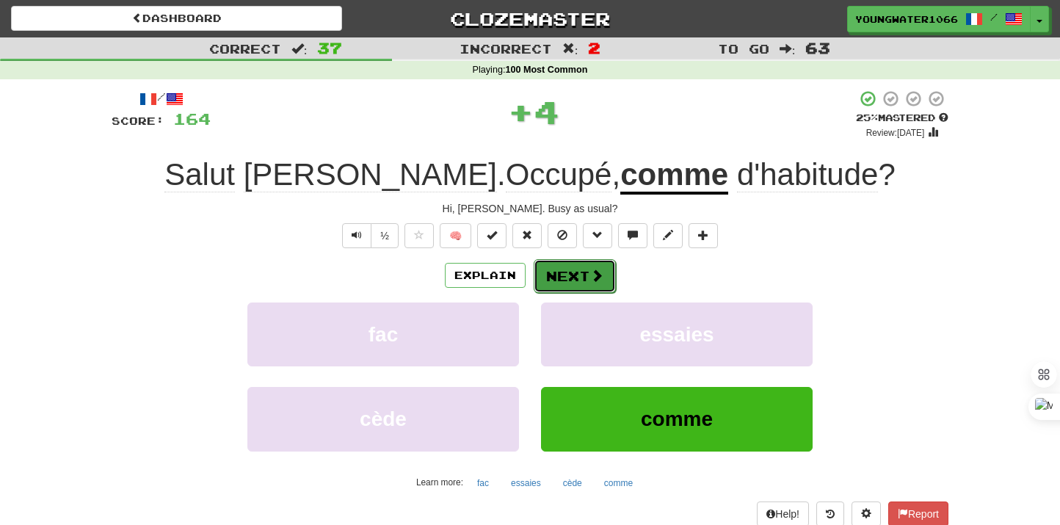
click at [571, 275] on button "Next" at bounding box center [575, 276] width 82 height 34
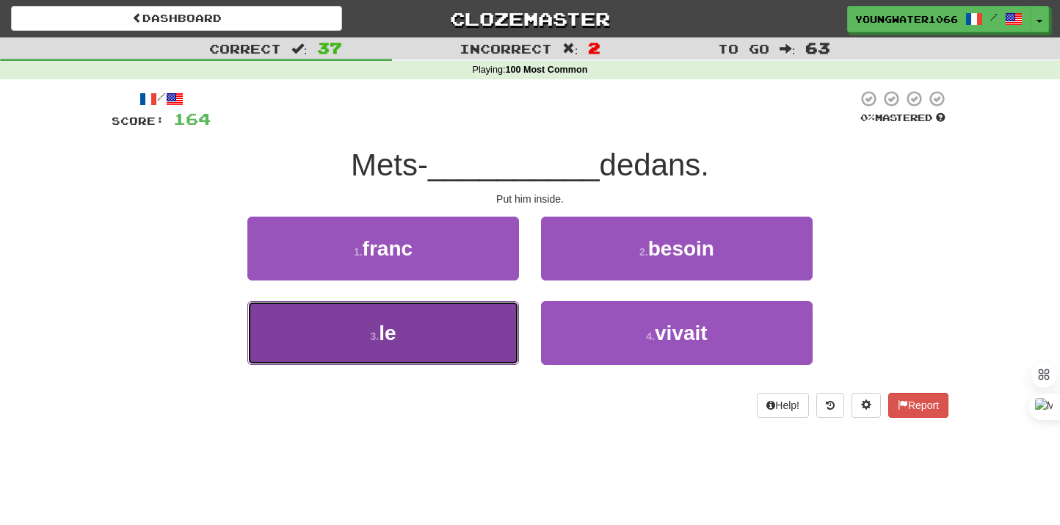
click at [482, 316] on button "3 . le" at bounding box center [383, 333] width 272 height 64
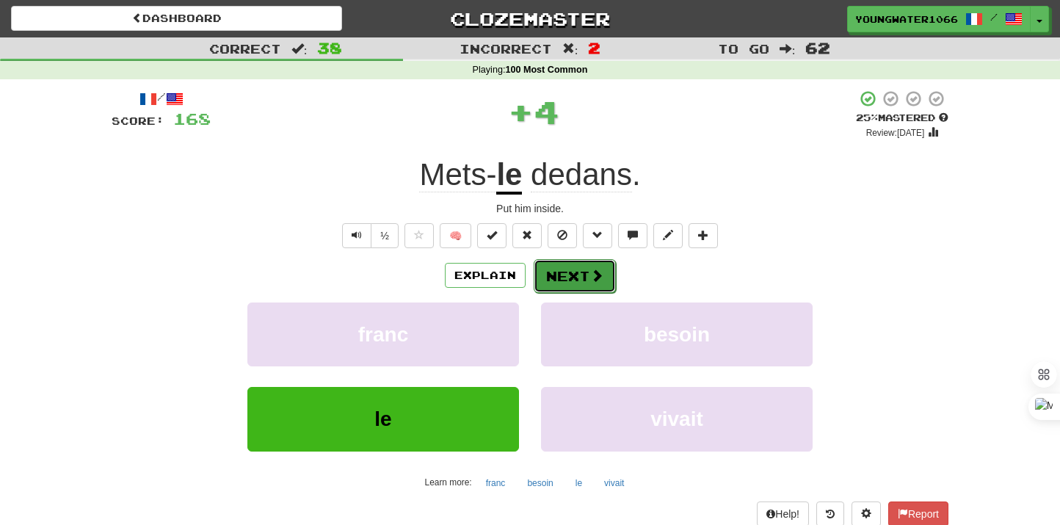
click at [571, 270] on button "Next" at bounding box center [575, 276] width 82 height 34
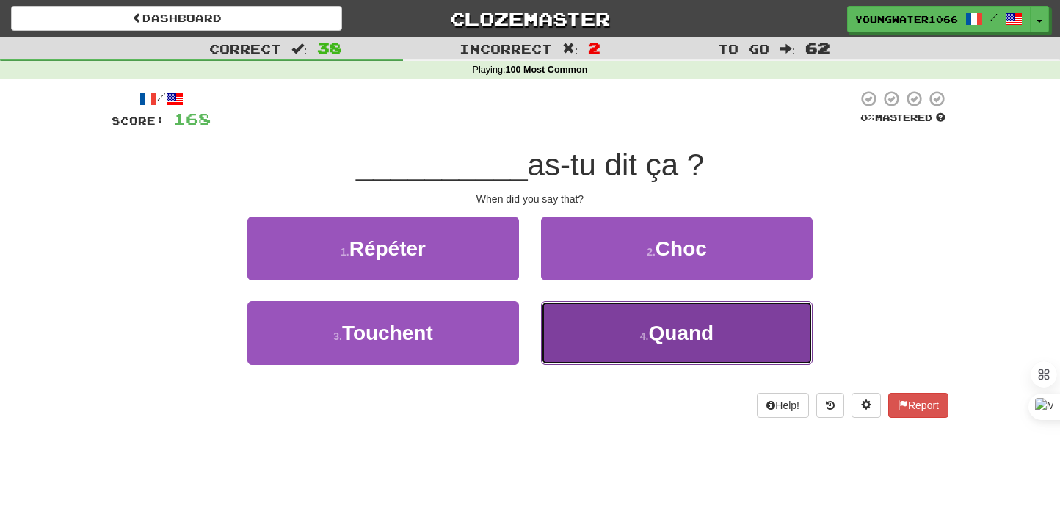
click at [562, 318] on button "4 . Quand" at bounding box center [677, 333] width 272 height 64
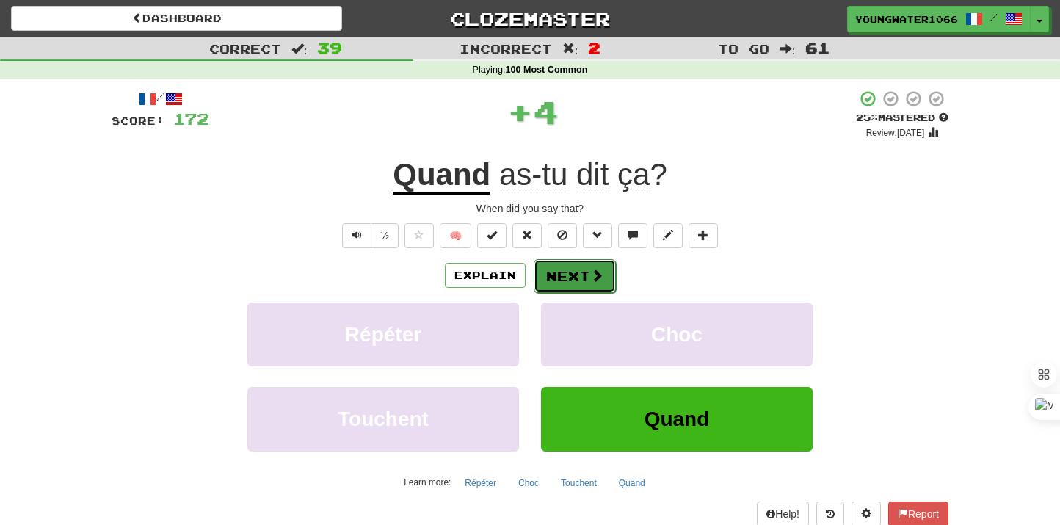
click at [562, 280] on button "Next" at bounding box center [575, 276] width 82 height 34
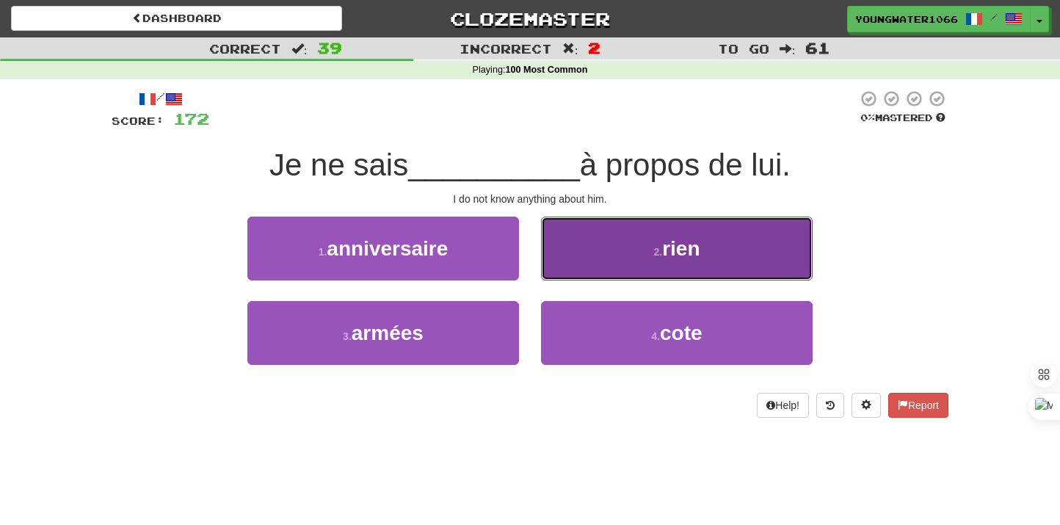
click at [581, 268] on button "2 . rien" at bounding box center [677, 249] width 272 height 64
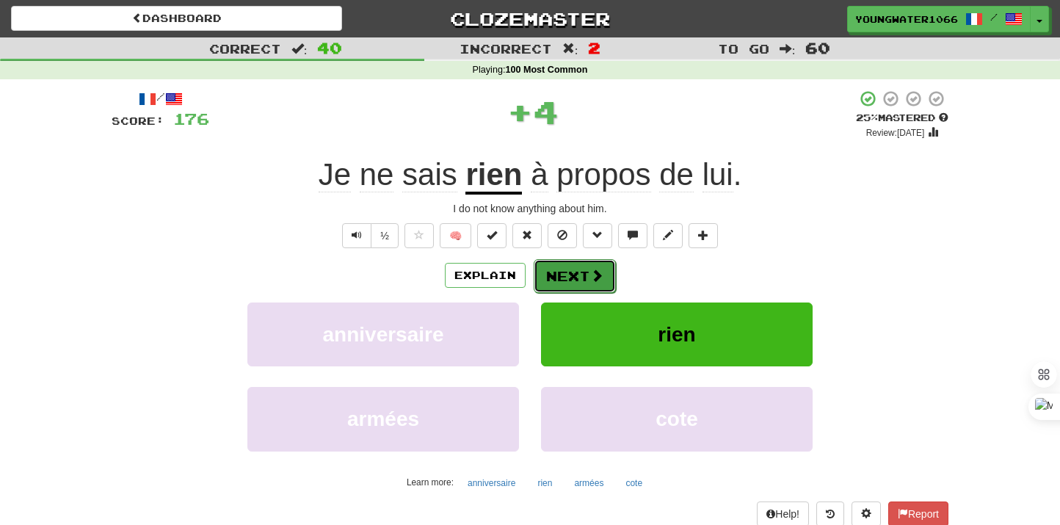
click at [562, 279] on button "Next" at bounding box center [575, 276] width 82 height 34
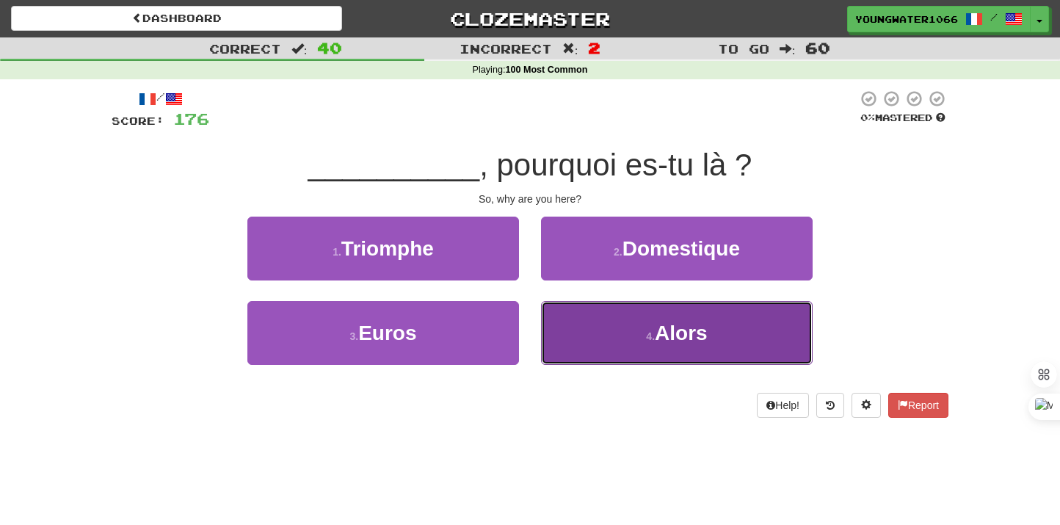
click at [601, 344] on button "4 . Alors" at bounding box center [677, 333] width 272 height 64
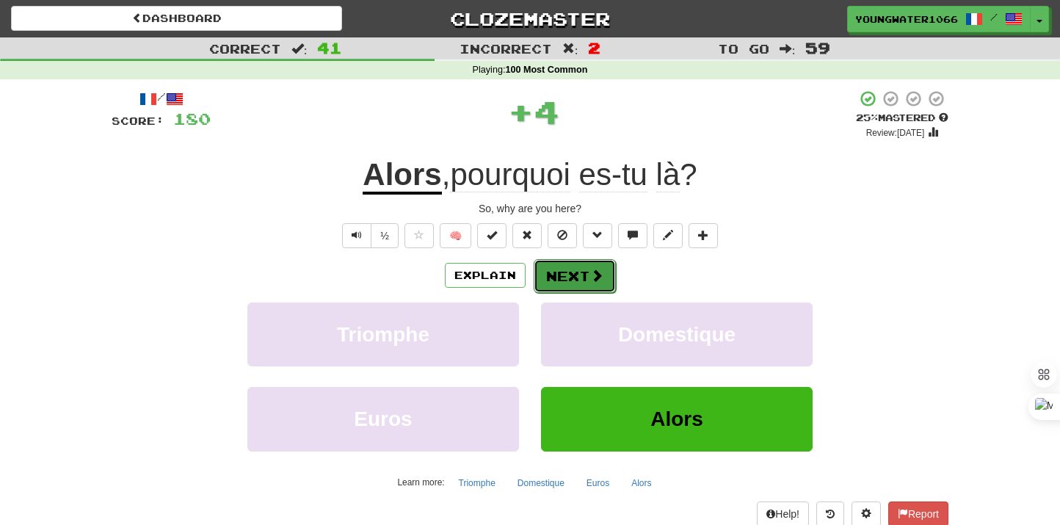
click at [578, 275] on button "Next" at bounding box center [575, 276] width 82 height 34
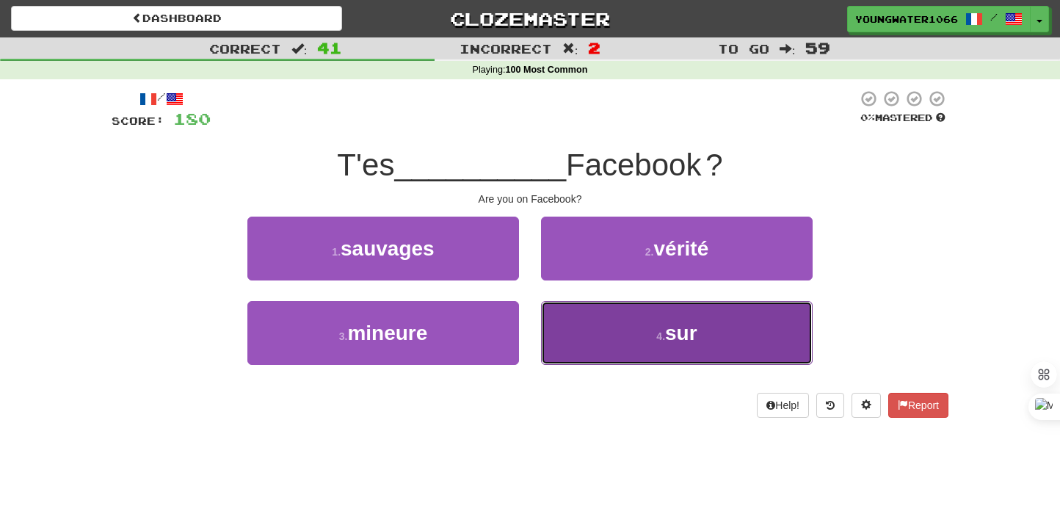
click at [599, 344] on button "4 . sur" at bounding box center [677, 333] width 272 height 64
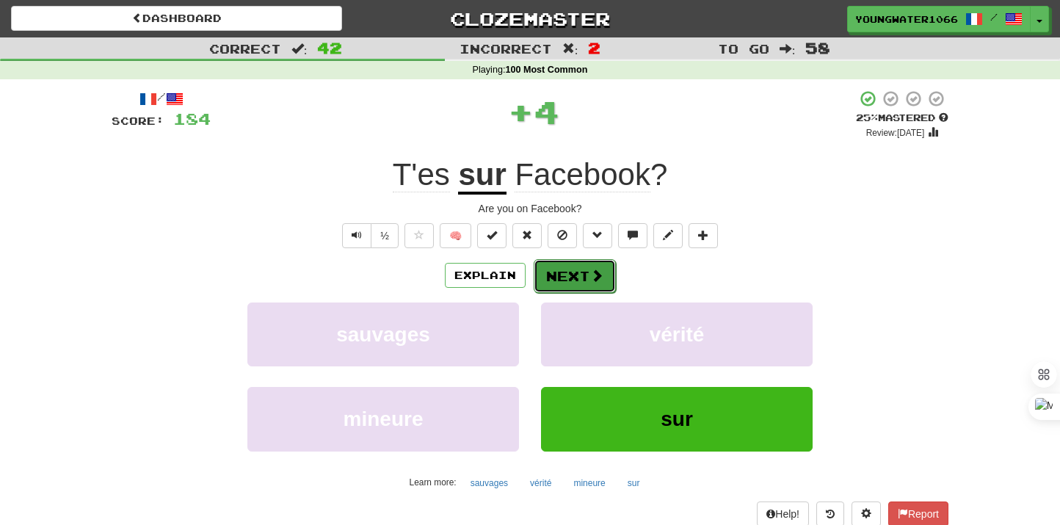
click at [579, 278] on button "Next" at bounding box center [575, 276] width 82 height 34
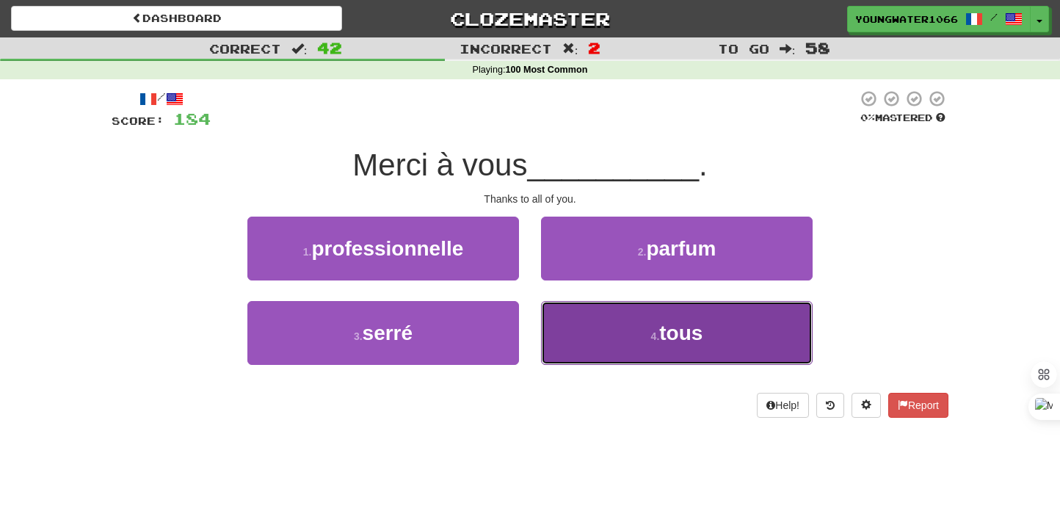
click at [579, 333] on button "4 . tous" at bounding box center [677, 333] width 272 height 64
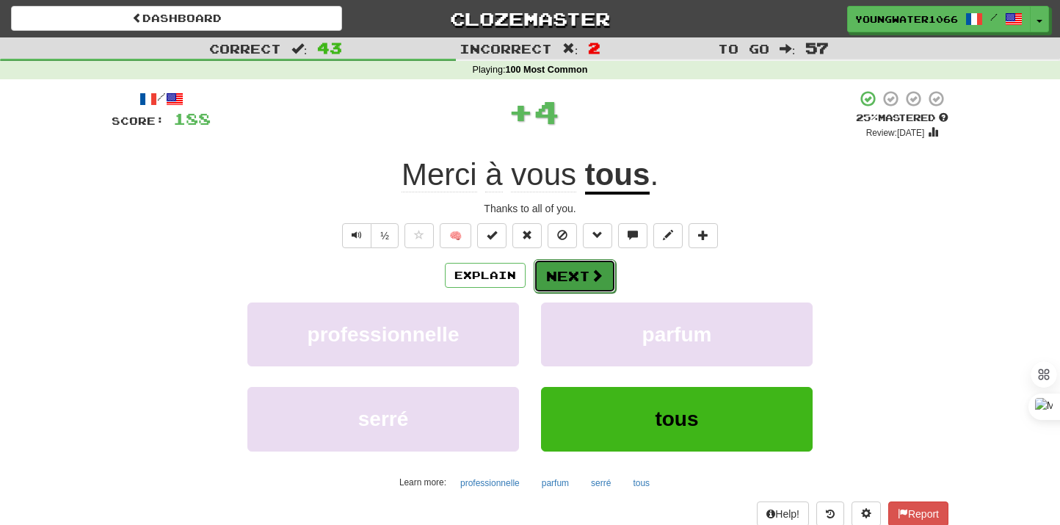
click at [569, 277] on button "Next" at bounding box center [575, 276] width 82 height 34
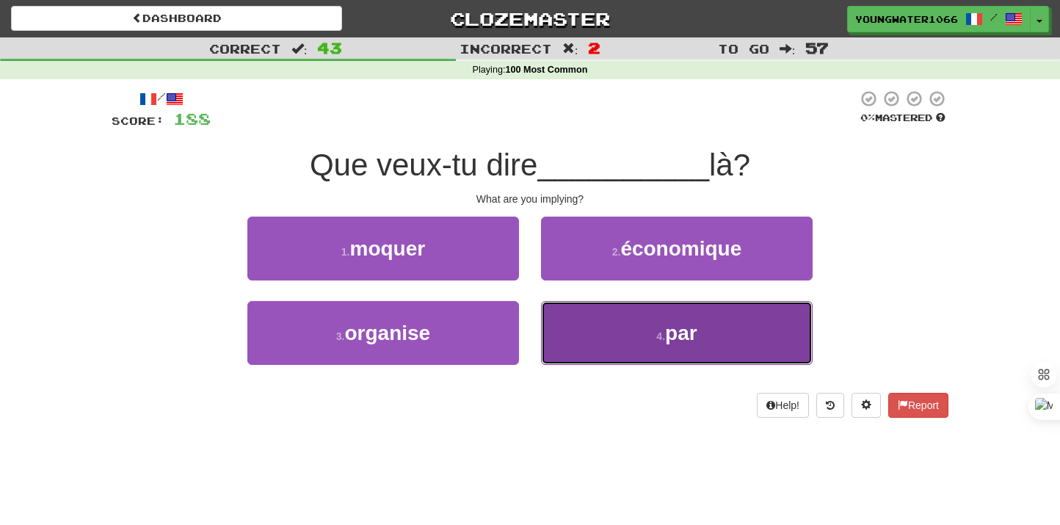
click at [585, 344] on button "4 . par" at bounding box center [677, 333] width 272 height 64
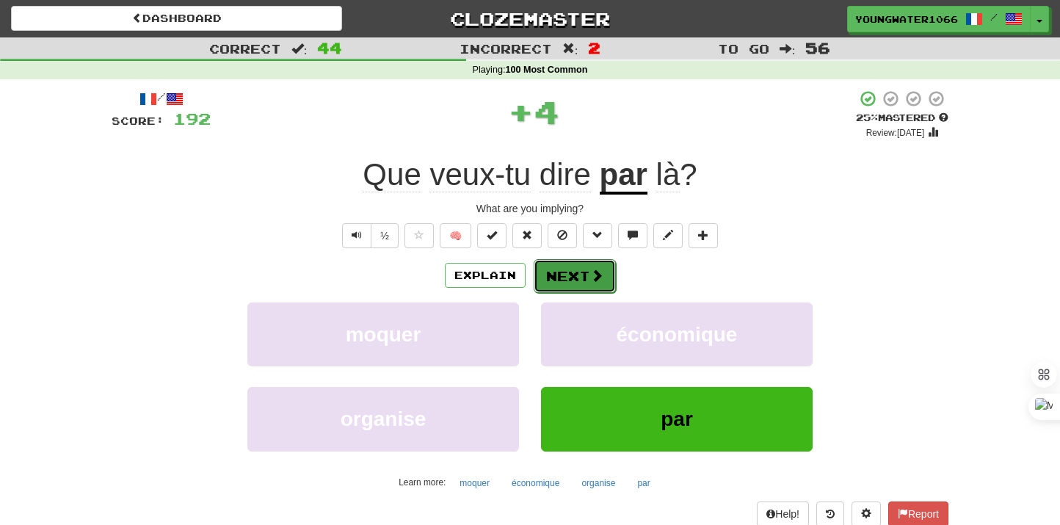
click at [569, 291] on button "Next" at bounding box center [575, 276] width 82 height 34
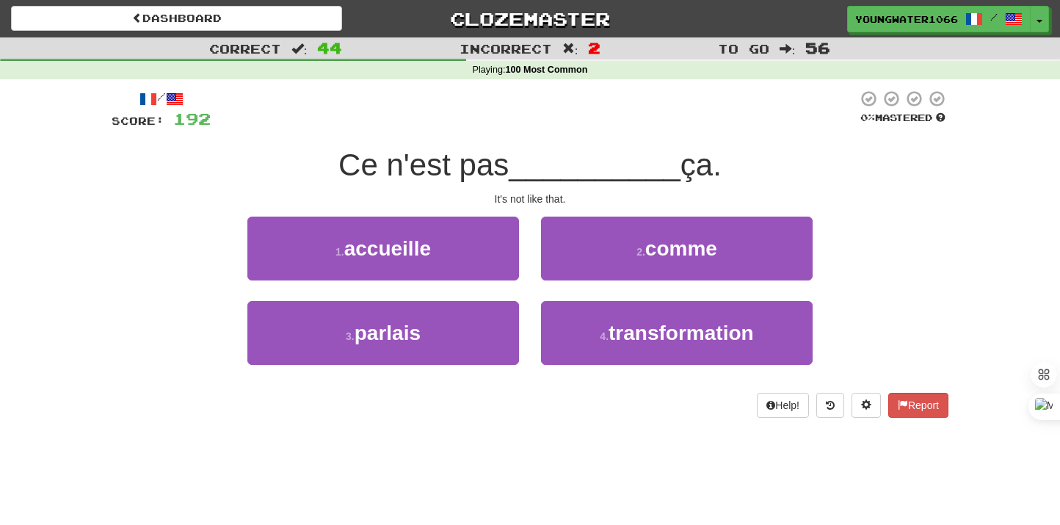
click at [592, 280] on div "2 . comme" at bounding box center [677, 259] width 294 height 84
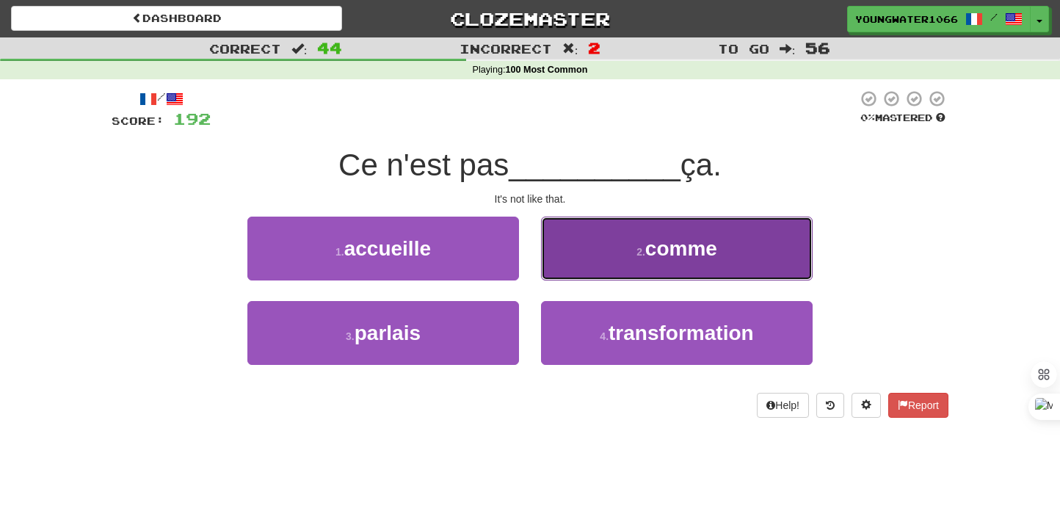
click at [589, 255] on button "2 . comme" at bounding box center [677, 249] width 272 height 64
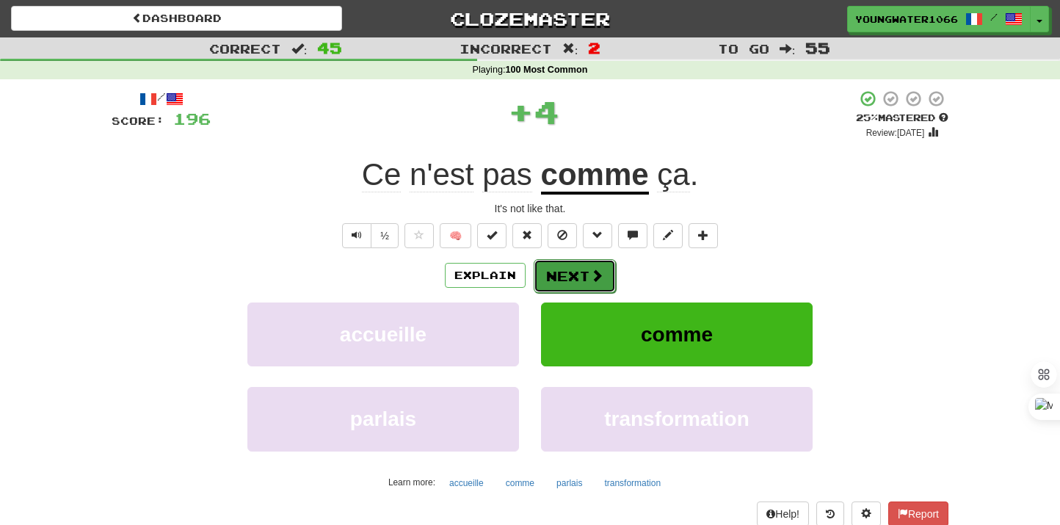
click at [573, 267] on button "Next" at bounding box center [575, 276] width 82 height 34
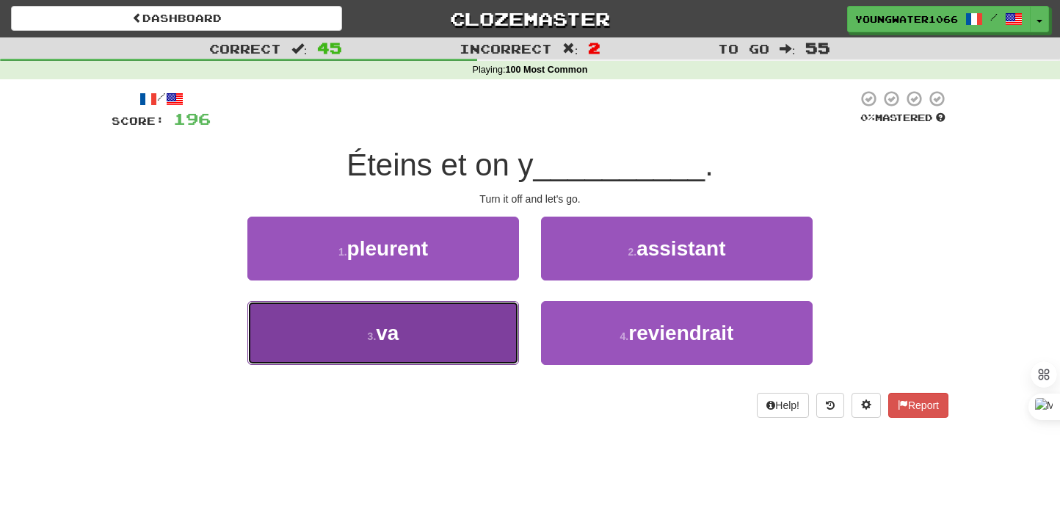
click at [465, 316] on button "3 . va" at bounding box center [383, 333] width 272 height 64
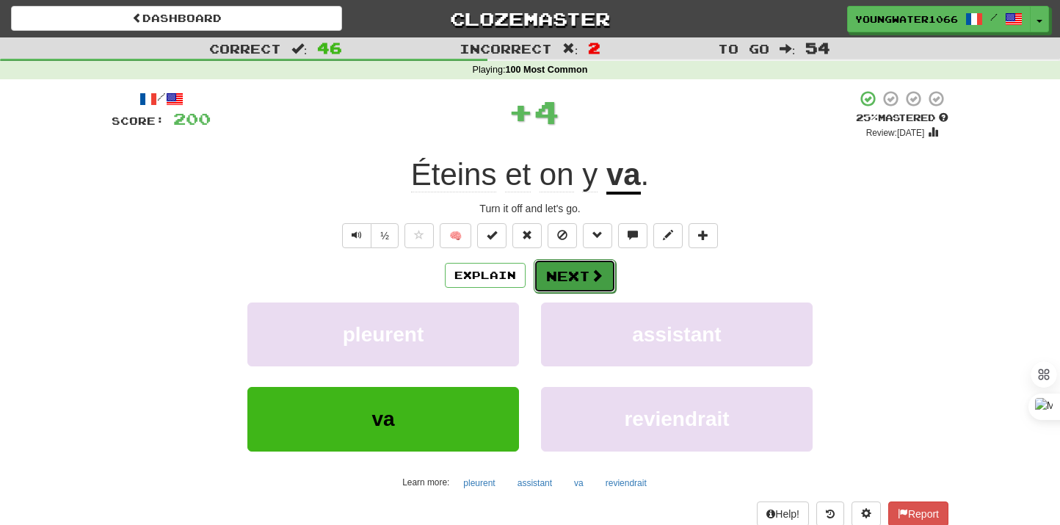
click at [541, 279] on button "Next" at bounding box center [575, 276] width 82 height 34
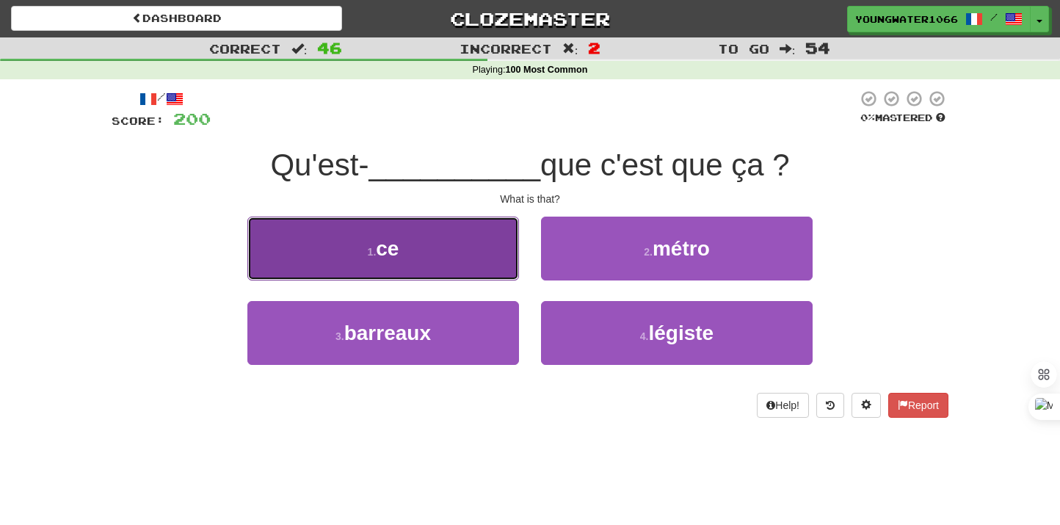
click at [469, 265] on button "1 . ce" at bounding box center [383, 249] width 272 height 64
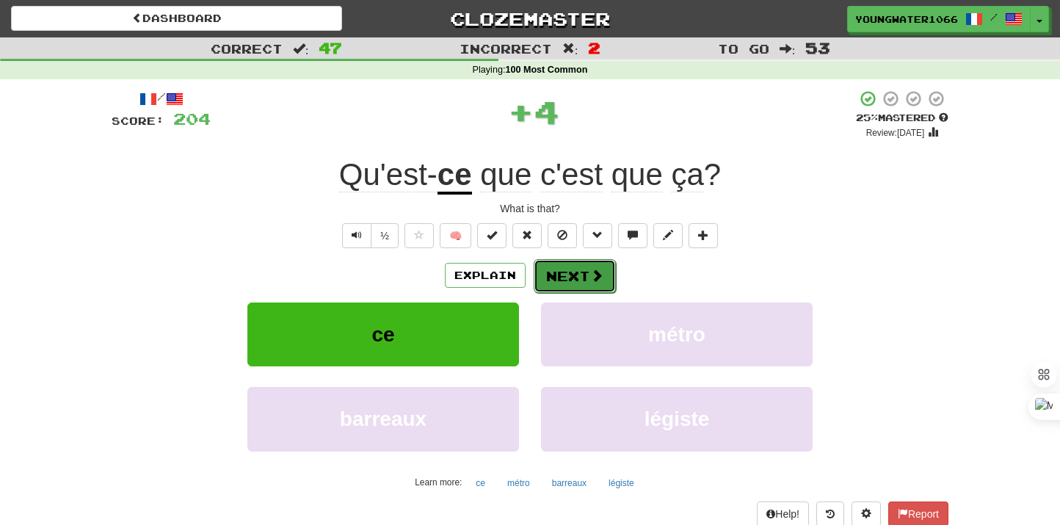
click at [564, 283] on button "Next" at bounding box center [575, 276] width 82 height 34
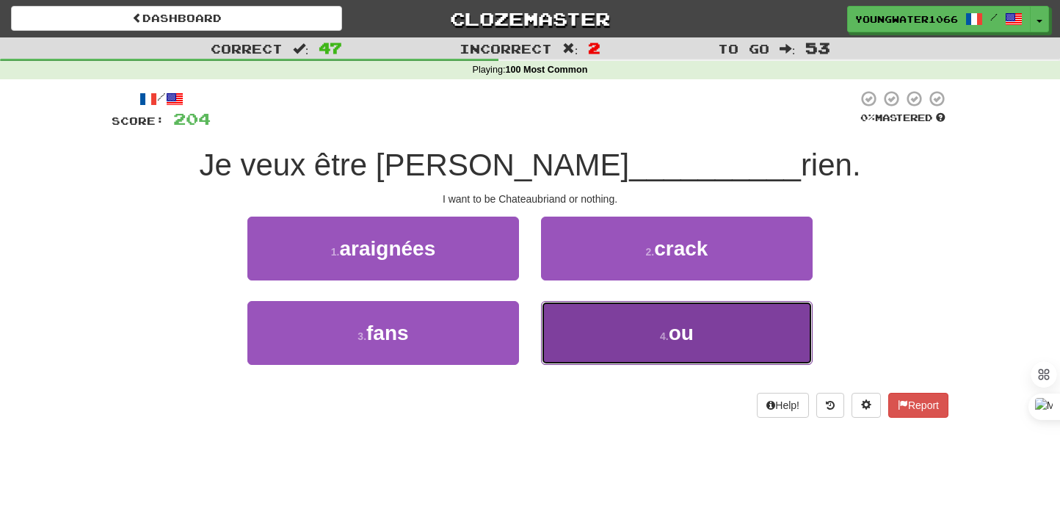
click at [569, 335] on button "4 . ou" at bounding box center [677, 333] width 272 height 64
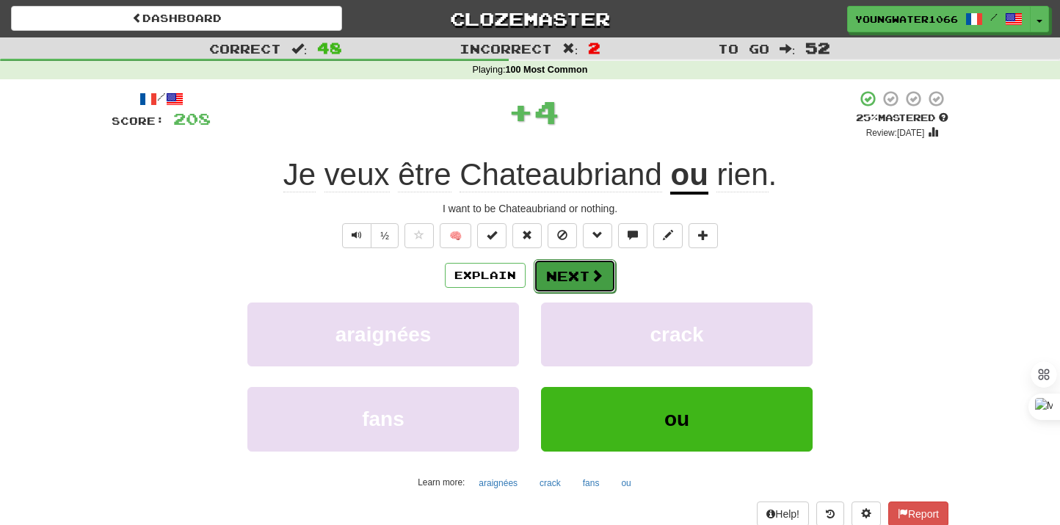
click at [569, 279] on button "Next" at bounding box center [575, 276] width 82 height 34
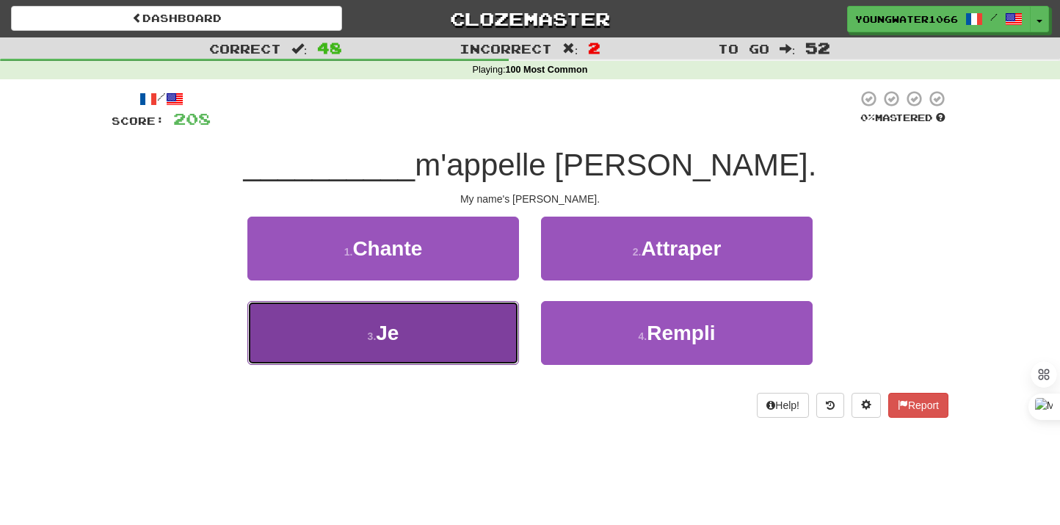
click at [481, 336] on button "3 . Je" at bounding box center [383, 333] width 272 height 64
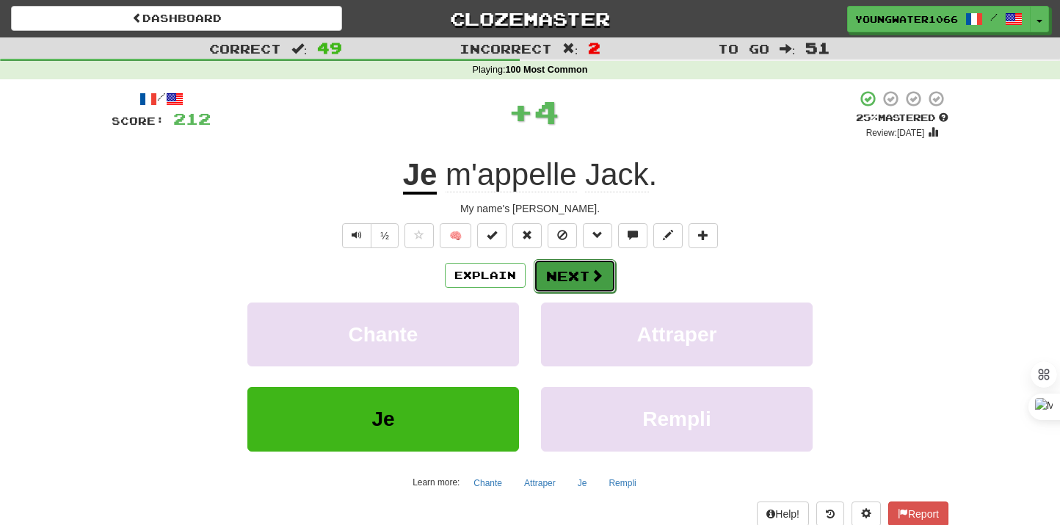
click at [573, 282] on button "Next" at bounding box center [575, 276] width 82 height 34
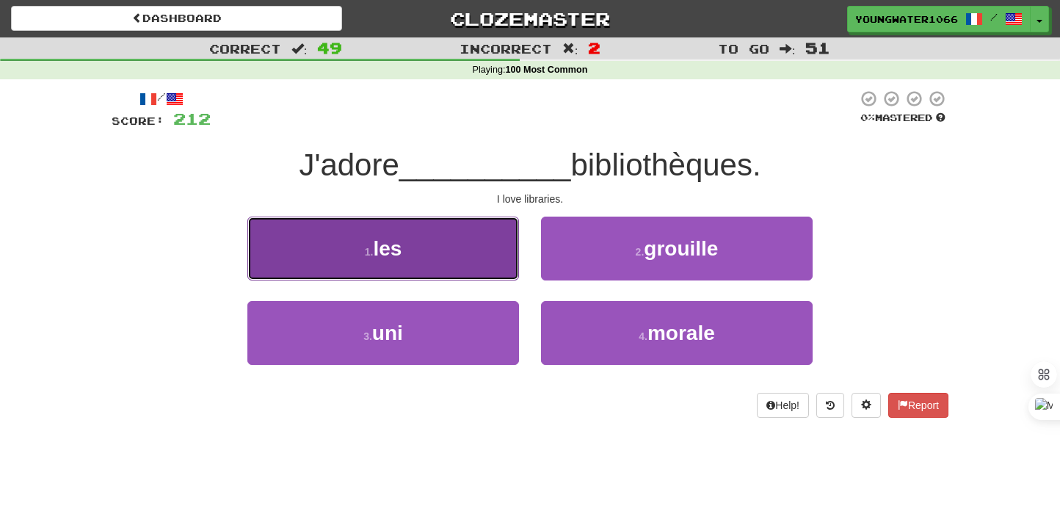
click at [468, 273] on button "1 . les" at bounding box center [383, 249] width 272 height 64
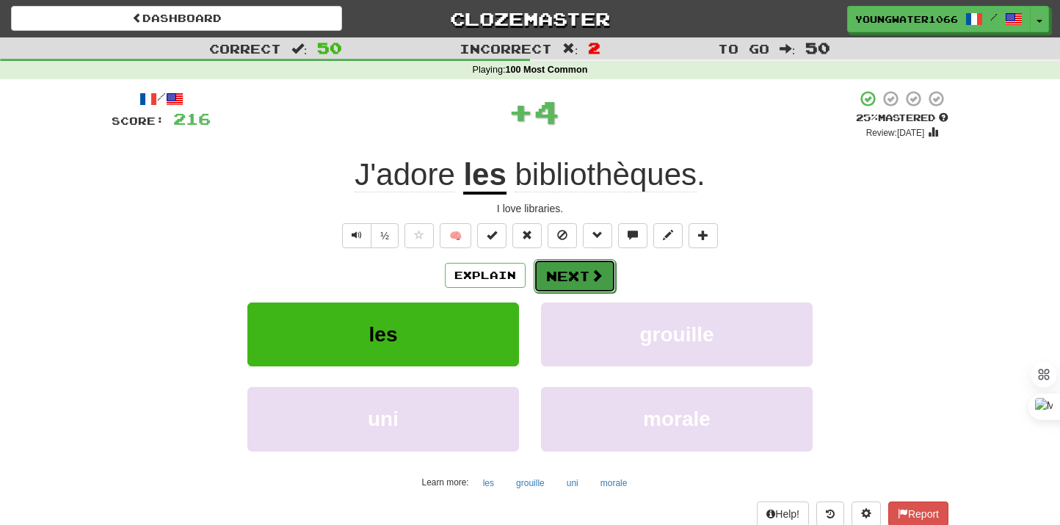
click at [532, 278] on div "Explain Next" at bounding box center [530, 275] width 837 height 34
click at [550, 278] on button "Next" at bounding box center [575, 276] width 82 height 34
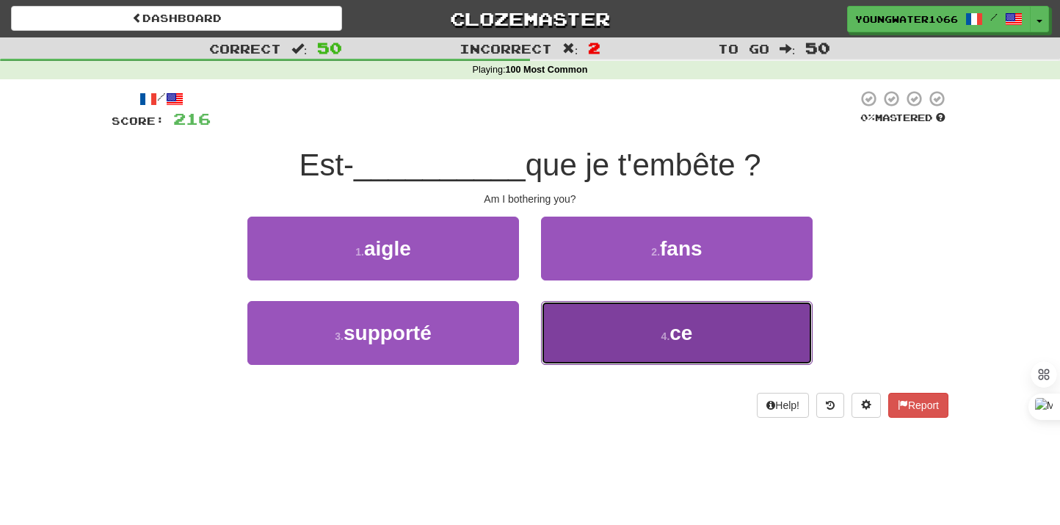
click at [589, 332] on button "4 . ce" at bounding box center [677, 333] width 272 height 64
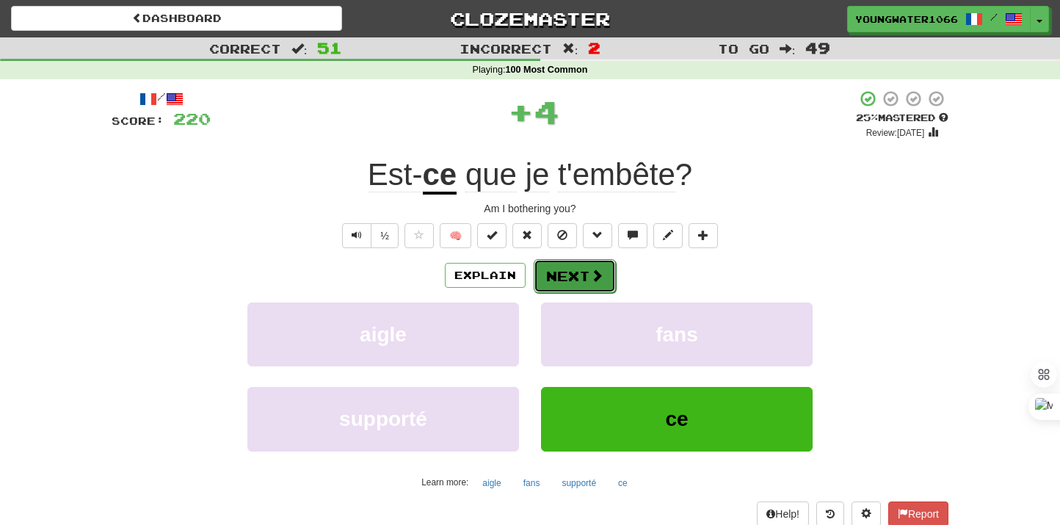
click at [569, 270] on button "Next" at bounding box center [575, 276] width 82 height 34
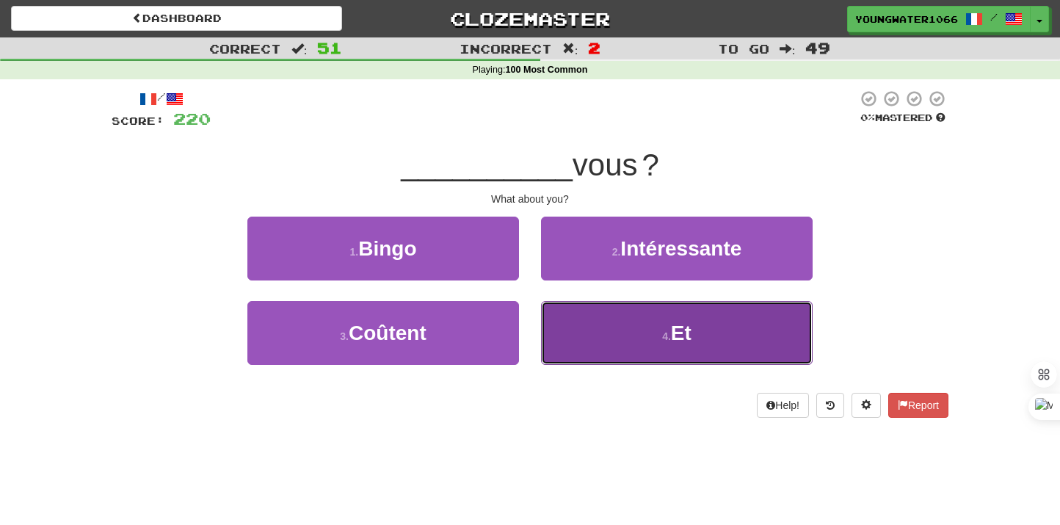
click at [570, 328] on button "4 . Et" at bounding box center [677, 333] width 272 height 64
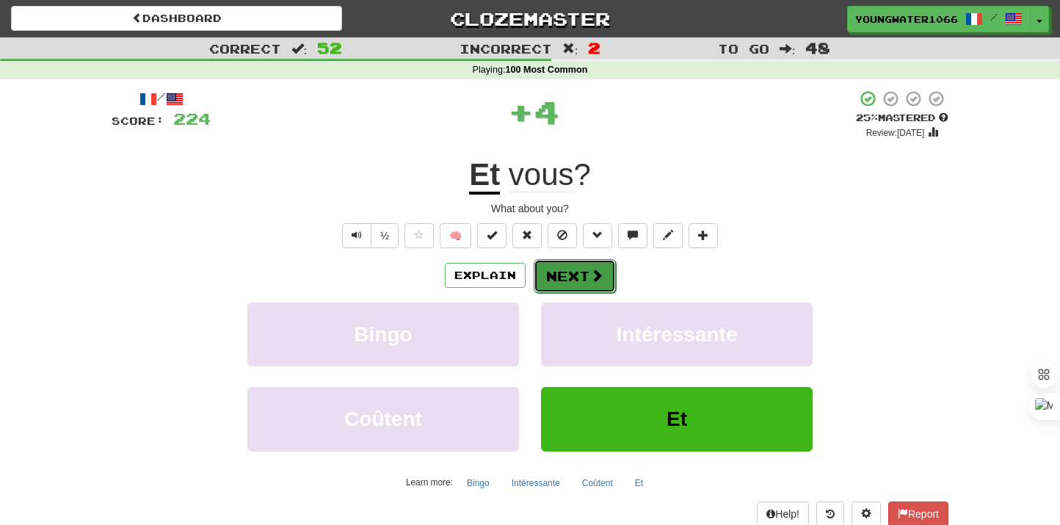
click at [568, 281] on button "Next" at bounding box center [575, 276] width 82 height 34
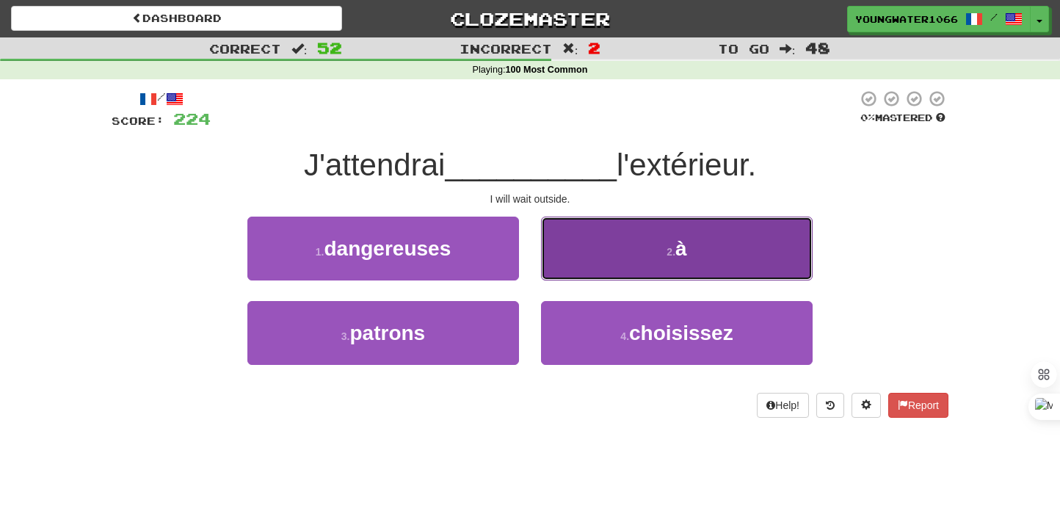
click at [576, 279] on button "2 . à" at bounding box center [677, 249] width 272 height 64
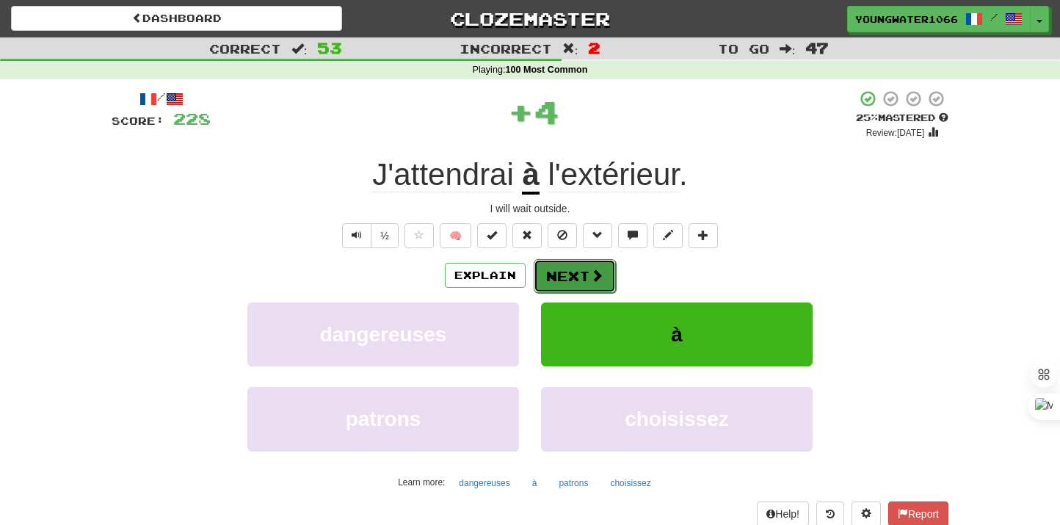
click at [562, 279] on button "Next" at bounding box center [575, 276] width 82 height 34
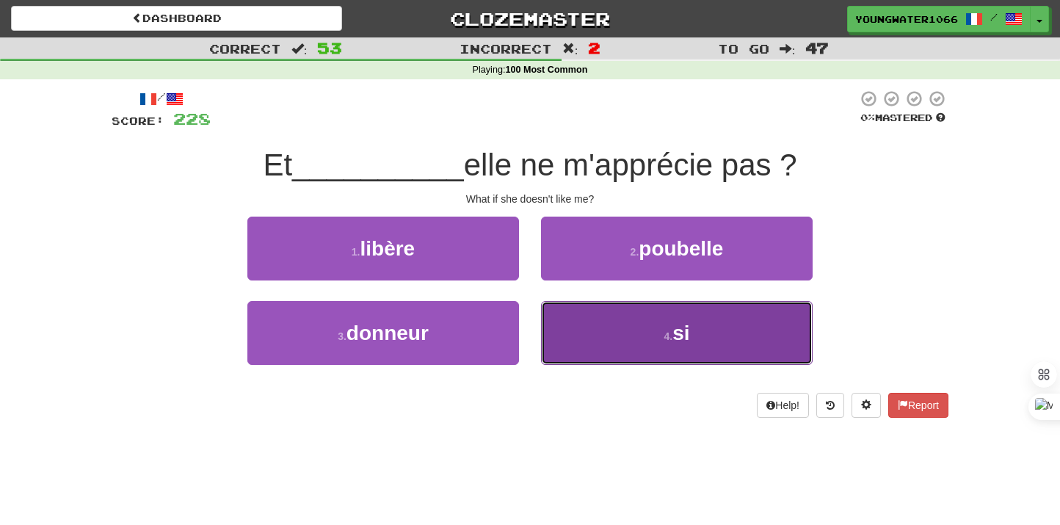
click at [592, 348] on button "4 . si" at bounding box center [677, 333] width 272 height 64
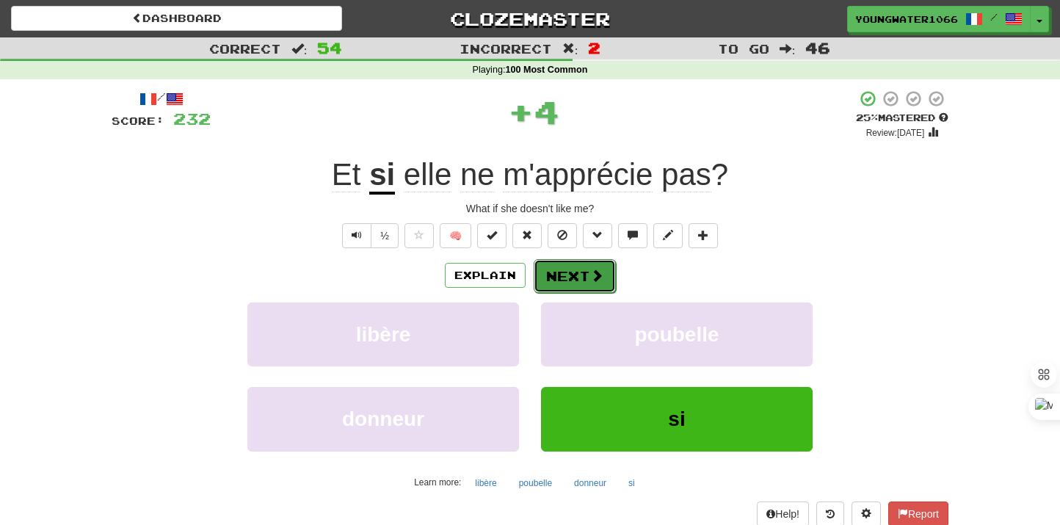
click at [572, 269] on button "Next" at bounding box center [575, 276] width 82 height 34
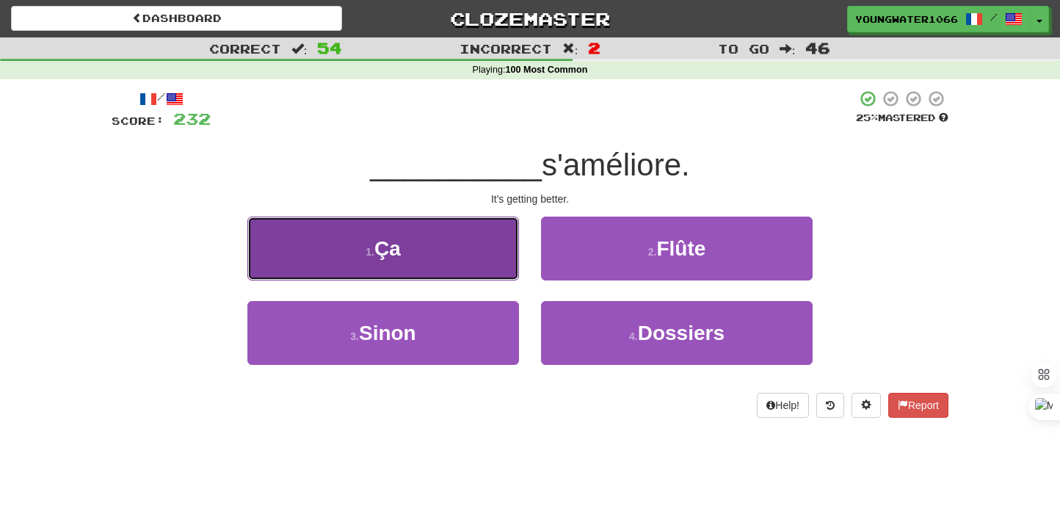
click at [490, 261] on button "1 . Ça" at bounding box center [383, 249] width 272 height 64
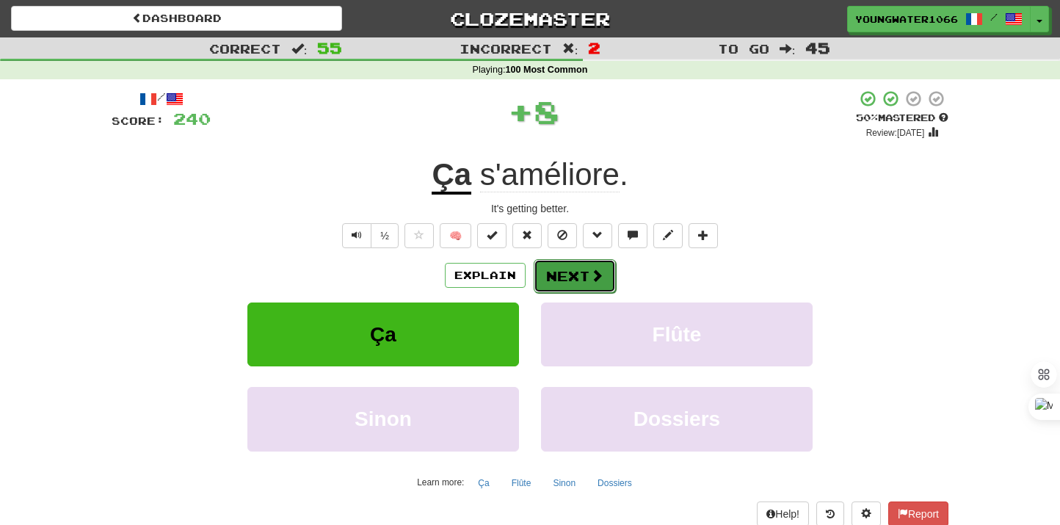
click at [543, 276] on button "Next" at bounding box center [575, 276] width 82 height 34
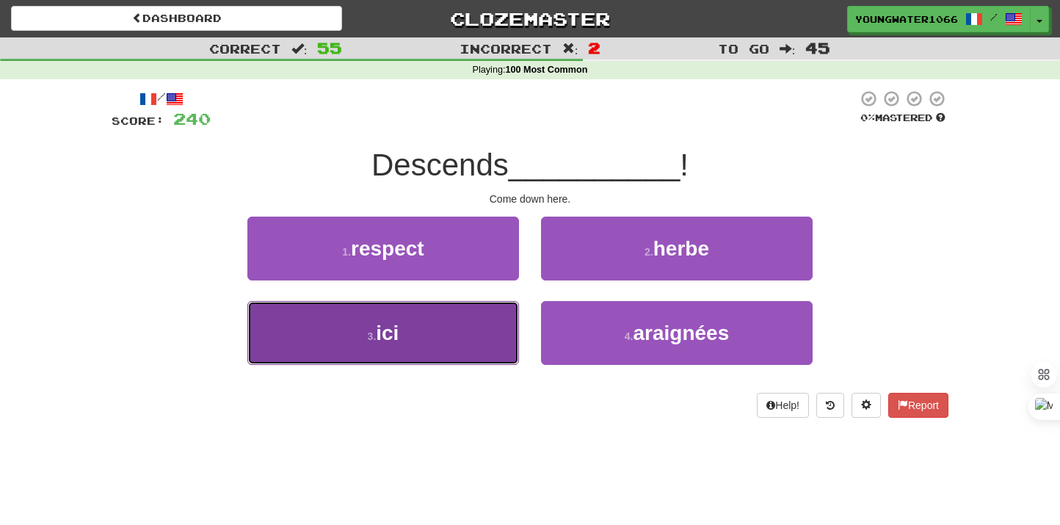
click at [450, 318] on button "3 . ici" at bounding box center [383, 333] width 272 height 64
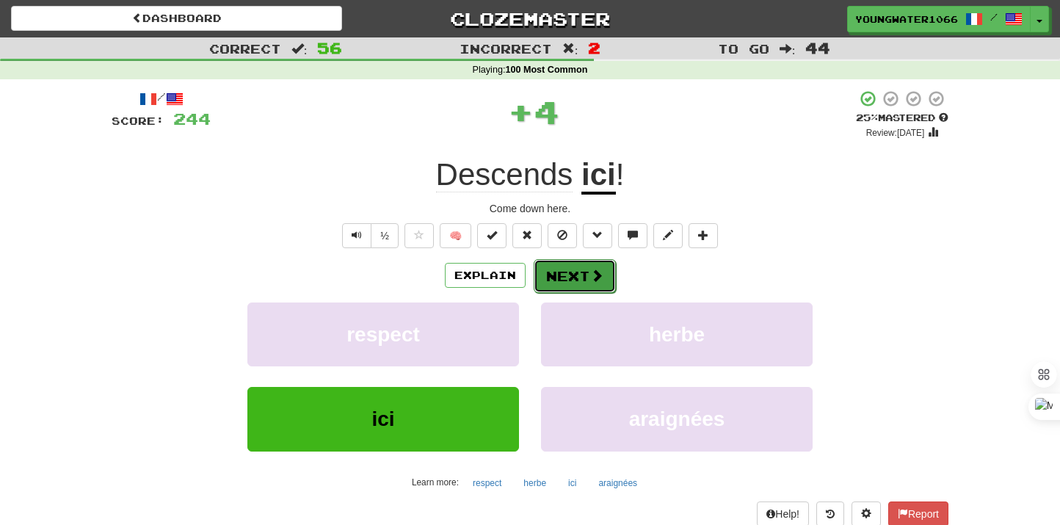
click at [592, 284] on button "Next" at bounding box center [575, 276] width 82 height 34
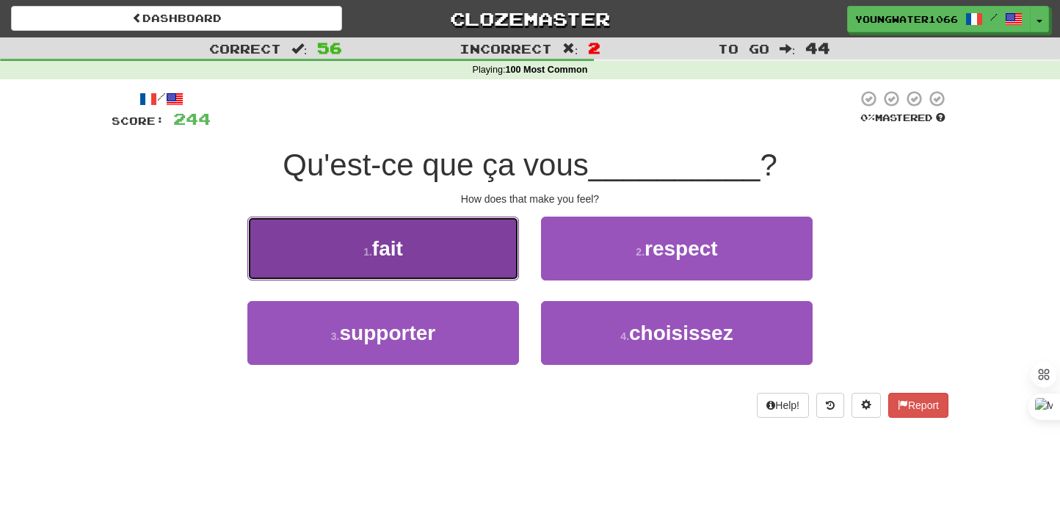
click at [486, 263] on button "1 . fait" at bounding box center [383, 249] width 272 height 64
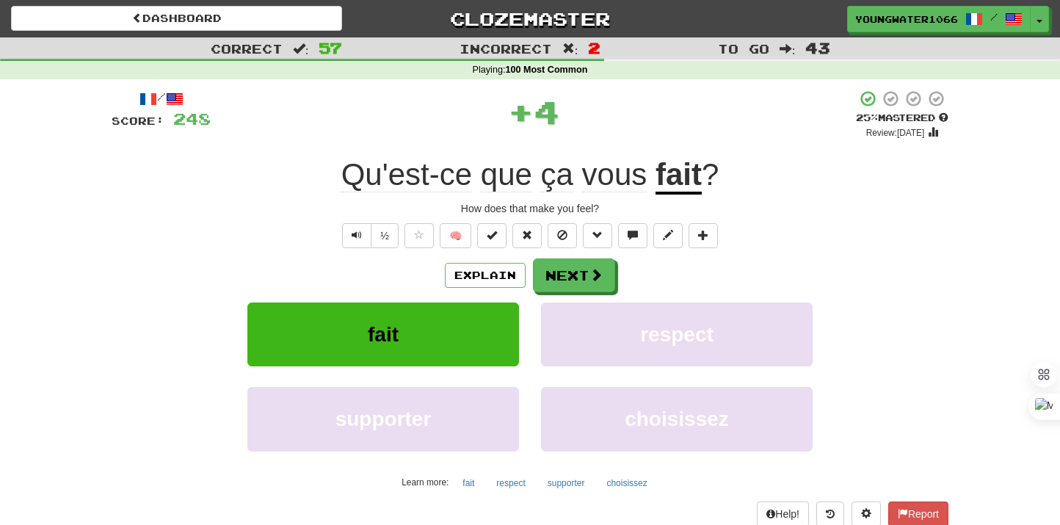
click at [579, 293] on div "Explain Next fait respect supporter choisissez Learn more: fait respect support…" at bounding box center [530, 376] width 837 height 236
click at [571, 273] on button "Next" at bounding box center [575, 276] width 82 height 34
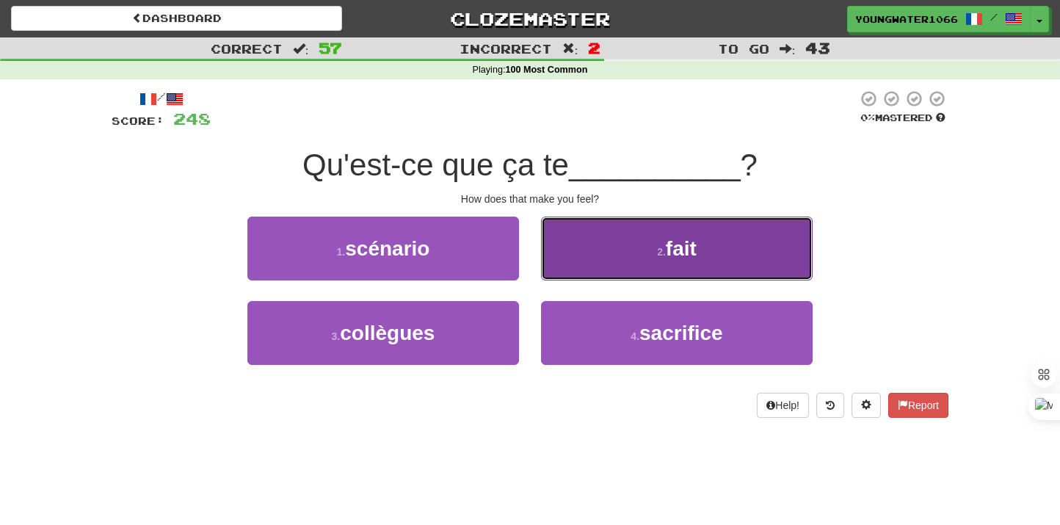
click at [559, 254] on button "2 . fait" at bounding box center [677, 249] width 272 height 64
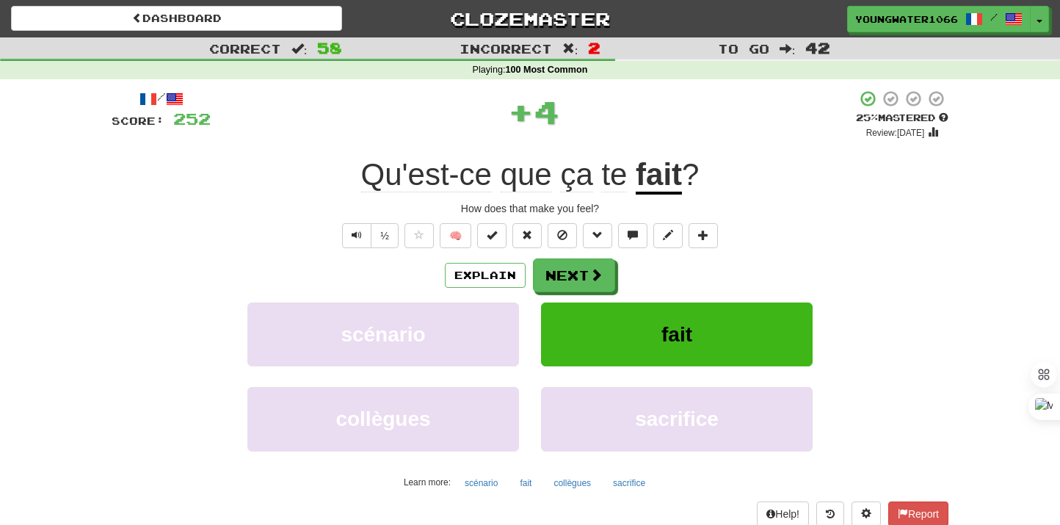
click at [559, 296] on div "Explain Next scénario fait collègues sacrifice Learn more: scénario fait collèg…" at bounding box center [530, 376] width 837 height 236
click at [559, 276] on button "Next" at bounding box center [575, 276] width 82 height 34
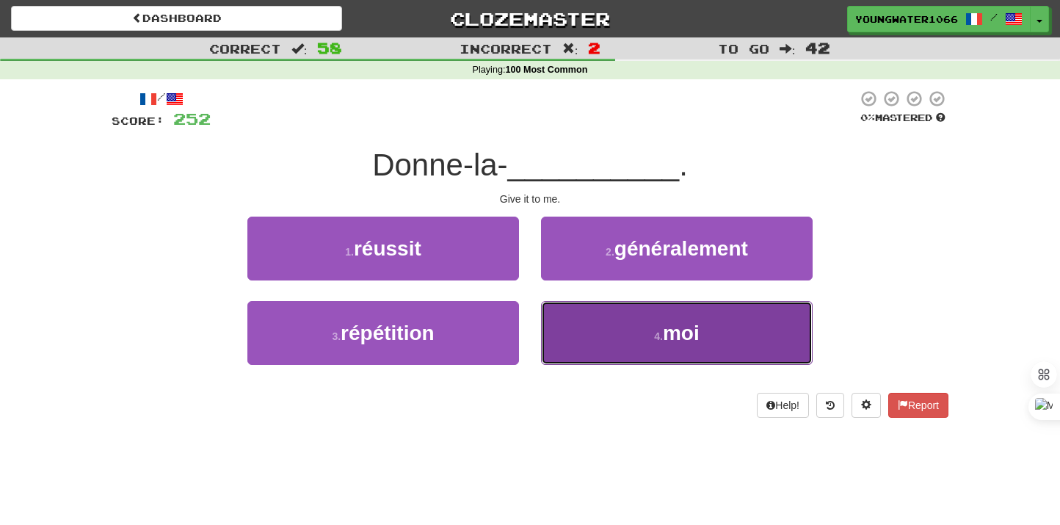
click at [599, 349] on button "4 . moi" at bounding box center [677, 333] width 272 height 64
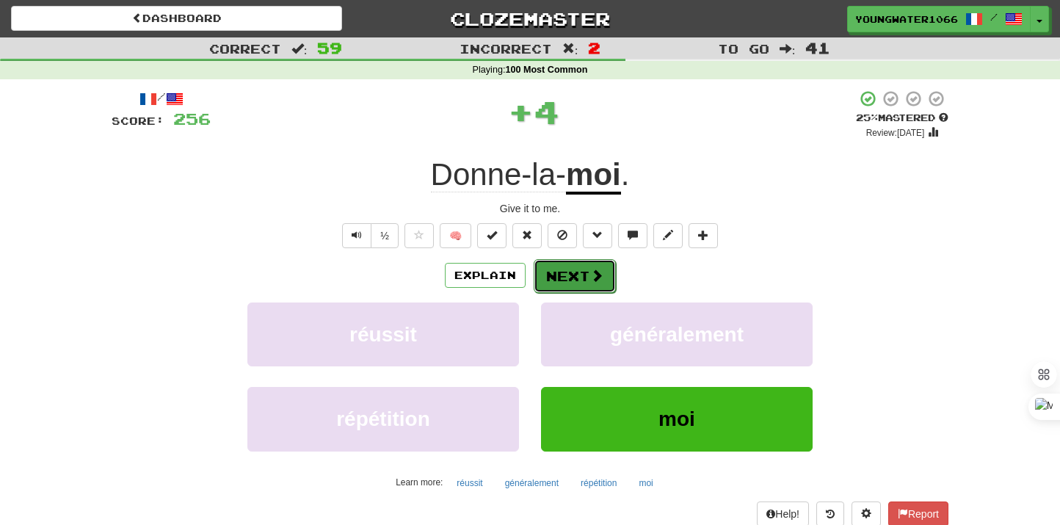
click at [577, 259] on button "Next" at bounding box center [575, 276] width 82 height 34
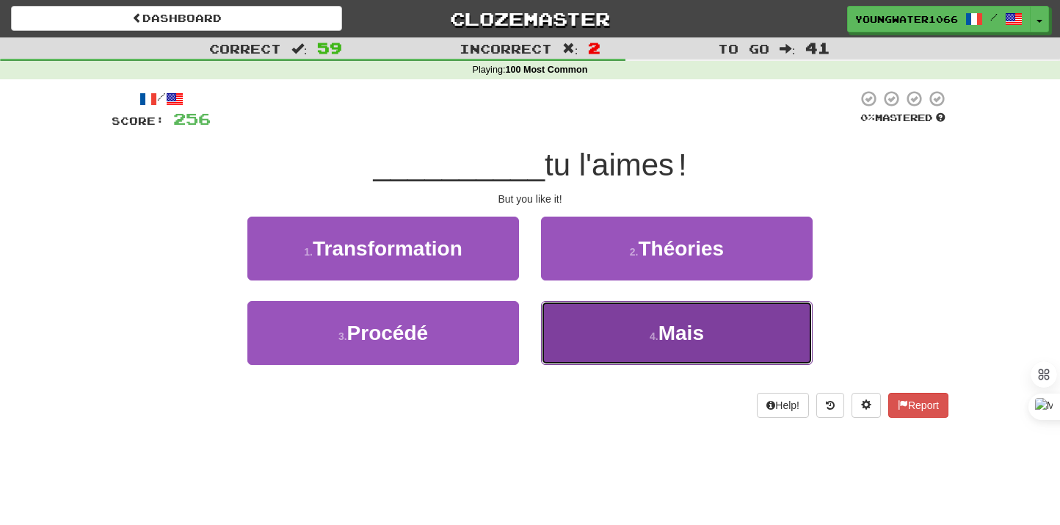
click at [579, 336] on button "4 . Mais" at bounding box center [677, 333] width 272 height 64
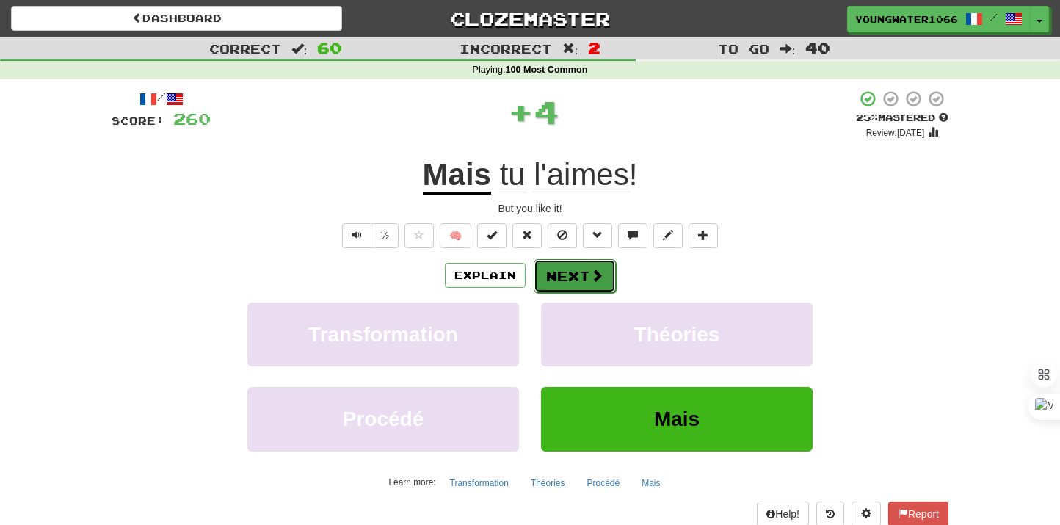
click at [575, 290] on button "Next" at bounding box center [575, 276] width 82 height 34
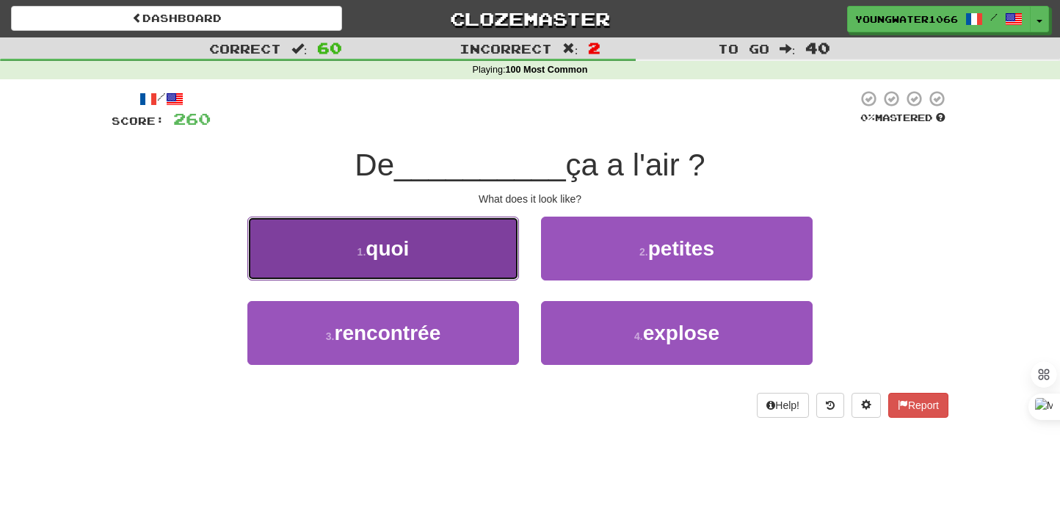
click at [496, 268] on button "1 . quoi" at bounding box center [383, 249] width 272 height 64
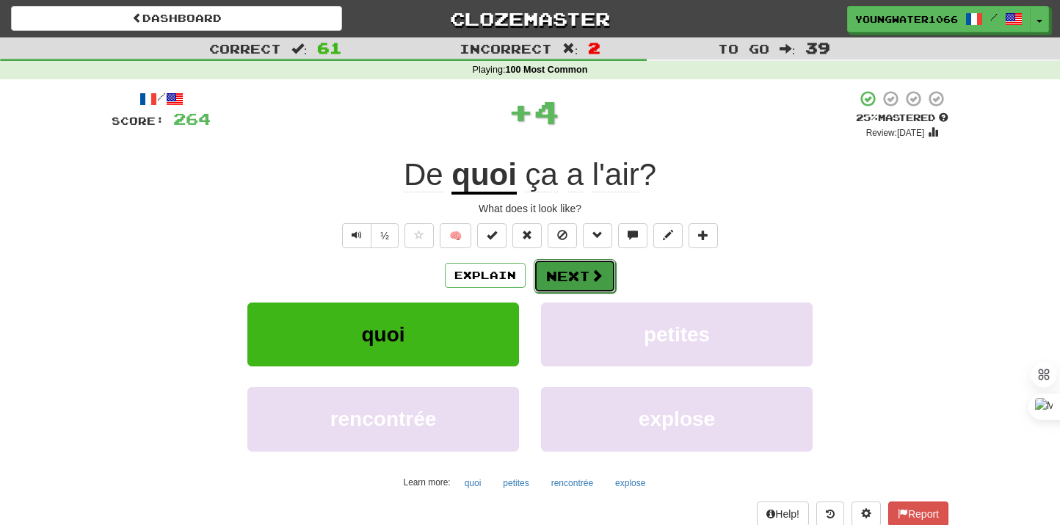
click at [555, 275] on button "Next" at bounding box center [575, 276] width 82 height 34
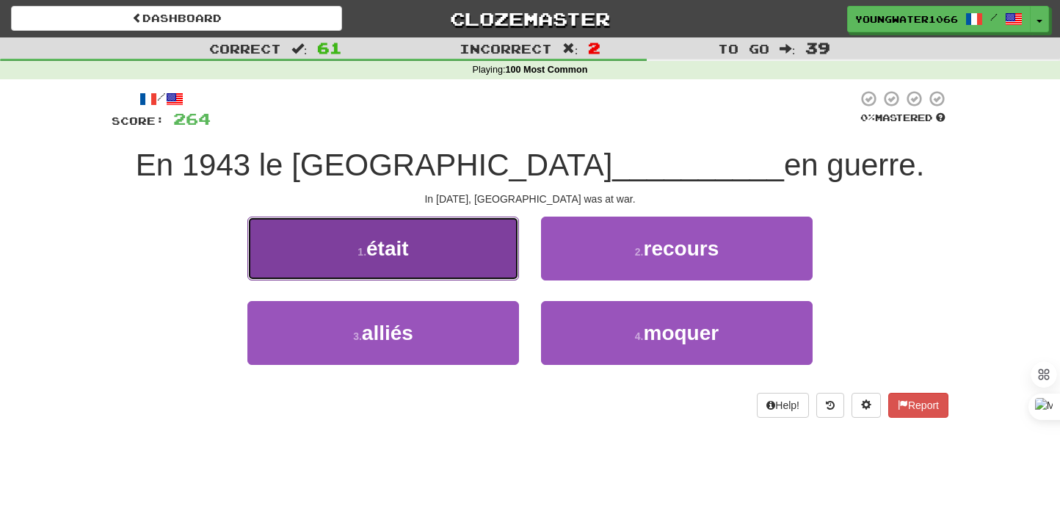
click at [462, 259] on button "1 . était" at bounding box center [383, 249] width 272 height 64
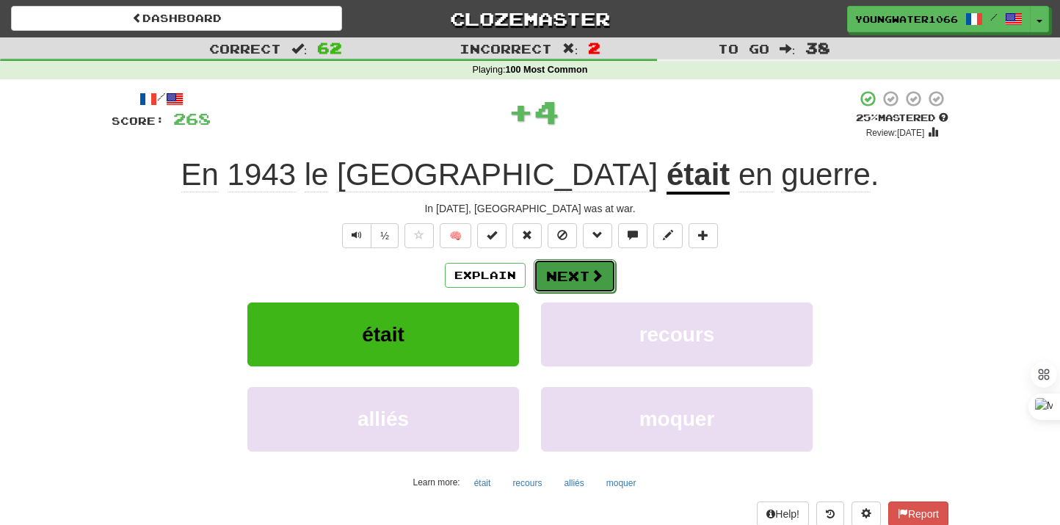
click at [547, 278] on button "Next" at bounding box center [575, 276] width 82 height 34
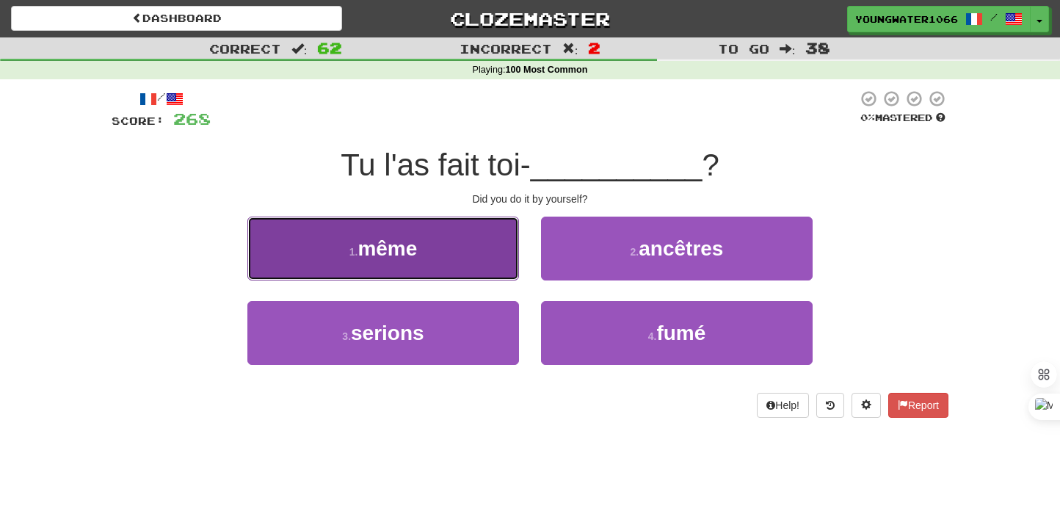
click at [435, 261] on button "1 . même" at bounding box center [383, 249] width 272 height 64
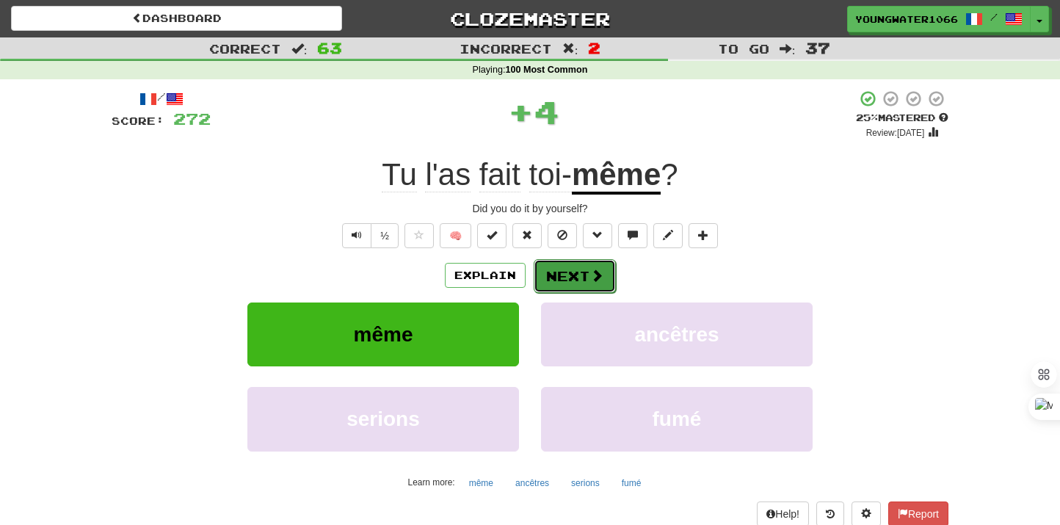
click at [537, 264] on button "Next" at bounding box center [575, 276] width 82 height 34
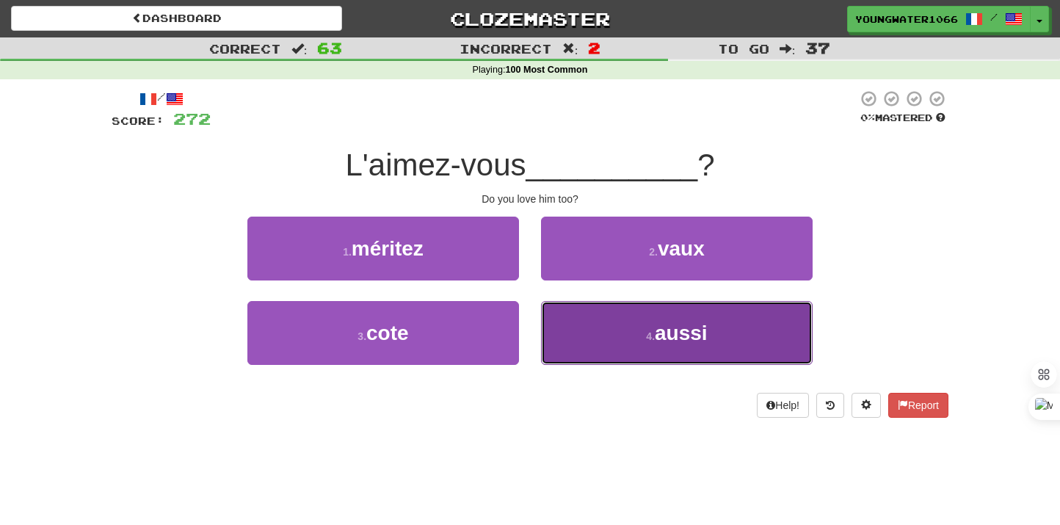
click at [571, 321] on button "4 . aussi" at bounding box center [677, 333] width 272 height 64
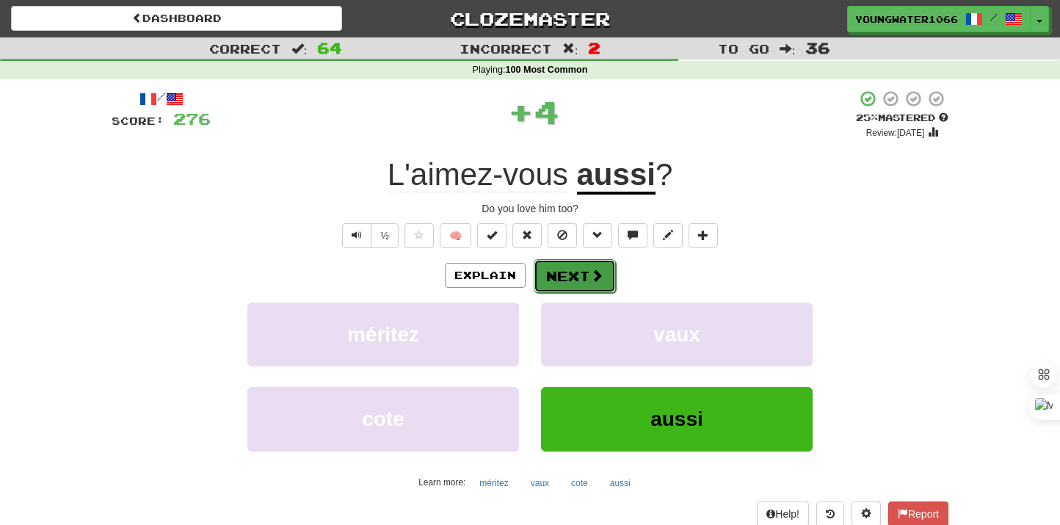
click at [571, 272] on button "Next" at bounding box center [575, 276] width 82 height 34
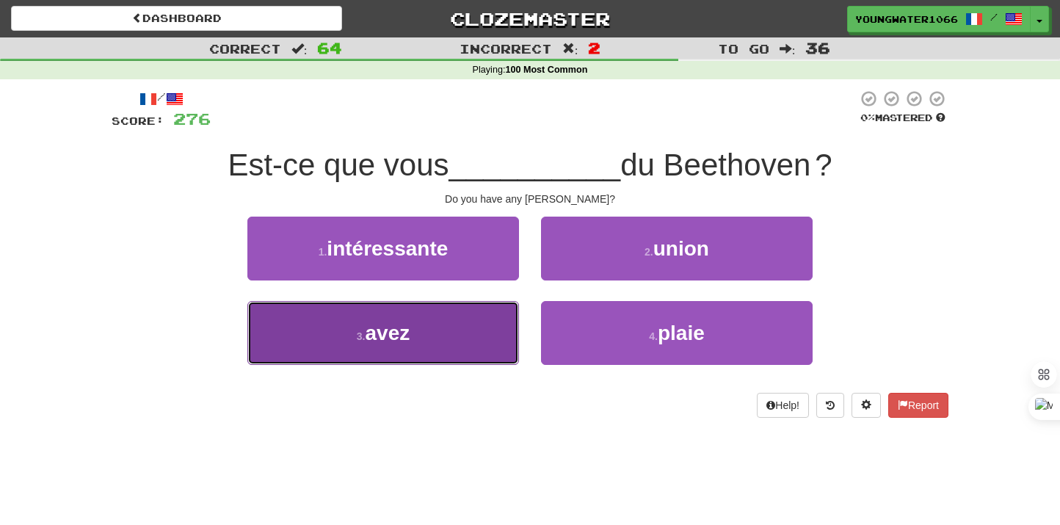
click at [491, 327] on button "3 . avez" at bounding box center [383, 333] width 272 height 64
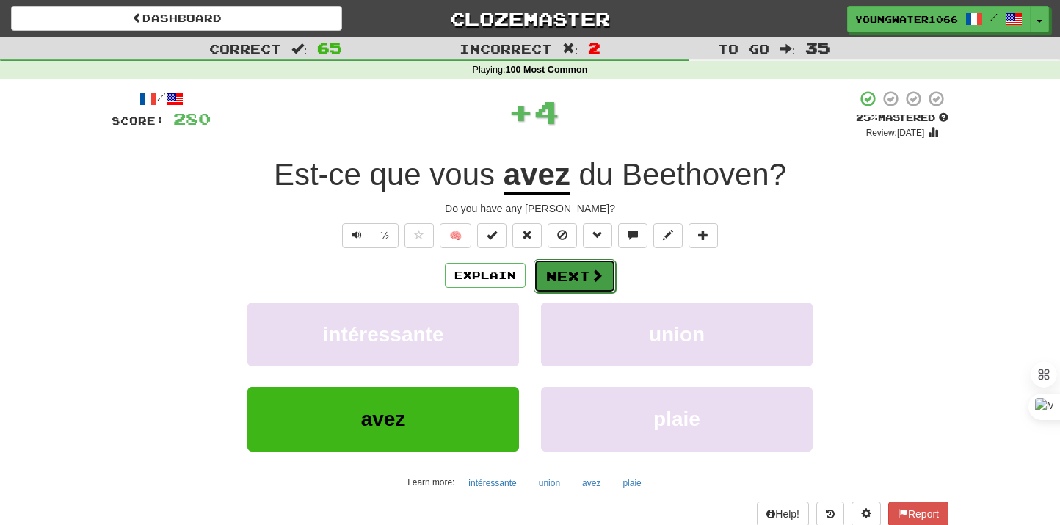
click at [559, 278] on button "Next" at bounding box center [575, 276] width 82 height 34
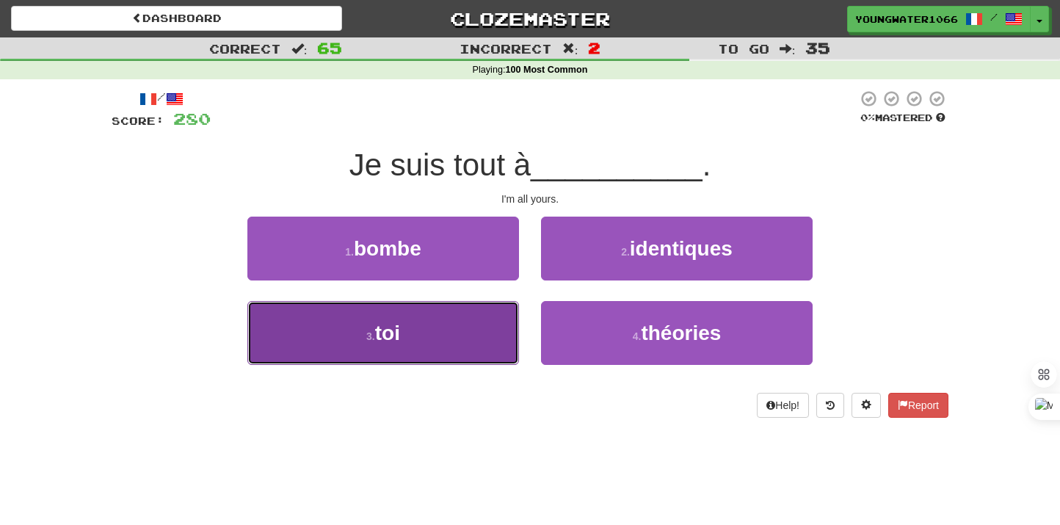
click at [501, 344] on button "3 . toi" at bounding box center [383, 333] width 272 height 64
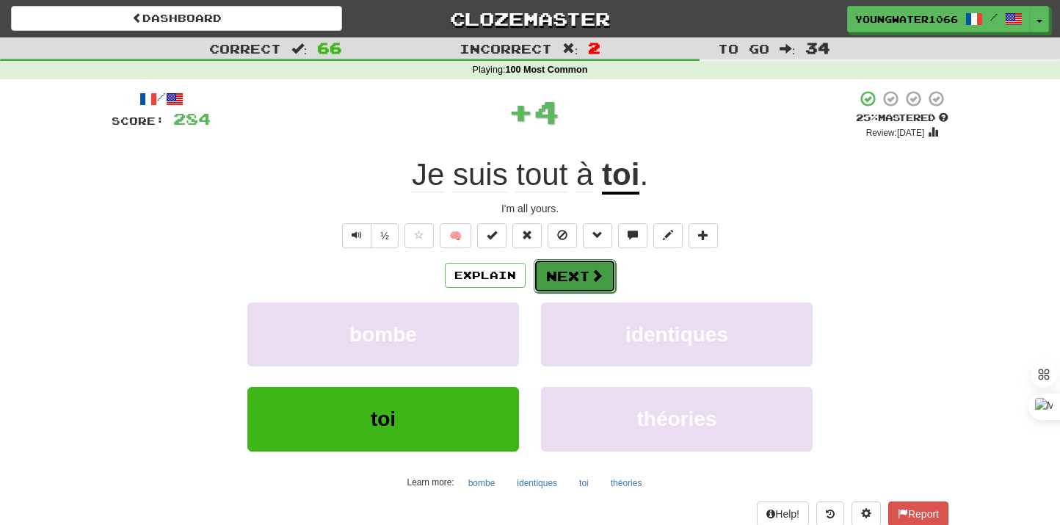
click at [584, 276] on button "Next" at bounding box center [575, 276] width 82 height 34
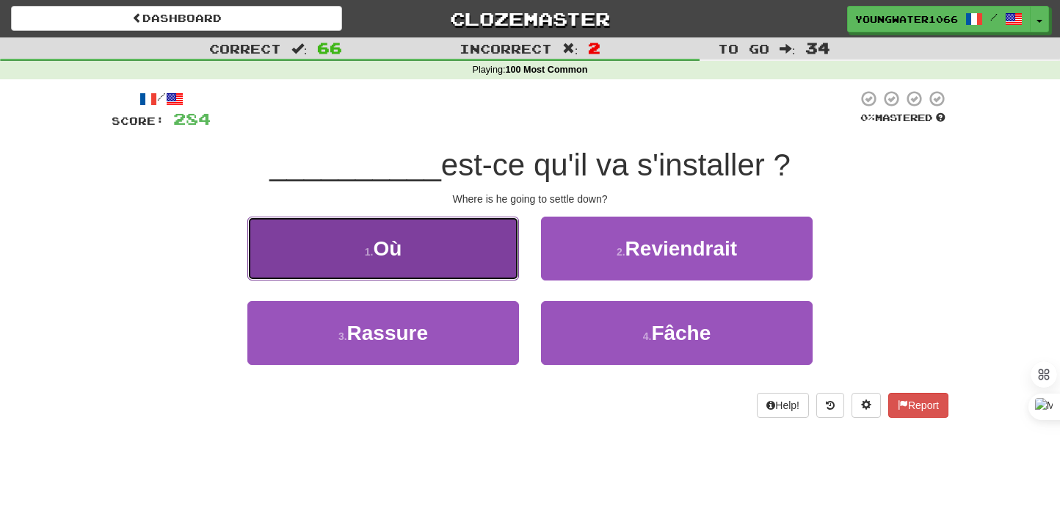
click at [474, 265] on button "1 . [GEOGRAPHIC_DATA]" at bounding box center [383, 249] width 272 height 64
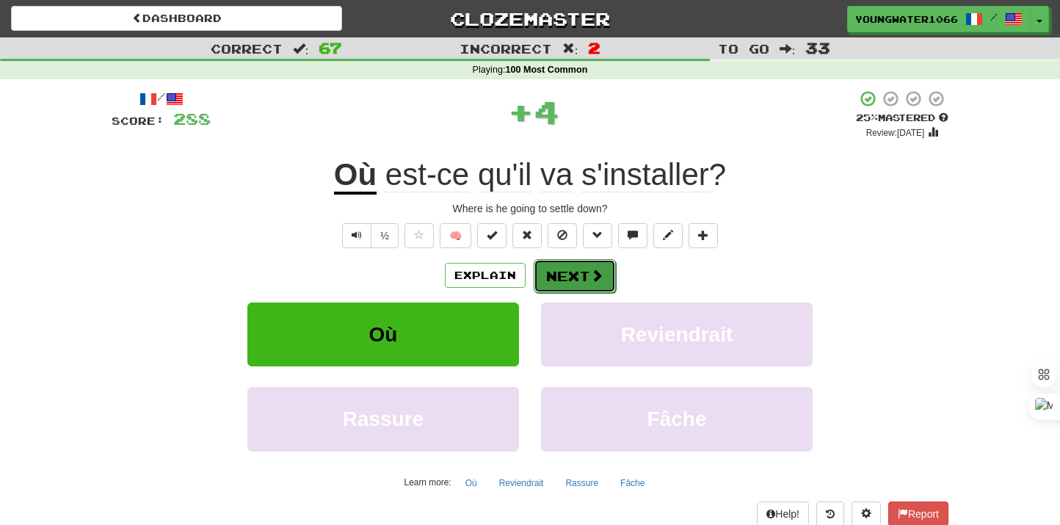
click at [545, 279] on button "Next" at bounding box center [575, 276] width 82 height 34
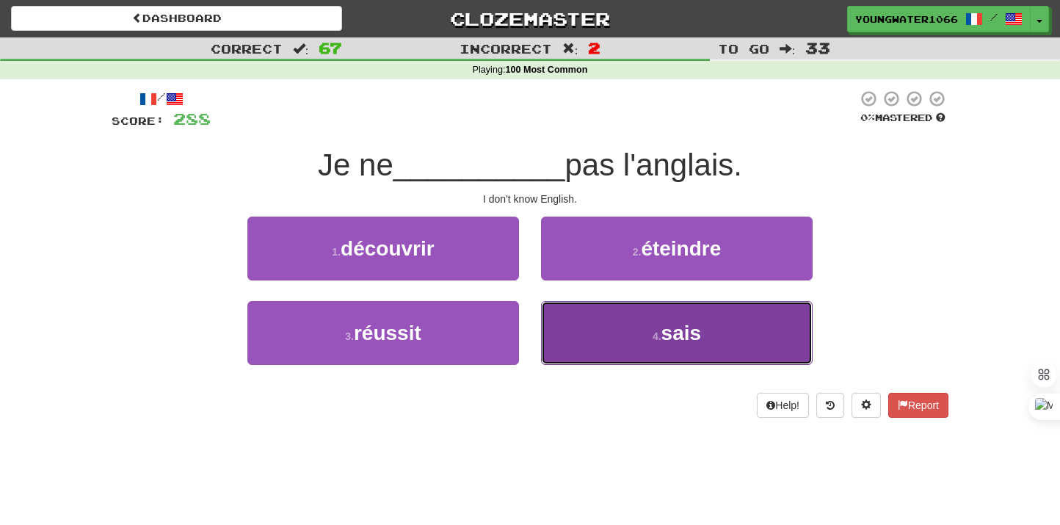
click at [586, 334] on button "4 . [GEOGRAPHIC_DATA]" at bounding box center [677, 333] width 272 height 64
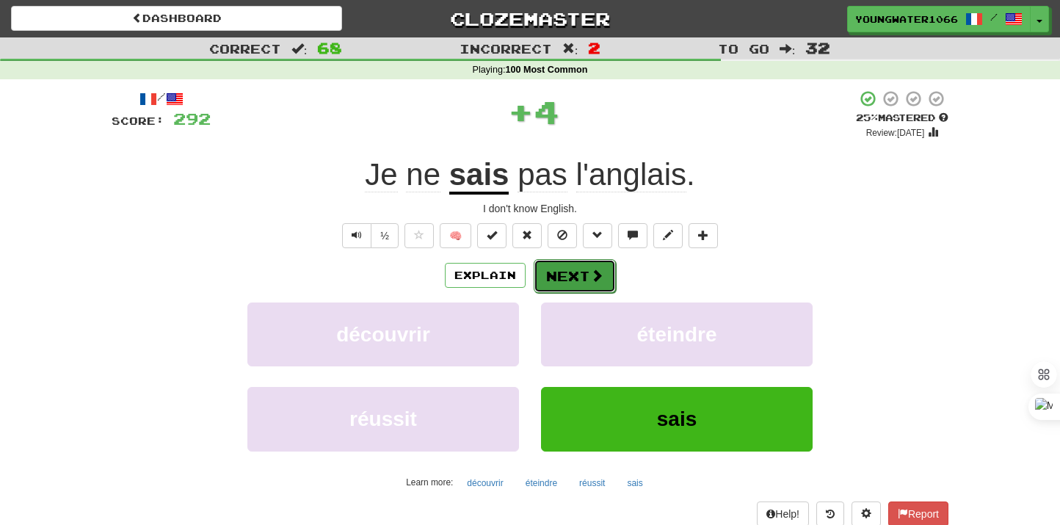
click at [578, 260] on button "Next" at bounding box center [575, 276] width 82 height 34
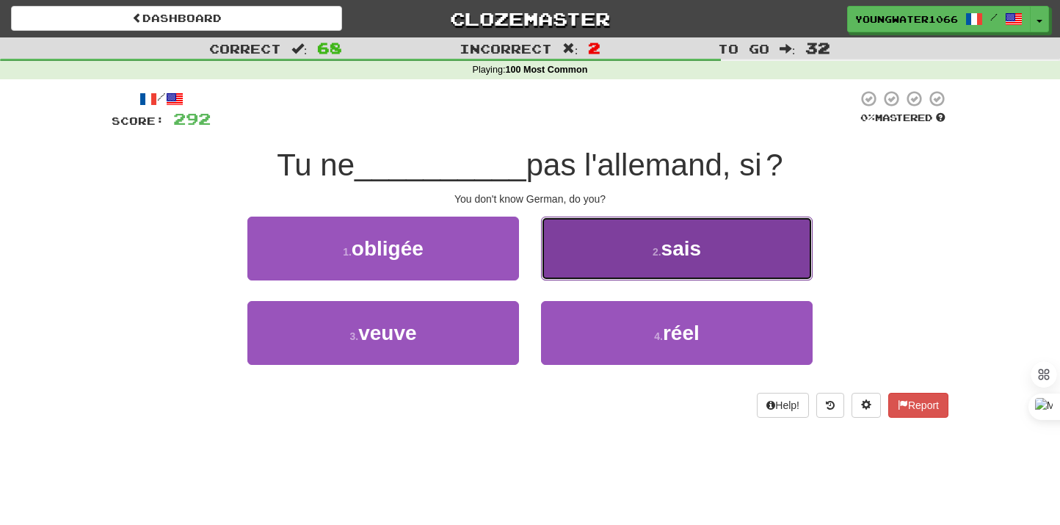
click at [590, 266] on button "2 . [GEOGRAPHIC_DATA]" at bounding box center [677, 249] width 272 height 64
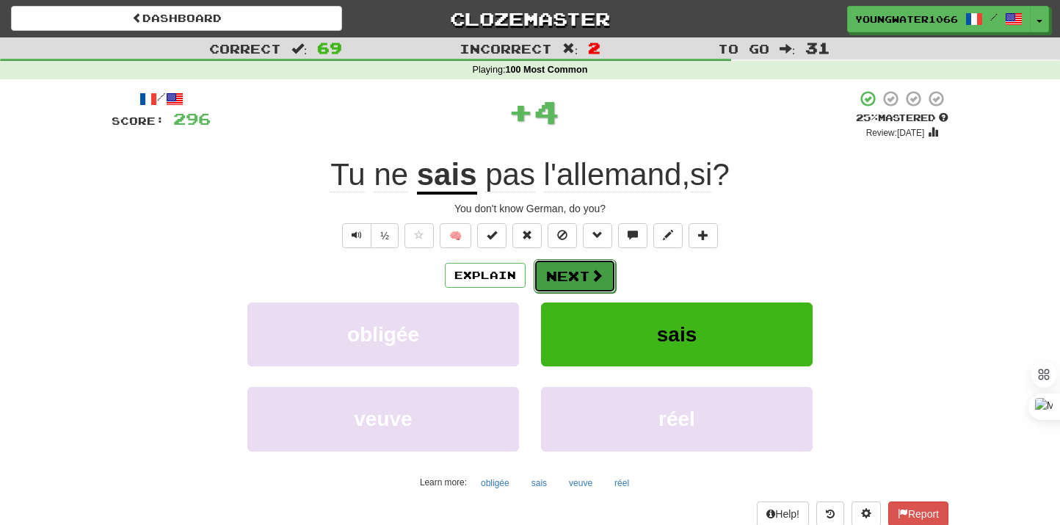
click at [572, 271] on button "Next" at bounding box center [575, 276] width 82 height 34
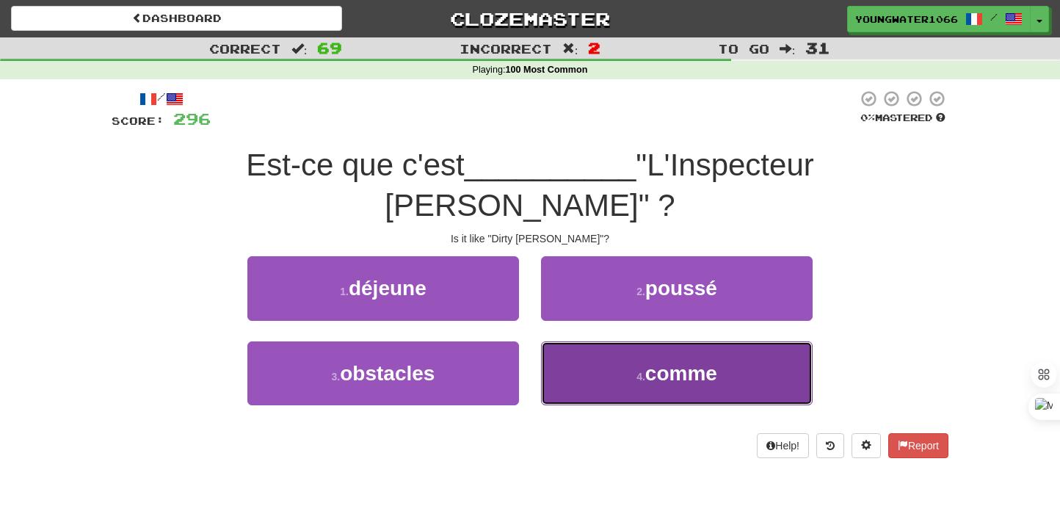
click at [551, 341] on button "4 . comme" at bounding box center [677, 373] width 272 height 64
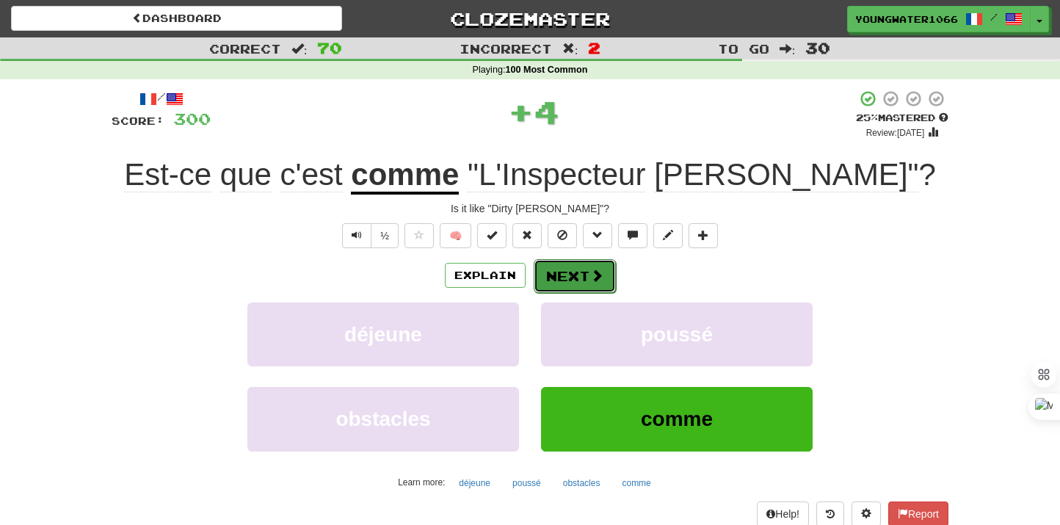
click at [552, 280] on button "Next" at bounding box center [575, 276] width 82 height 34
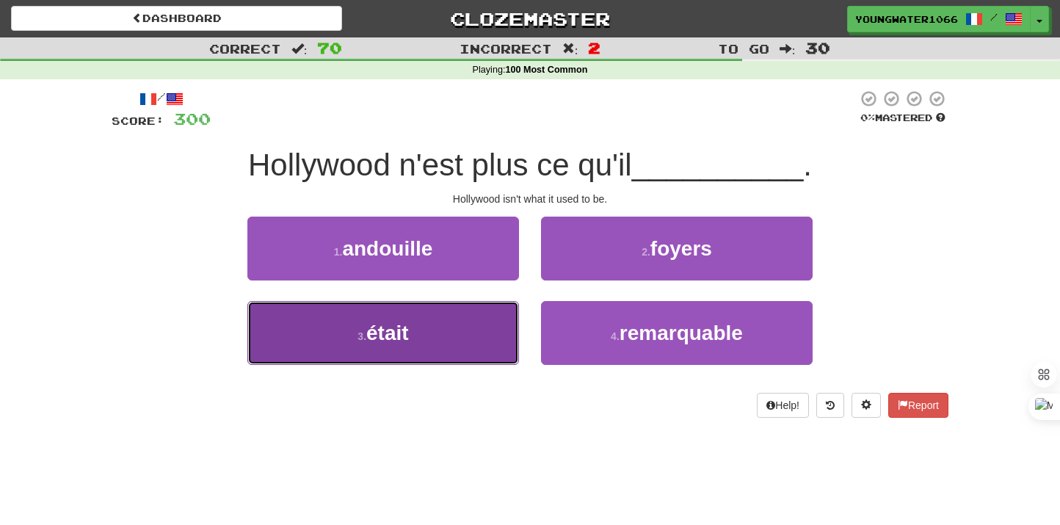
click at [496, 317] on button "3 . était" at bounding box center [383, 333] width 272 height 64
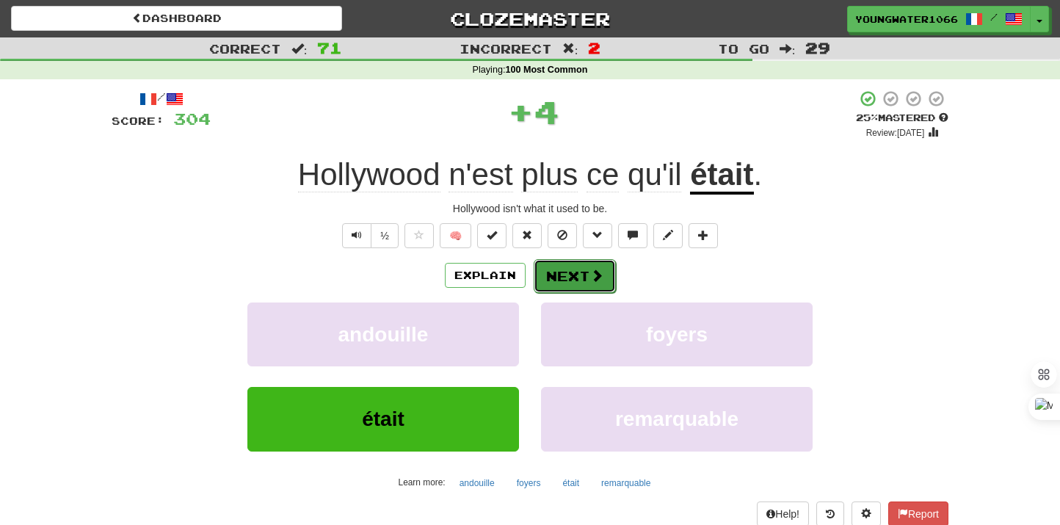
click at [554, 286] on button "Next" at bounding box center [575, 276] width 82 height 34
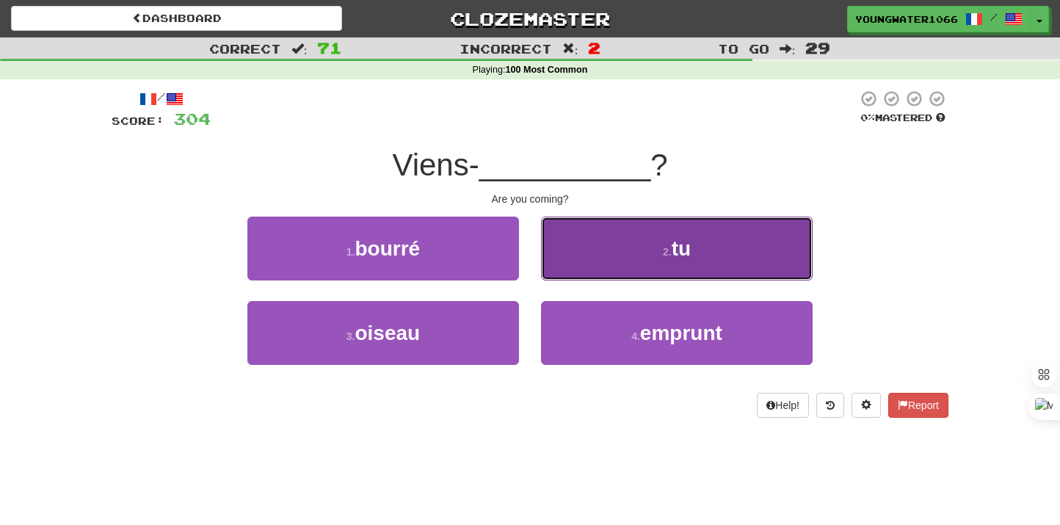
click at [610, 271] on button "2 . tu" at bounding box center [677, 249] width 272 height 64
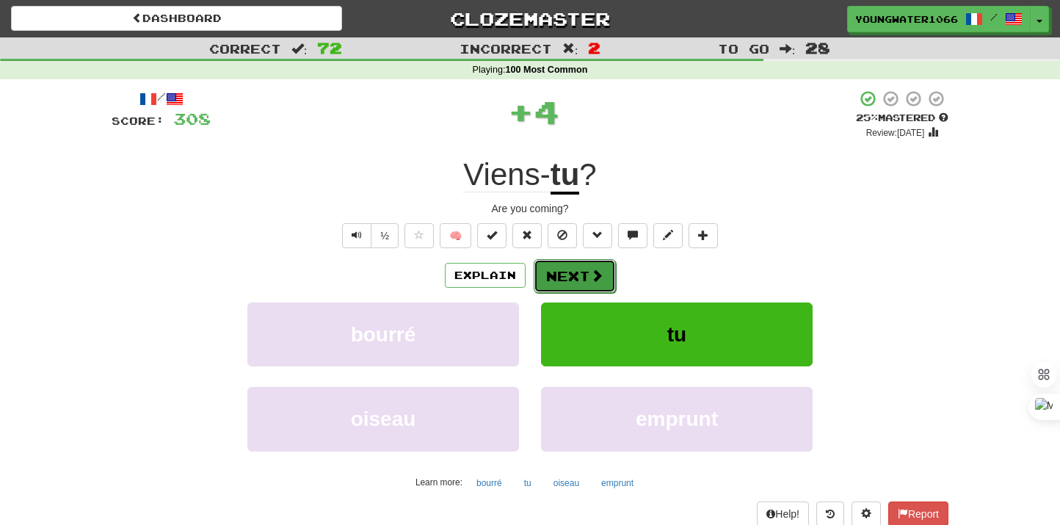
click at [593, 278] on span at bounding box center [596, 275] width 13 height 13
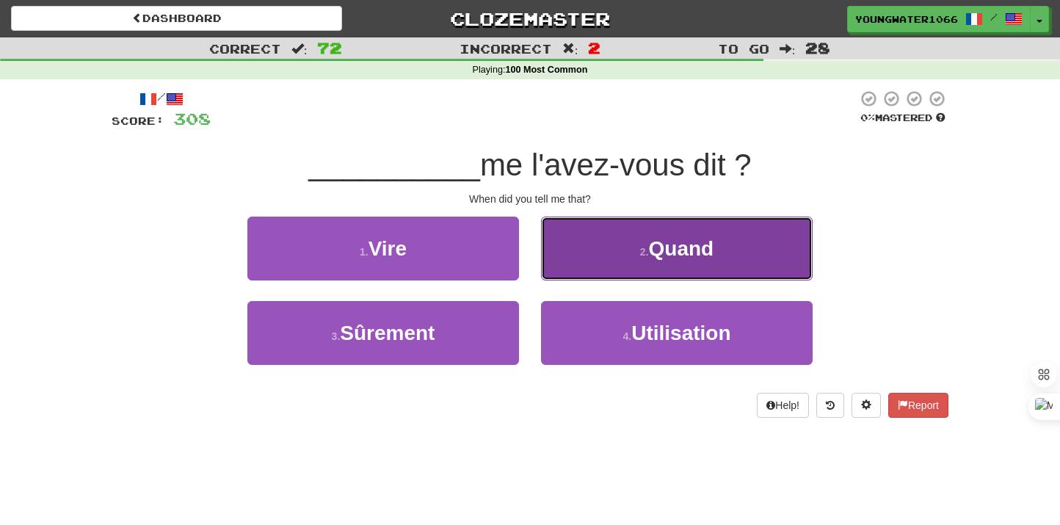
click at [576, 265] on button "2 . Quand" at bounding box center [677, 249] width 272 height 64
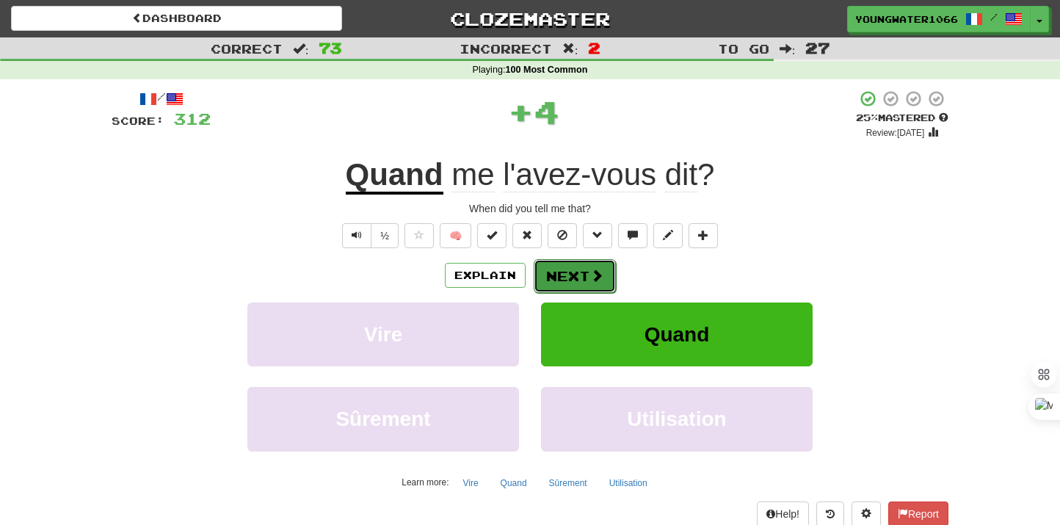
click at [563, 276] on button "Next" at bounding box center [575, 276] width 82 height 34
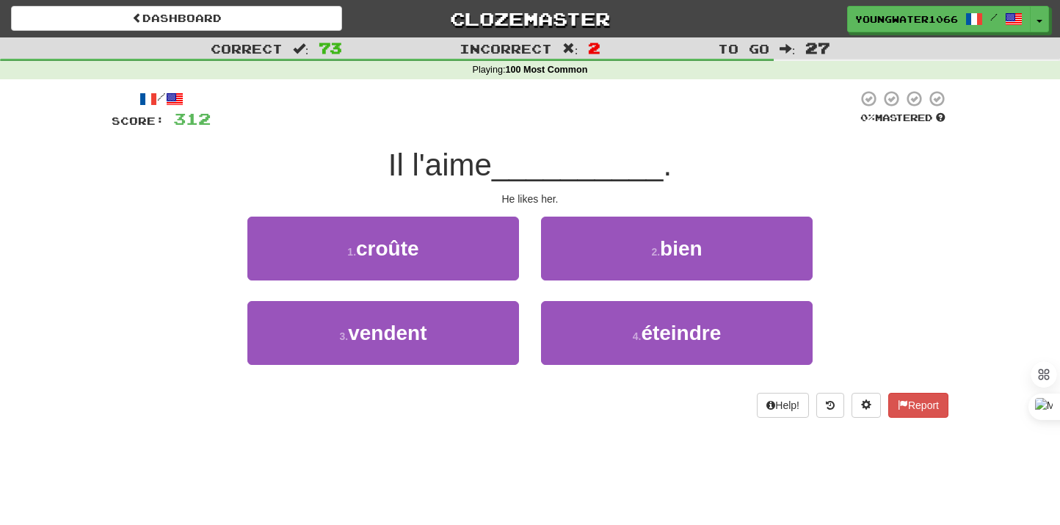
click at [606, 280] on div "2 . bien" at bounding box center [677, 259] width 294 height 84
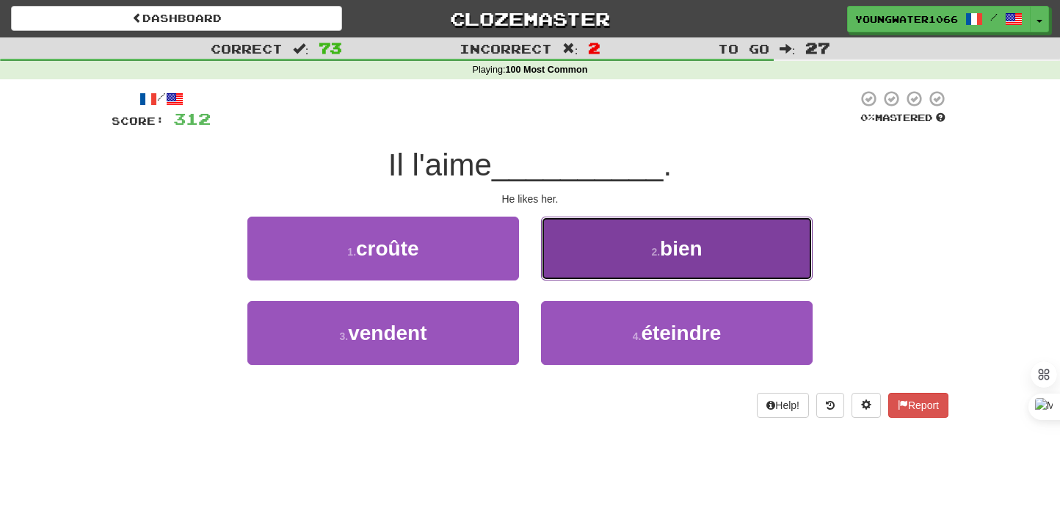
click at [581, 261] on button "2 . bien" at bounding box center [677, 249] width 272 height 64
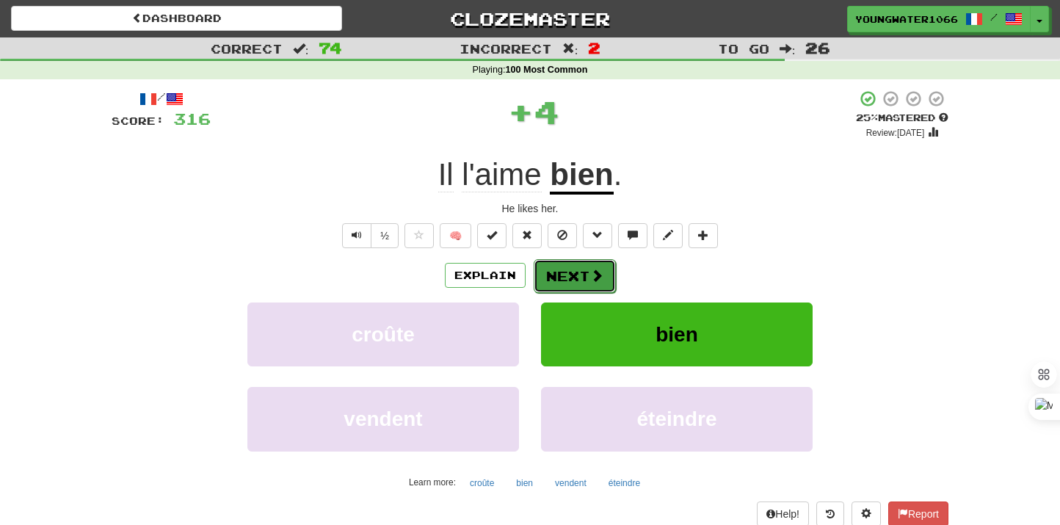
click at [569, 278] on button "Next" at bounding box center [575, 276] width 82 height 34
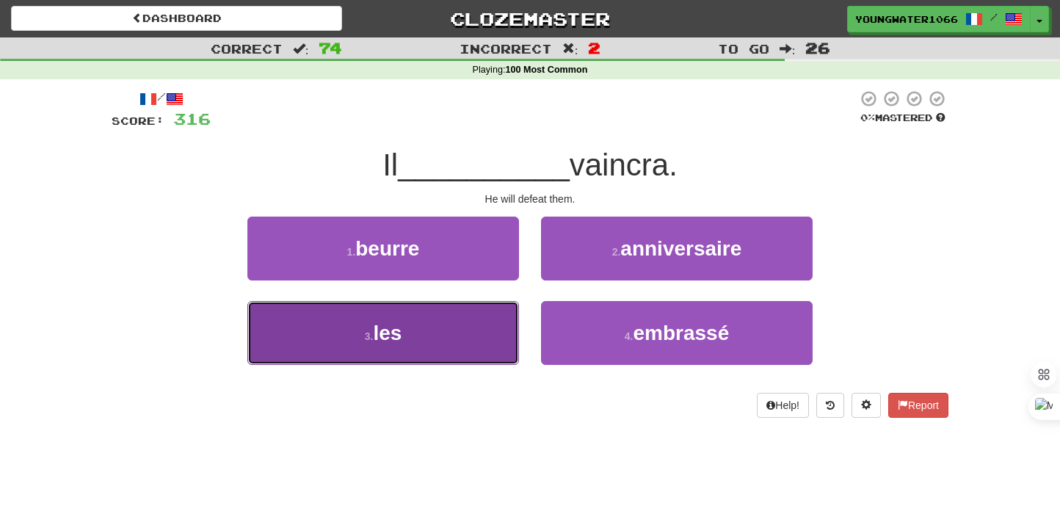
click at [490, 322] on button "3 . les" at bounding box center [383, 333] width 272 height 64
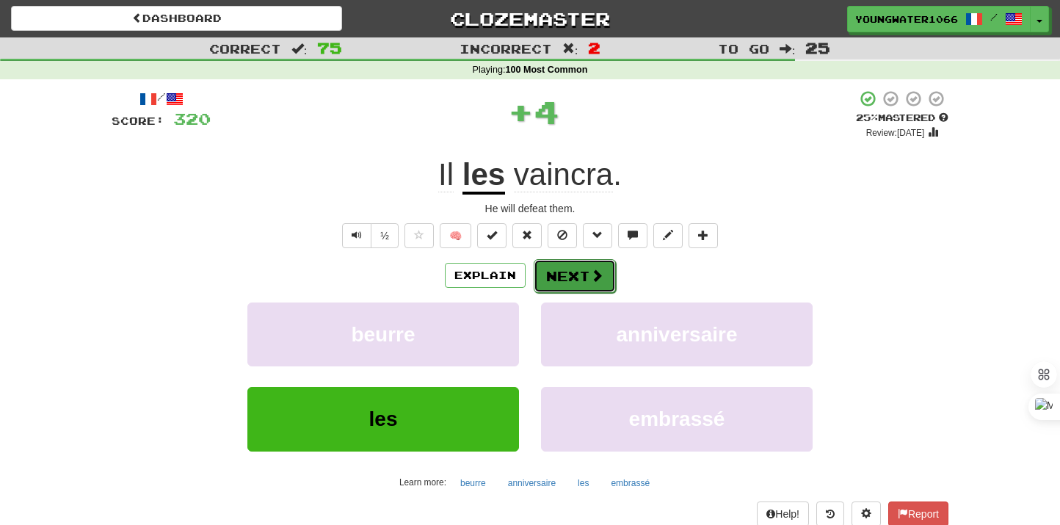
click at [556, 274] on button "Next" at bounding box center [575, 276] width 82 height 34
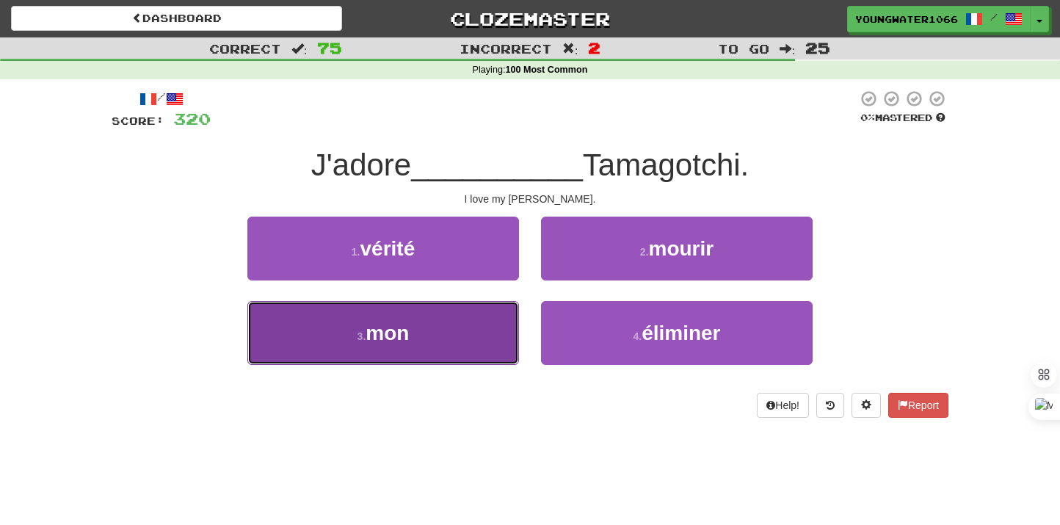
click at [463, 336] on button "3 . mon" at bounding box center [383, 333] width 272 height 64
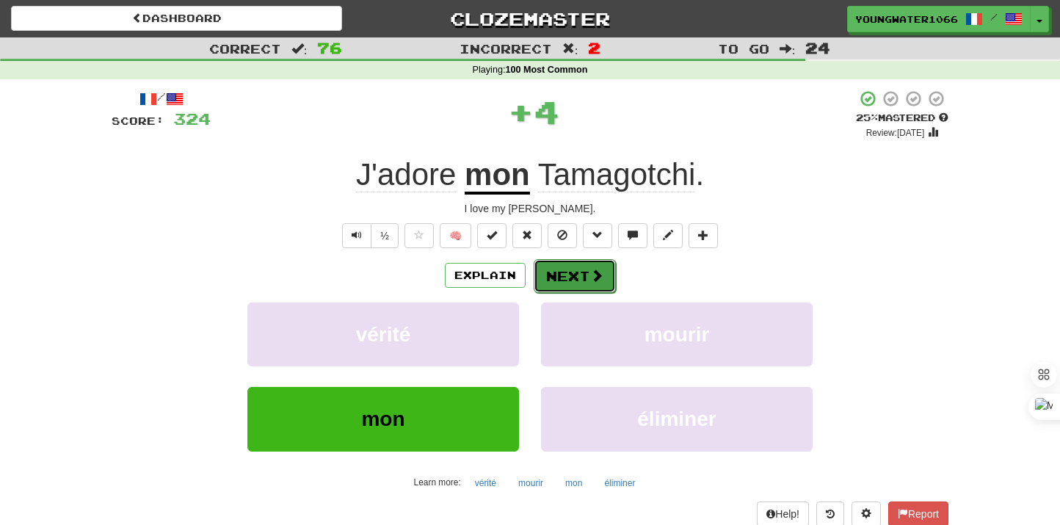
click at [585, 290] on button "Next" at bounding box center [575, 276] width 82 height 34
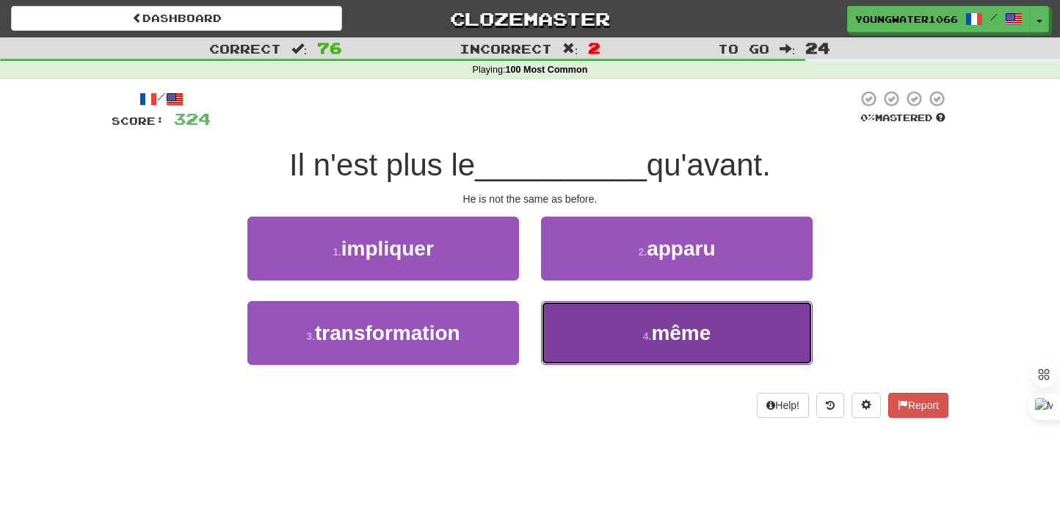
click at [619, 346] on button "4 . même" at bounding box center [677, 333] width 272 height 64
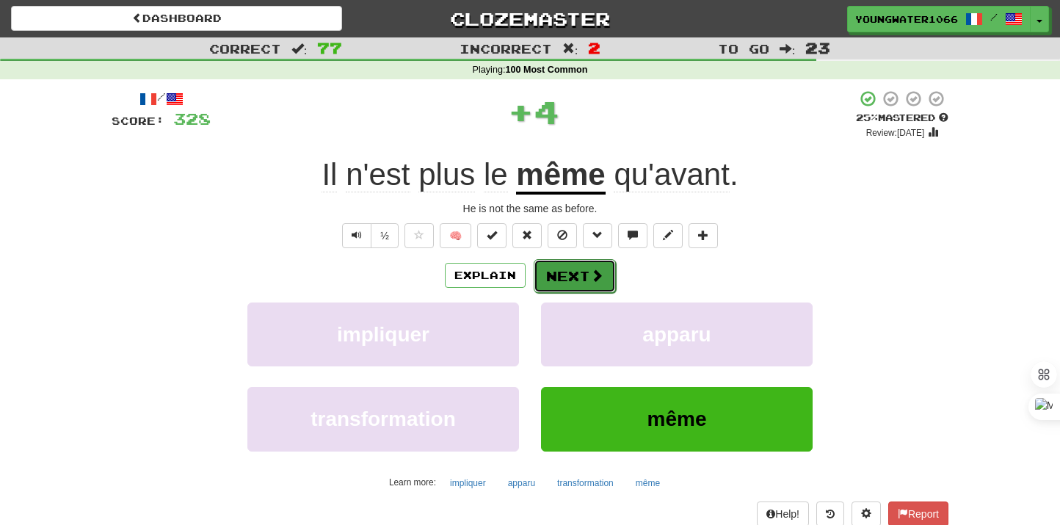
click at [599, 290] on button "Next" at bounding box center [575, 276] width 82 height 34
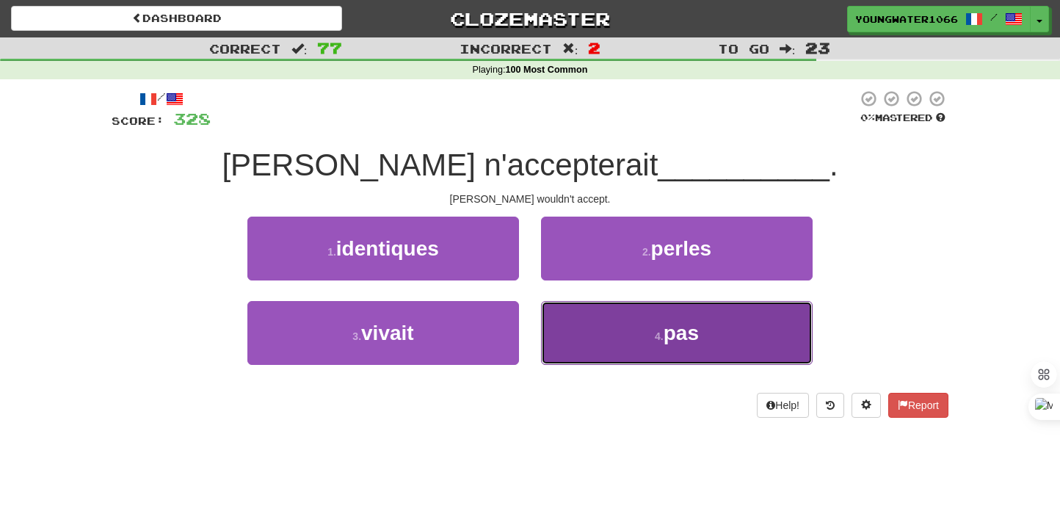
click at [655, 333] on small "4 ." at bounding box center [659, 336] width 9 height 12
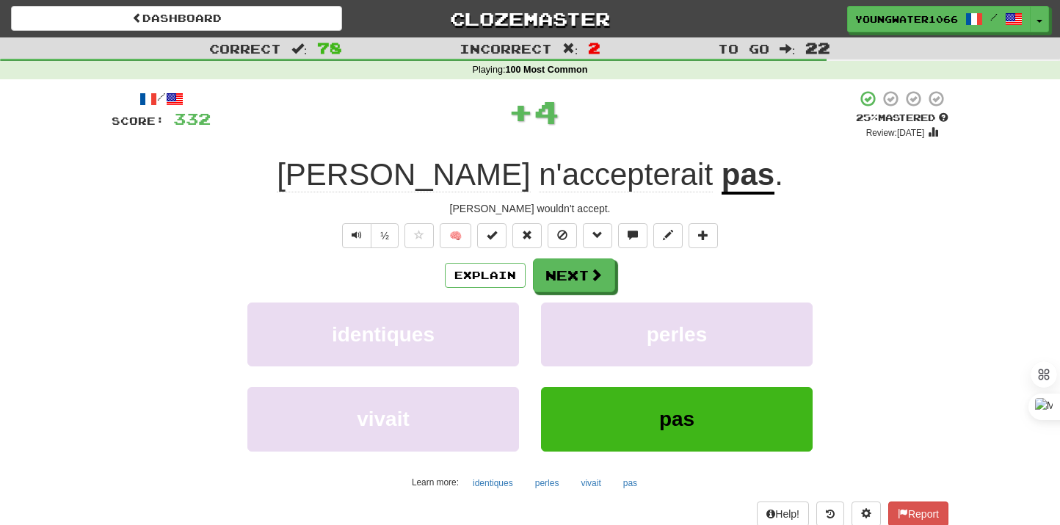
click at [618, 267] on div "Explain Next" at bounding box center [530, 275] width 837 height 34
click at [595, 270] on span at bounding box center [596, 275] width 13 height 13
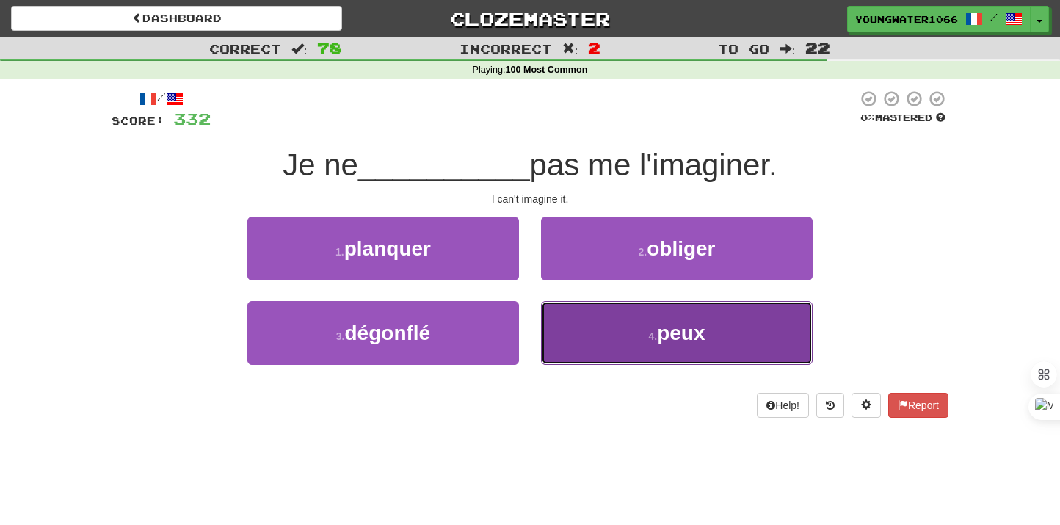
click at [599, 326] on button "4 . peux" at bounding box center [677, 333] width 272 height 64
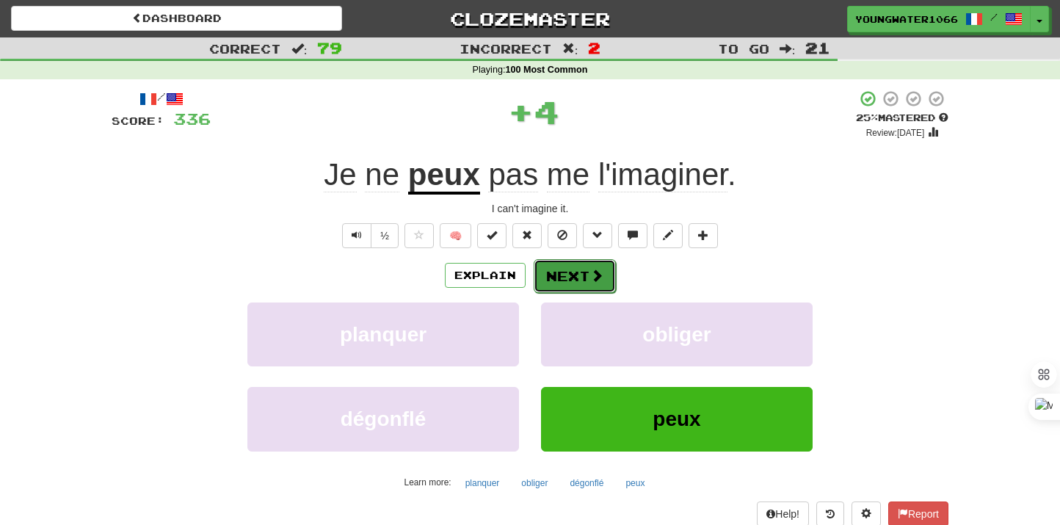
click at [578, 277] on button "Next" at bounding box center [575, 276] width 82 height 34
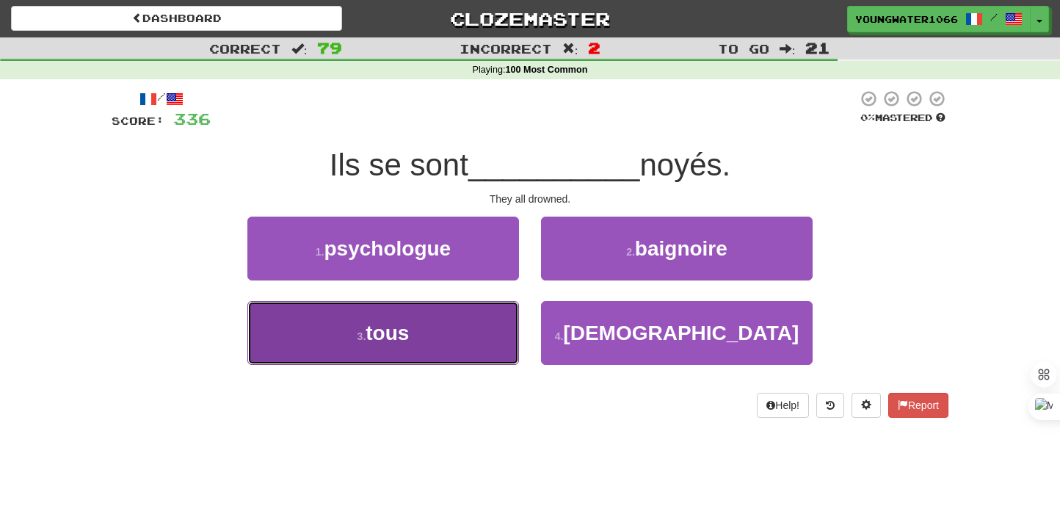
click at [475, 337] on button "3 . tous" at bounding box center [383, 333] width 272 height 64
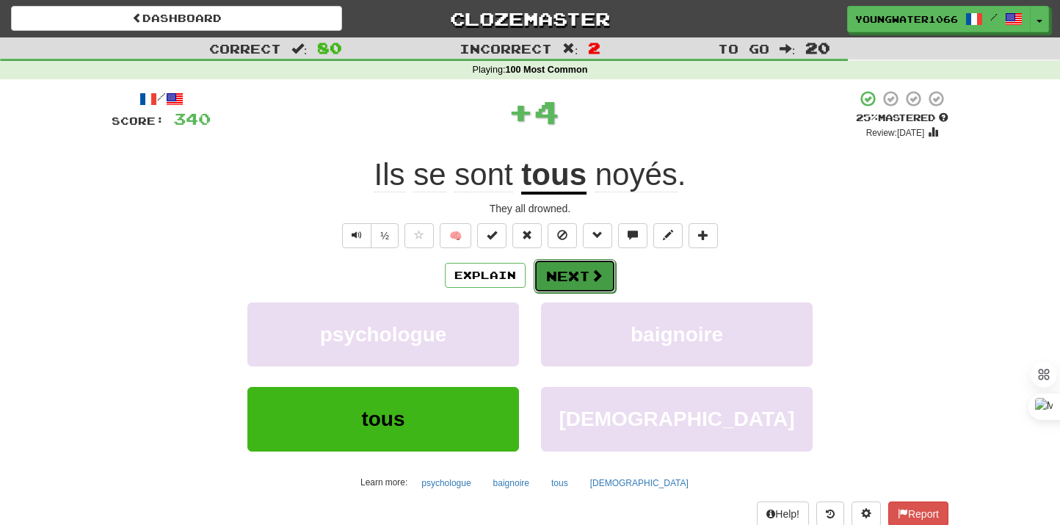
click at [590, 264] on button "Next" at bounding box center [575, 276] width 82 height 34
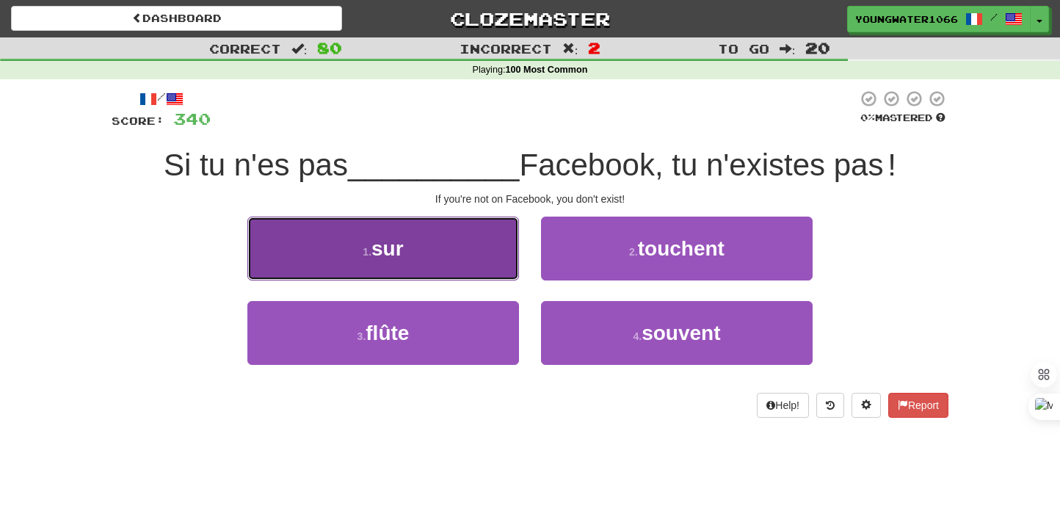
click at [479, 268] on button "1 . sur" at bounding box center [383, 249] width 272 height 64
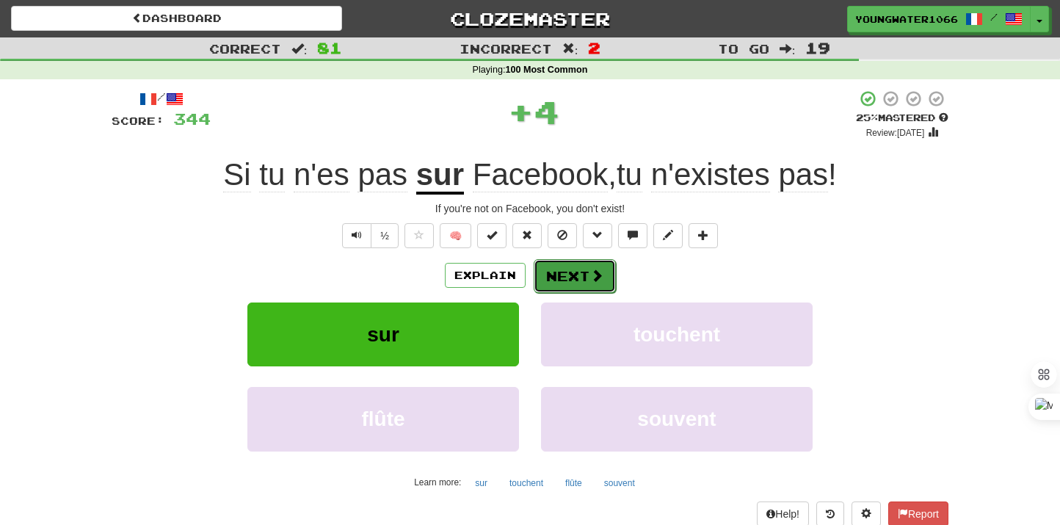
click at [567, 286] on button "Next" at bounding box center [575, 276] width 82 height 34
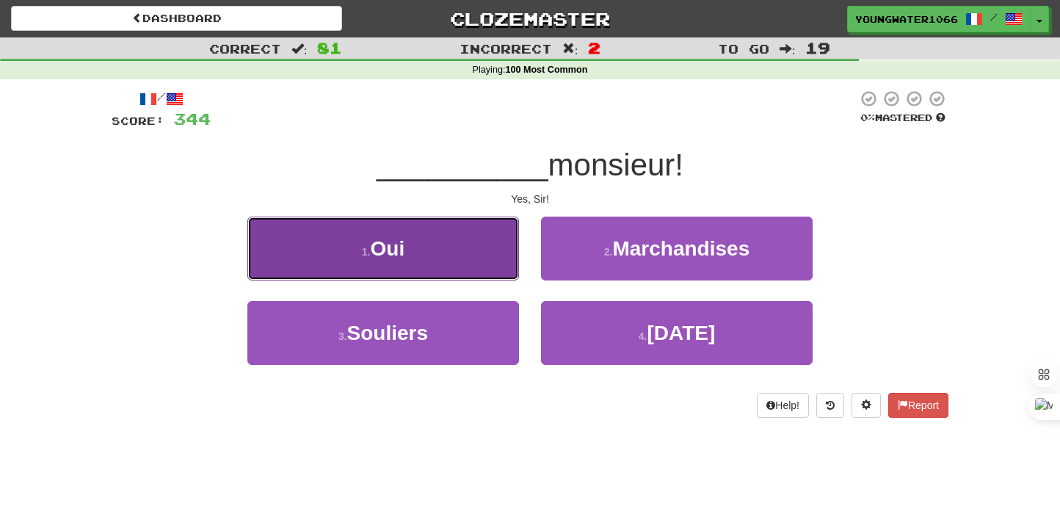
click at [493, 267] on button "1 . Oui" at bounding box center [383, 249] width 272 height 64
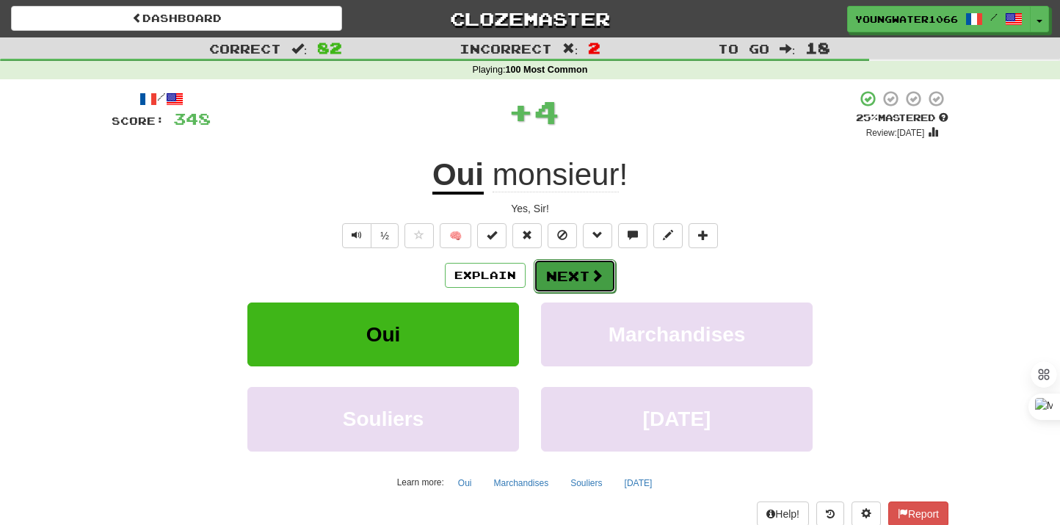
click at [569, 280] on button "Next" at bounding box center [575, 276] width 82 height 34
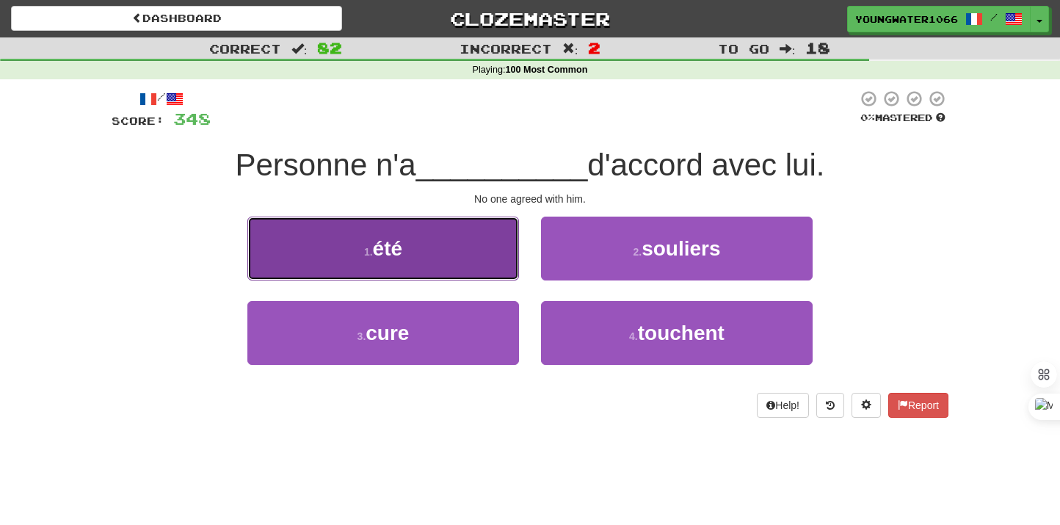
click at [474, 267] on button "1 . été" at bounding box center [383, 249] width 272 height 64
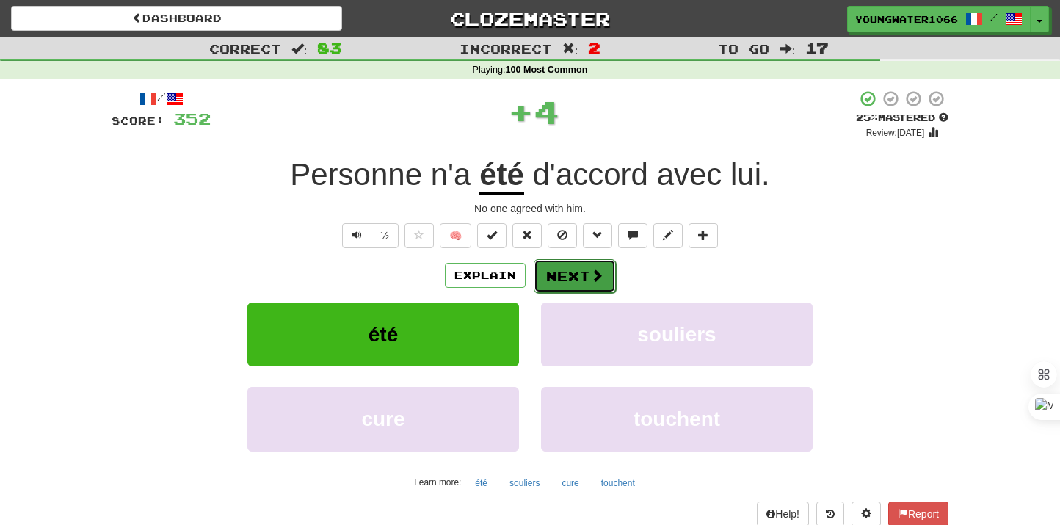
click at [568, 272] on button "Next" at bounding box center [575, 276] width 82 height 34
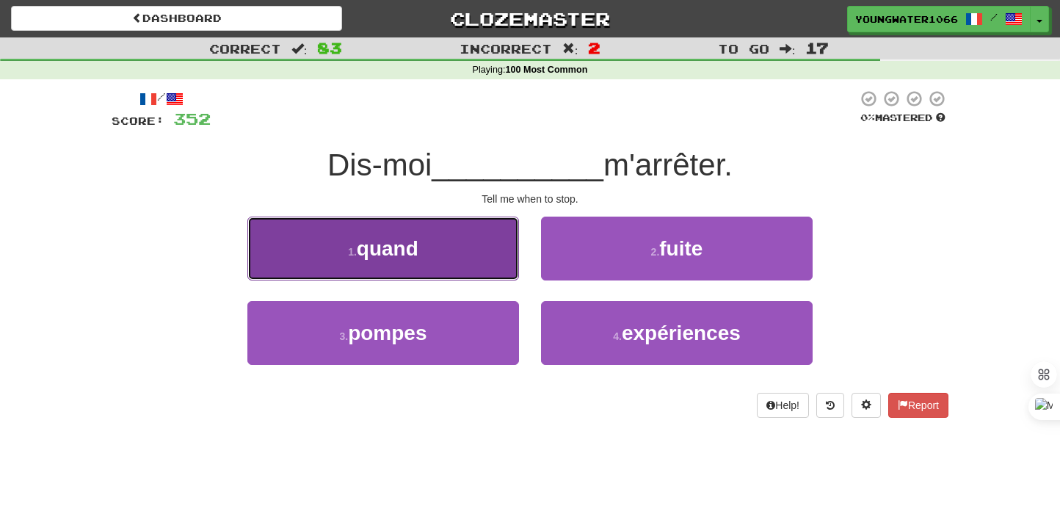
click at [436, 264] on button "1 . quand" at bounding box center [383, 249] width 272 height 64
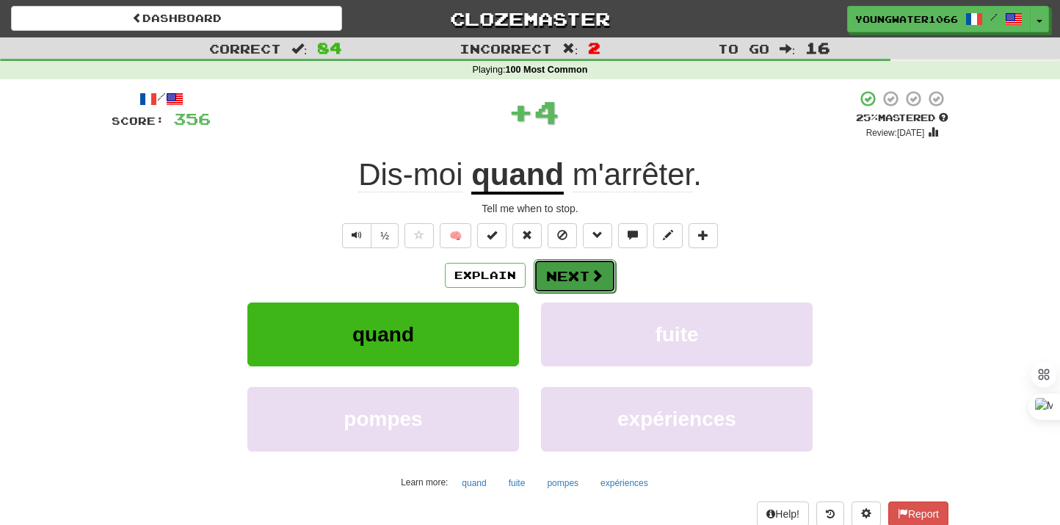
click at [557, 273] on button "Next" at bounding box center [575, 276] width 82 height 34
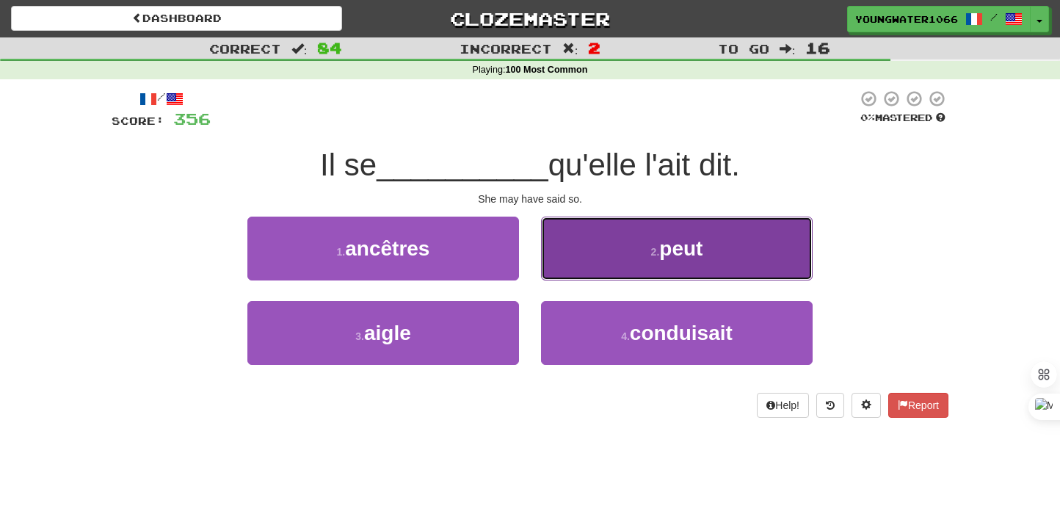
click at [627, 275] on button "2 . peut" at bounding box center [677, 249] width 272 height 64
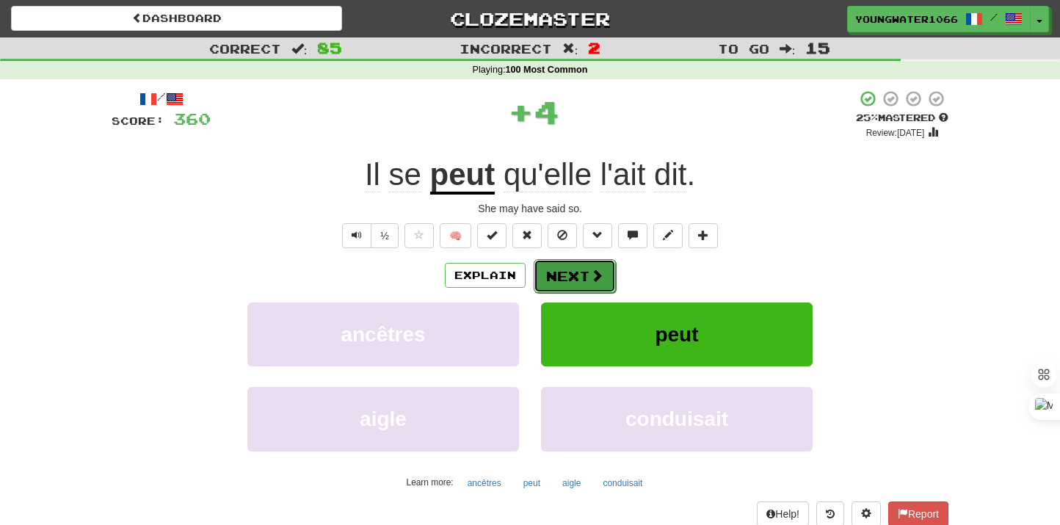
click at [584, 277] on button "Next" at bounding box center [575, 276] width 82 height 34
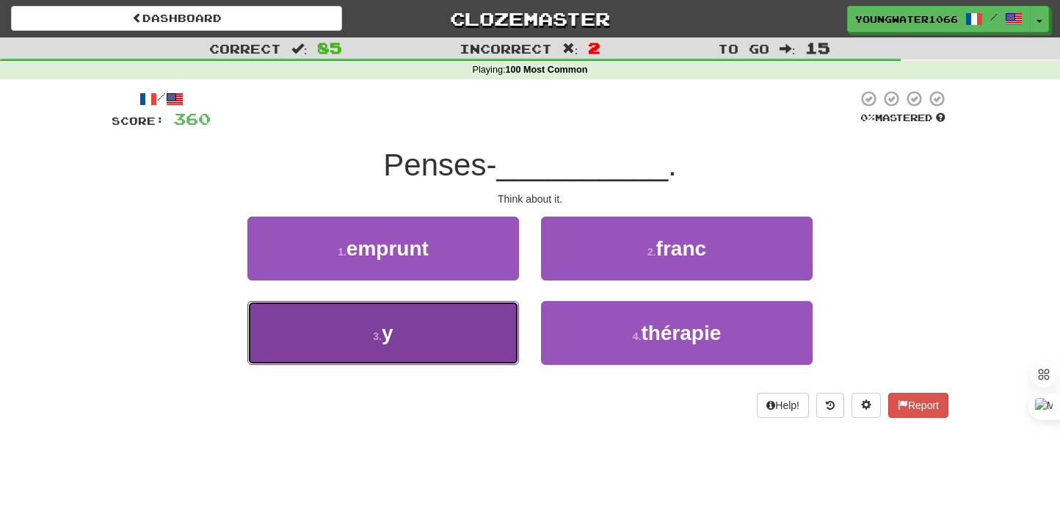
click at [474, 321] on button "3 . y" at bounding box center [383, 333] width 272 height 64
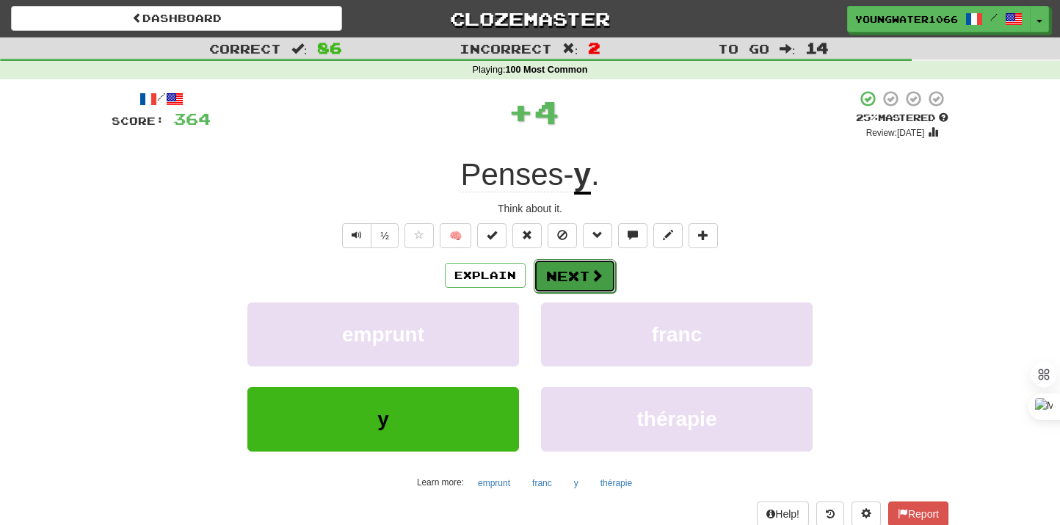
click at [599, 272] on span at bounding box center [596, 275] width 13 height 13
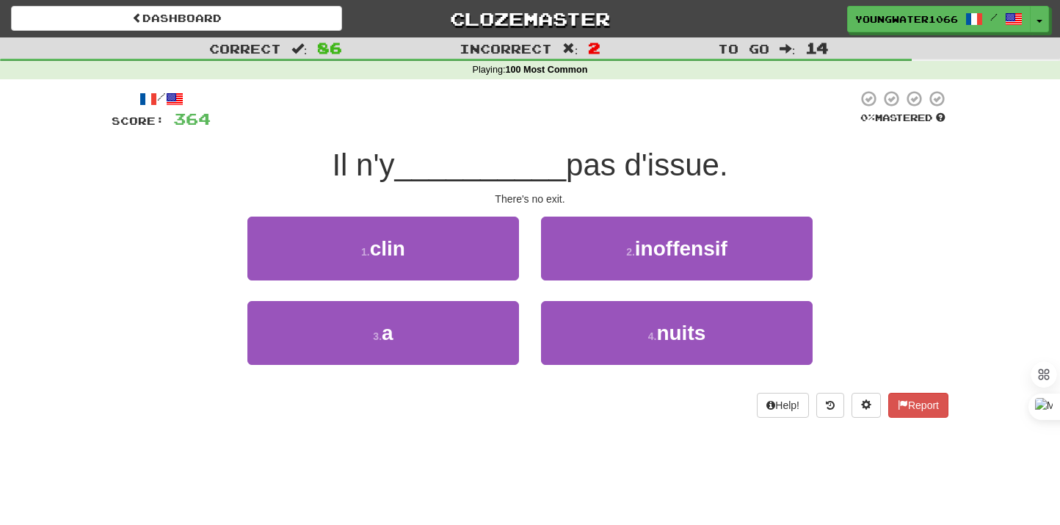
click at [495, 301] on div "3 . a" at bounding box center [383, 343] width 294 height 84
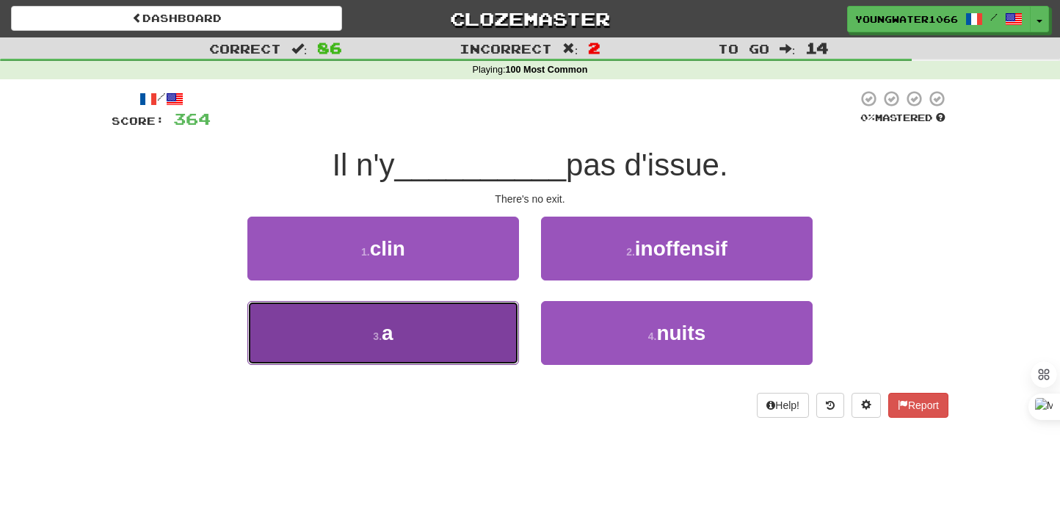
click at [495, 319] on button "3 . a" at bounding box center [383, 333] width 272 height 64
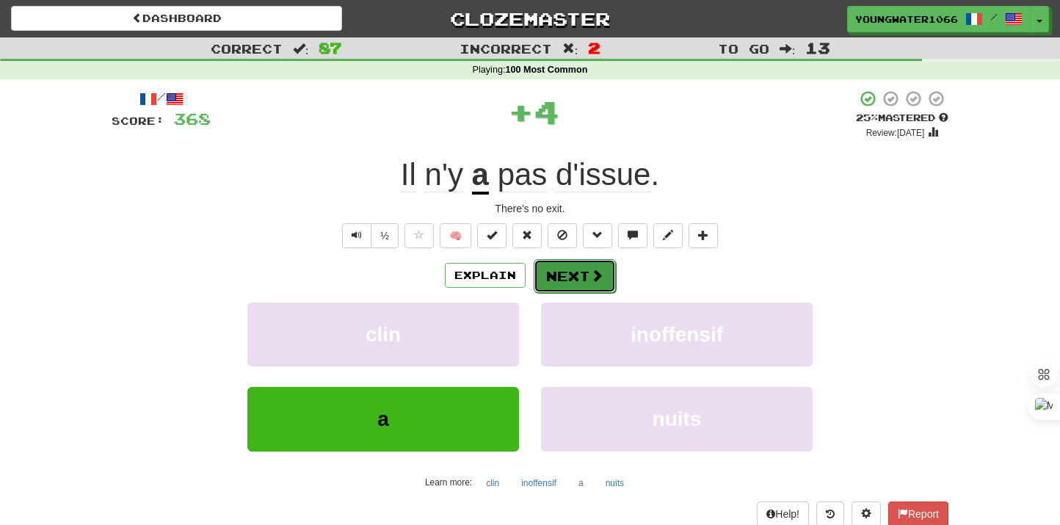
click at [546, 274] on button "Next" at bounding box center [575, 276] width 82 height 34
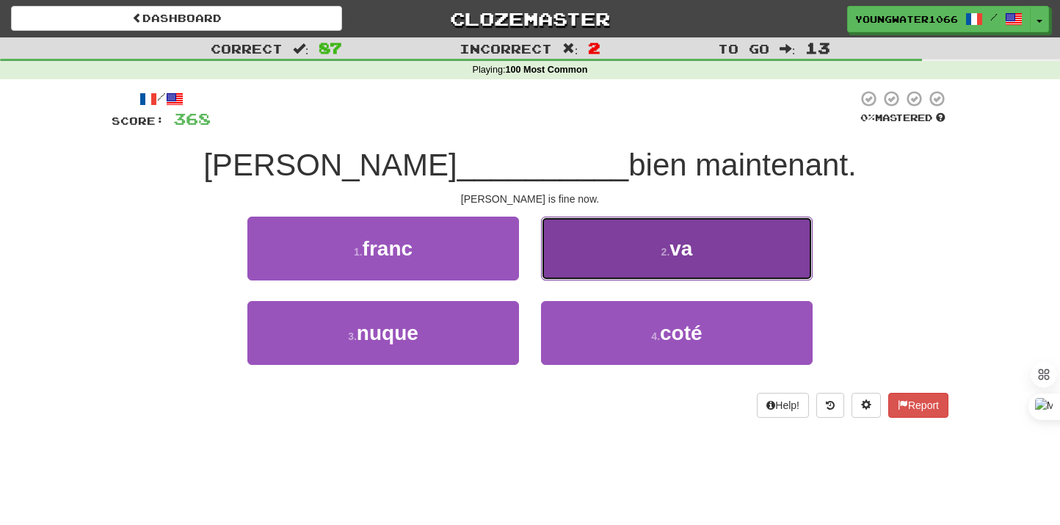
click at [616, 265] on button "2 . va" at bounding box center [677, 249] width 272 height 64
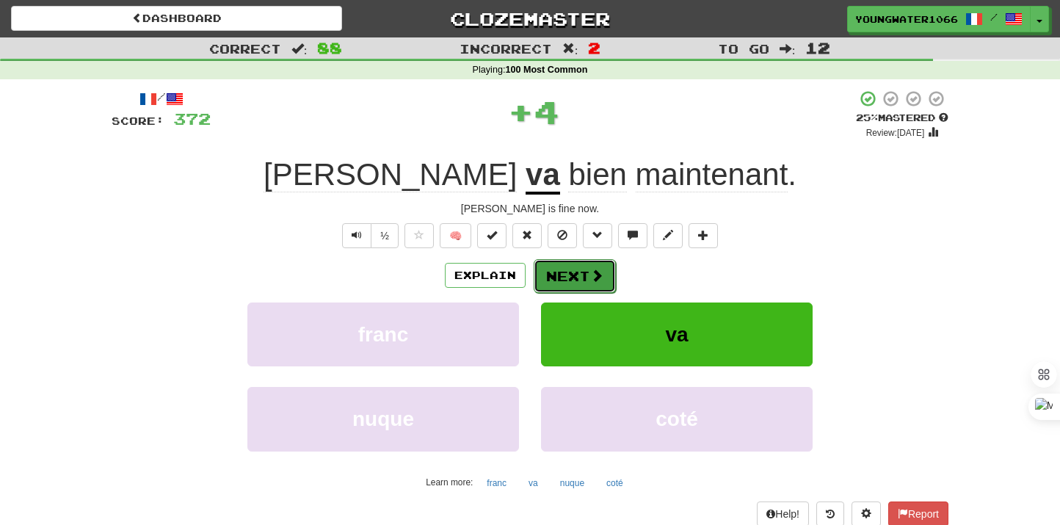
click at [570, 273] on button "Next" at bounding box center [575, 276] width 82 height 34
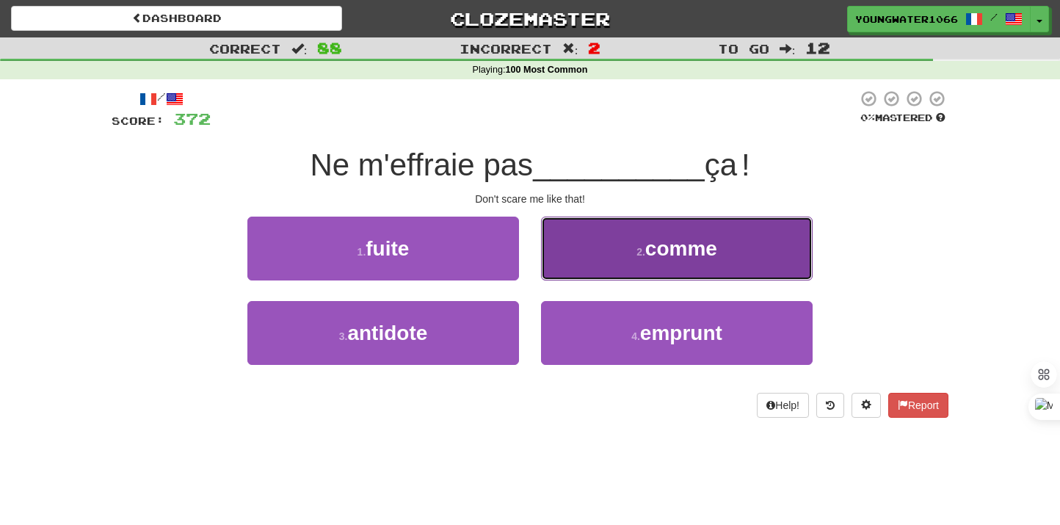
click at [590, 273] on button "2 . comme" at bounding box center [677, 249] width 272 height 64
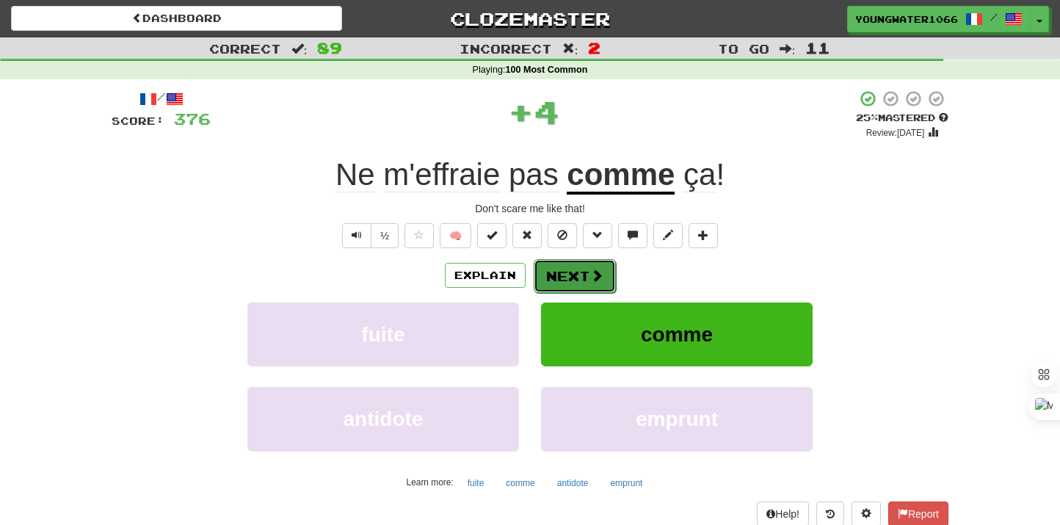
click at [570, 280] on button "Next" at bounding box center [575, 276] width 82 height 34
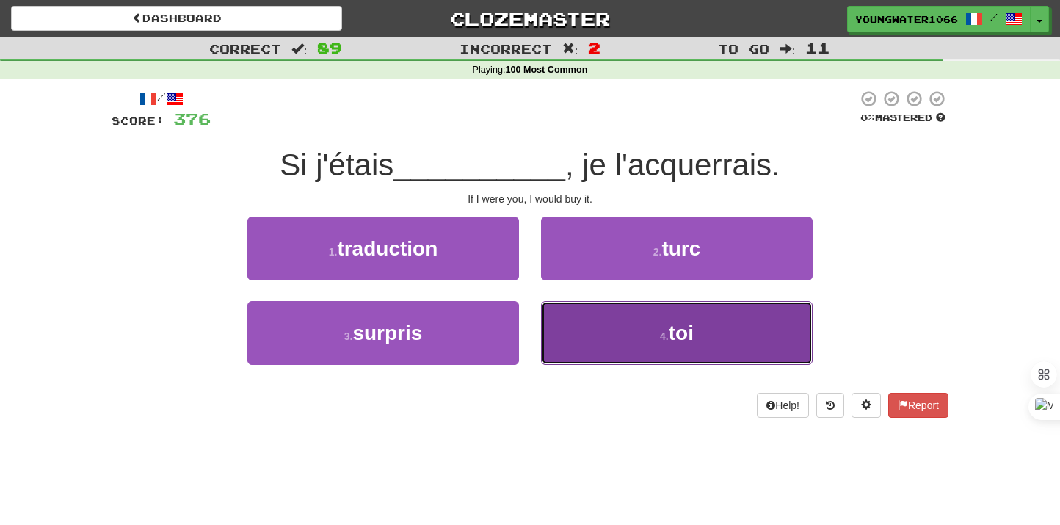
click at [573, 328] on button "4 . toi" at bounding box center [677, 333] width 272 height 64
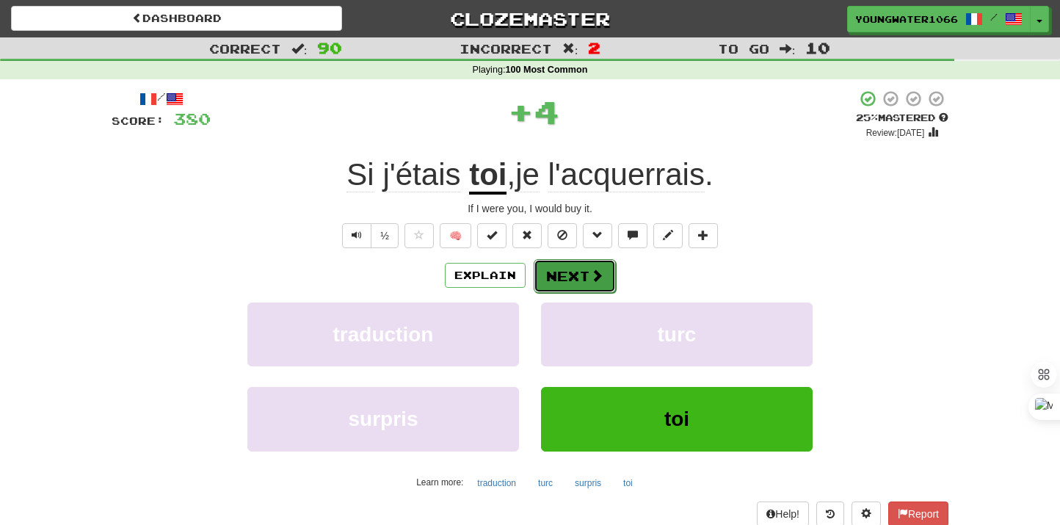
click at [573, 276] on button "Next" at bounding box center [575, 276] width 82 height 34
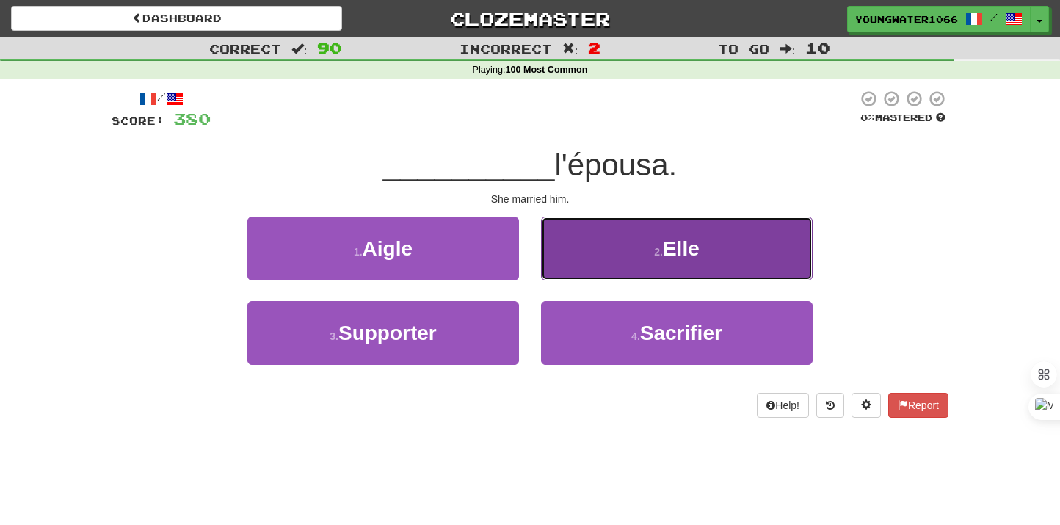
click at [610, 269] on button "2 . Elle" at bounding box center [677, 249] width 272 height 64
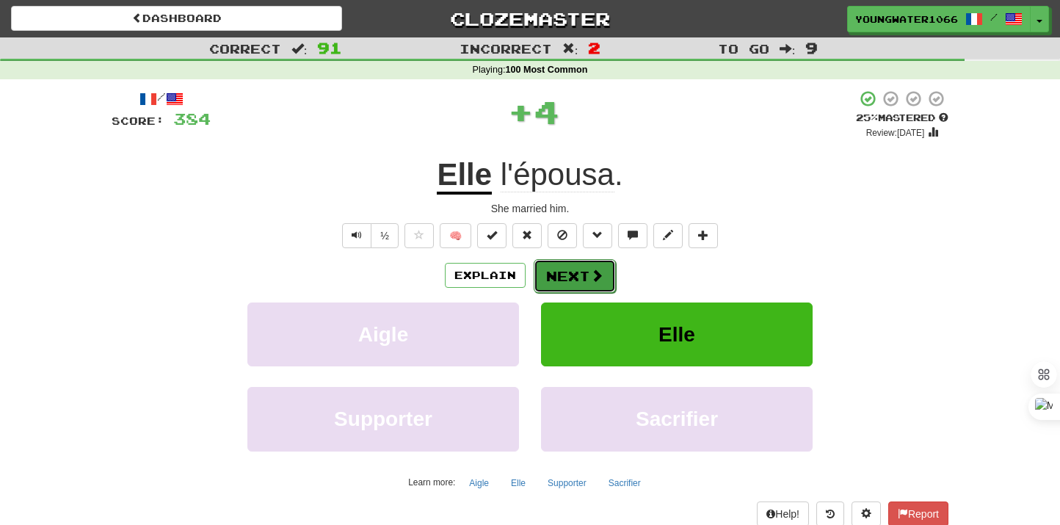
click at [580, 275] on button "Next" at bounding box center [575, 276] width 82 height 34
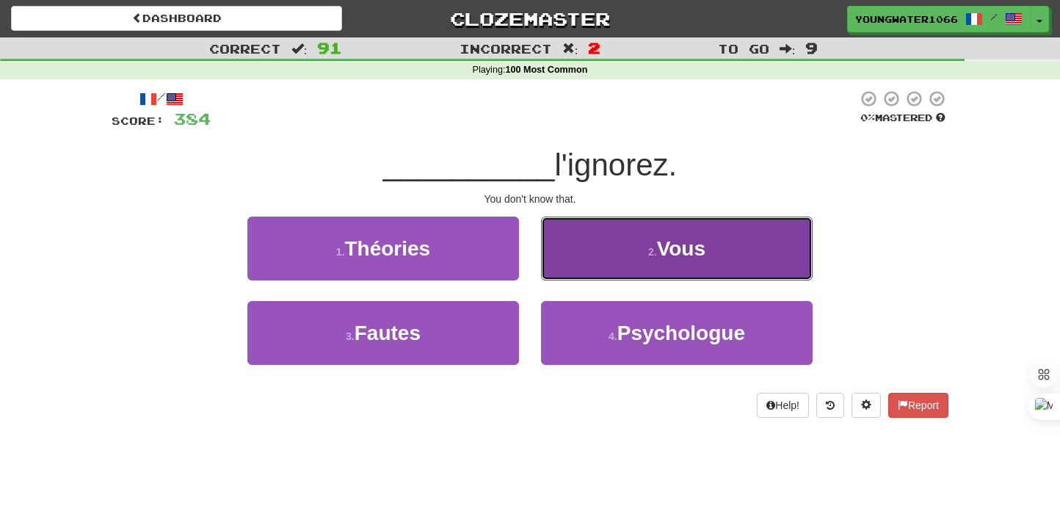
click at [629, 266] on button "2 . Vous" at bounding box center [677, 249] width 272 height 64
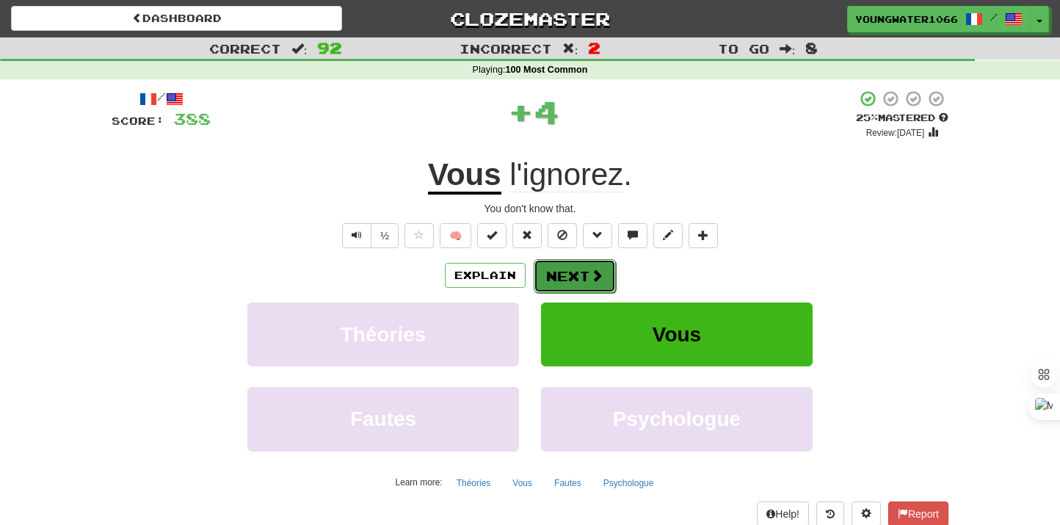
click at [584, 278] on button "Next" at bounding box center [575, 276] width 82 height 34
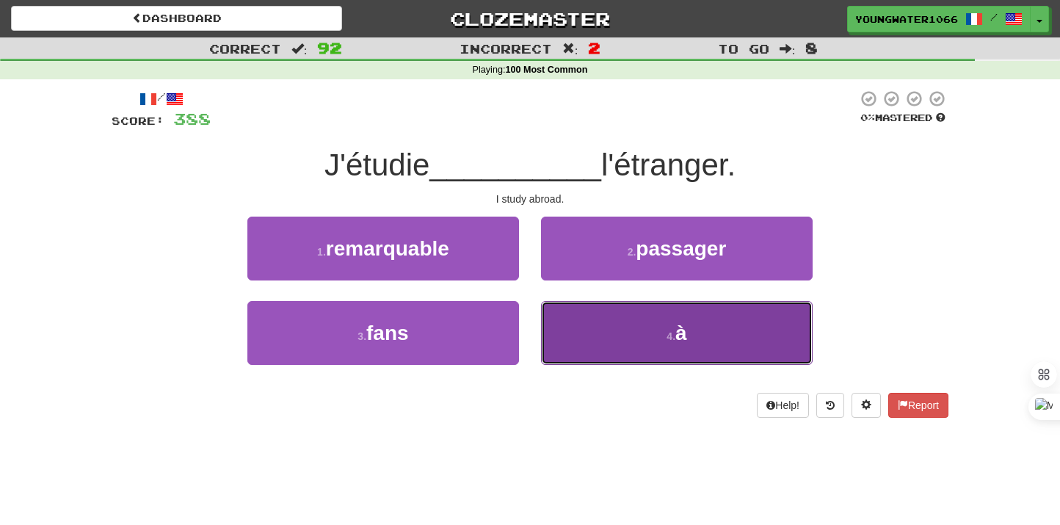
click at [587, 338] on button "4 . à" at bounding box center [677, 333] width 272 height 64
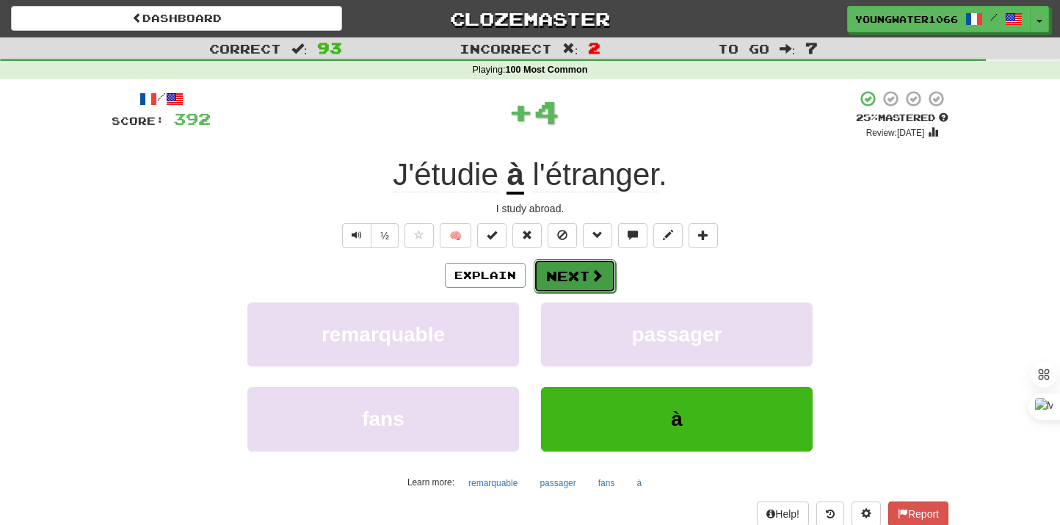
click at [576, 285] on button "Next" at bounding box center [575, 276] width 82 height 34
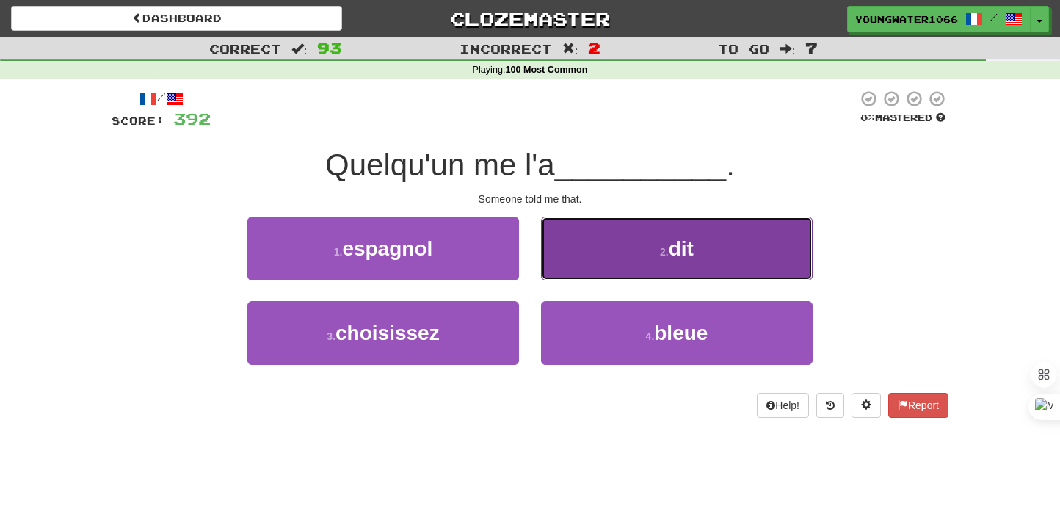
click at [587, 268] on button "2 . dit" at bounding box center [677, 249] width 272 height 64
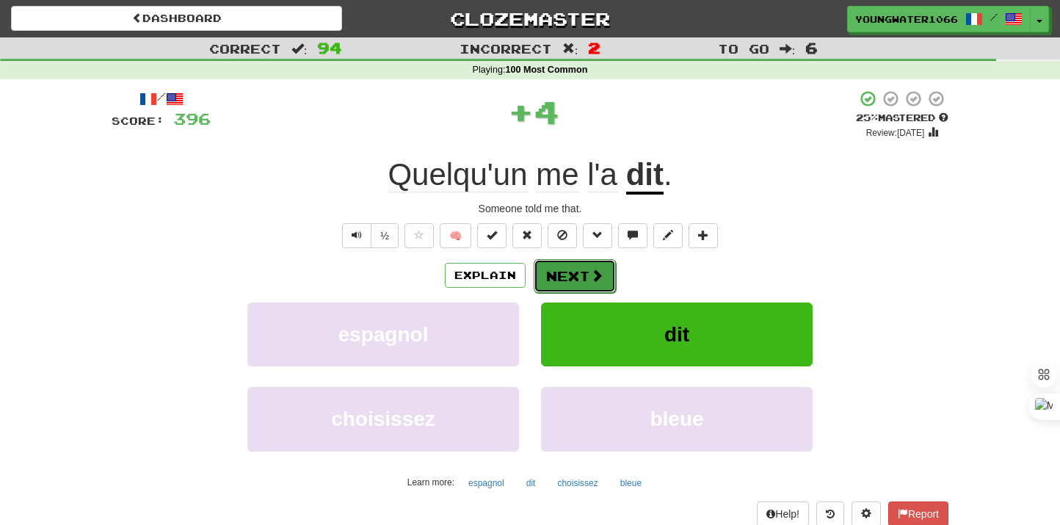
click at [570, 281] on button "Next" at bounding box center [575, 276] width 82 height 34
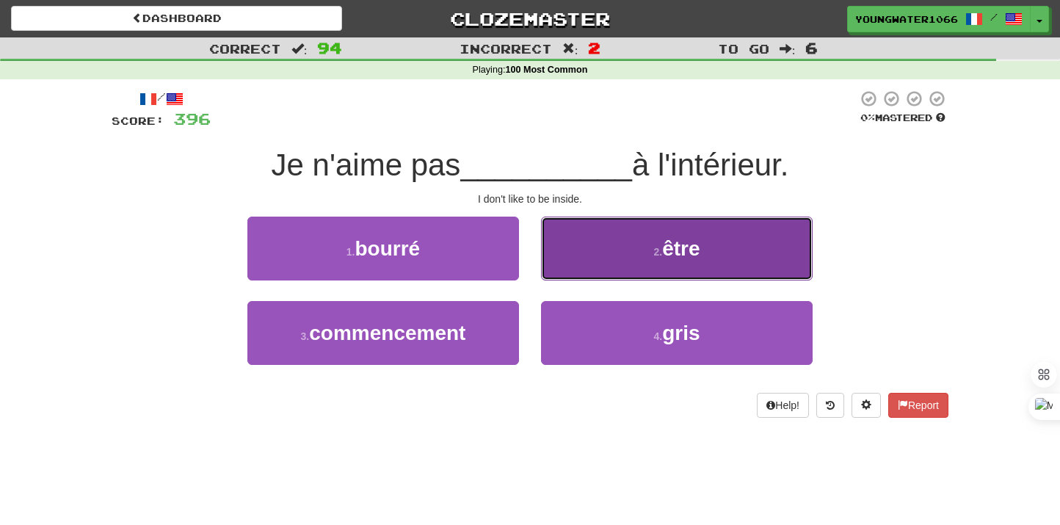
click at [592, 261] on button "2 . être" at bounding box center [677, 249] width 272 height 64
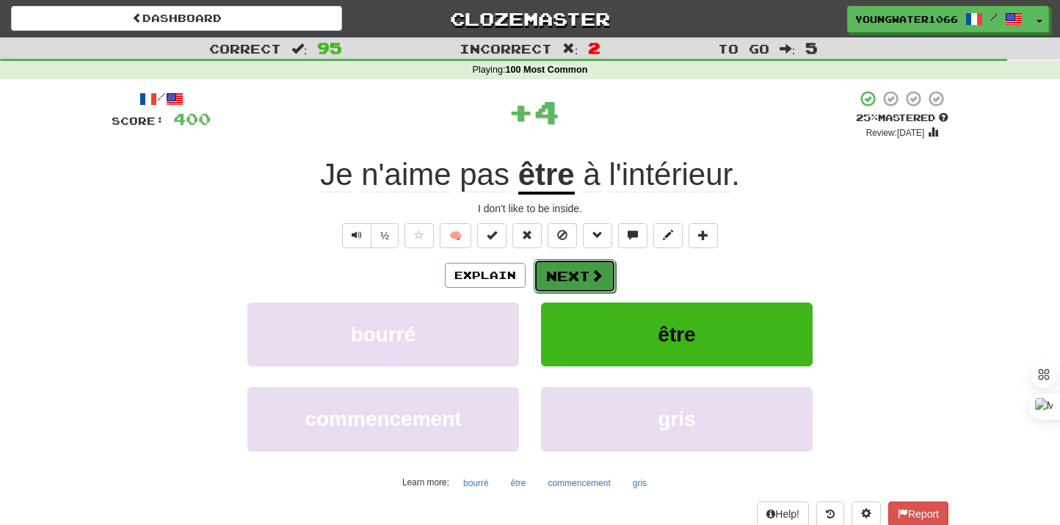
click at [564, 274] on button "Next" at bounding box center [575, 276] width 82 height 34
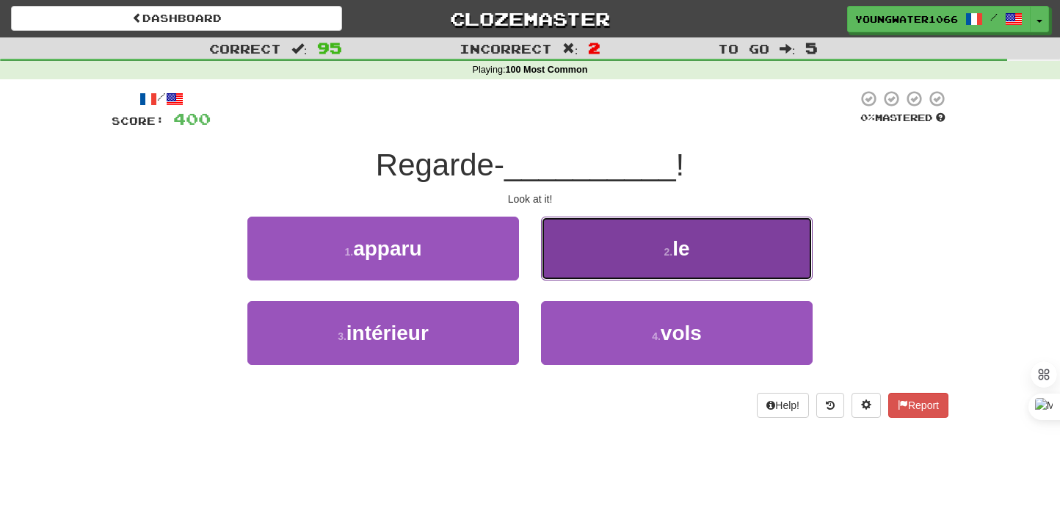
click at [598, 267] on button "2 . le" at bounding box center [677, 249] width 272 height 64
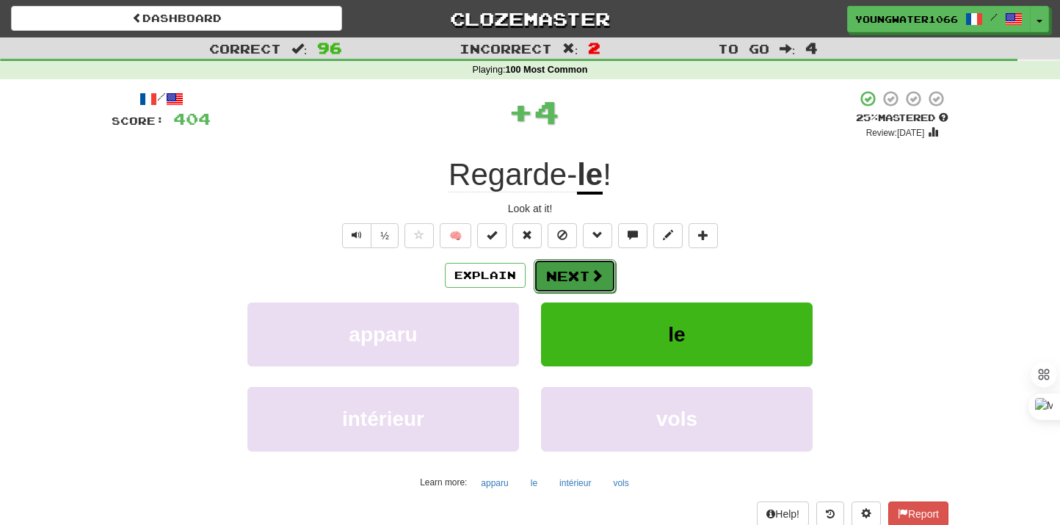
click at [565, 276] on button "Next" at bounding box center [575, 276] width 82 height 34
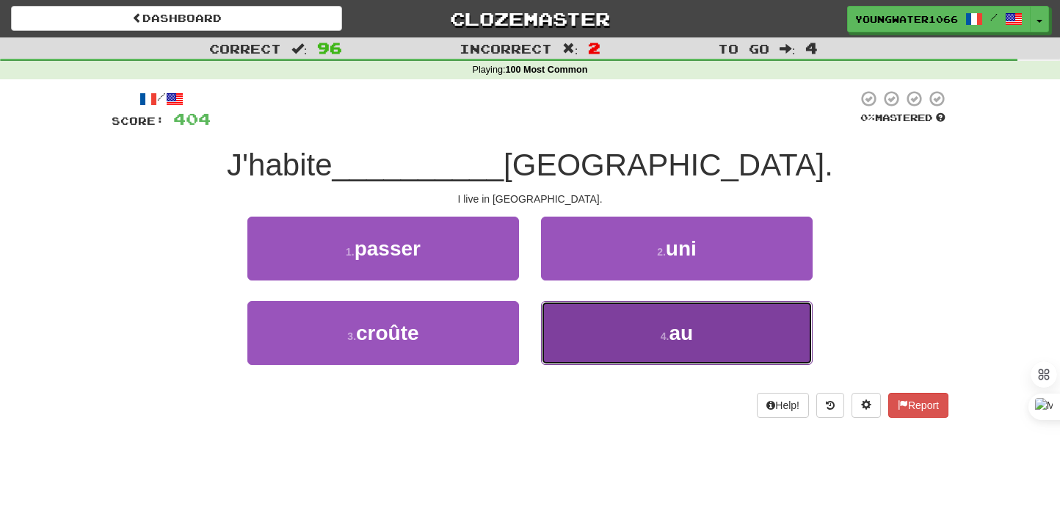
click at [603, 345] on button "4 . au" at bounding box center [677, 333] width 272 height 64
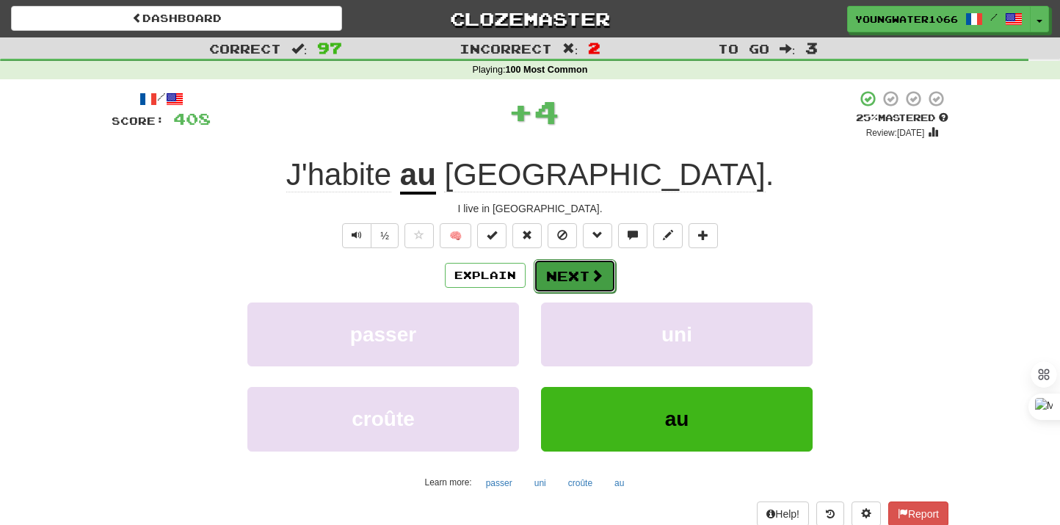
click at [568, 280] on button "Next" at bounding box center [575, 276] width 82 height 34
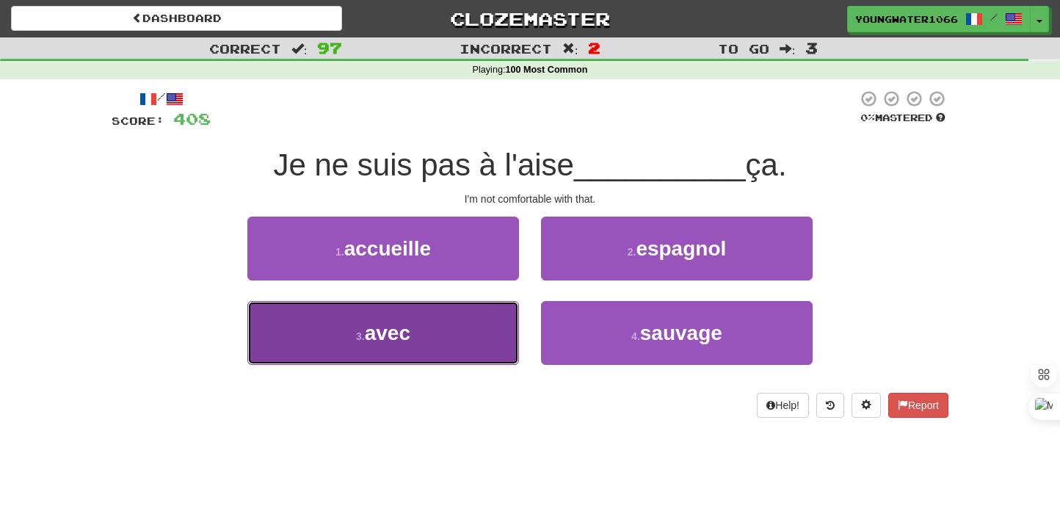
click at [483, 326] on button "3 . avec" at bounding box center [383, 333] width 272 height 64
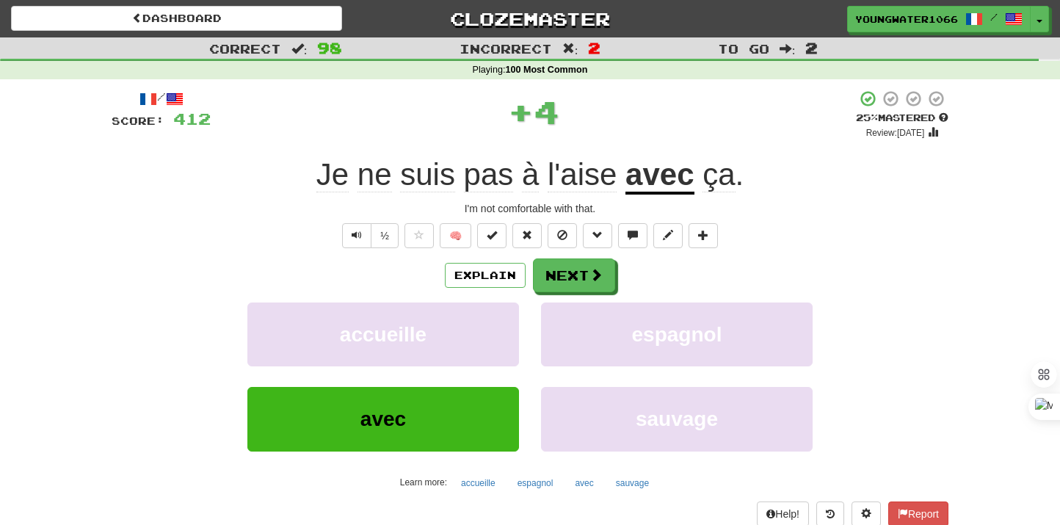
click at [591, 258] on div "/ Score: 412 + 4 25 % Mastered Review: [DATE] ne suis pas à l'aise avec ça . I'…" at bounding box center [530, 320] width 837 height 460
click at [588, 269] on button "Next" at bounding box center [575, 276] width 82 height 34
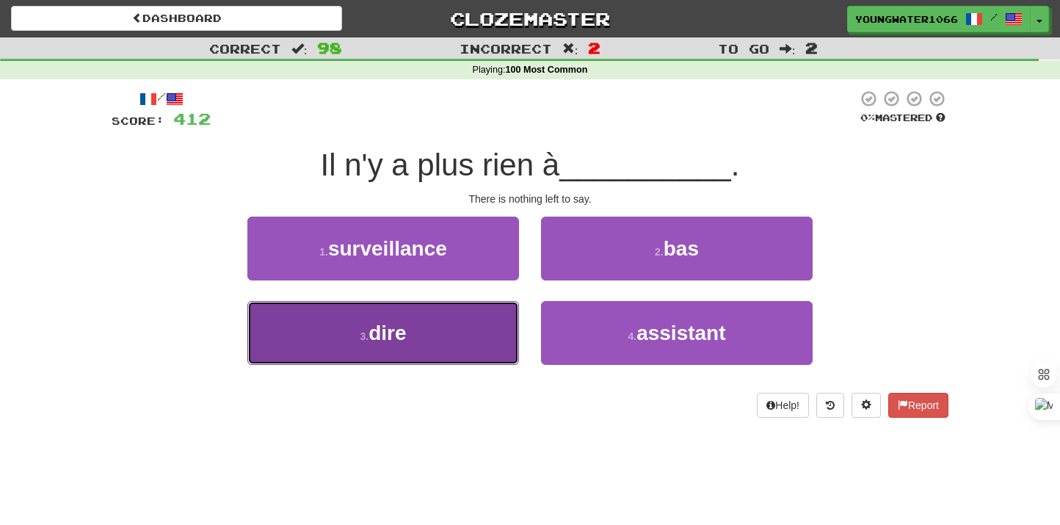
click at [493, 324] on button "3 . dire" at bounding box center [383, 333] width 272 height 64
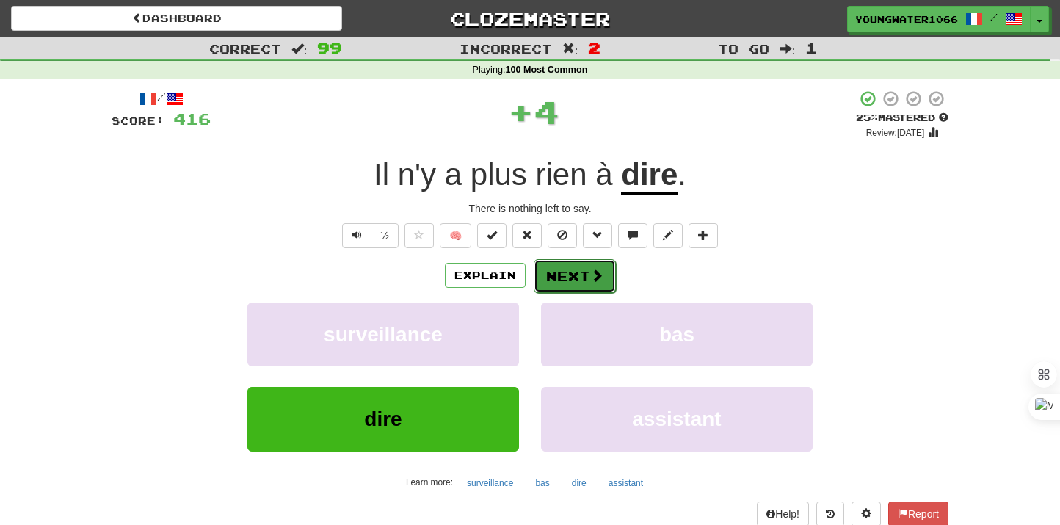
click at [595, 264] on button "Next" at bounding box center [575, 276] width 82 height 34
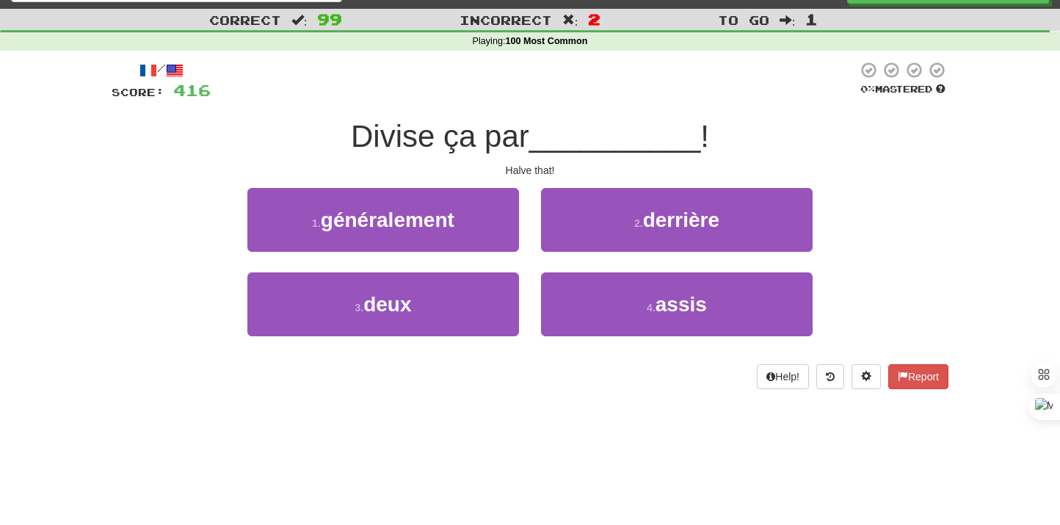
scroll to position [30, 0]
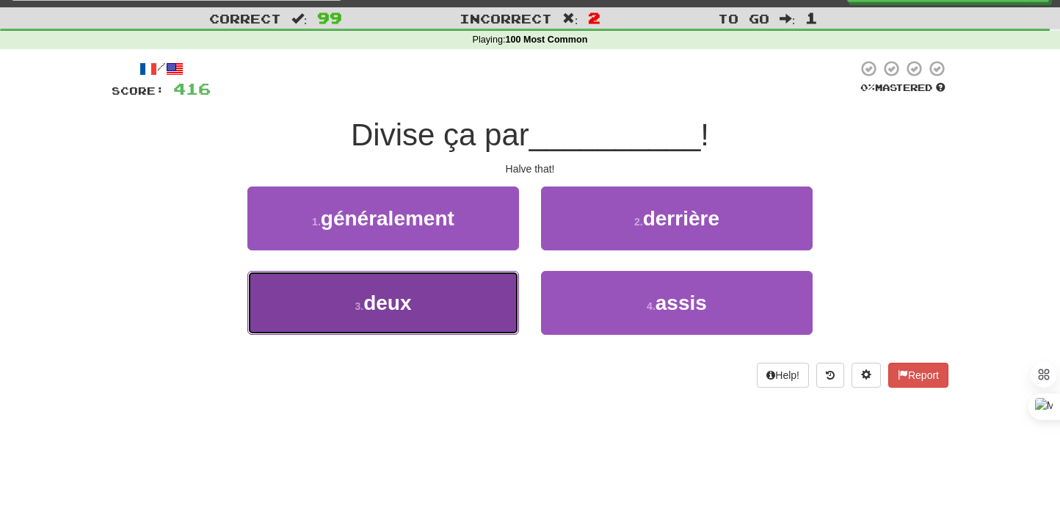
click at [479, 294] on button "3 . deux" at bounding box center [383, 303] width 272 height 64
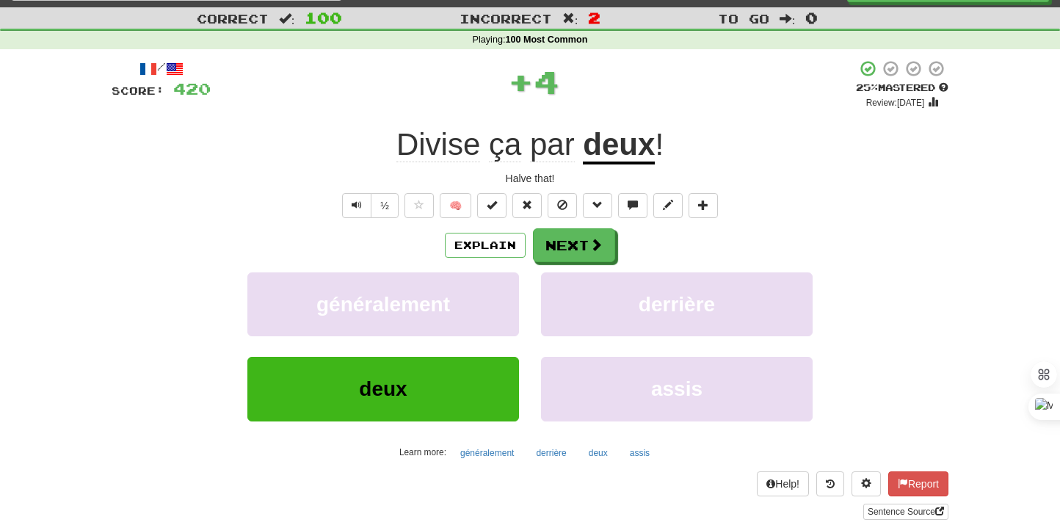
click at [554, 266] on div "Explain Next généralement derrière deux assis Learn more: généralement derrière…" at bounding box center [530, 346] width 837 height 236
click at [560, 246] on button "Next" at bounding box center [575, 246] width 82 height 34
